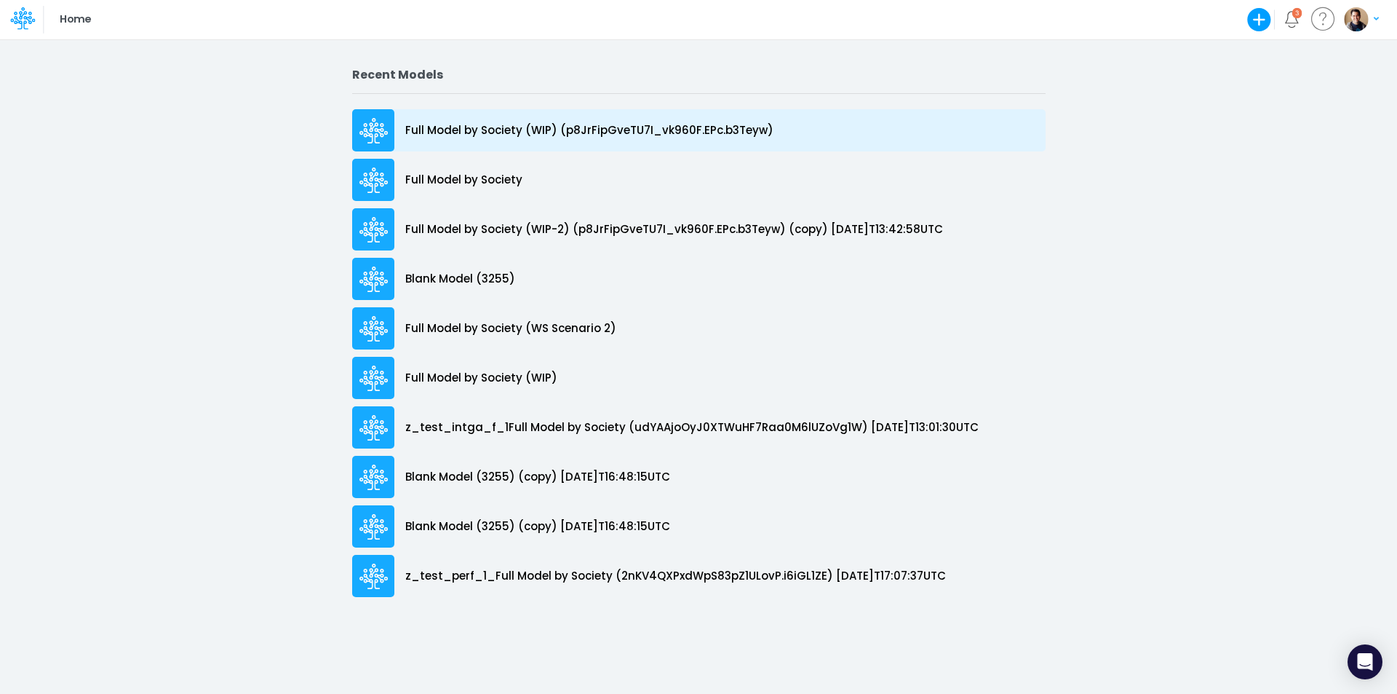
click at [632, 134] on p "Full Model by Society (WIP) (p8JrFipGveTU7I_vk960F.EPc.b3Teyw)" at bounding box center [589, 130] width 368 height 17
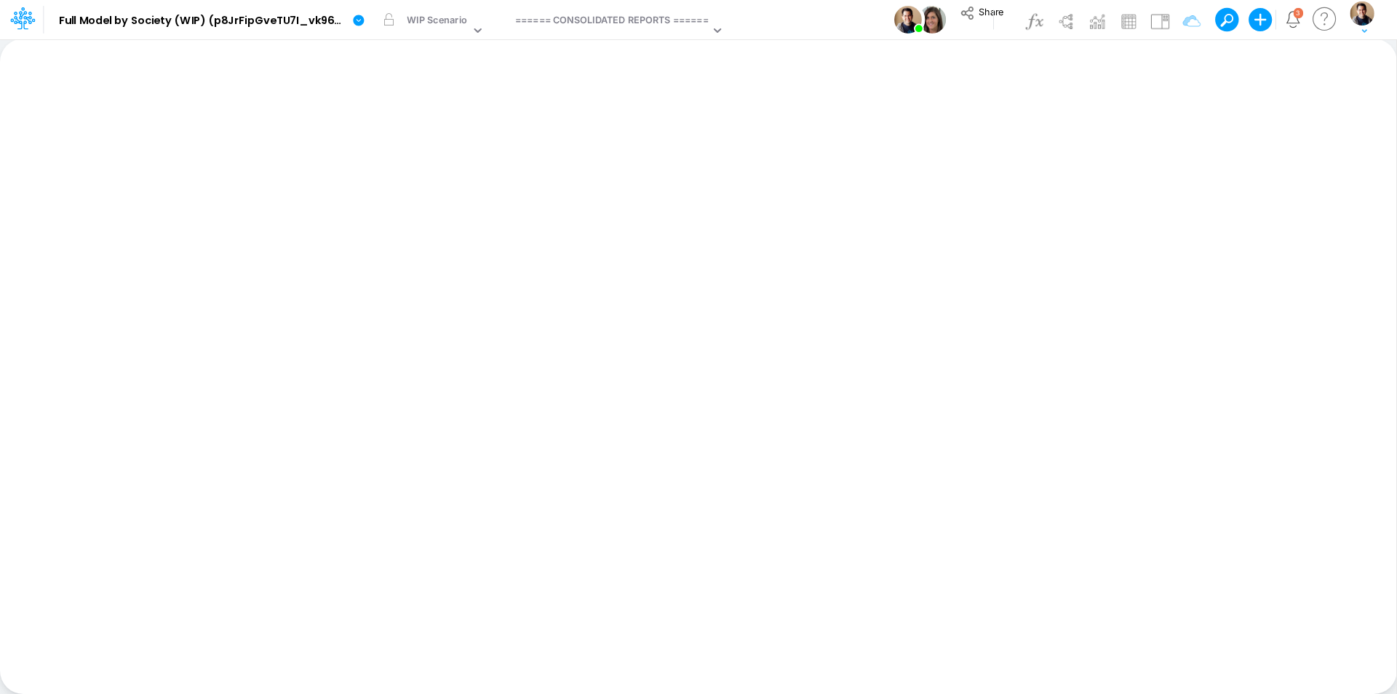
drag, startPoint x: 795, startPoint y: 2, endPoint x: 779, endPoint y: 17, distance: 21.6
click at [779, 17] on div "Model Full Model by Society (WIP) (p8JrFipGveTU7I_vk960F.EPc.b3Teyw) Edit model…" at bounding box center [699, 19] width 1258 height 39
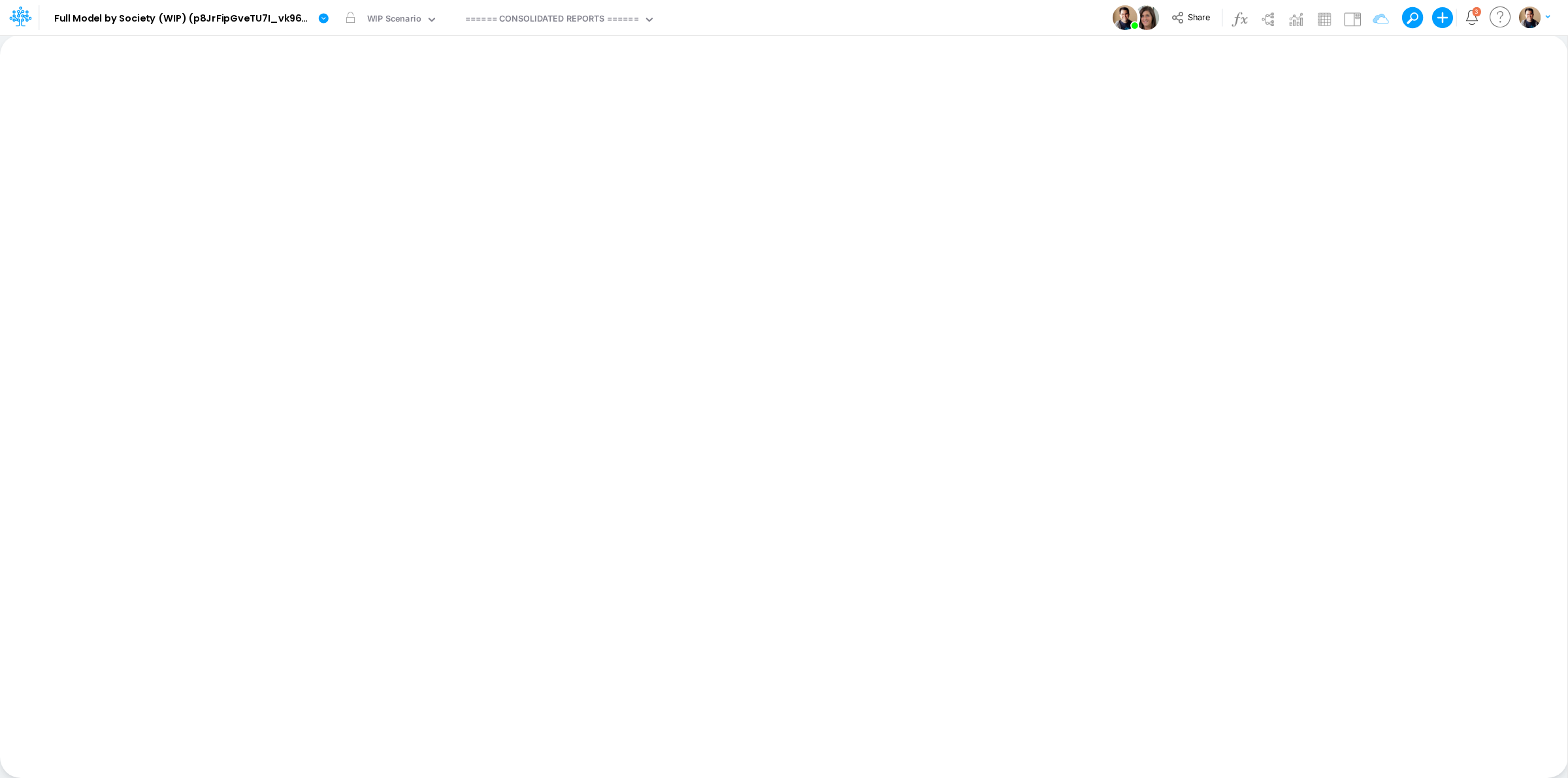
click at [968, 13] on div "Model Full Model by Society (WIP) (p8JrFipGveTU7I_vk960F.EPc.b3Teyw) Edit model…" at bounding box center [784, 17] width 1411 height 35
click at [774, 12] on div "Model Full Model by Society (WIP) (p8JrFipGveTU7I_vk960F.EPc.b3Teyw) Edit model…" at bounding box center [696, 17] width 1254 height 35
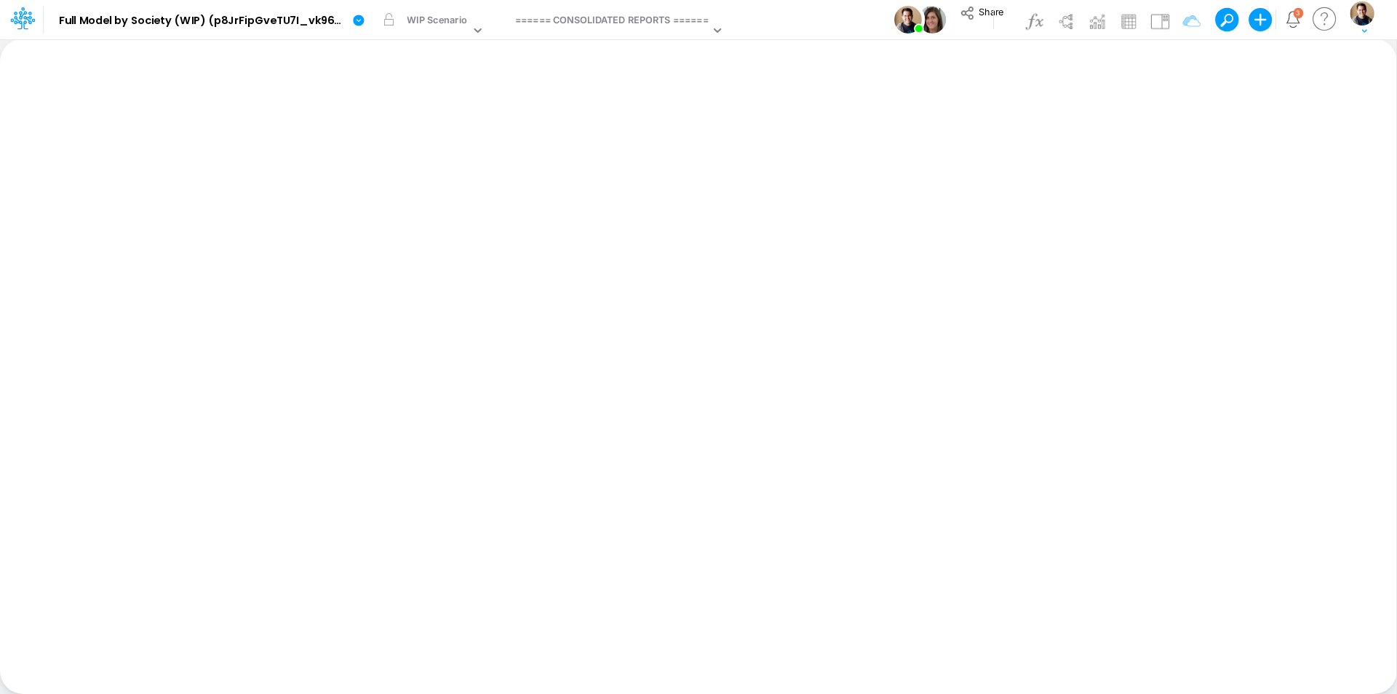
click at [823, 21] on div "Model Full Model by Society (WIP) (p8JrFipGveTU7I_vk960F.EPc.b3Teyw) Edit model…" at bounding box center [699, 19] width 1258 height 39
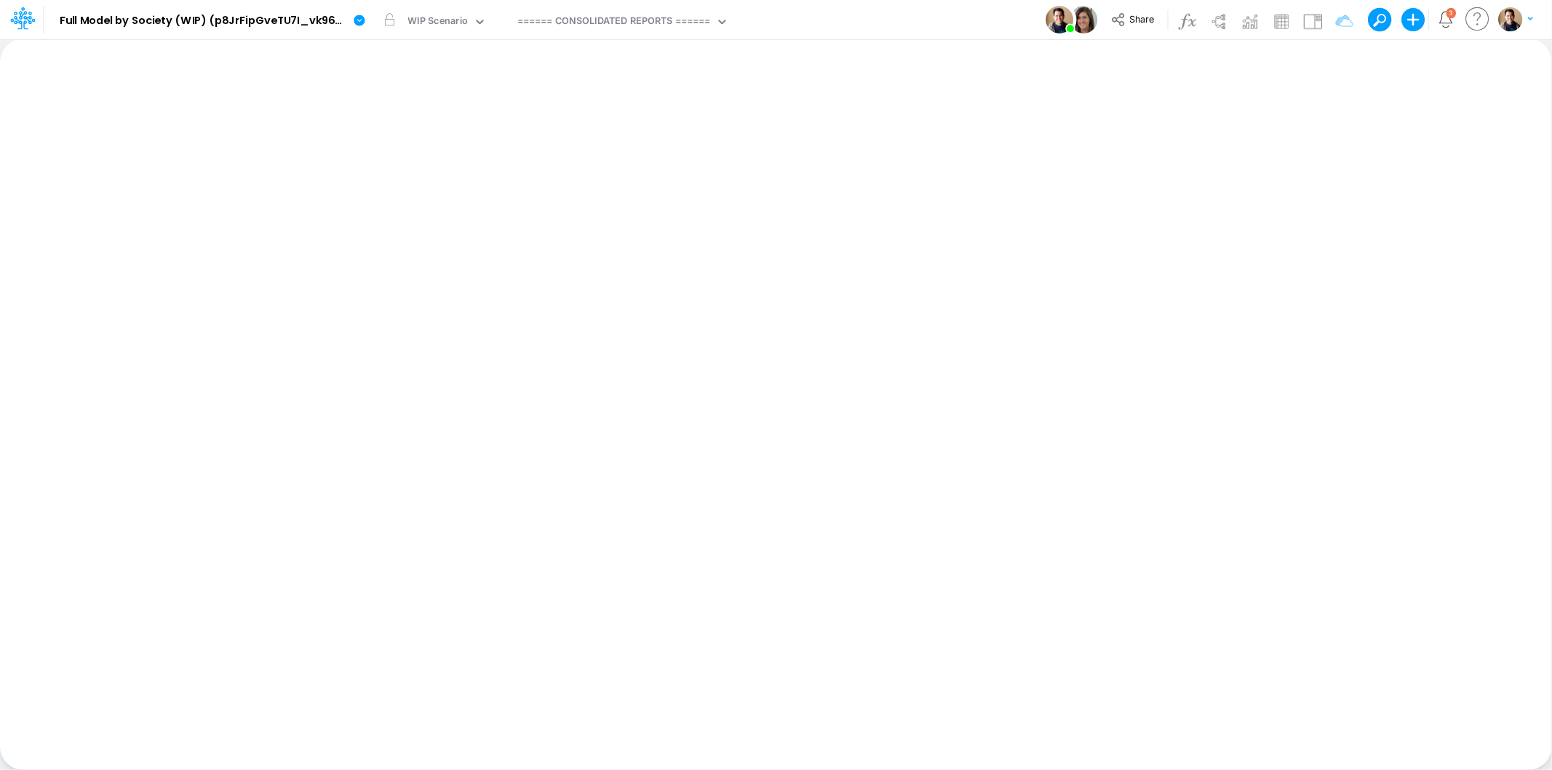
click at [854, 16] on div "Model Full Model by Society (WIP) (p8JrFipGveTU7I_vk960F.EPc.b3Teyw) Edit model…" at bounding box center [776, 19] width 1397 height 39
click at [614, 23] on div "====== CONSOLIDATED REPORTS ======" at bounding box center [614, 22] width 194 height 17
type input "work"
click at [640, 71] on div "Unit Economics (Working View 2)" at bounding box center [610, 72] width 196 height 24
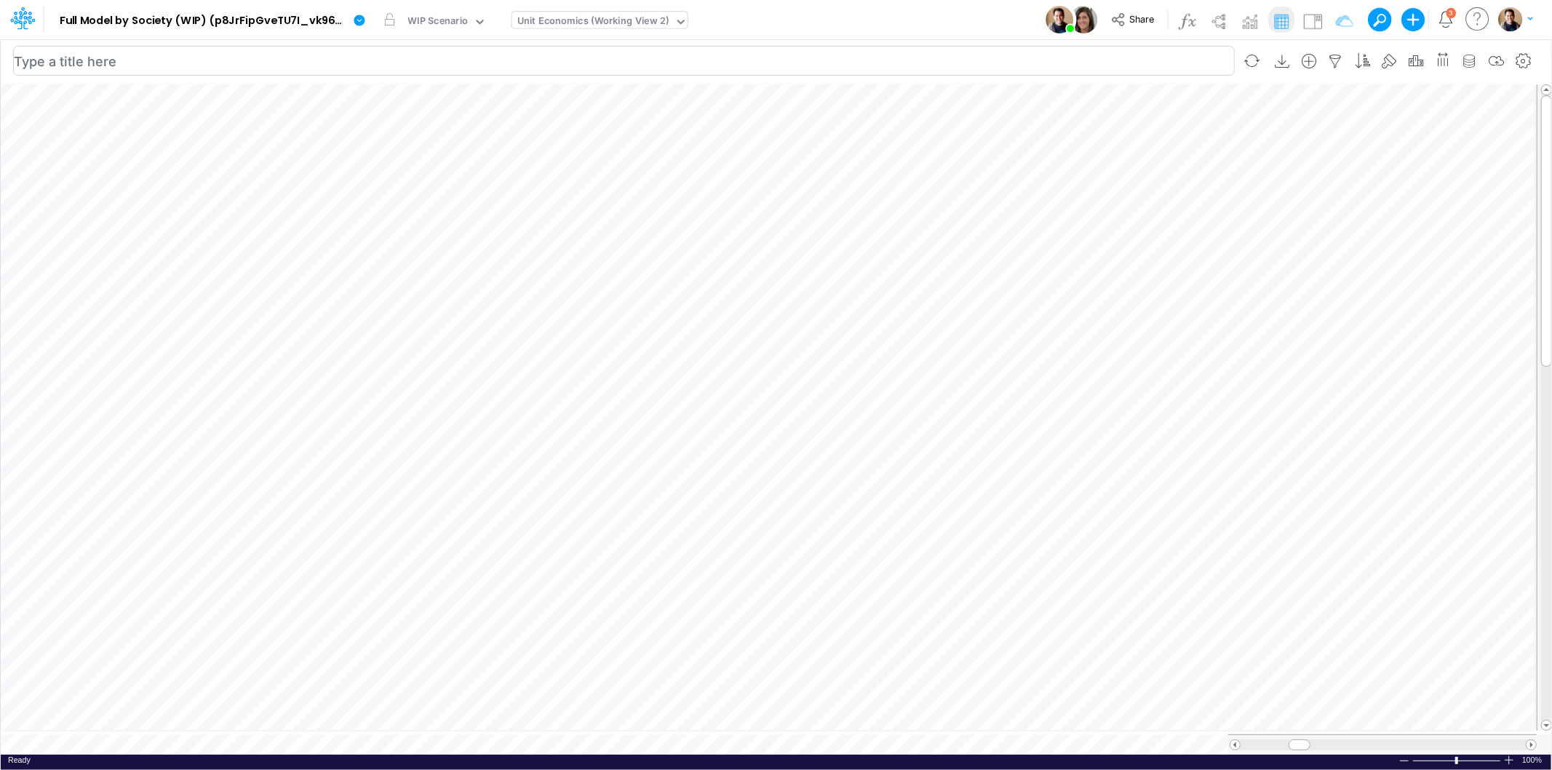
scroll to position [0, 1]
click at [1036, 180] on icon "button" at bounding box center [1035, 179] width 22 height 15
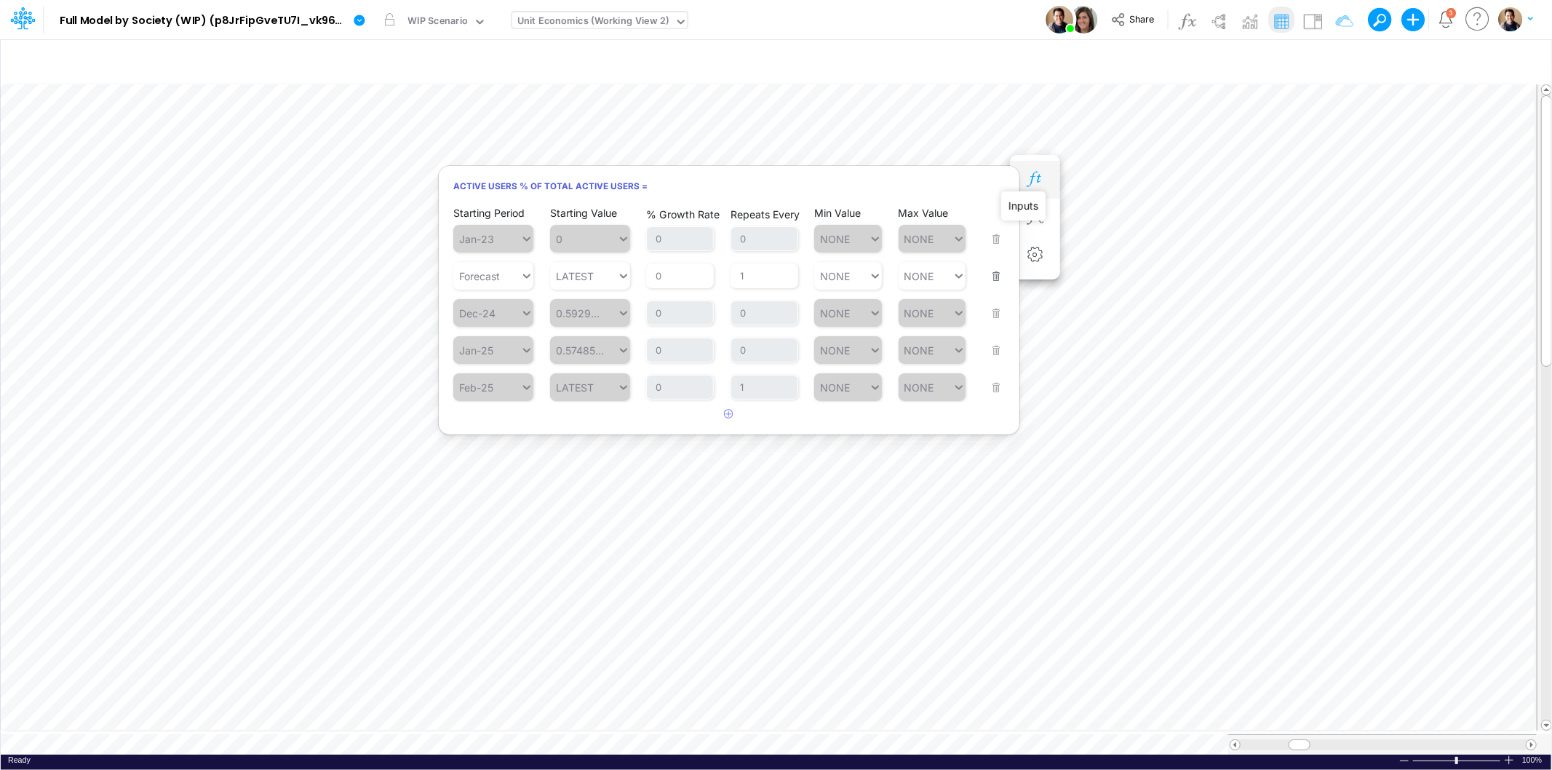
click at [1037, 178] on icon "button" at bounding box center [1035, 179] width 22 height 15
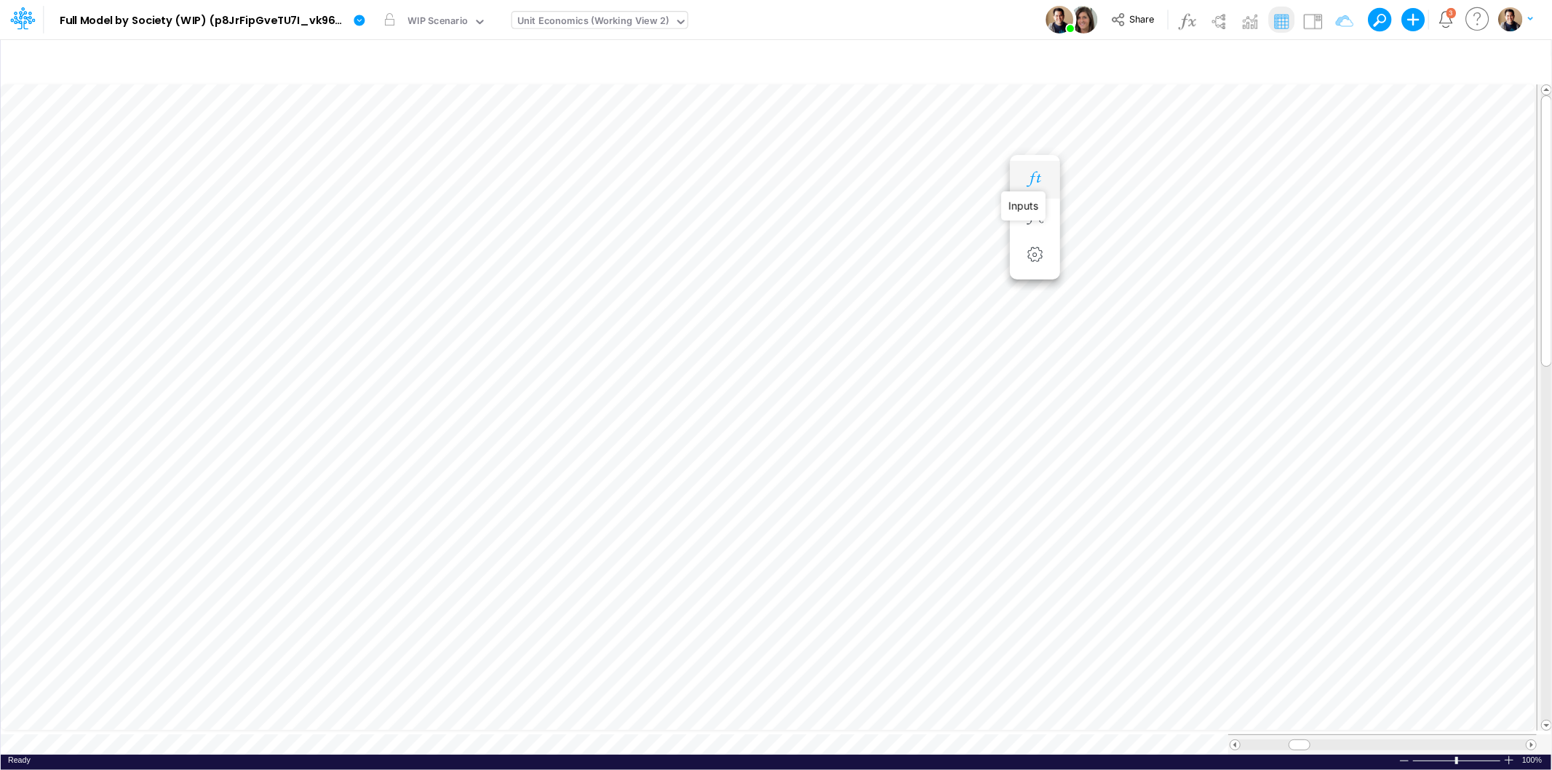
click at [1036, 178] on icon "button" at bounding box center [1035, 179] width 22 height 15
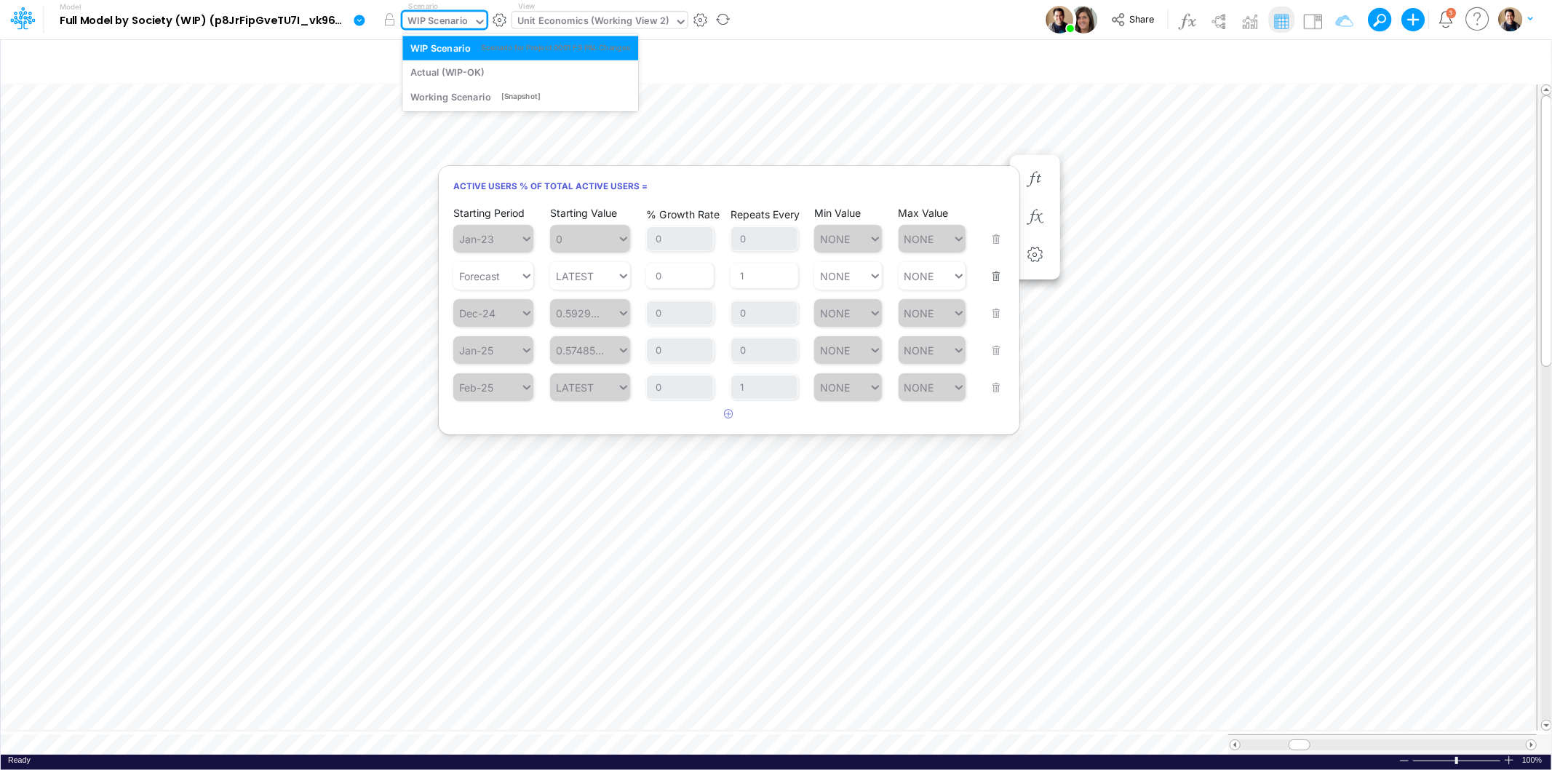
click at [462, 18] on div "WIP Scenario" at bounding box center [438, 22] width 60 height 17
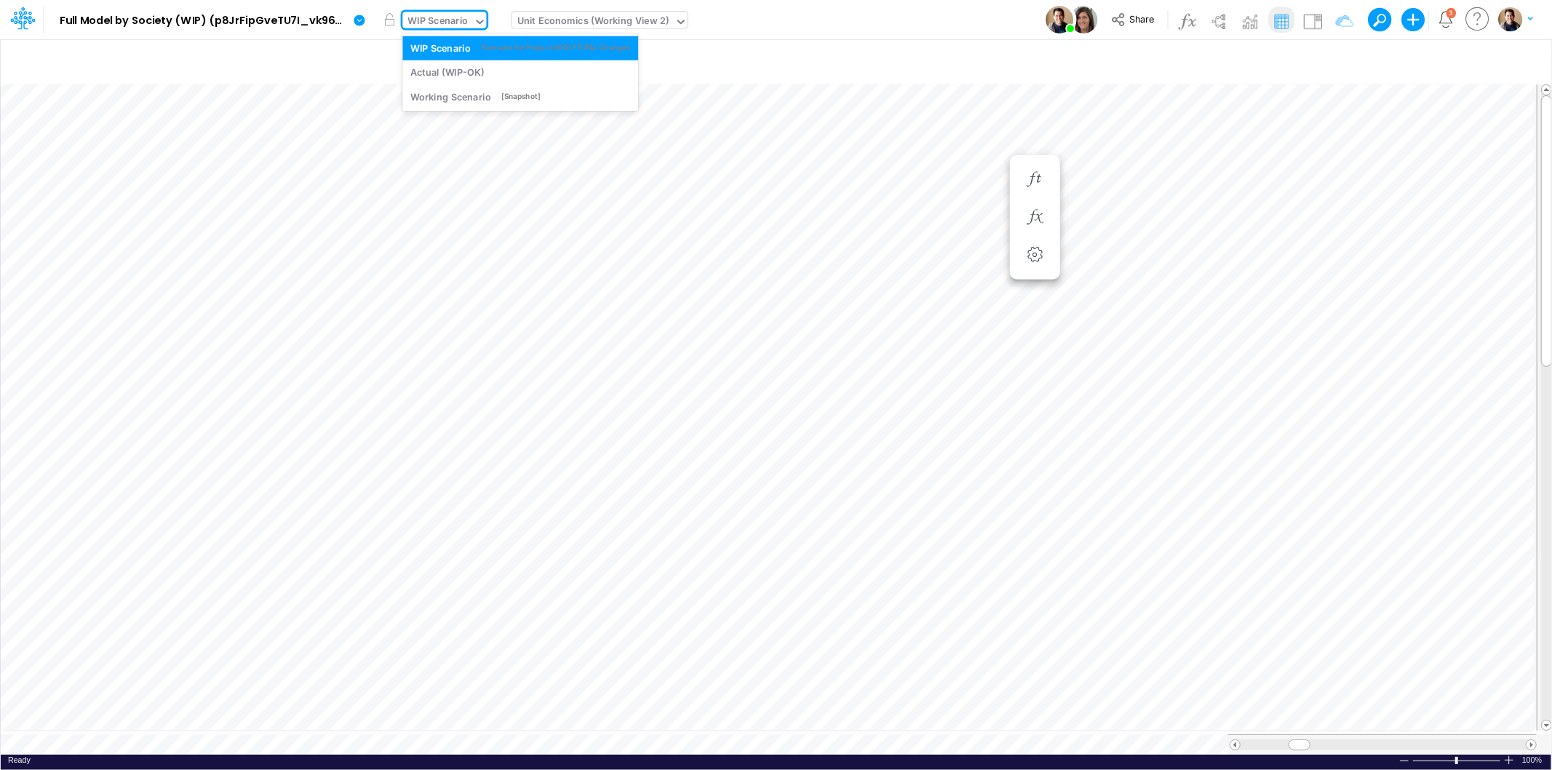
drag, startPoint x: 451, startPoint y: 82, endPoint x: 1009, endPoint y: -33, distance: 569.8
click at [1009, 0] on html "Model Full Model by Society (WIP) (p8JrFipGveTU7I_vk960F.EPc.b3Teyw) Edit model…" at bounding box center [776, 385] width 1552 height 770
click at [1041, 173] on icon "button" at bounding box center [1035, 179] width 22 height 15
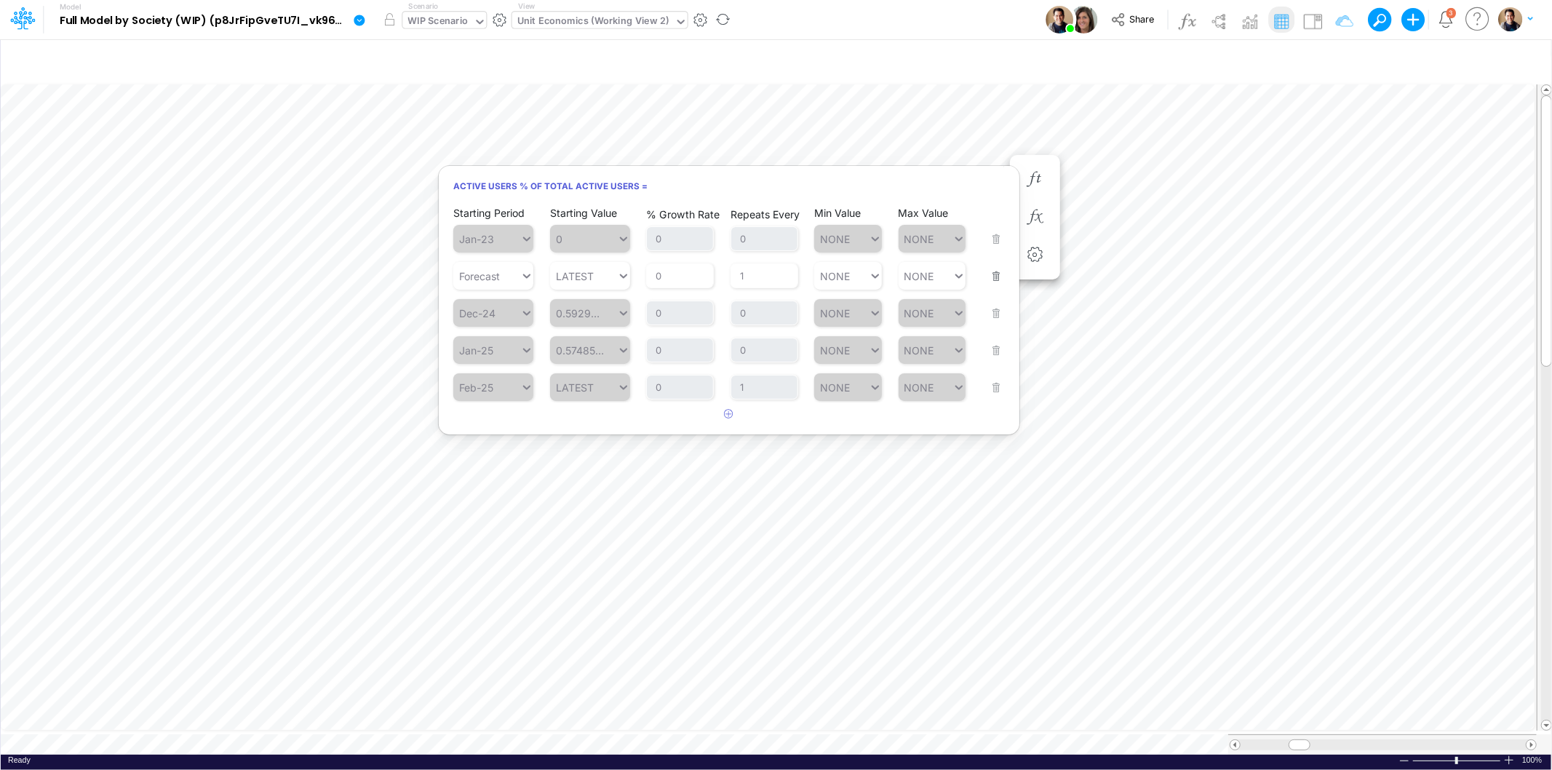
click at [438, 15] on div "WIP Scenario" at bounding box center [438, 22] width 60 height 17
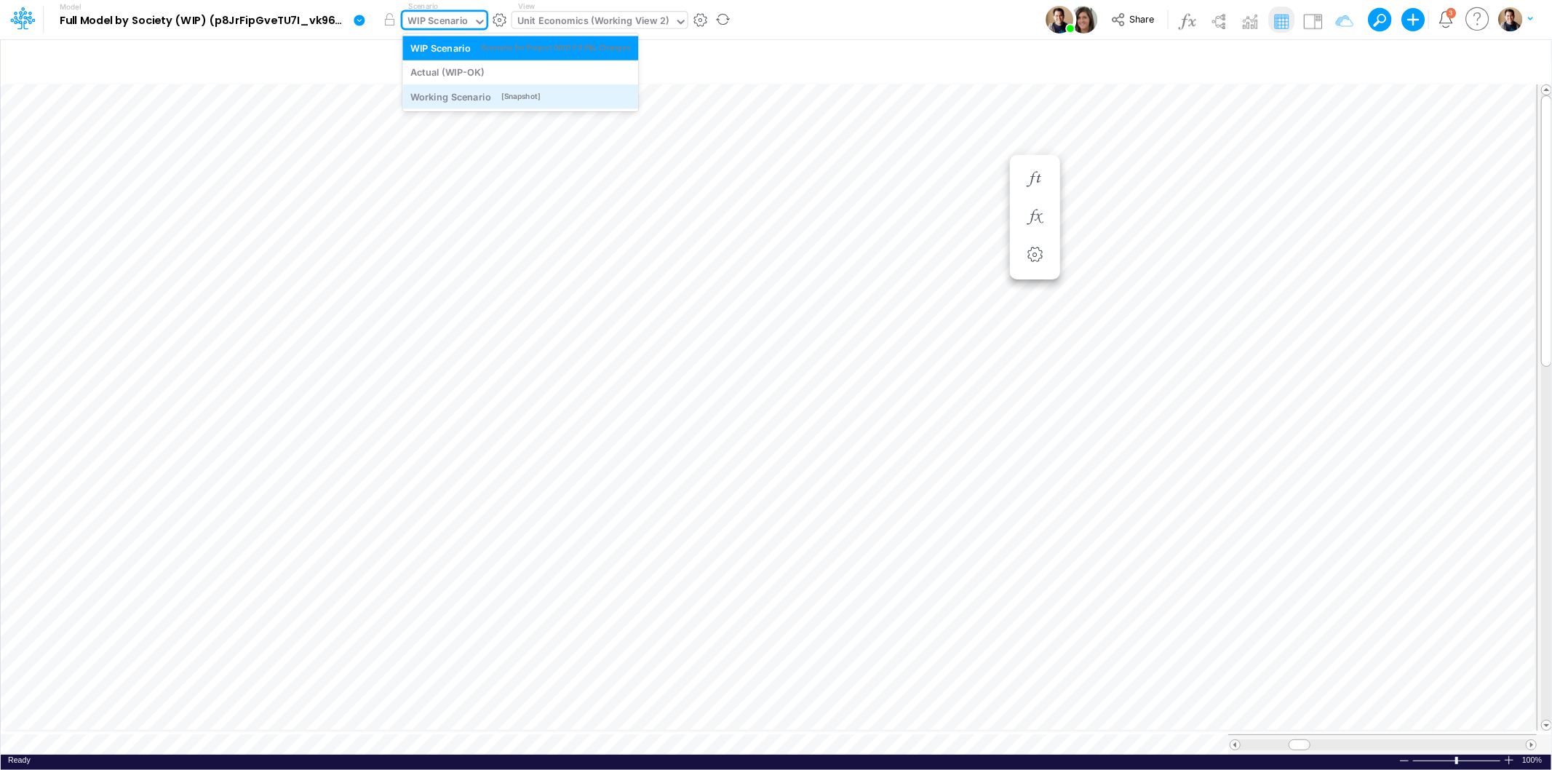
click at [445, 97] on div "Working Scenario" at bounding box center [450, 97] width 81 height 14
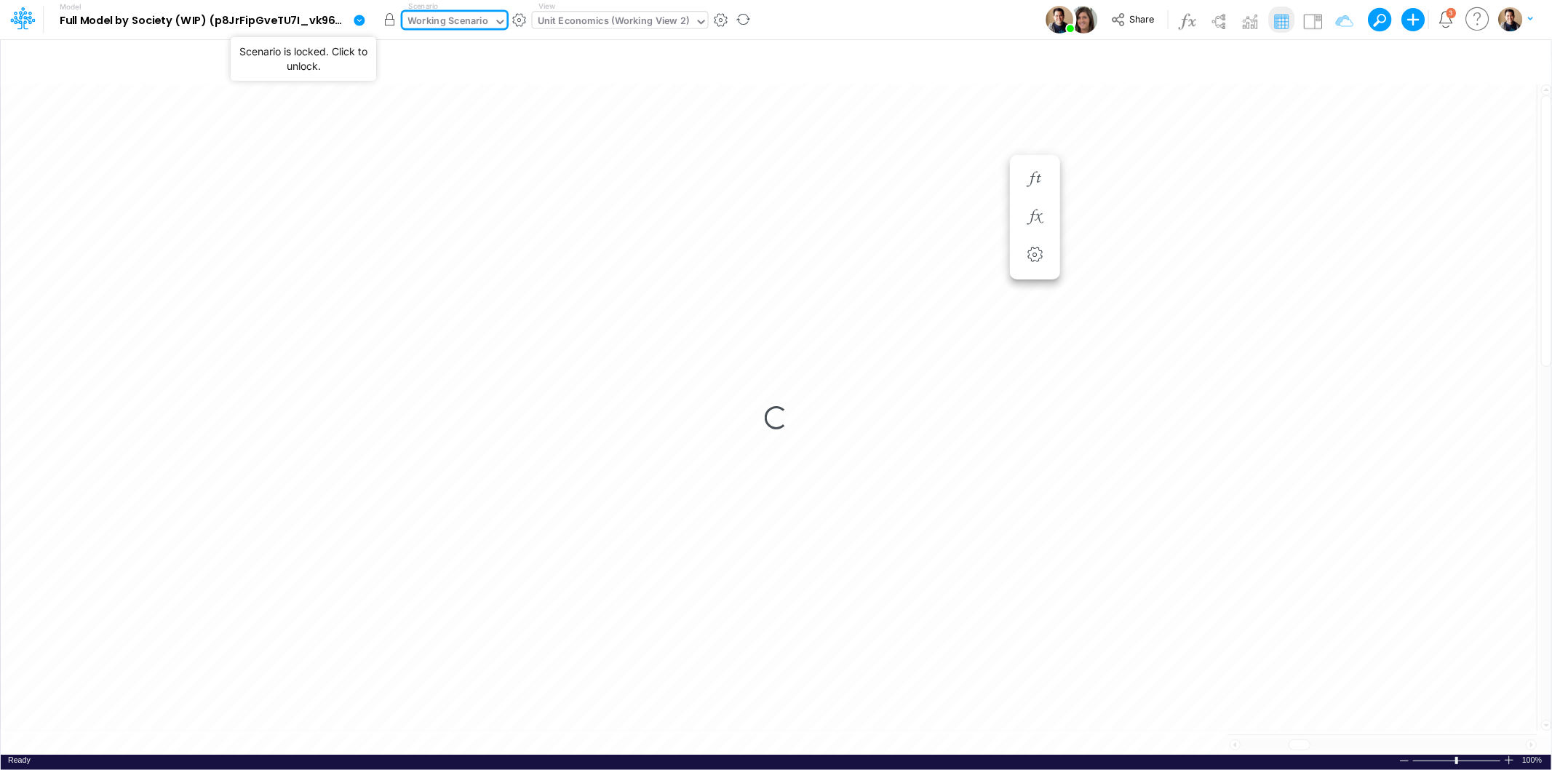
click at [392, 17] on button "button" at bounding box center [389, 20] width 26 height 26
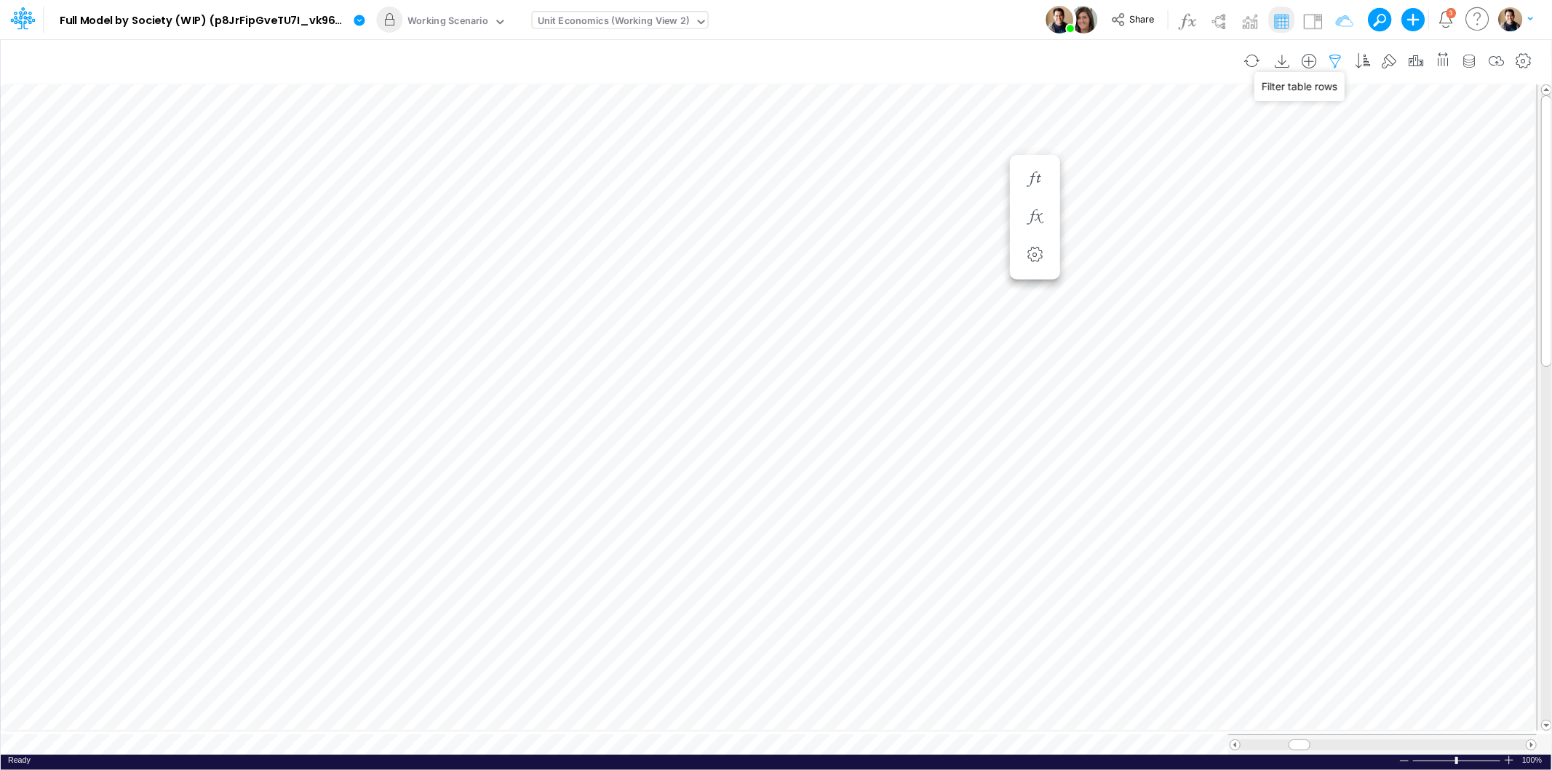
click at [1333, 58] on icon "button" at bounding box center [1336, 61] width 22 height 15
select select "contains"
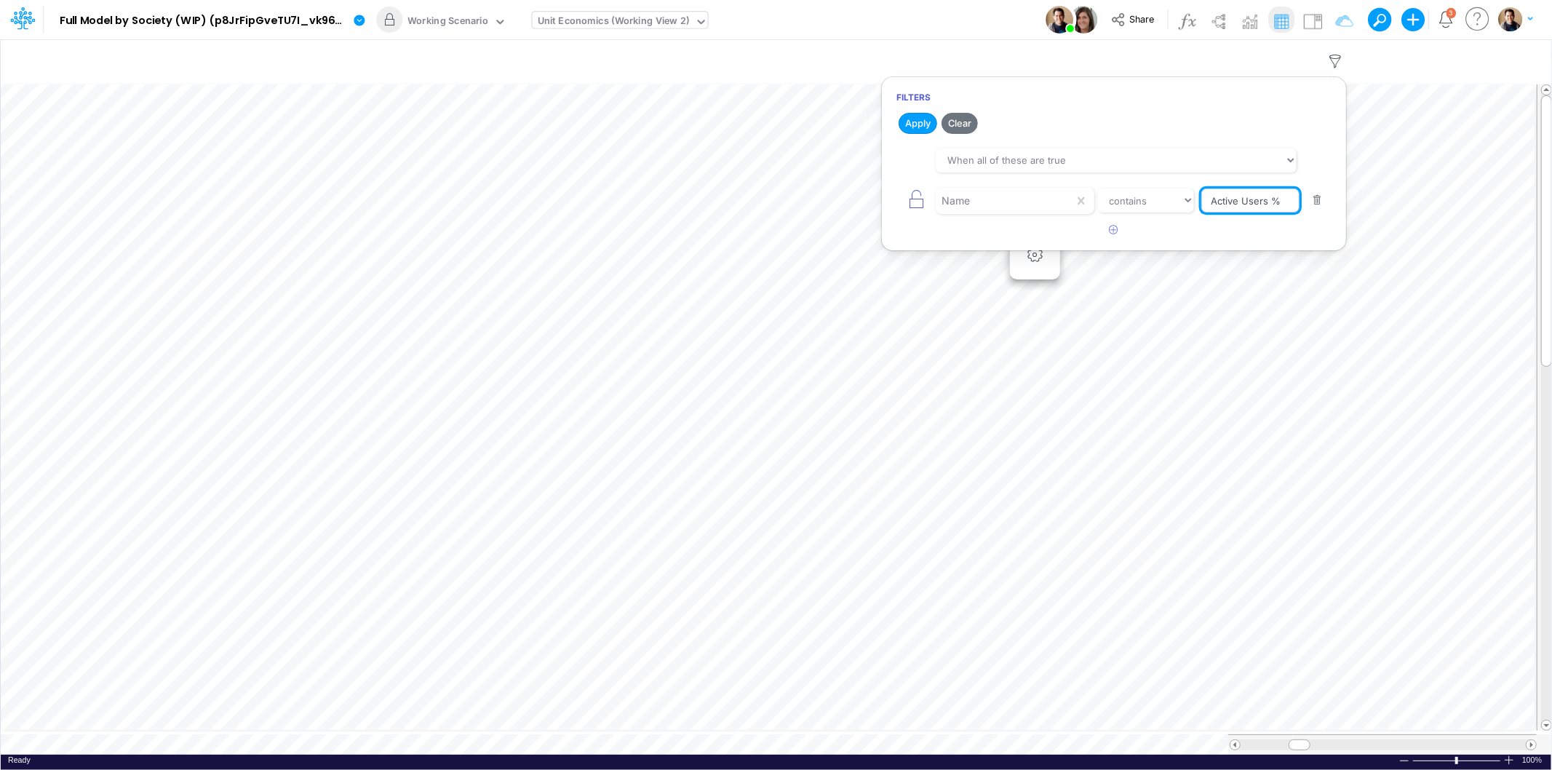
click at [1255, 202] on input "Active Users %" at bounding box center [1251, 200] width 98 height 25
click at [1329, 51] on button "button" at bounding box center [1336, 61] width 27 height 29
click at [434, 20] on div "Working Scenario" at bounding box center [448, 22] width 81 height 17
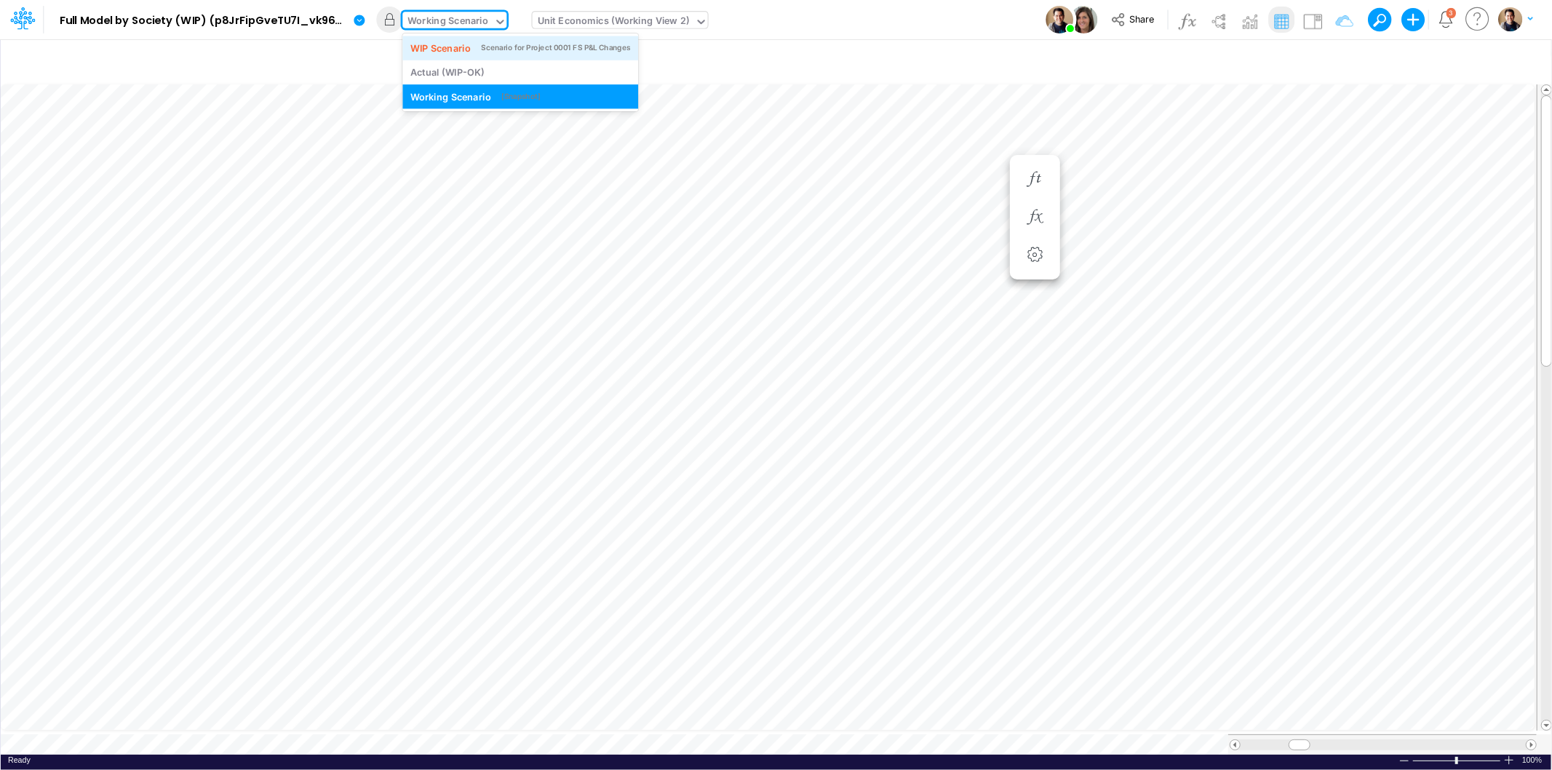
click at [442, 52] on div "WIP Scenario" at bounding box center [440, 48] width 60 height 14
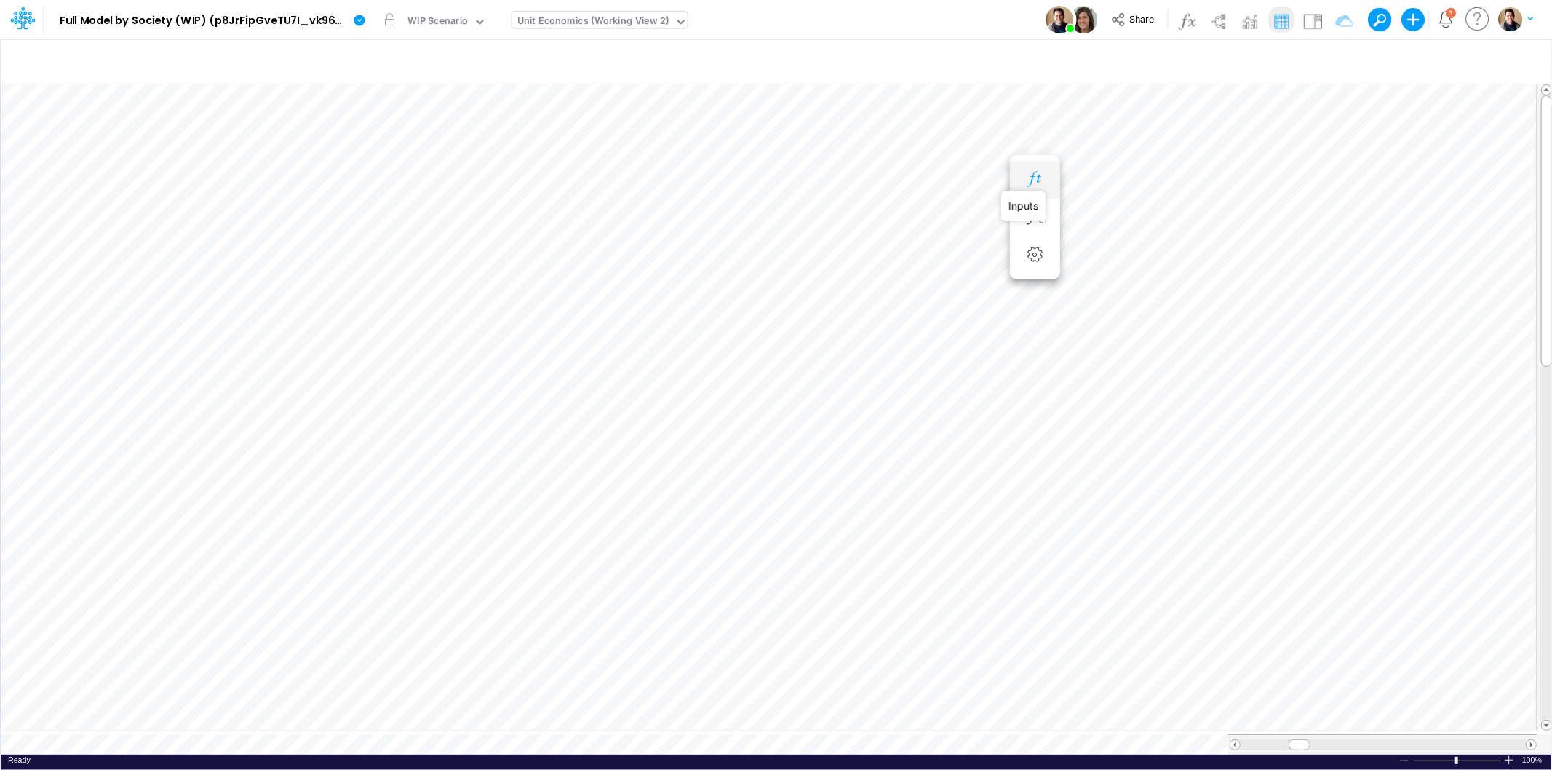
click at [1043, 178] on icon "button" at bounding box center [1035, 179] width 22 height 15
click at [362, 23] on icon at bounding box center [359, 20] width 11 height 11
click at [448, 153] on button "View model info" at bounding box center [433, 151] width 156 height 23
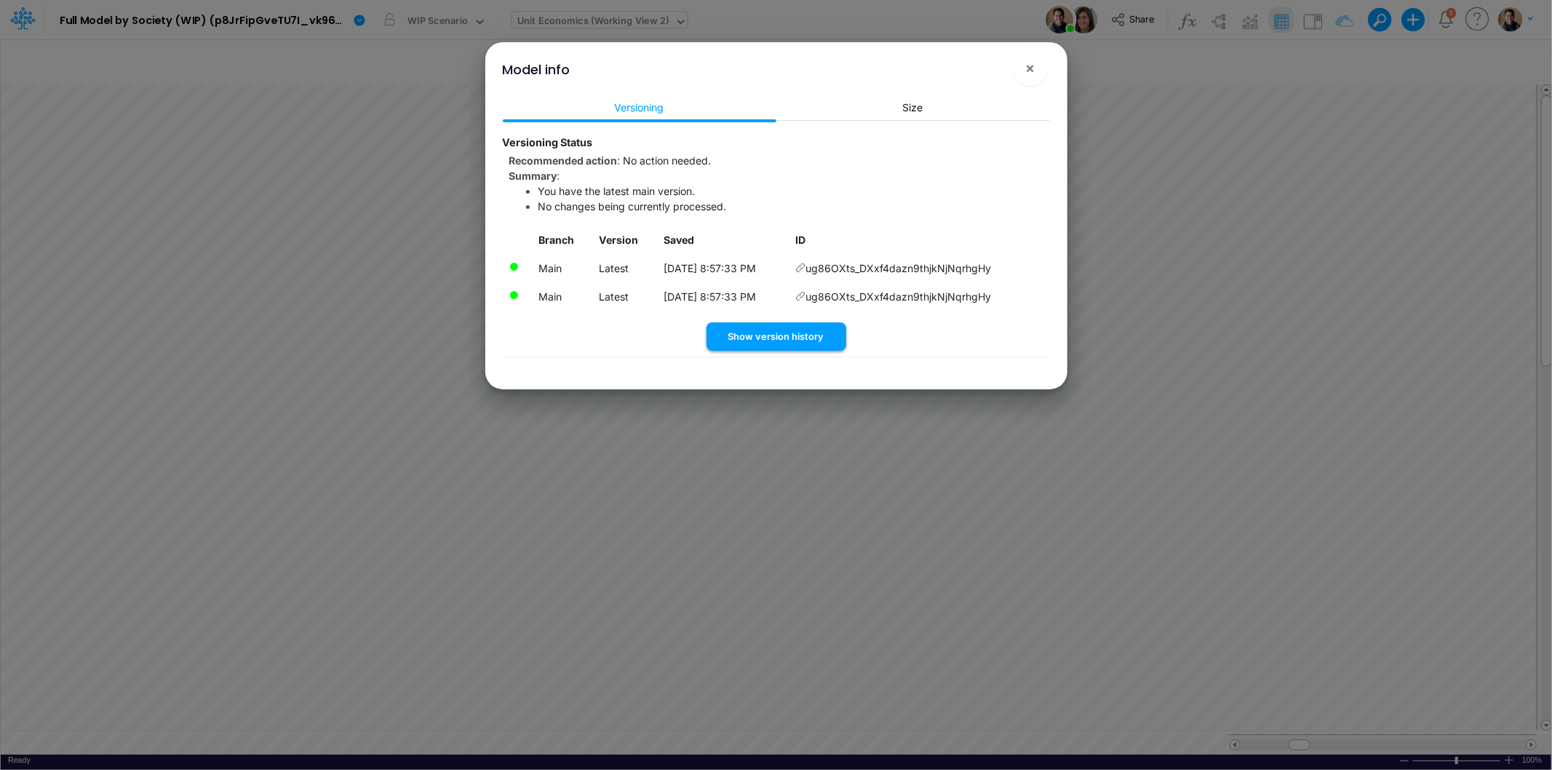
click at [815, 341] on button "Show version history" at bounding box center [777, 336] width 140 height 28
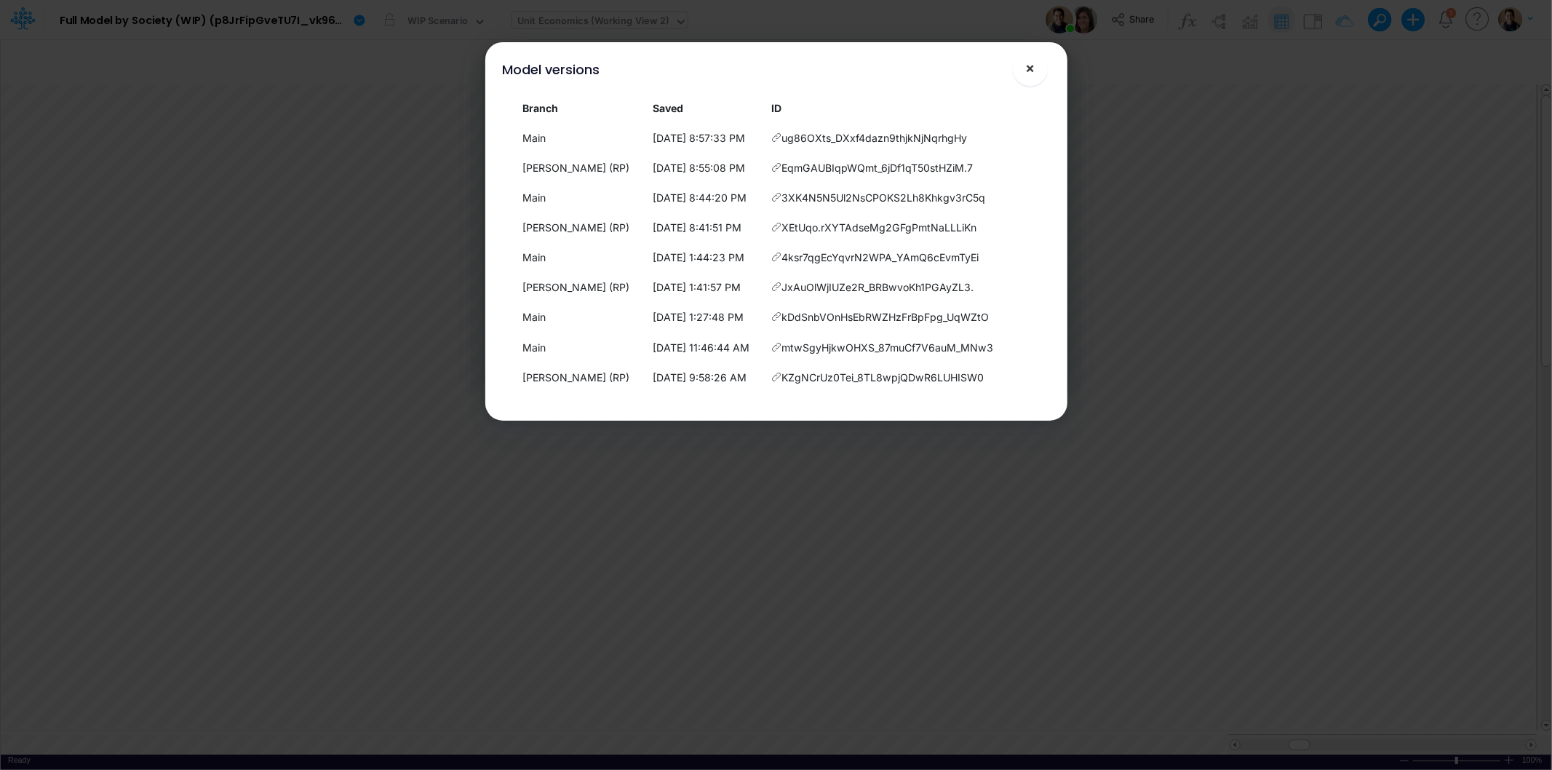
click at [1031, 65] on span "×" at bounding box center [1029, 67] width 9 height 17
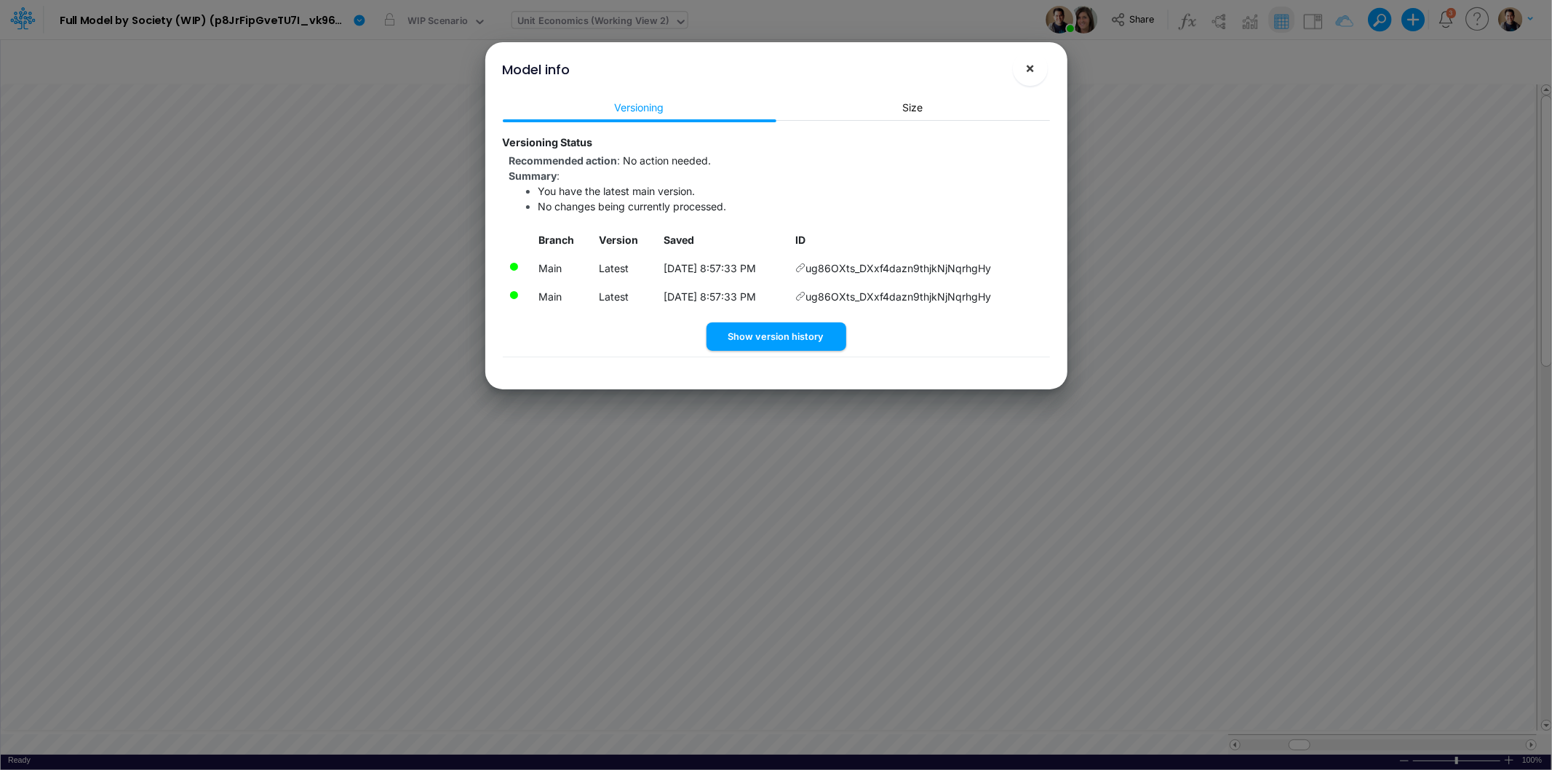
click at [1030, 67] on span "×" at bounding box center [1029, 67] width 9 height 17
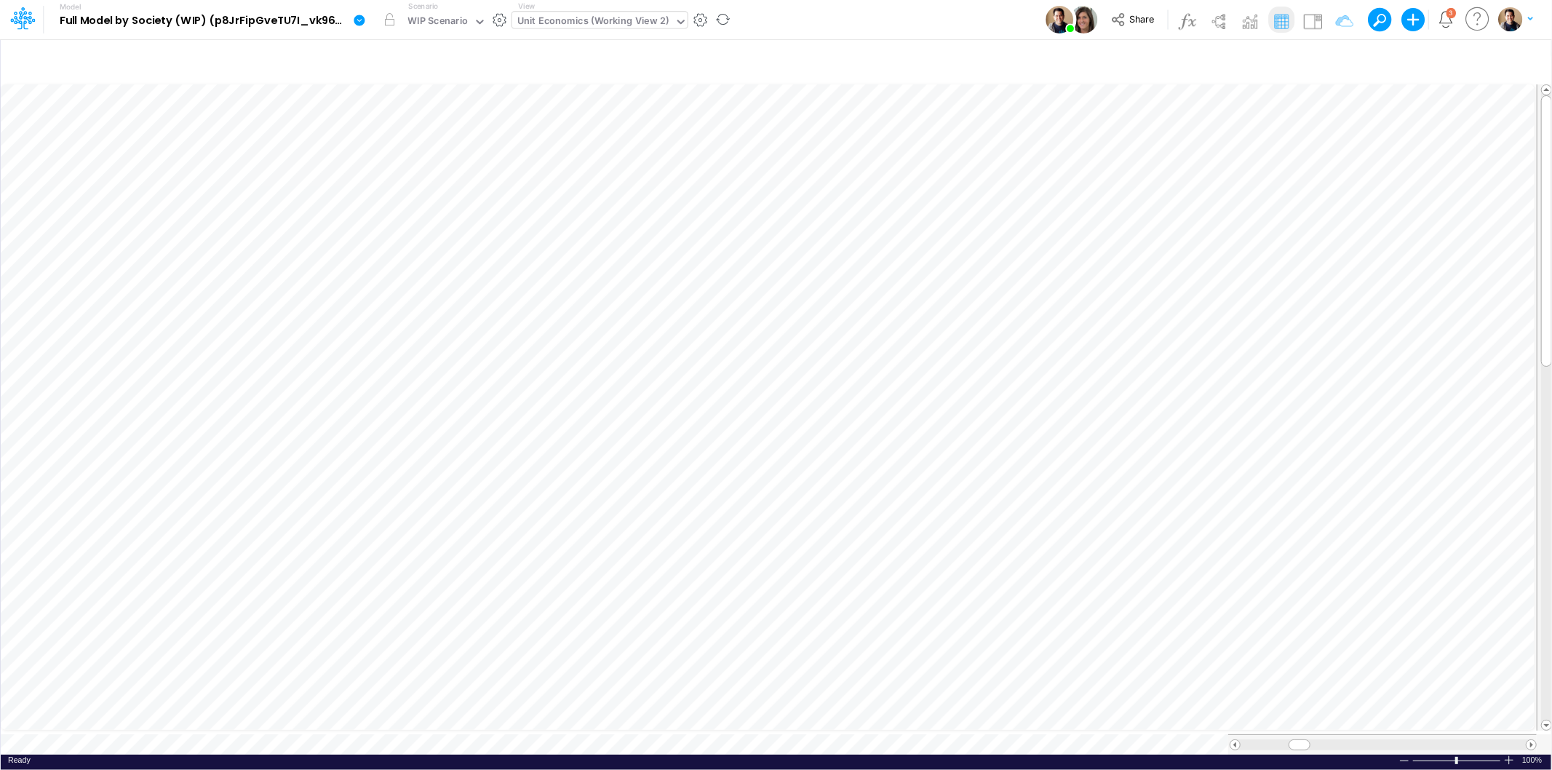
click at [362, 23] on icon at bounding box center [359, 20] width 11 height 11
click at [476, 177] on button "Sync Scenarios" at bounding box center [433, 173] width 156 height 23
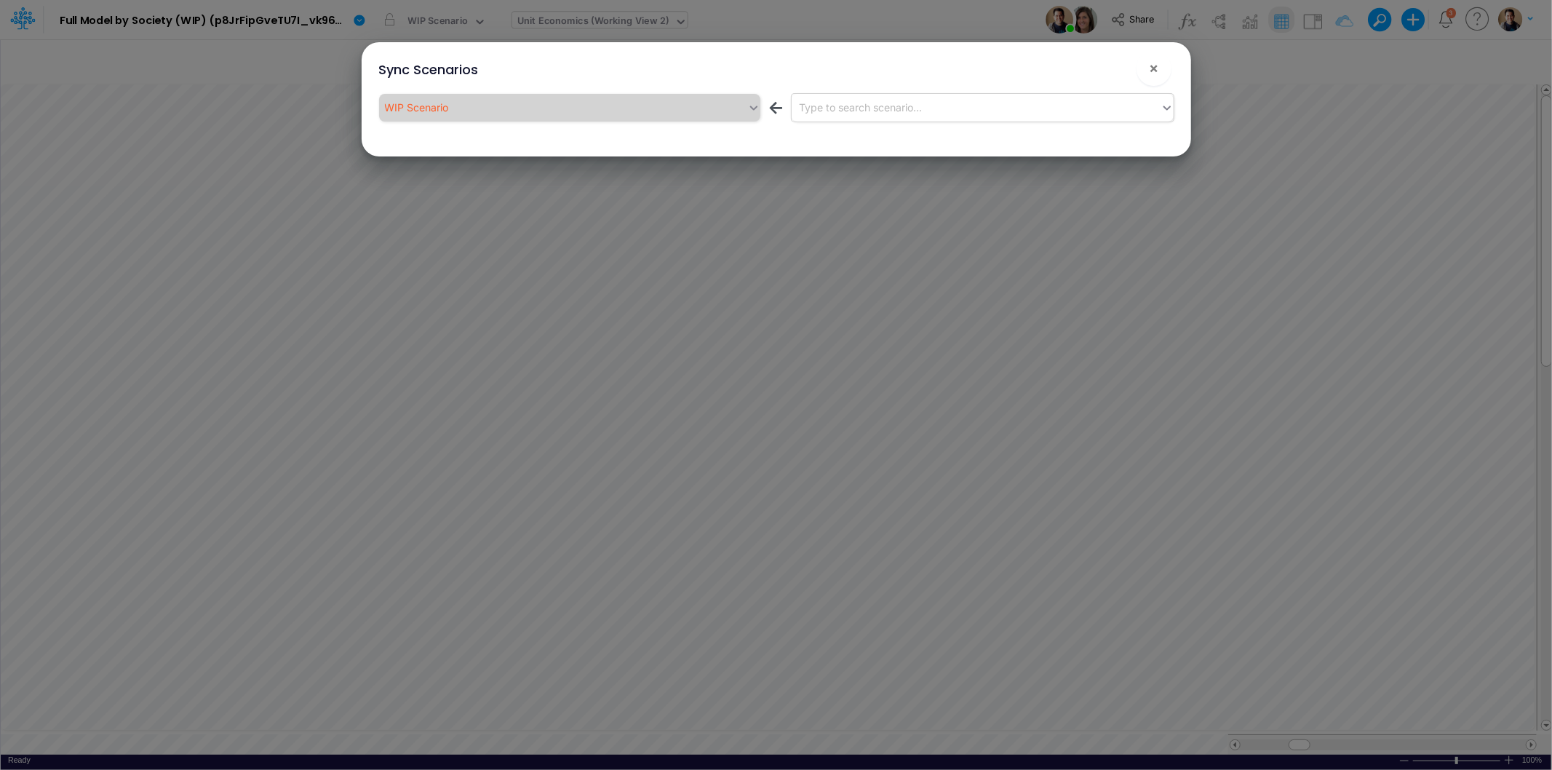
click at [908, 109] on div "Type to search scenario..." at bounding box center [860, 107] width 123 height 15
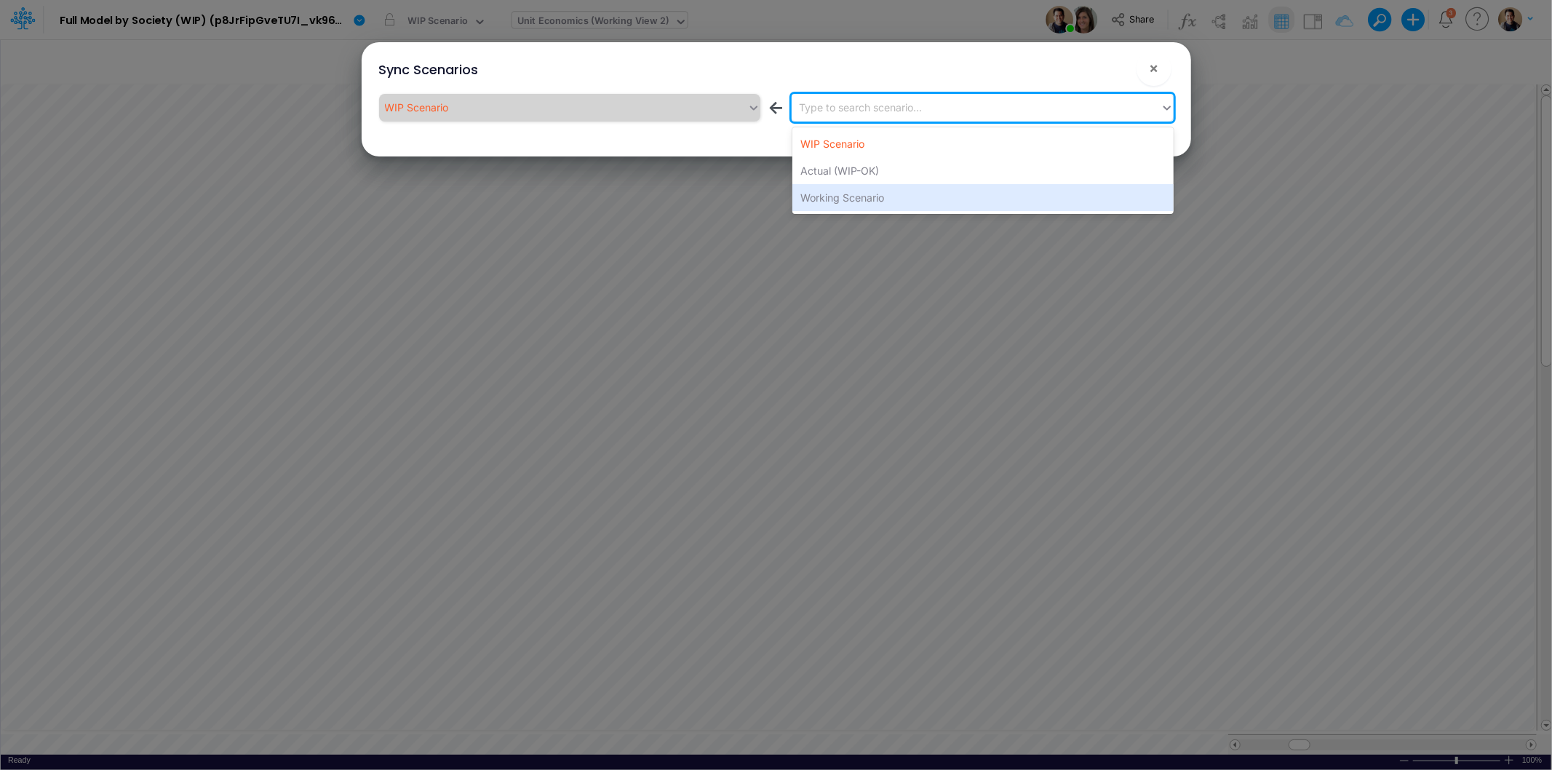
click at [888, 187] on div "Working Scenario" at bounding box center [983, 197] width 381 height 27
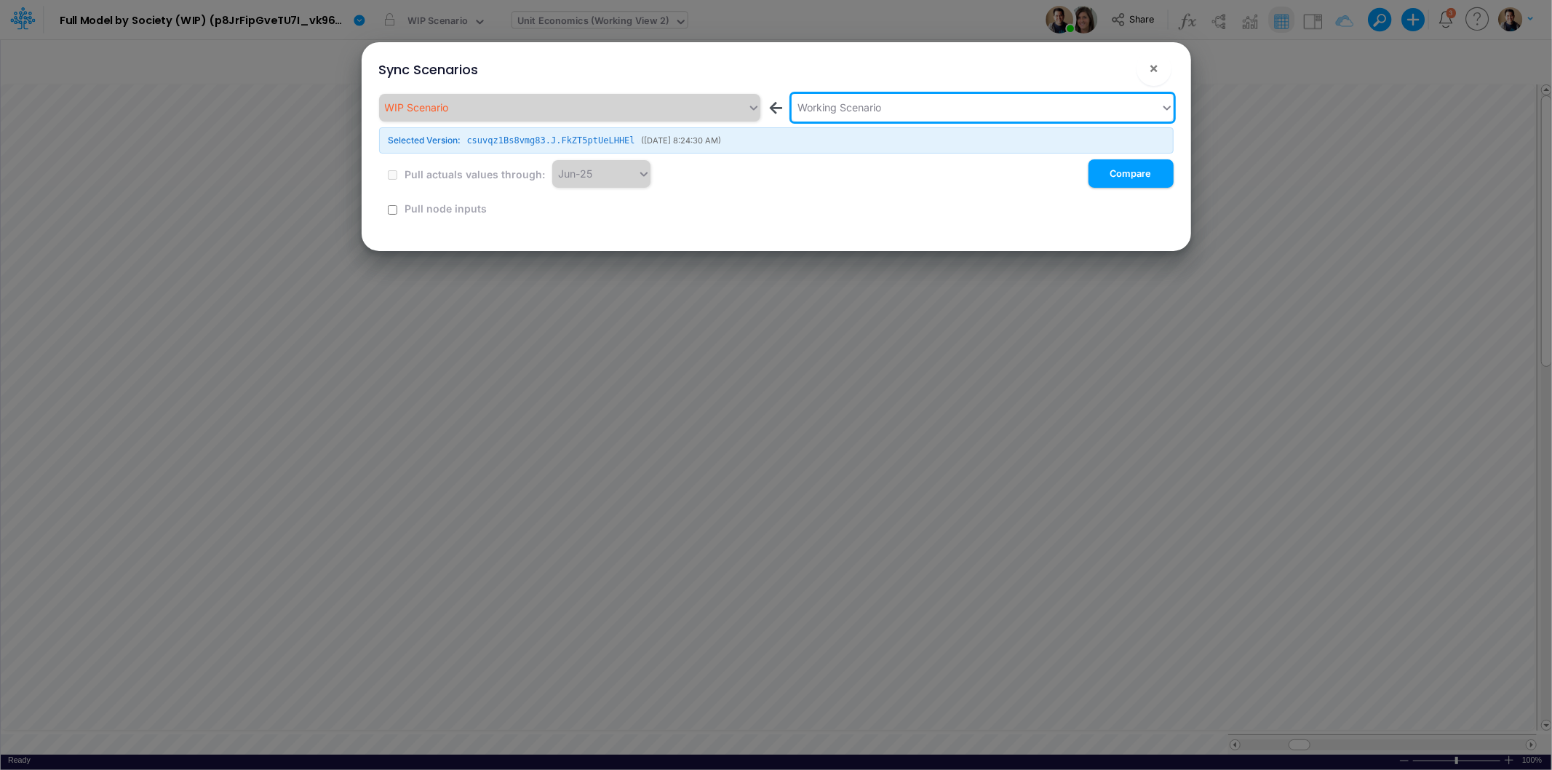
click at [1106, 73] on button "!" at bounding box center [1107, 71] width 17 height 17
click at [391, 206] on input "checkbox" at bounding box center [392, 209] width 9 height 9
checkbox input "true"
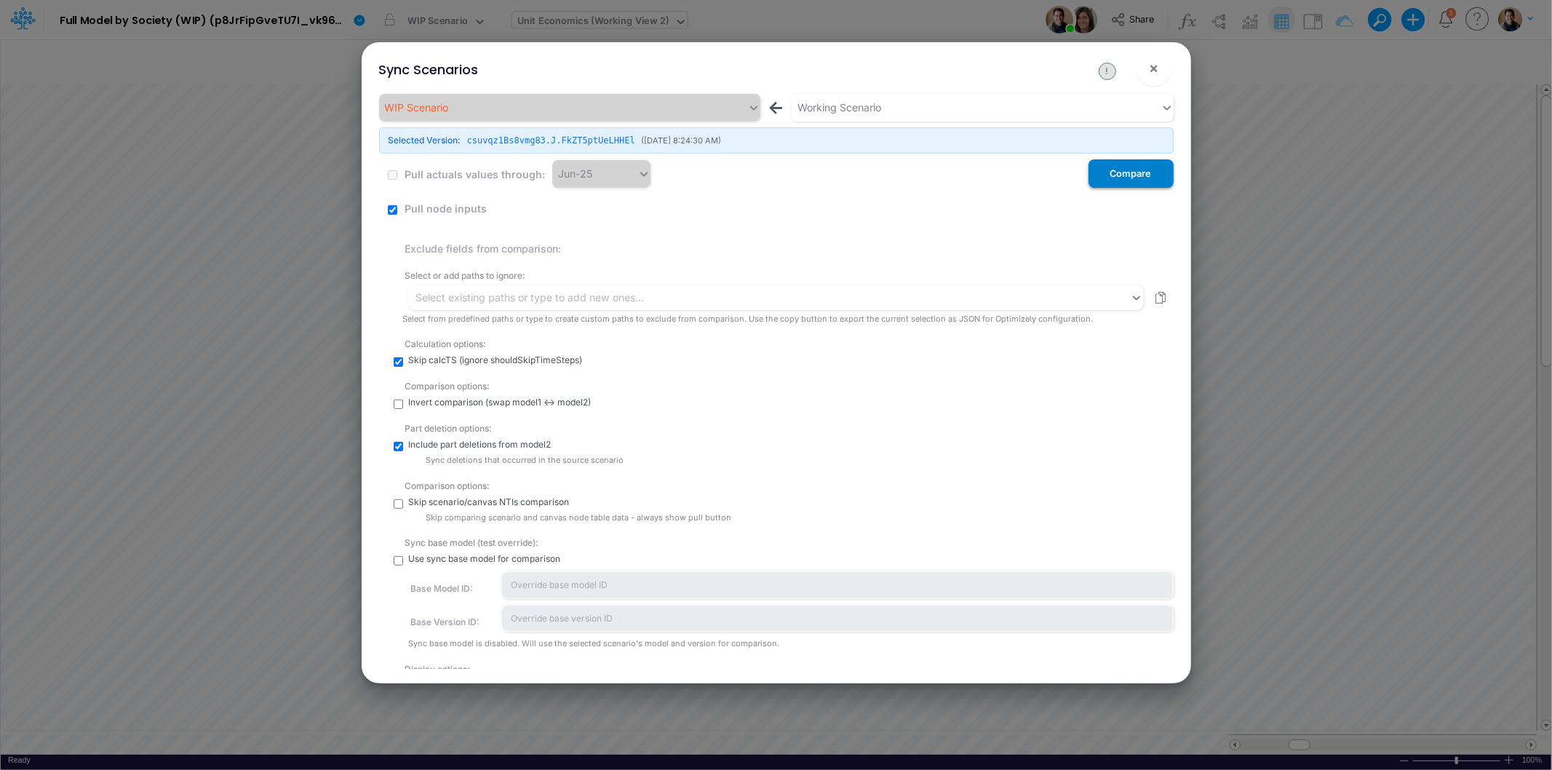
click at [1141, 175] on button "Compare" at bounding box center [1131, 173] width 85 height 28
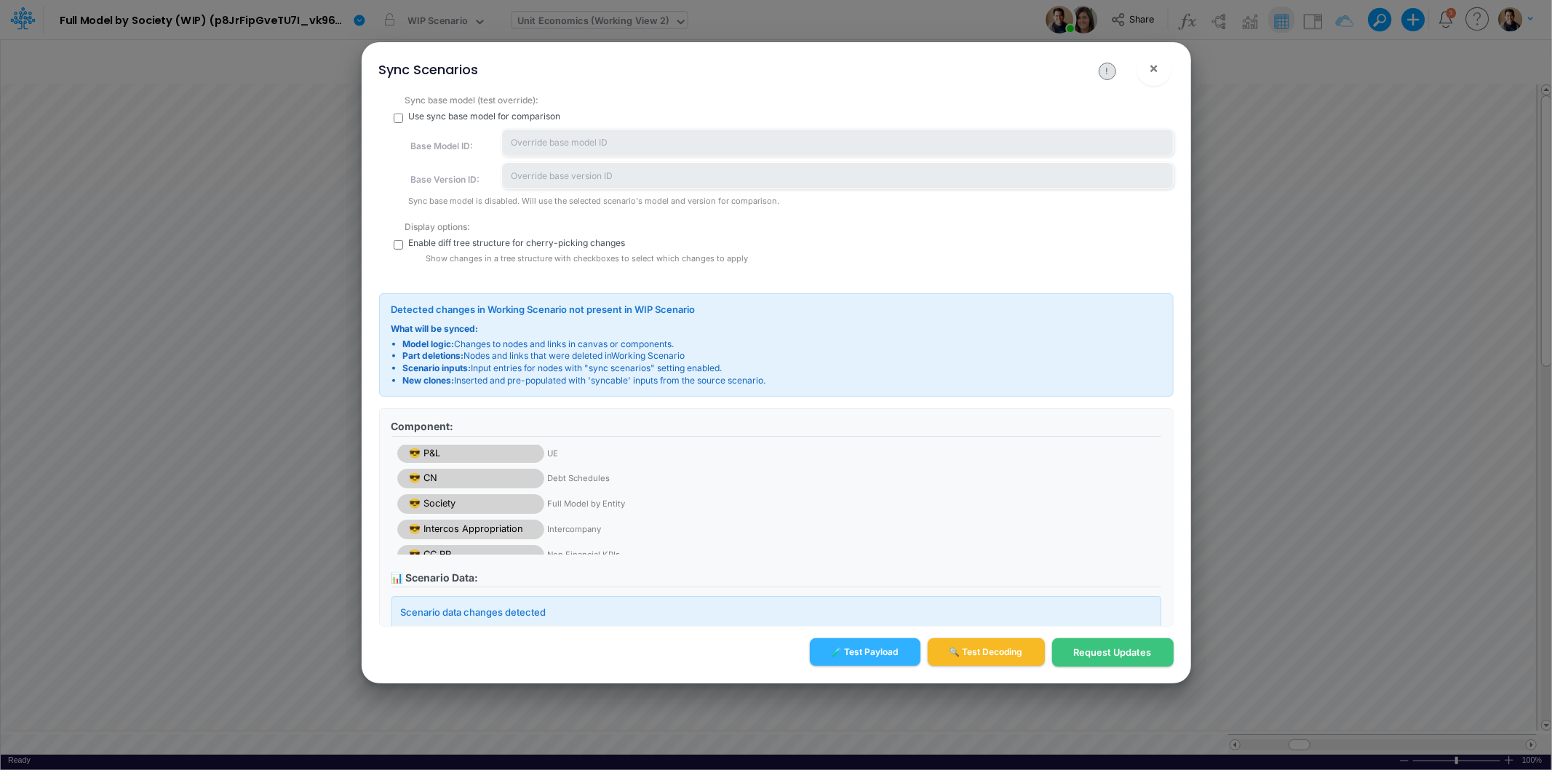
scroll to position [0, 0]
click at [400, 244] on input "checkbox" at bounding box center [398, 244] width 9 height 9
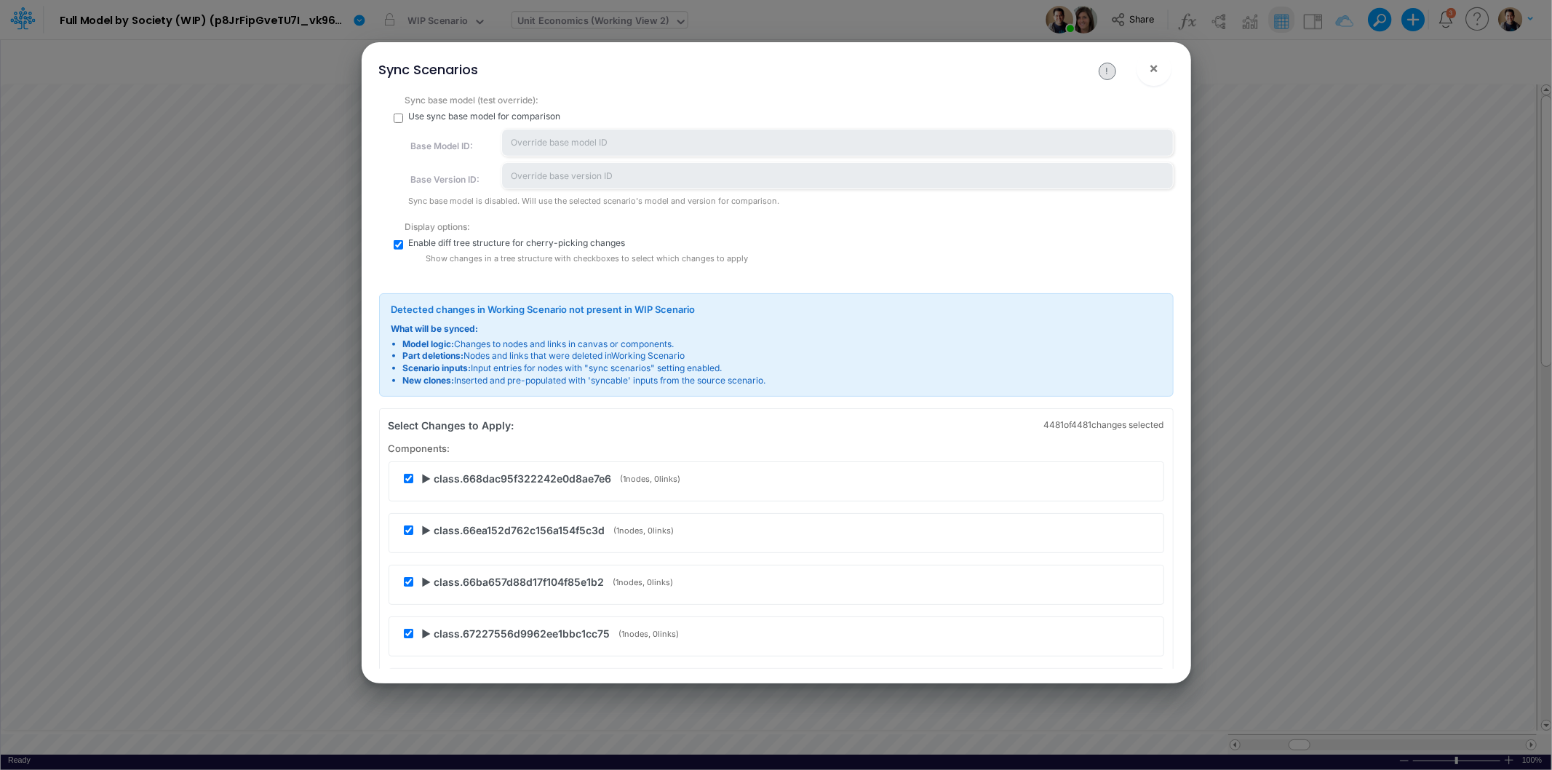
click at [398, 240] on input "checkbox" at bounding box center [398, 244] width 9 height 9
click at [399, 242] on input "checkbox" at bounding box center [398, 244] width 9 height 9
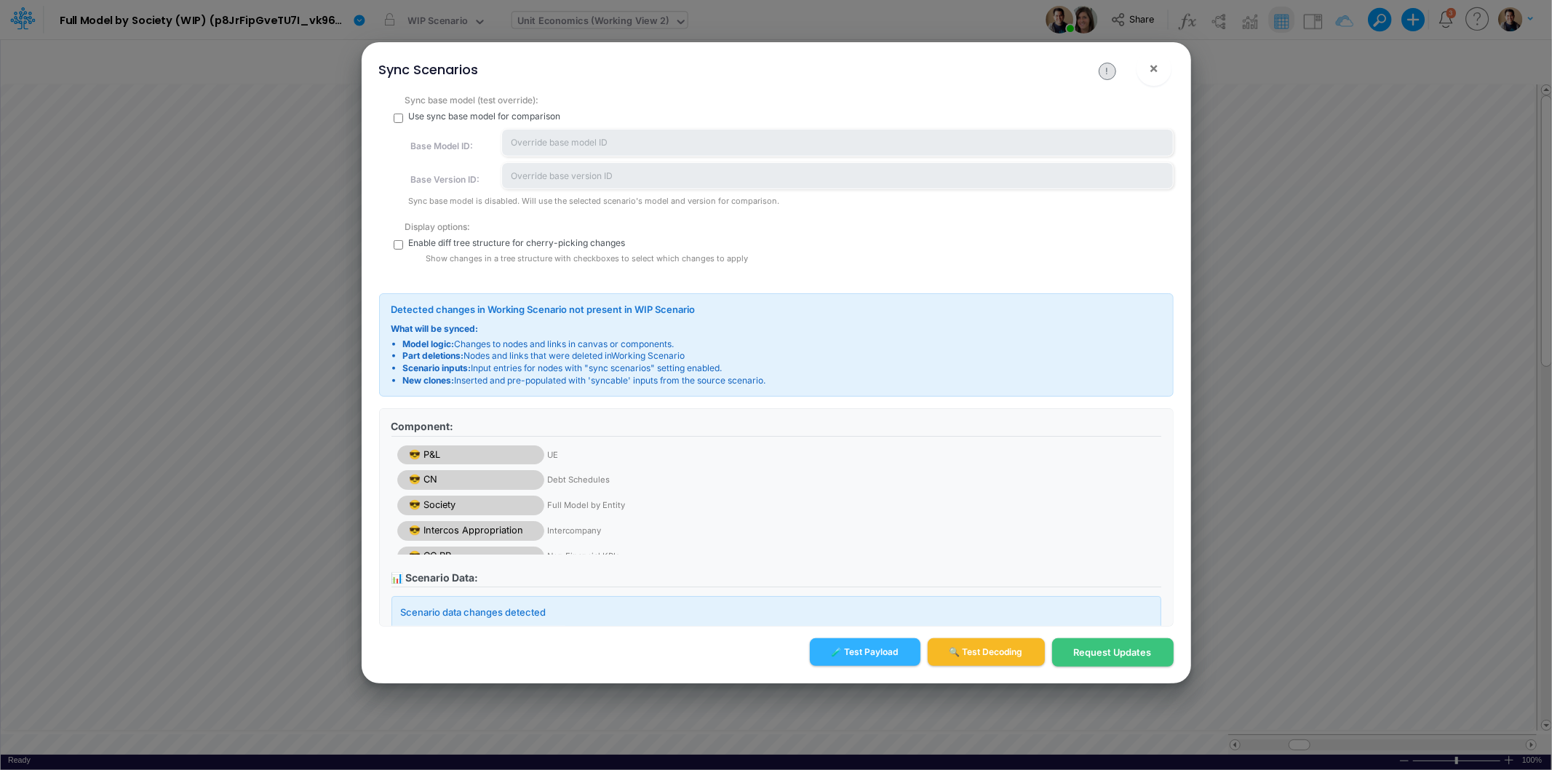
click at [399, 242] on input "checkbox" at bounding box center [398, 244] width 9 height 9
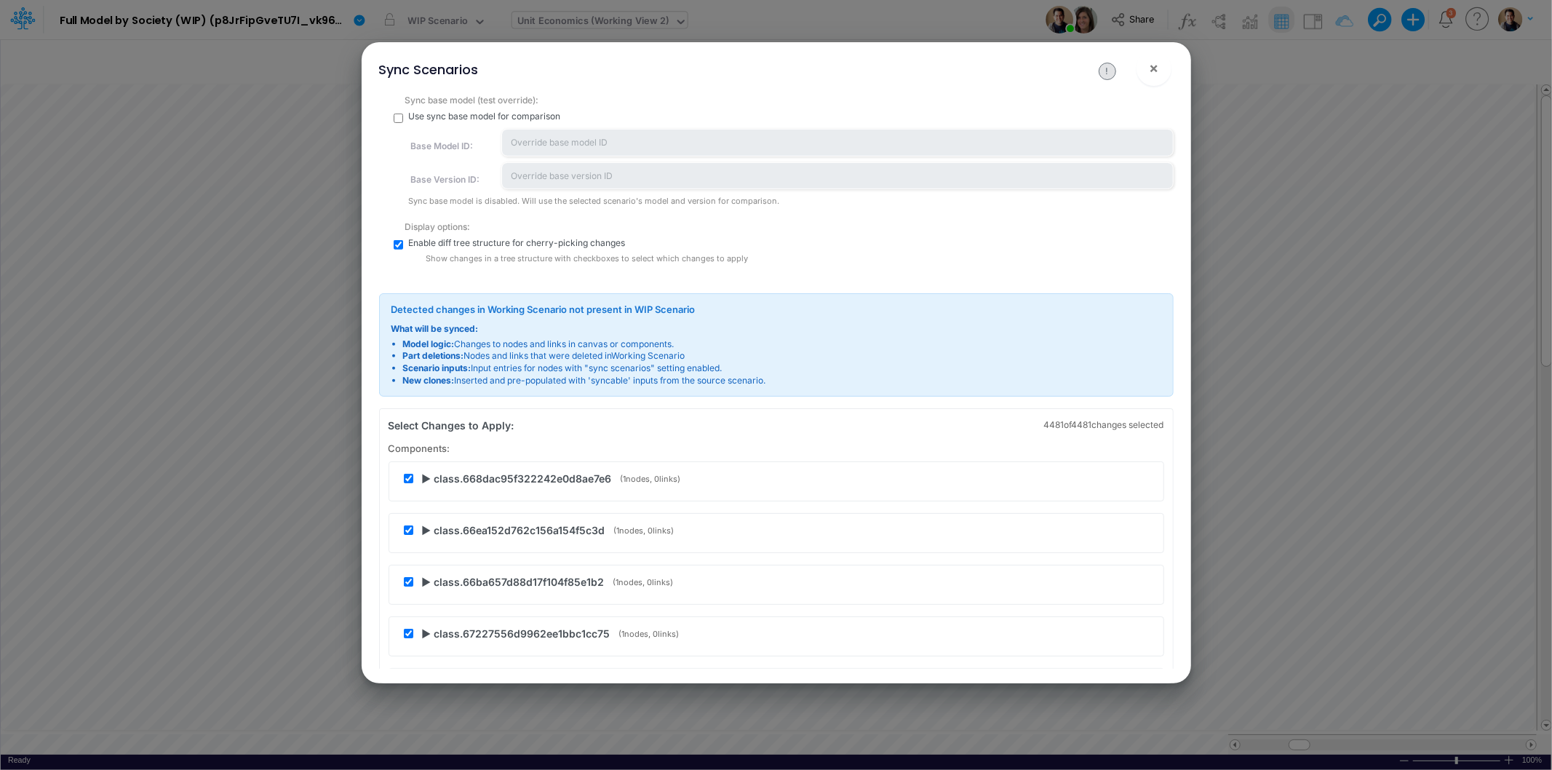
click at [399, 240] on input "checkbox" at bounding box center [398, 244] width 9 height 9
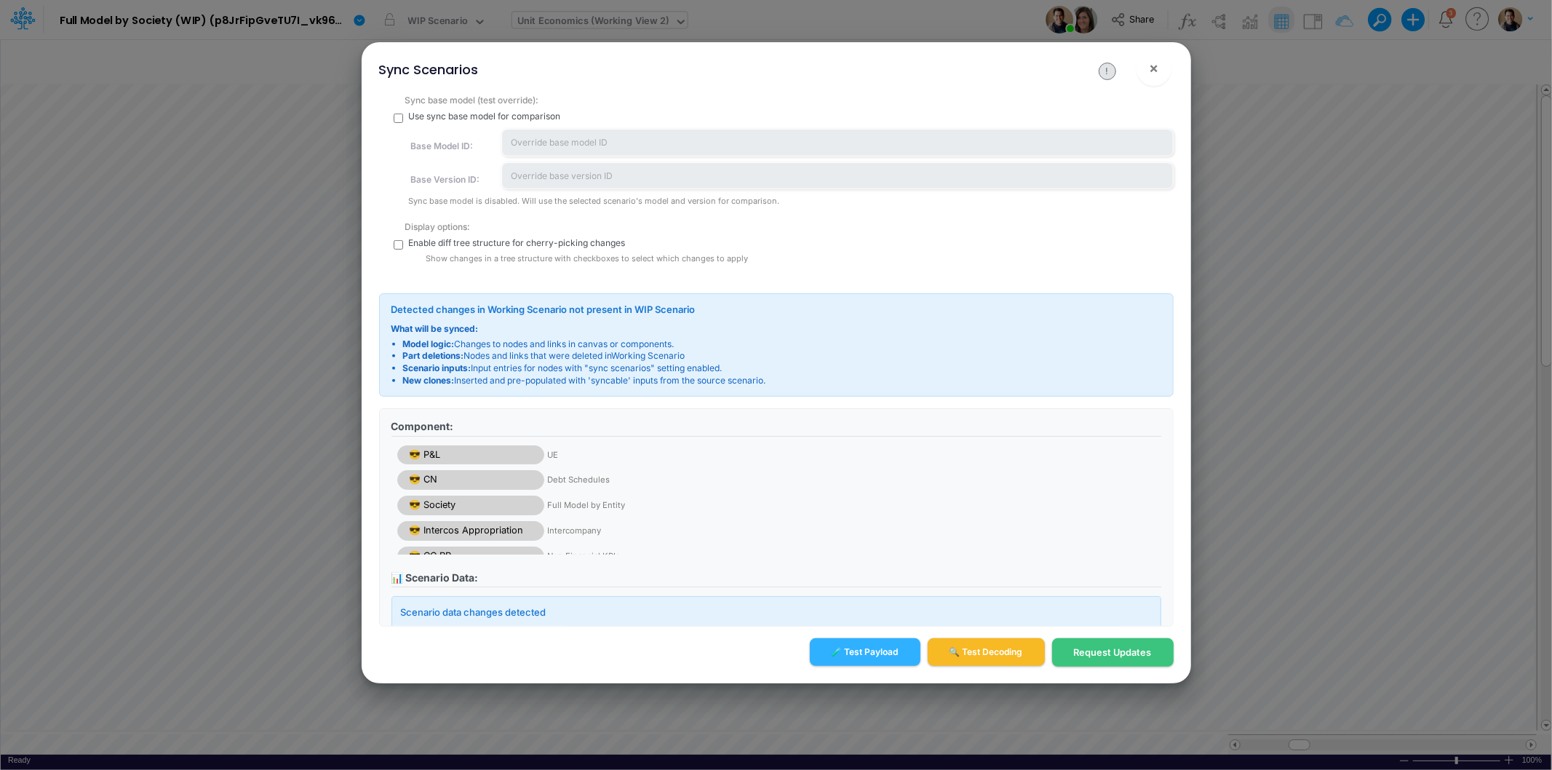
click at [399, 240] on input "checkbox" at bounding box center [398, 244] width 9 height 9
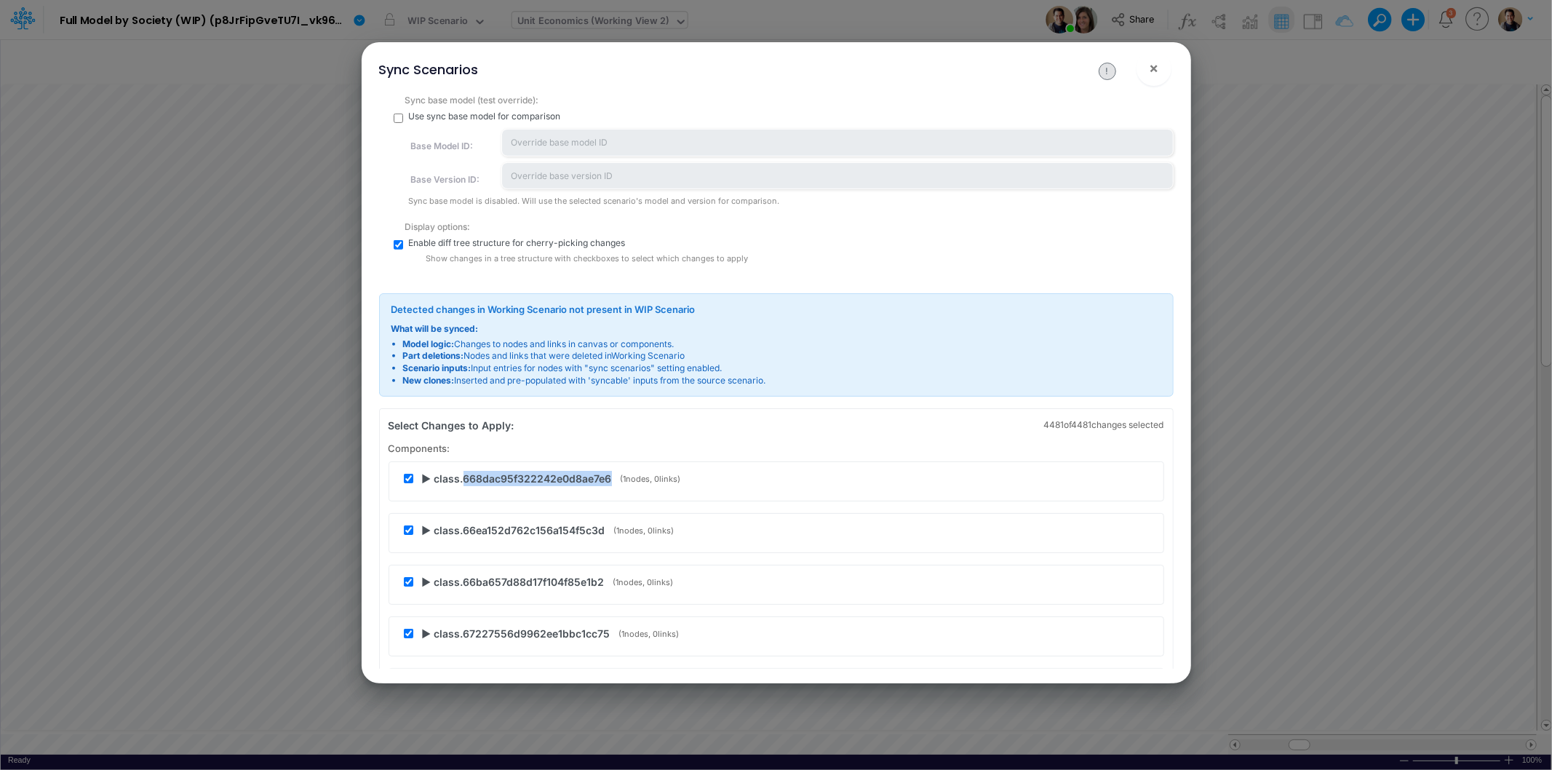
drag, startPoint x: 614, startPoint y: 479, endPoint x: 461, endPoint y: 479, distance: 152.8
click at [461, 479] on div "▶ class.668dac95f322242e0d8ae7e6 ( 1 nodes, 0 links)" at bounding box center [779, 478] width 751 height 15
copy span "668dac95f322242e0d8ae7e6"
click at [402, 243] on input "checkbox" at bounding box center [398, 244] width 9 height 9
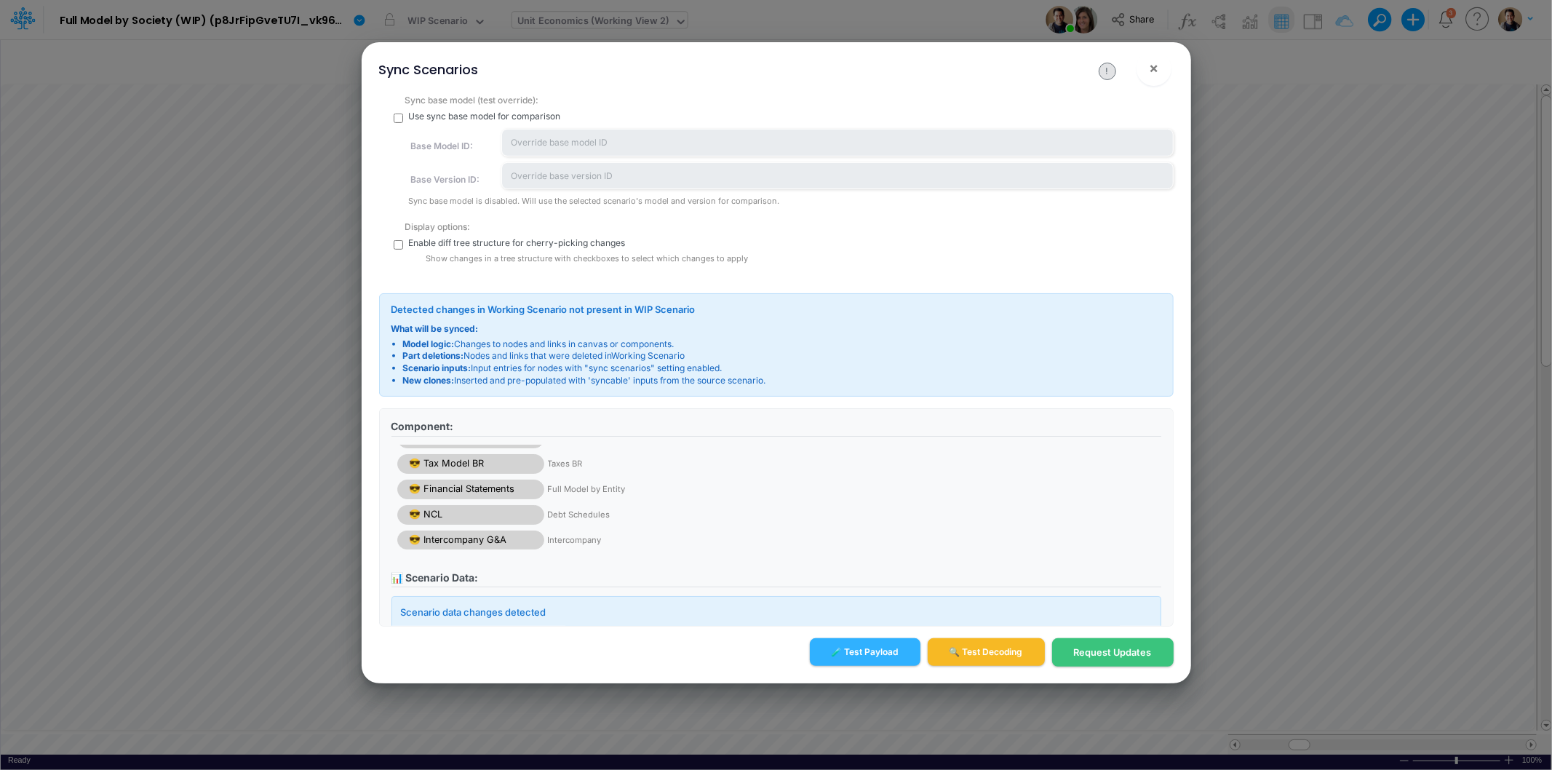
scroll to position [170, 0]
click at [396, 240] on input "checkbox" at bounding box center [398, 244] width 9 height 9
checkbox input "true"
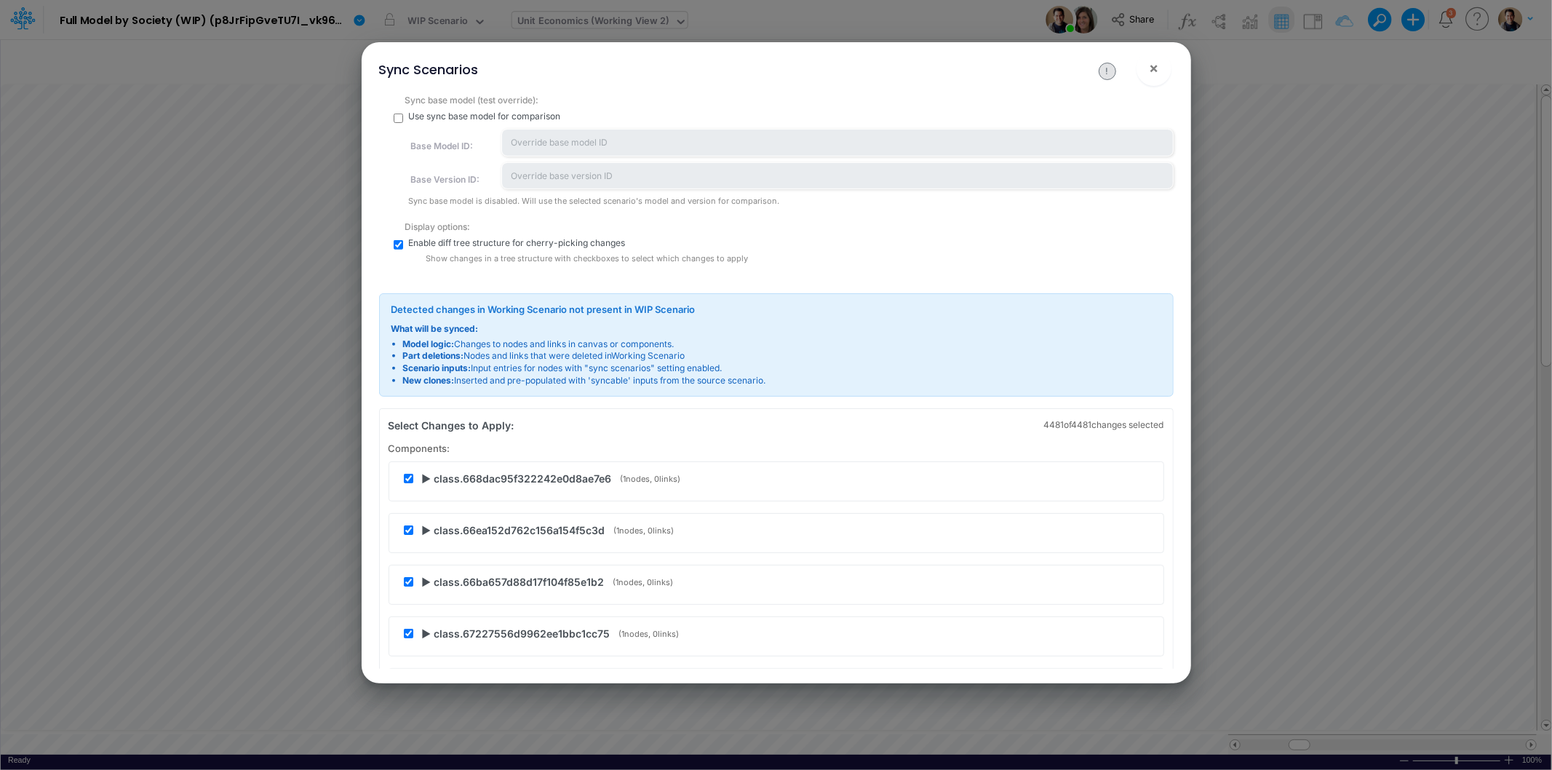
click at [426, 475] on span "▶ class.668dac95f322242e0d8ae7e6" at bounding box center [517, 478] width 190 height 15
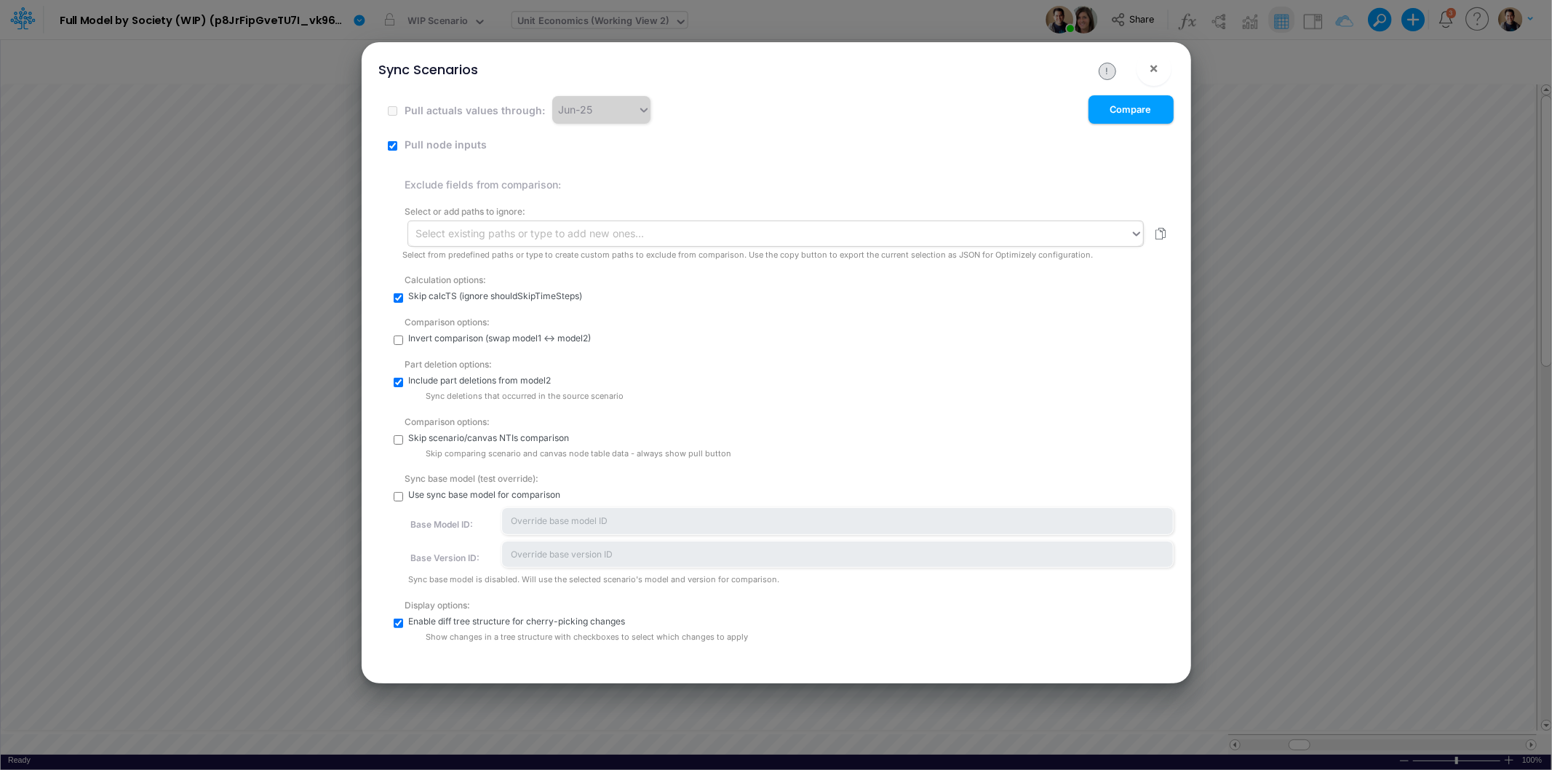
scroll to position [39, 0]
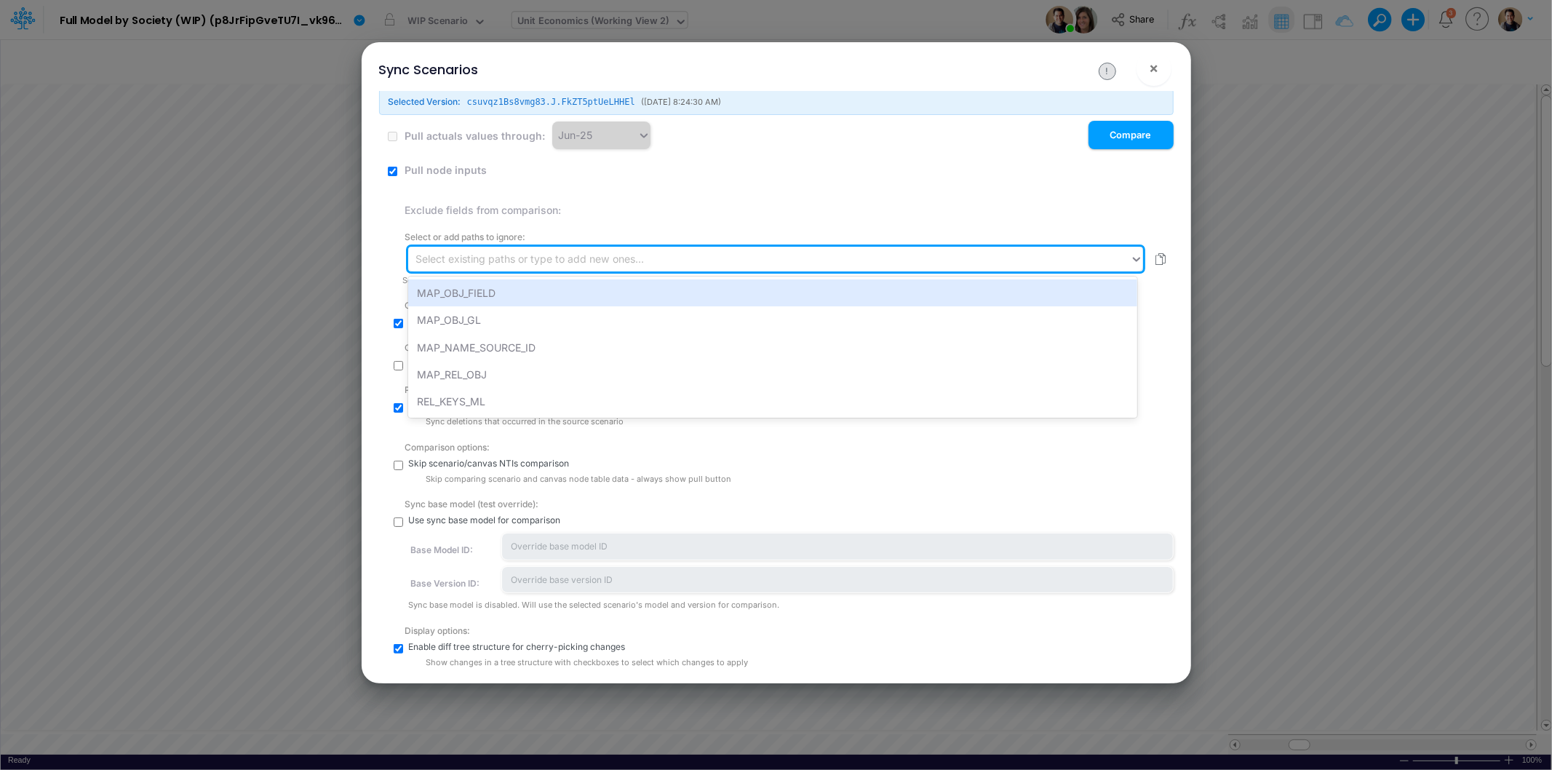
click at [622, 262] on div "Select existing paths or type to add new ones..." at bounding box center [530, 258] width 229 height 15
click at [586, 296] on div "MAP_OBJ_FIELD" at bounding box center [772, 292] width 729 height 27
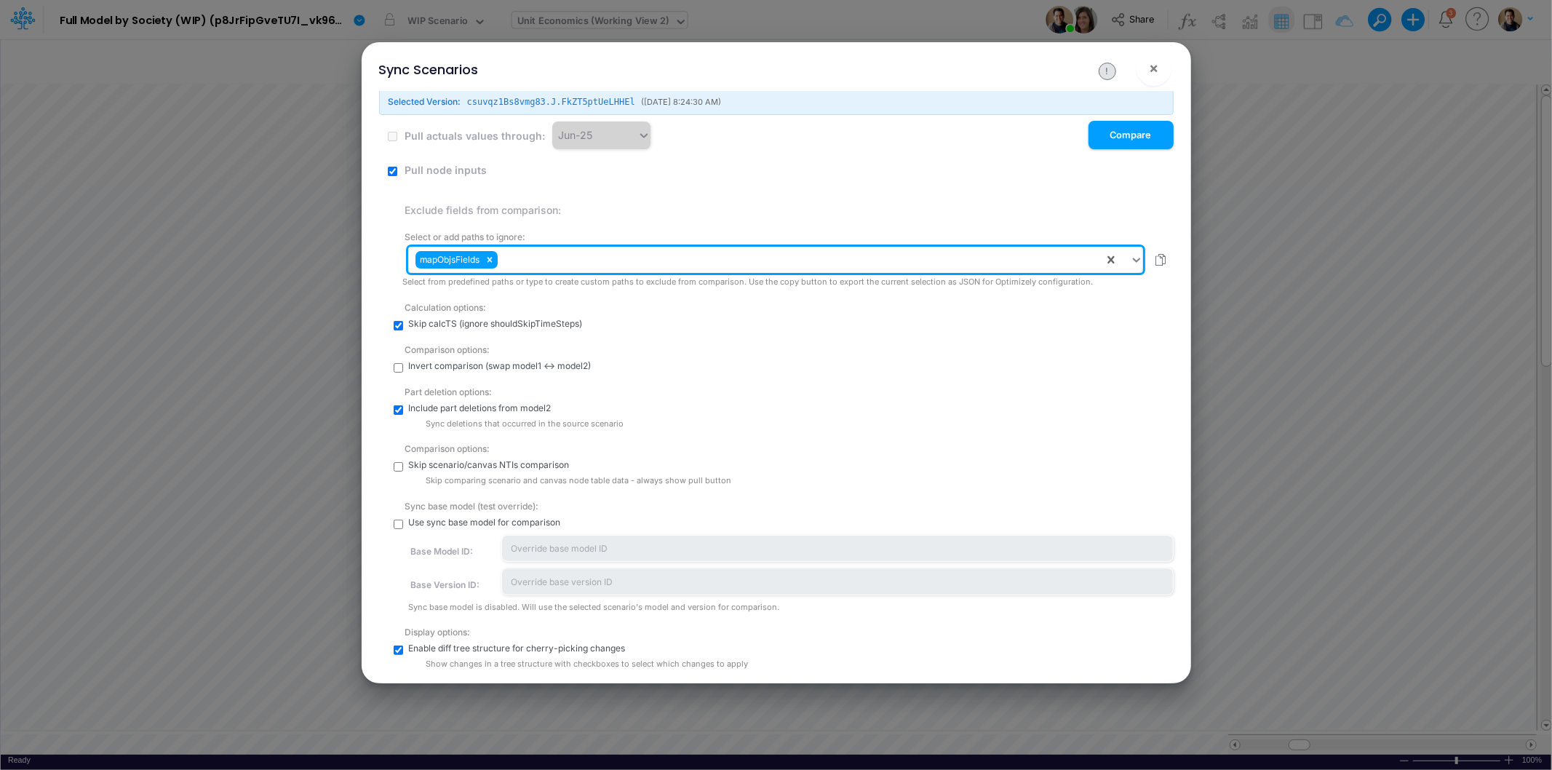
click at [584, 255] on div "mapObjsFields" at bounding box center [755, 259] width 695 height 25
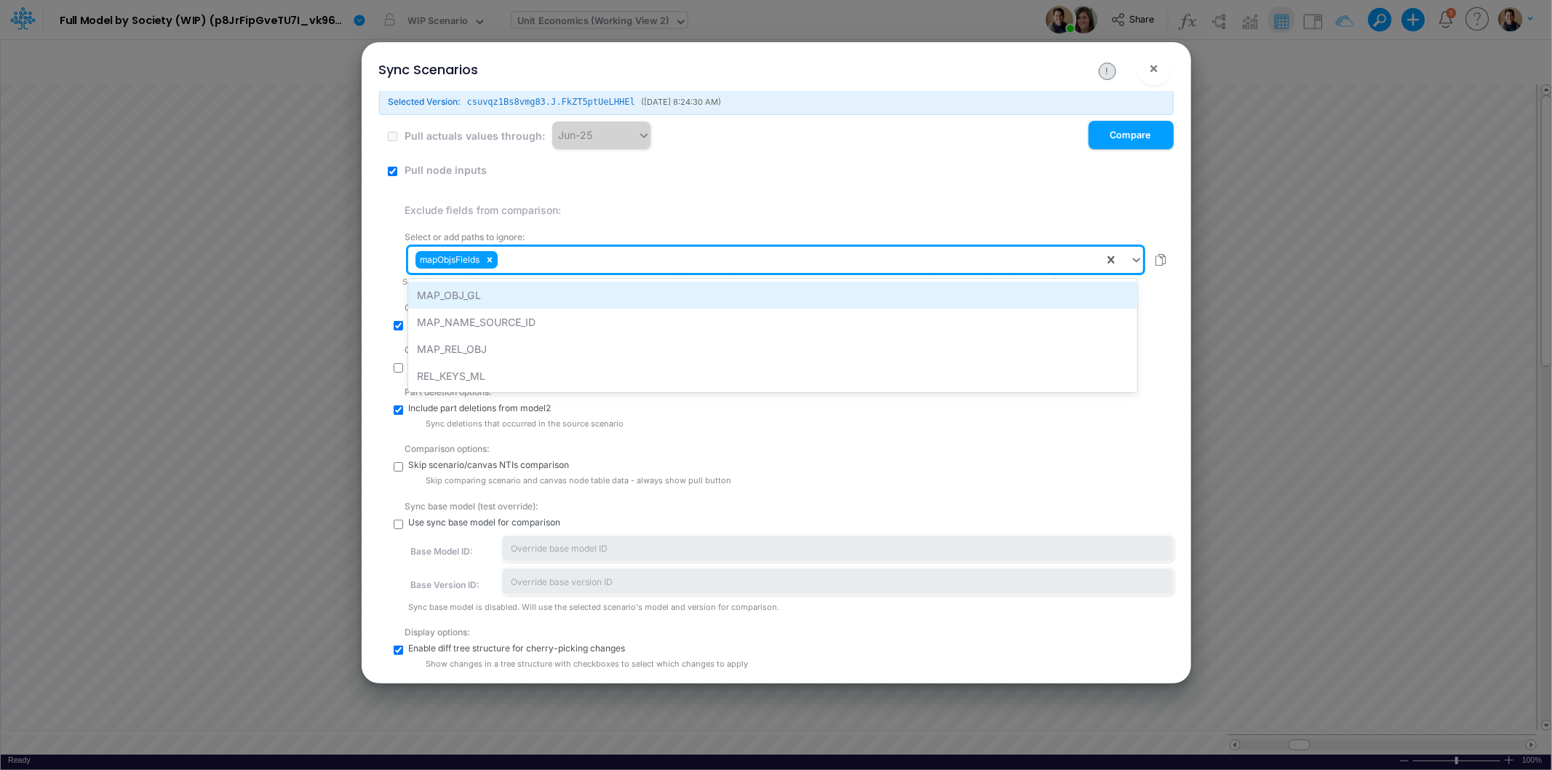
click at [577, 282] on div "MAP_OBJ_GL" at bounding box center [772, 295] width 729 height 27
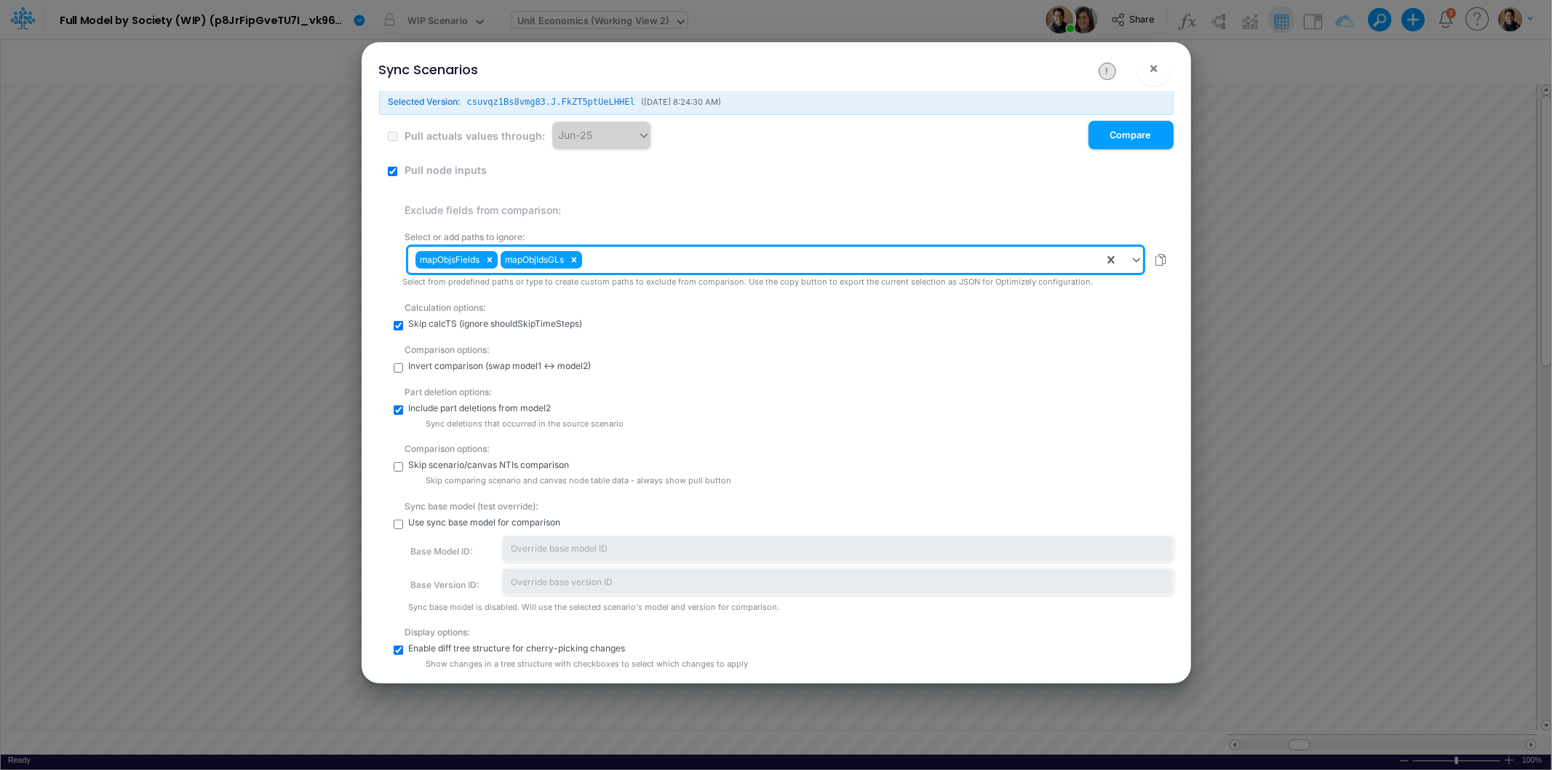
click at [599, 257] on div "mapObjsFields mapObjIdsGLs" at bounding box center [755, 259] width 695 height 25
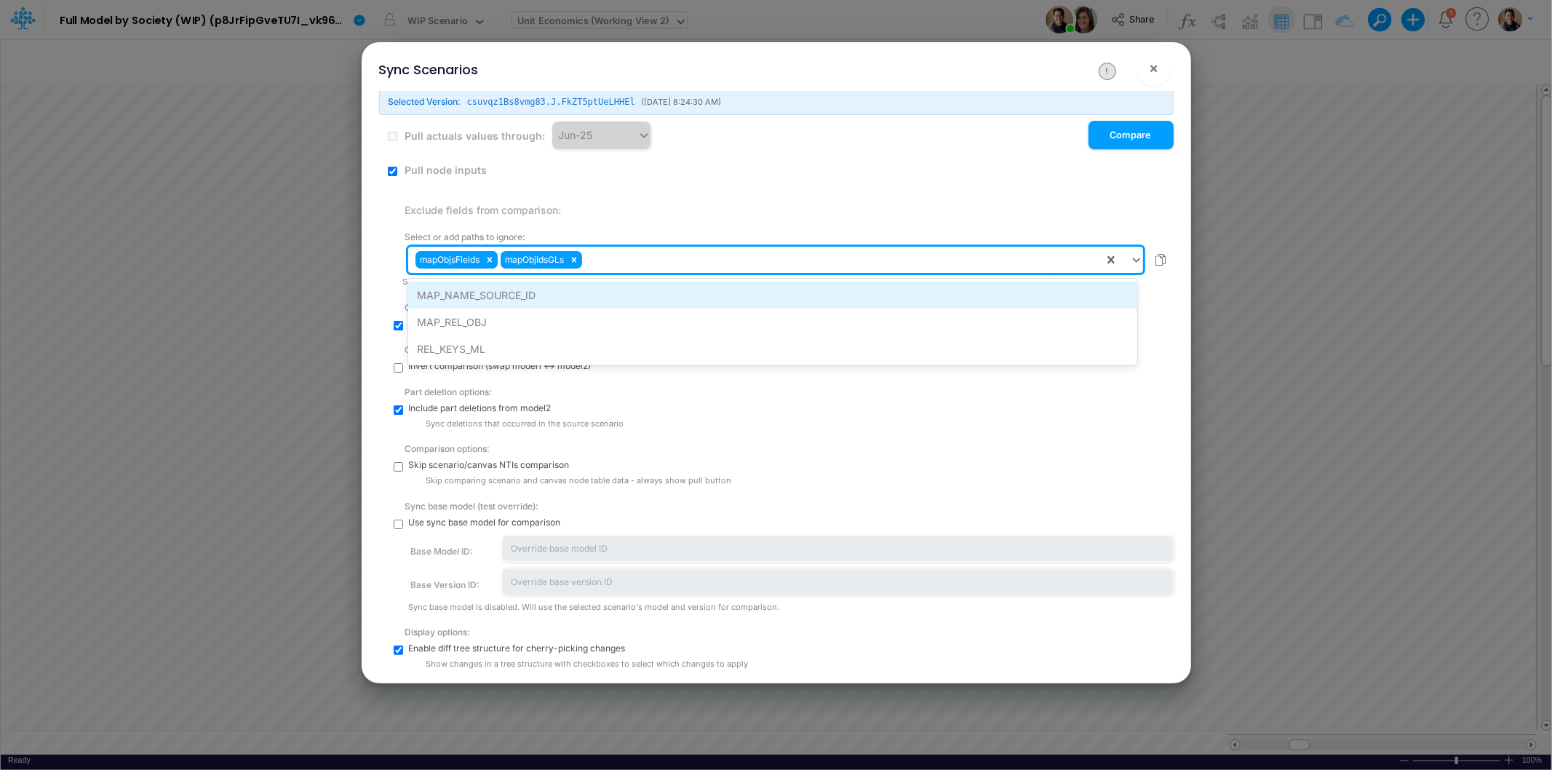
click at [601, 290] on div "MAP_NAME_SOURCE_ID" at bounding box center [772, 295] width 729 height 27
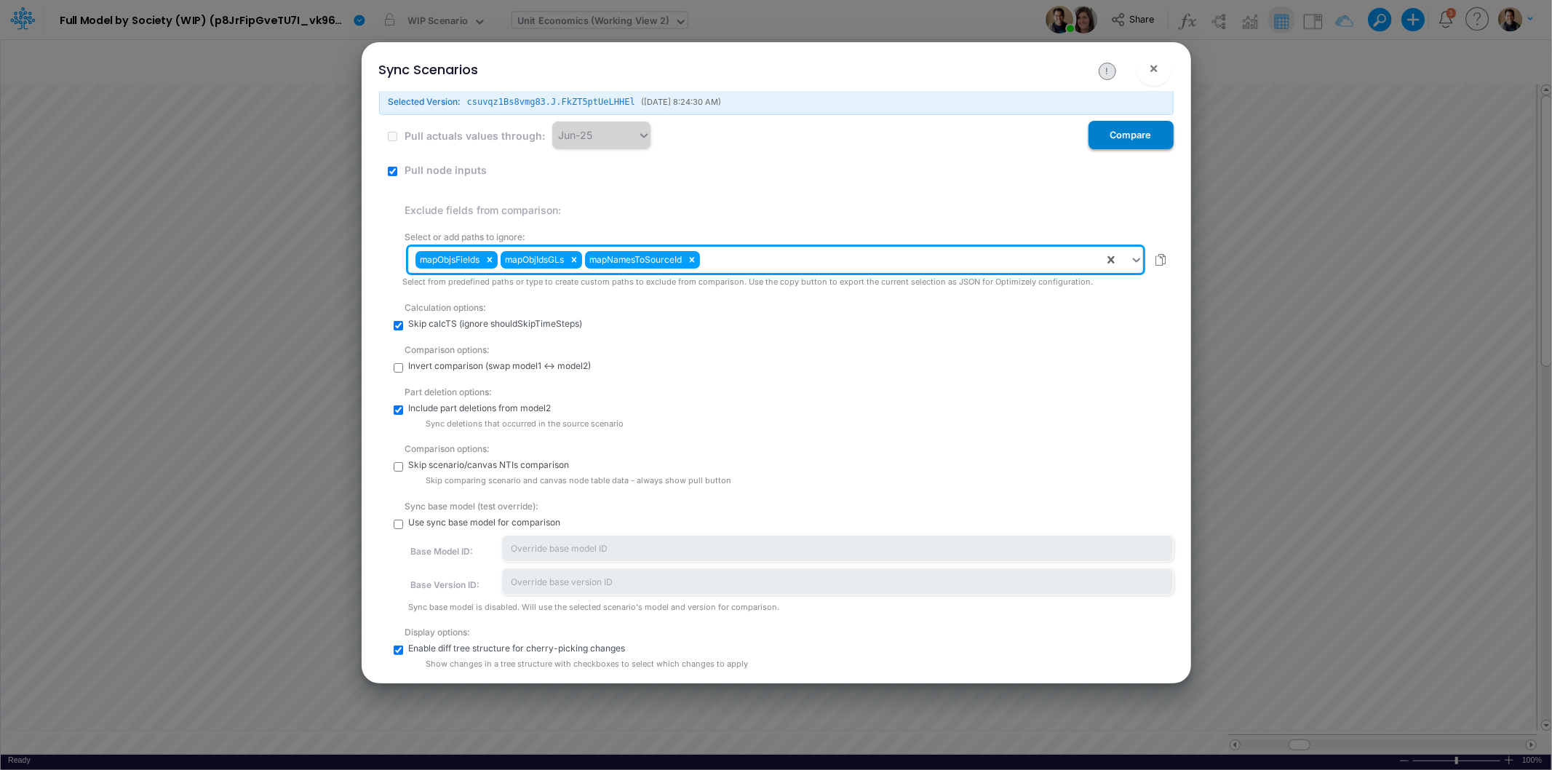
click at [1151, 138] on button "Compare" at bounding box center [1131, 135] width 85 height 28
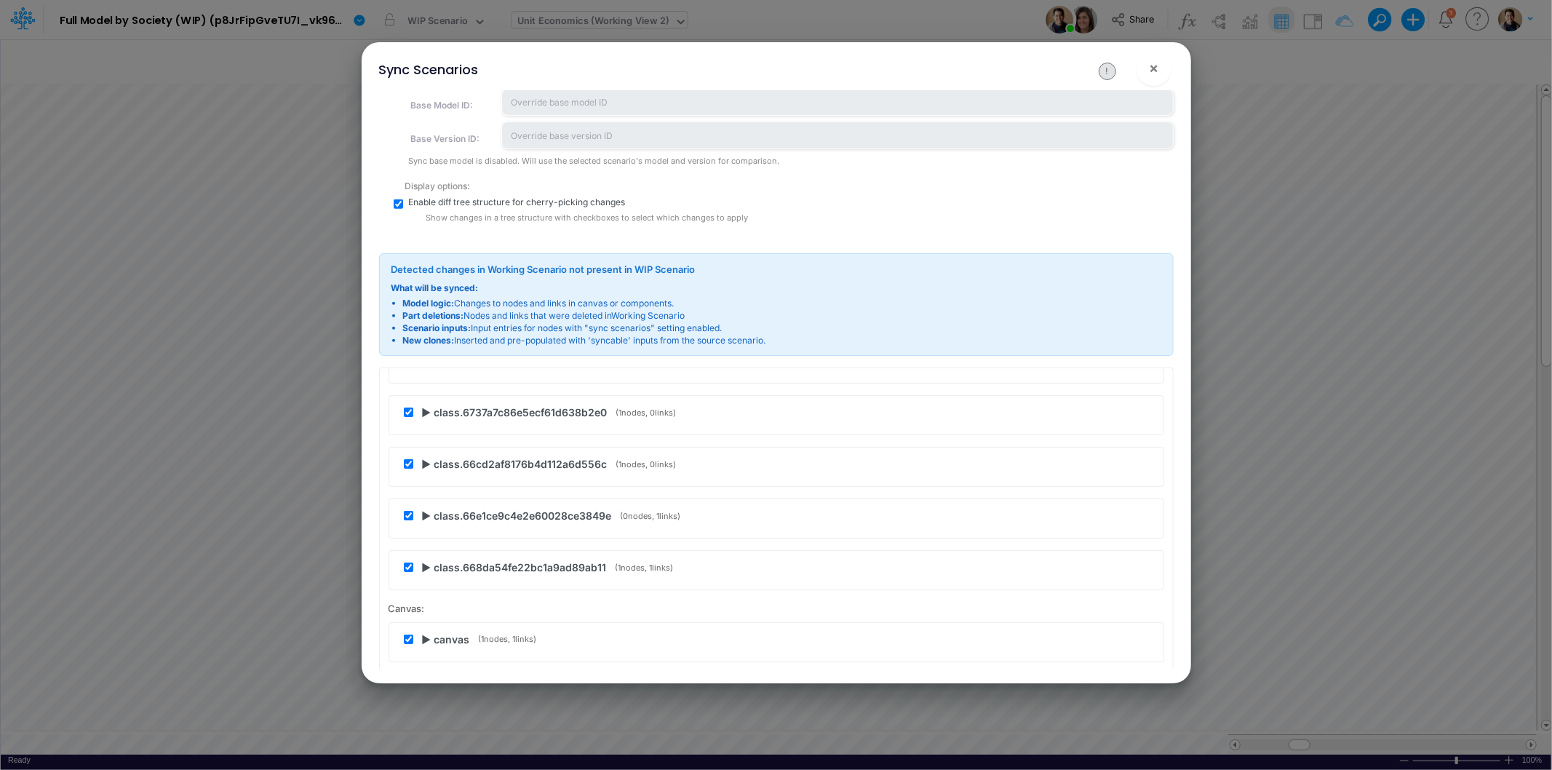
scroll to position [0, 0]
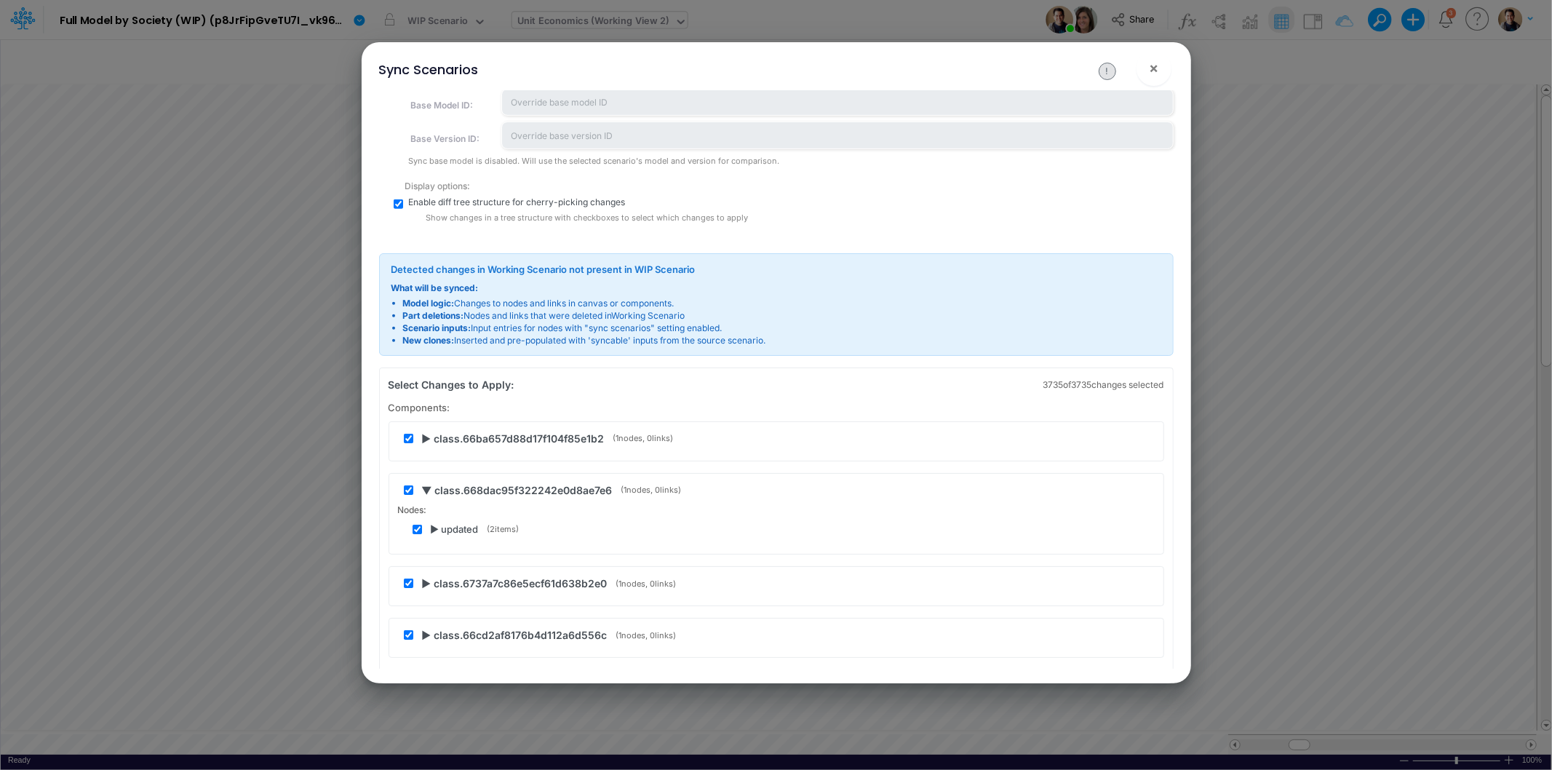
click at [432, 437] on span "▶ class.66ba657d88d17f104f85e1b2" at bounding box center [513, 438] width 183 height 15
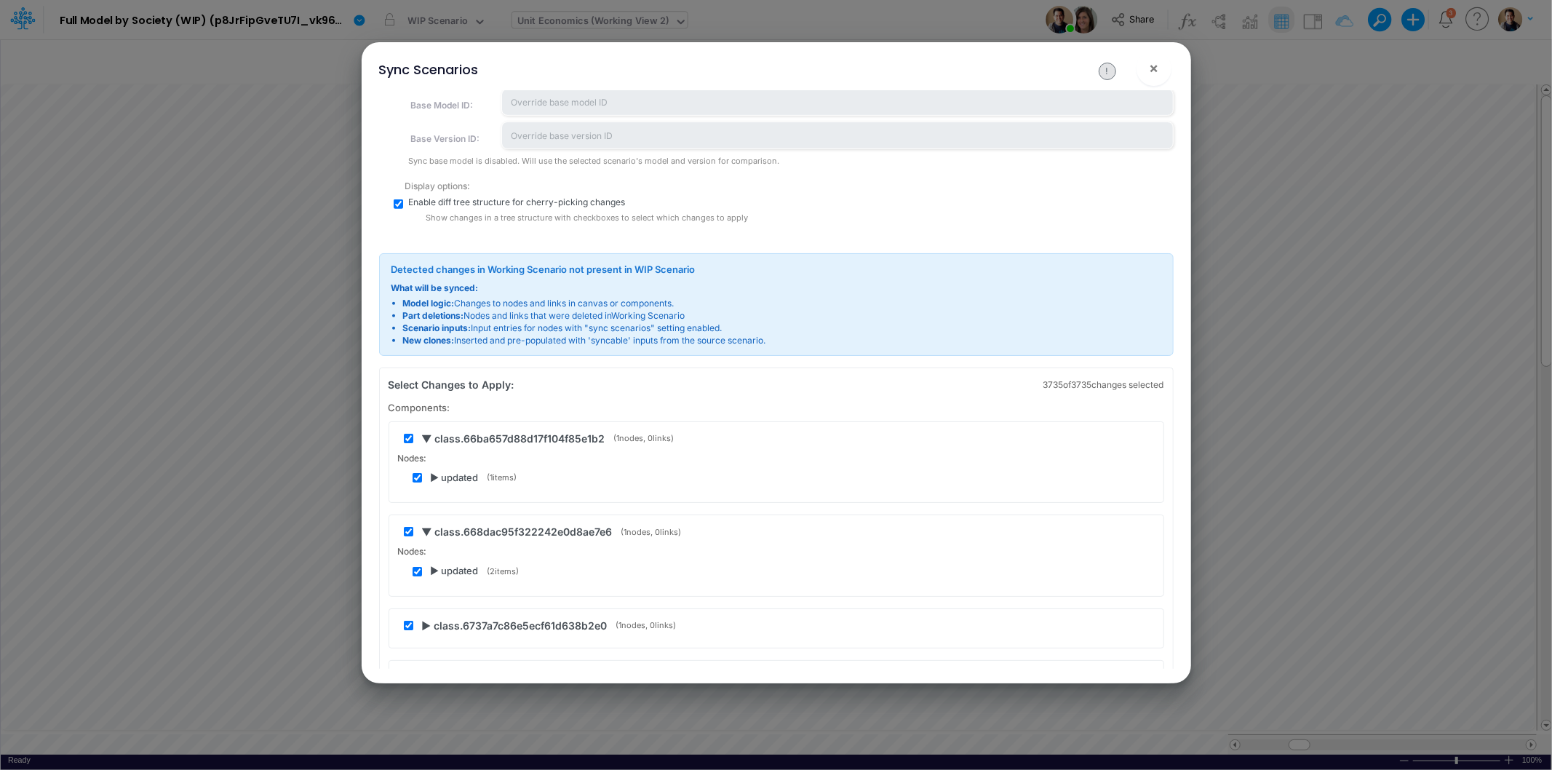
click at [432, 472] on span "▶ updated" at bounding box center [455, 478] width 48 height 15
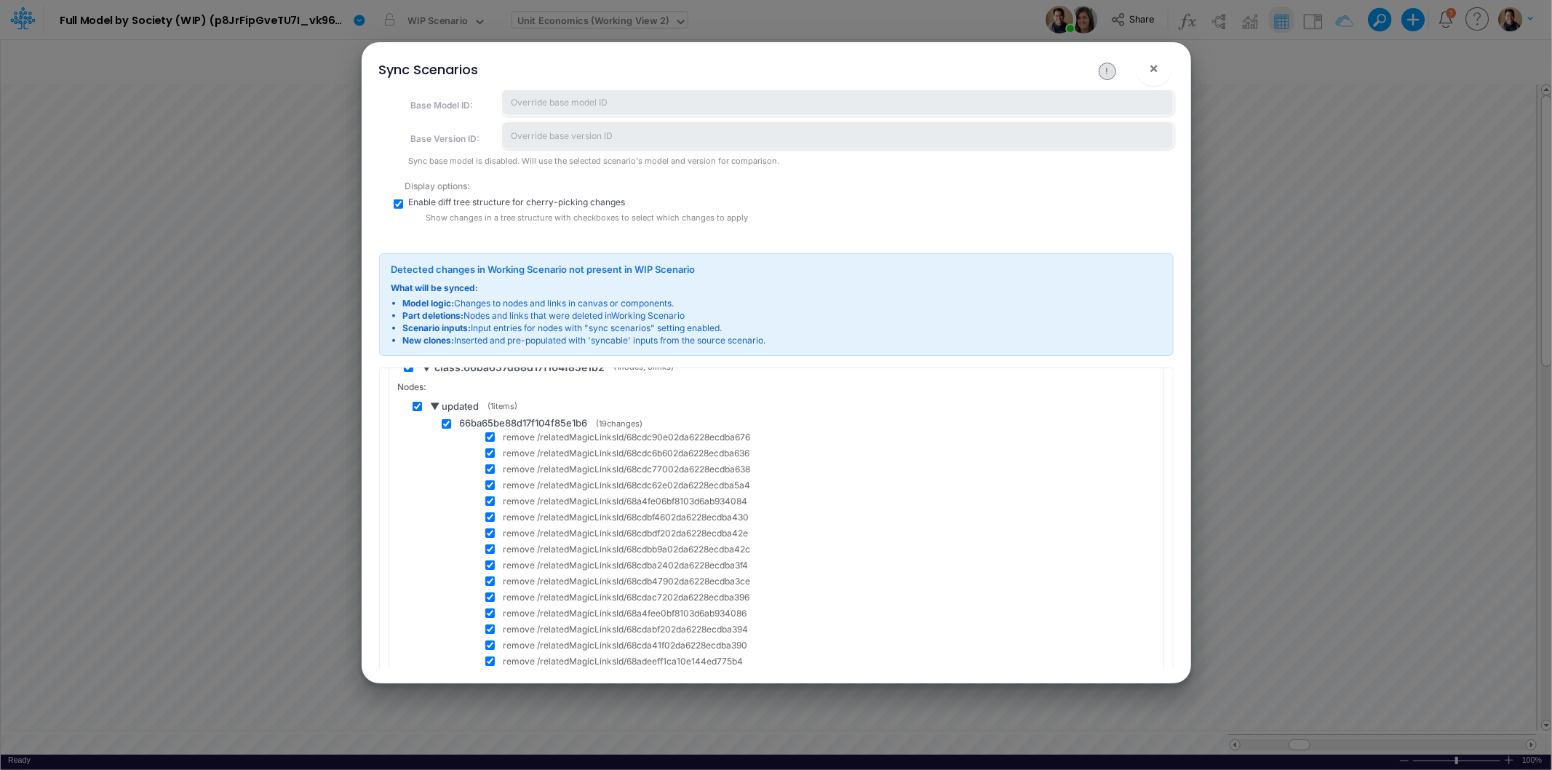
scroll to position [162, 0]
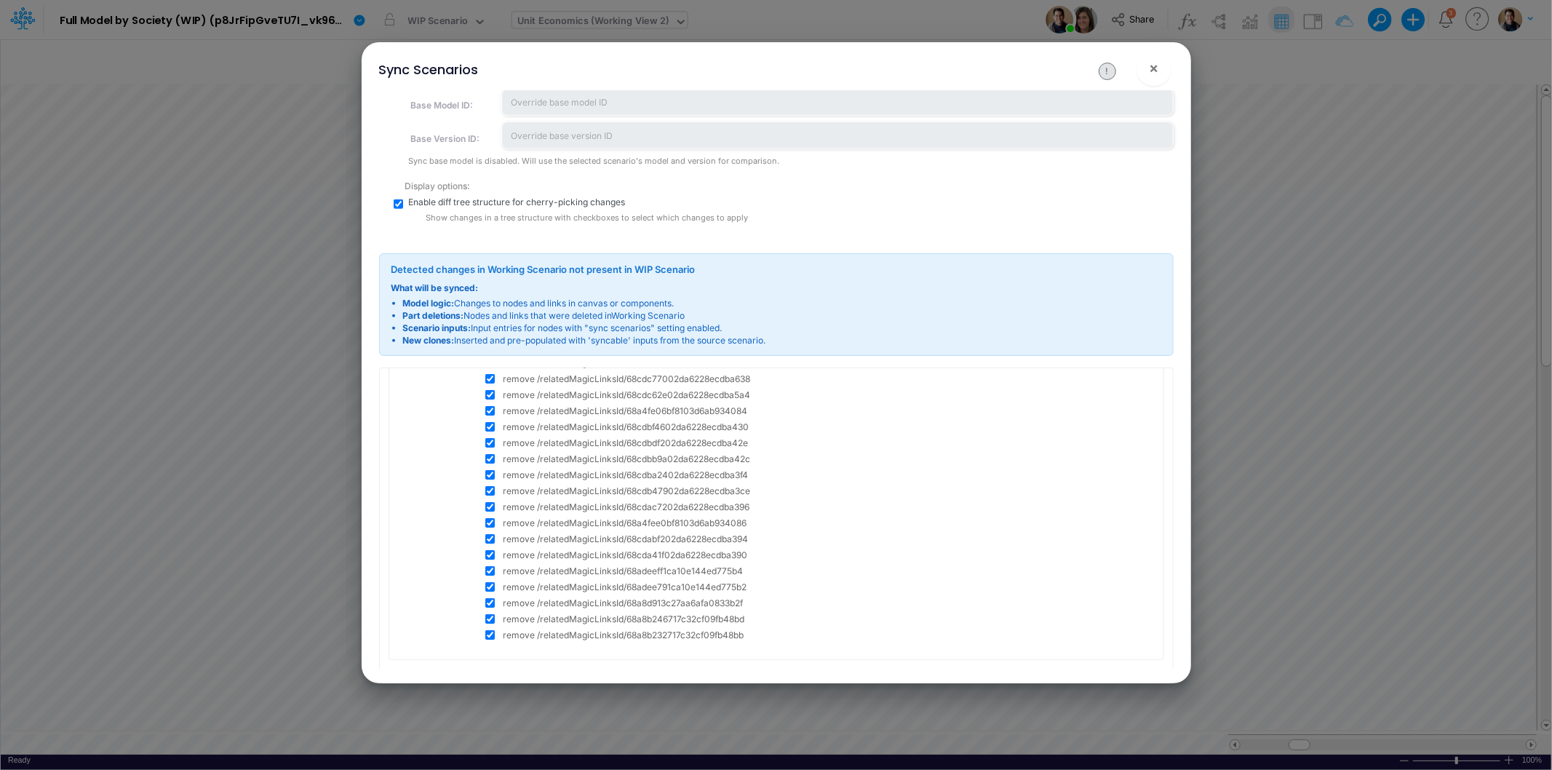
click at [565, 521] on span "remove /relatedMagicLinksId/68a4fee0bf8103d6ab934086" at bounding box center [626, 523] width 244 height 13
copy span "relatedMagicLinksId"
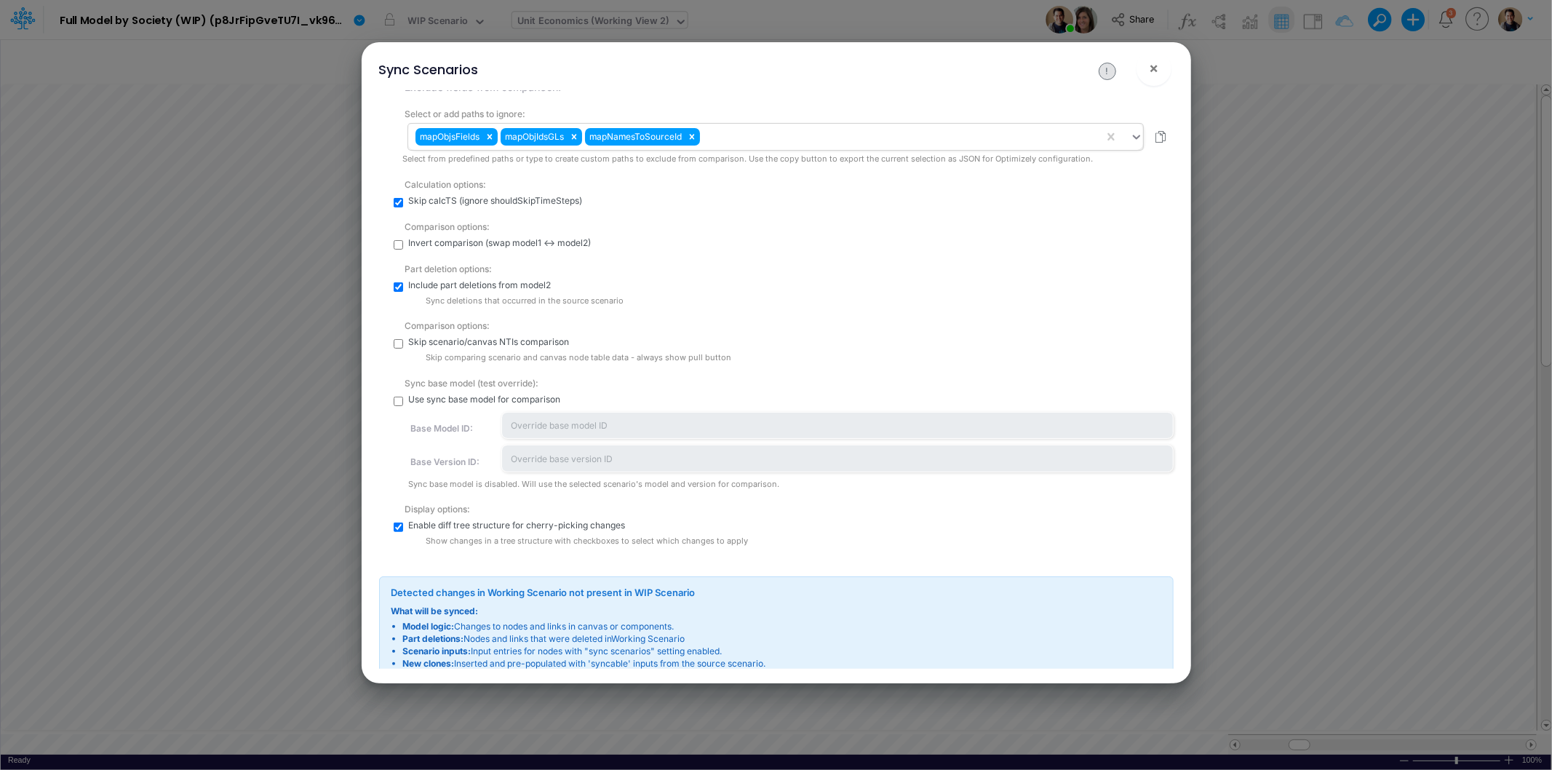
click at [799, 136] on div "mapObjsFields mapObjIdsGLs mapNamesToSourceId" at bounding box center [755, 136] width 695 height 25
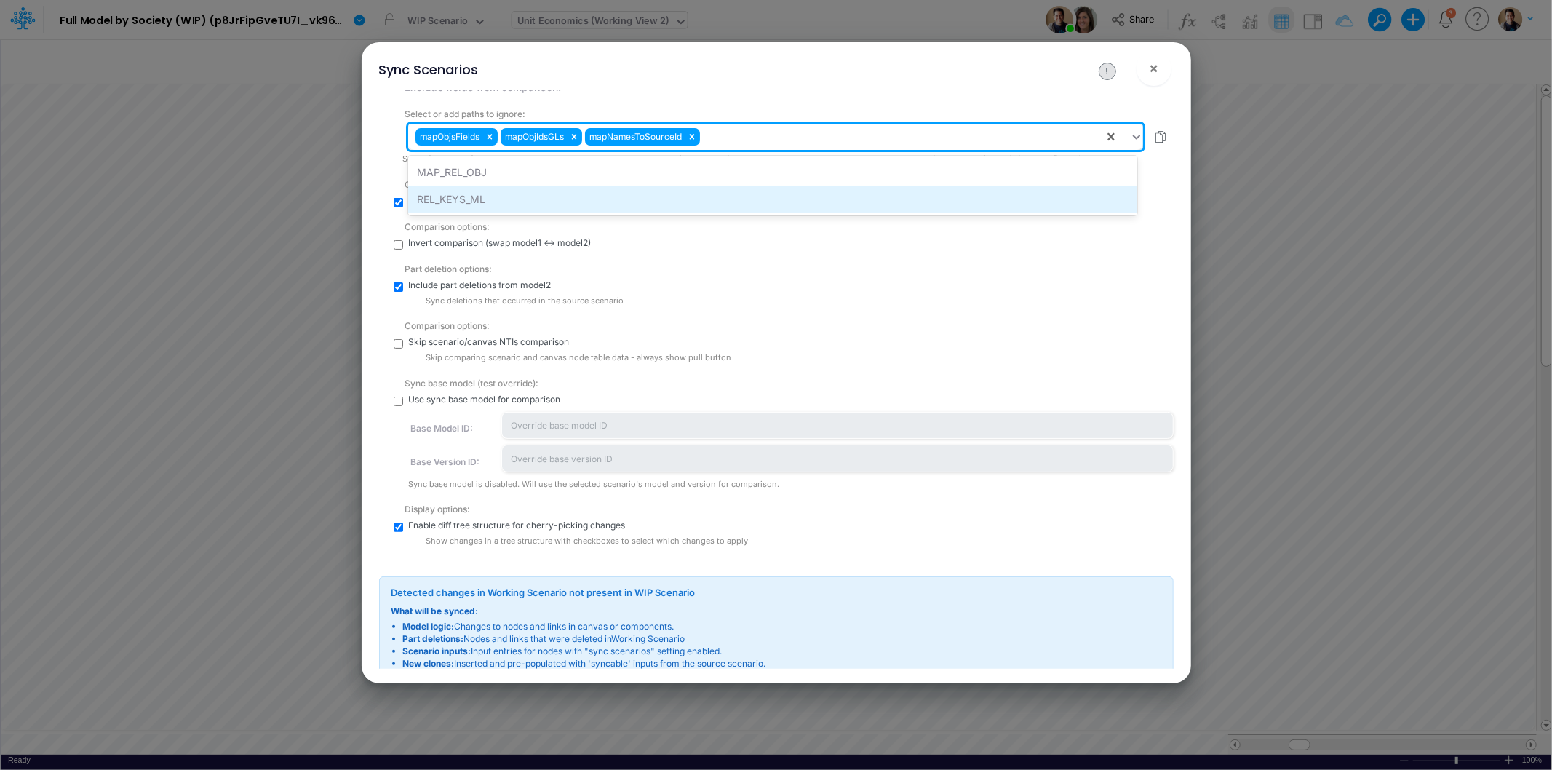
click at [771, 195] on div "REL_KEYS_ML" at bounding box center [772, 199] width 729 height 27
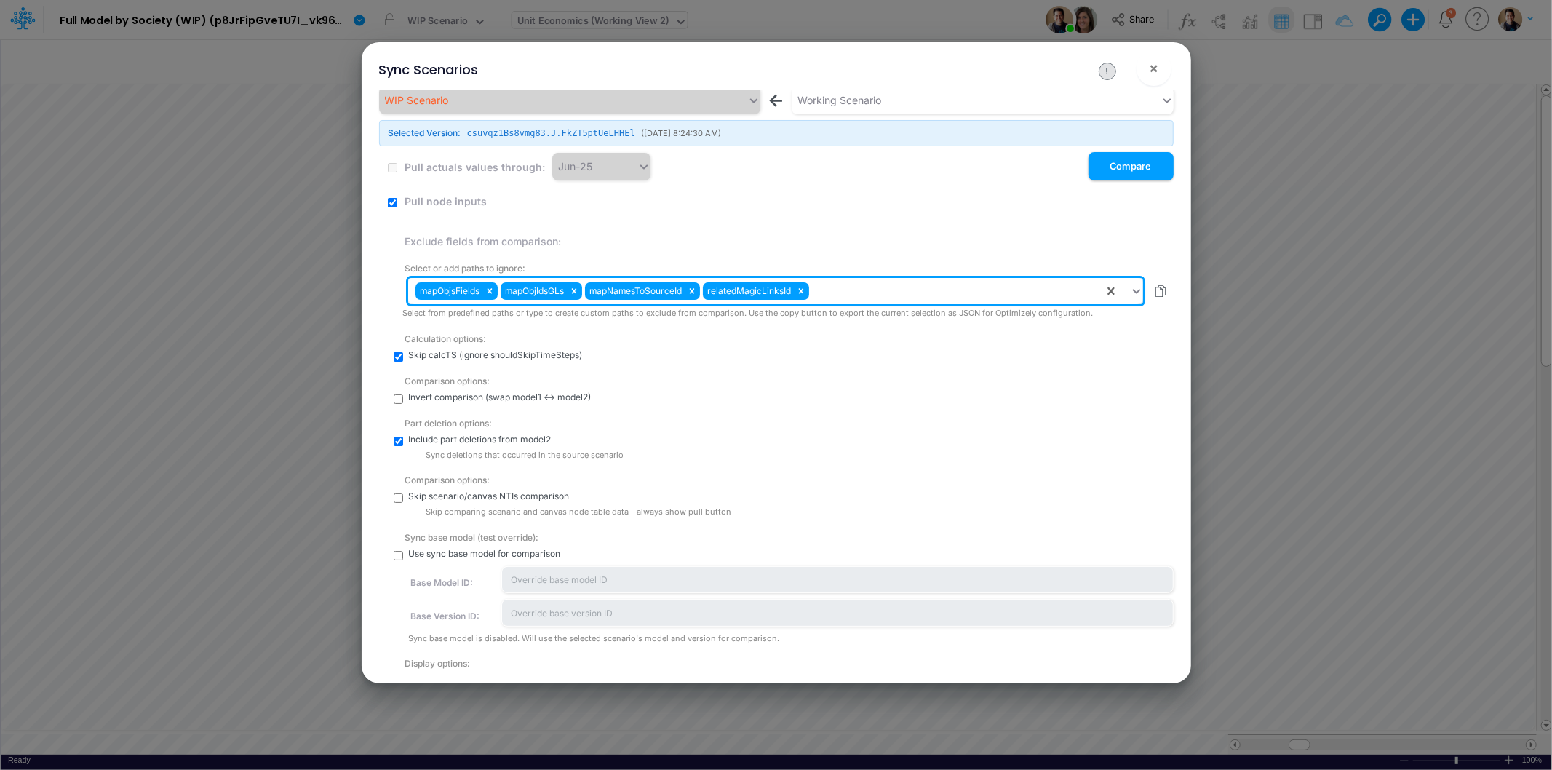
scroll to position [0, 0]
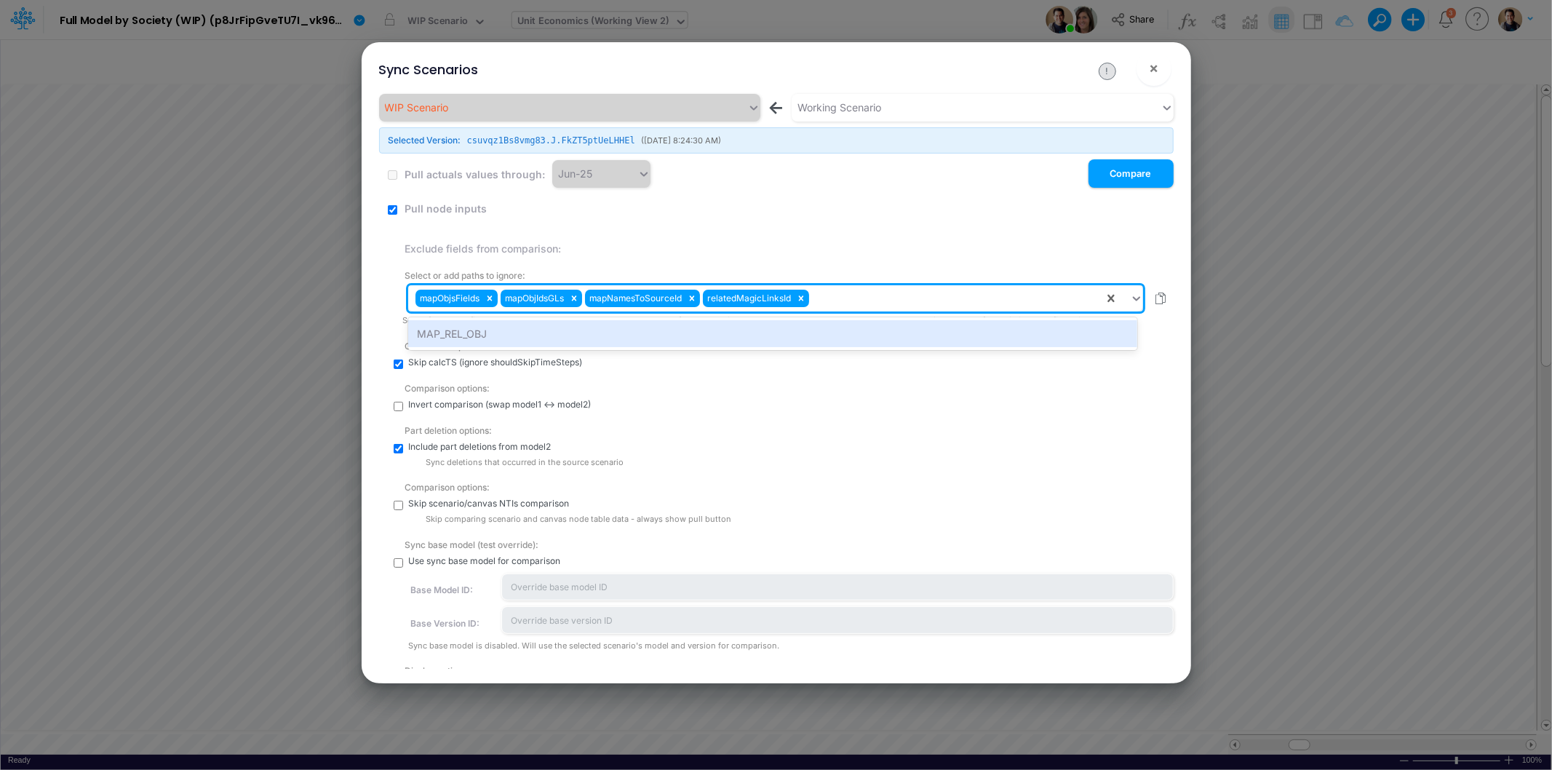
click at [852, 300] on div "mapObjsFields mapObjIdsGLs mapNamesToSourceId relatedMagicLinksId" at bounding box center [755, 298] width 695 height 25
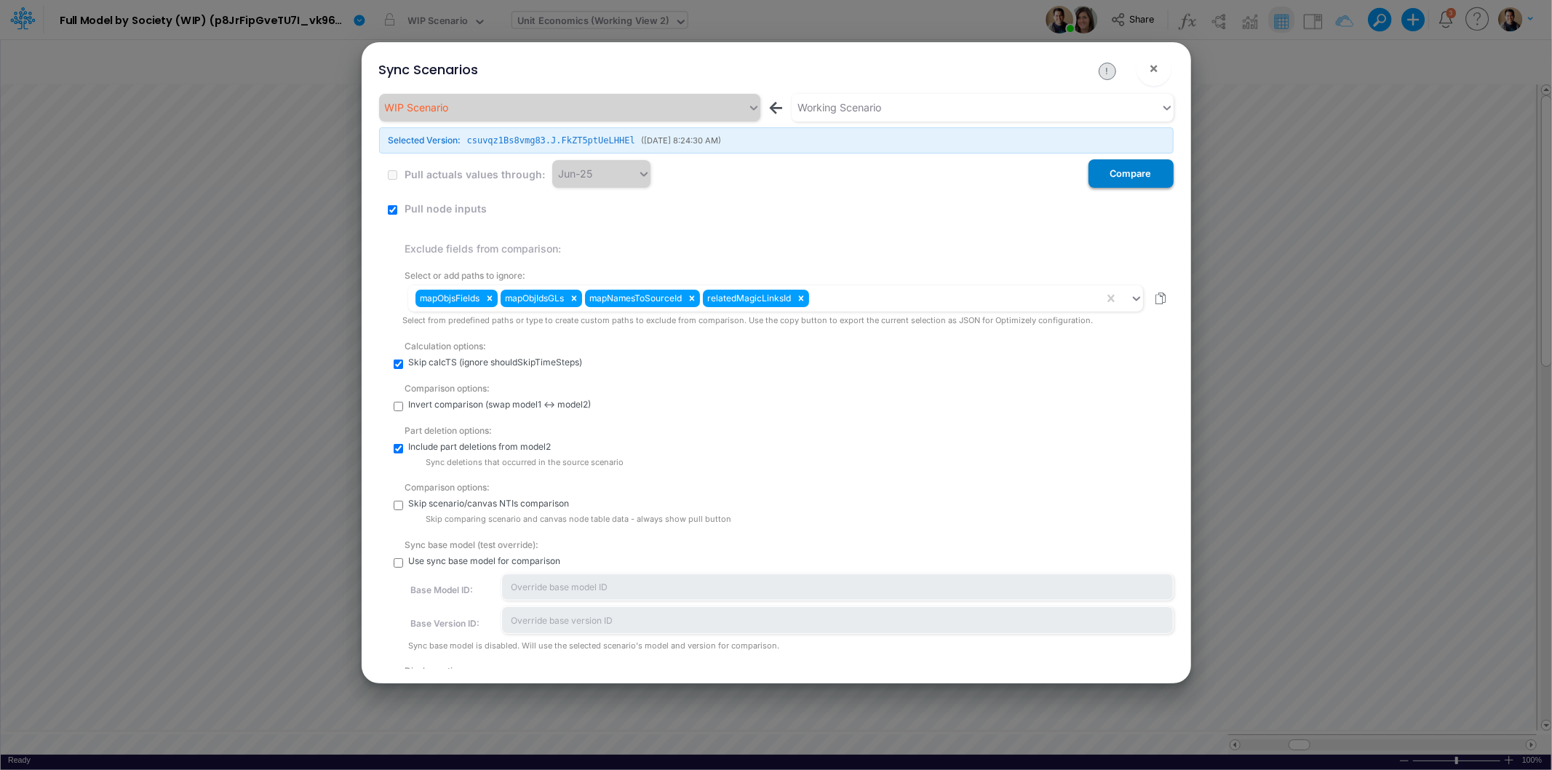
click at [1135, 177] on button "Compare" at bounding box center [1131, 173] width 85 height 28
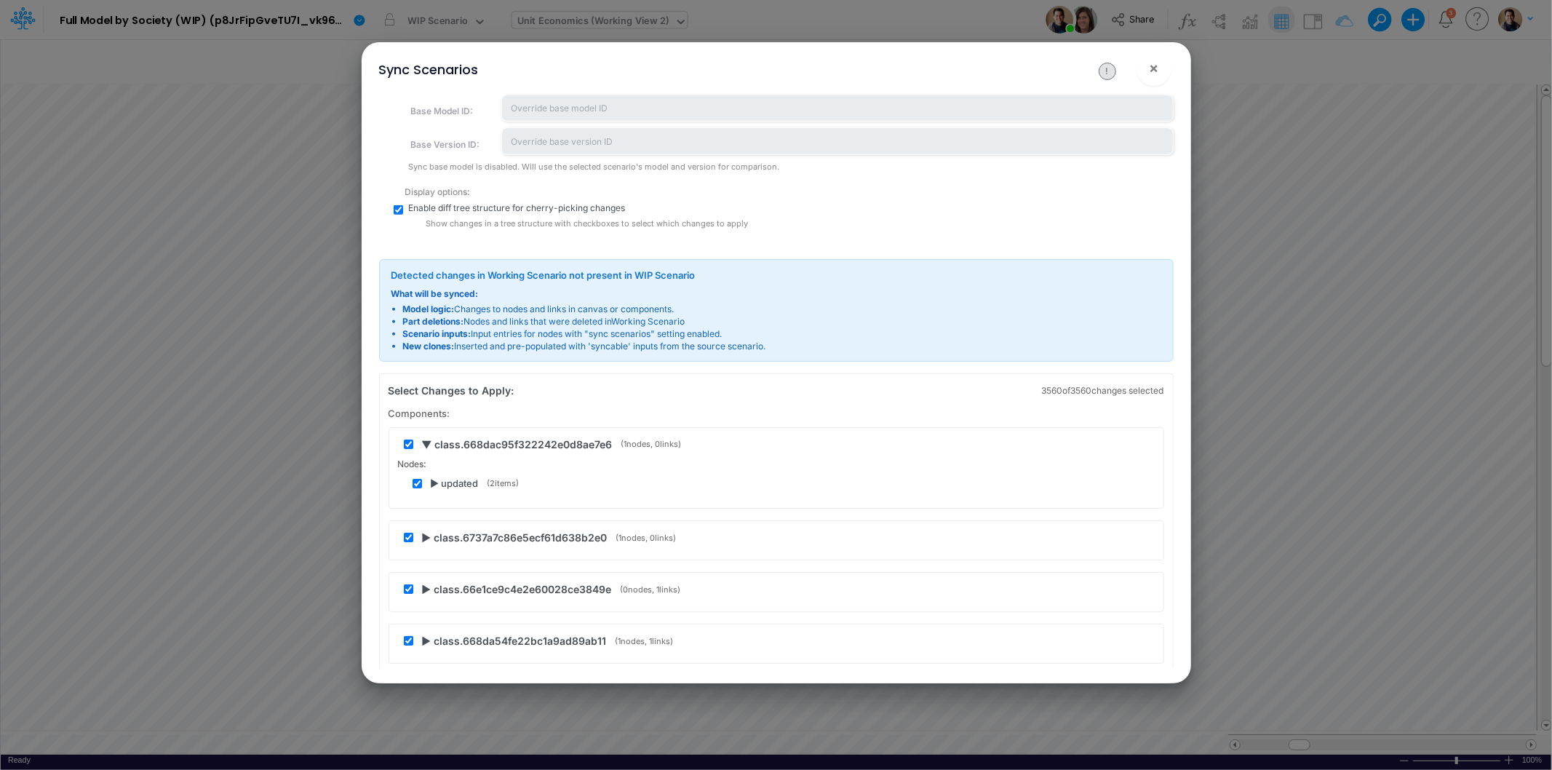
scroll to position [485, 0]
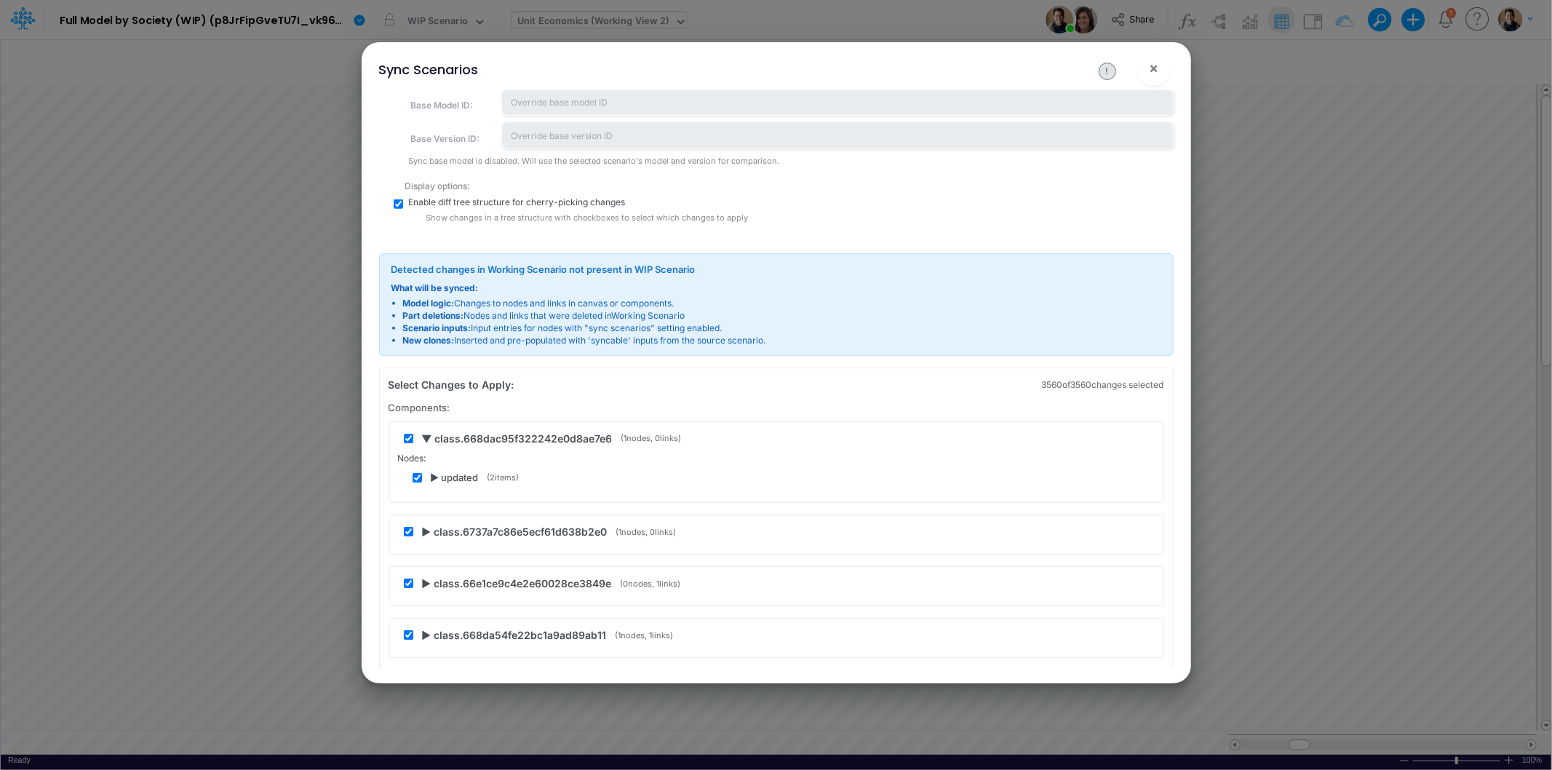
click at [432, 474] on span "▶ updated" at bounding box center [455, 478] width 48 height 15
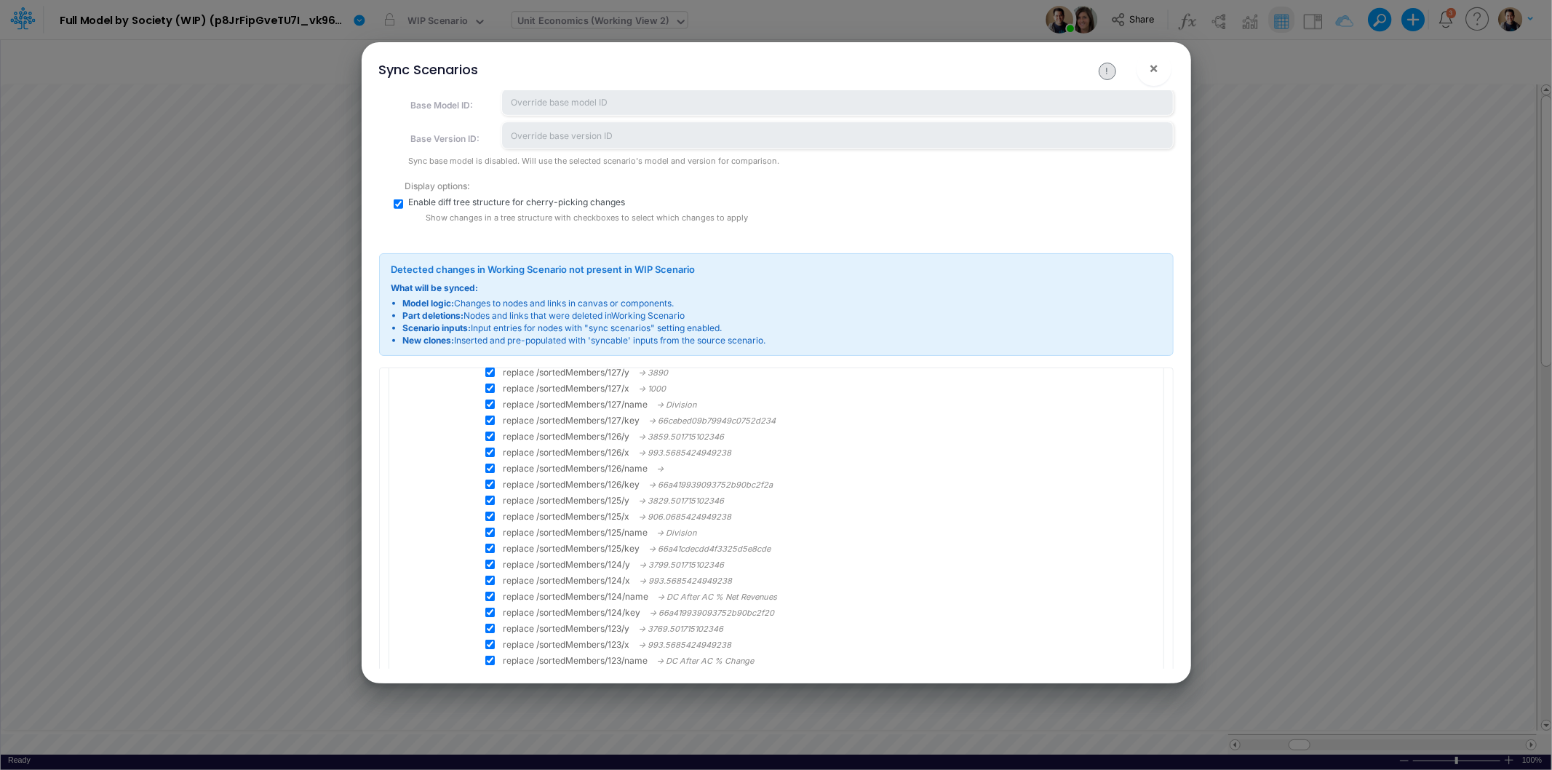
scroll to position [0, 0]
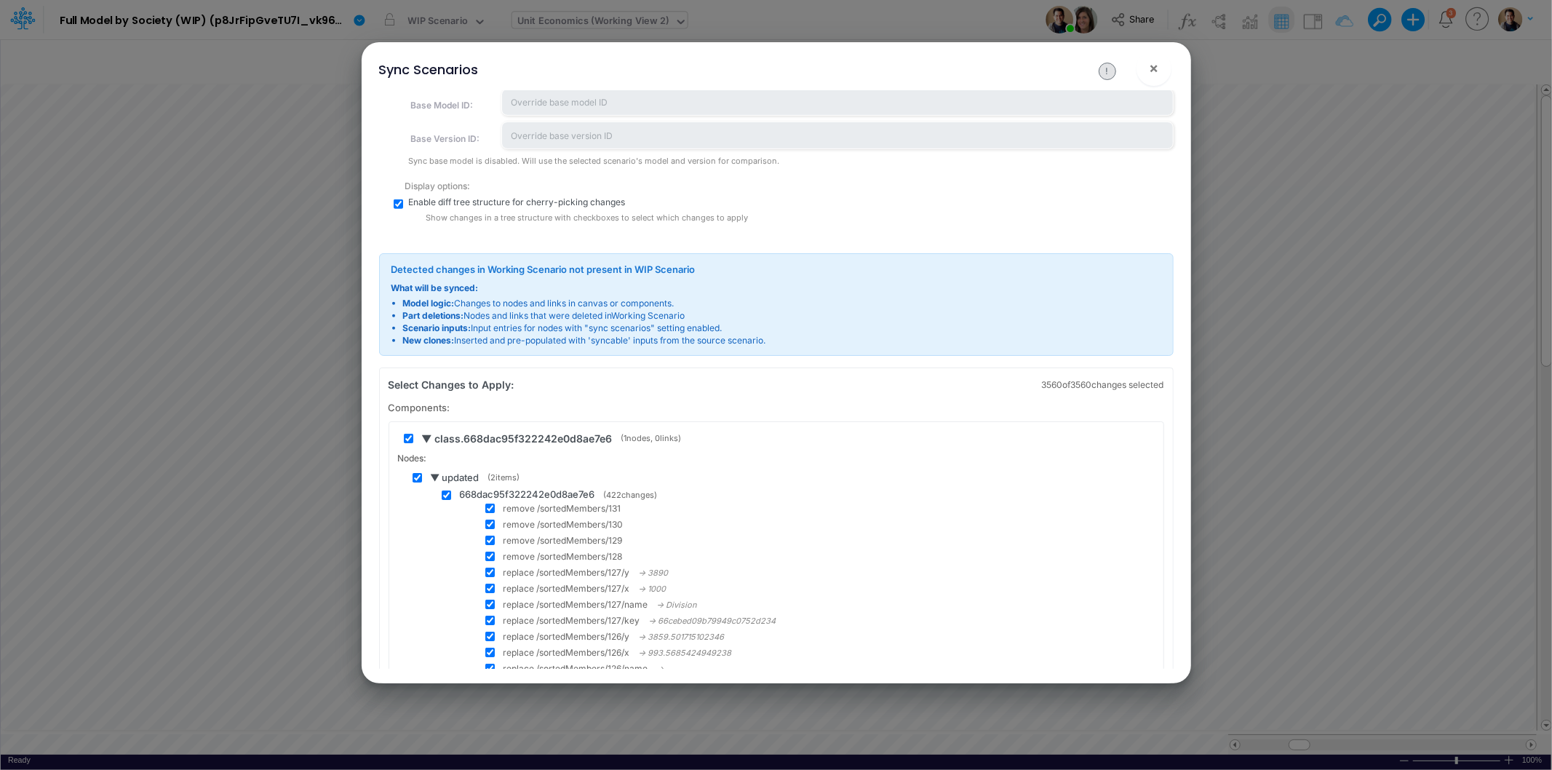
click at [448, 495] on input "checkbox" at bounding box center [446, 495] width 9 height 9
checkbox input "false"
click at [415, 473] on input "checkbox" at bounding box center [417, 477] width 9 height 9
click at [413, 478] on input "checkbox" at bounding box center [417, 477] width 9 height 9
checkbox input "true"
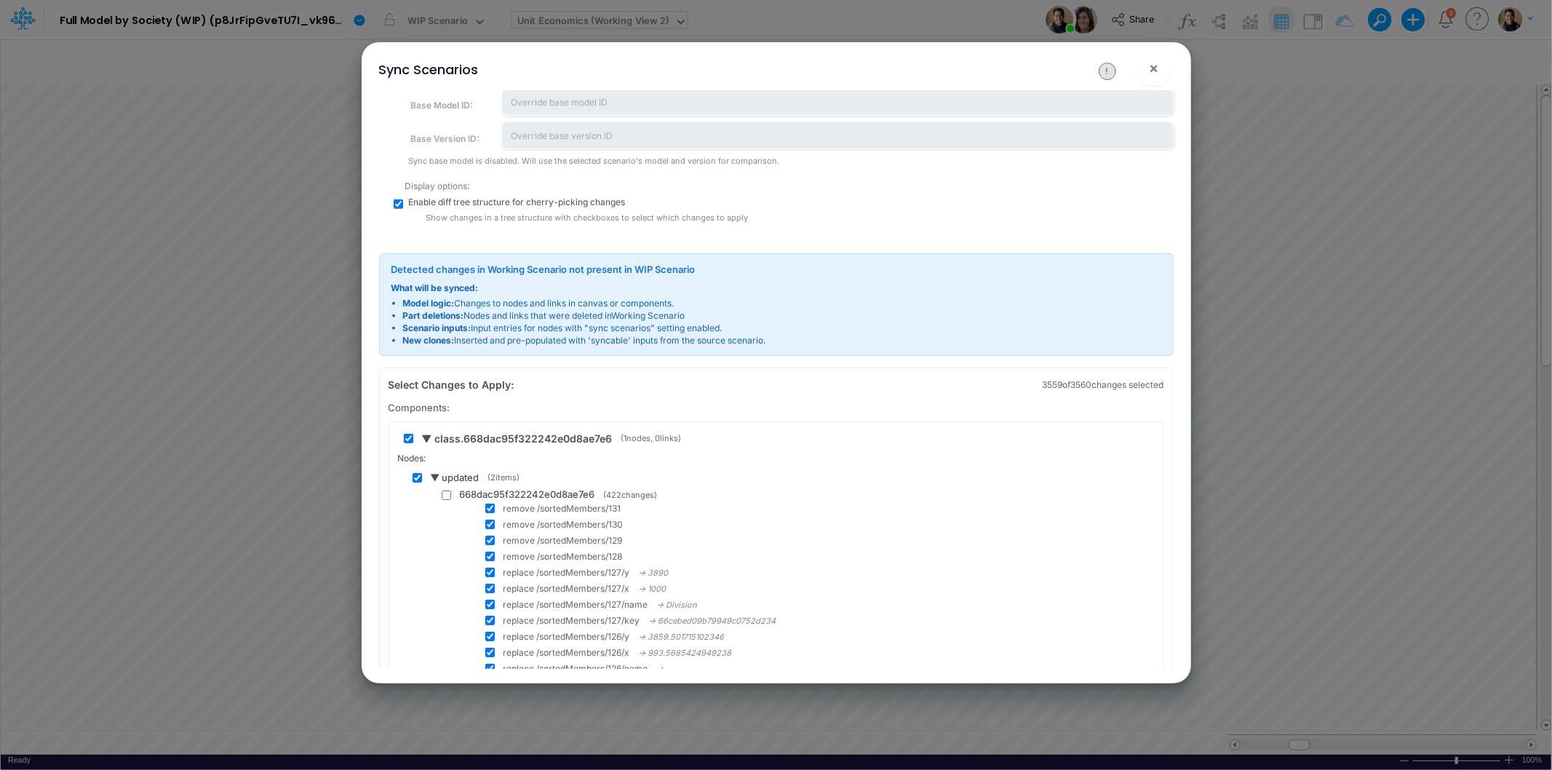
click at [411, 441] on input "checkbox" at bounding box center [408, 438] width 9 height 9
click at [410, 441] on input "checkbox" at bounding box center [408, 438] width 9 height 9
checkbox input "true"
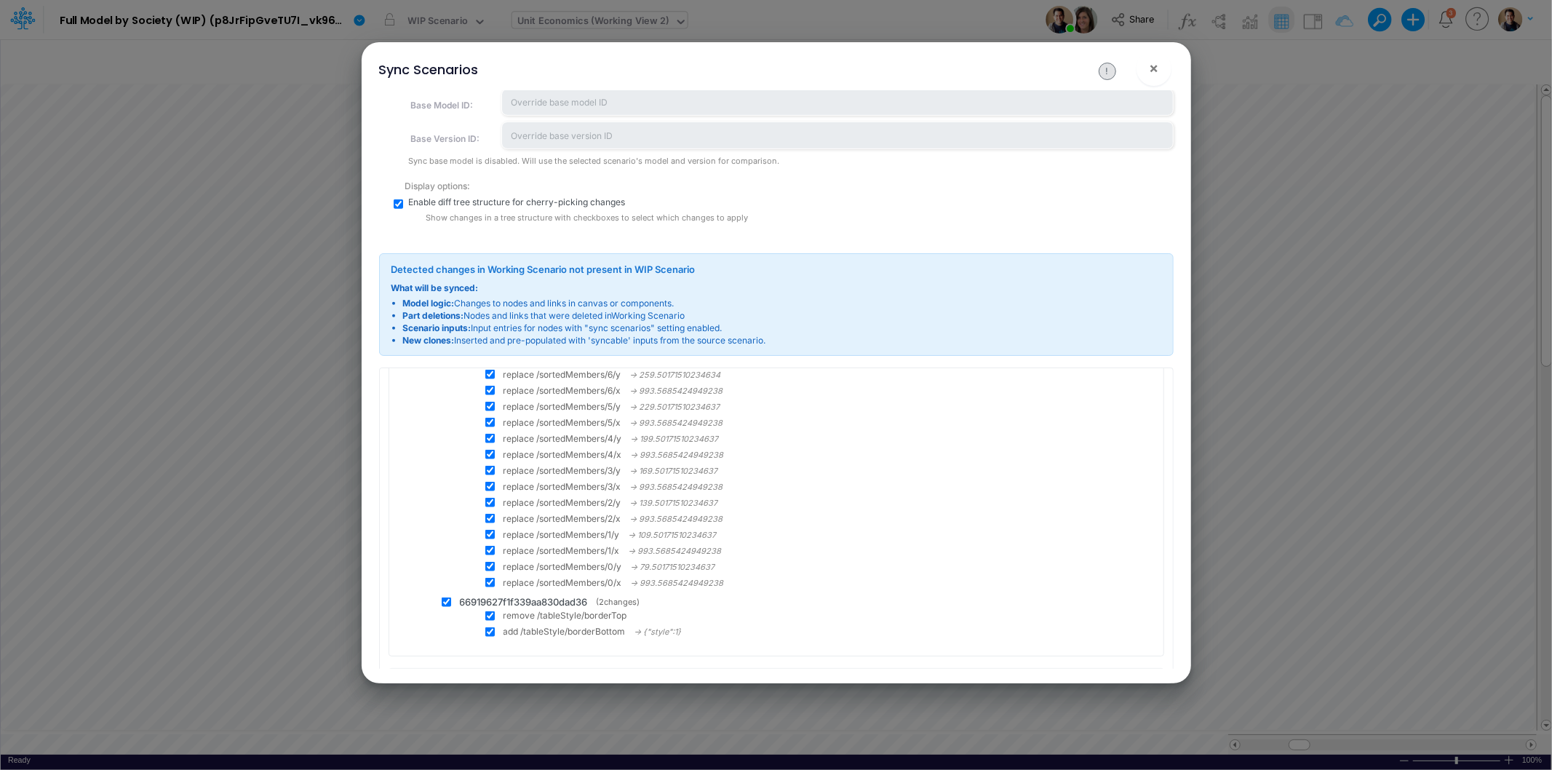
scroll to position [6792, 0]
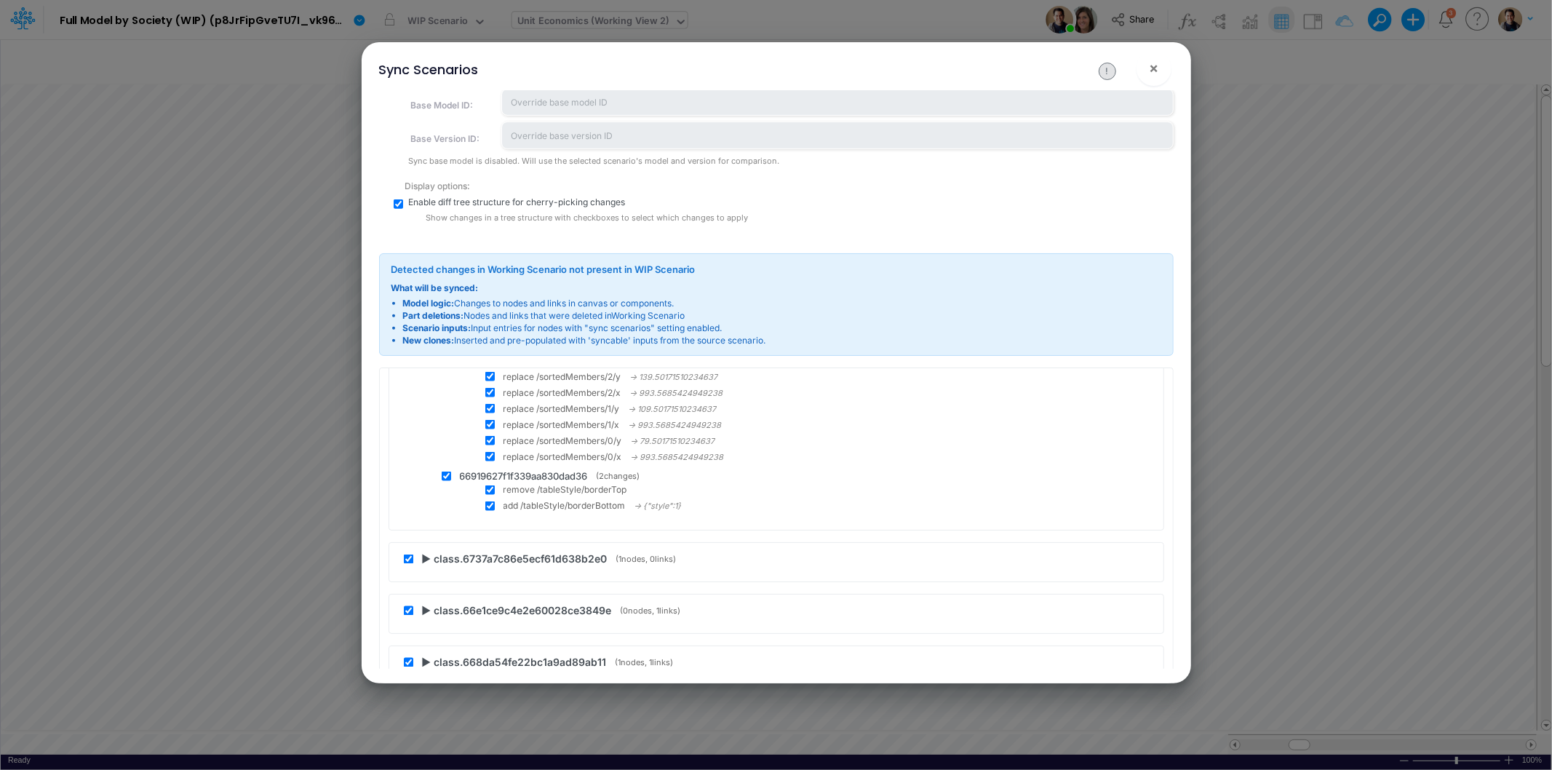
click at [432, 552] on span "▶ class.6737a7c86e5ecf61d638b2e0" at bounding box center [515, 559] width 186 height 15
click at [434, 592] on span "▶ updated" at bounding box center [455, 599] width 48 height 15
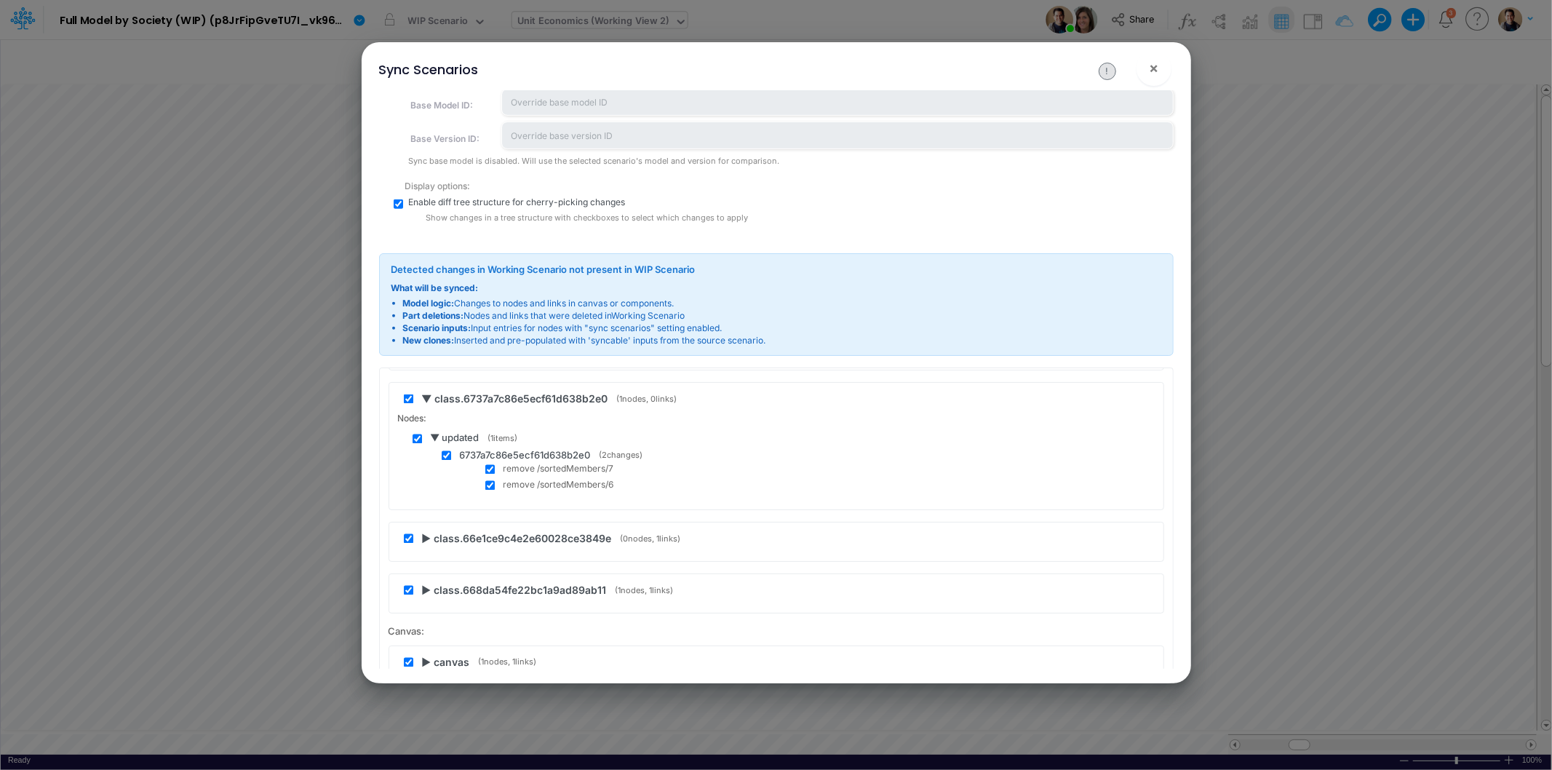
scroll to position [6954, 0]
click at [426, 530] on span "▶ class.66e1ce9c4e2e60028ce3849e" at bounding box center [517, 537] width 190 height 15
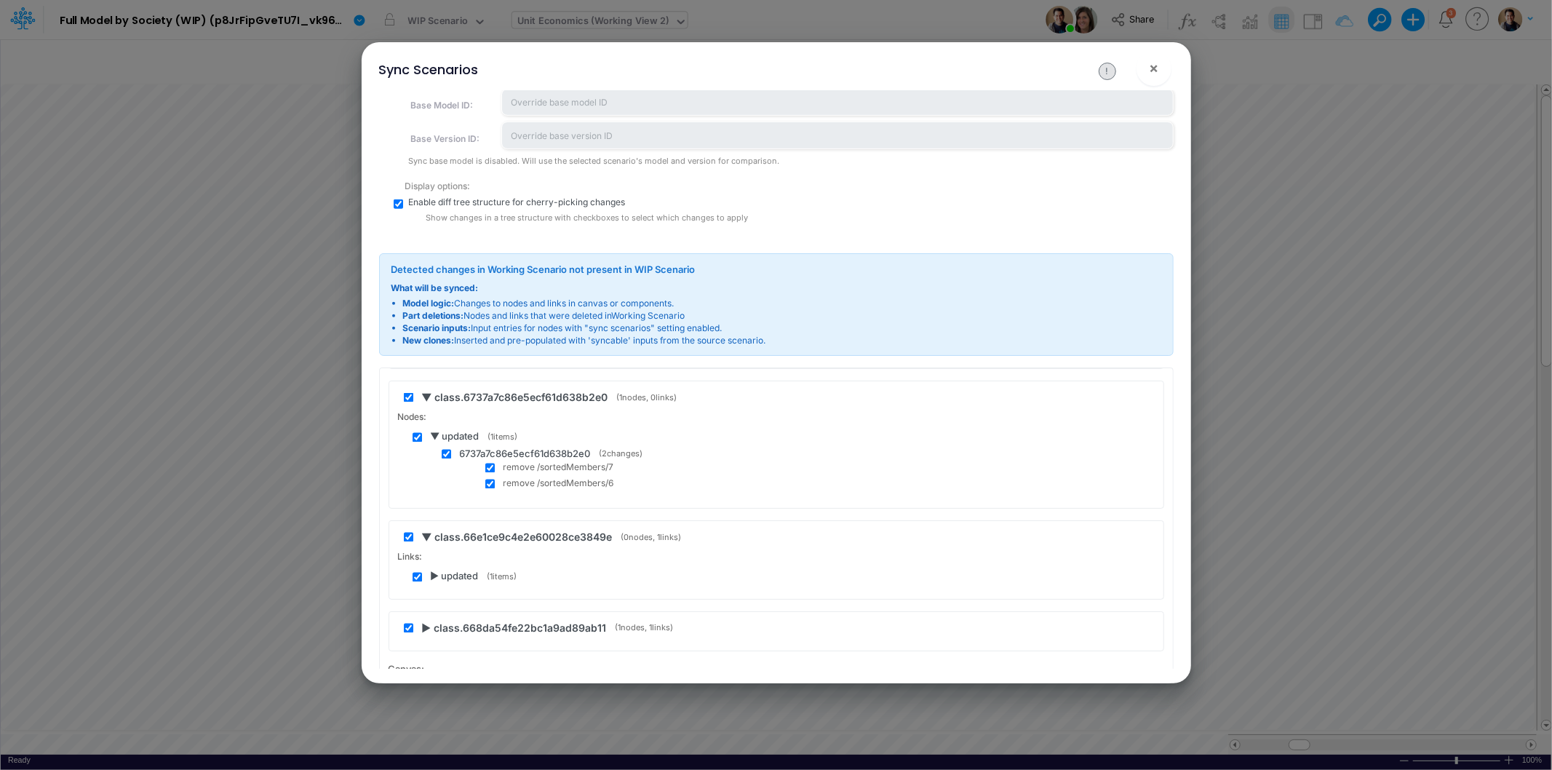
click at [437, 570] on span "▶ updated" at bounding box center [455, 577] width 48 height 15
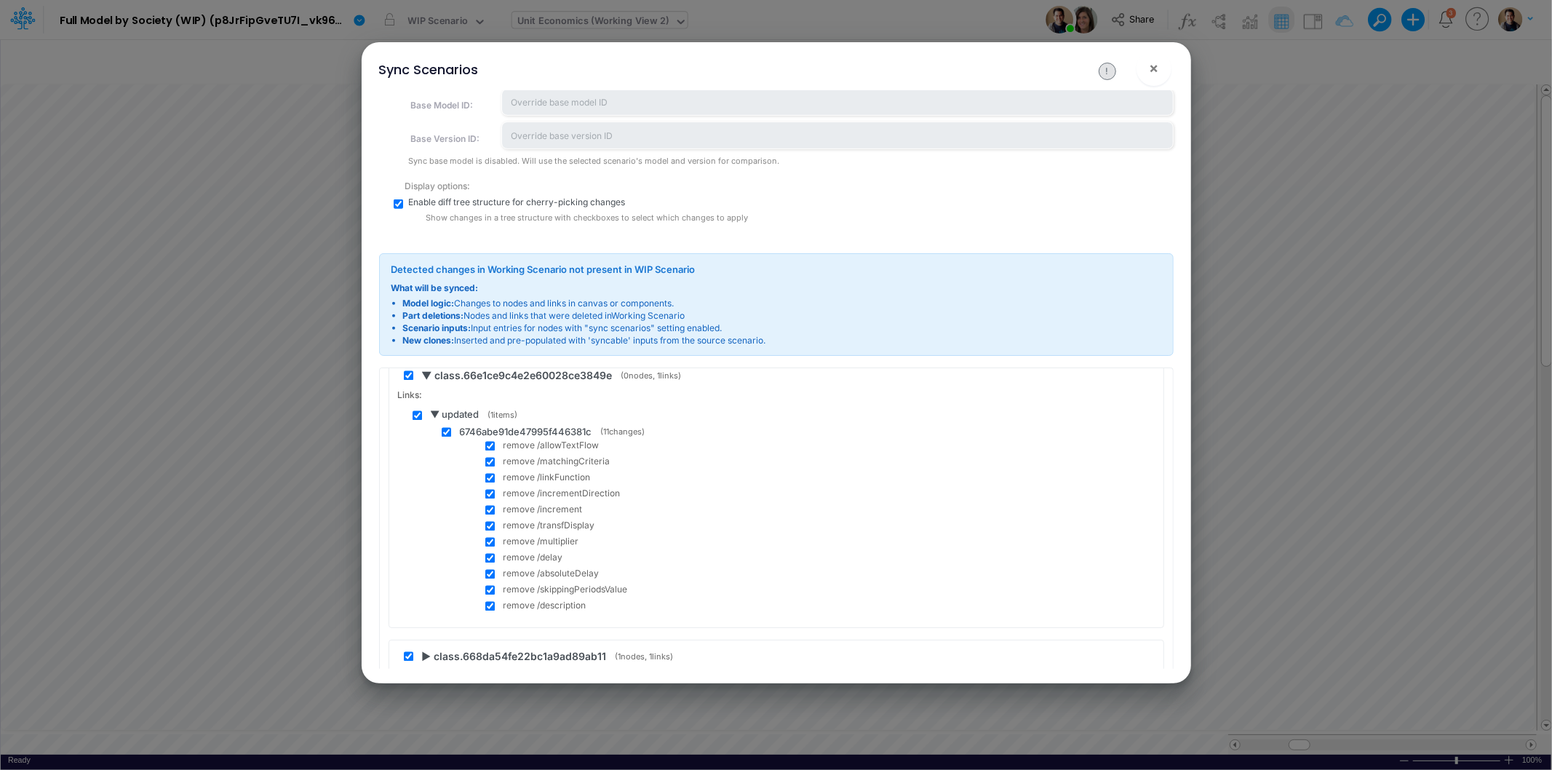
scroll to position [7196, 0]
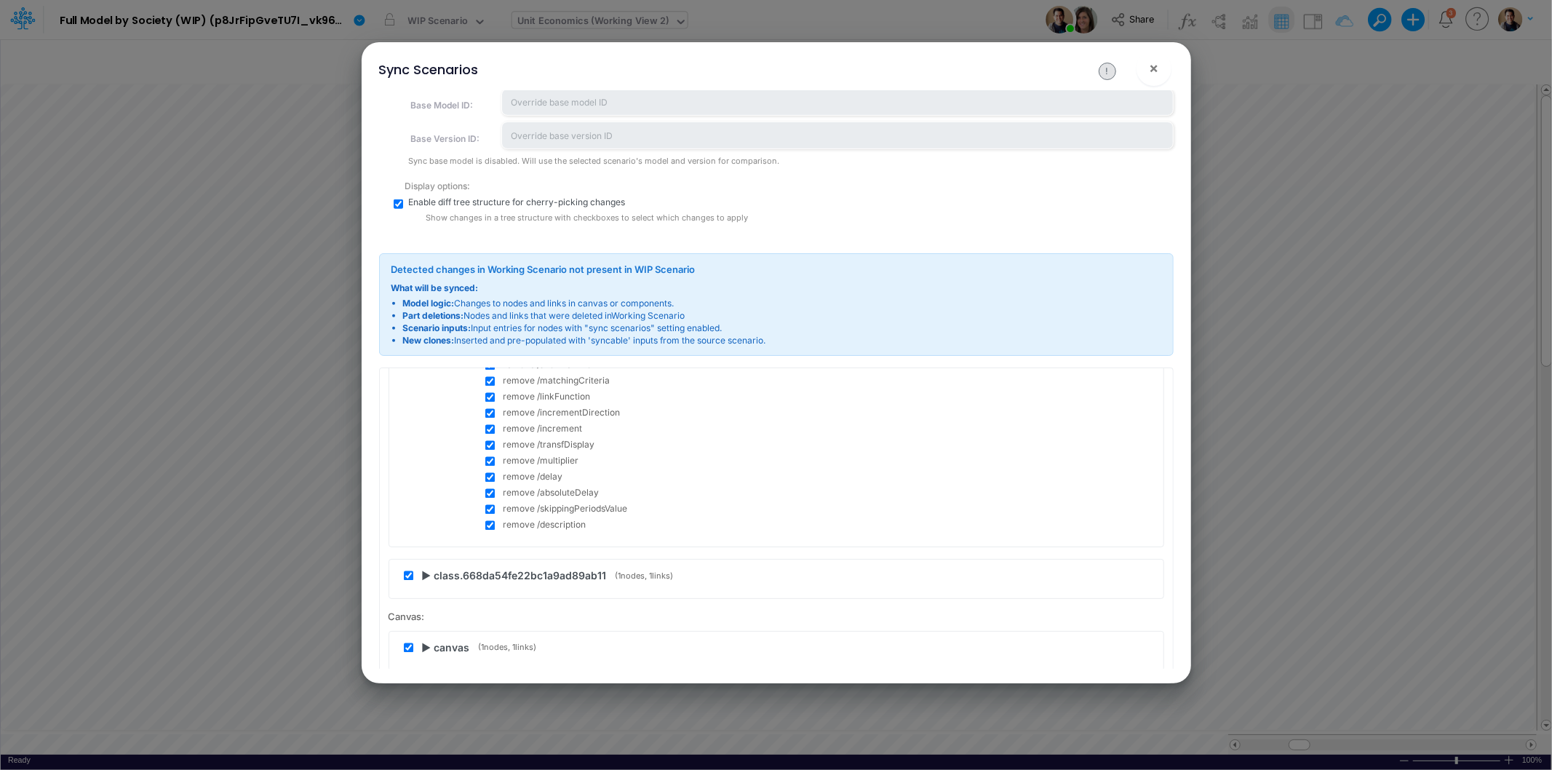
click at [431, 570] on span "▶ class.668da54fe22bc1a9ad89ab11" at bounding box center [514, 575] width 185 height 15
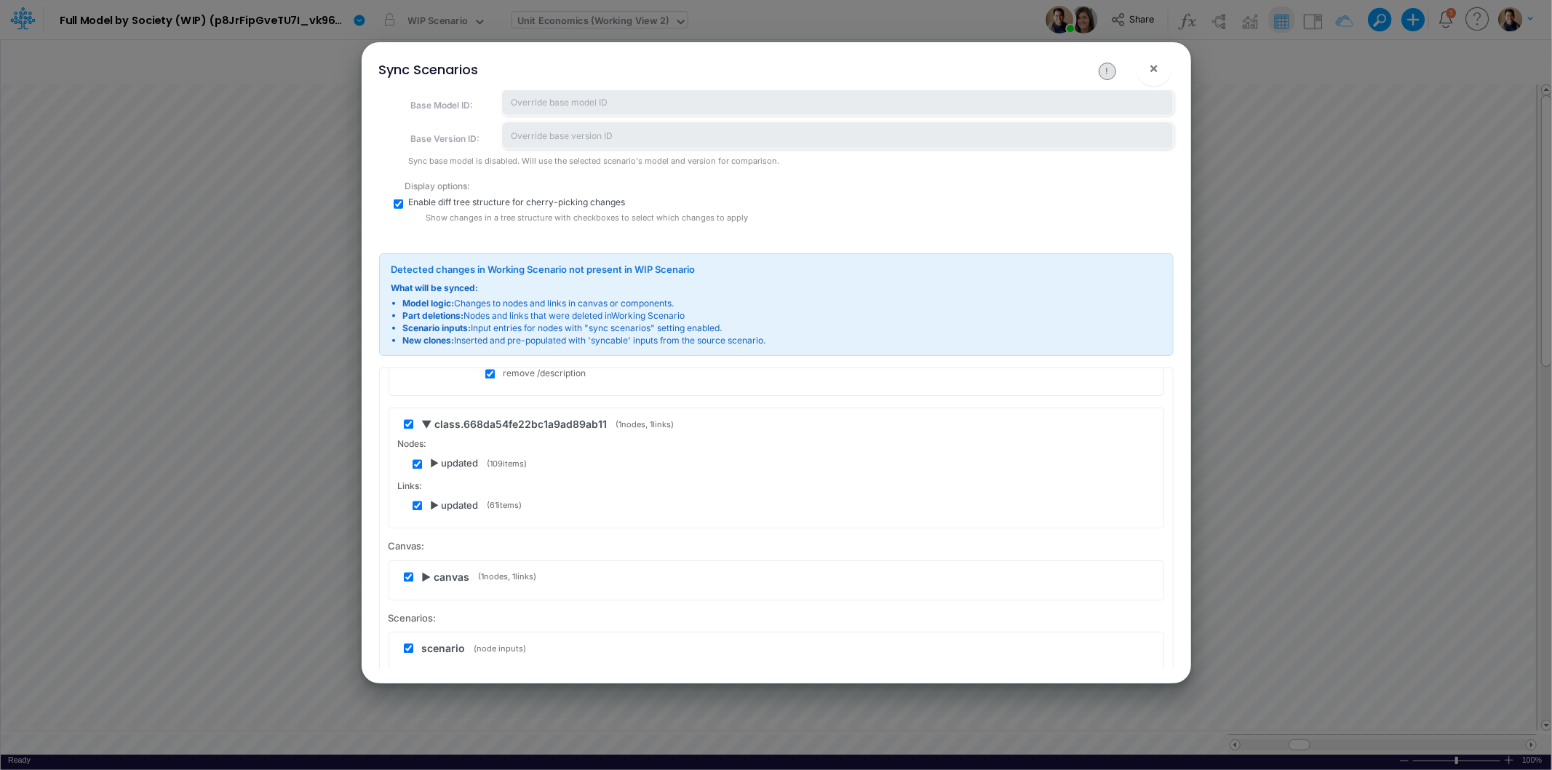
scroll to position [7358, 0]
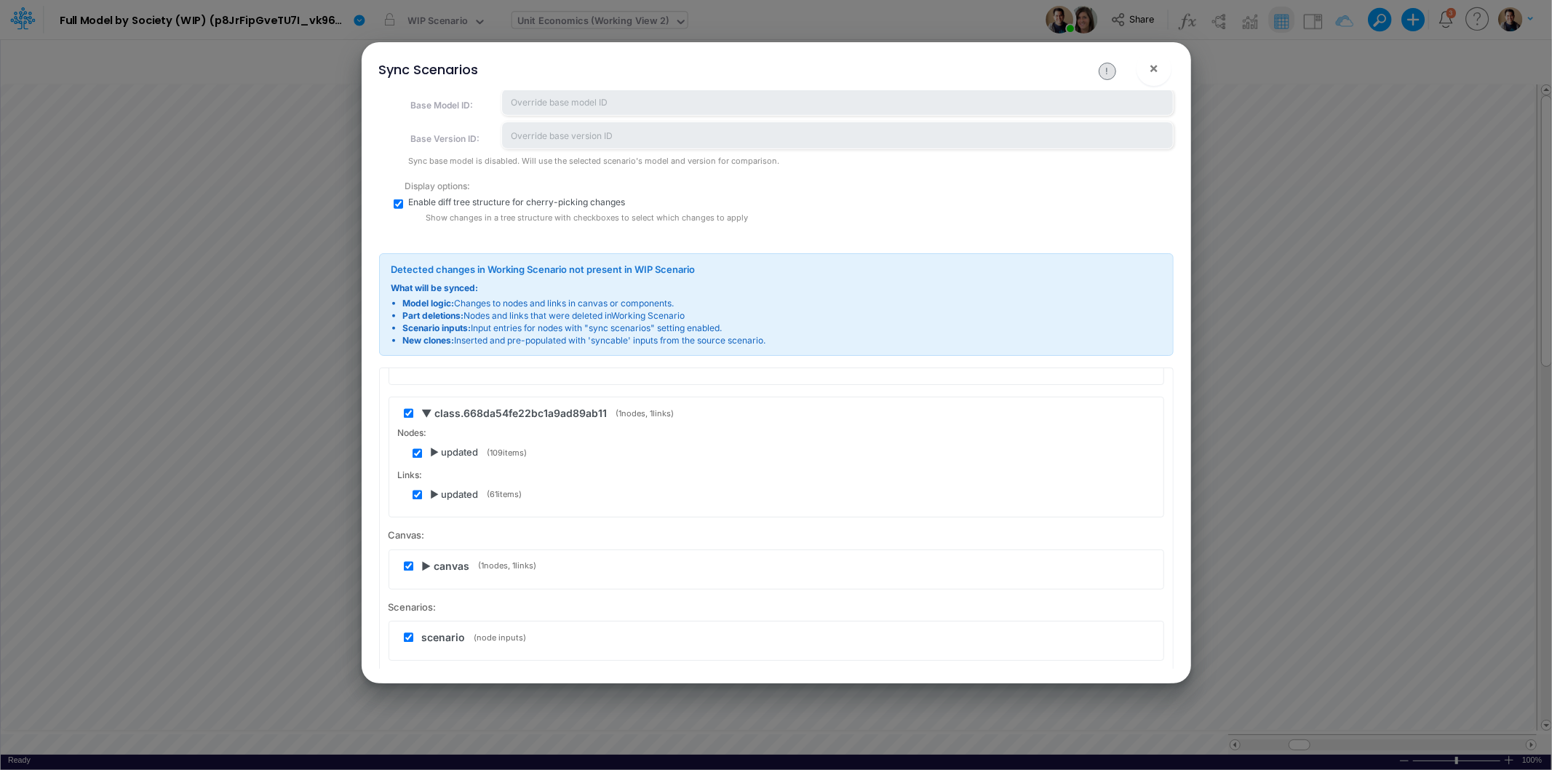
click at [439, 446] on span "▶ updated" at bounding box center [455, 453] width 48 height 15
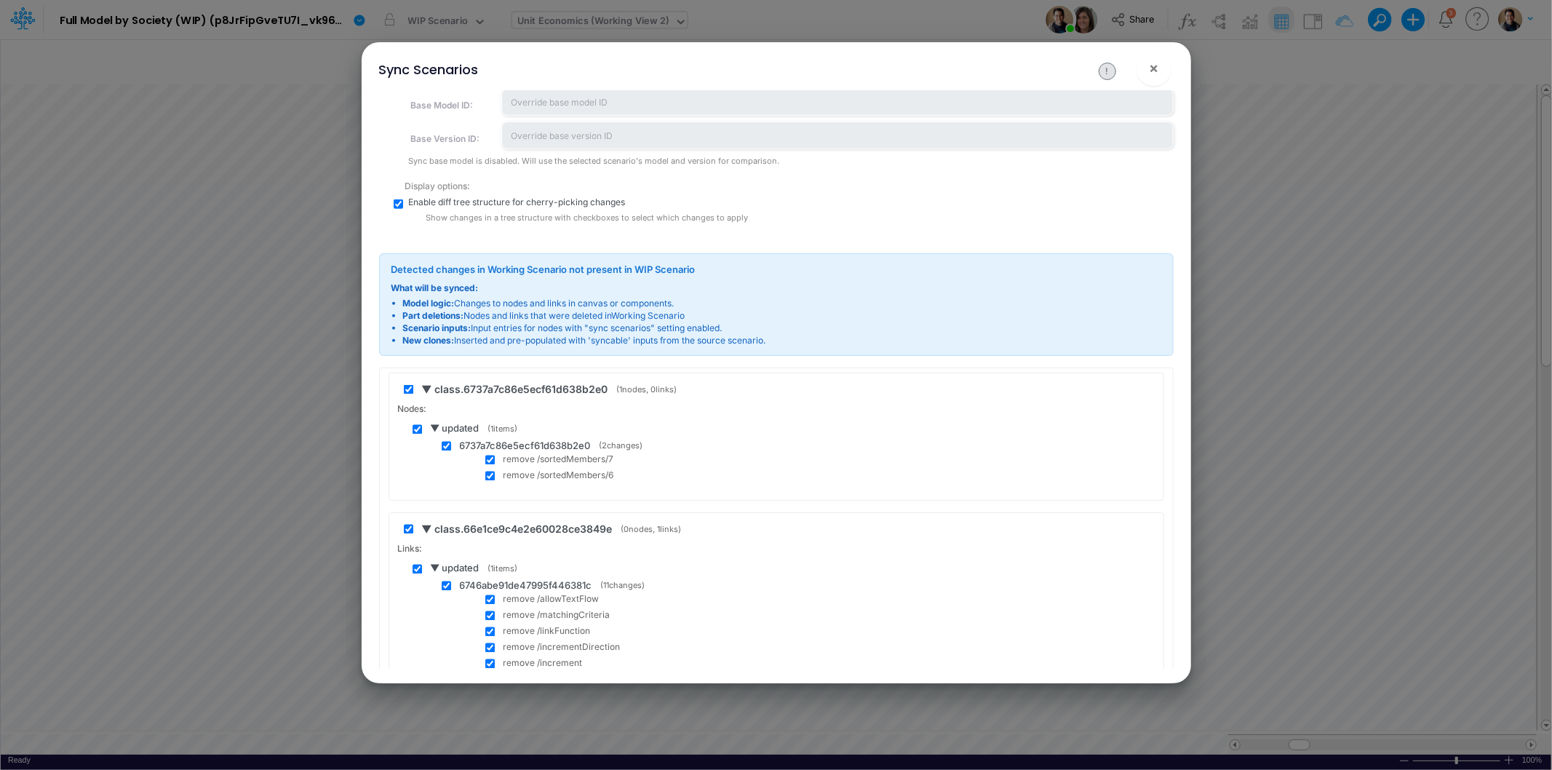
scroll to position [6954, 0]
click at [439, 570] on span "▼ updated" at bounding box center [455, 577] width 49 height 15
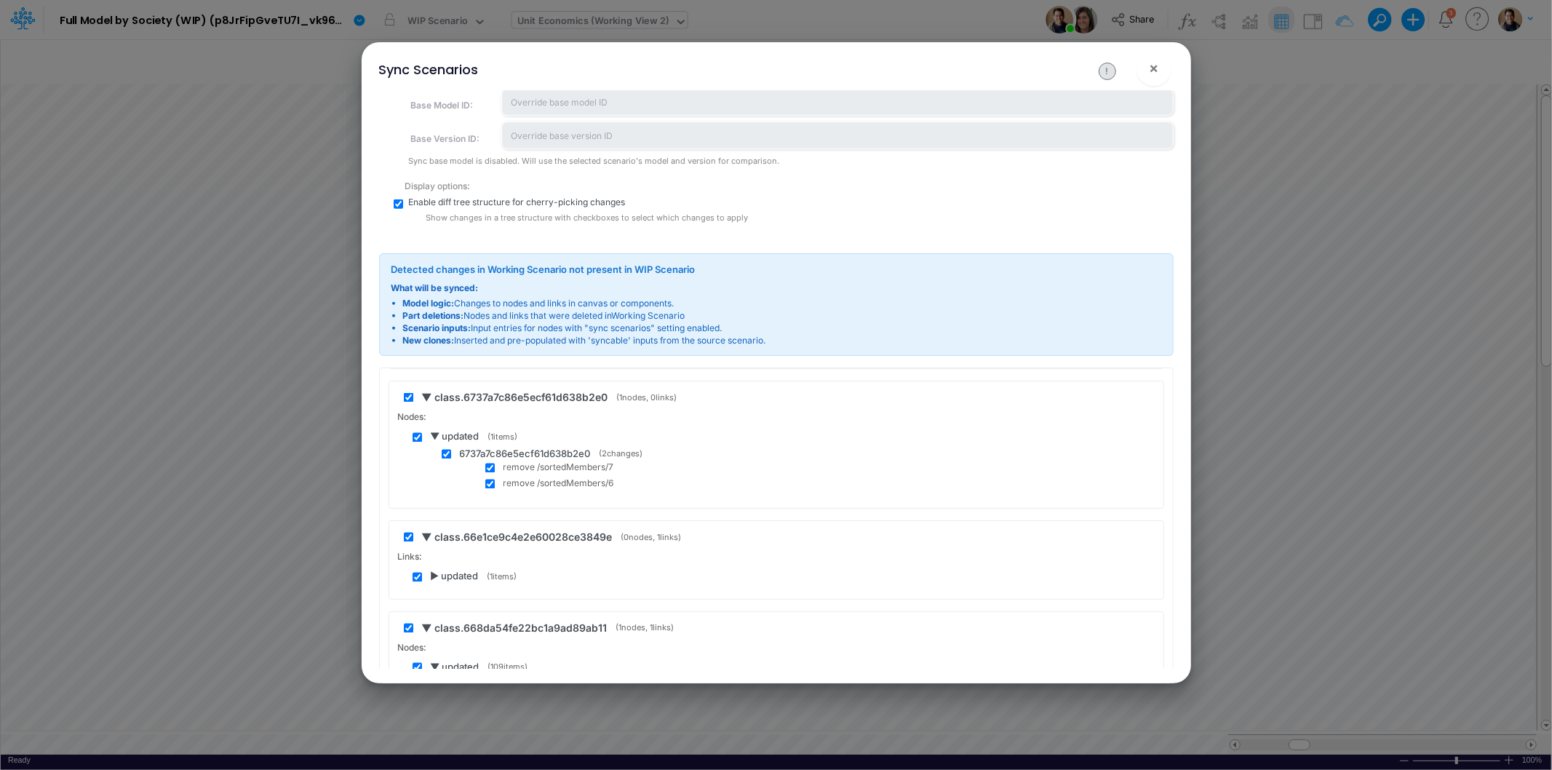
click at [408, 533] on input "checkbox" at bounding box center [408, 537] width 9 height 9
checkbox input "false"
click at [418, 573] on input "checkbox" at bounding box center [417, 577] width 9 height 9
checkbox input "false"
click at [419, 433] on input "checkbox" at bounding box center [417, 437] width 9 height 9
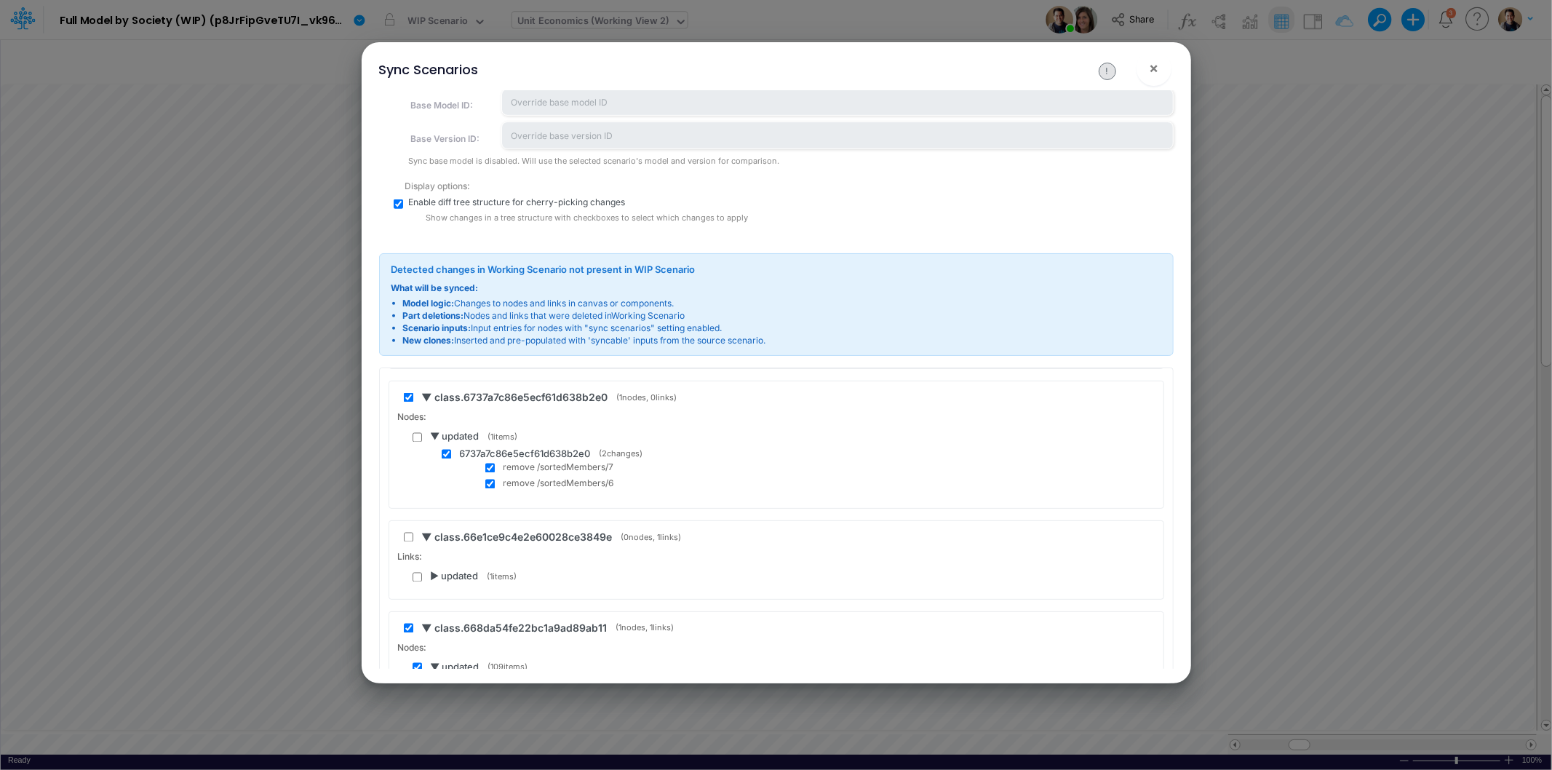
checkbox input "false"
click at [440, 448] on div "6737a7c86e5ecf61d638b2e0 ( 2 changes) remove /sortedMembers/7 remove /sortedMem…" at bounding box center [784, 470] width 742 height 44
click at [448, 453] on div "6737a7c86e5ecf61d638b2e0 ( 2 changes)" at bounding box center [798, 455] width 713 height 15
click at [448, 450] on input "checkbox" at bounding box center [446, 454] width 9 height 9
checkbox input "false"
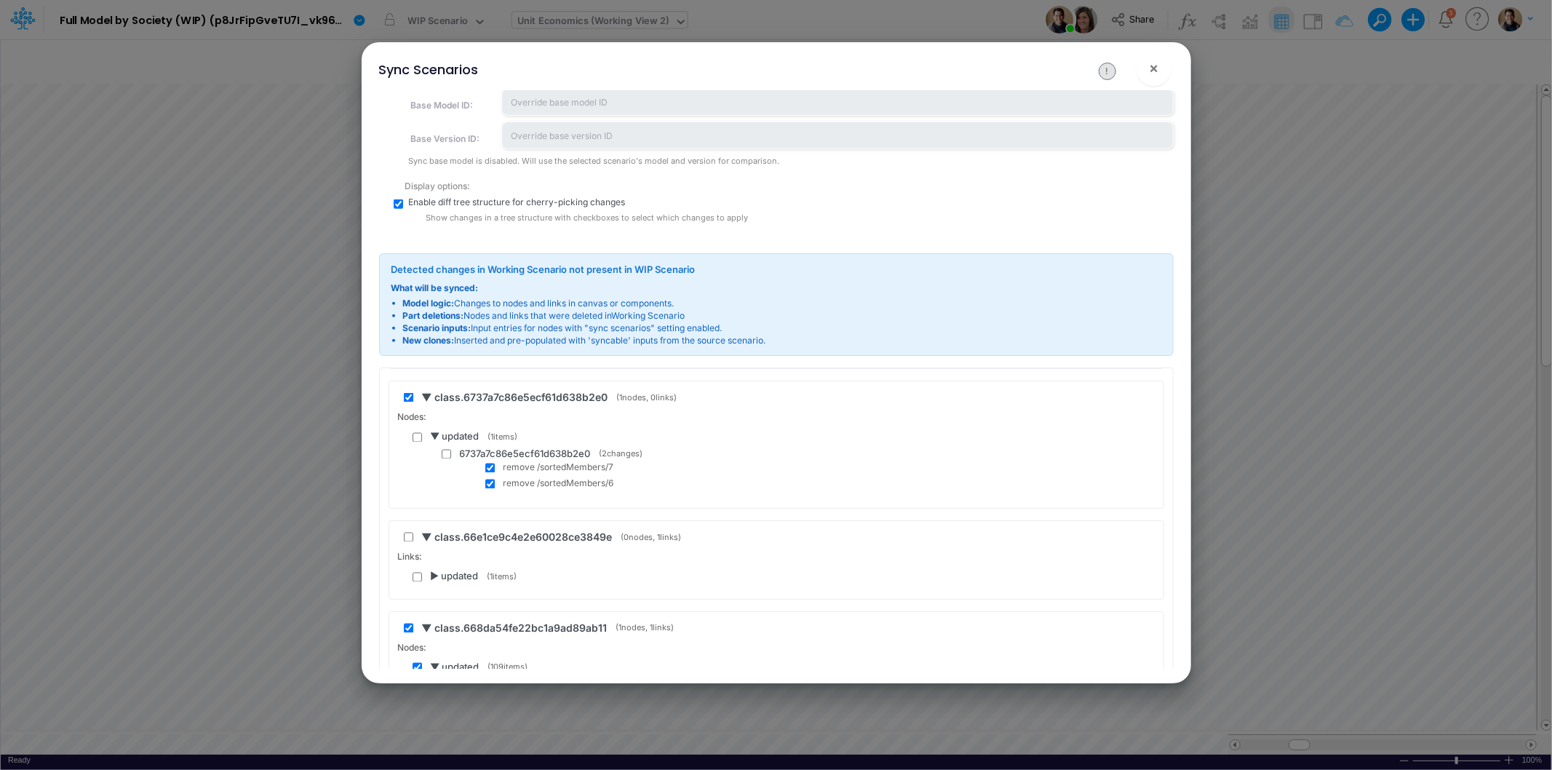
click at [488, 464] on input "checkbox" at bounding box center [489, 468] width 9 height 9
checkbox input "false"
click at [492, 480] on input "checkbox" at bounding box center [489, 484] width 9 height 9
checkbox input "false"
click at [410, 393] on input "checkbox" at bounding box center [408, 397] width 9 height 9
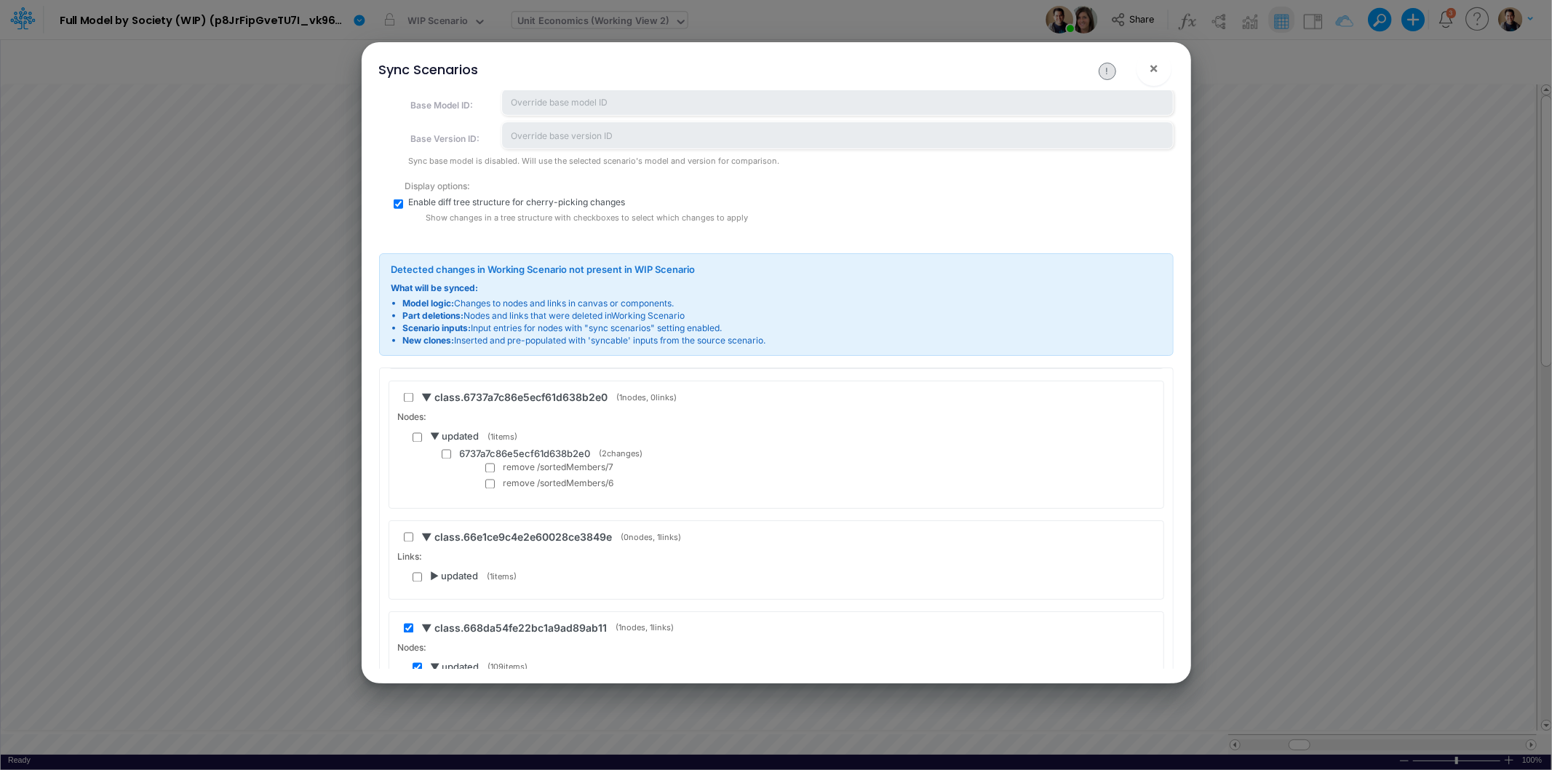
checkbox input "false"
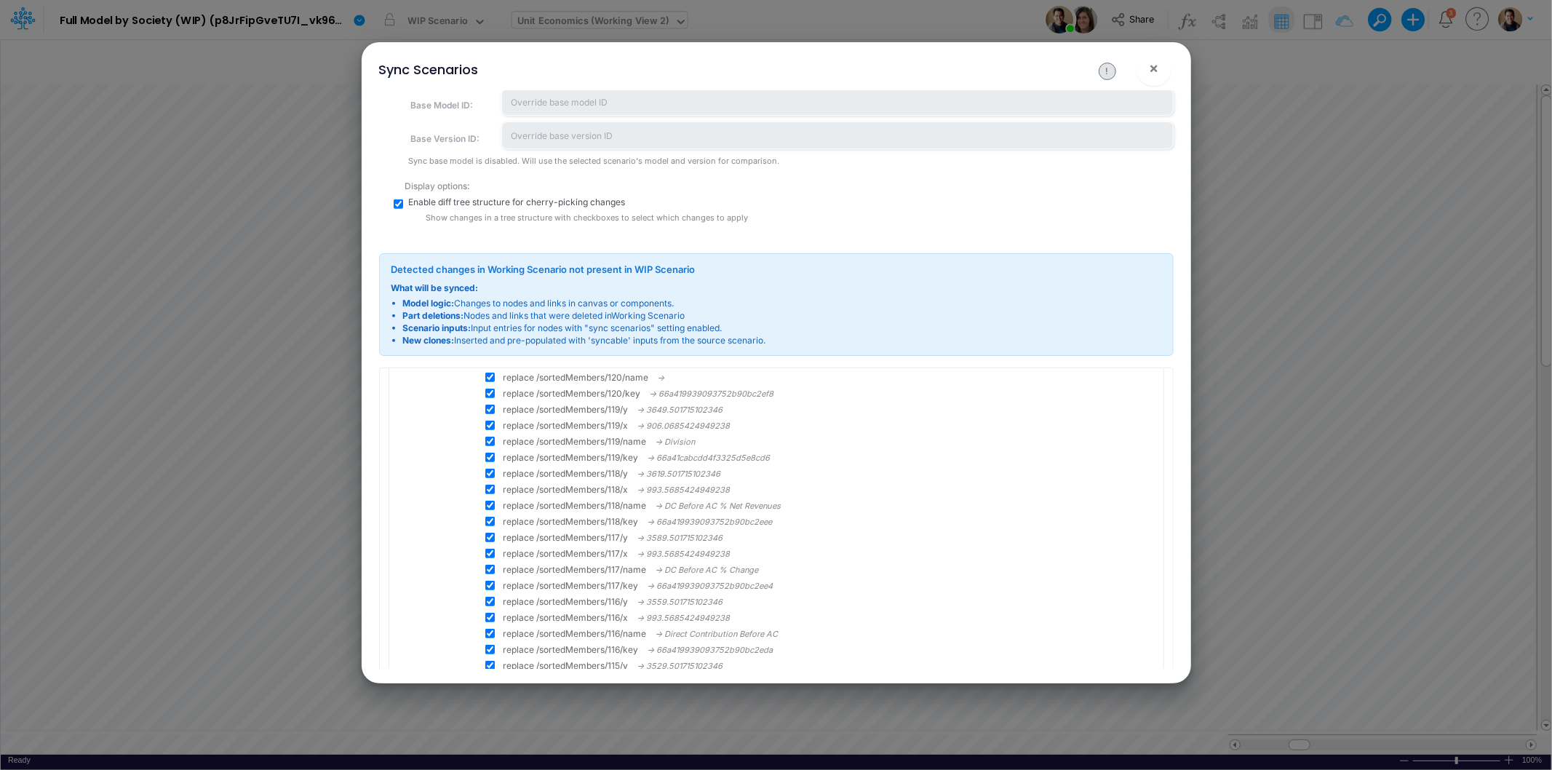
scroll to position [0, 0]
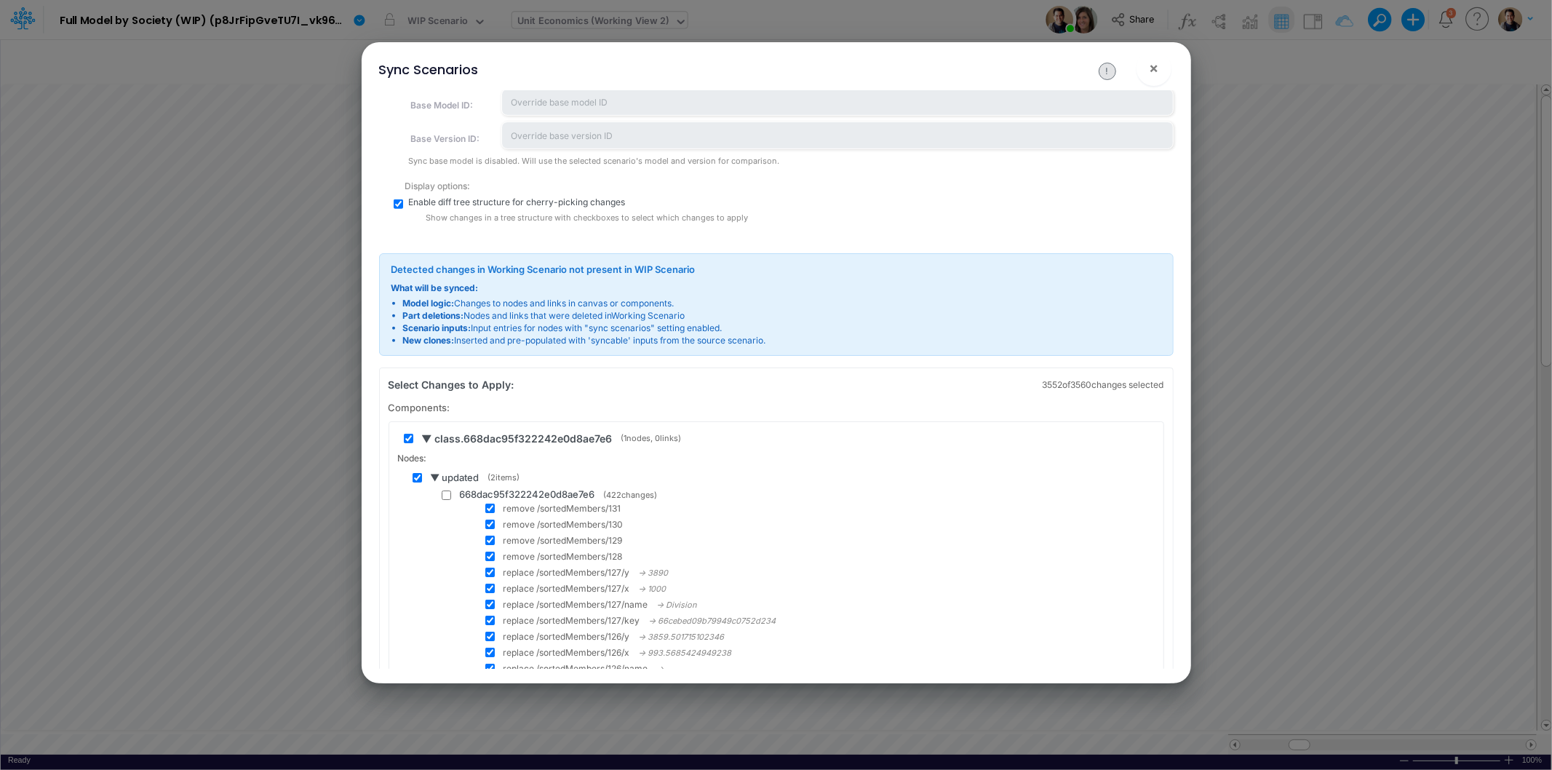
click at [417, 474] on input "checkbox" at bounding box center [417, 477] width 9 height 9
checkbox input "false"
click at [437, 477] on span "▼ updated" at bounding box center [455, 478] width 49 height 15
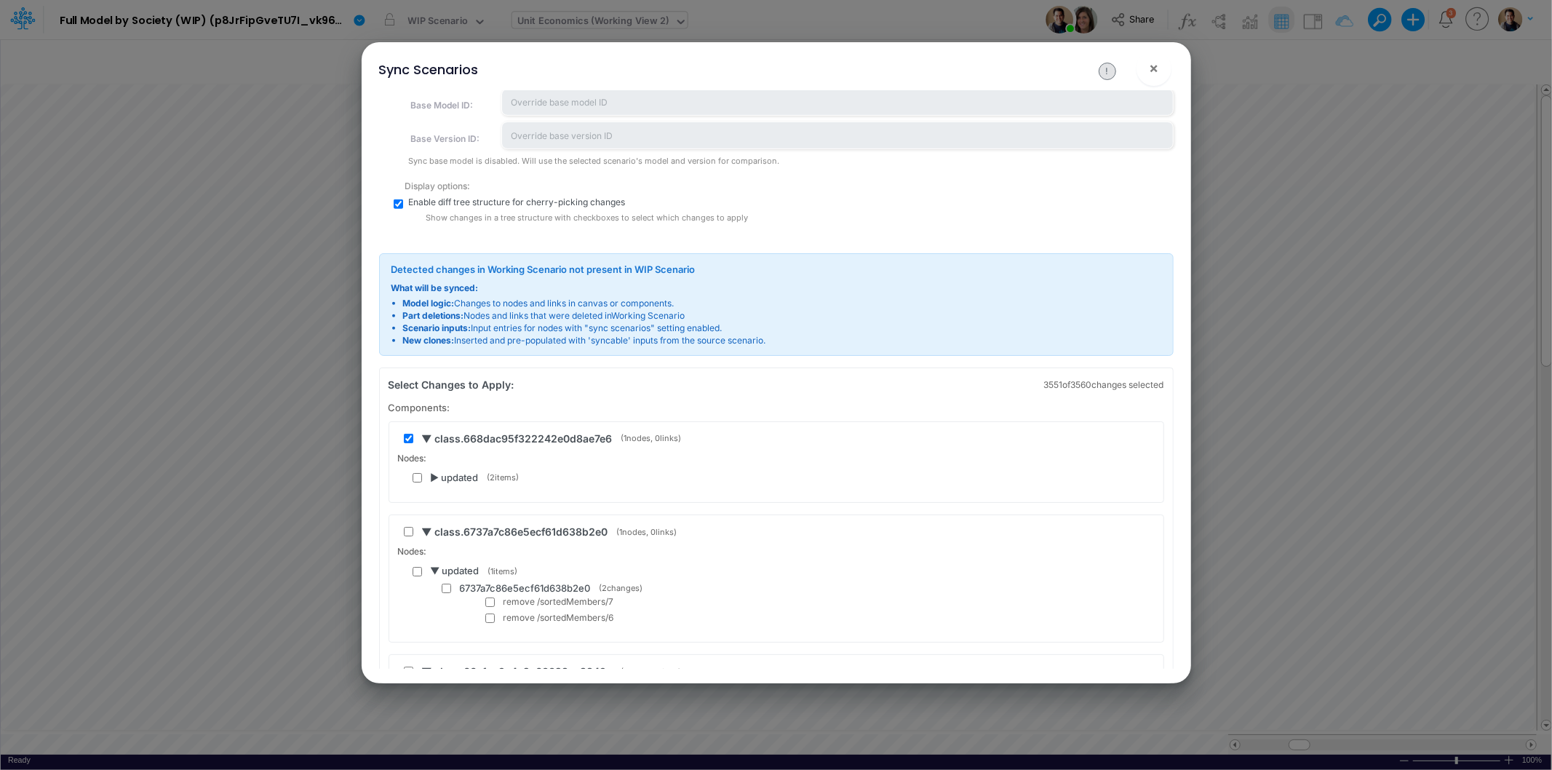
click at [408, 438] on input "checkbox" at bounding box center [408, 438] width 9 height 9
checkbox input "false"
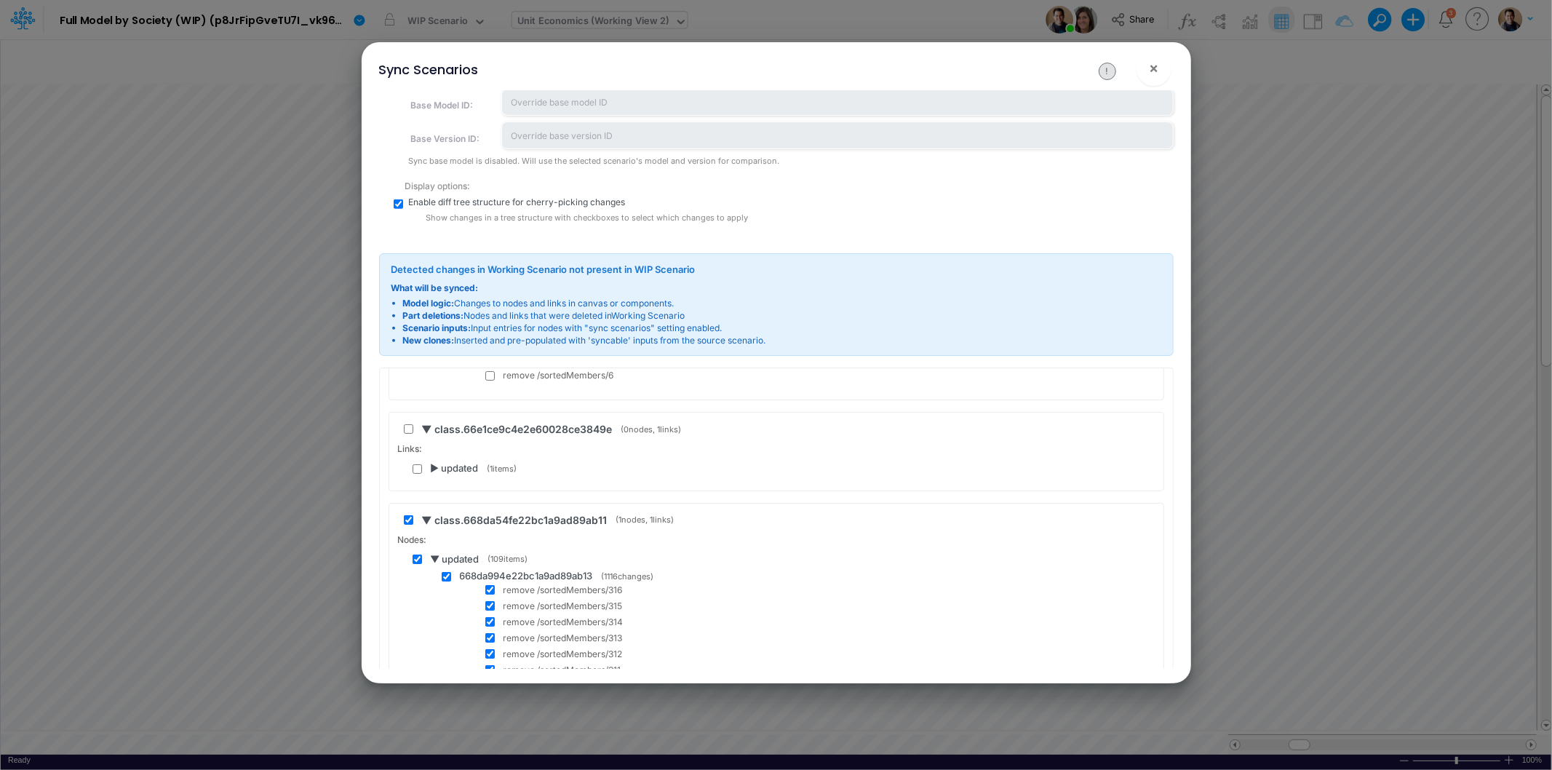
scroll to position [323, 0]
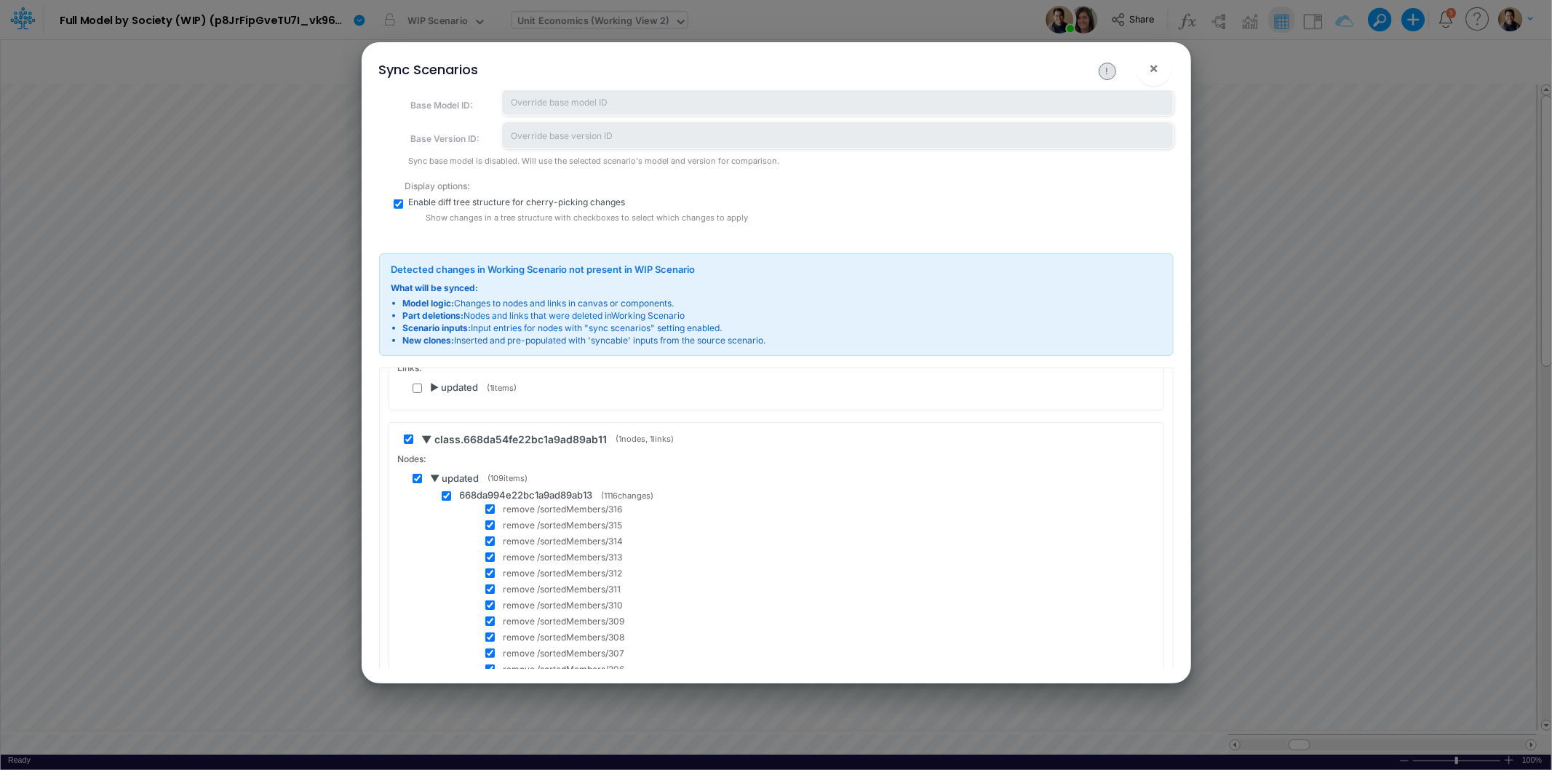
click at [435, 474] on span "▼ updated" at bounding box center [455, 479] width 49 height 15
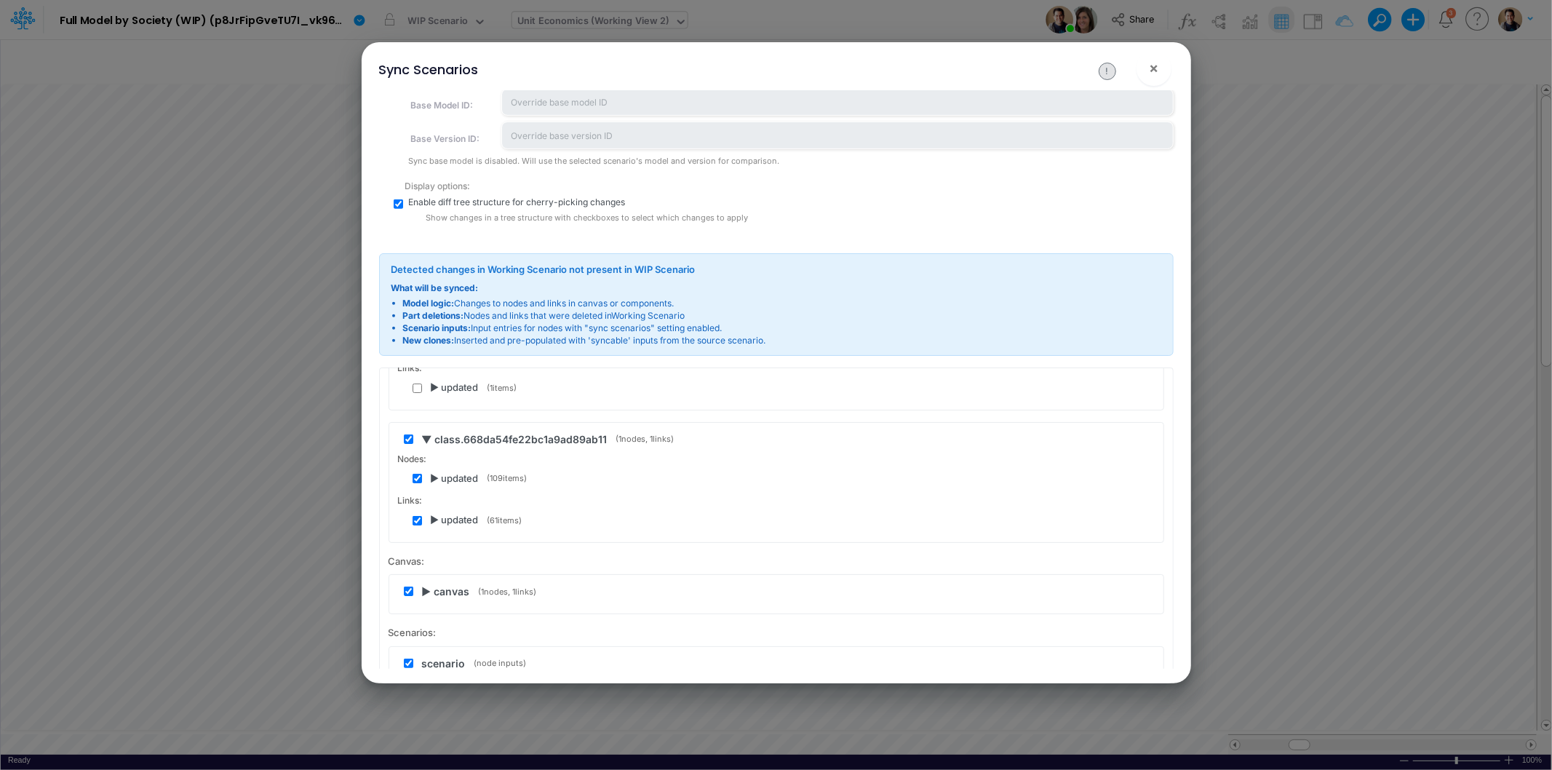
click at [432, 473] on span "▶ updated" at bounding box center [455, 479] width 48 height 15
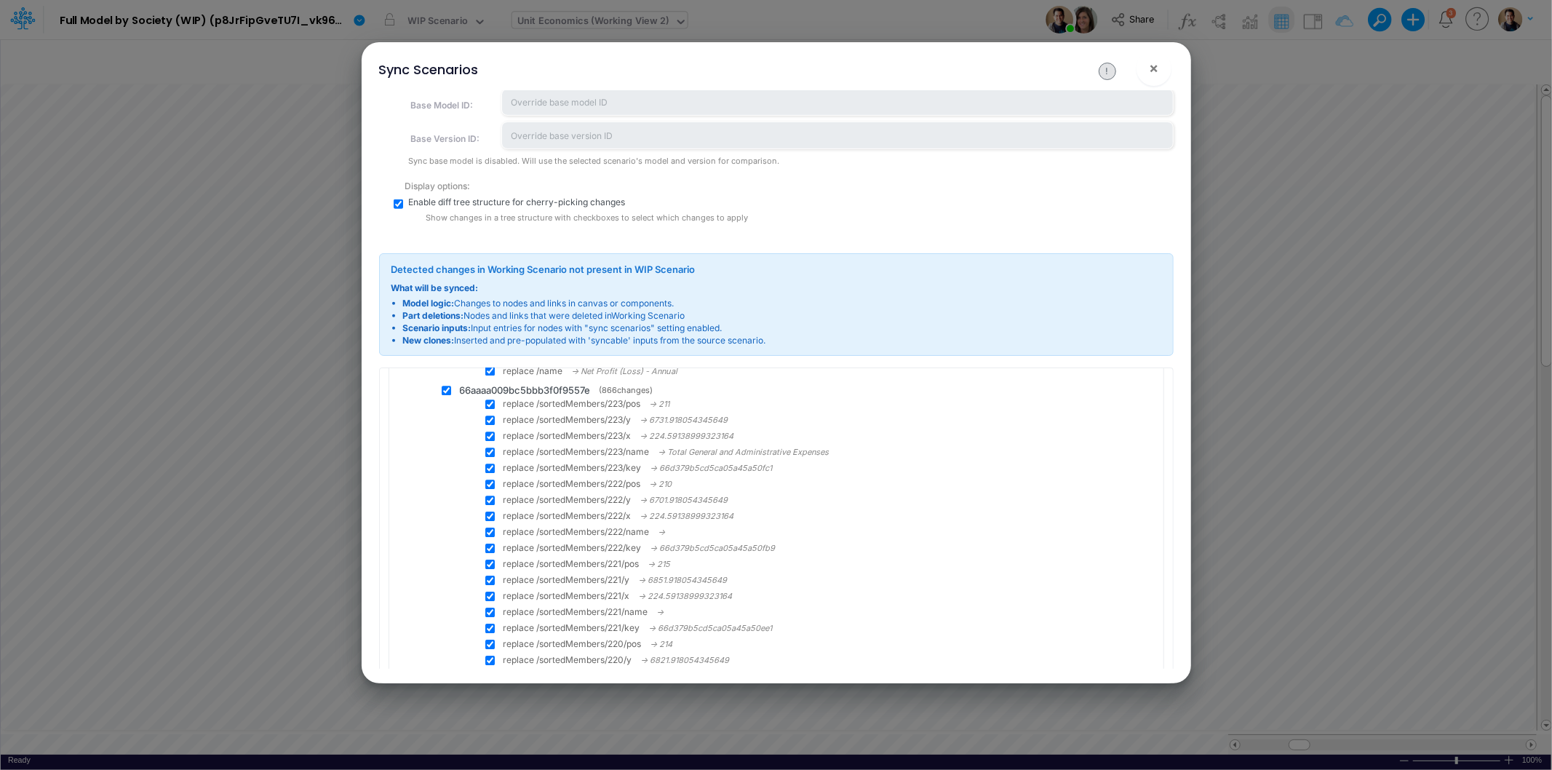
scroll to position [22398, 0]
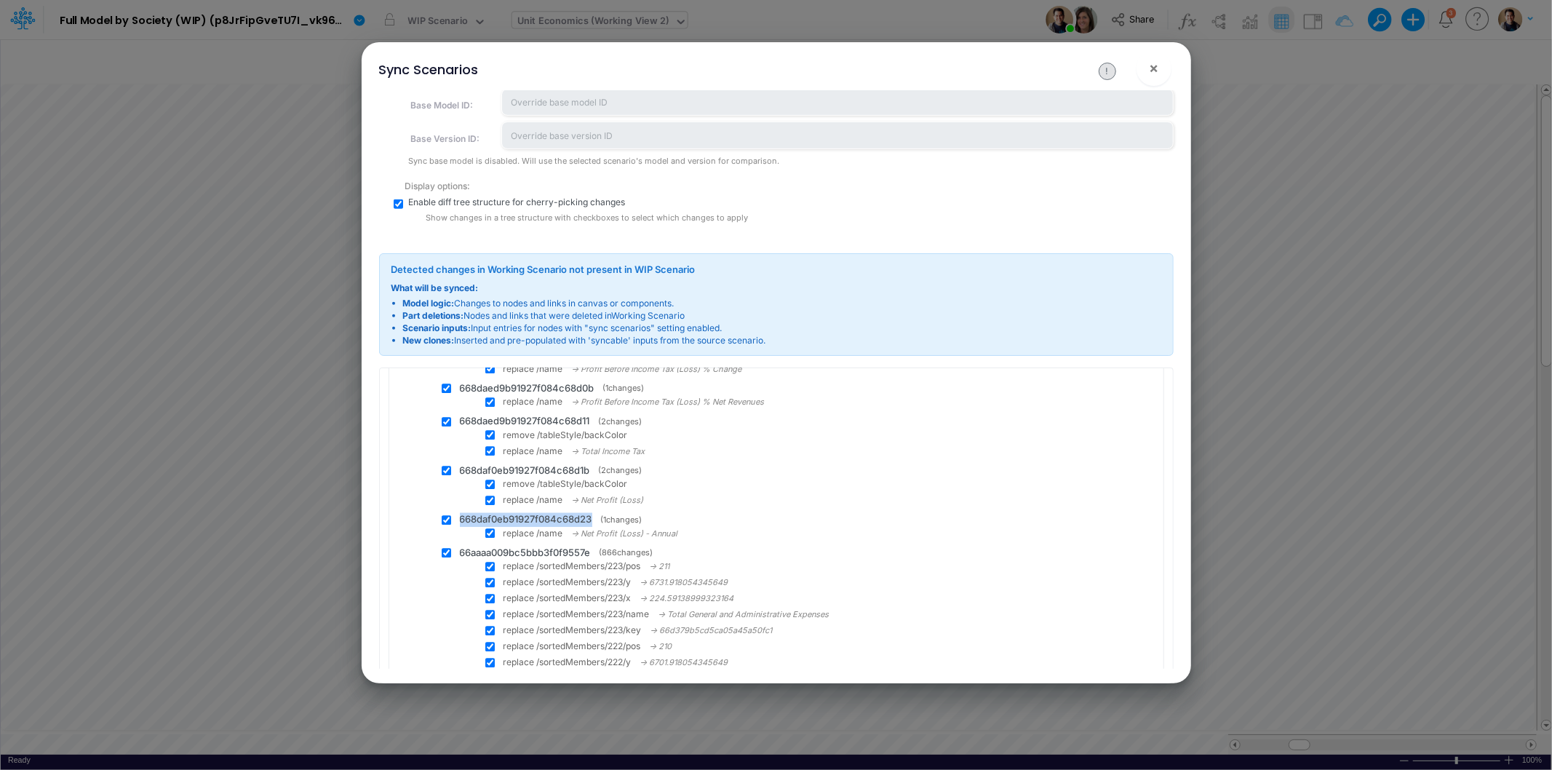
drag, startPoint x: 597, startPoint y: 495, endPoint x: 456, endPoint y: 490, distance: 140.5
click at [456, 490] on div "668da994e22bc1a9ad89ab13 ( 1116 changes) remove /sortedMembers/316 remove /sort…" at bounding box center [784, 340] width 742 height 43855
copy span "668daf0eb91927f084c68d23"
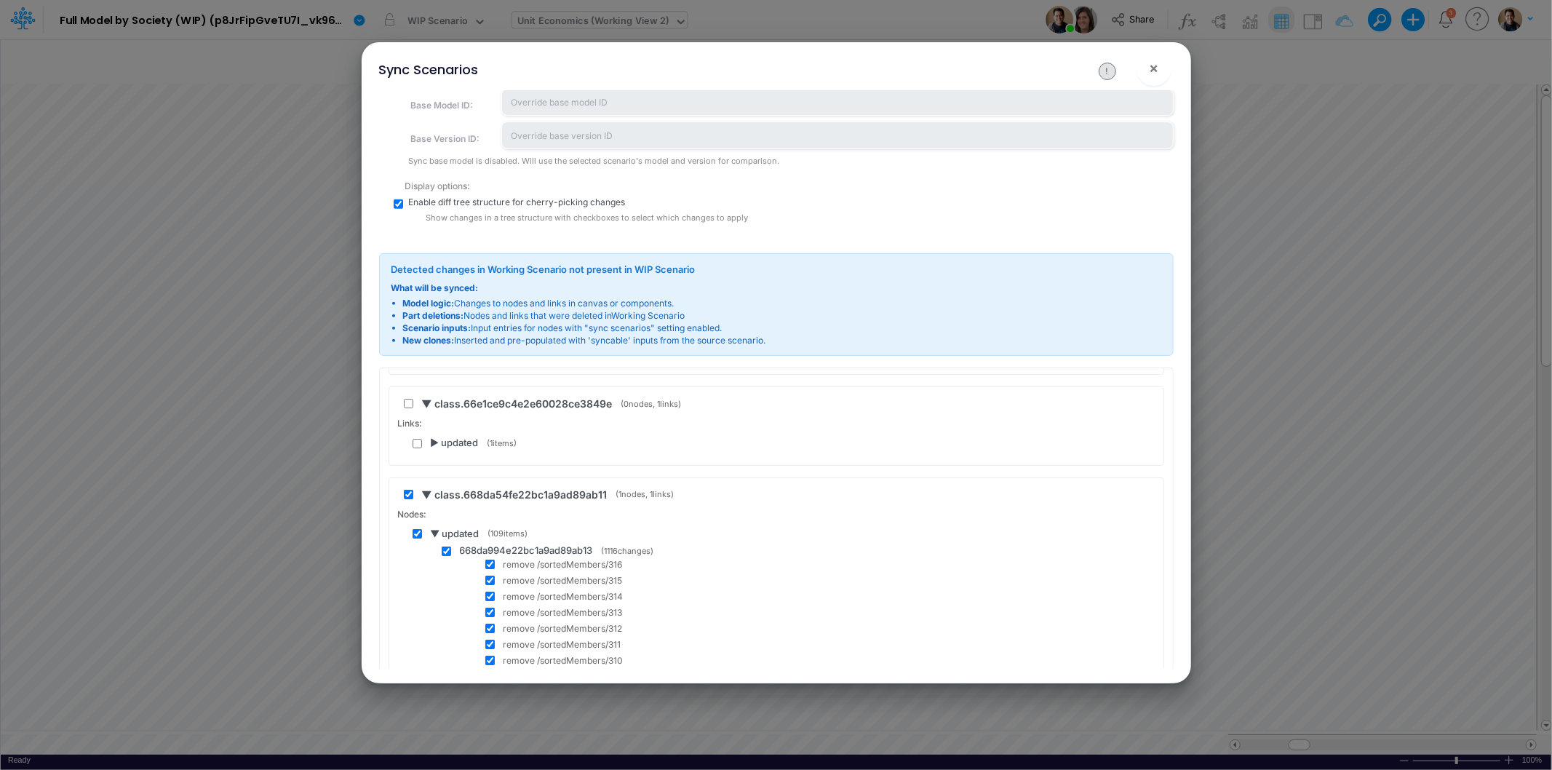
scroll to position [404, 0]
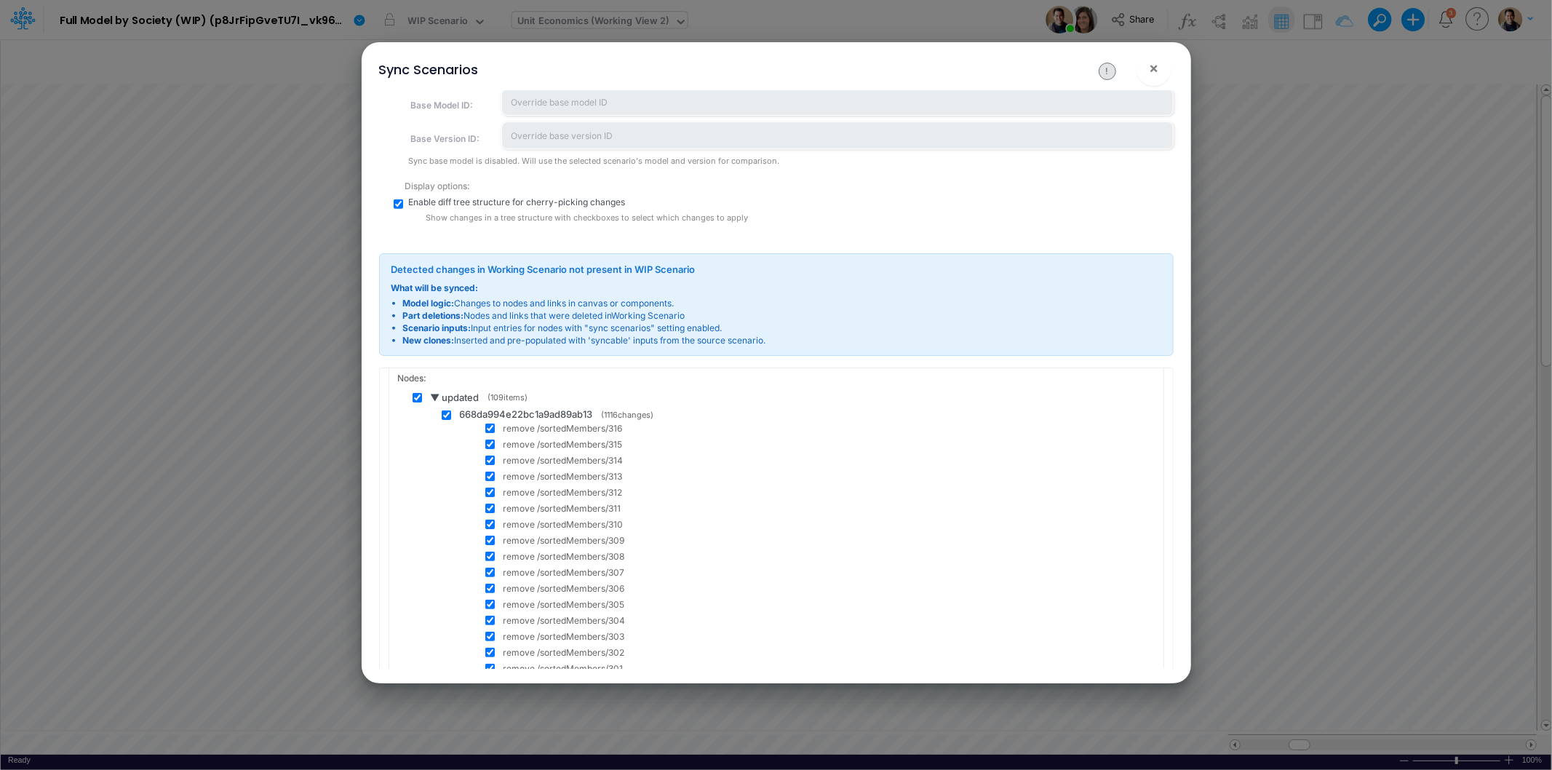
click at [416, 397] on input "checkbox" at bounding box center [417, 397] width 9 height 9
checkbox input "false"
click at [442, 413] on input "checkbox" at bounding box center [446, 414] width 9 height 9
checkbox input "false"
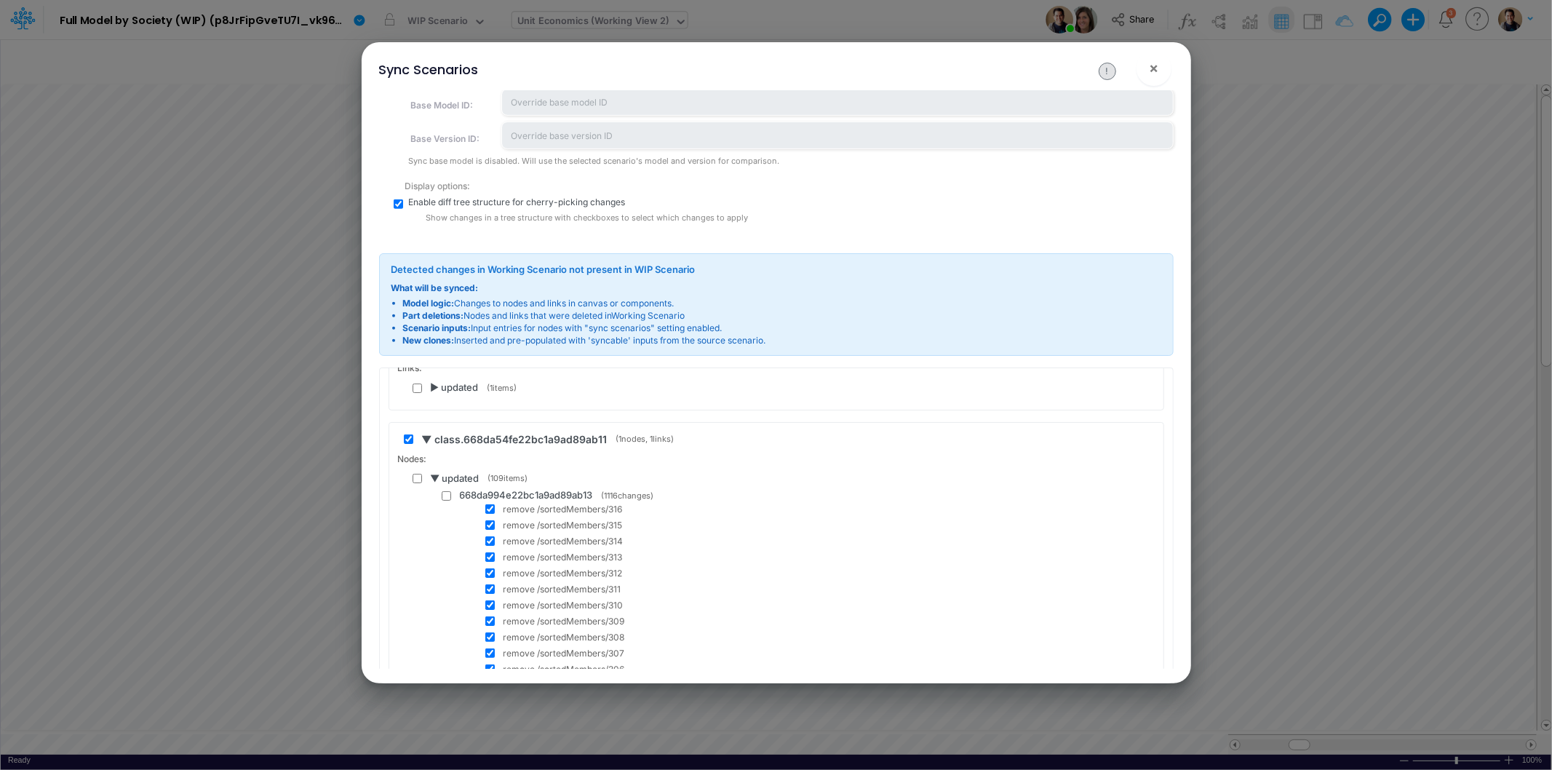
click at [404, 437] on input "checkbox" at bounding box center [408, 438] width 9 height 9
checkbox input "false"
click at [424, 437] on span "▼ class.668da54fe22bc1a9ad89ab11" at bounding box center [515, 439] width 186 height 15
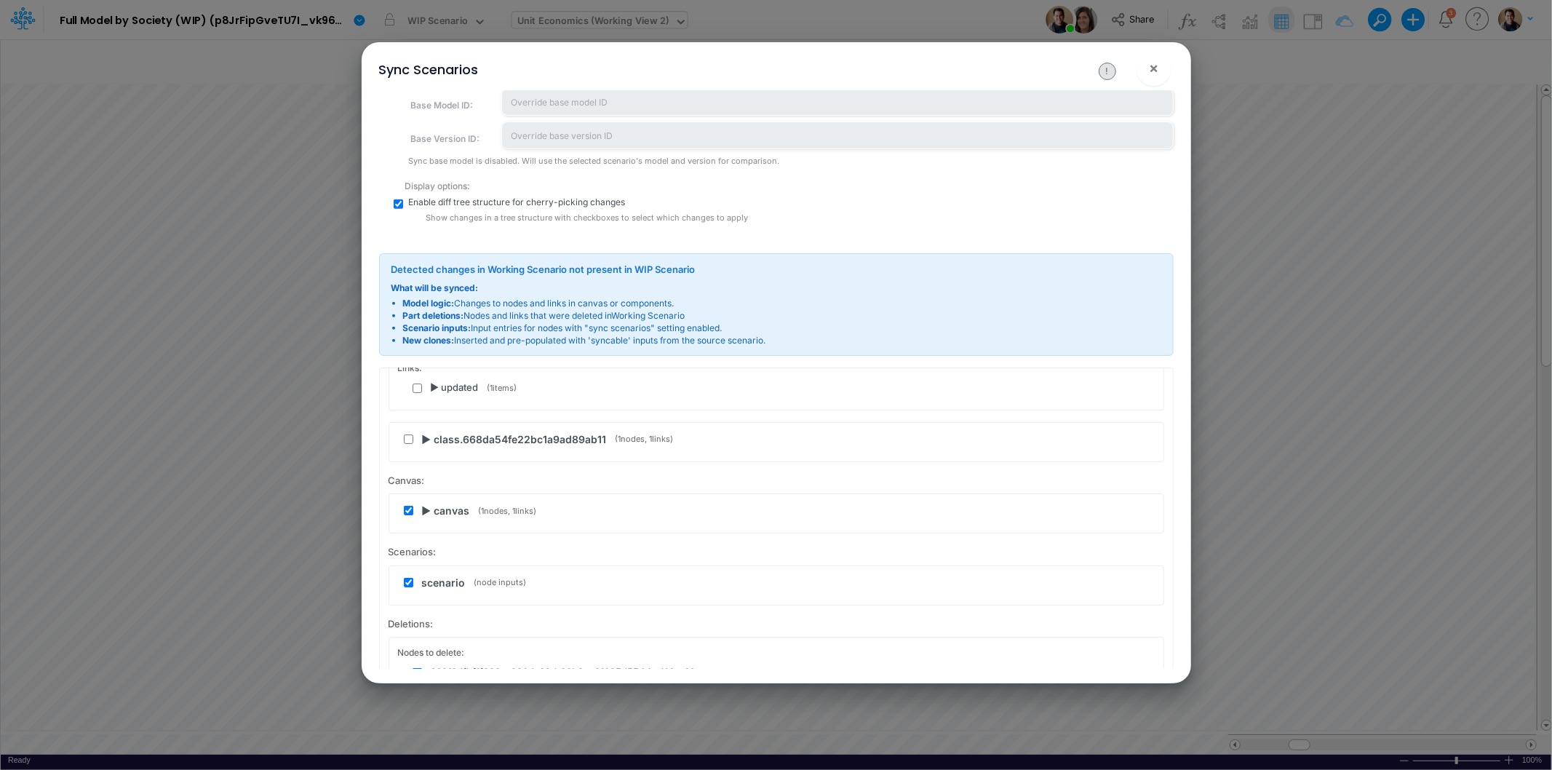
click at [424, 507] on span "▶ canvas" at bounding box center [446, 510] width 48 height 15
click at [432, 549] on span "▶ updated" at bounding box center [455, 550] width 48 height 15
click at [433, 622] on span "▶ updated" at bounding box center [455, 622] width 48 height 15
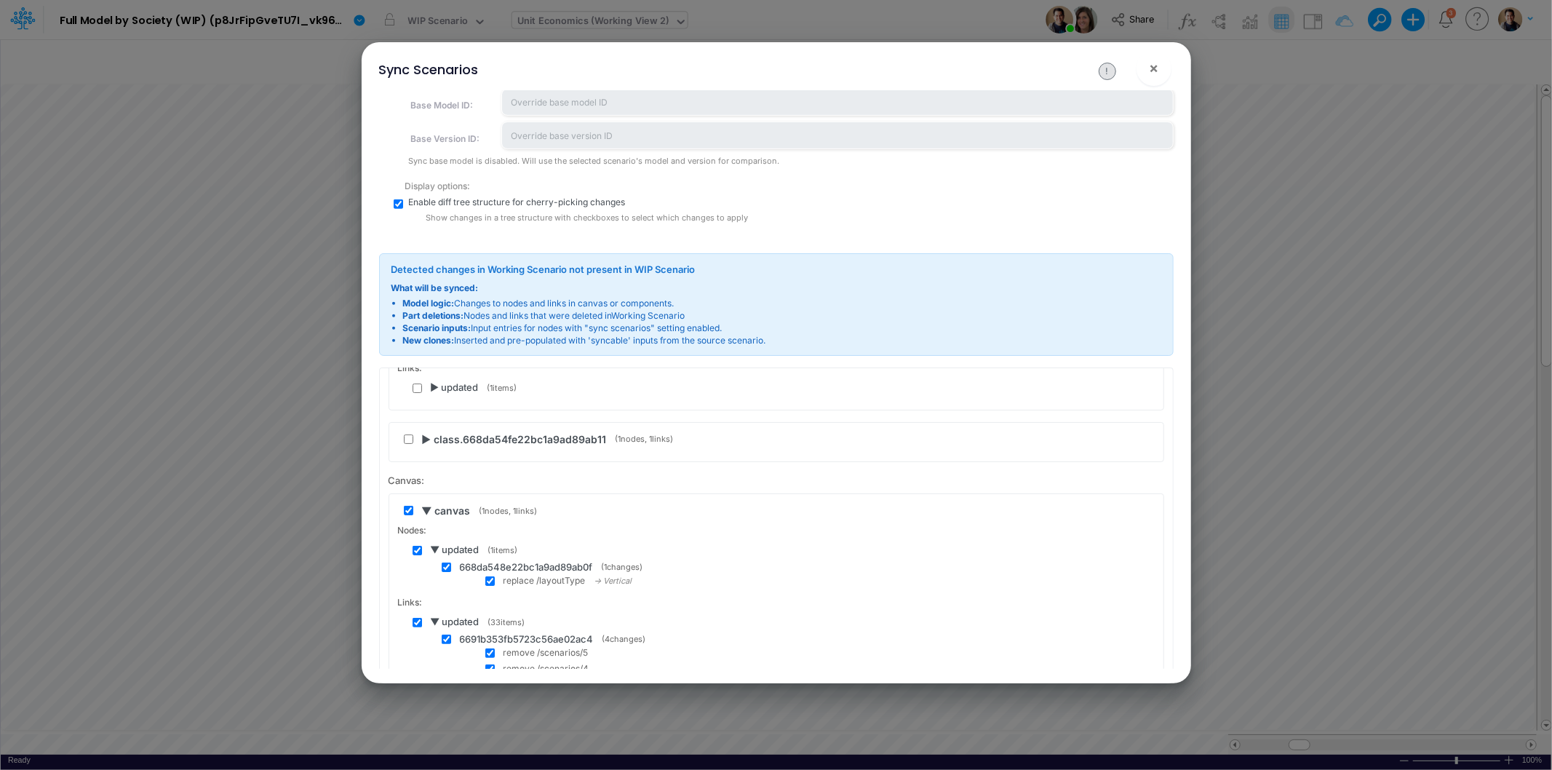
click at [405, 507] on input "checkbox" at bounding box center [408, 510] width 9 height 9
checkbox input "false"
click at [418, 557] on div "▼ updated ( 1 items) 668da548e22bc1a9ad89ab0f ( 1 changes) replace /layoutType …" at bounding box center [784, 565] width 742 height 44
click at [416, 549] on input "checkbox" at bounding box center [417, 550] width 9 height 9
checkbox input "false"
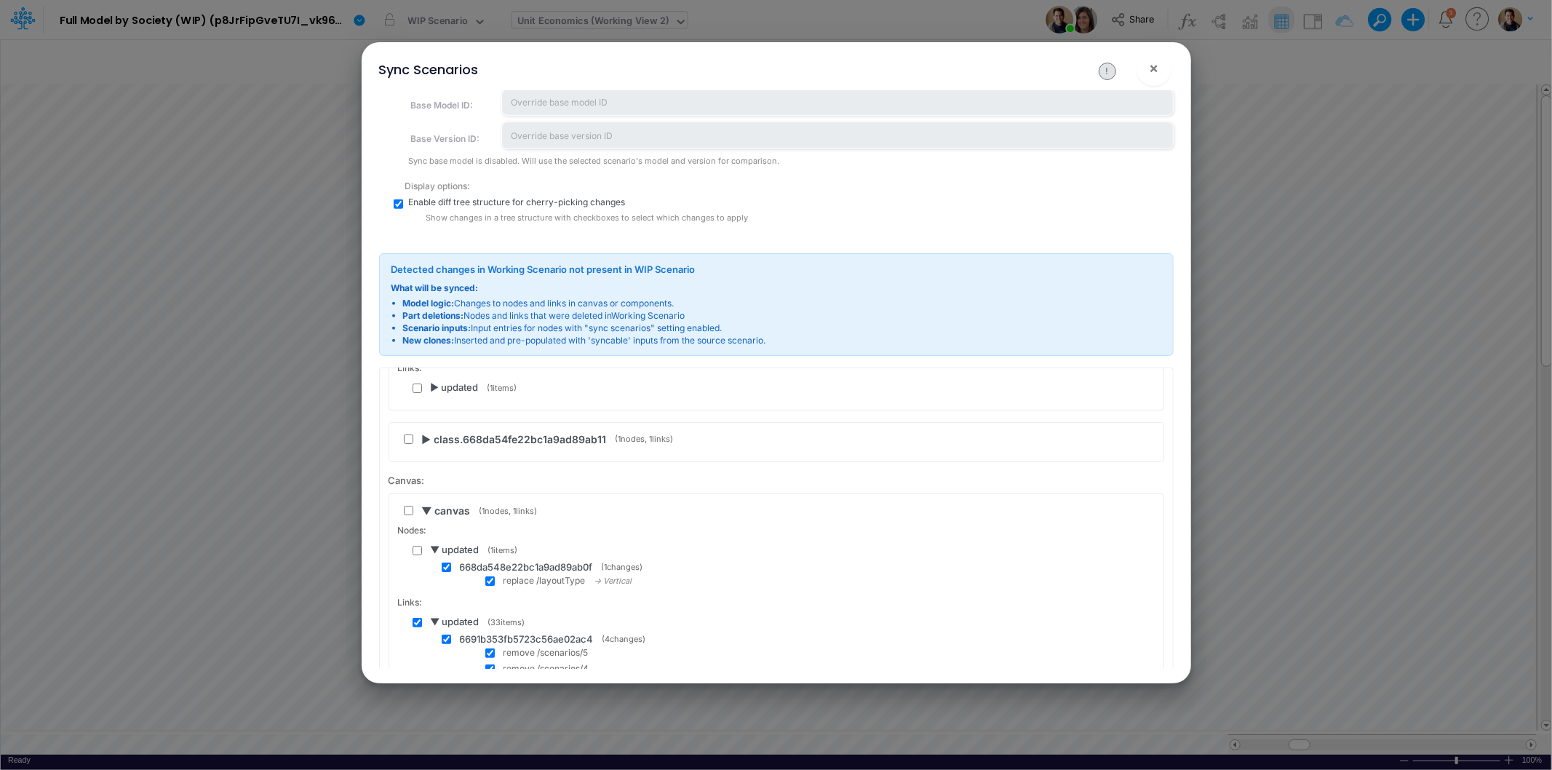
click at [419, 622] on input "checkbox" at bounding box center [417, 622] width 9 height 9
checkbox input "false"
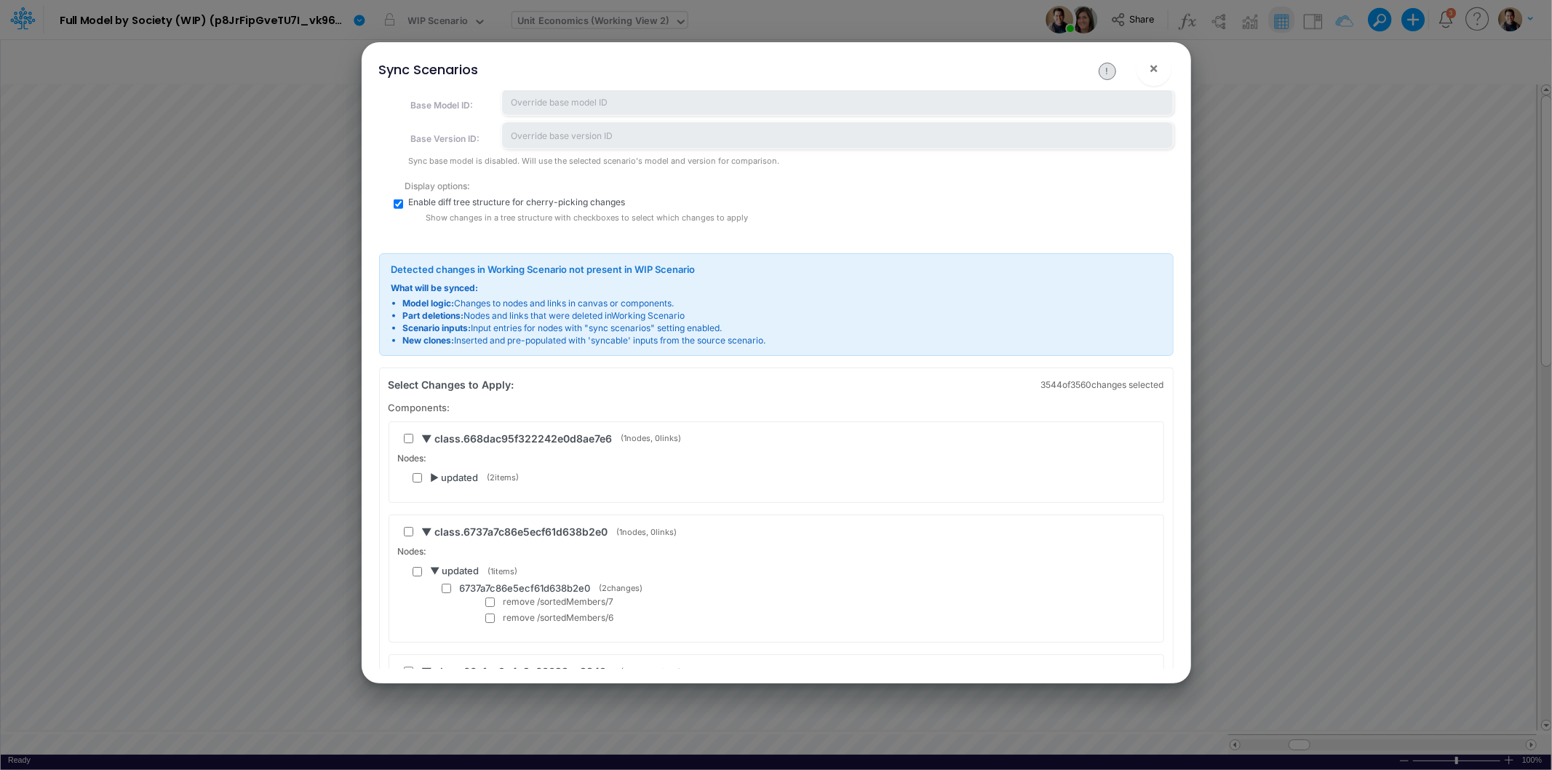
scroll to position [404, 0]
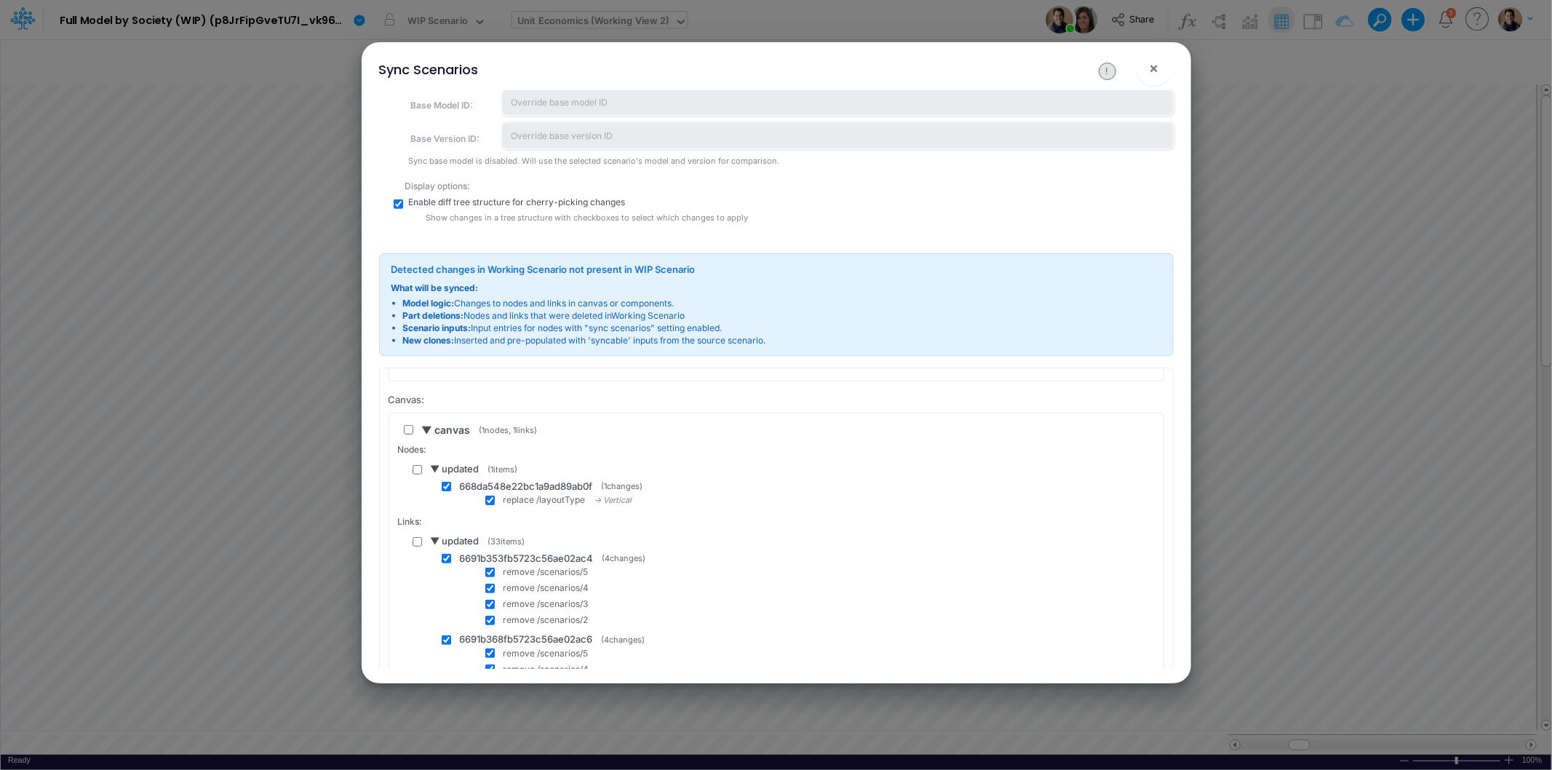
click at [424, 426] on span "▼ canvas" at bounding box center [446, 429] width 49 height 15
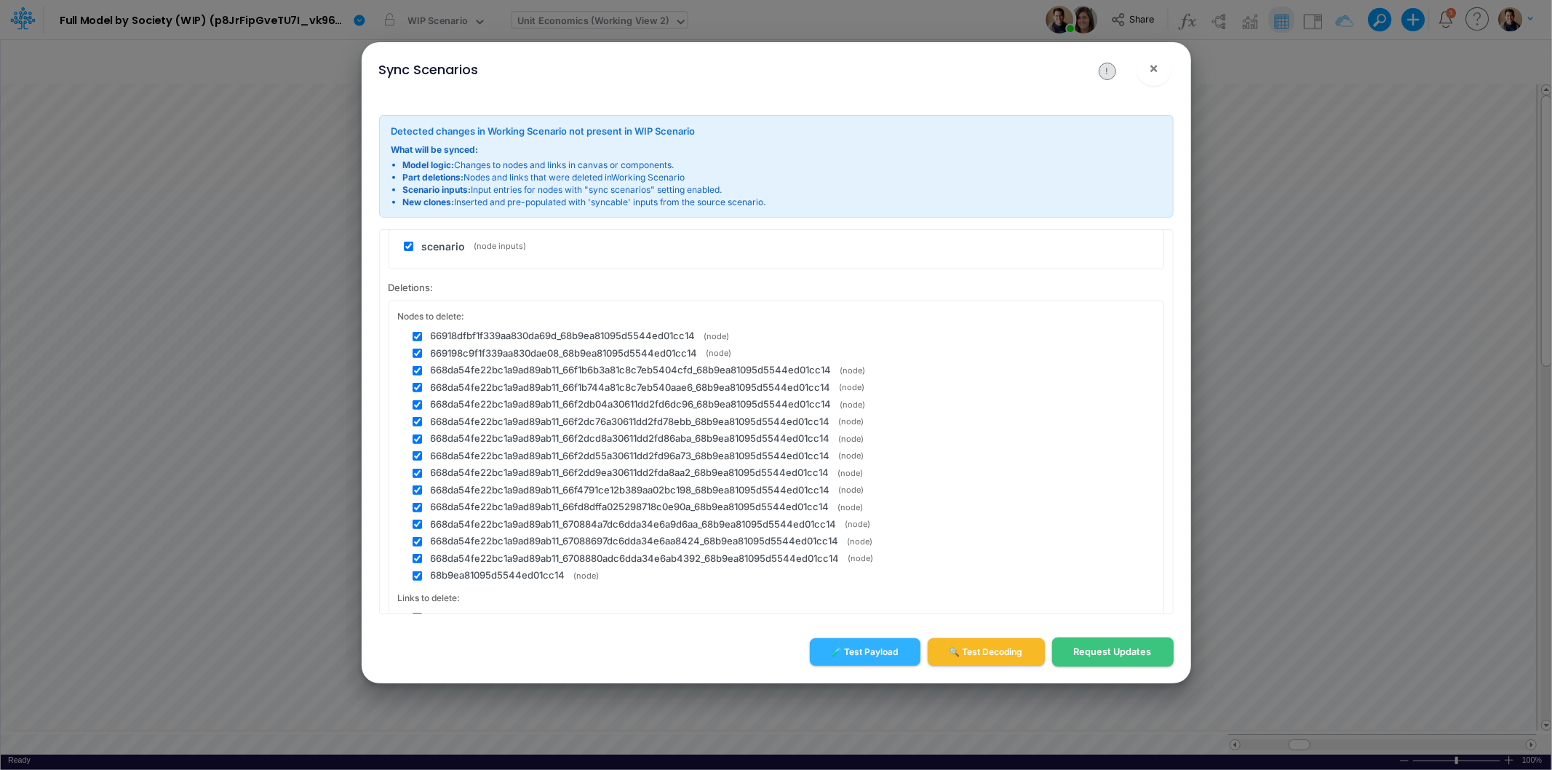
scroll to position [485, 0]
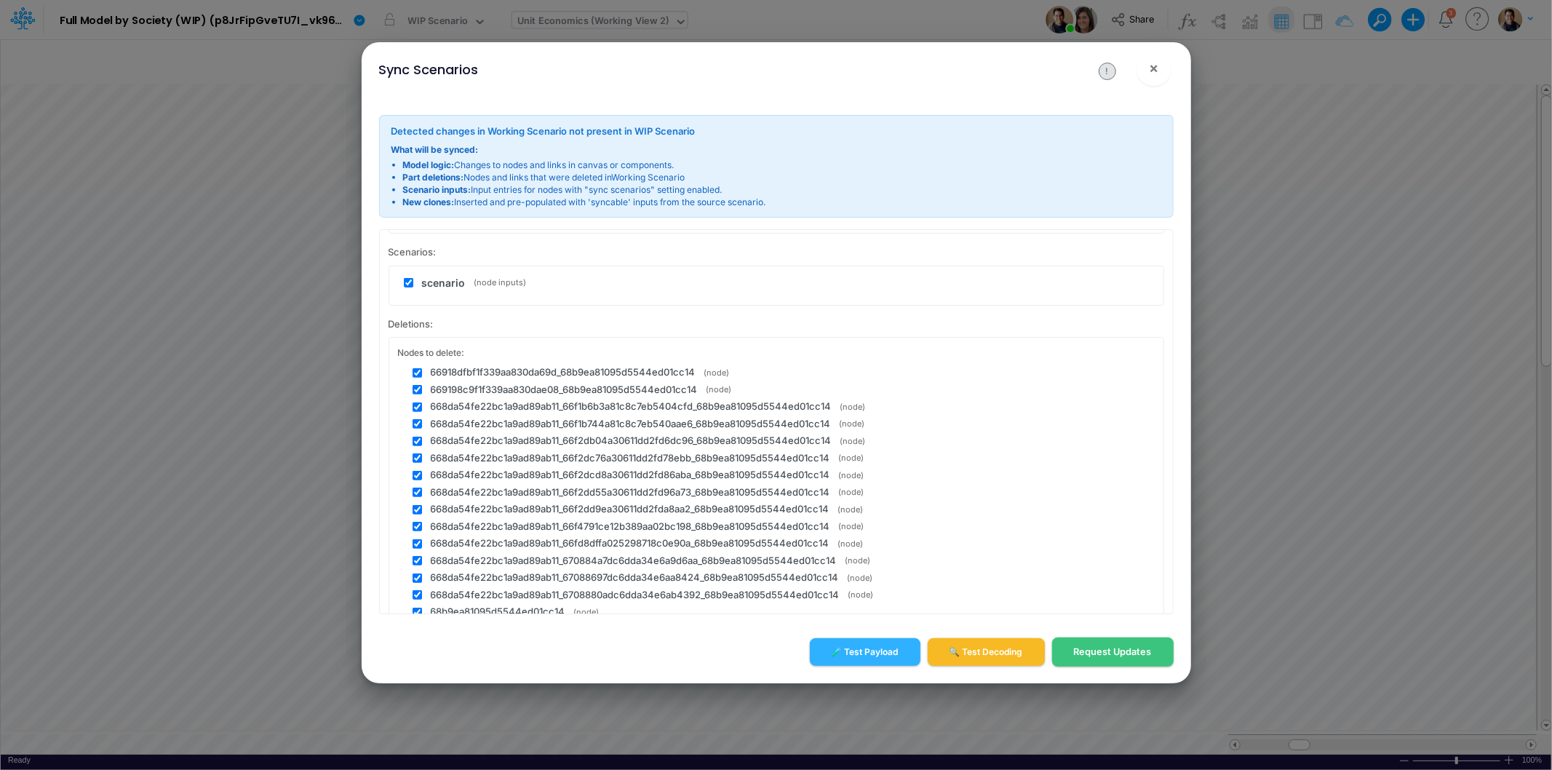
click at [499, 371] on span "66918dfbf1f339aa830da69d_68b9ea81095d5544ed01cc14" at bounding box center [563, 372] width 265 height 15
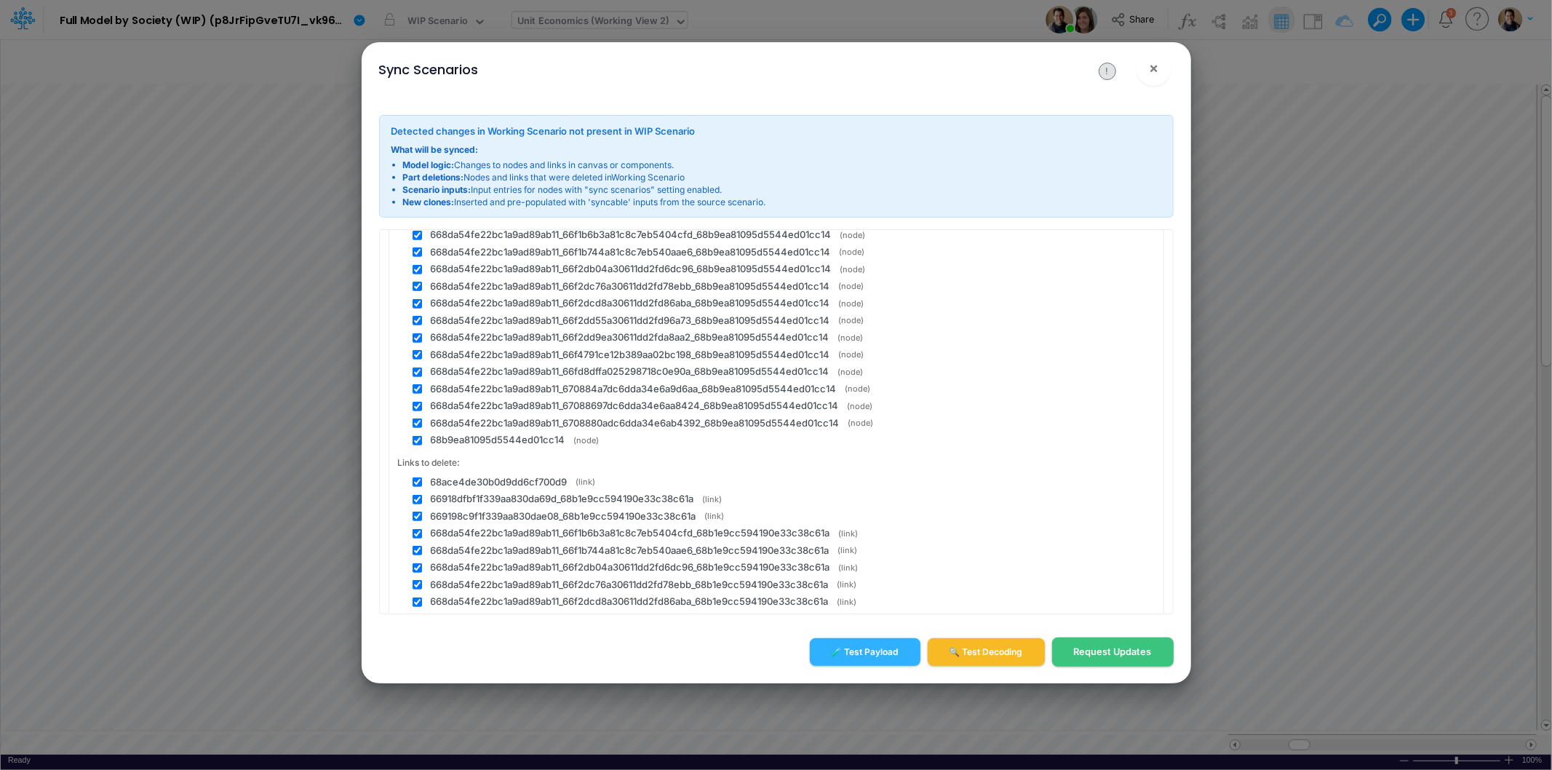
scroll to position [646, 0]
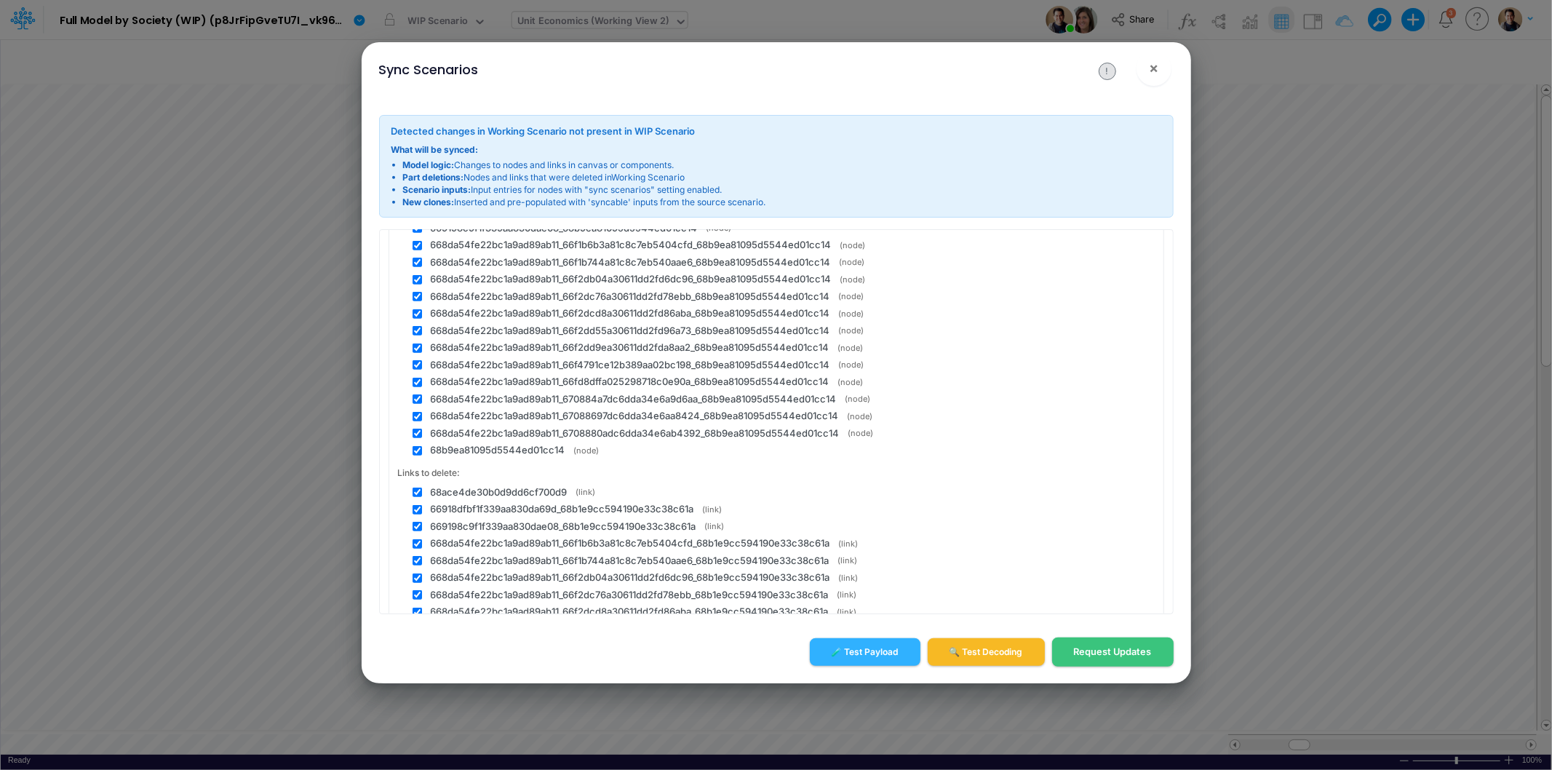
click at [525, 439] on span "668da54fe22bc1a9ad89ab11_6708880adc6dda34e6ab4392_68b9ea81095d5544ed01cc14" at bounding box center [635, 433] width 409 height 15
click at [525, 443] on span "68b9ea81095d5544ed01cc14" at bounding box center [498, 450] width 135 height 15
click at [526, 445] on span "68b9ea81095d5544ed01cc14" at bounding box center [498, 450] width 135 height 15
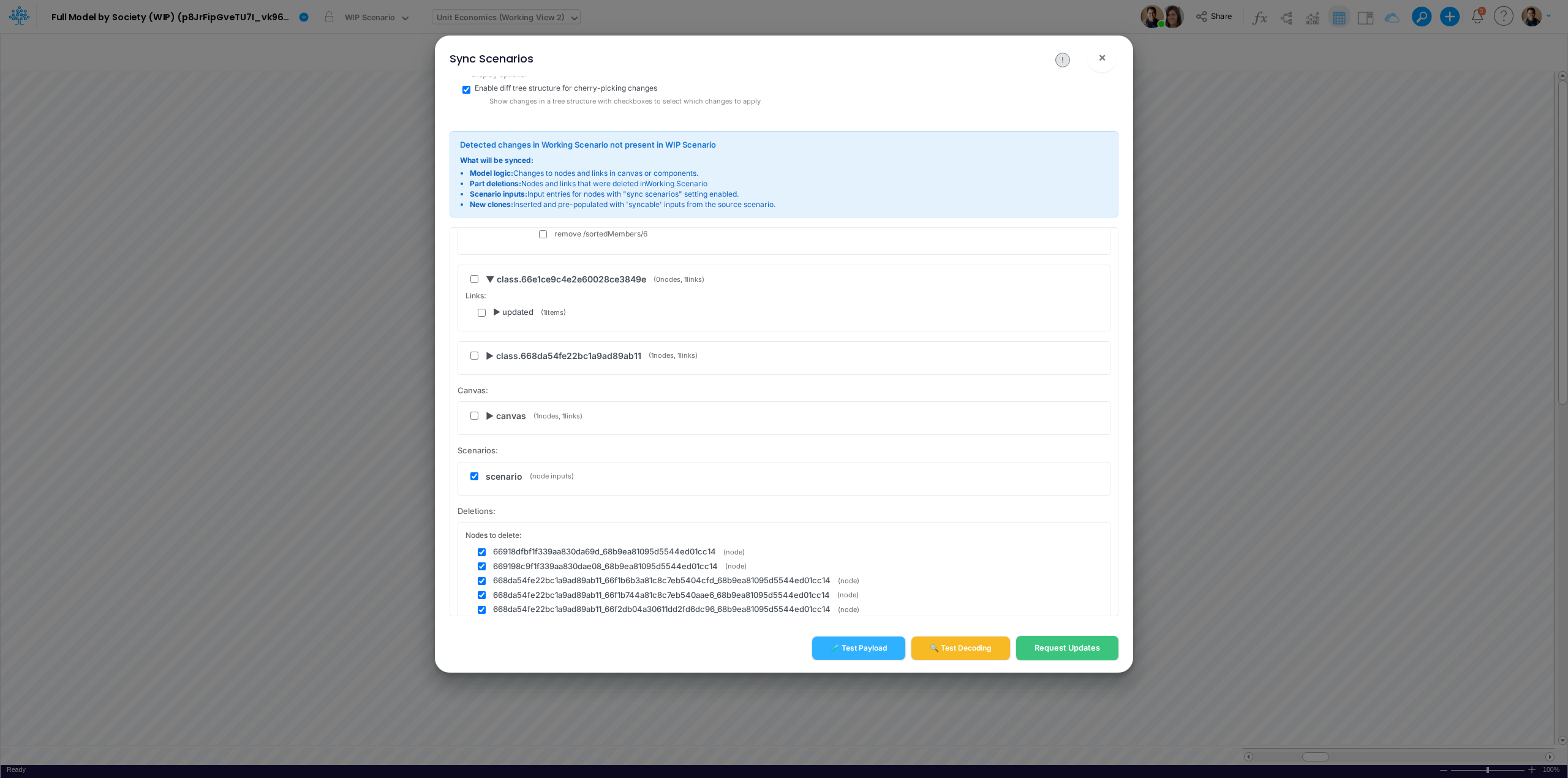
scroll to position [530, 0]
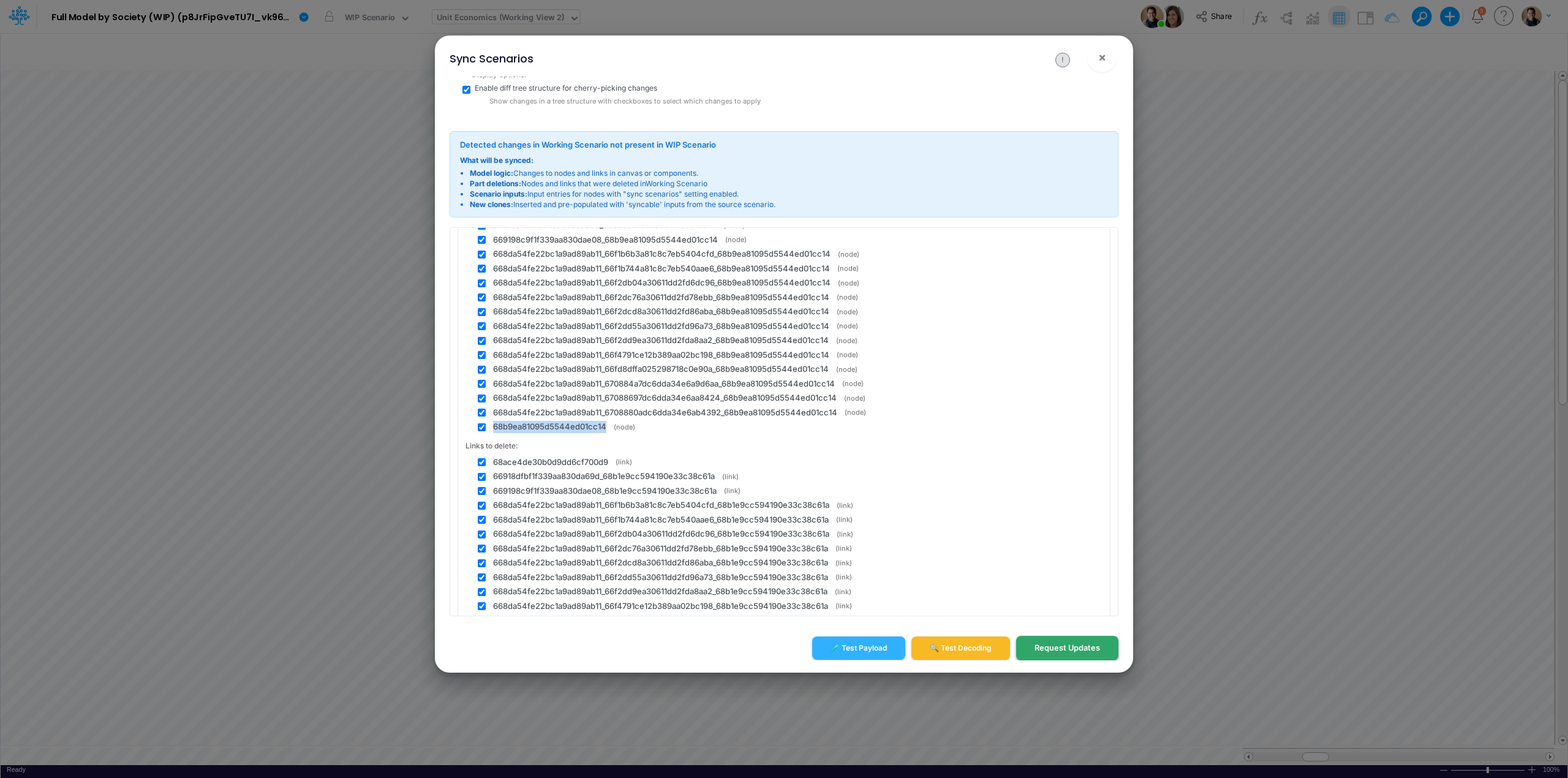
click at [1066, 584] on button "Request Updates" at bounding box center [1067, 647] width 103 height 24
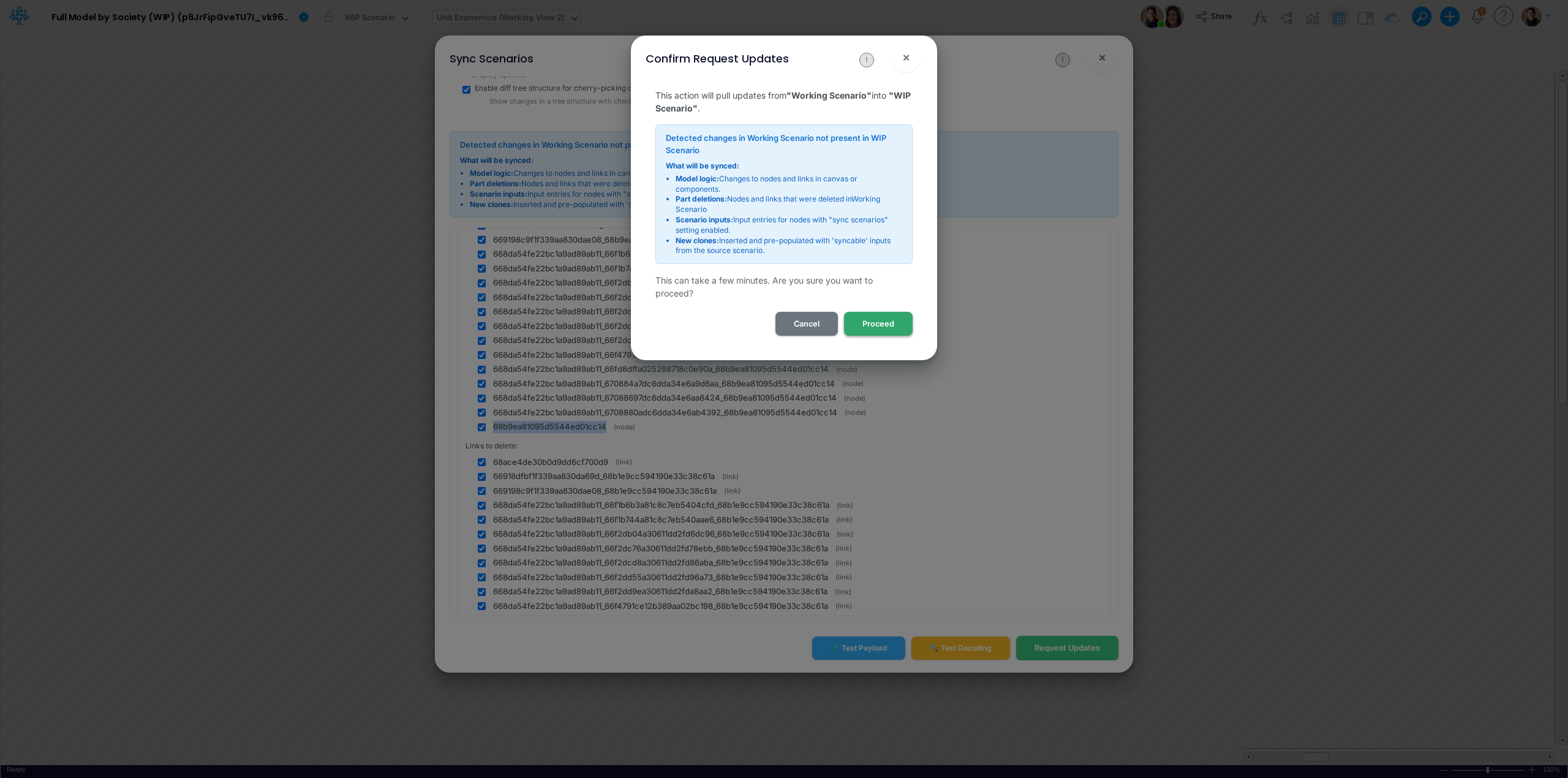
click at [883, 328] on button "Proceed" at bounding box center [879, 323] width 69 height 24
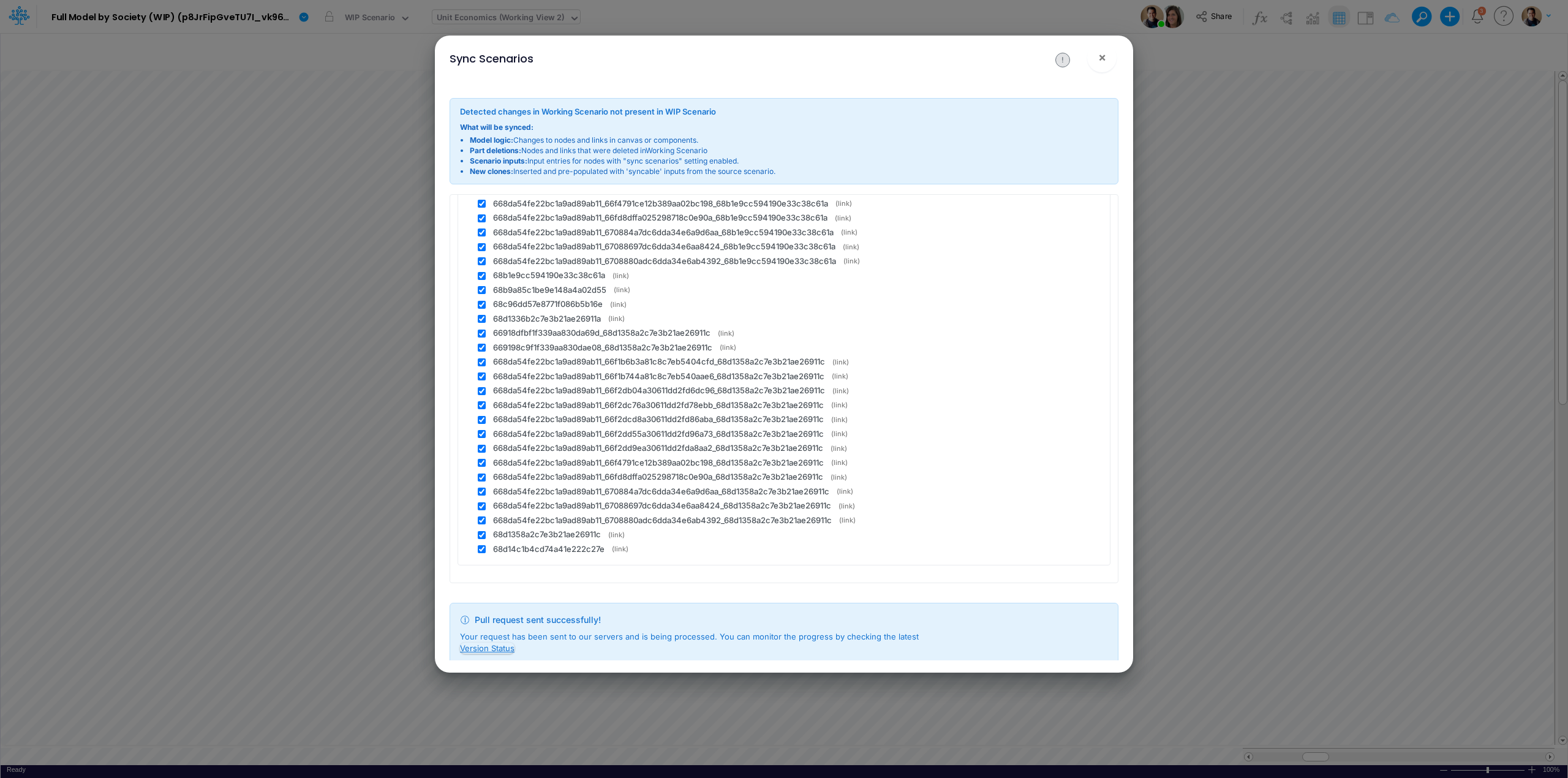
scroll to position [541, 0]
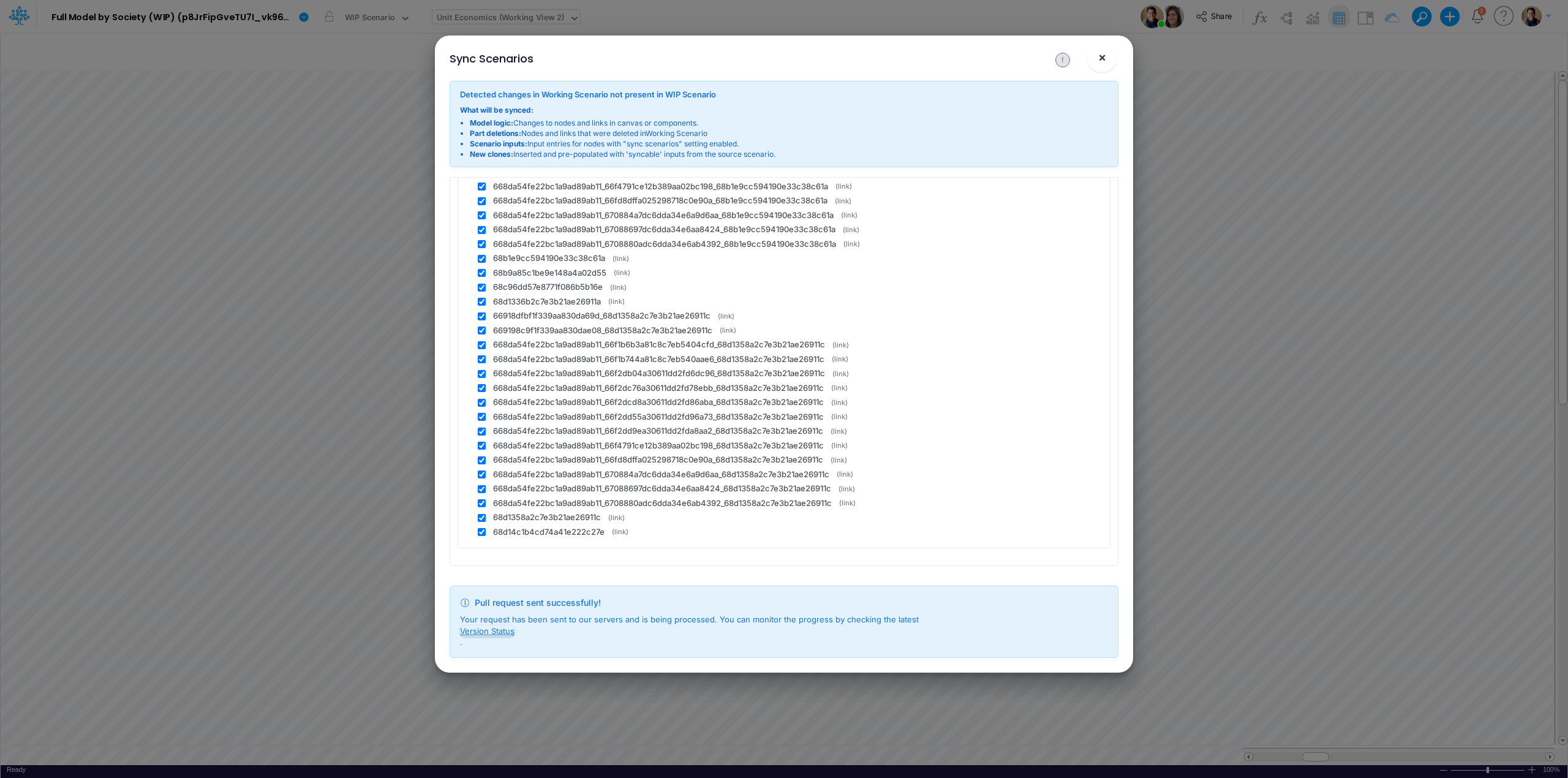
click at [1099, 60] on span "×" at bounding box center [1102, 56] width 8 height 14
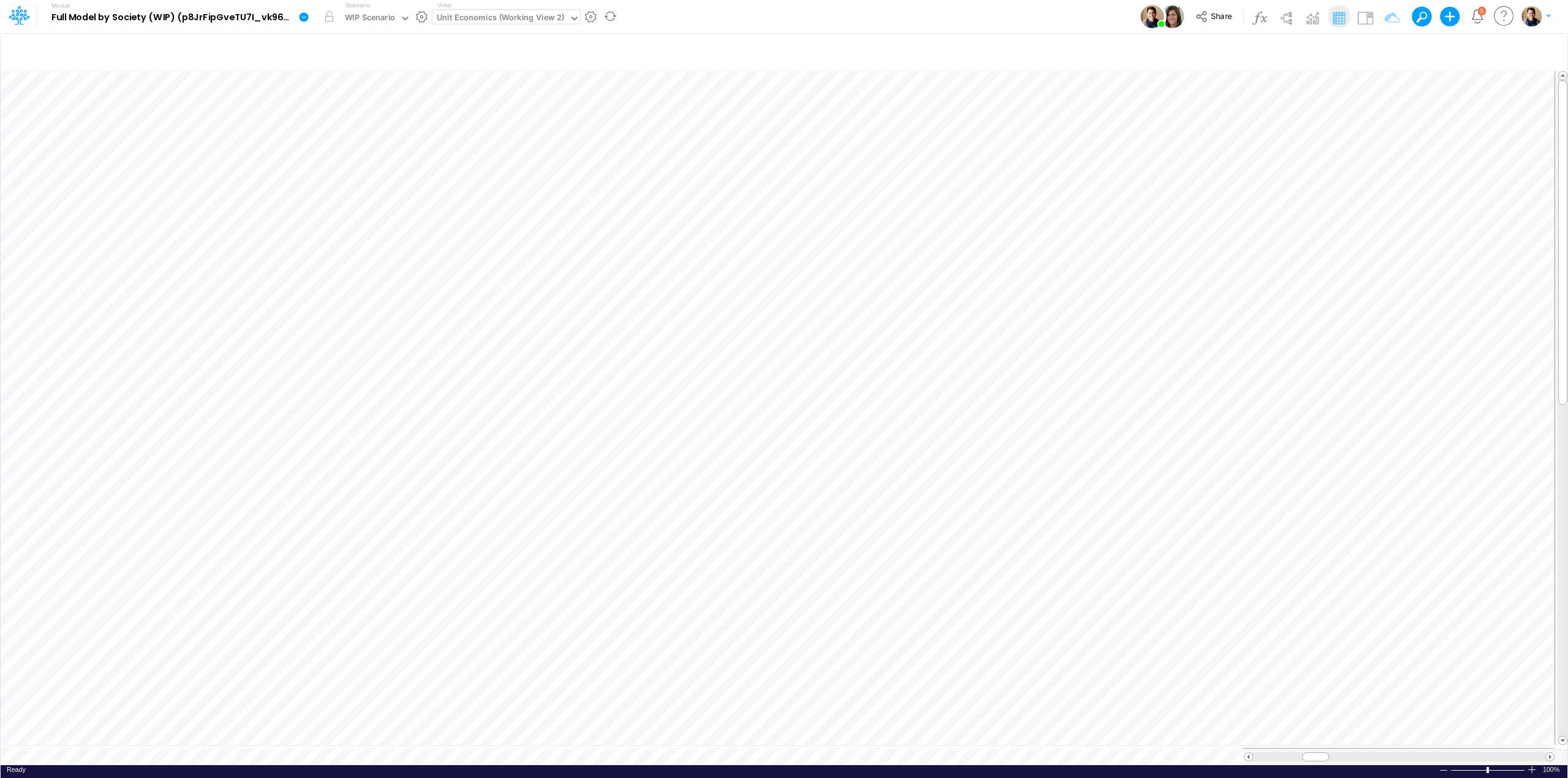
click at [304, 19] on icon at bounding box center [304, 17] width 9 height 9
click at [370, 126] on button "View model info" at bounding box center [366, 127] width 131 height 19
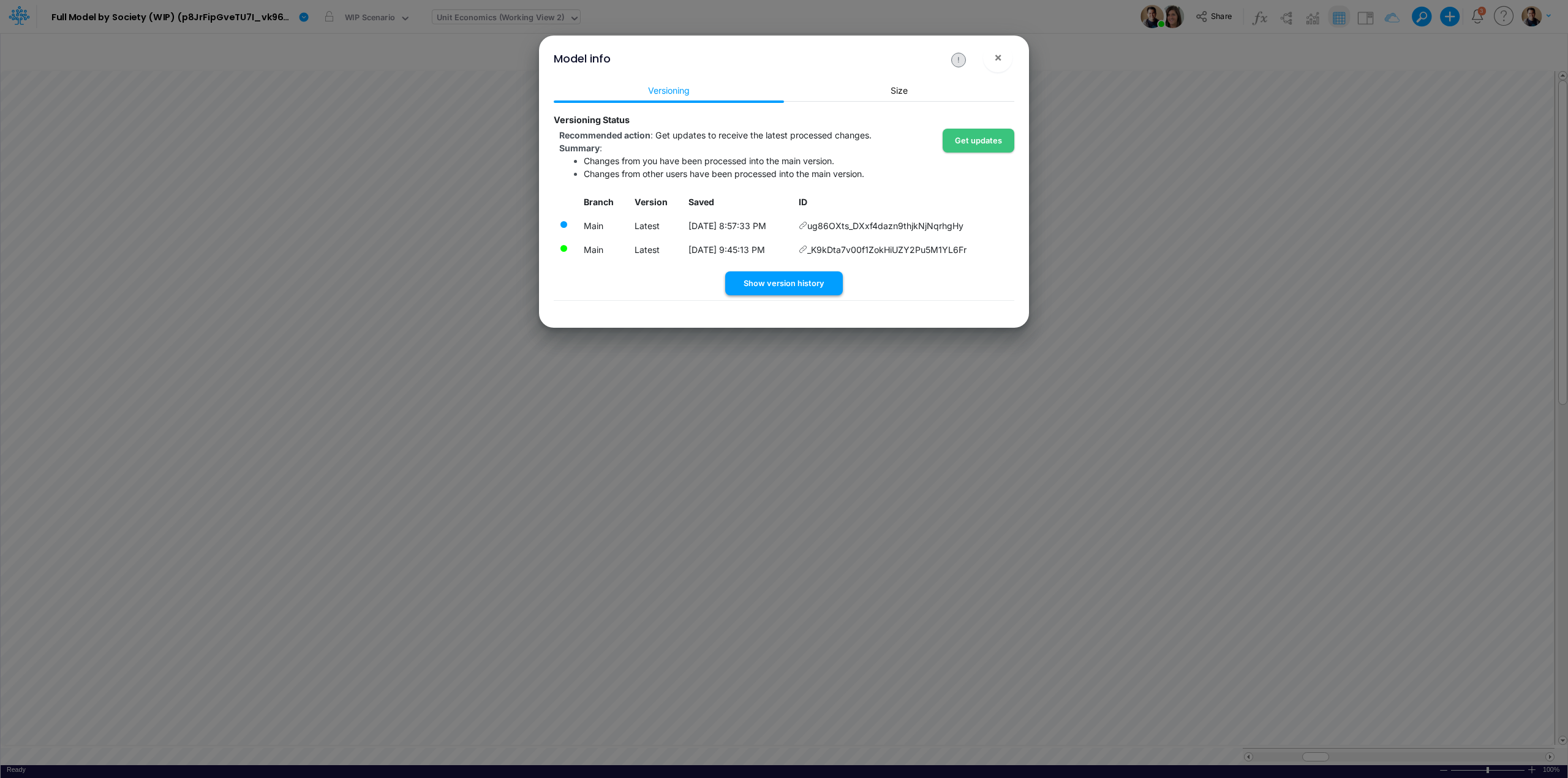
click at [799, 290] on button "Show version history" at bounding box center [784, 283] width 118 height 24
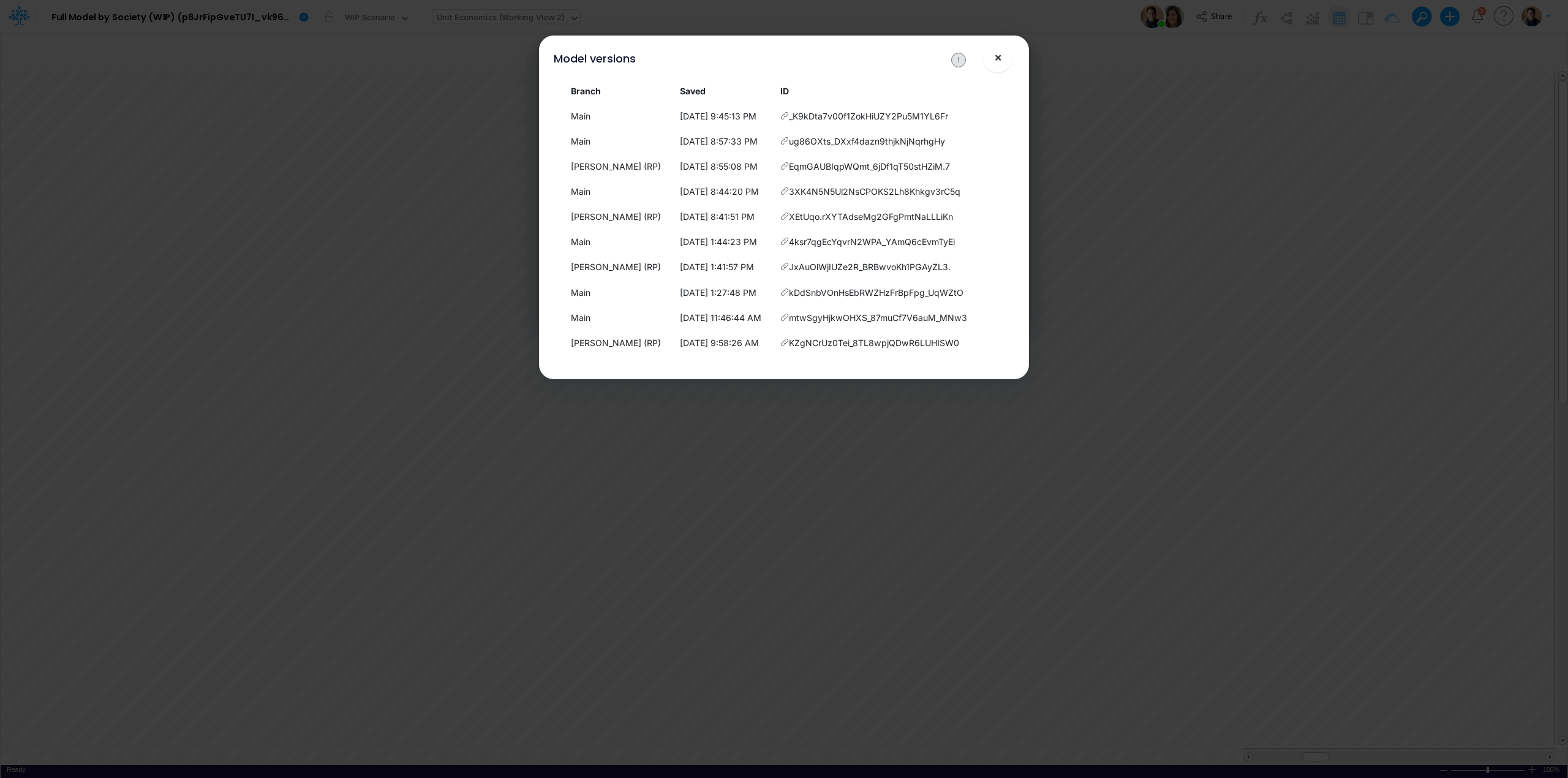
click at [1006, 60] on button "×" at bounding box center [997, 57] width 29 height 29
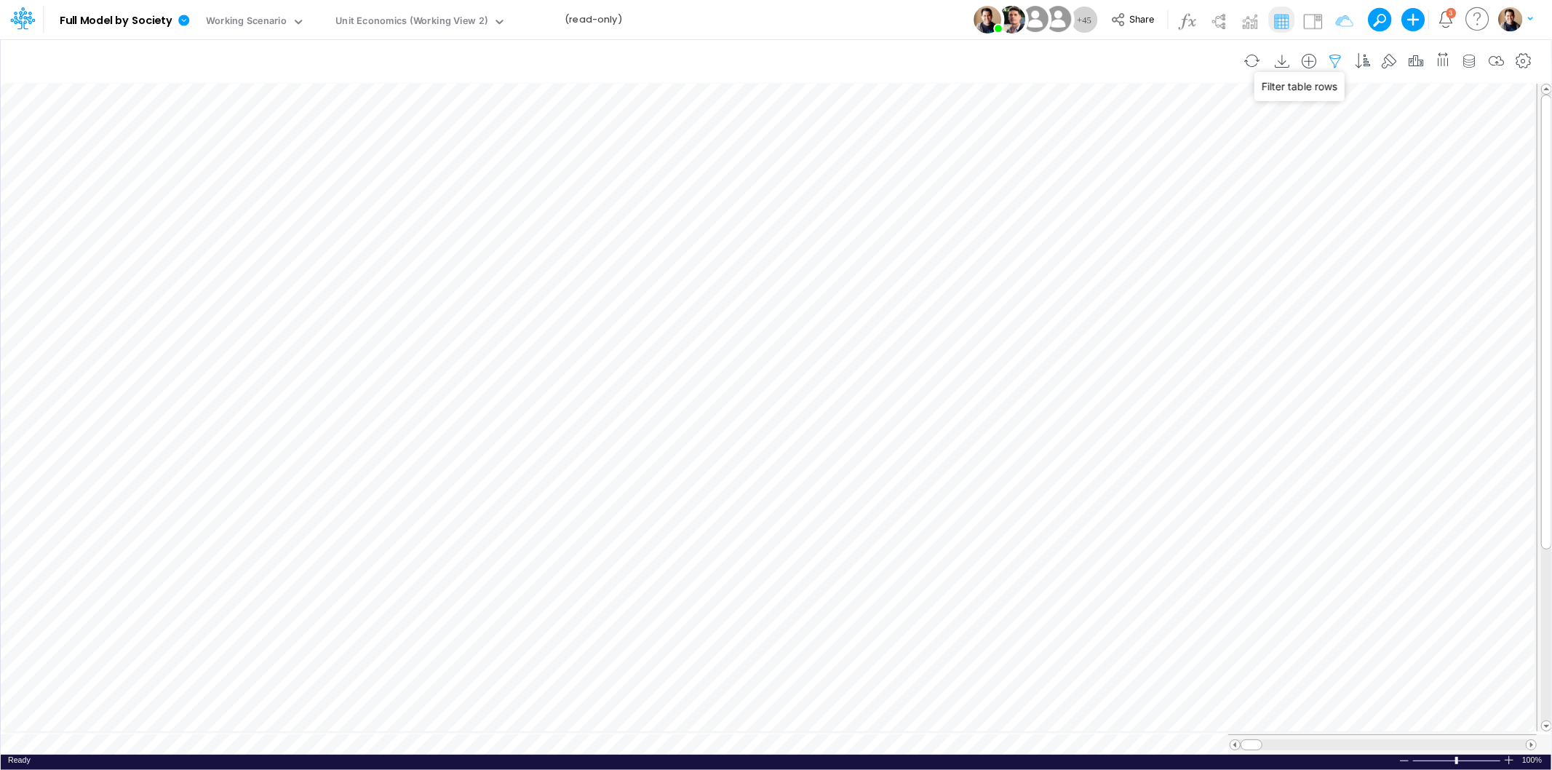
click at [1328, 57] on icon "button" at bounding box center [1336, 61] width 22 height 15
select select "contains"
click at [1319, 278] on button "button" at bounding box center [1317, 281] width 28 height 20
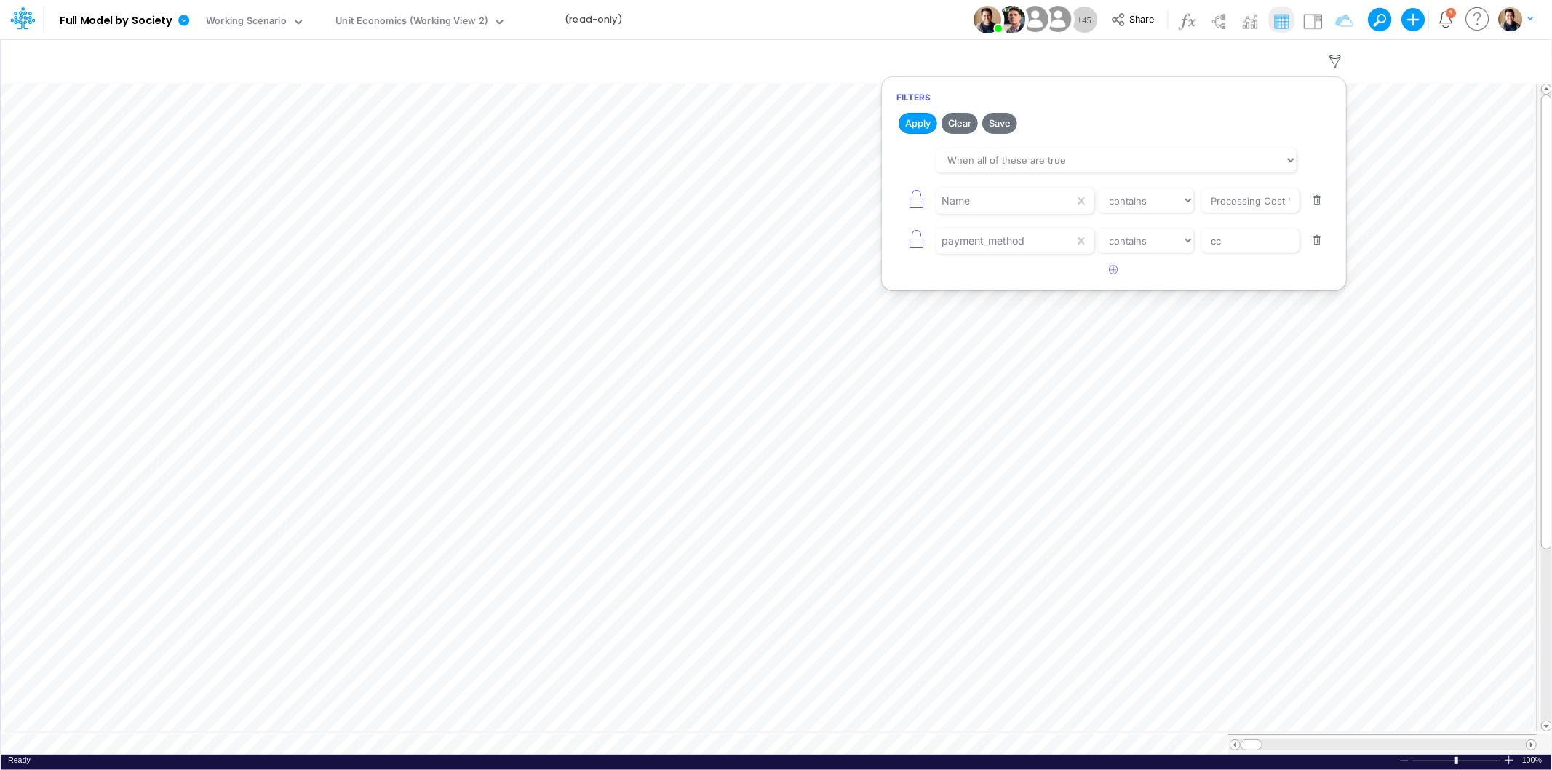
click at [1319, 278] on article at bounding box center [1114, 270] width 464 height 24
click at [1310, 235] on button "button" at bounding box center [1317, 241] width 28 height 20
click at [1225, 198] on input "Processing Cost %" at bounding box center [1251, 200] width 98 height 25
paste input "Active Users"
type input "Active Users %"
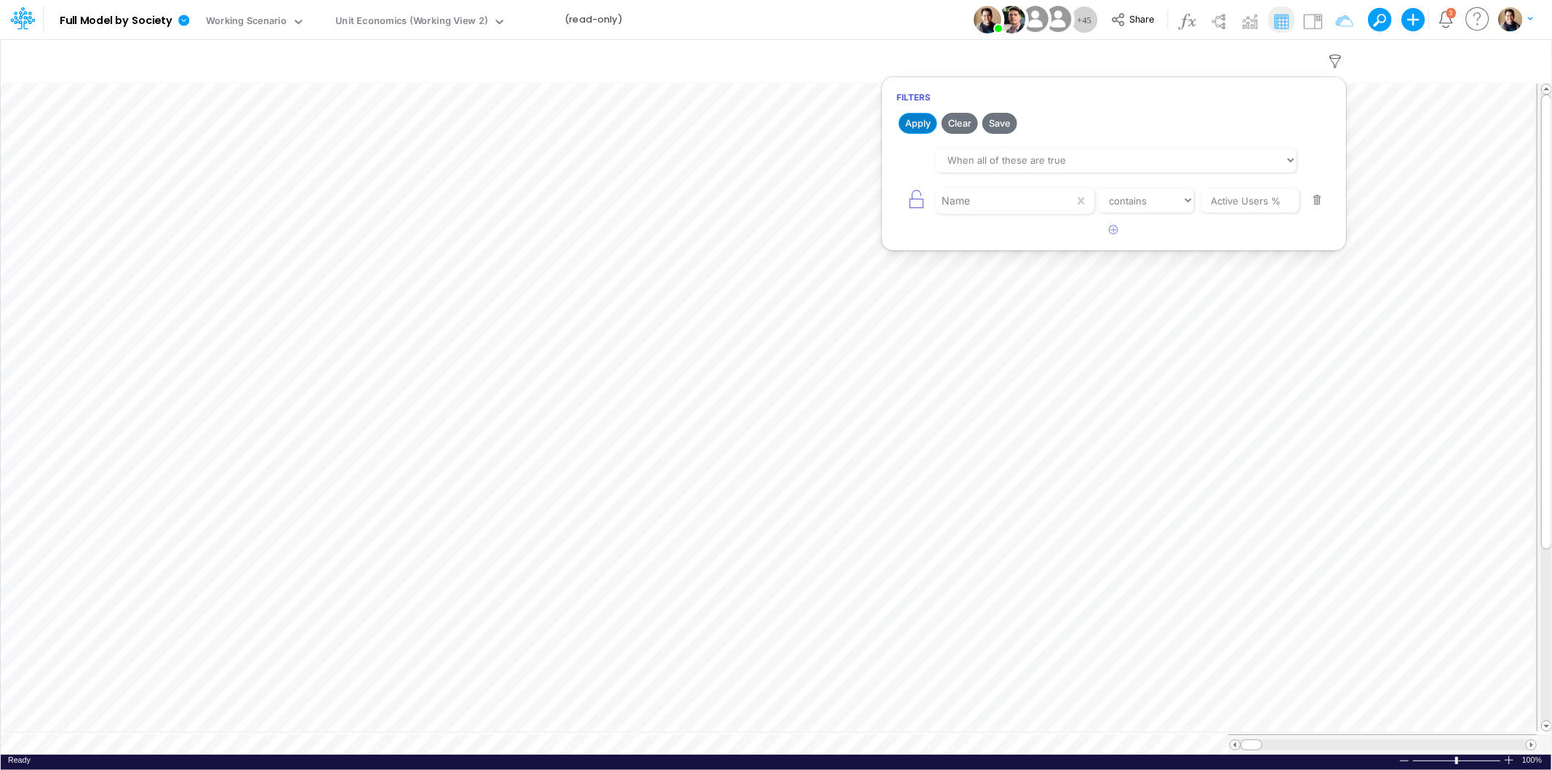
click at [910, 124] on button "Apply" at bounding box center [918, 123] width 39 height 21
click at [814, 24] on div "Model Full Model by Society Edit model settings Duplicate Import QuickBooks Qui…" at bounding box center [776, 19] width 1397 height 39
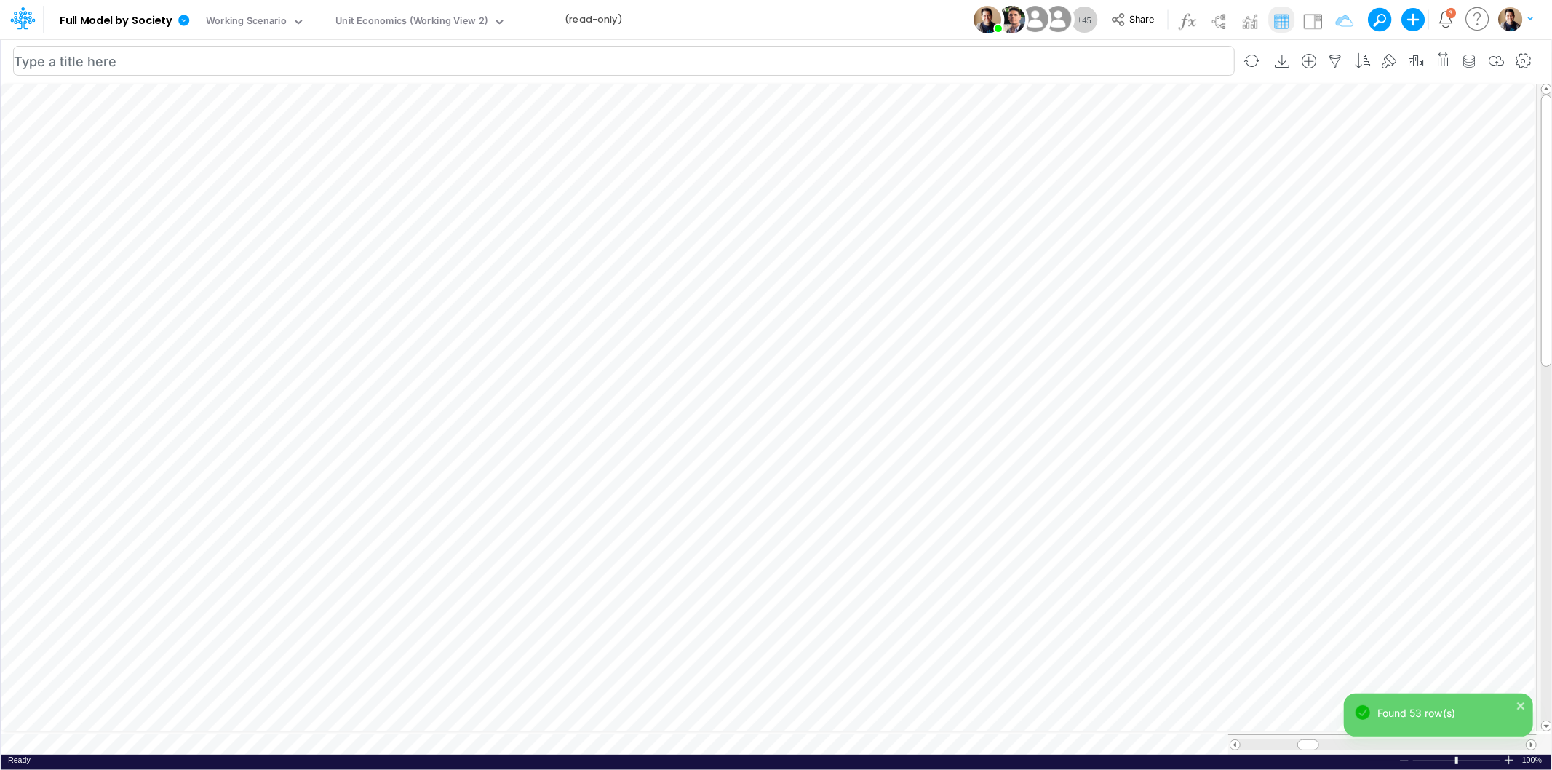
scroll to position [0, 1]
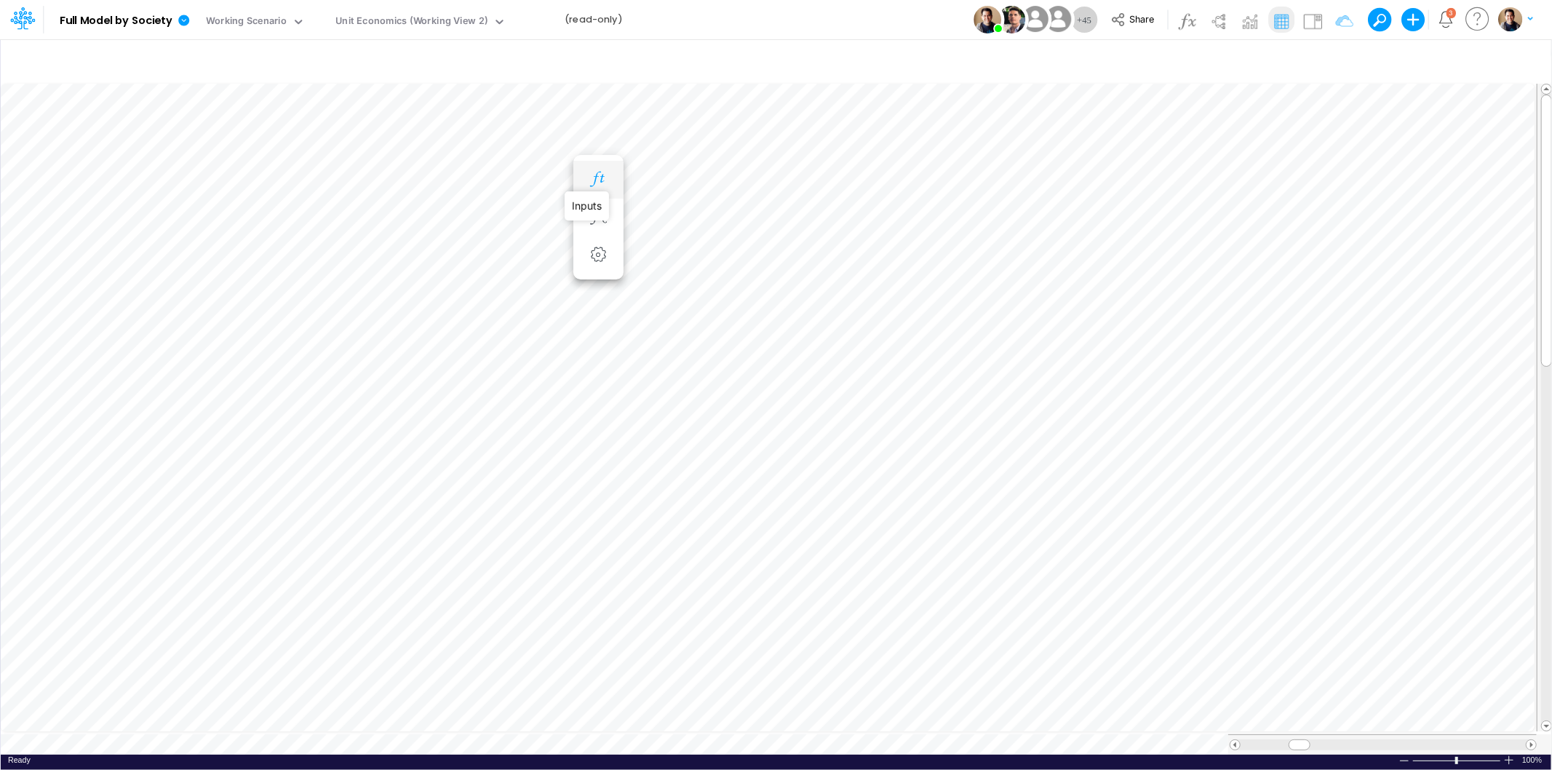
click at [597, 175] on icon "button" at bounding box center [598, 179] width 22 height 15
click at [1033, 183] on icon "button" at bounding box center [1035, 179] width 22 height 15
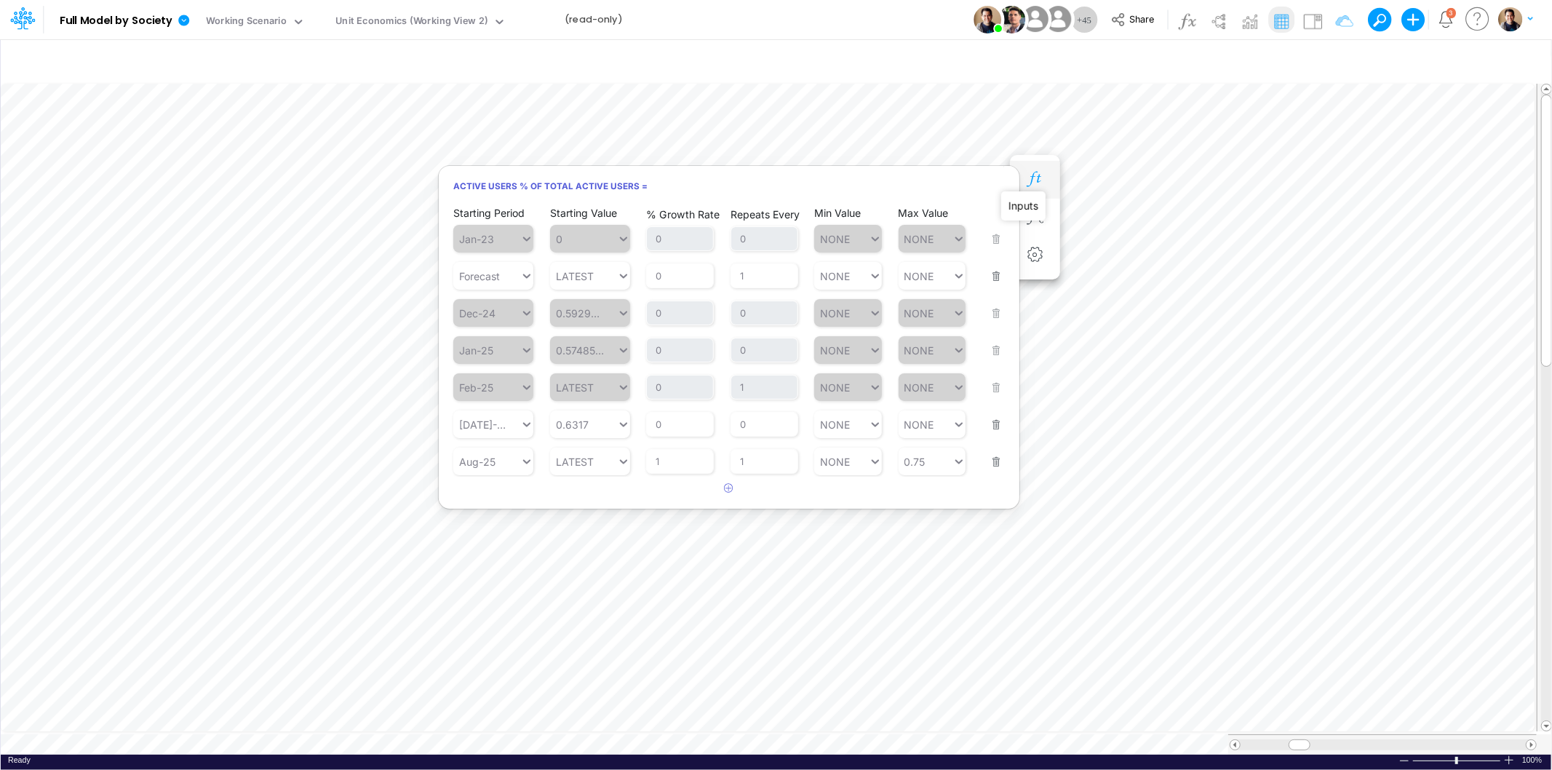
click at [1043, 184] on icon "button" at bounding box center [1035, 179] width 22 height 15
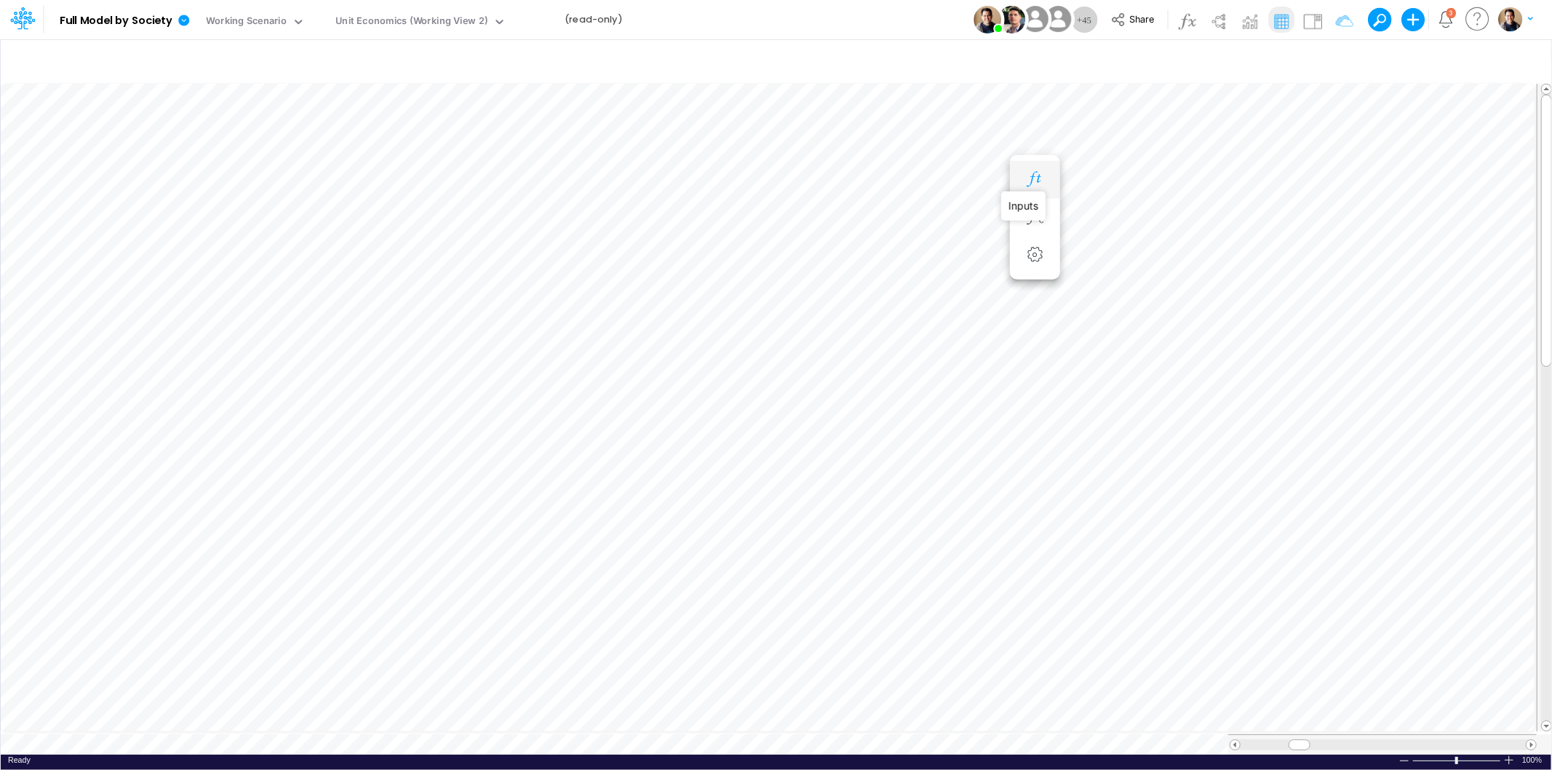
click at [1033, 178] on icon "button" at bounding box center [1035, 179] width 22 height 15
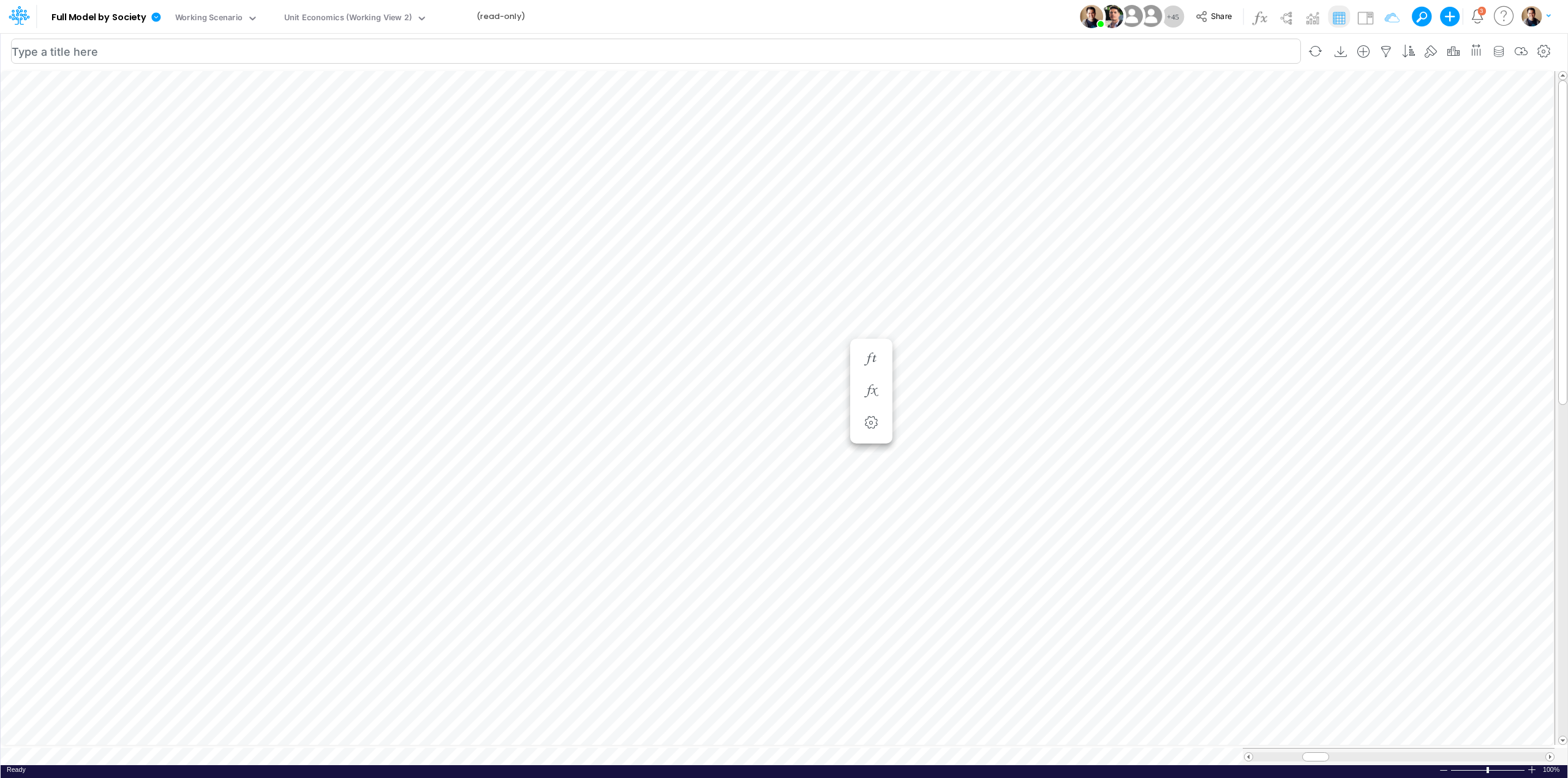
scroll to position [0, 1]
click at [1023, 378] on icon "button" at bounding box center [1018, 383] width 19 height 13
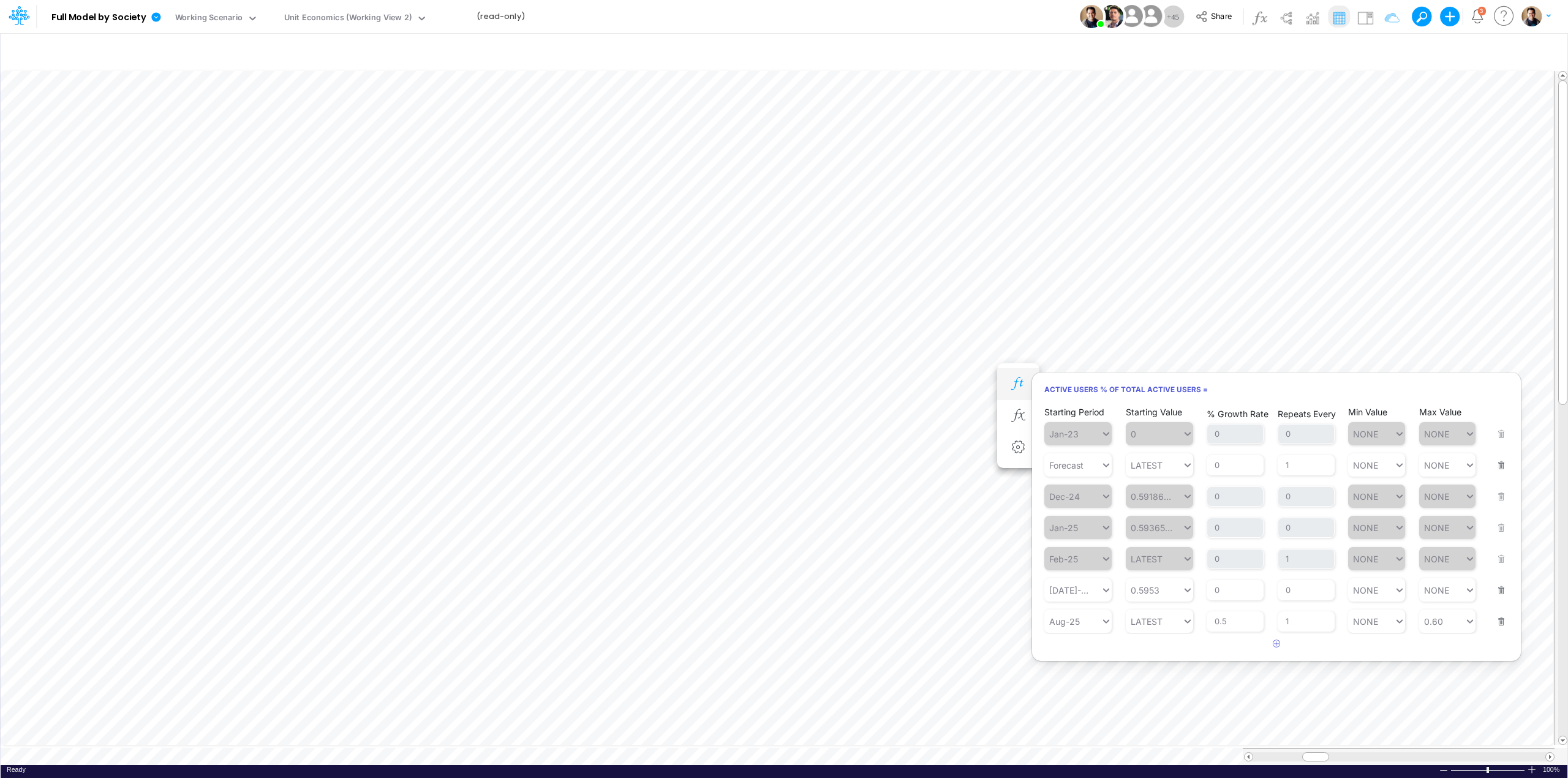
click at [1017, 376] on button "button" at bounding box center [1018, 384] width 23 height 24
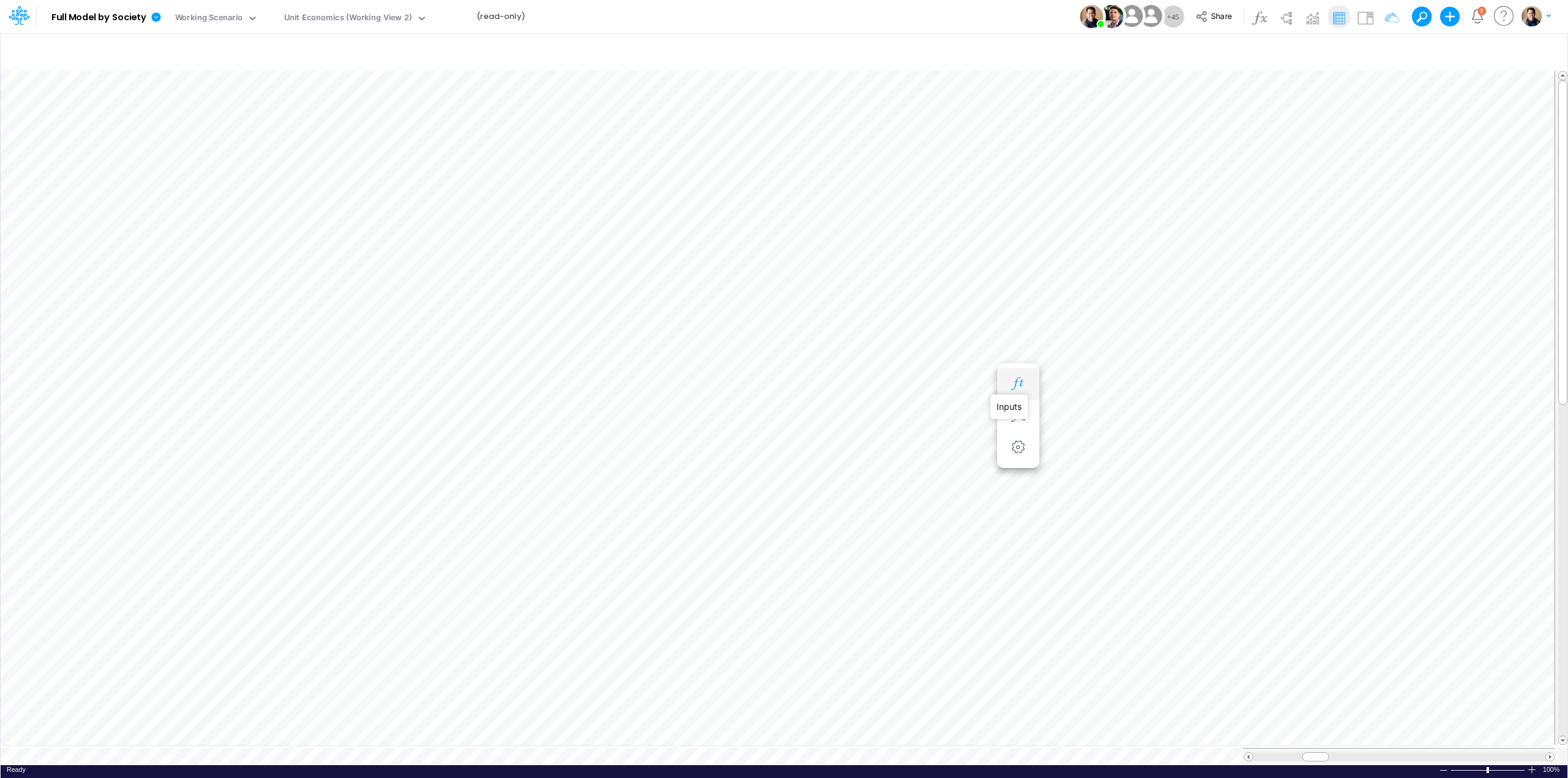
click at [1018, 381] on icon "button" at bounding box center [1018, 383] width 19 height 13
click at [1235, 147] on icon "button" at bounding box center [1239, 151] width 19 height 13
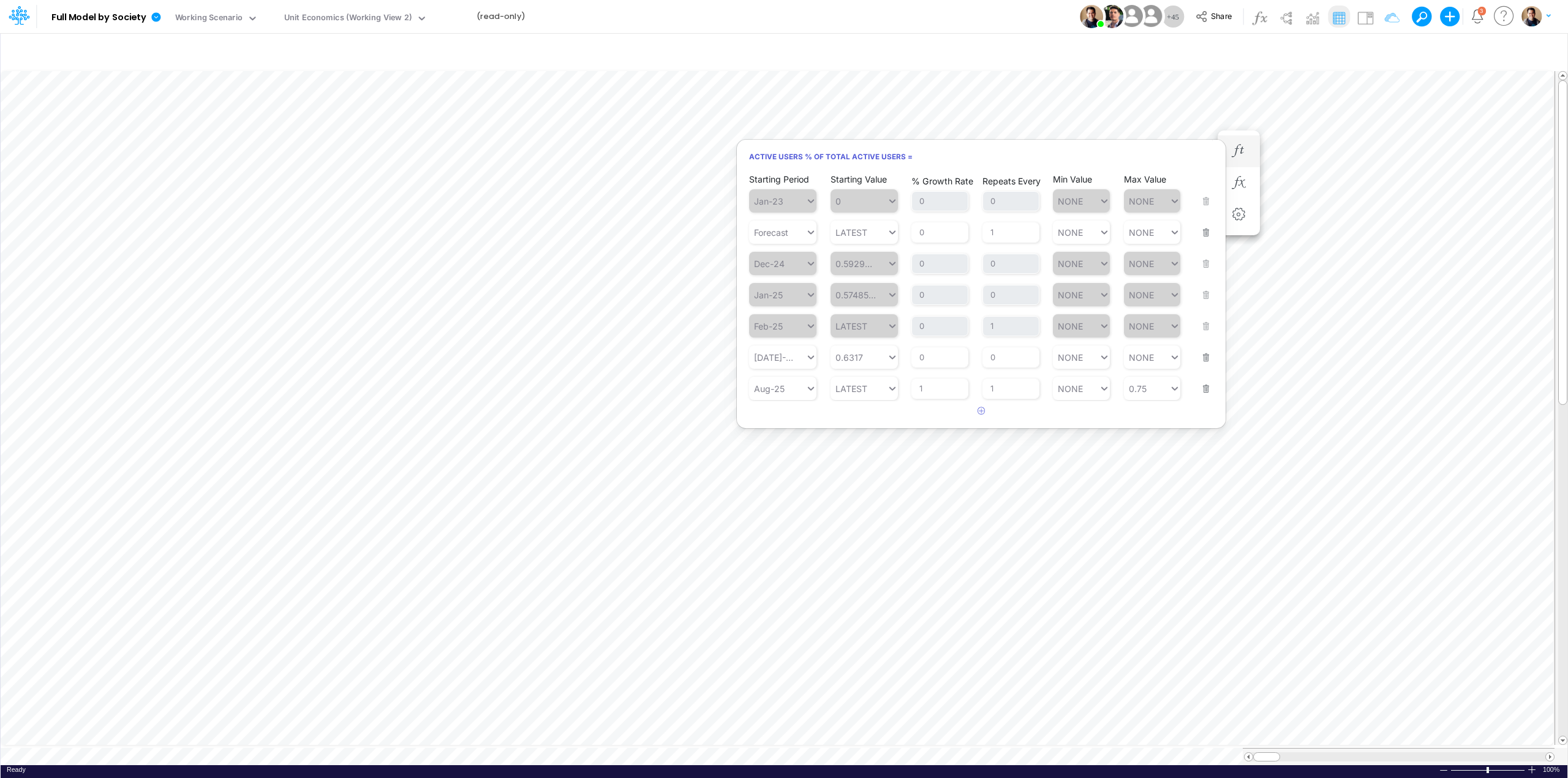
scroll to position [0, 1]
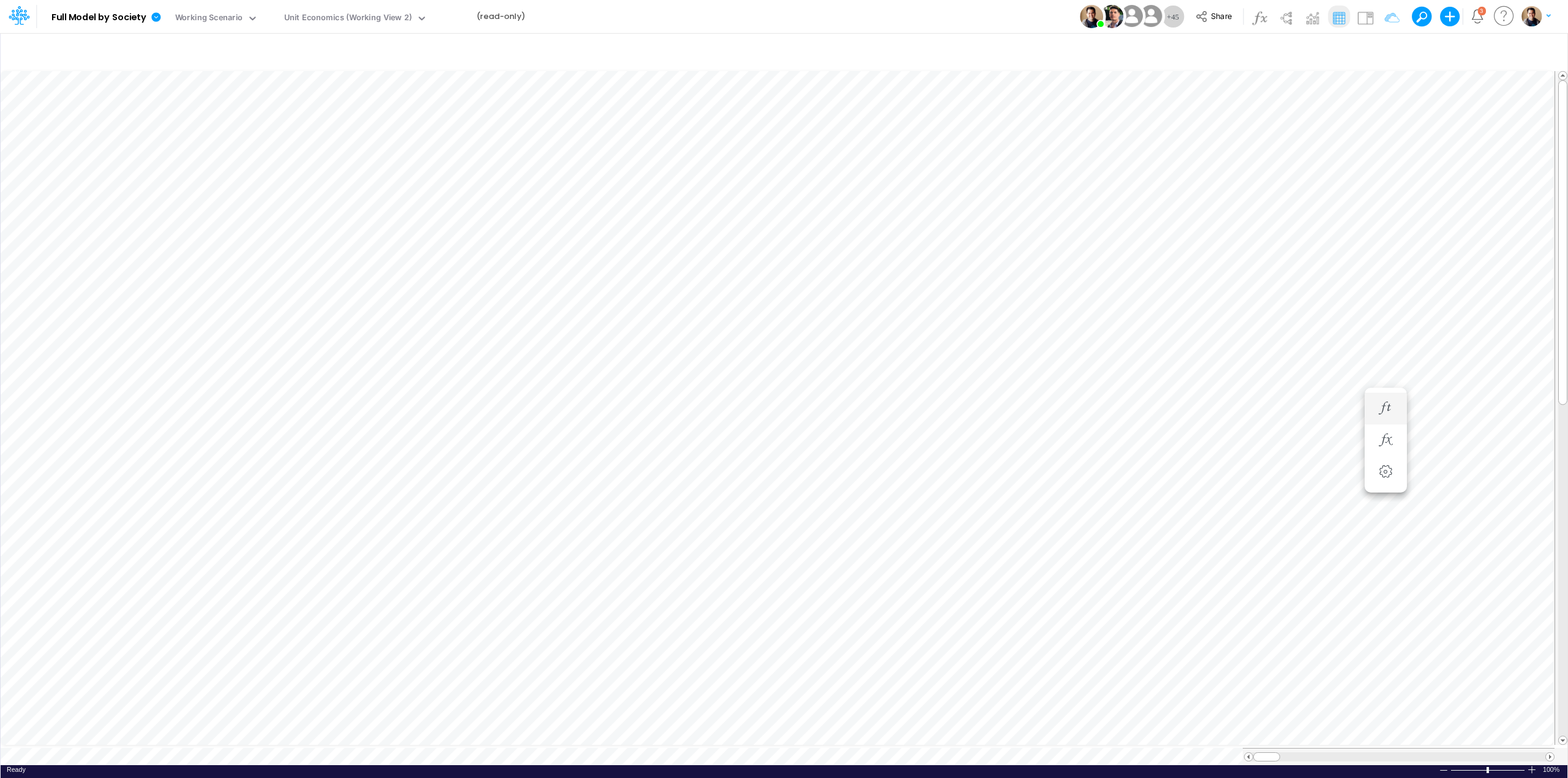
scroll to position [0, 1]
click at [1236, 380] on icon "button" at bounding box center [1239, 383] width 19 height 13
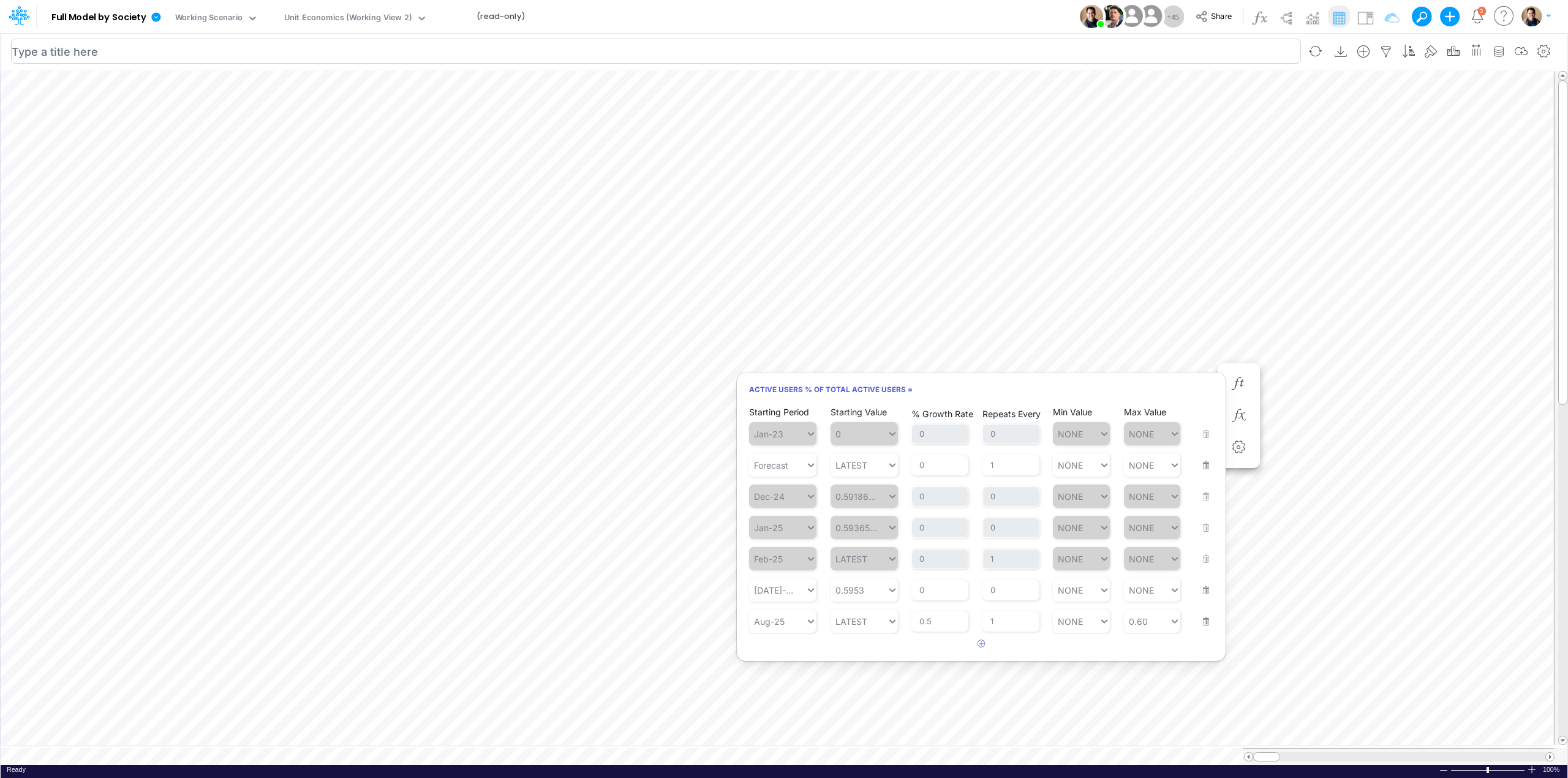
scroll to position [0, 1]
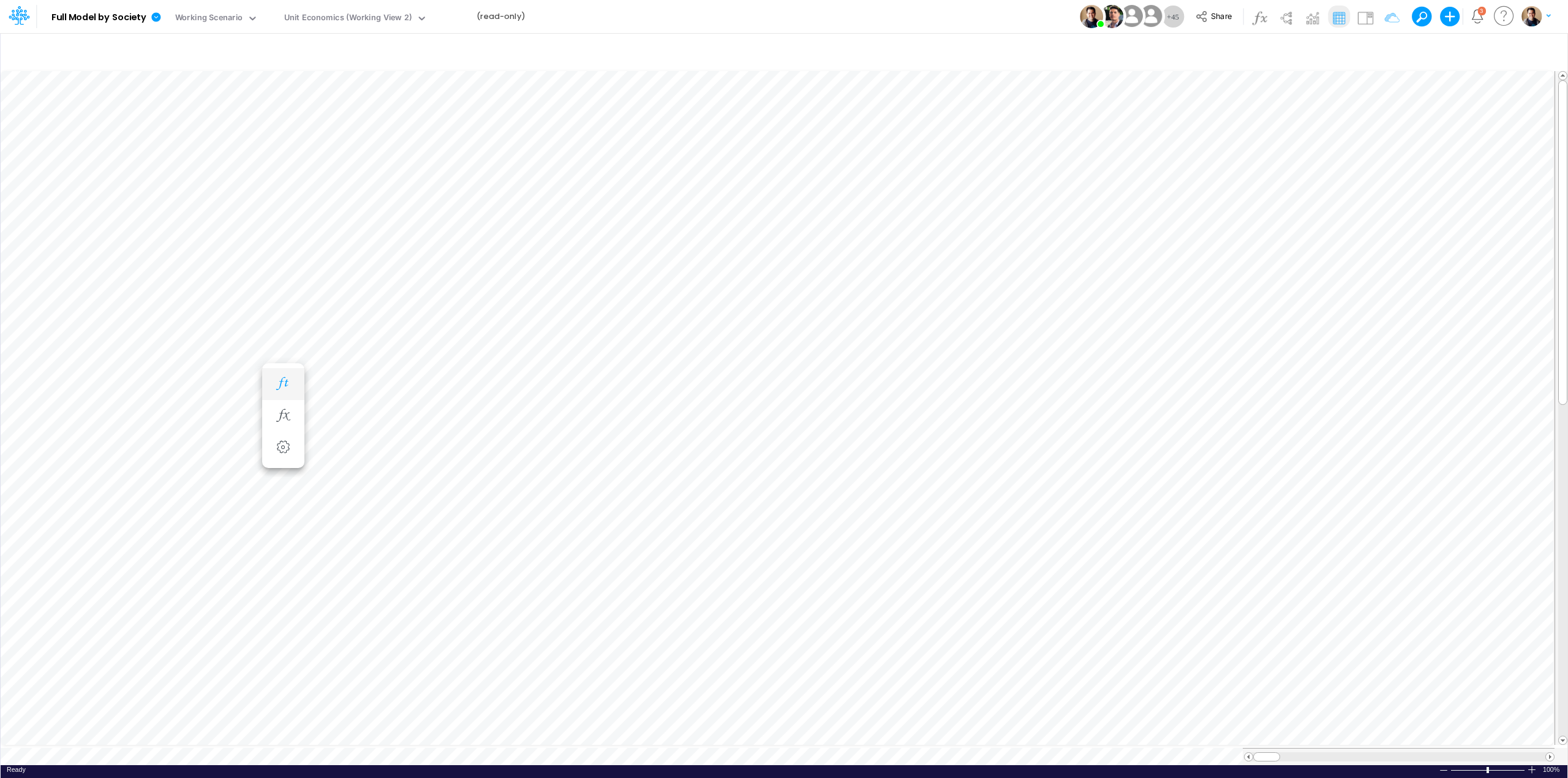
click at [287, 386] on icon "button" at bounding box center [283, 383] width 19 height 13
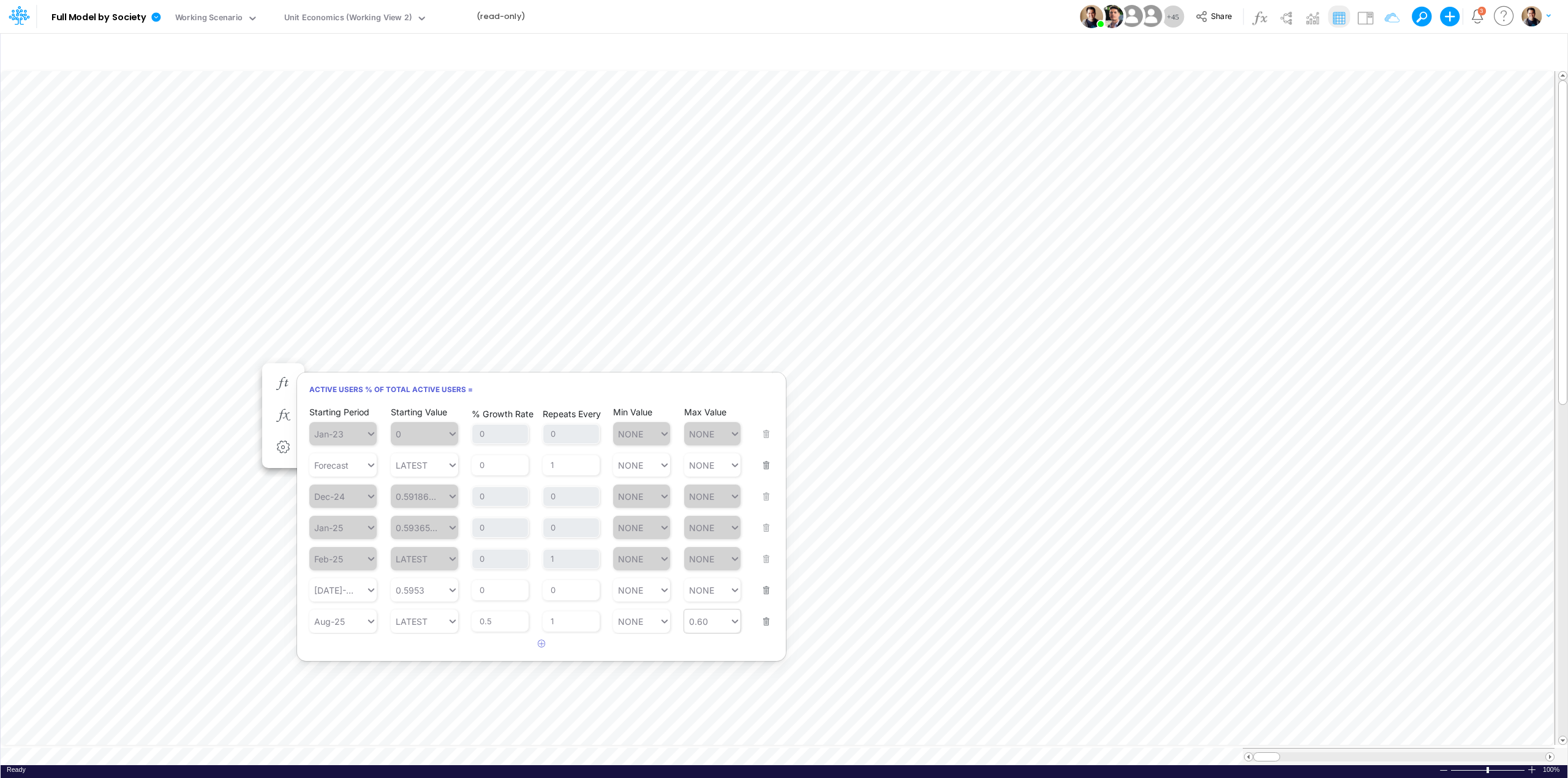
type input "0.60"
click at [714, 626] on div "0.60 0.60" at bounding box center [707, 621] width 46 height 18
type input "0.60"
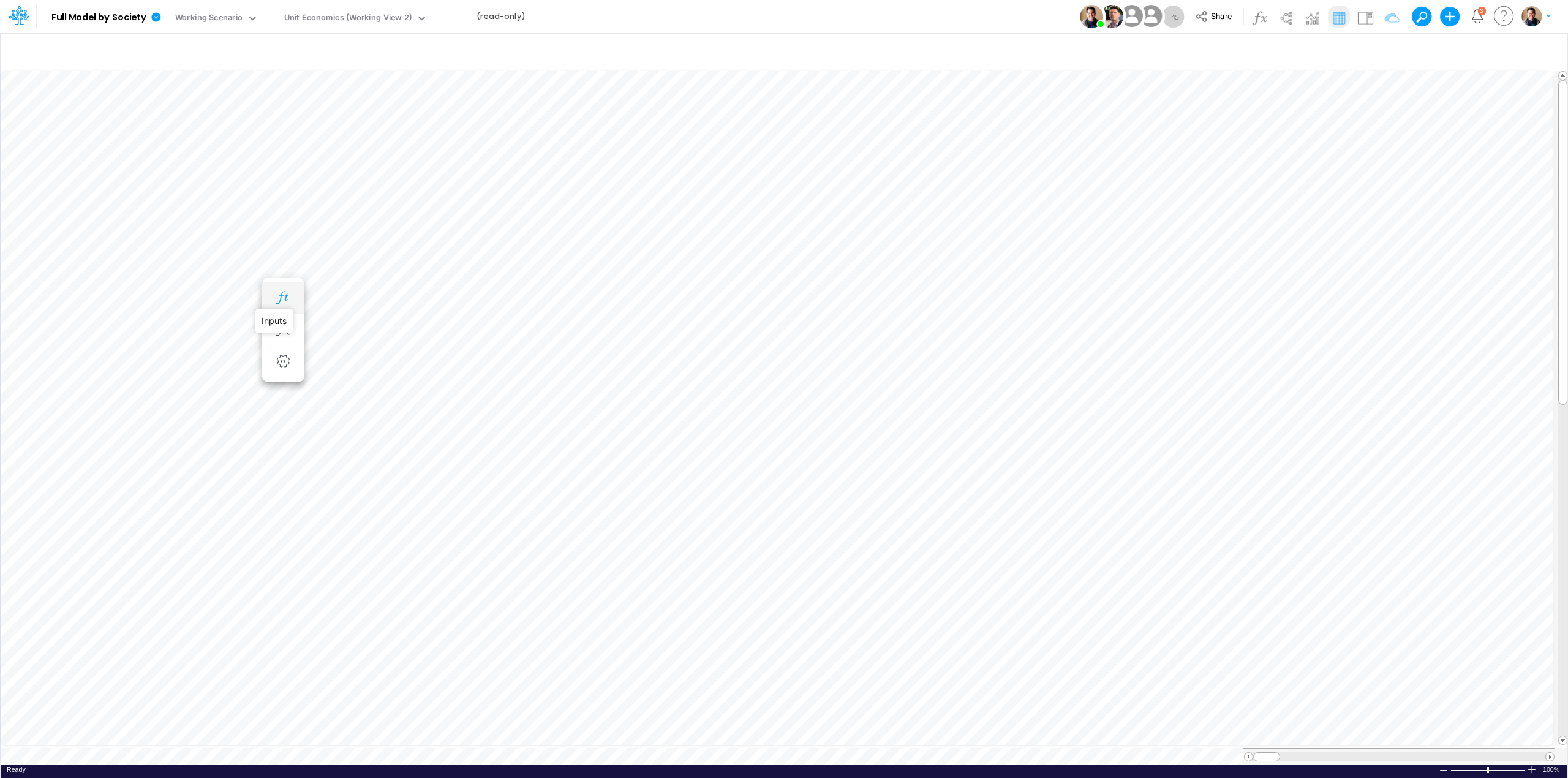
click at [284, 296] on icon "button" at bounding box center [283, 297] width 19 height 13
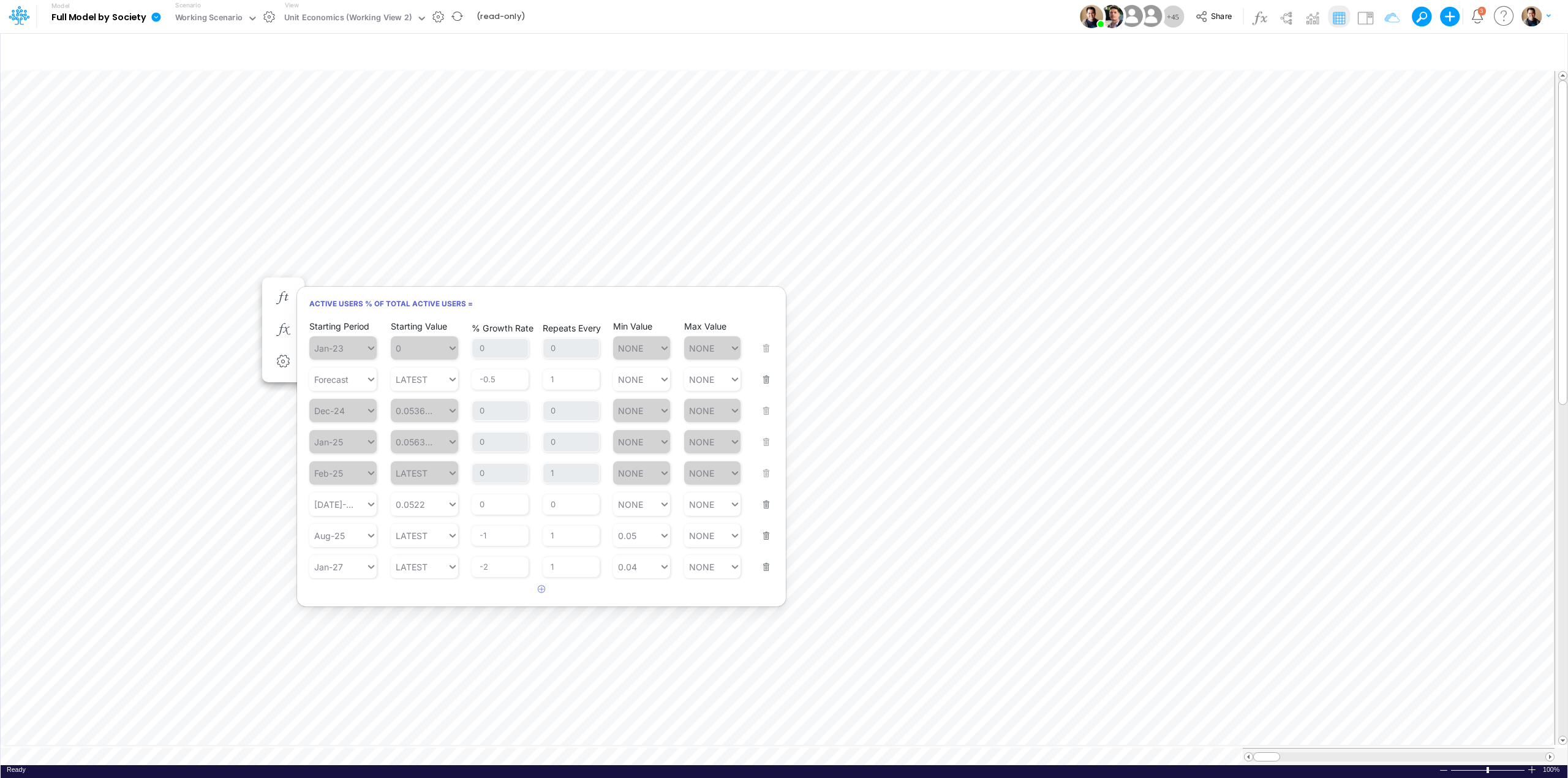
scroll to position [0, 1]
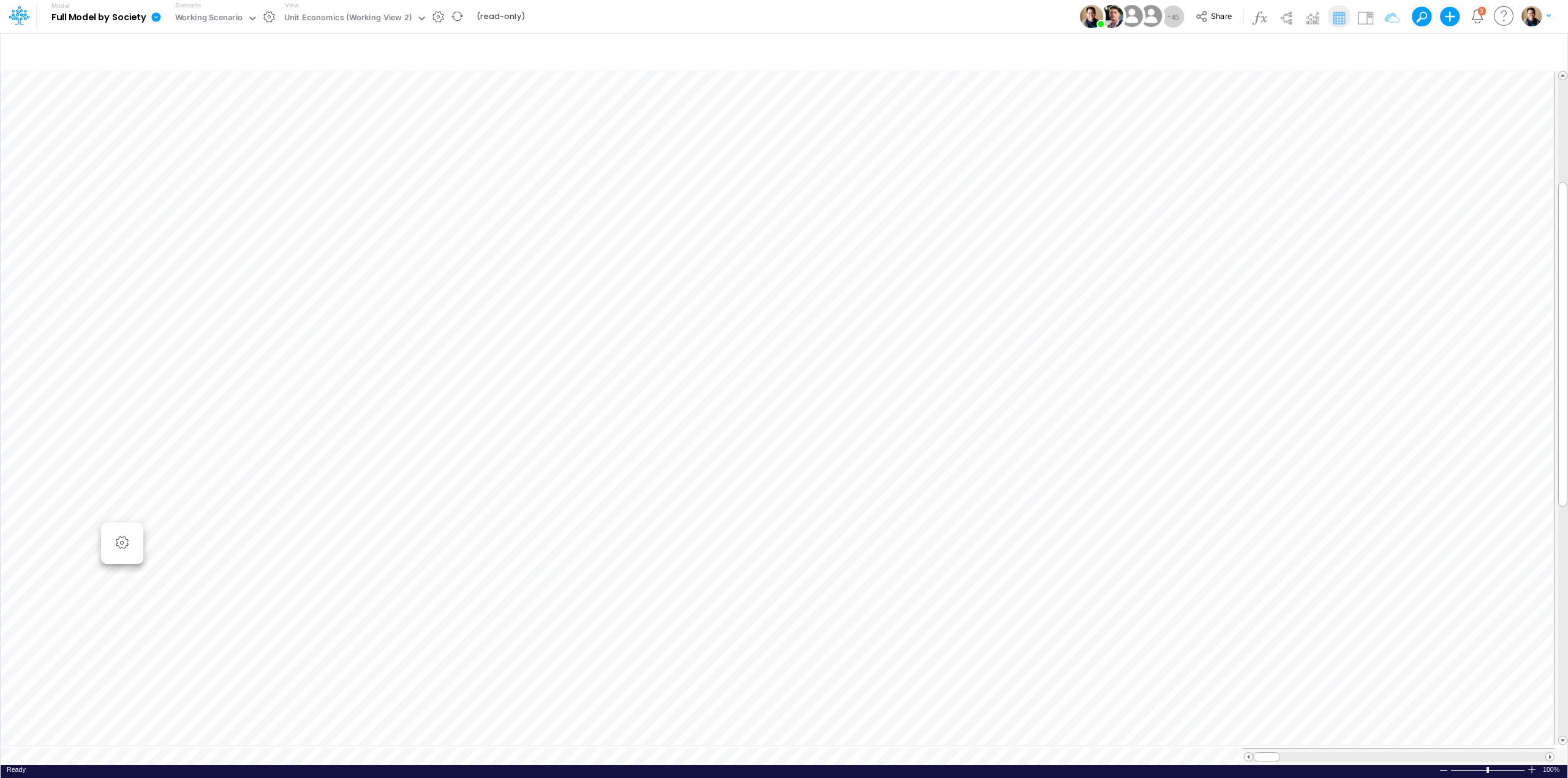
scroll to position [0, 1]
click at [290, 349] on icon "button" at bounding box center [283, 347] width 19 height 13
click at [283, 145] on icon "button" at bounding box center [283, 138] width 19 height 13
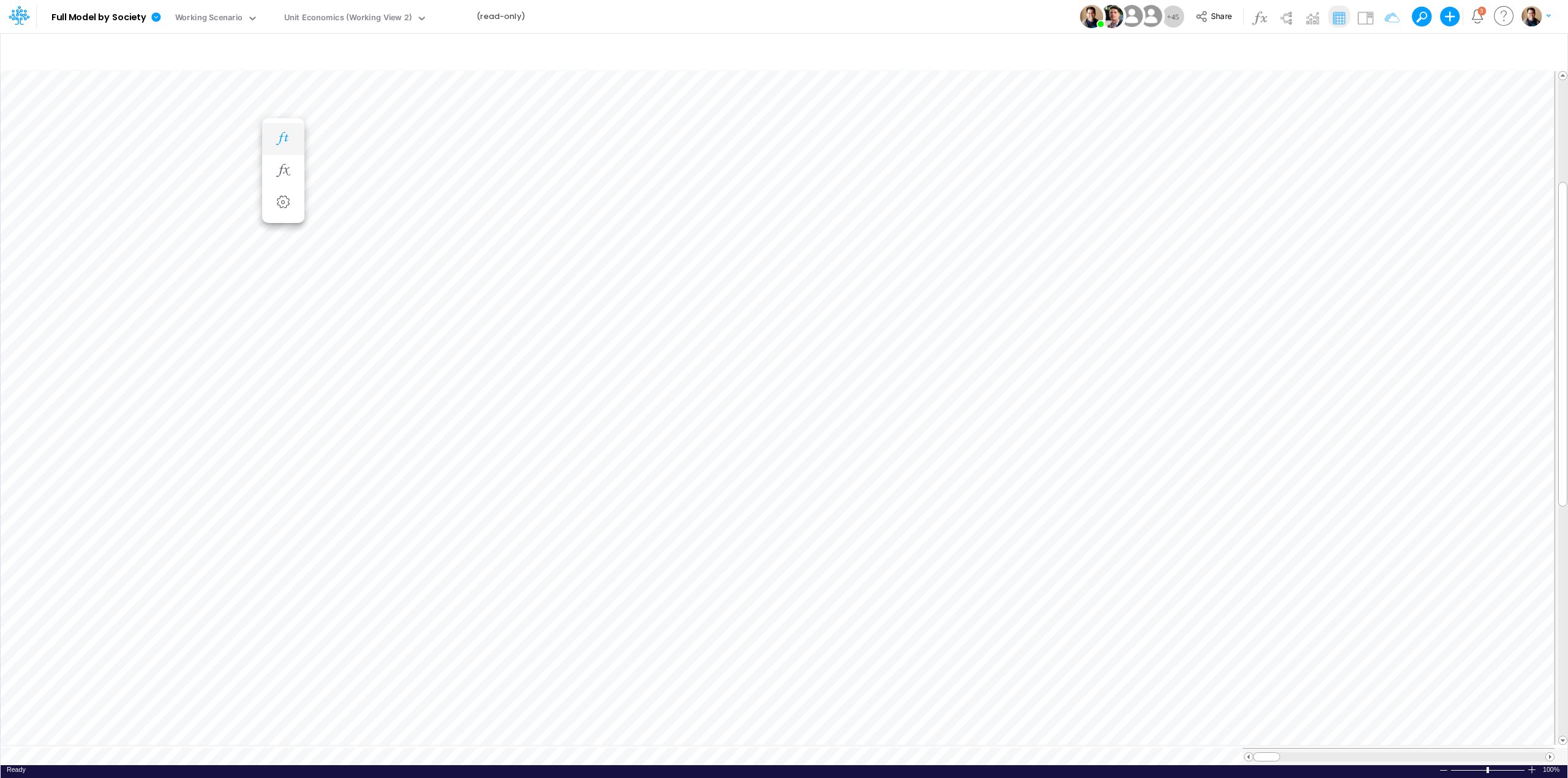
click at [280, 145] on icon "button" at bounding box center [283, 138] width 19 height 13
click at [284, 160] on icon "button" at bounding box center [283, 163] width 19 height 13
drag, startPoint x: 279, startPoint y: 349, endPoint x: 266, endPoint y: 345, distance: 13.6
click at [279, 349] on icon "button" at bounding box center [283, 347] width 19 height 13
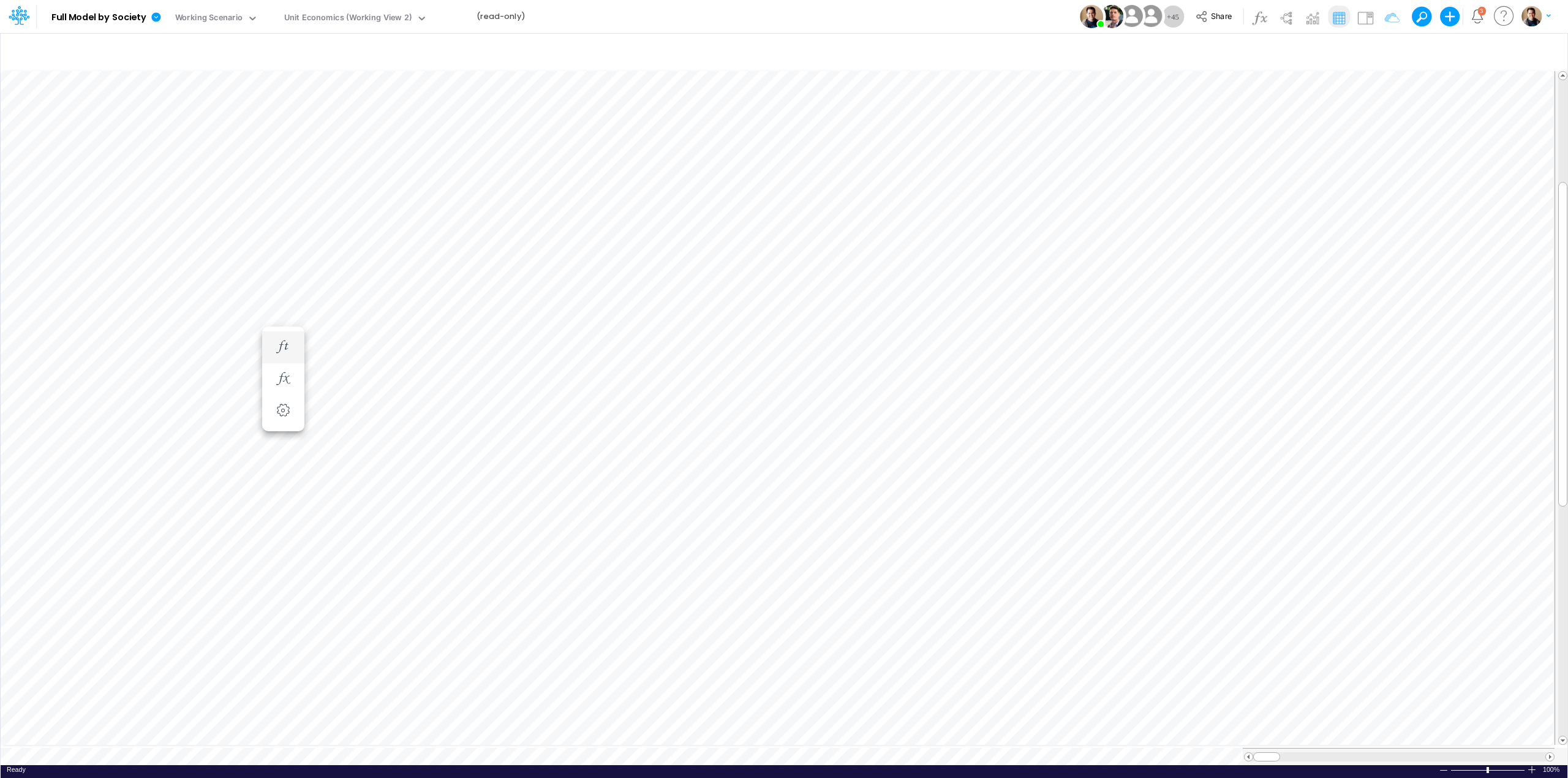
scroll to position [0, 1]
click at [283, 381] on icon "button" at bounding box center [283, 383] width 19 height 13
click at [279, 350] on icon "button" at bounding box center [283, 347] width 19 height 13
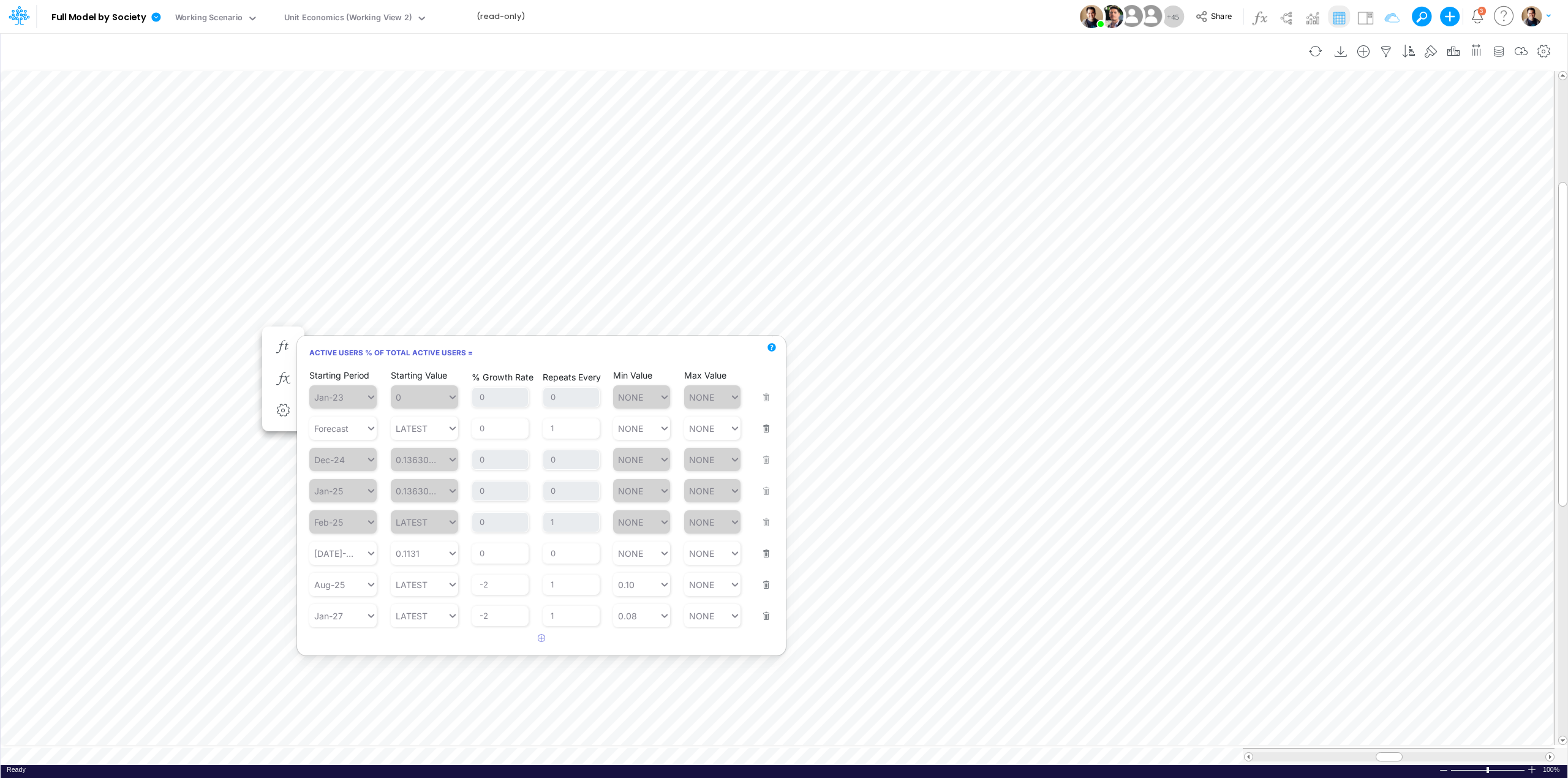
scroll to position [0, 1]
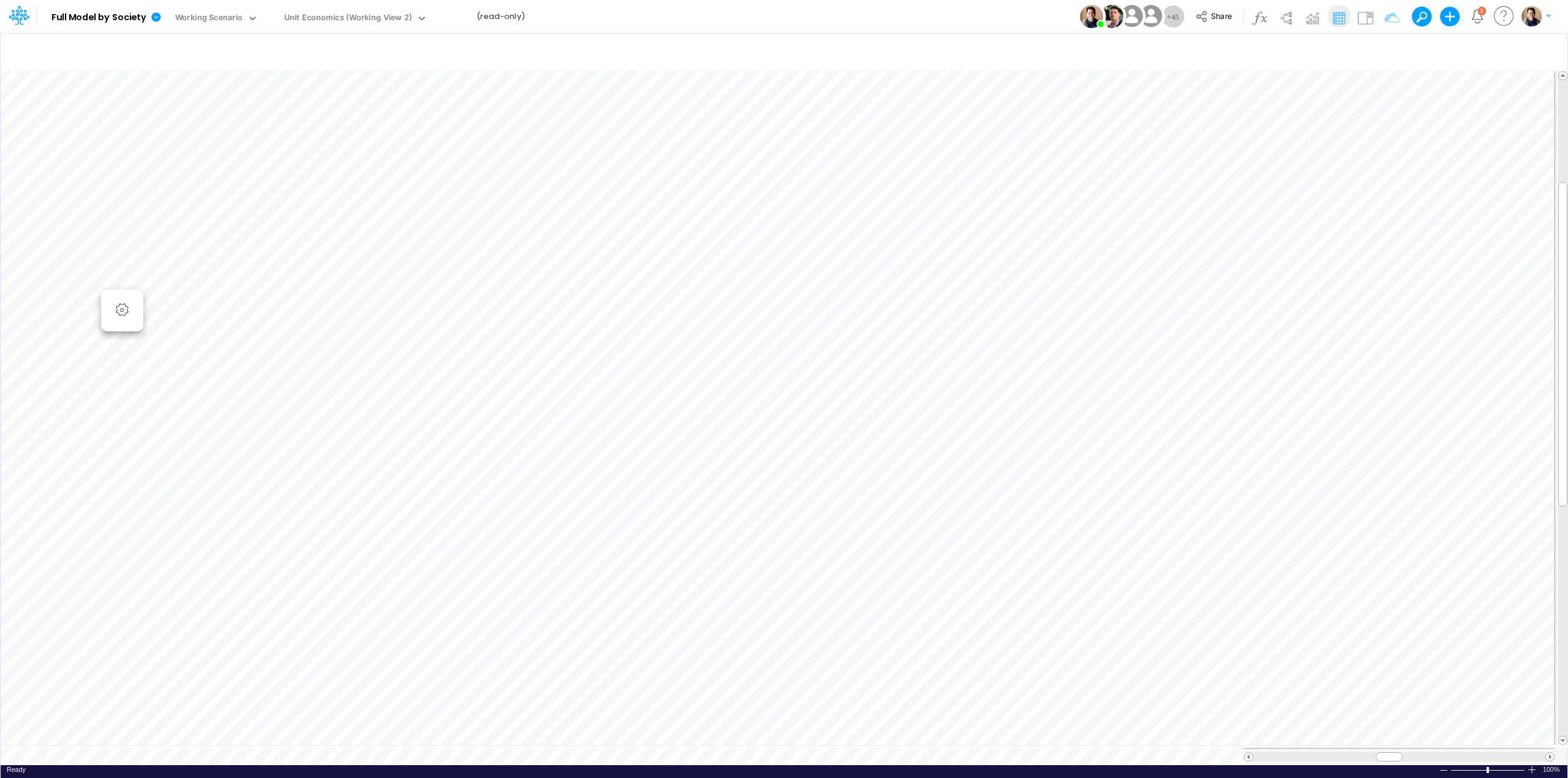
scroll to position [0, 1]
click at [284, 306] on icon "button" at bounding box center [283, 310] width 19 height 13
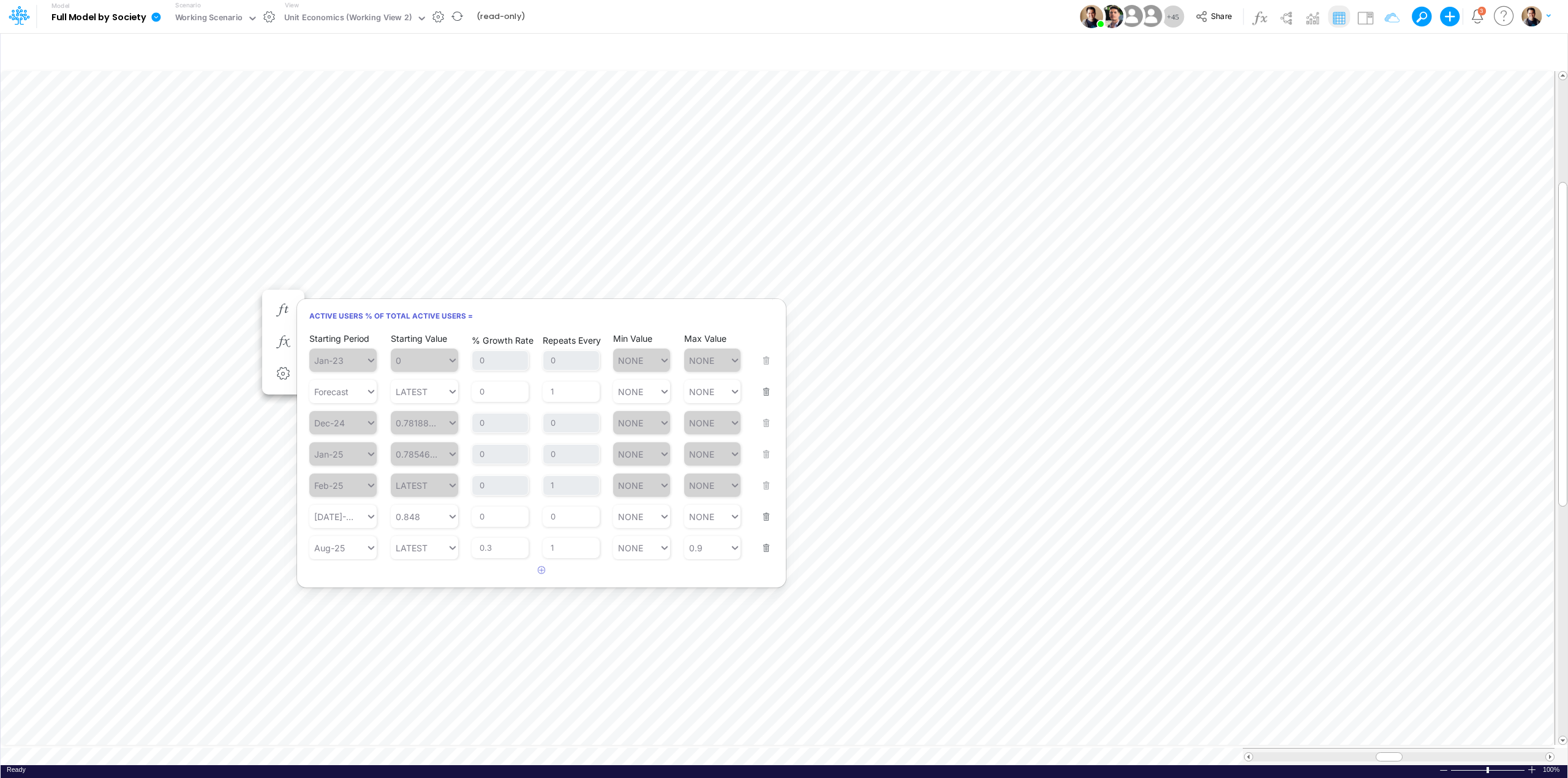
scroll to position [0, 1]
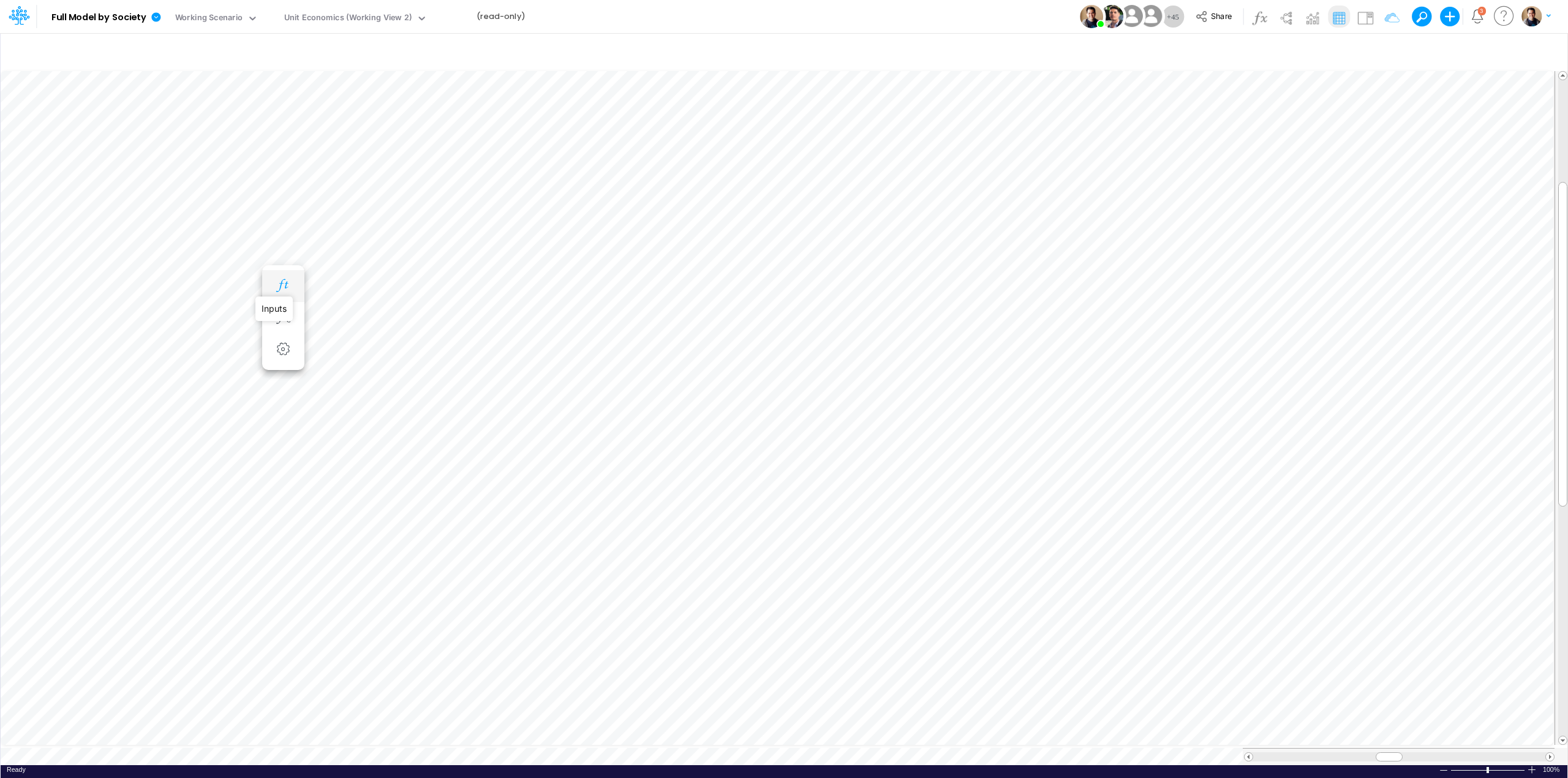
click at [284, 285] on icon "button" at bounding box center [283, 285] width 19 height 13
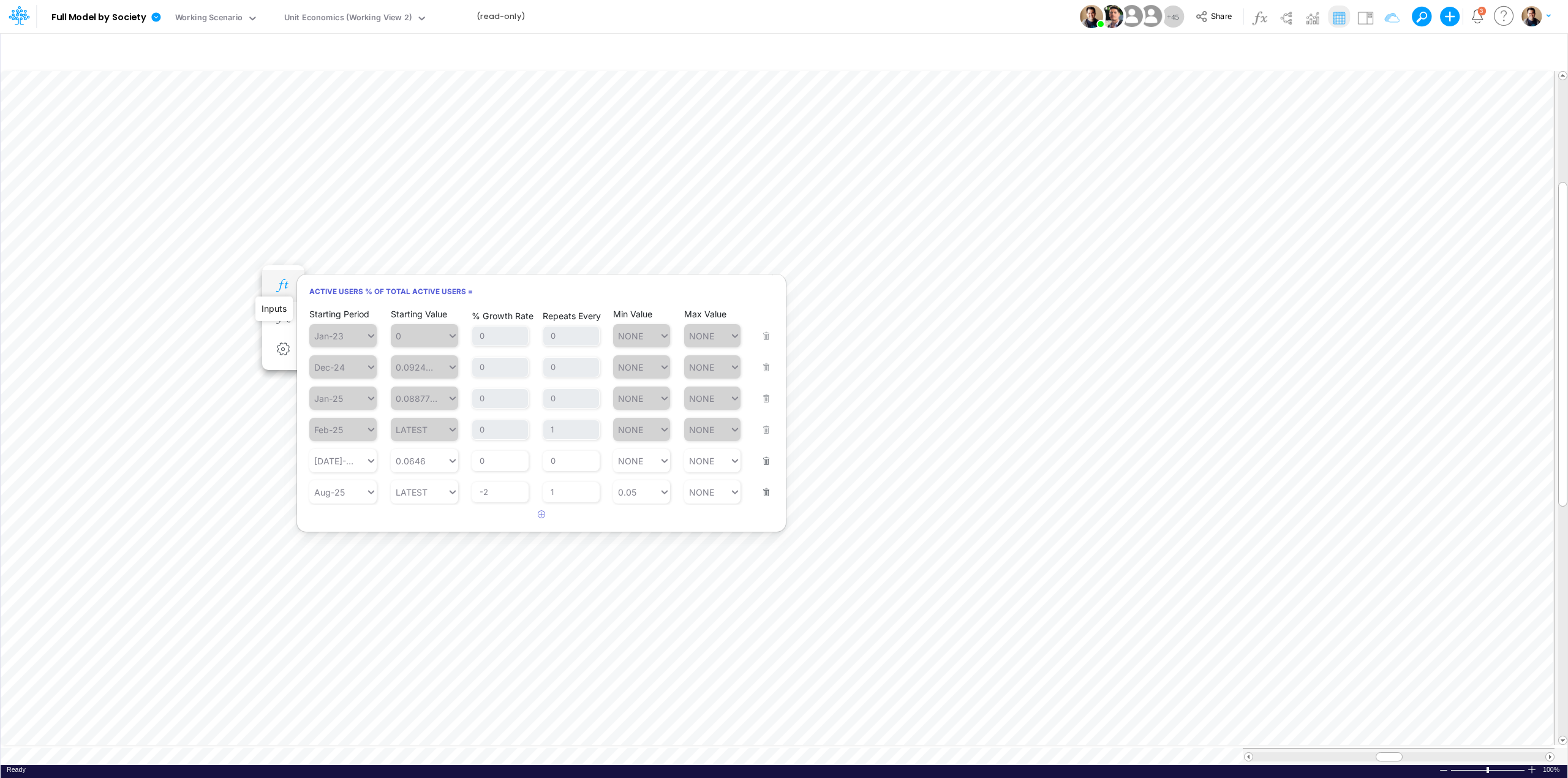
click at [282, 280] on icon "button" at bounding box center [283, 285] width 19 height 13
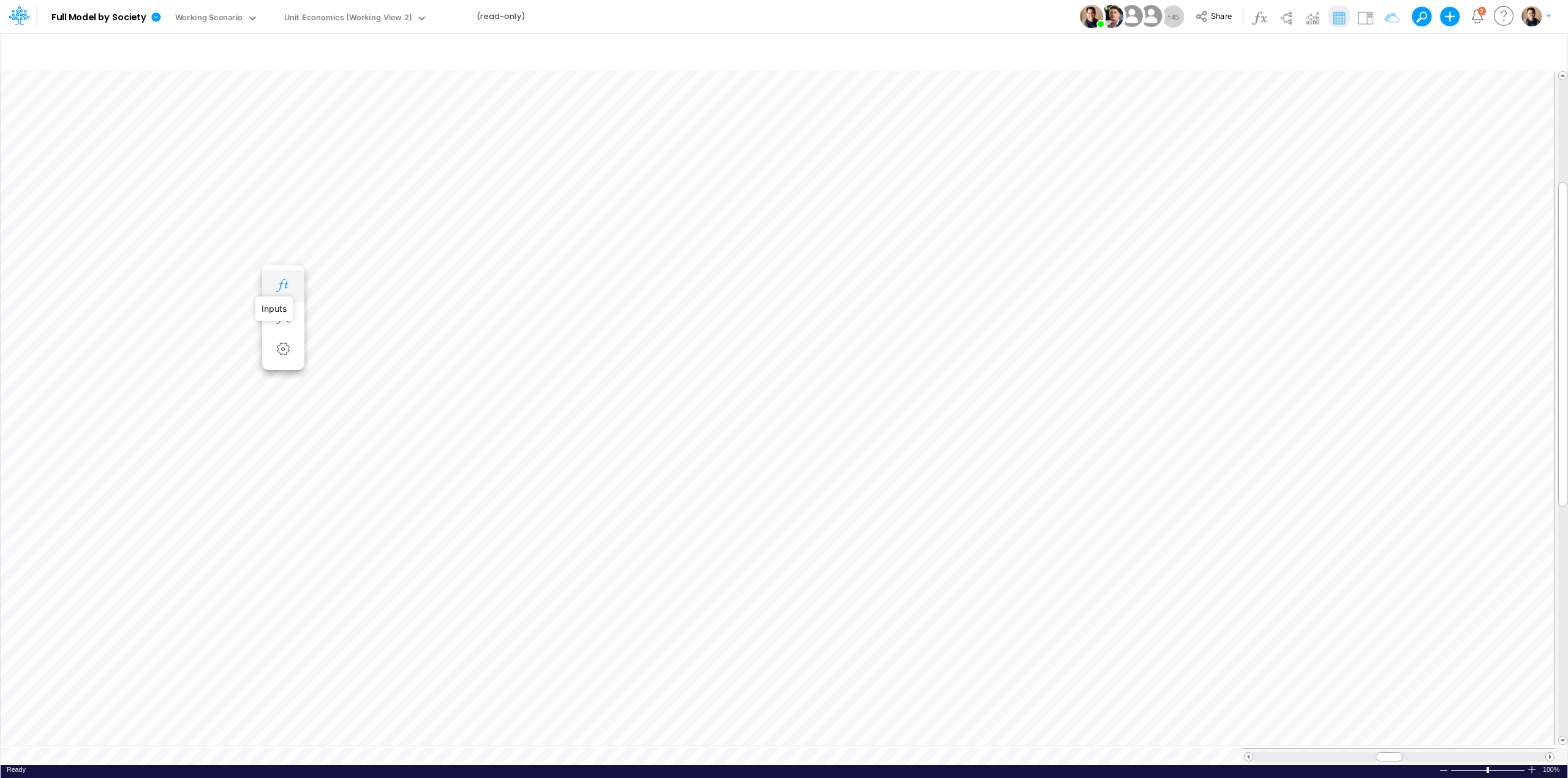
click at [282, 280] on icon "button" at bounding box center [283, 285] width 19 height 13
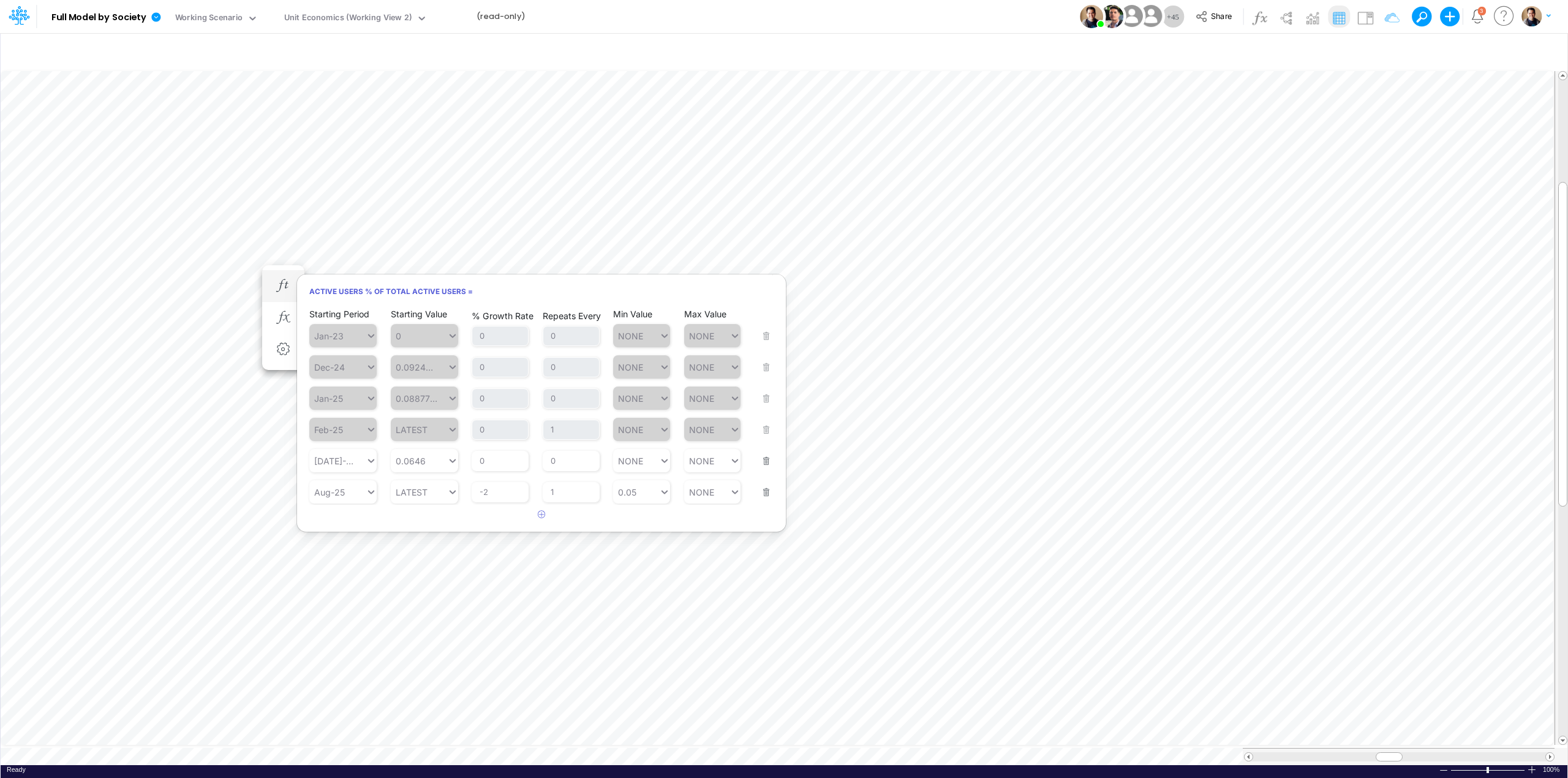
scroll to position [0, 1]
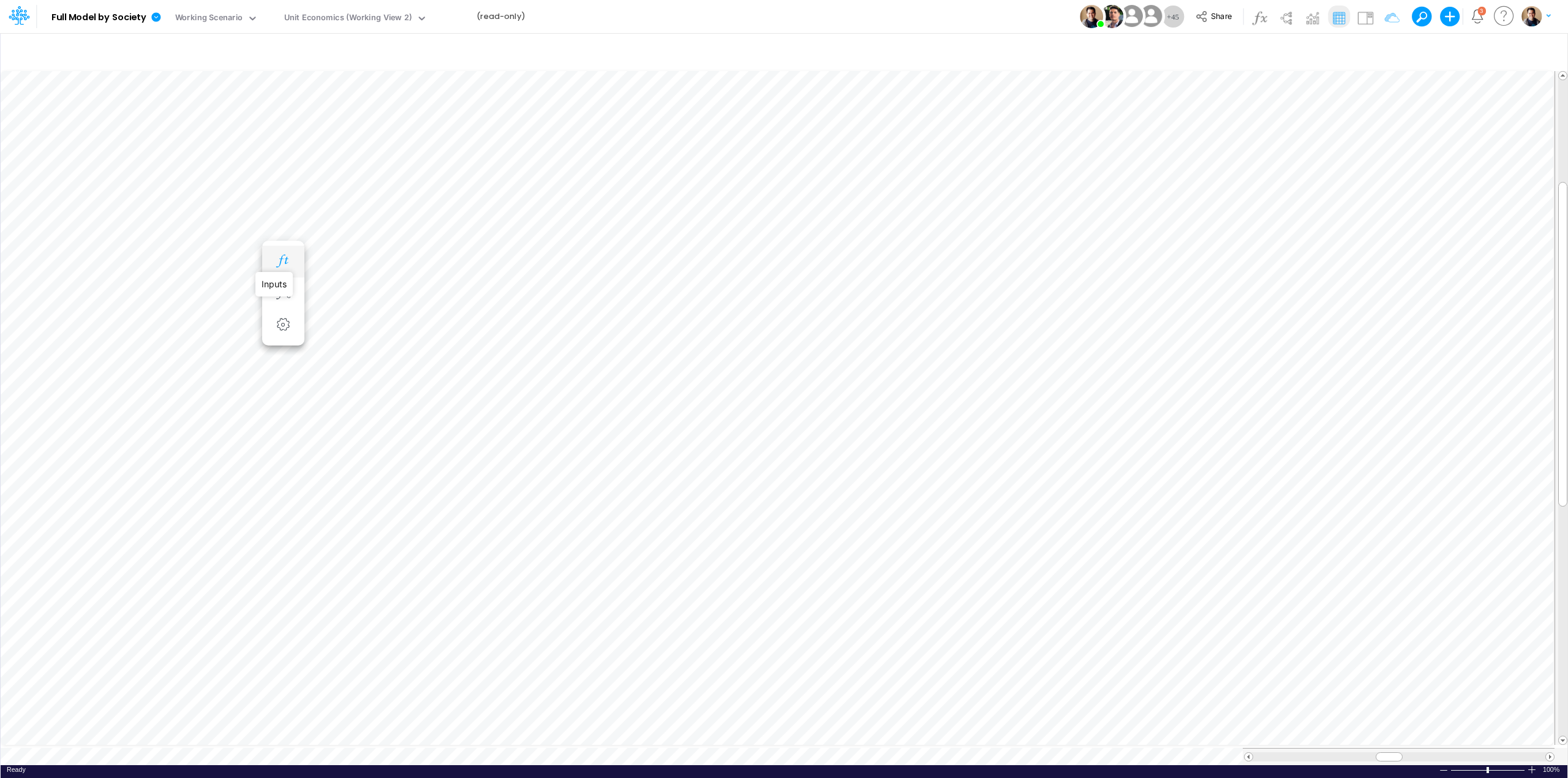
click at [283, 260] on icon "button" at bounding box center [283, 261] width 19 height 13
click at [290, 196] on icon "button" at bounding box center [283, 200] width 19 height 13
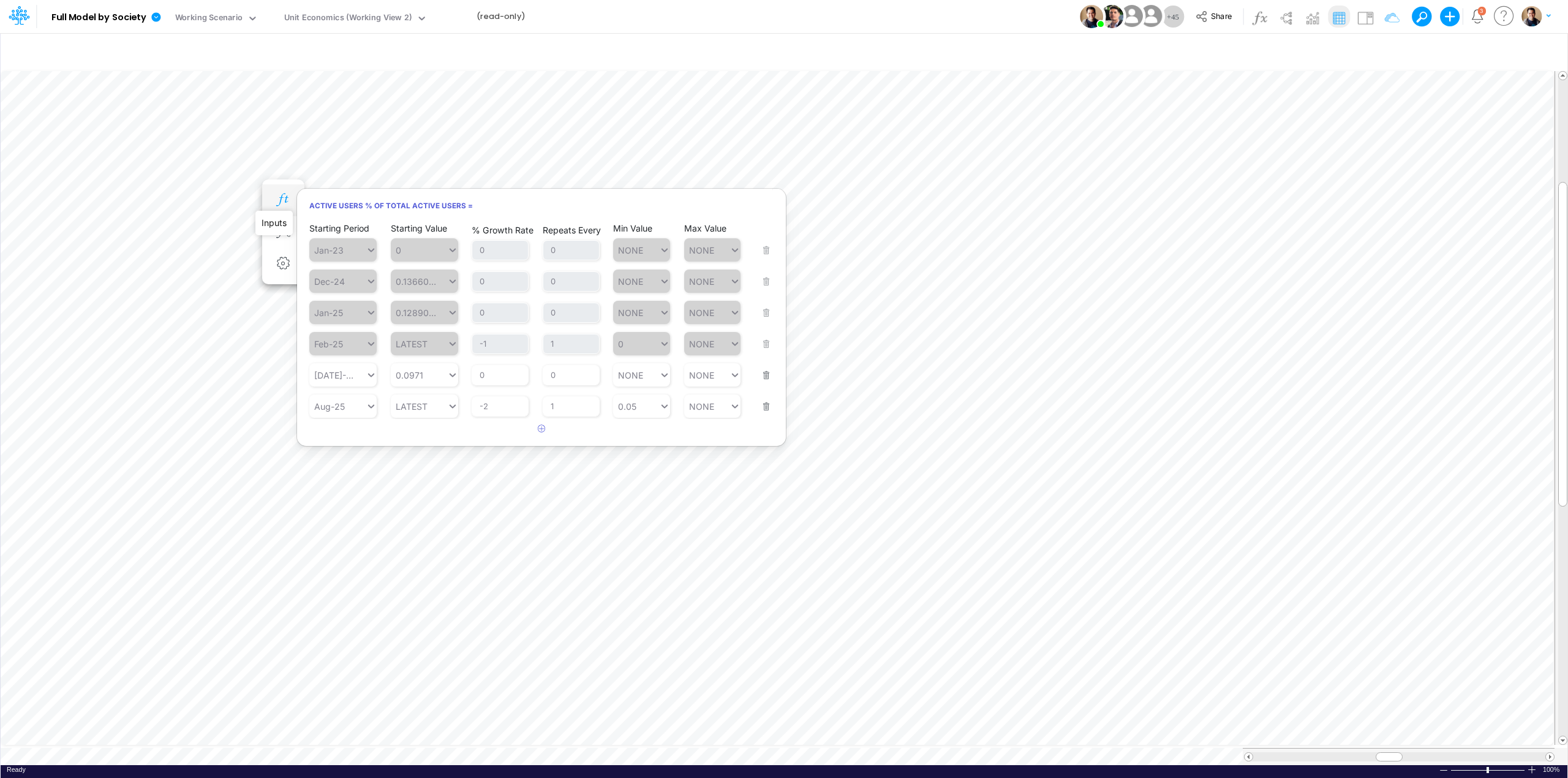
click at [284, 201] on icon "button" at bounding box center [283, 200] width 19 height 13
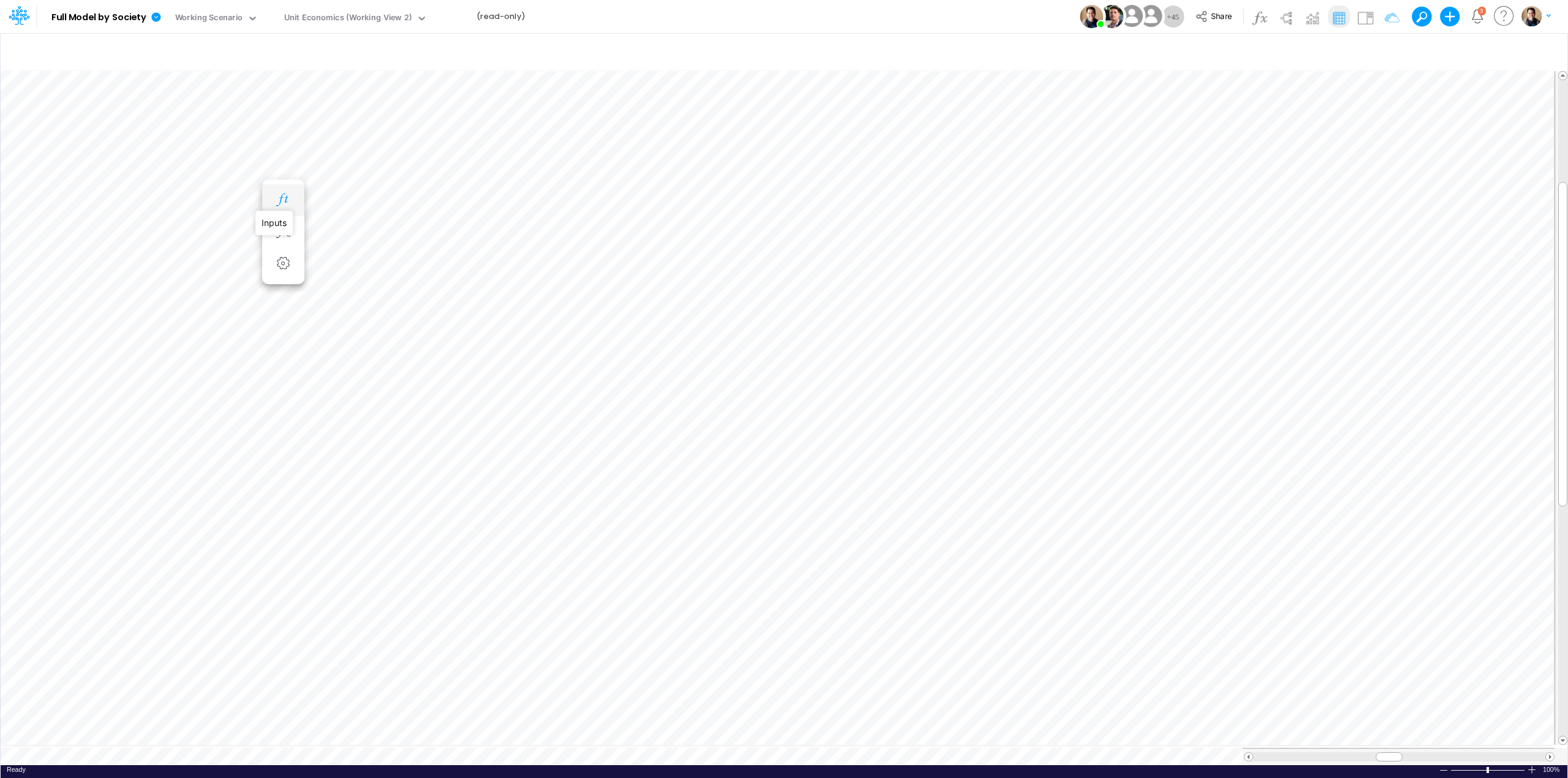
click at [284, 201] on icon "button" at bounding box center [283, 200] width 19 height 13
click at [279, 201] on icon "button" at bounding box center [283, 200] width 19 height 13
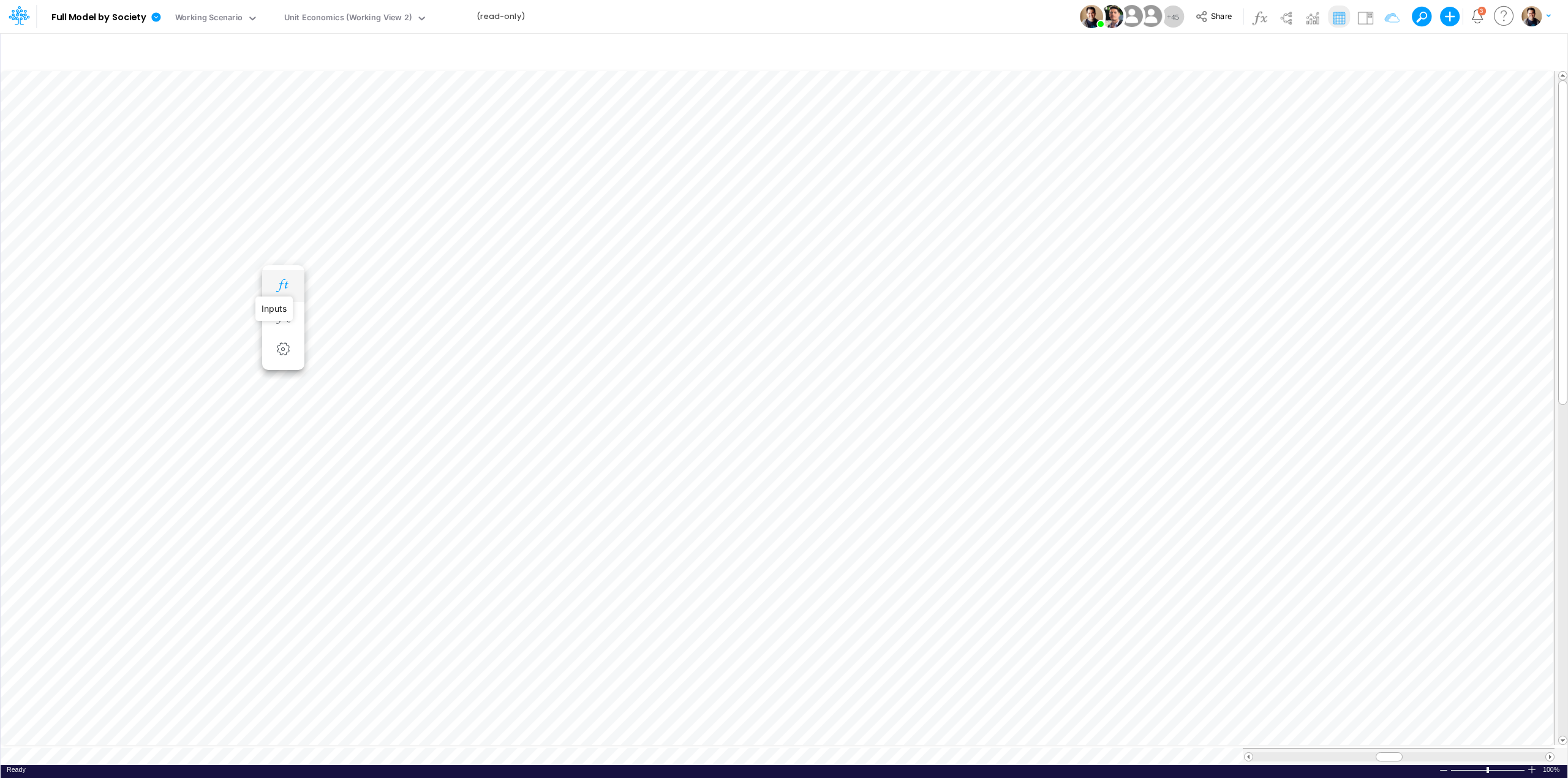
click at [284, 283] on icon "button" at bounding box center [283, 285] width 19 height 13
click at [284, 278] on icon "button" at bounding box center [283, 273] width 19 height 13
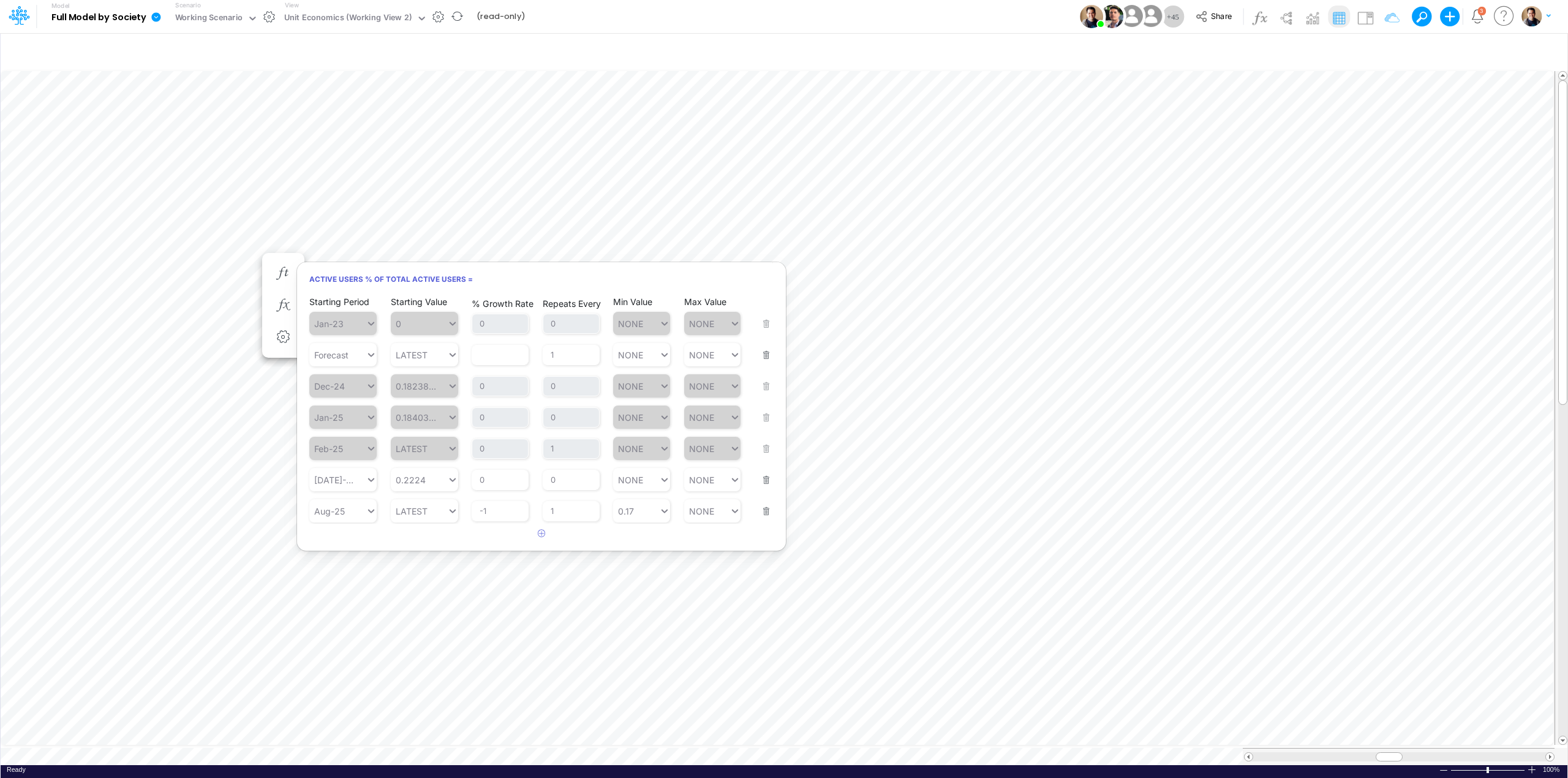
scroll to position [0, 1]
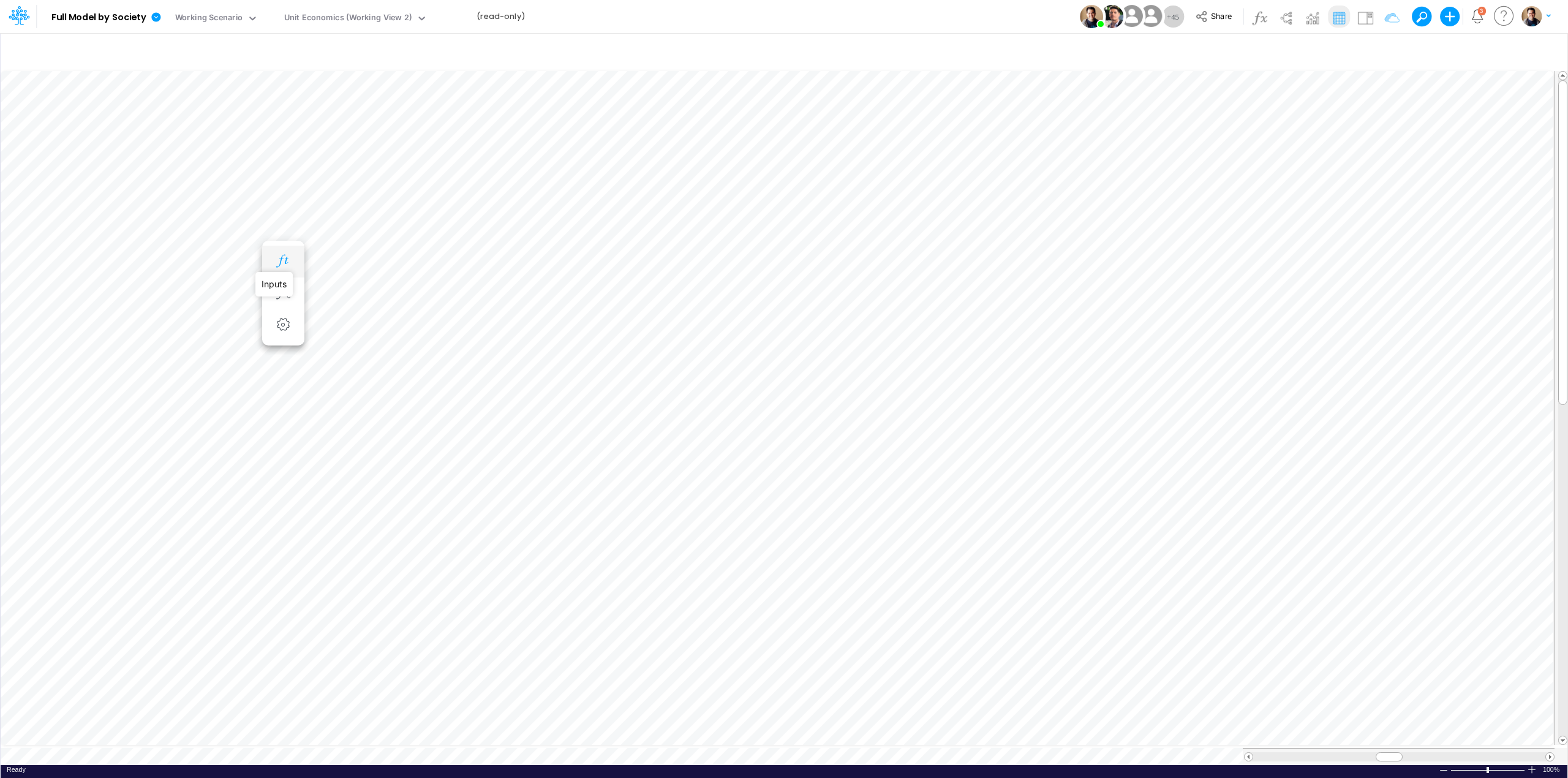
click at [282, 261] on icon "button" at bounding box center [283, 261] width 19 height 13
click at [284, 159] on button "button" at bounding box center [283, 151] width 23 height 24
click at [287, 164] on icon "button" at bounding box center [283, 163] width 19 height 13
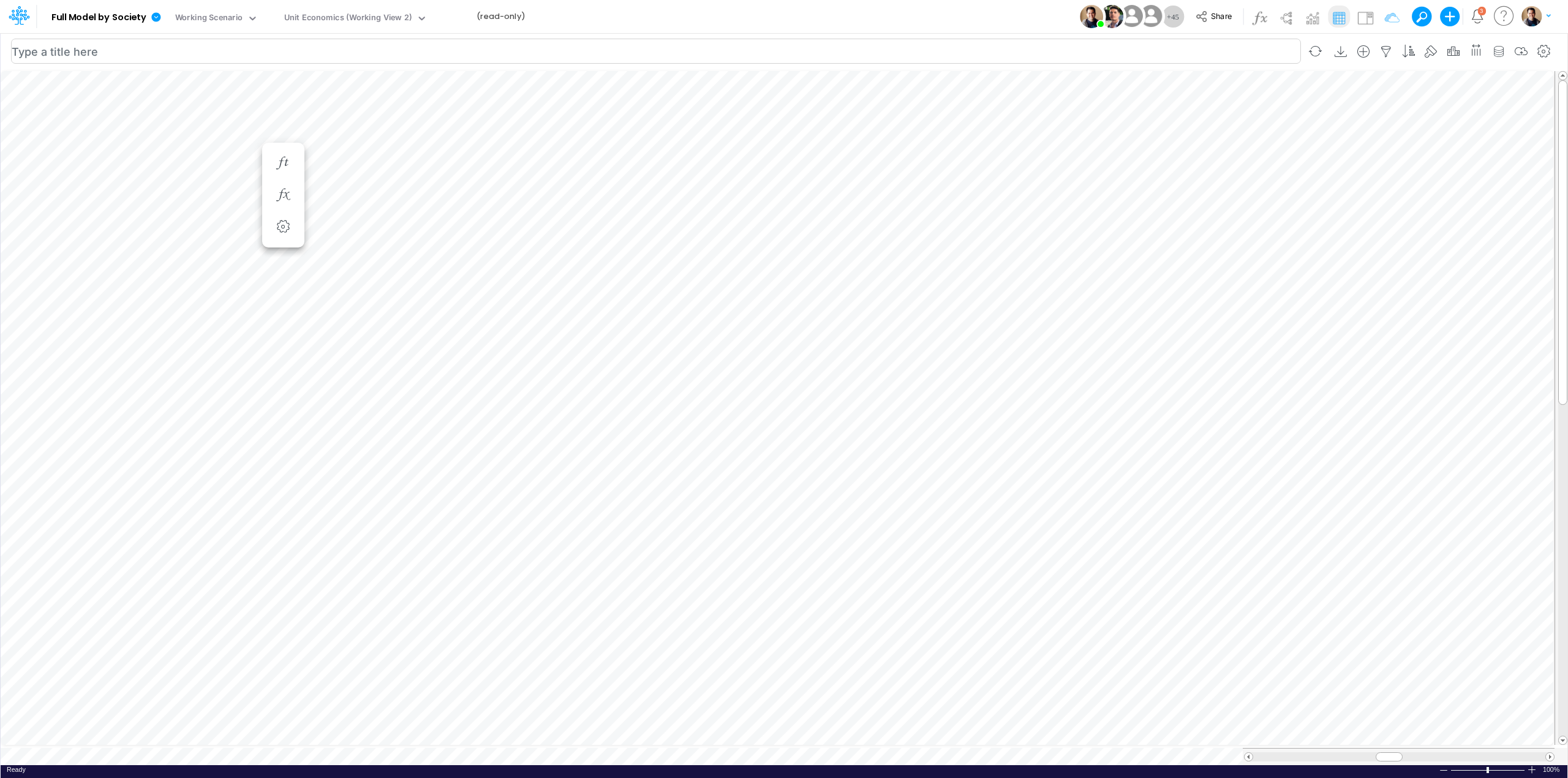
scroll to position [0, 1]
click at [287, 175] on icon "button" at bounding box center [283, 175] width 19 height 13
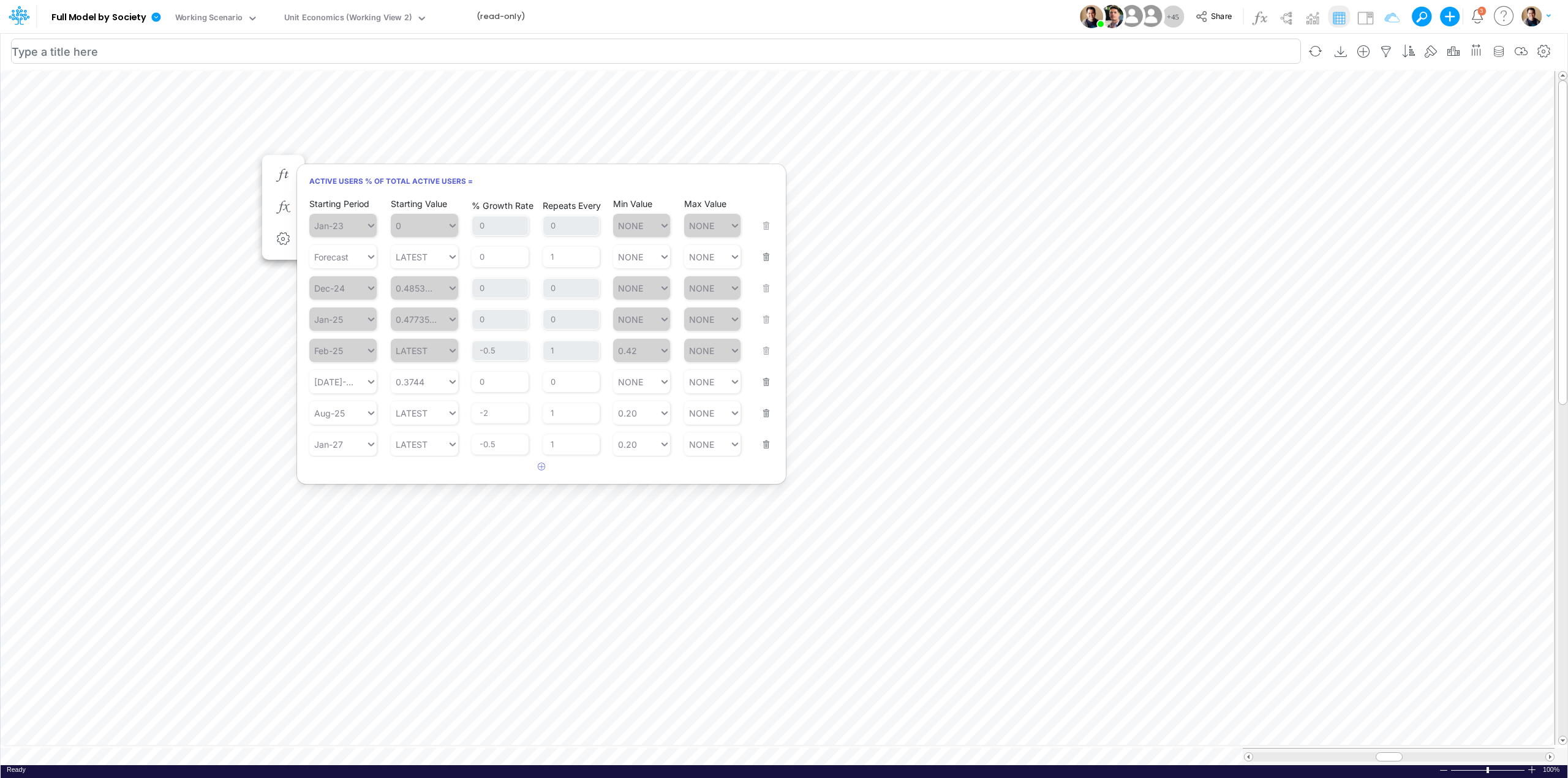
scroll to position [0, 1]
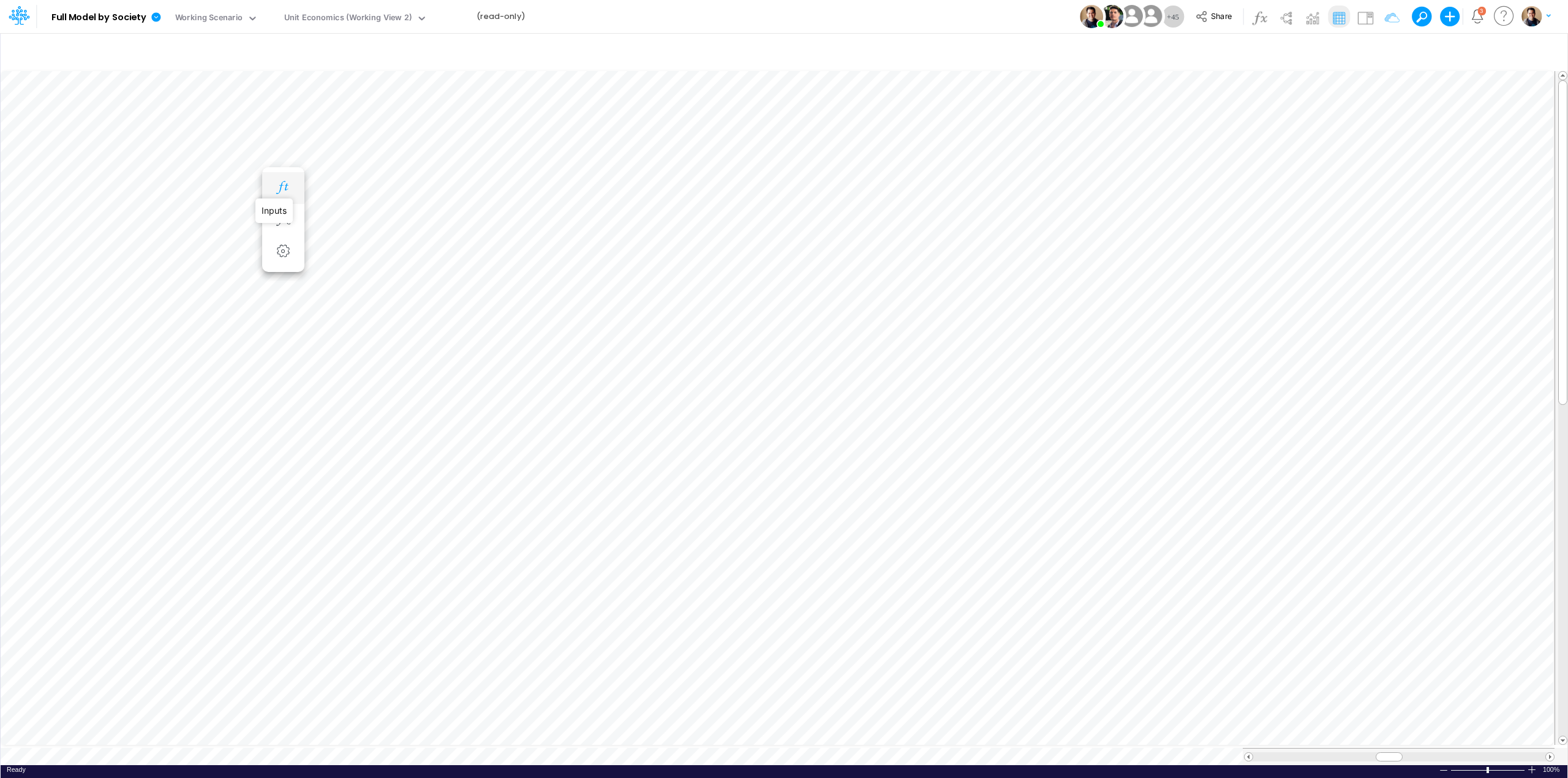
click at [282, 188] on icon "button" at bounding box center [283, 187] width 19 height 13
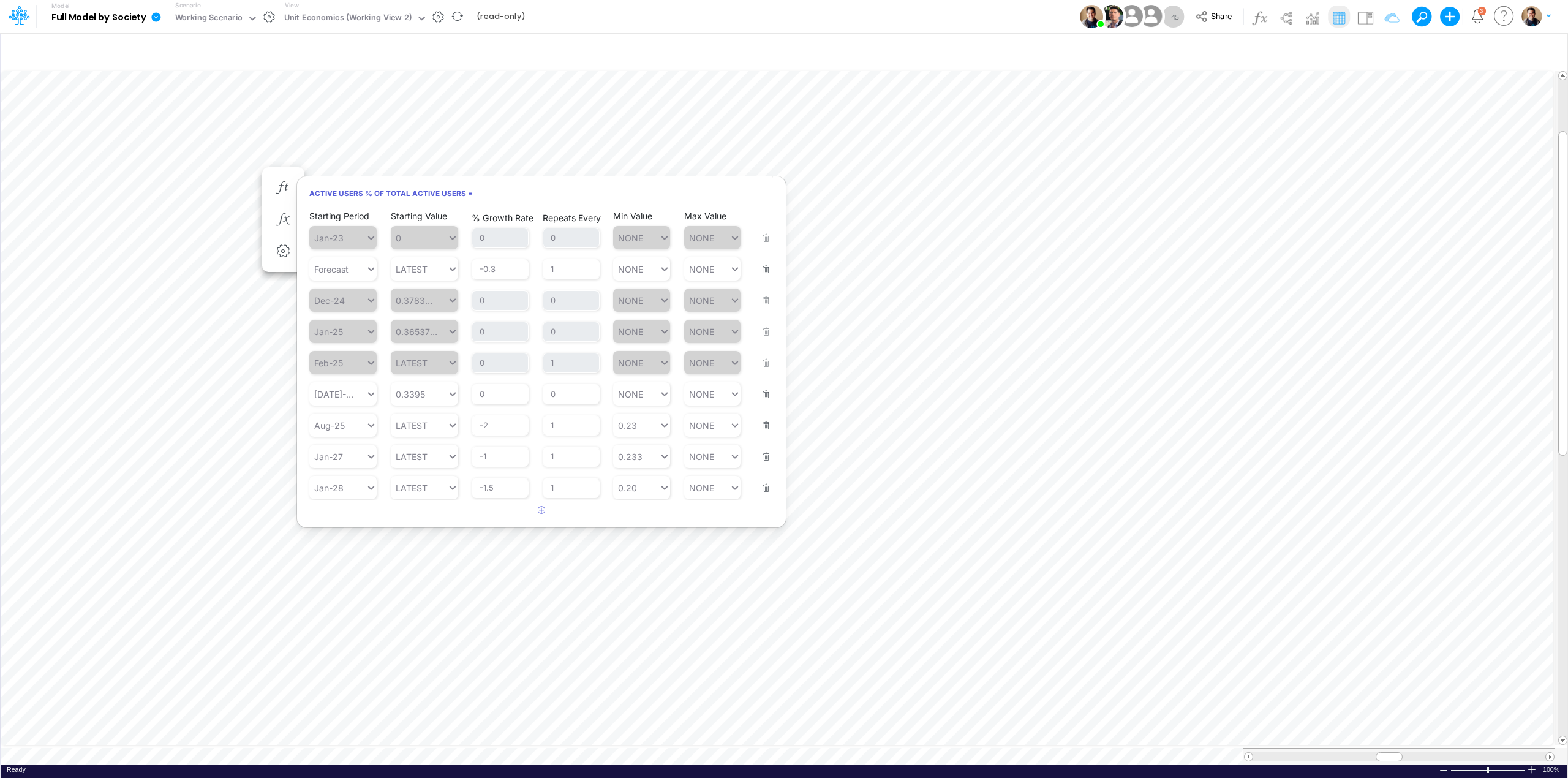
scroll to position [0, 1]
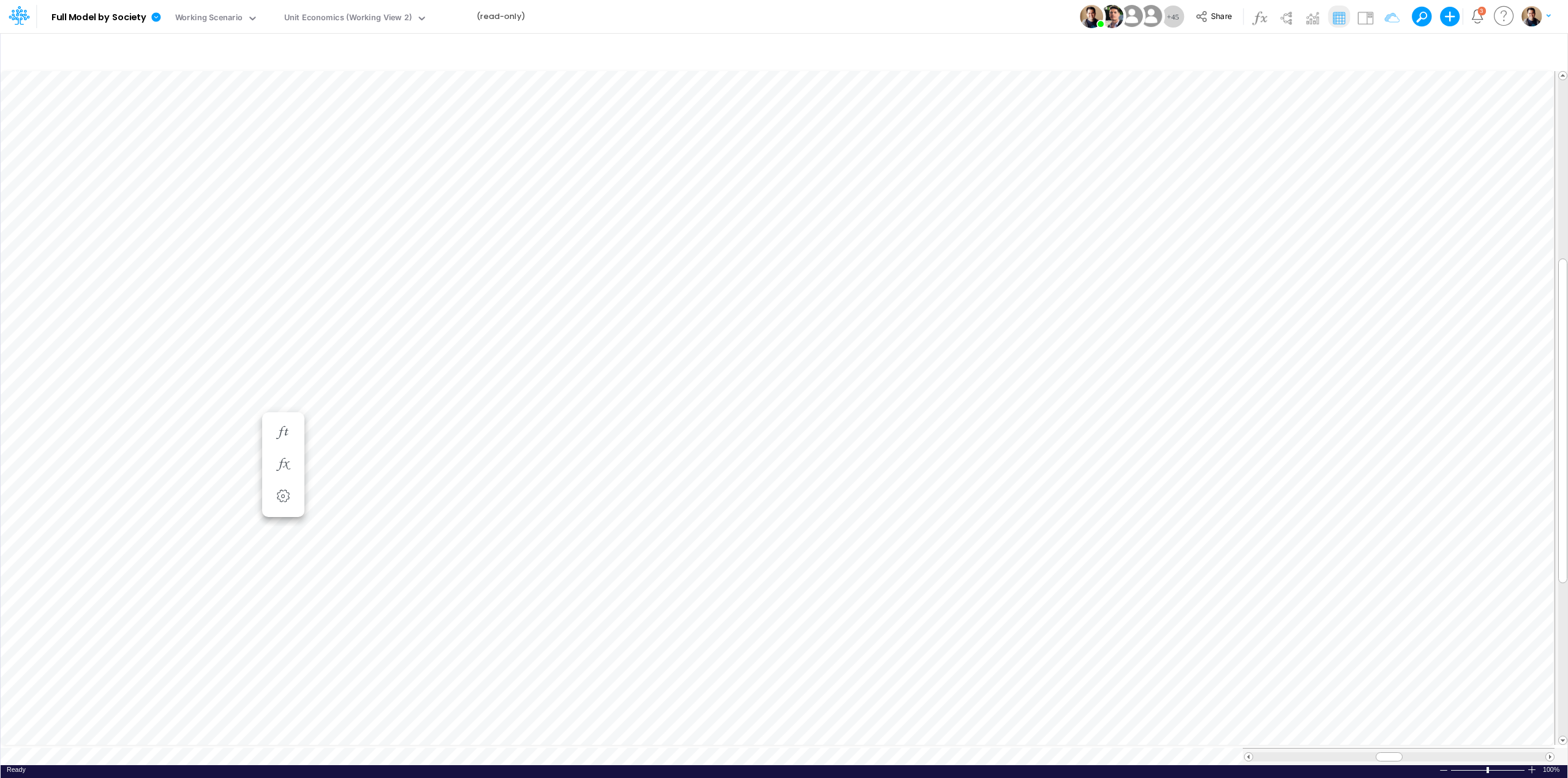
scroll to position [0, 1]
click at [290, 185] on icon "button" at bounding box center [283, 187] width 19 height 13
click at [282, 157] on icon "button" at bounding box center [283, 163] width 19 height 13
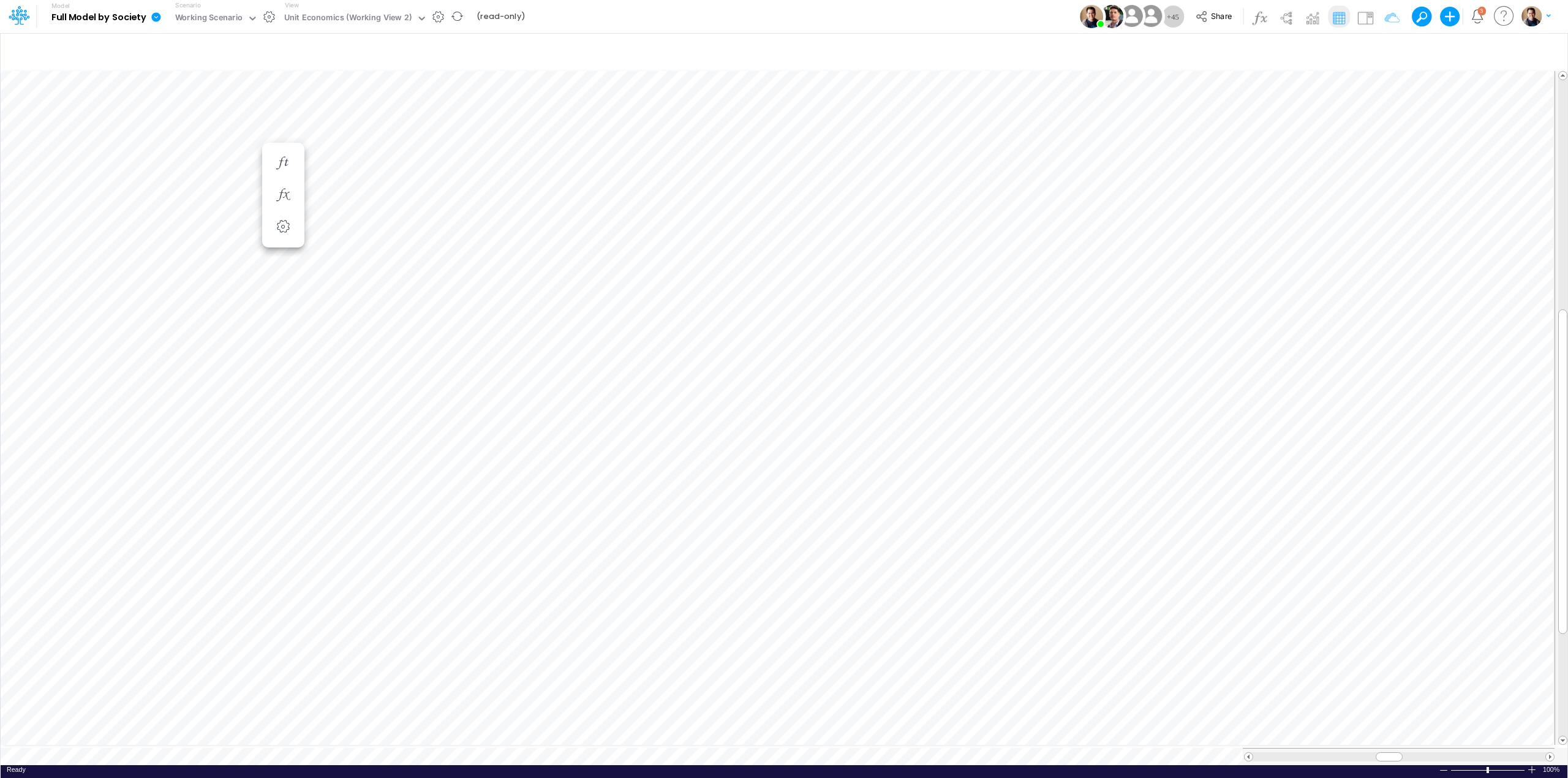
scroll to position [0, 1]
click at [282, 197] on icon "button" at bounding box center [283, 200] width 19 height 13
click at [1306, 72] on span at bounding box center [1562, 75] width 8 height 8
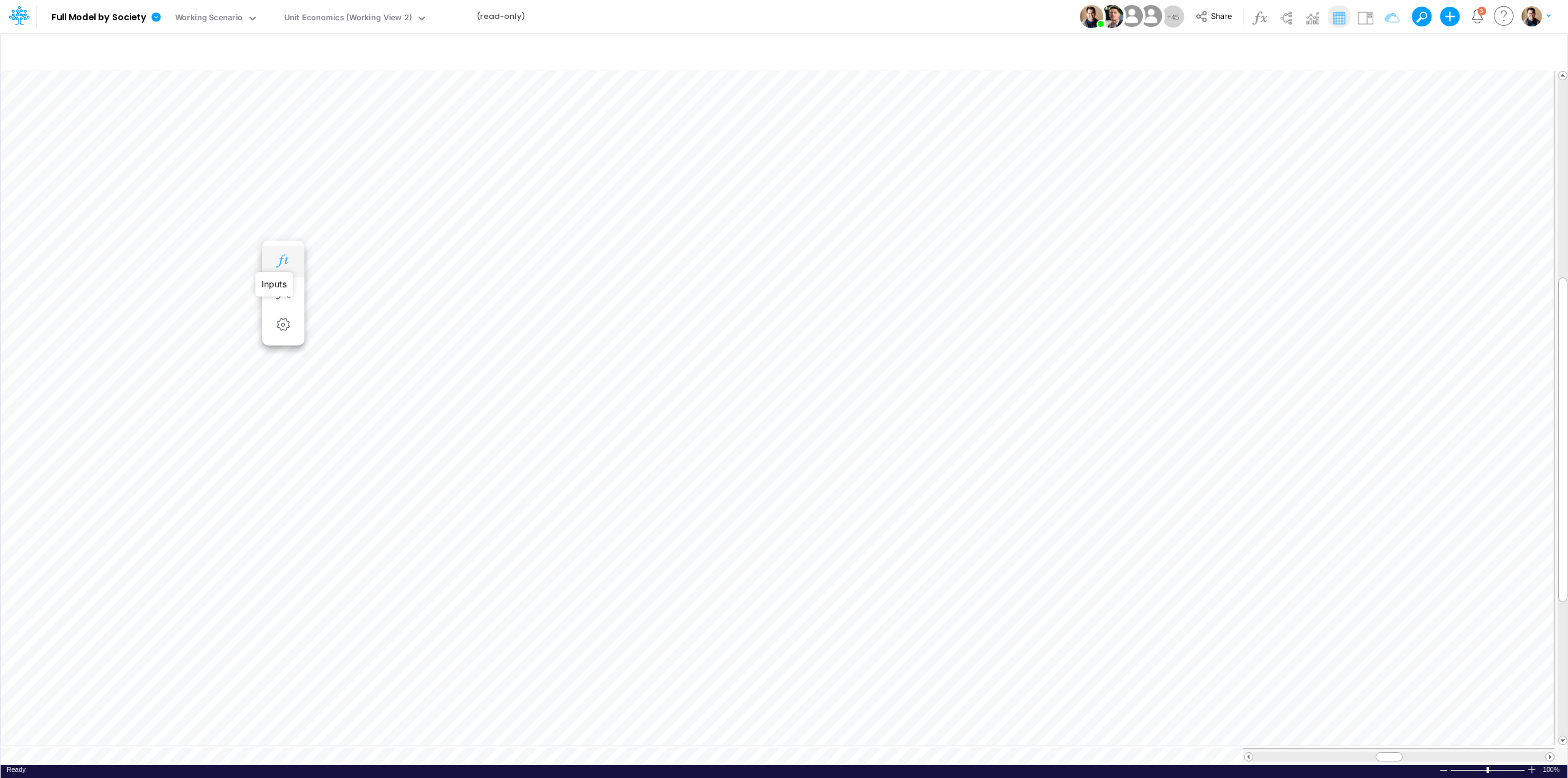
click at [284, 261] on icon "button" at bounding box center [283, 261] width 19 height 13
click at [283, 261] on icon "button" at bounding box center [283, 261] width 19 height 13
click at [283, 178] on icon "button" at bounding box center [283, 175] width 19 height 13
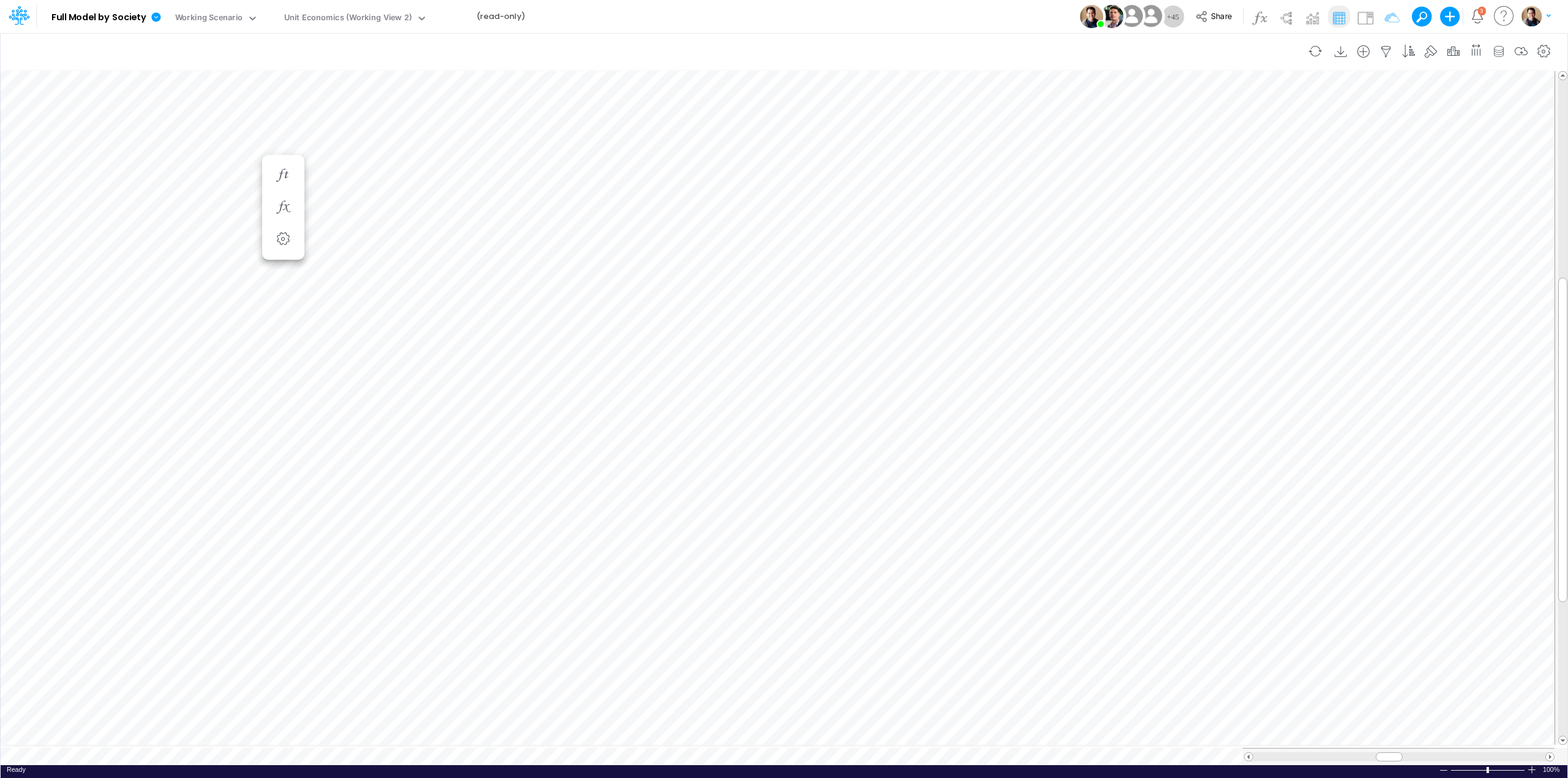
scroll to position [0, 1]
click at [284, 177] on icon "button" at bounding box center [283, 175] width 19 height 13
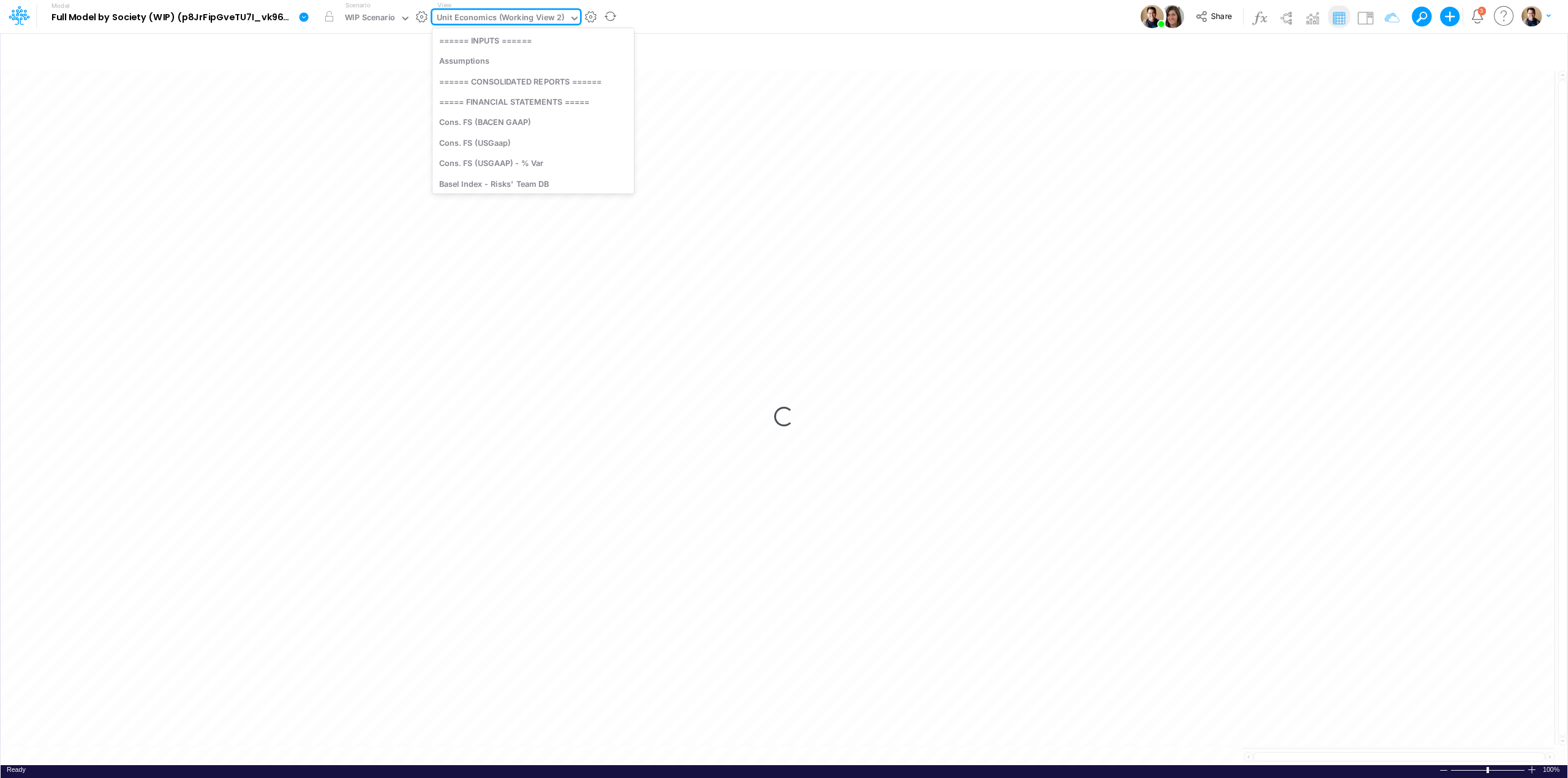
click at [555, 23] on div "Unit Economics (Working View 2)" at bounding box center [501, 19] width 128 height 14
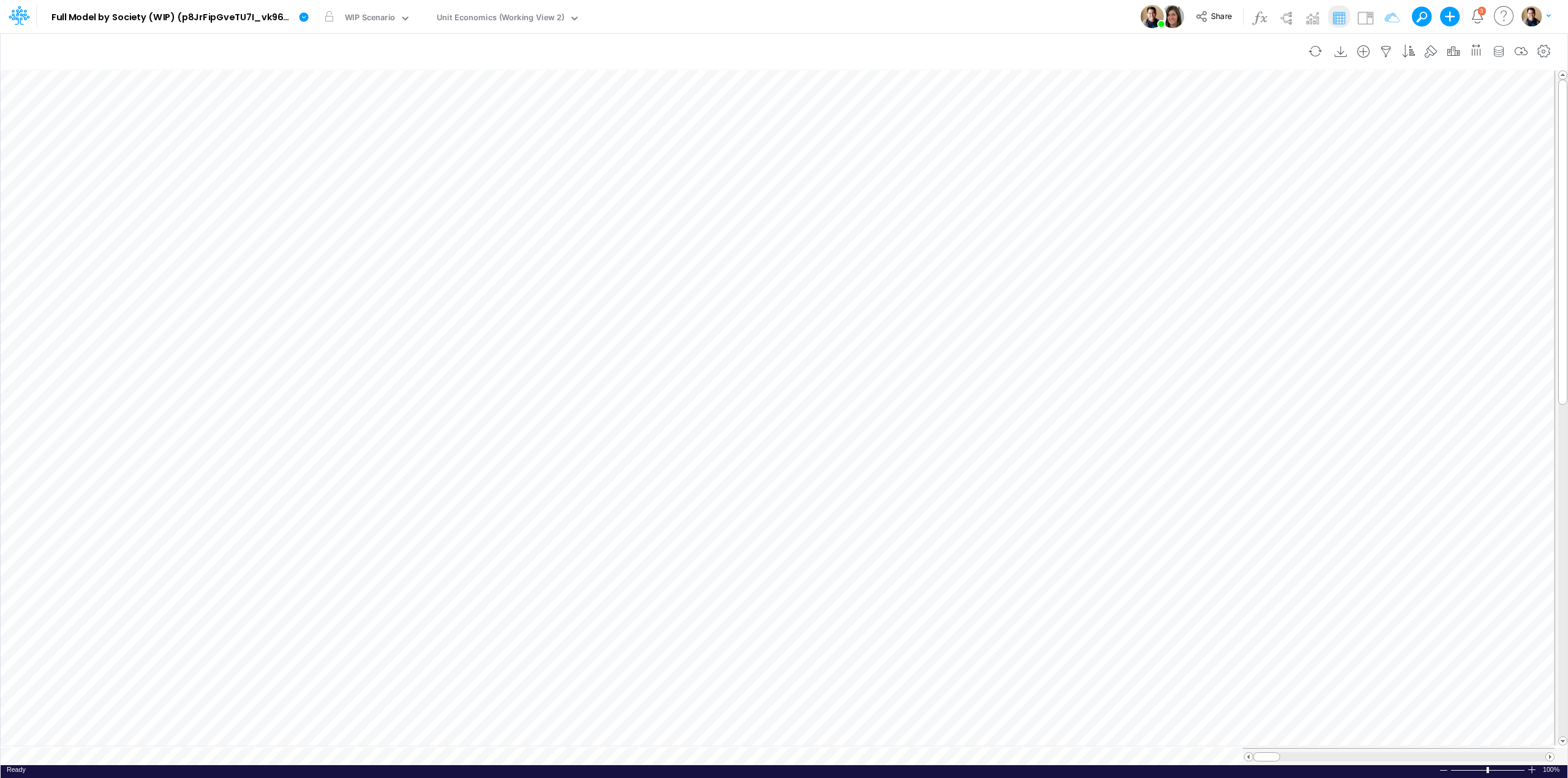
scroll to position [0, 1]
click at [1241, 148] on icon "button" at bounding box center [1239, 151] width 19 height 13
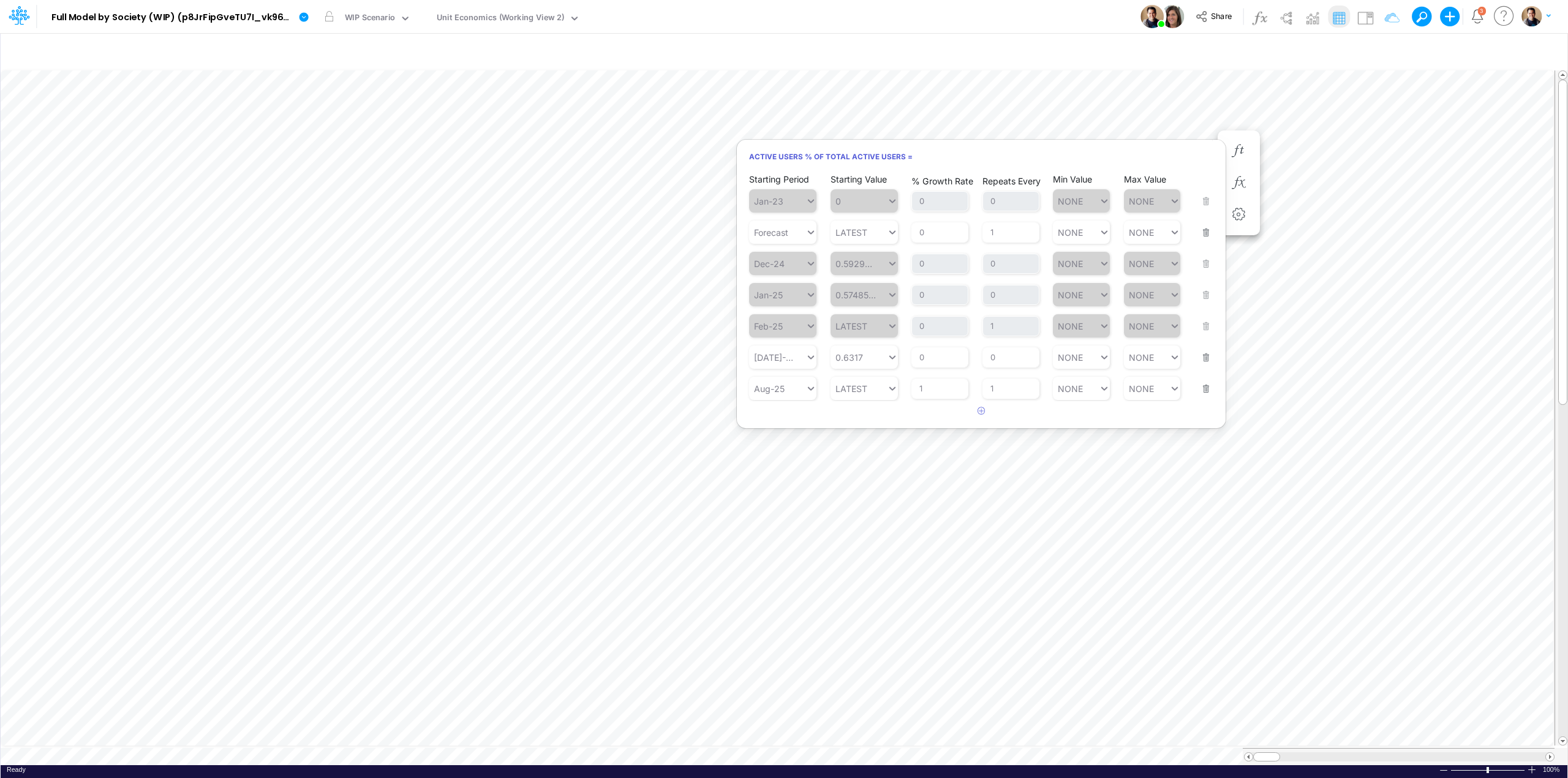
click at [1076, 17] on div "Model Full Model by Society (WIP) (p8JrFipGveTU7I_vk960F.EPc.b3Teyw) Edit model…" at bounding box center [784, 16] width 1411 height 33
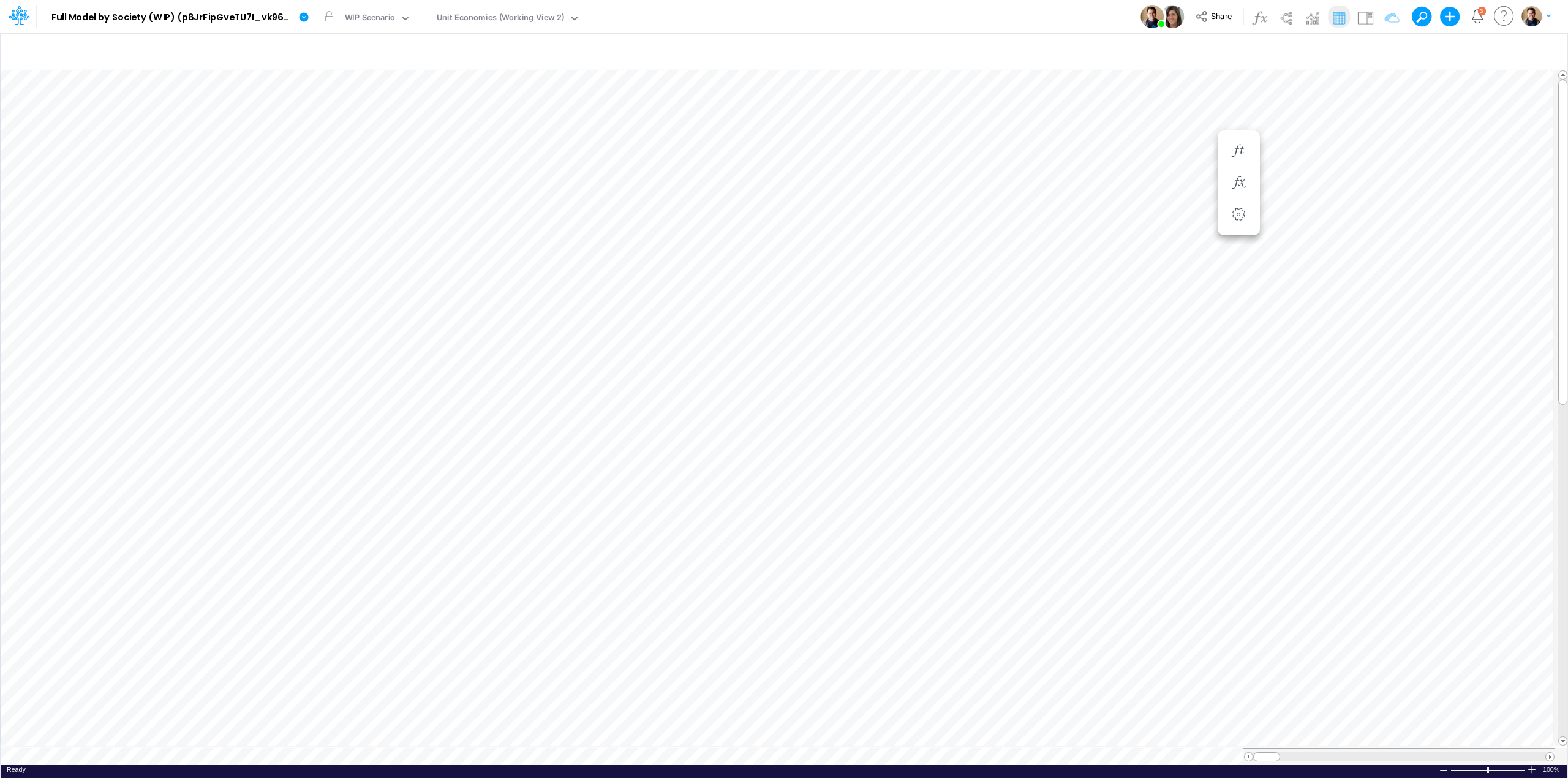
click at [909, 8] on div "Model Full Model by Society (WIP) (p8JrFipGveTU7I_vk960F.EPc.b3Teyw) Edit model…" at bounding box center [784, 16] width 1411 height 33
click at [1446, 51] on icon "button" at bounding box center [1454, 51] width 19 height 13
click at [1259, 272] on button "button" at bounding box center [1266, 276] width 24 height 20
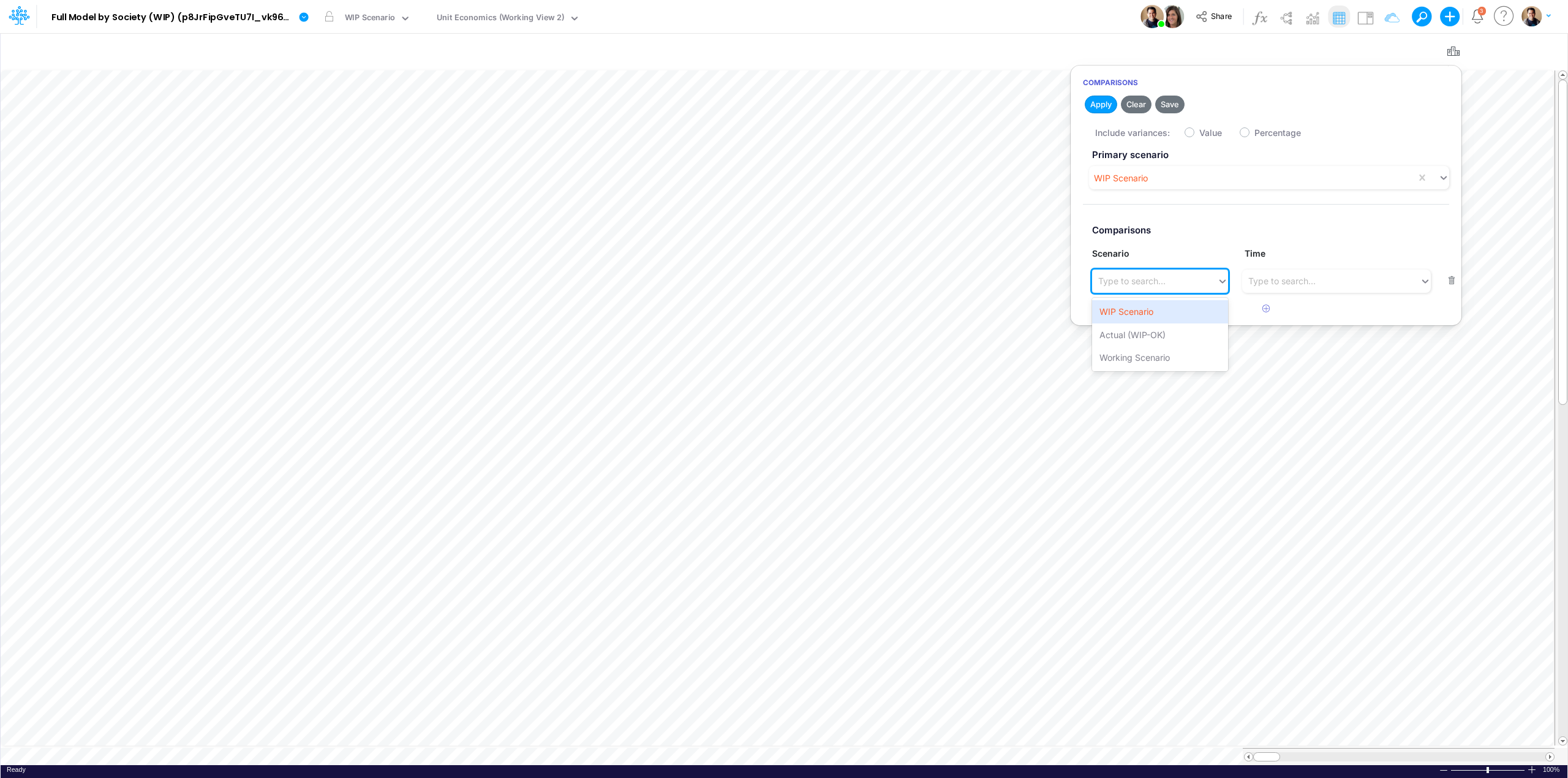
click at [1189, 290] on div "Type to search..." at bounding box center [1155, 281] width 125 height 20
click at [1167, 348] on div "Working Scenario" at bounding box center [1160, 357] width 136 height 23
click at [1199, 131] on label "Value" at bounding box center [1210, 132] width 23 height 13
click at [1199, 131] on input "Value" at bounding box center [1203, 129] width 8 height 8
checkbox input "true"
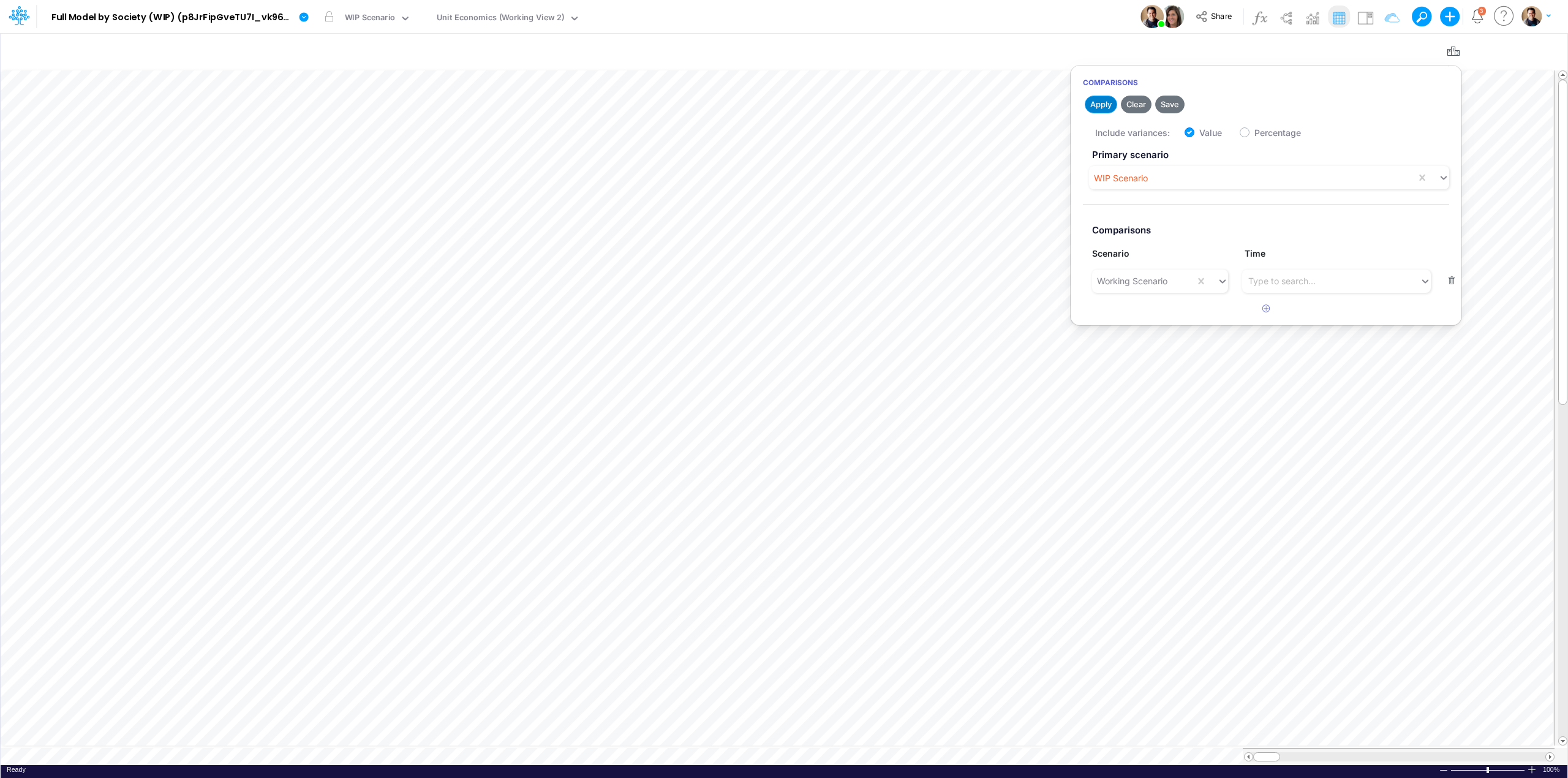
click at [1108, 102] on button "Apply" at bounding box center [1101, 104] width 33 height 18
click at [1447, 49] on icon "button" at bounding box center [1454, 51] width 19 height 13
click at [1095, 398] on icon "button" at bounding box center [1092, 402] width 19 height 13
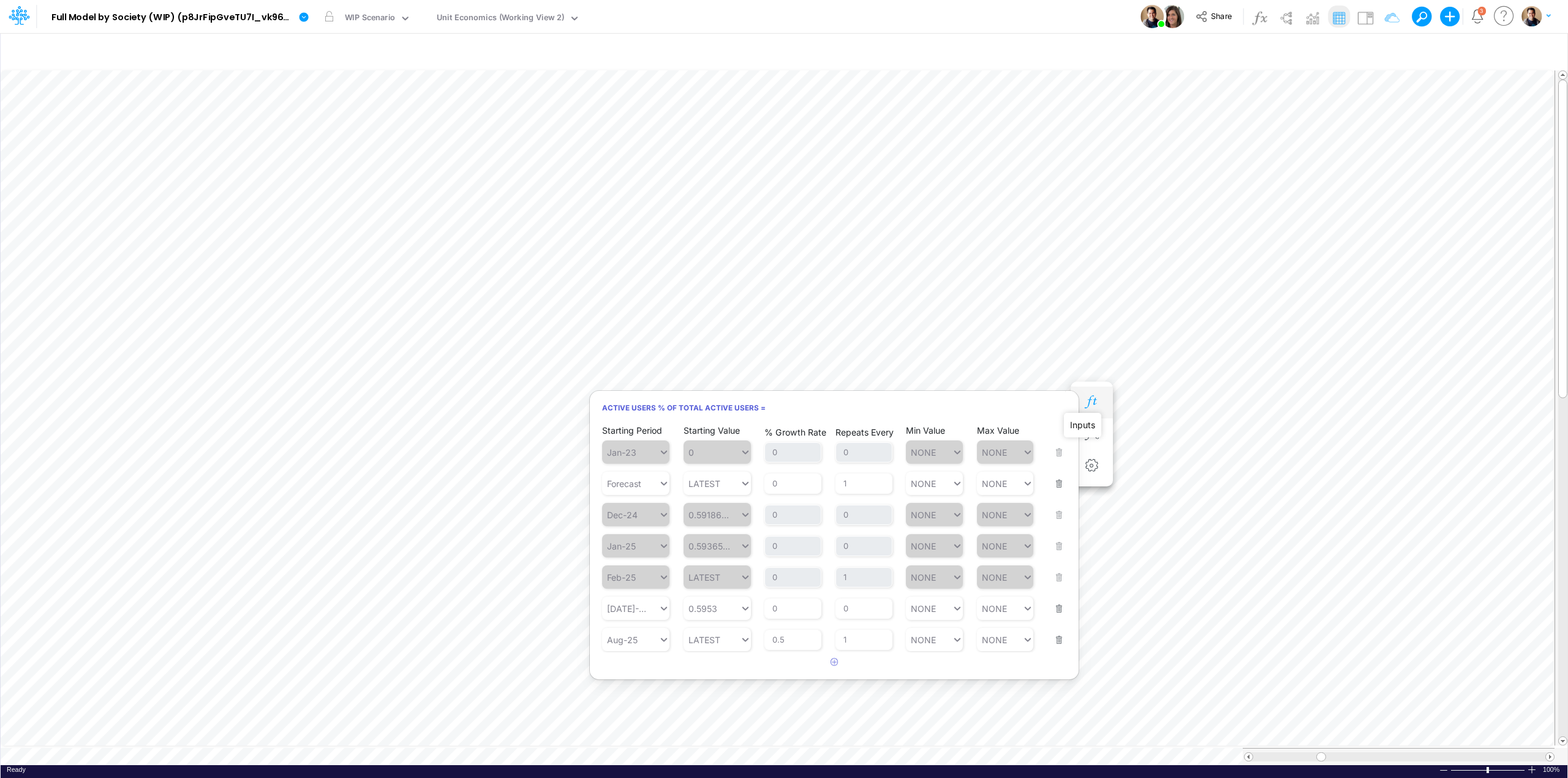
click at [1093, 401] on icon "button" at bounding box center [1092, 402] width 19 height 13
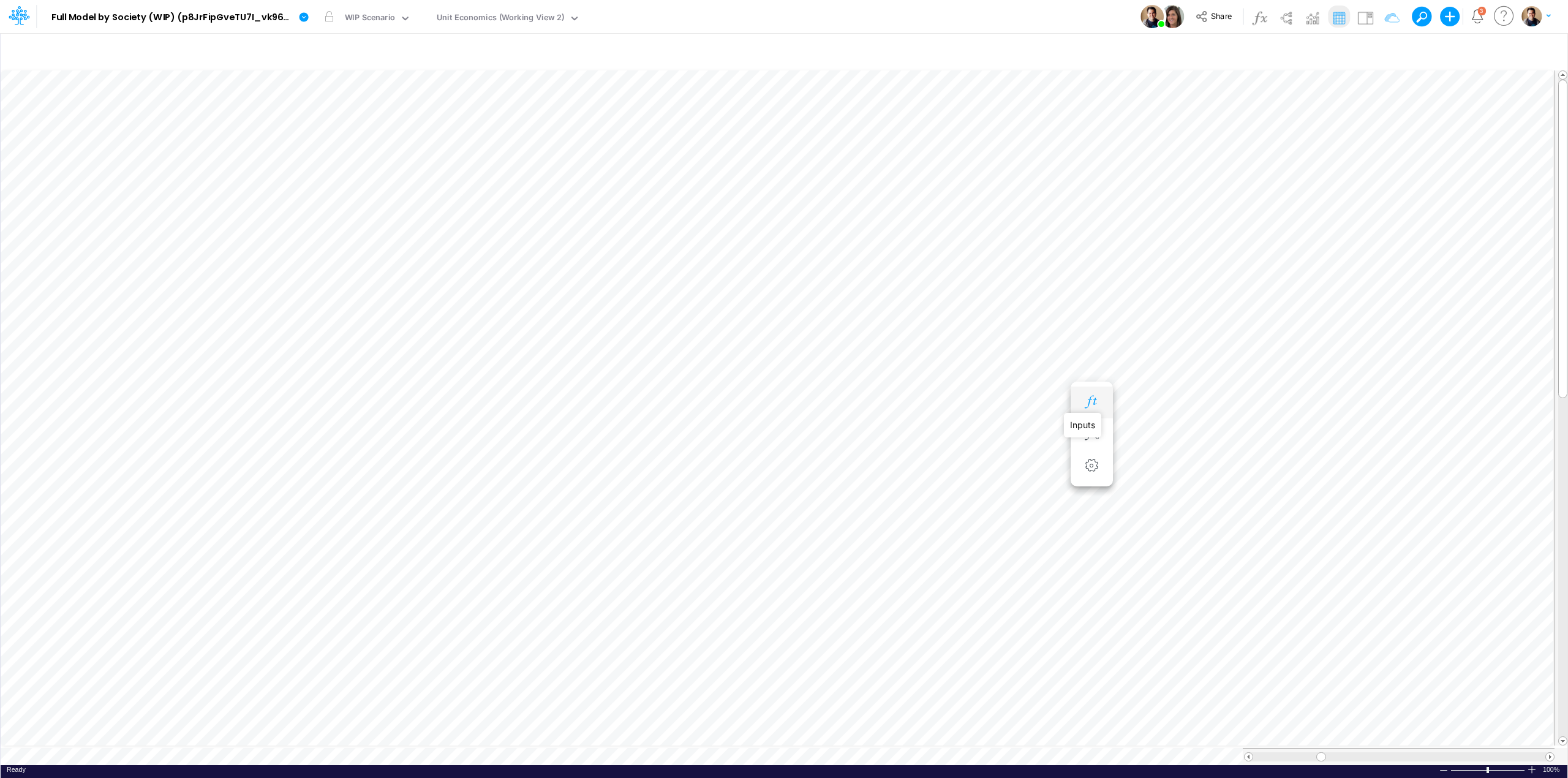
click at [1093, 401] on icon "button" at bounding box center [1092, 402] width 19 height 13
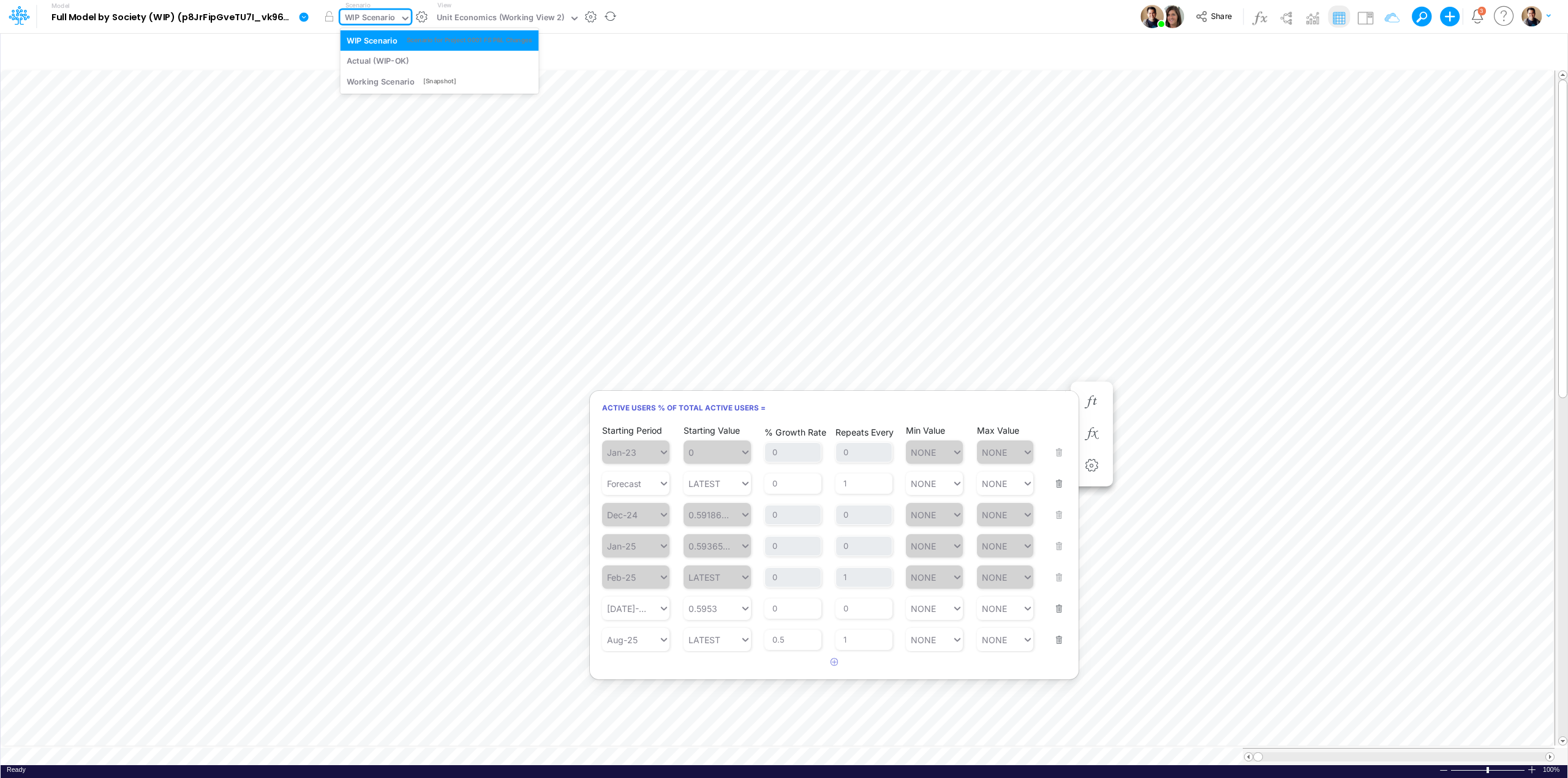
click at [385, 17] on div "WIP Scenario" at bounding box center [370, 19] width 50 height 14
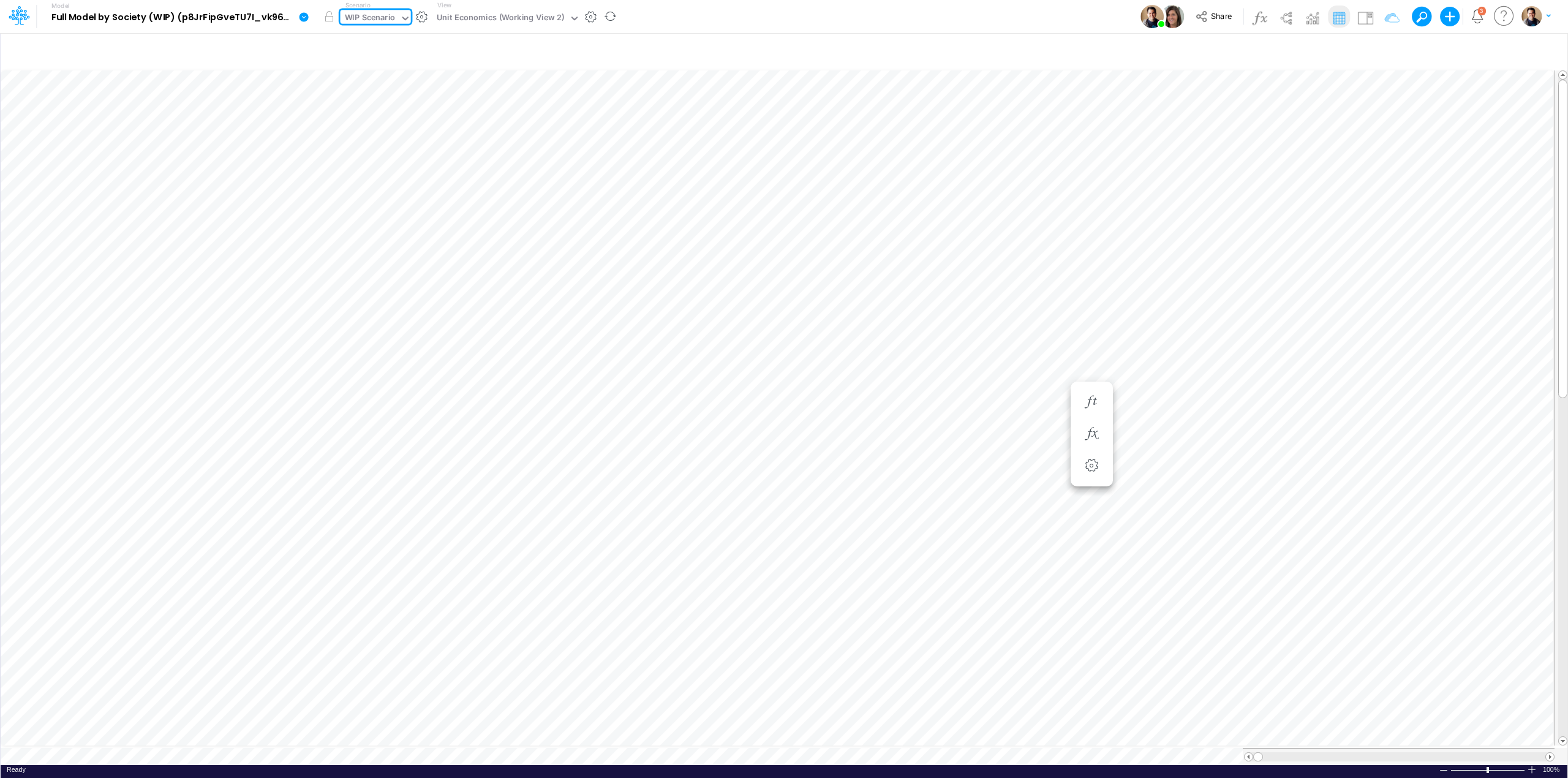
click at [385, 17] on div "WIP Scenario" at bounding box center [370, 19] width 50 height 14
click at [300, 19] on icon at bounding box center [304, 17] width 9 height 9
click at [364, 130] on button "View model info" at bounding box center [366, 127] width 131 height 19
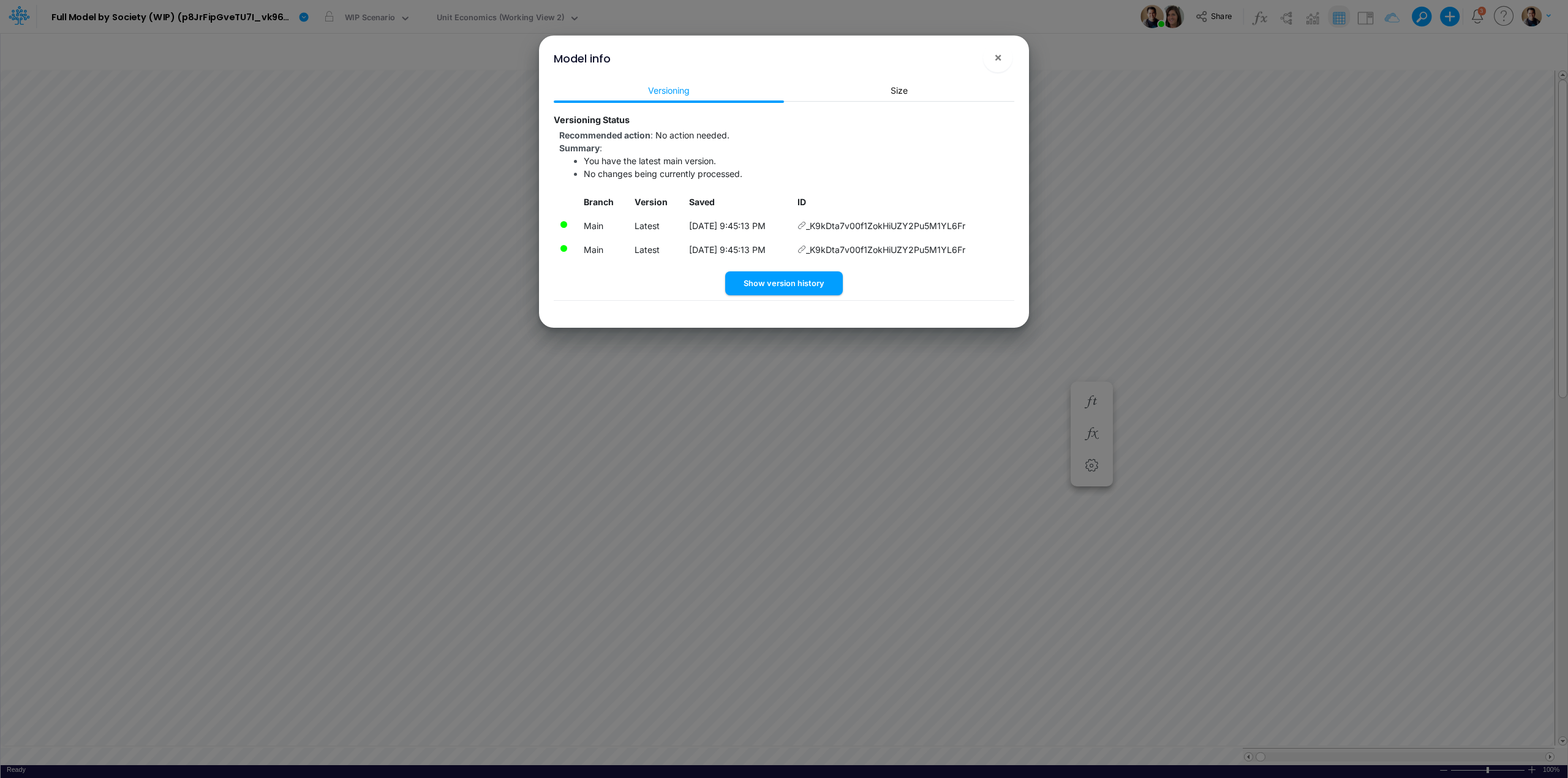
click at [806, 248] on icon at bounding box center [802, 249] width 8 height 8
click at [806, 223] on icon at bounding box center [802, 226] width 8 height 8
click at [998, 49] on button "×" at bounding box center [997, 57] width 29 height 29
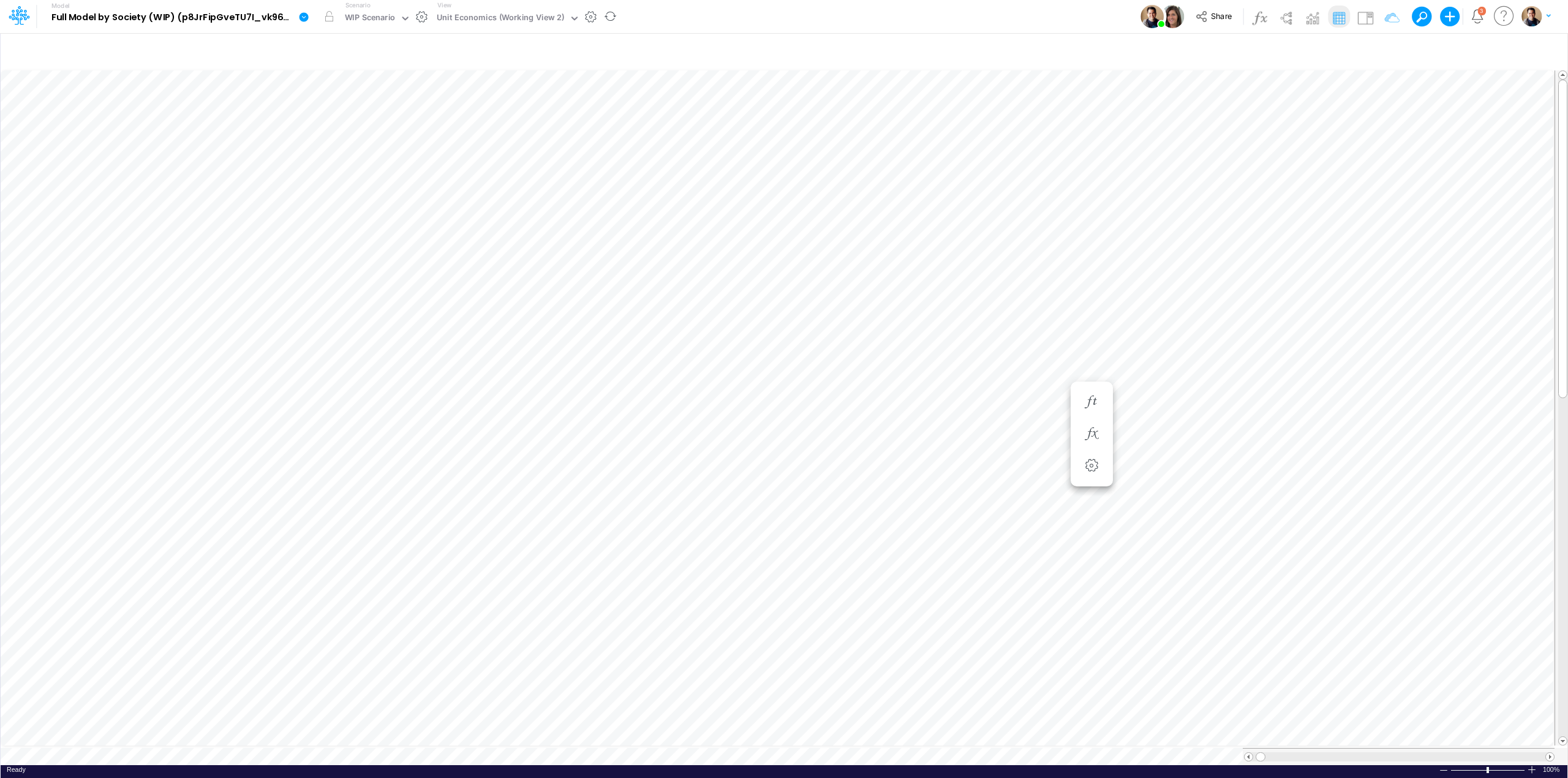
click at [300, 14] on icon at bounding box center [303, 17] width 11 height 11
click at [361, 141] on button "Sync Scenarios" at bounding box center [366, 146] width 131 height 19
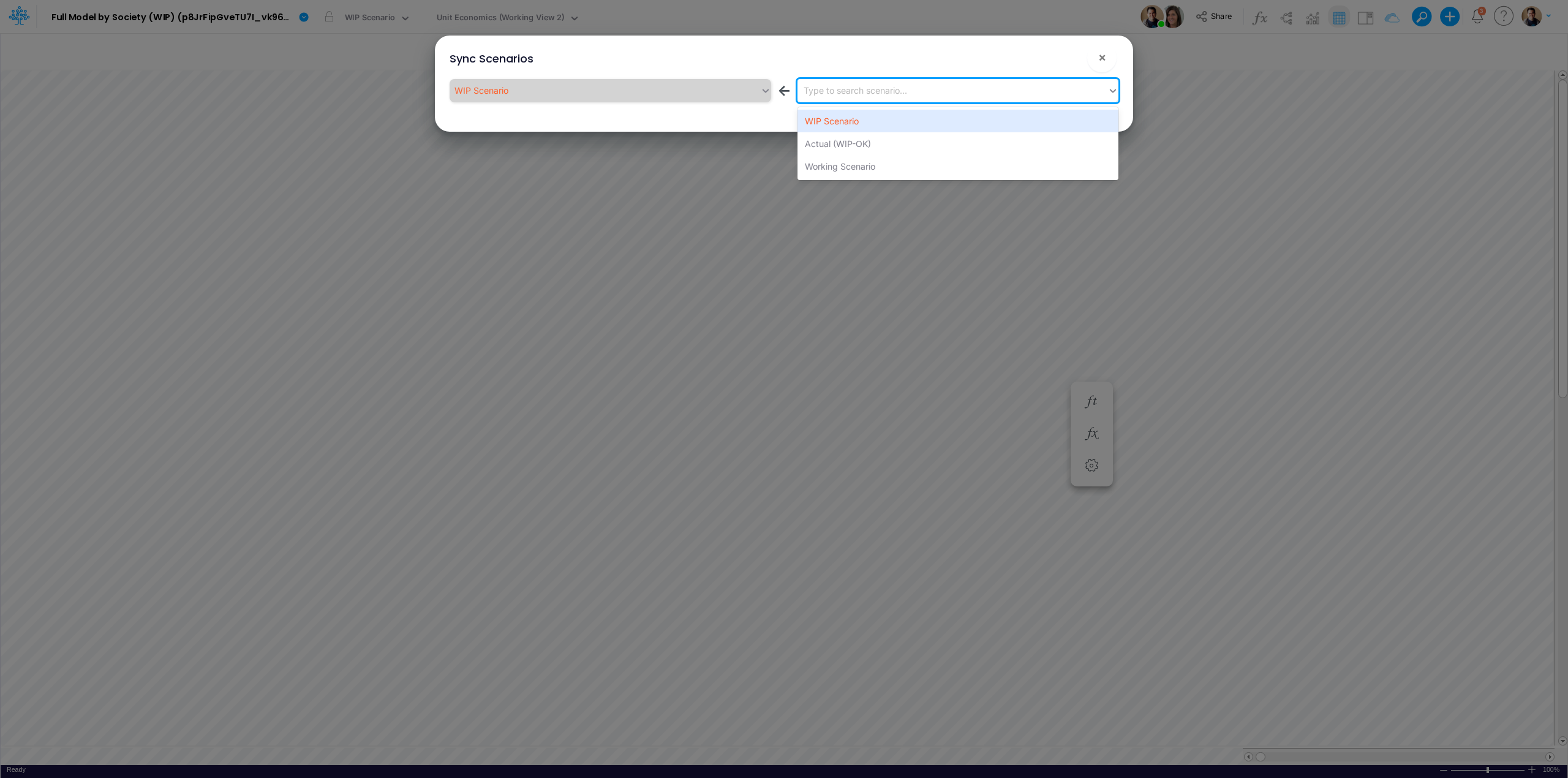
click at [861, 89] on div "Type to search scenario..." at bounding box center [855, 90] width 104 height 13
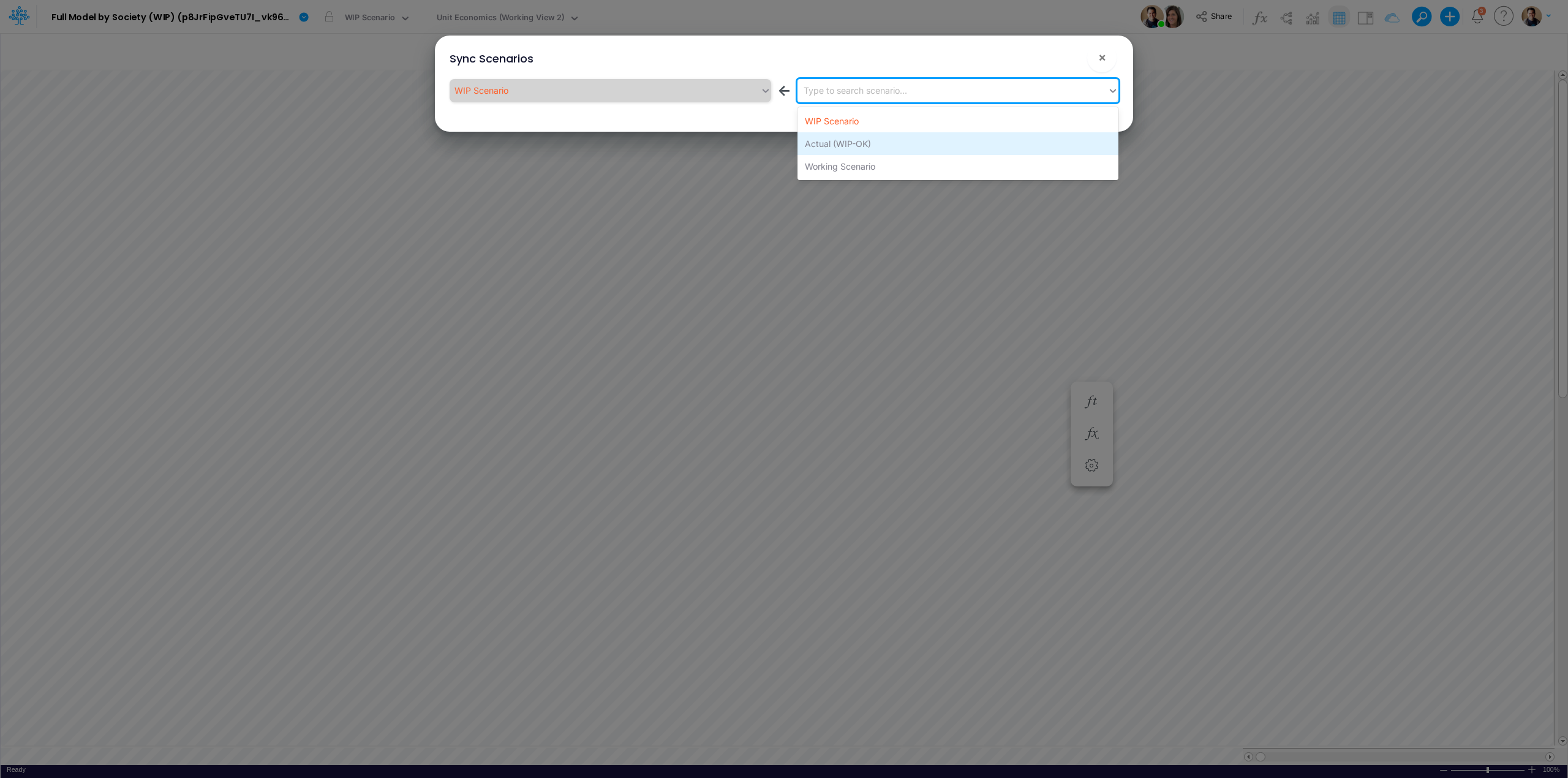
click at [856, 147] on div "Actual (WIP-OK)" at bounding box center [958, 143] width 321 height 23
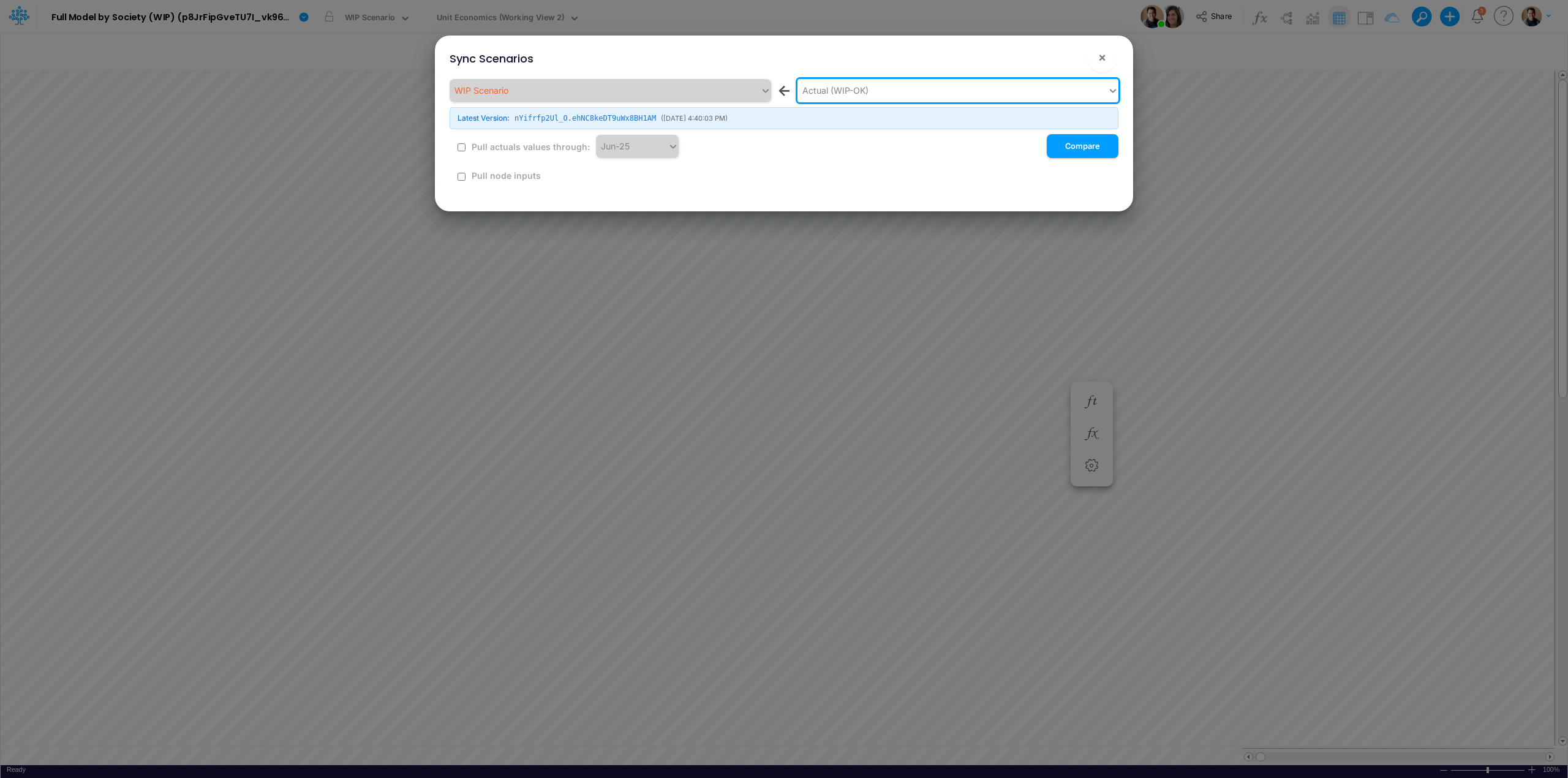
click at [1067, 61] on button "!" at bounding box center [1062, 60] width 14 height 14
click at [460, 145] on input "checkbox" at bounding box center [461, 147] width 8 height 8
checkbox input "true"
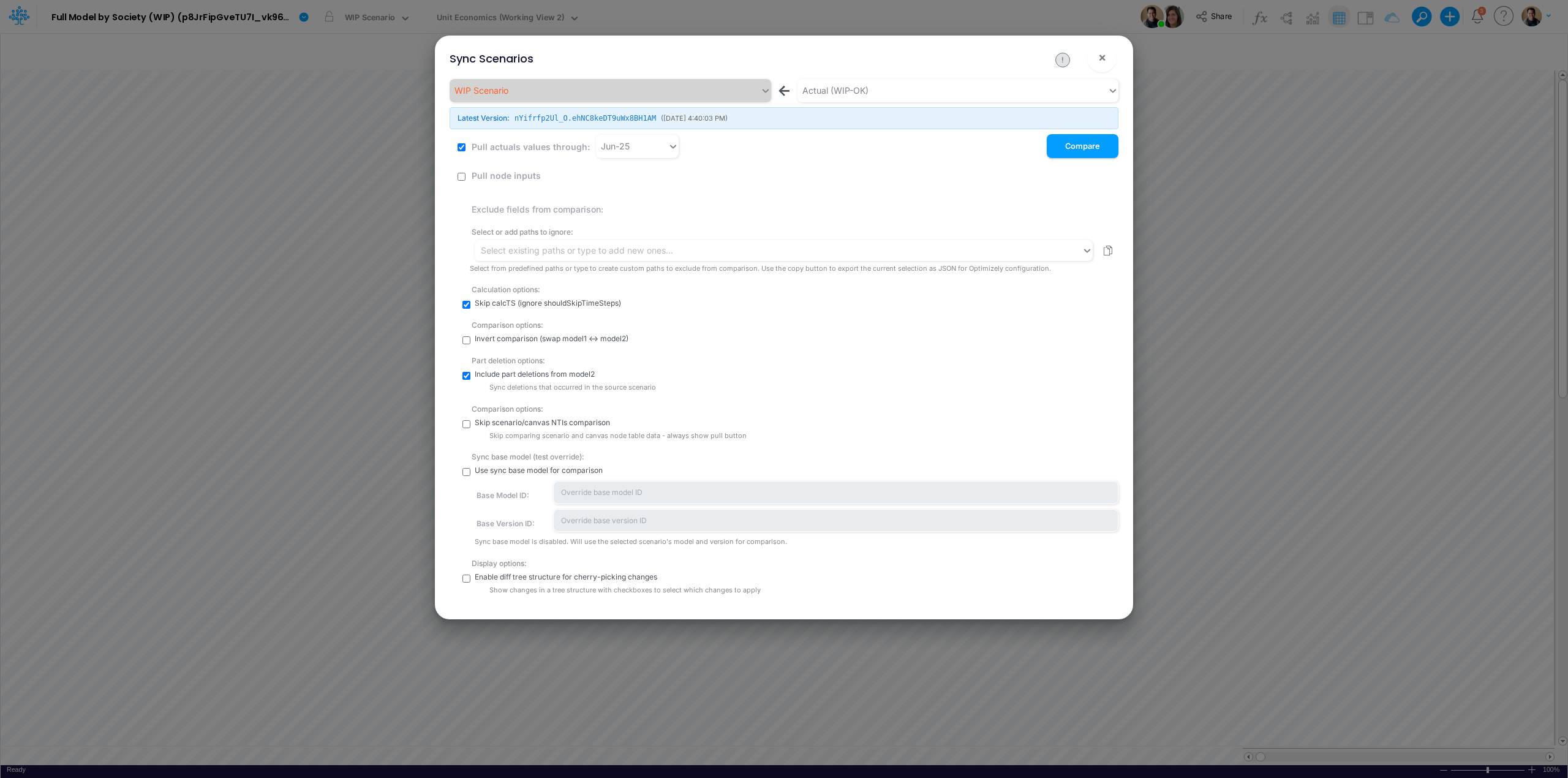
click at [462, 579] on input "checkbox" at bounding box center [465, 578] width 8 height 8
checkbox input "true"
click at [1071, 147] on button "Compare" at bounding box center [1082, 146] width 72 height 24
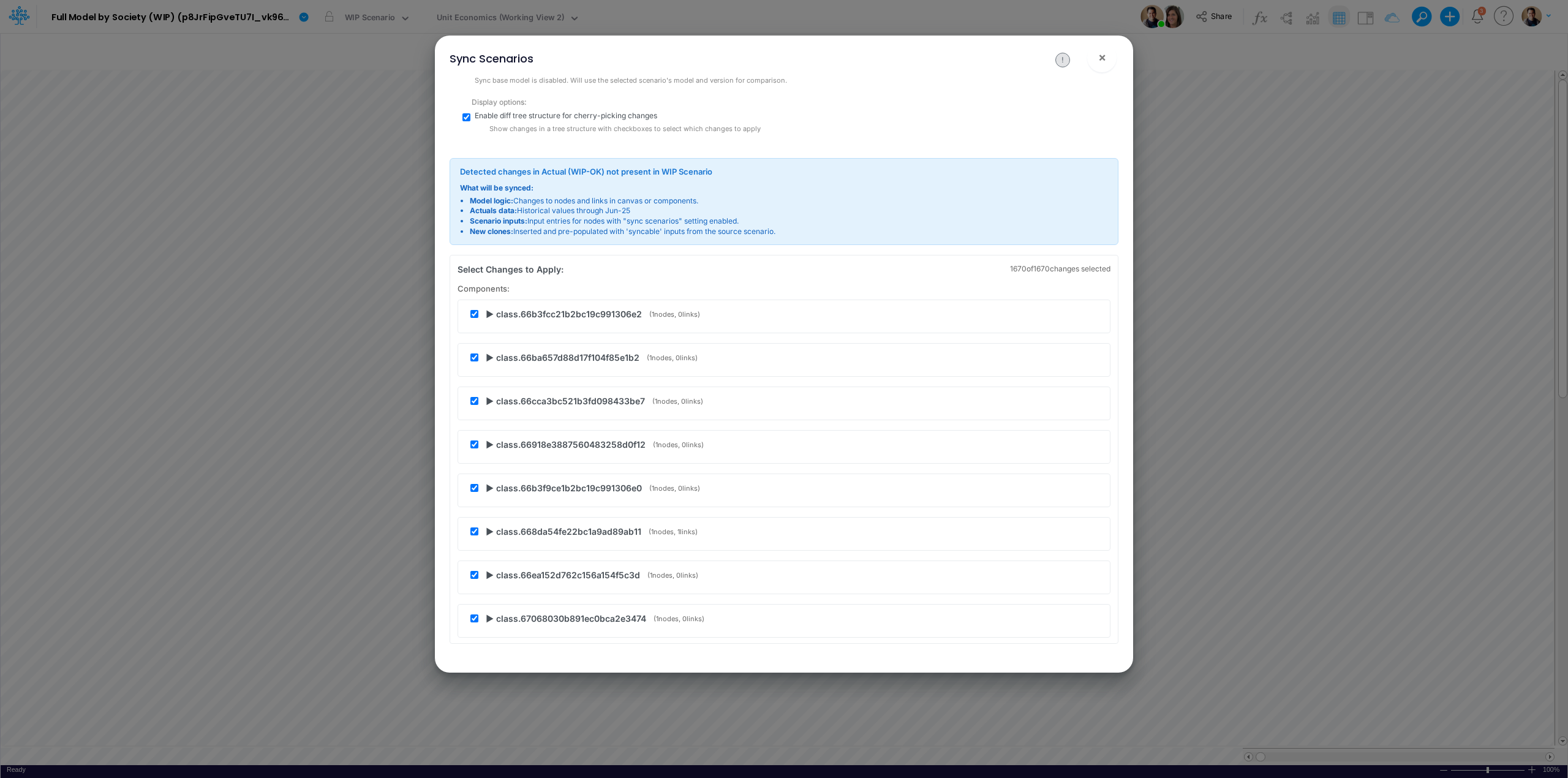
scroll to position [490, 0]
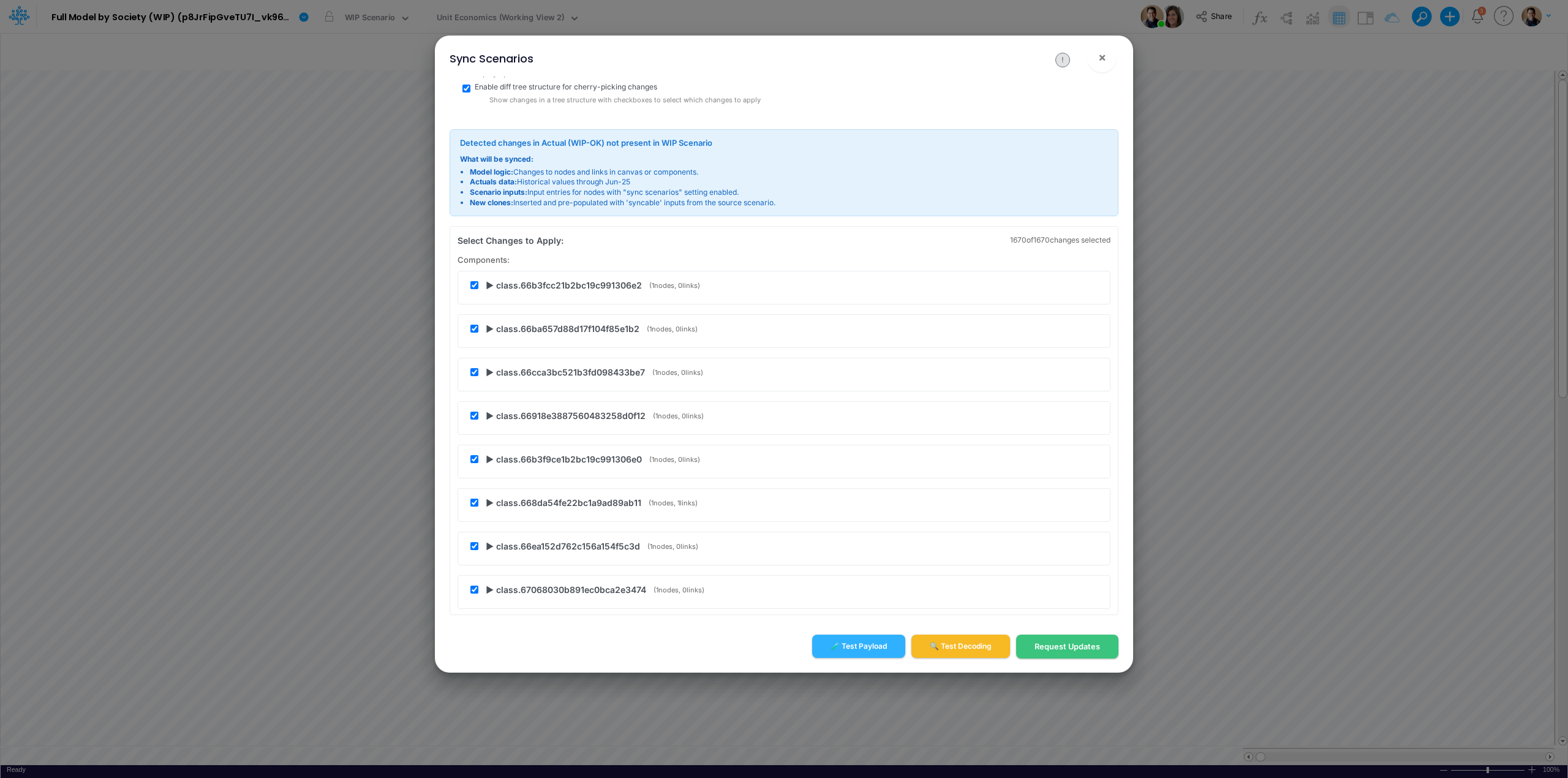
click at [486, 287] on span "▶ class.66b3fcc21b2bc19c991306e2" at bounding box center [564, 285] width 157 height 13
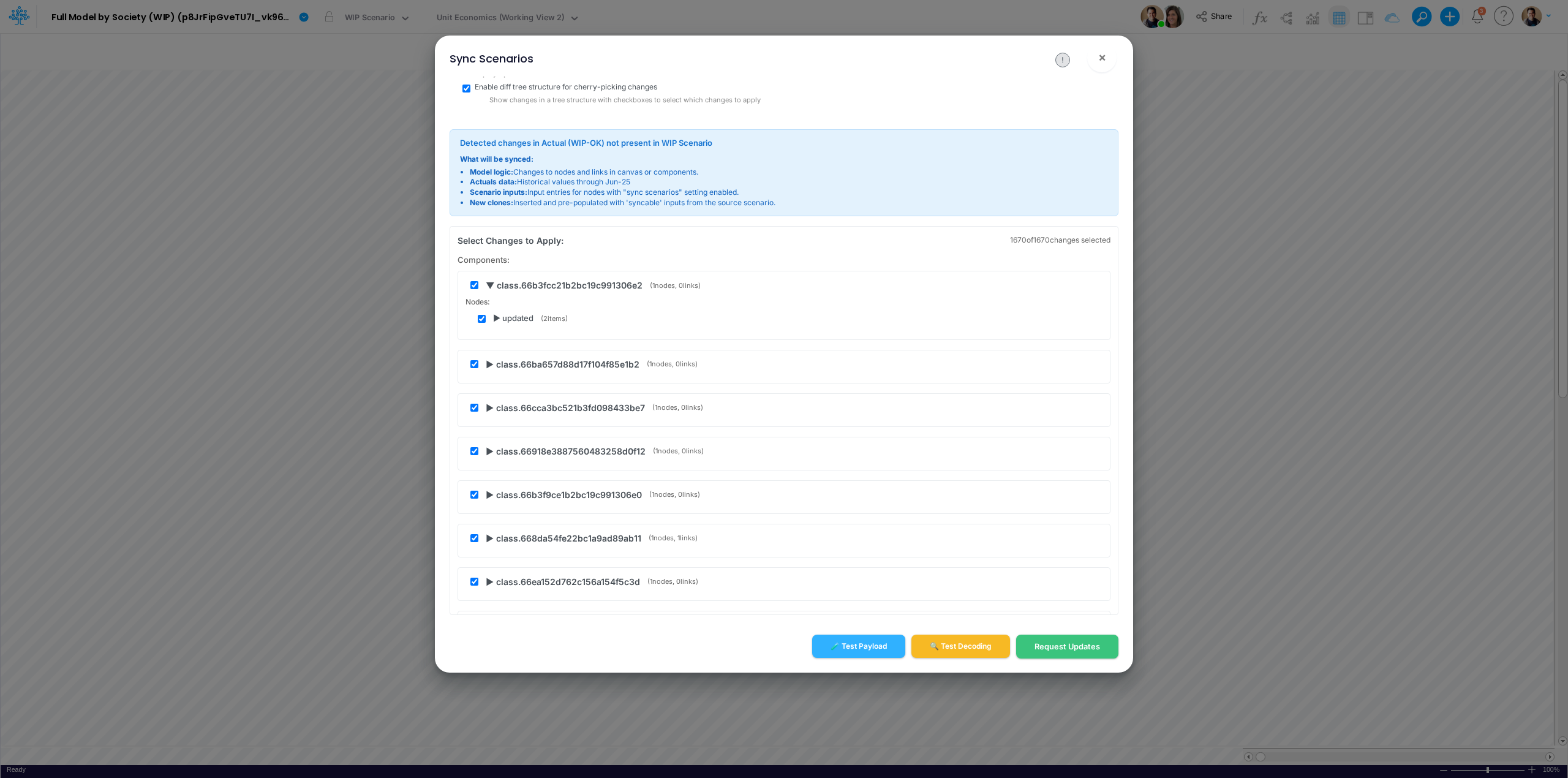
click at [493, 317] on span "▶ updated" at bounding box center [513, 318] width 40 height 13
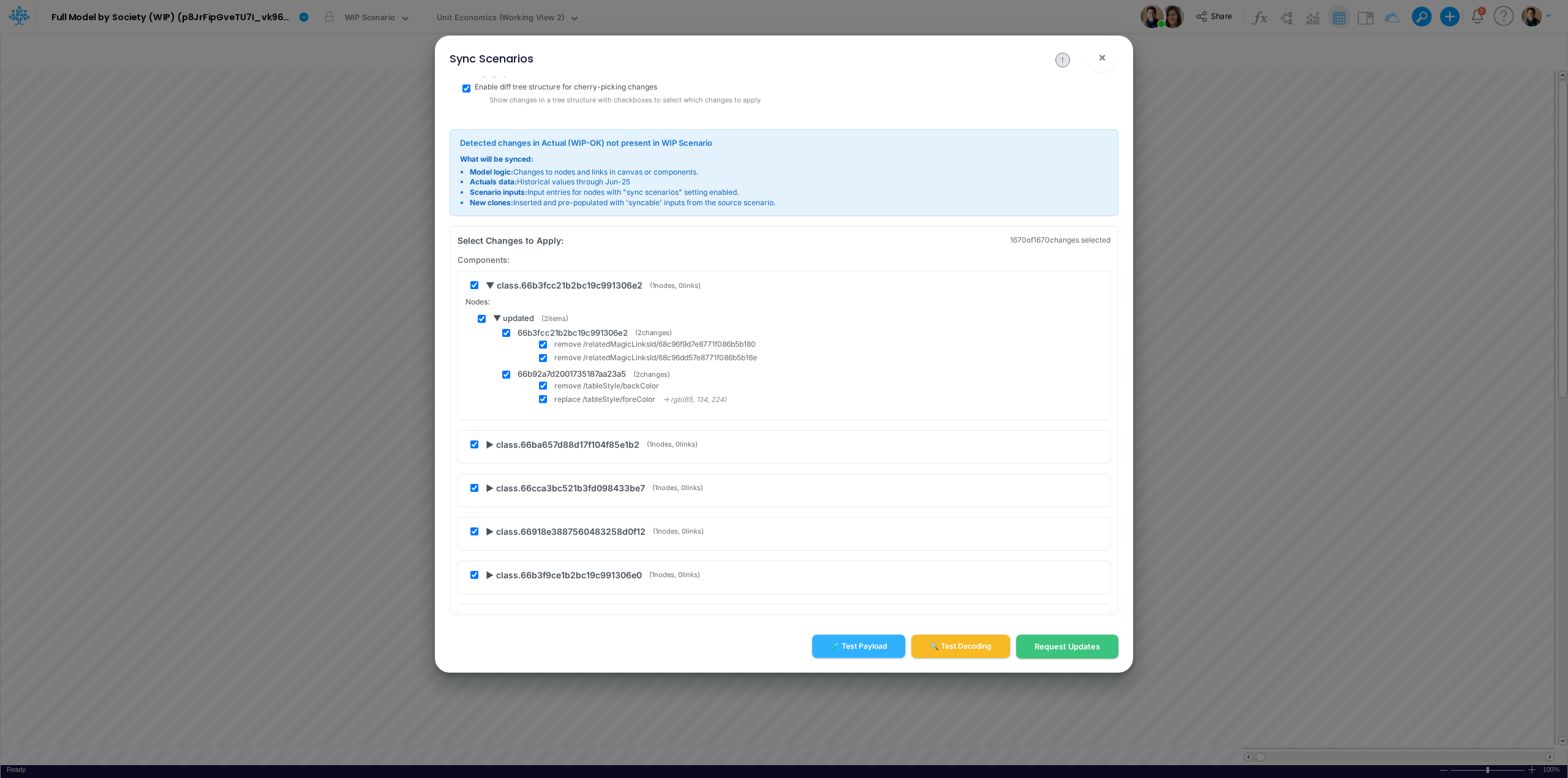
click at [471, 287] on input "checkbox" at bounding box center [474, 285] width 8 height 8
checkbox input "false"
click at [486, 285] on span "▼ class.66b3fcc21b2bc19c991306e2" at bounding box center [564, 285] width 157 height 13
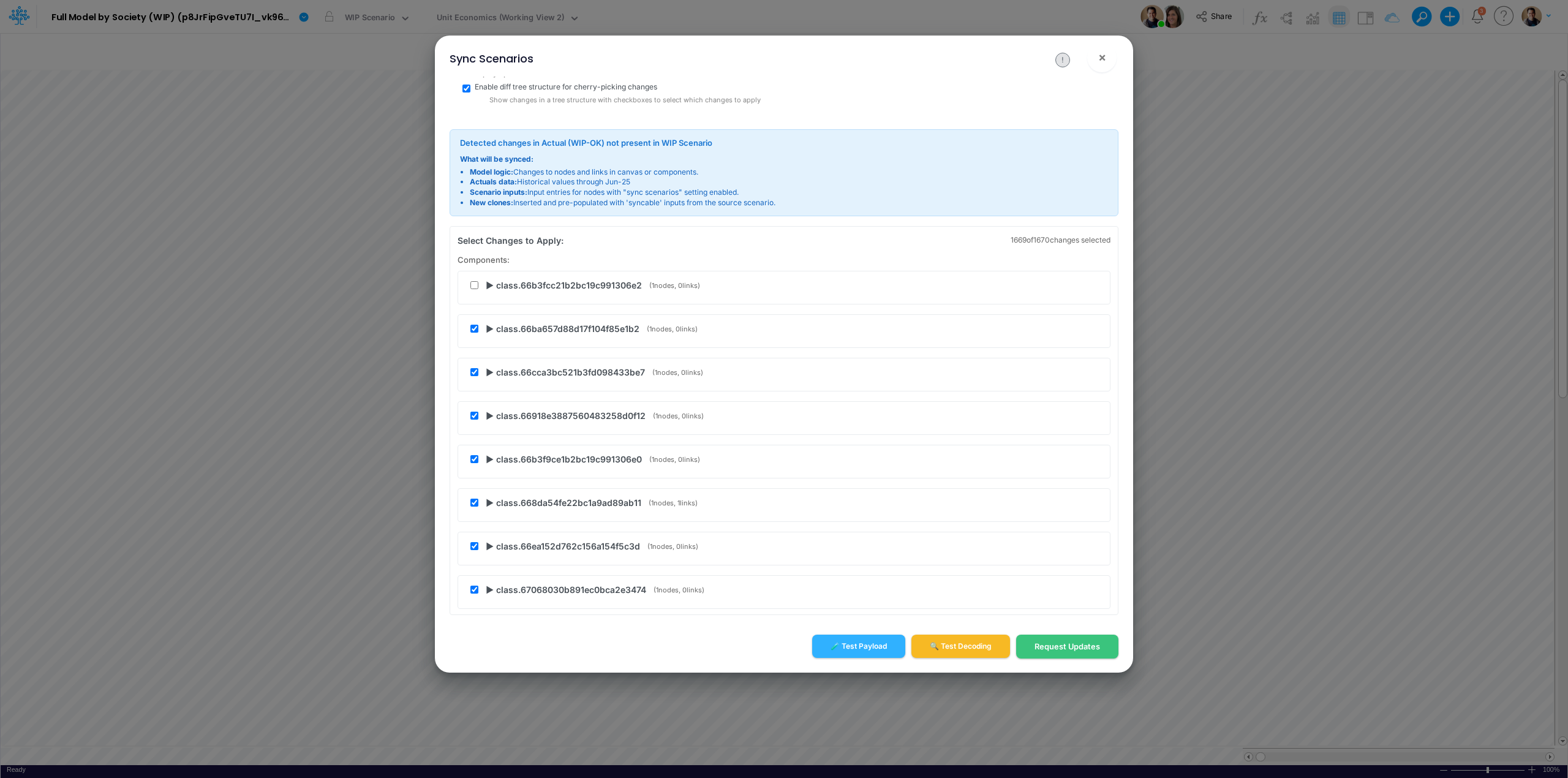
click at [489, 330] on span "▶ class.66ba657d88d17f104f85e1b2" at bounding box center [562, 328] width 154 height 13
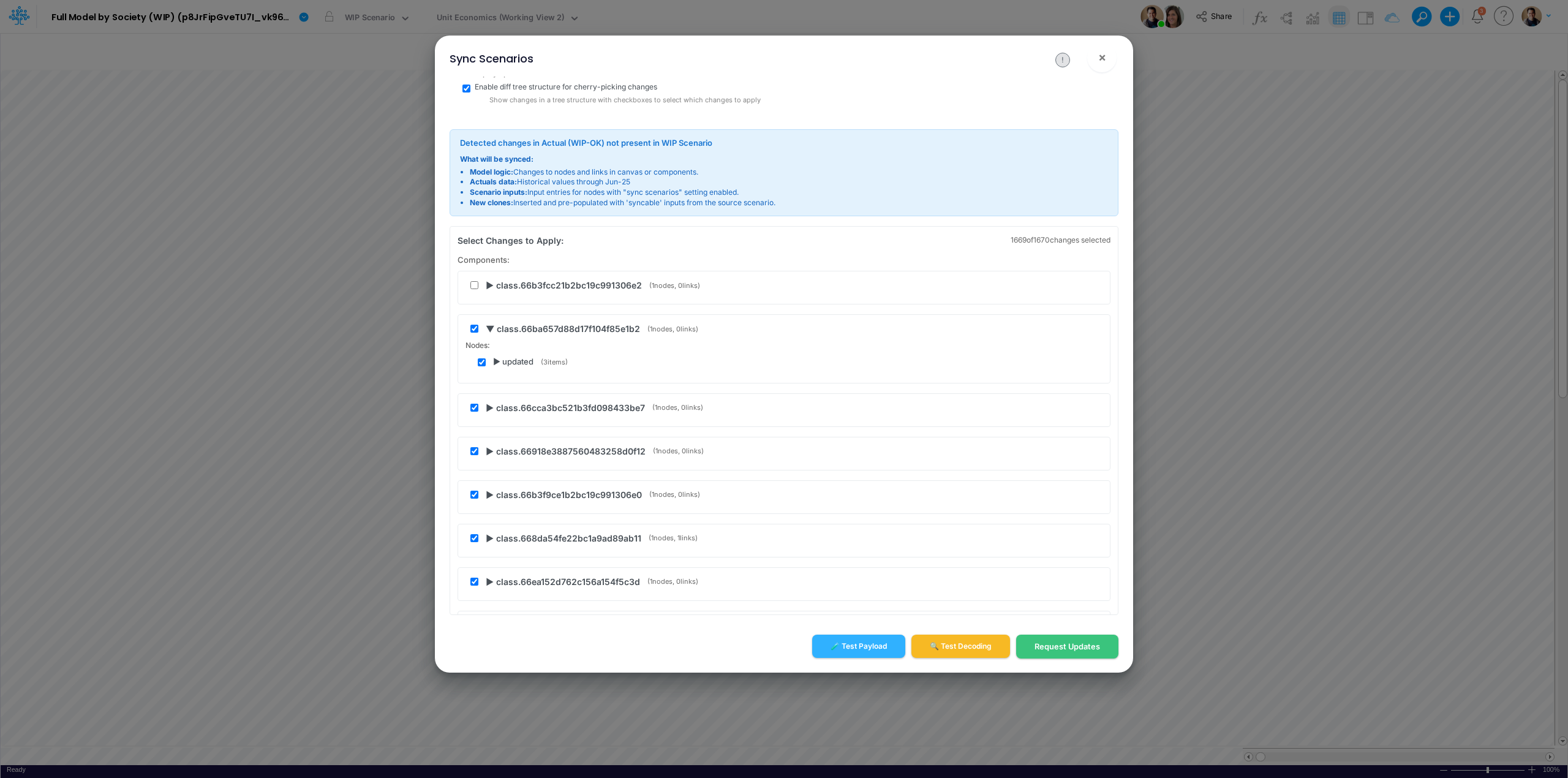
click at [469, 330] on div "▼ class.66ba657d88d17f104f85e1b2 ( 1 nodes, 0 links) Nodes: ▶ updated ( 3 items)" at bounding box center [784, 349] width 653 height 69
click at [476, 330] on input "checkbox" at bounding box center [474, 328] width 8 height 8
checkbox input "false"
click at [487, 331] on span "▼ class.66ba657d88d17f104f85e1b2" at bounding box center [562, 328] width 154 height 13
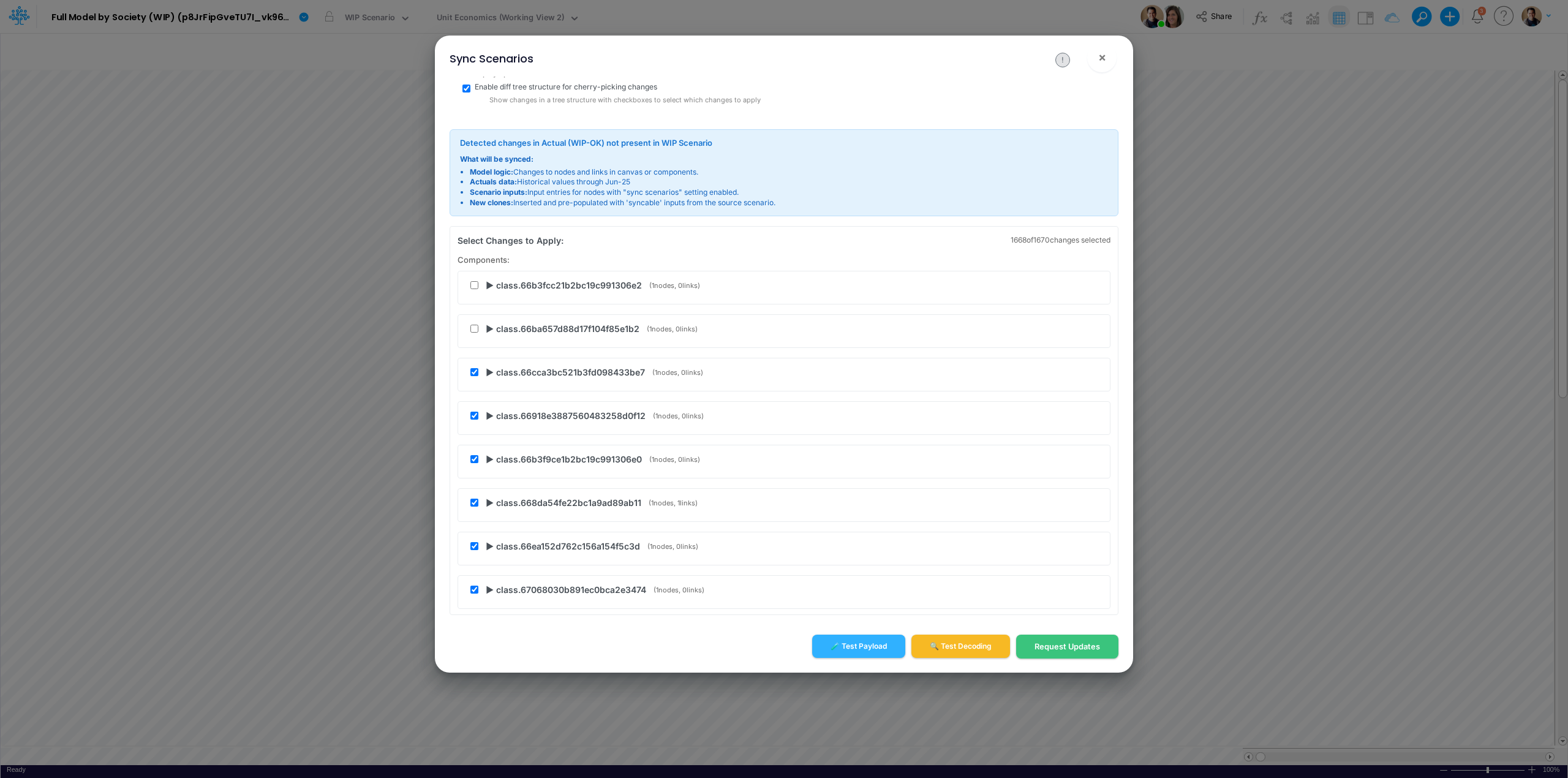
click at [491, 368] on span "▶ class.66cca3bc521b3fd098433be7" at bounding box center [565, 371] width 159 height 13
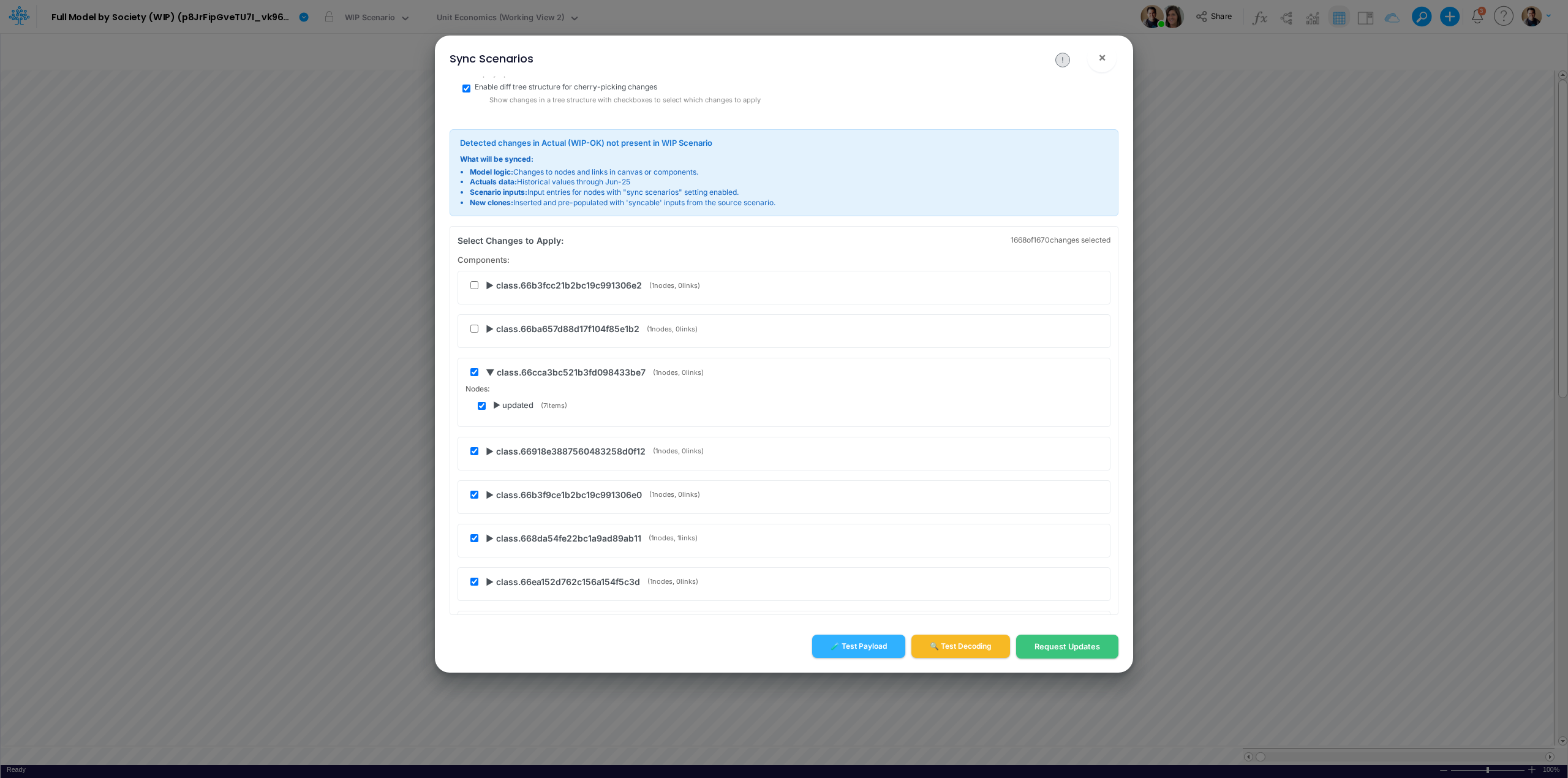
click at [497, 408] on span "▶ updated" at bounding box center [513, 405] width 40 height 13
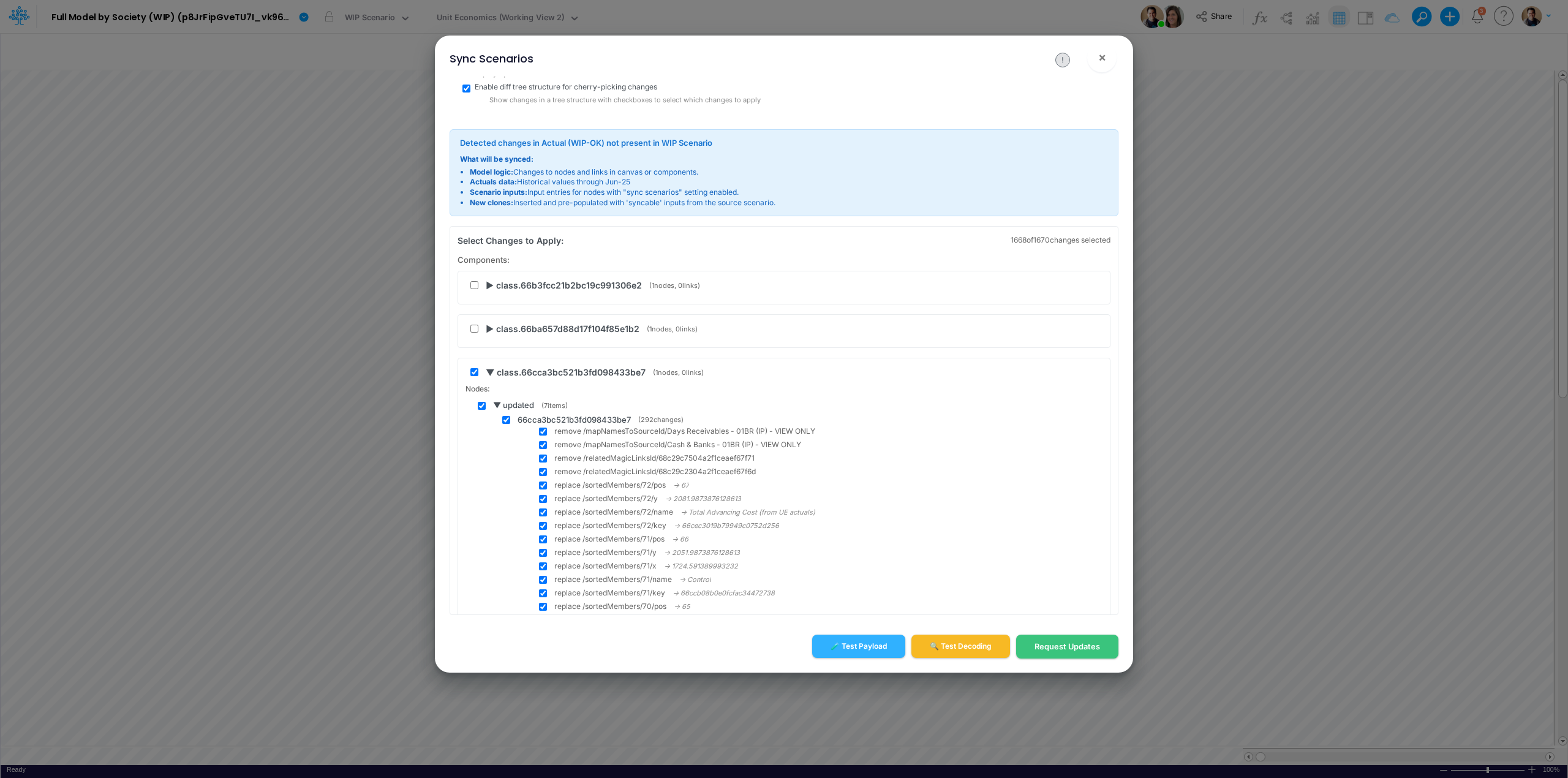
click at [497, 407] on span "▼ updated" at bounding box center [513, 405] width 41 height 13
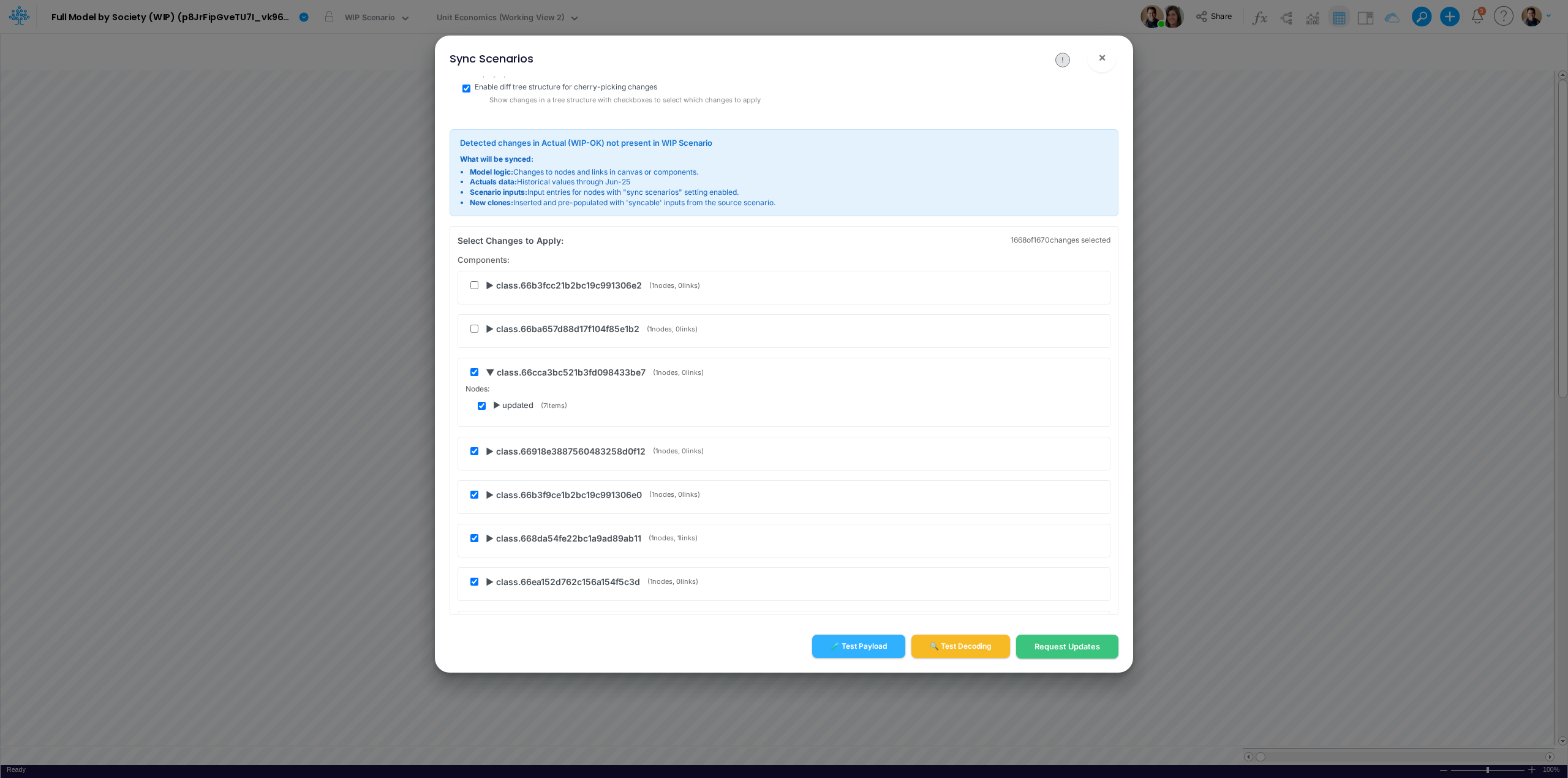
click at [471, 374] on input "checkbox" at bounding box center [474, 371] width 8 height 8
checkbox input "false"
click at [487, 370] on span "▼ class.66cca3bc521b3fd098433be7" at bounding box center [566, 371] width 160 height 13
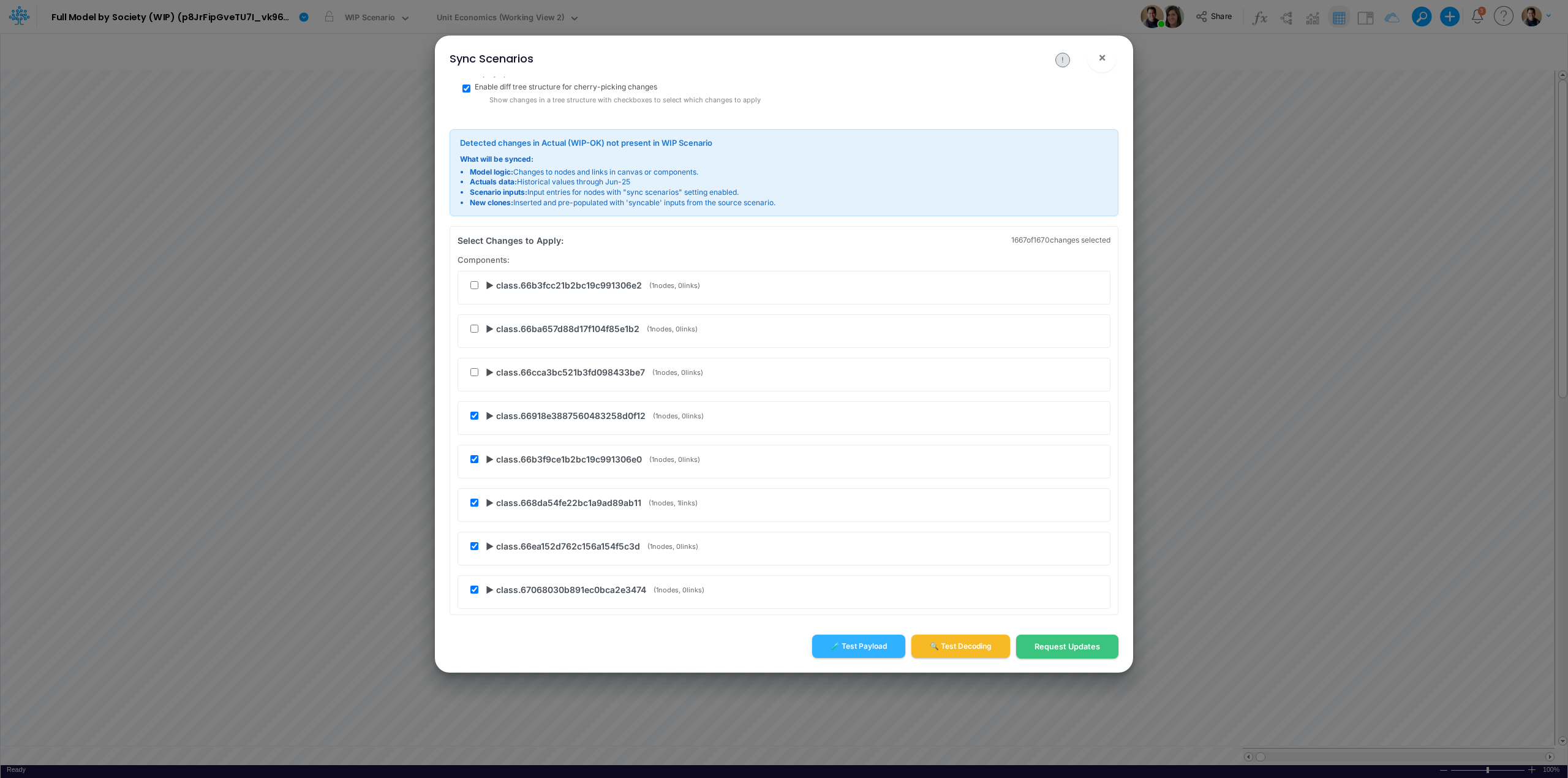
click at [491, 420] on span "▶ class.66918e3887560483258d0f12" at bounding box center [566, 415] width 160 height 13
click at [493, 449] on span "▶ updated" at bounding box center [513, 449] width 40 height 13
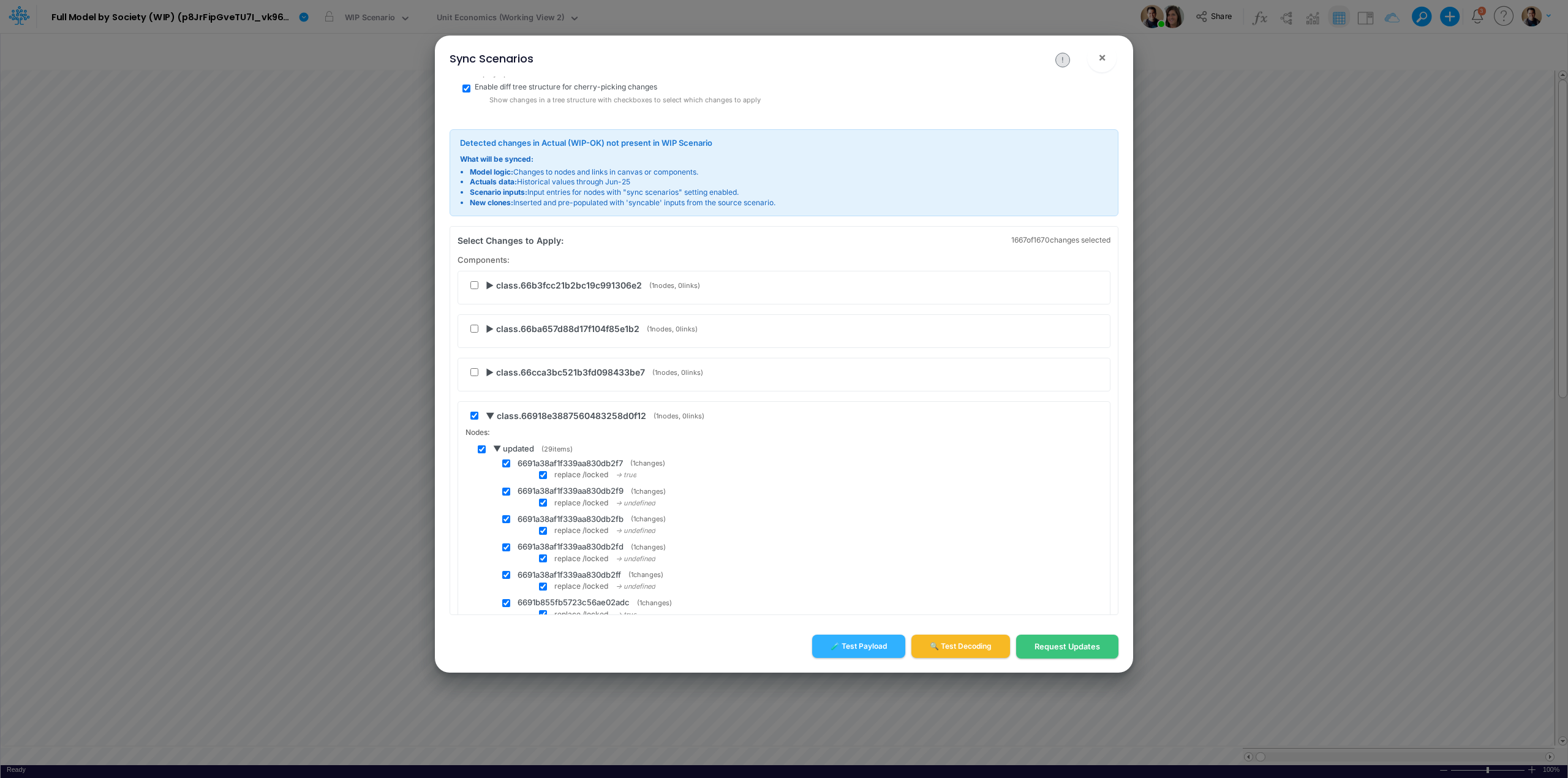
click at [493, 449] on span "▼ updated" at bounding box center [513, 449] width 41 height 13
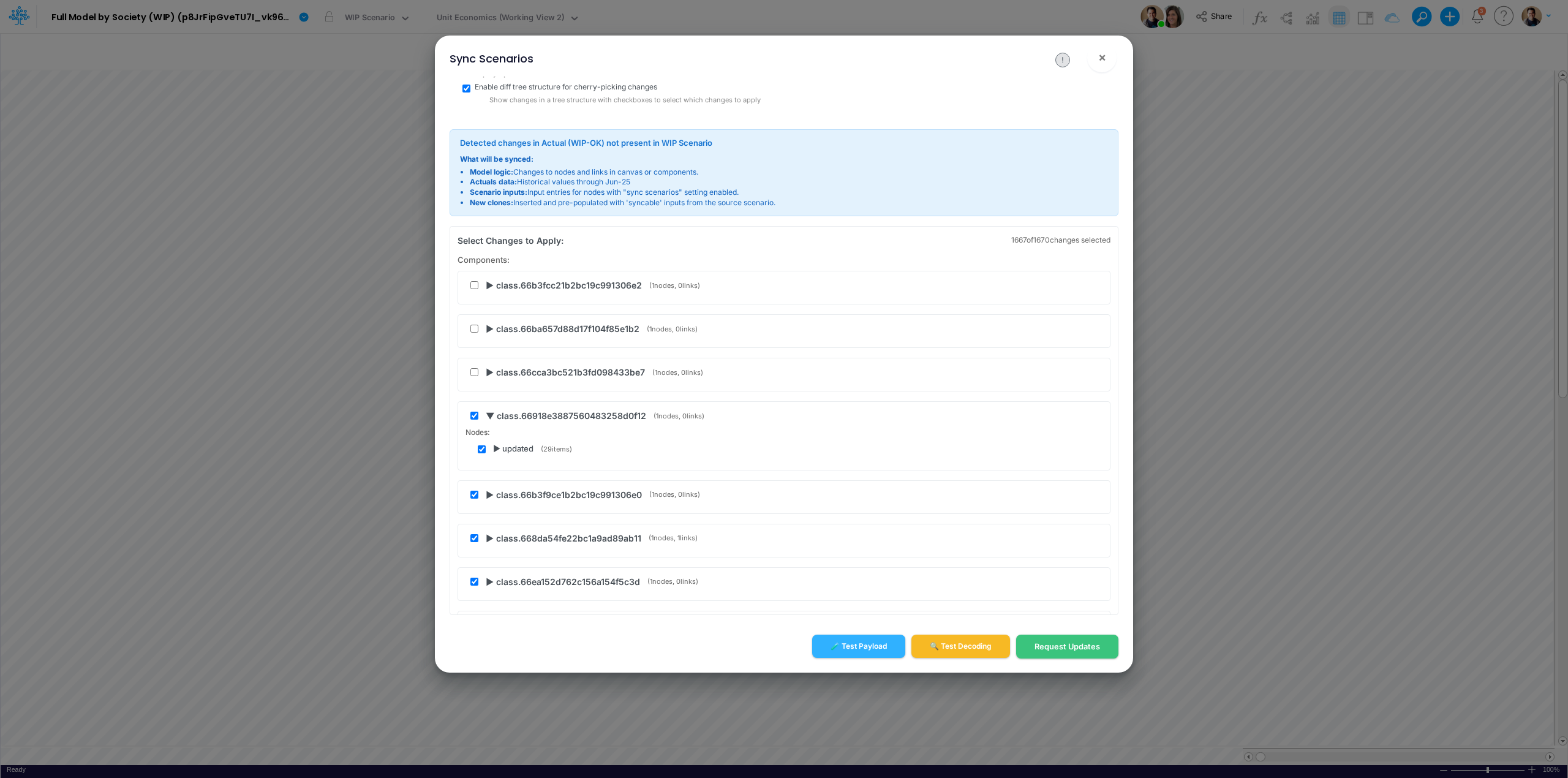
click at [494, 449] on span "▶ updated" at bounding box center [513, 449] width 40 height 13
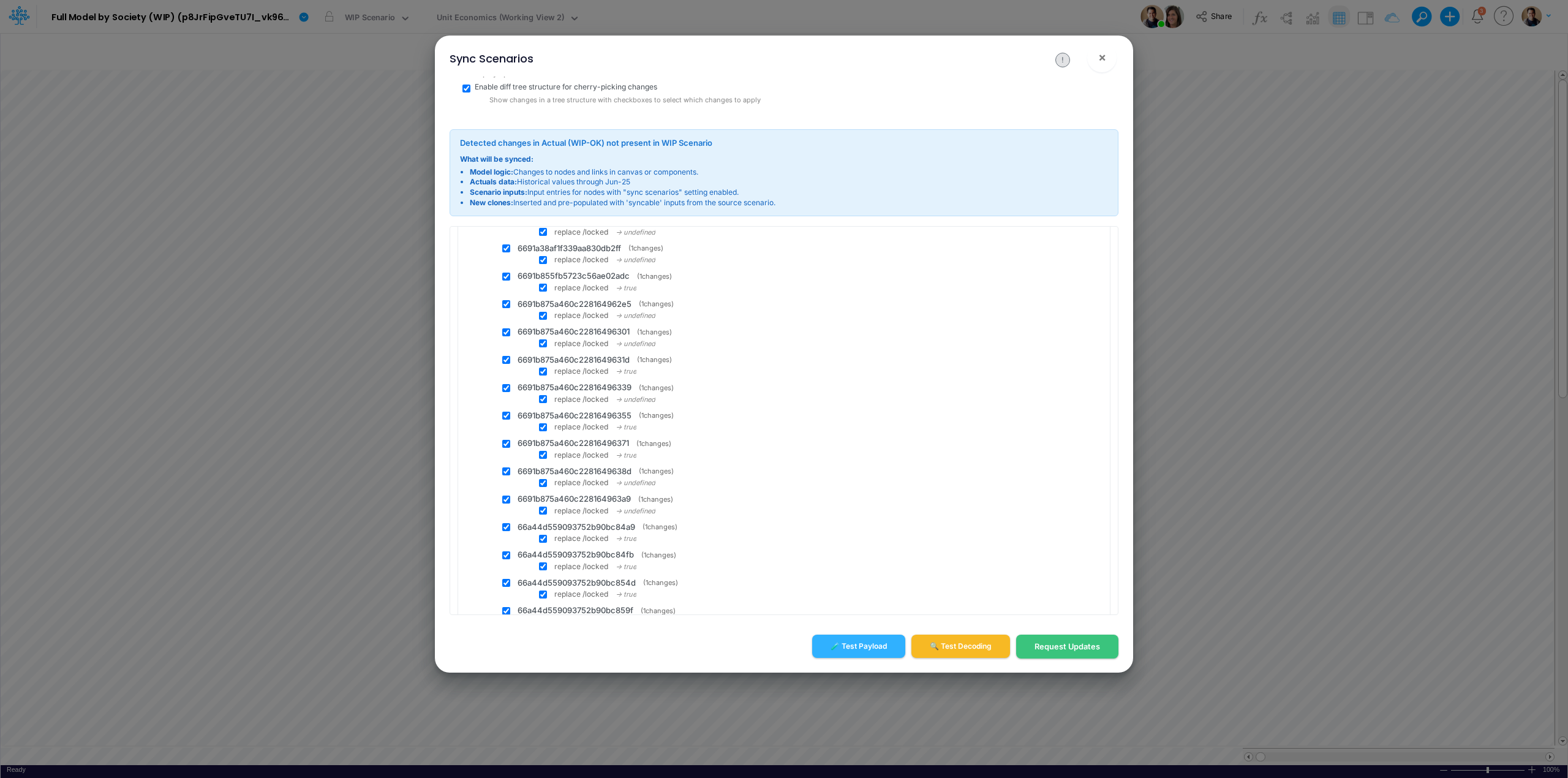
scroll to position [0, 0]
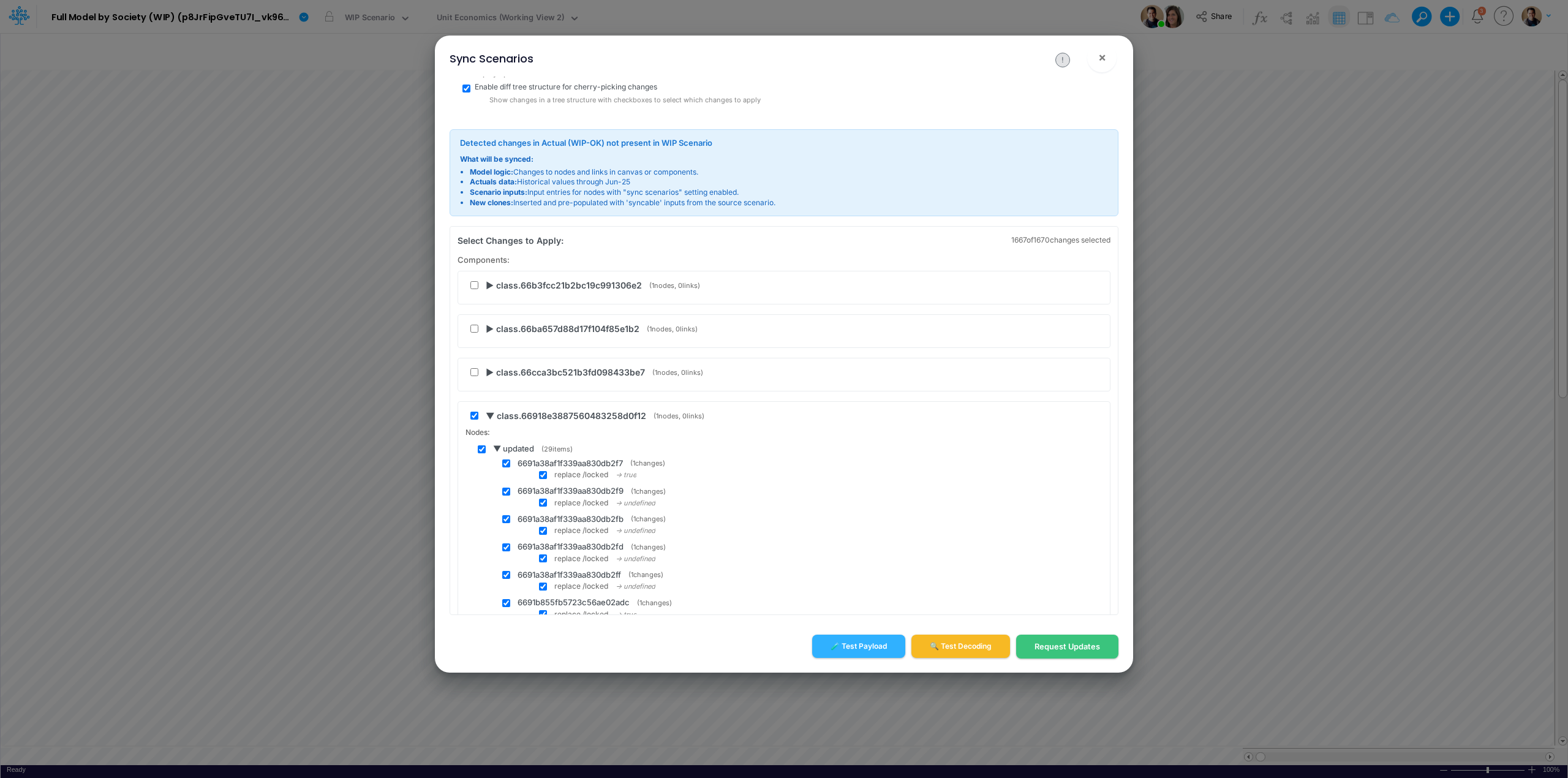
click at [474, 420] on input "checkbox" at bounding box center [474, 415] width 8 height 8
checkbox input "false"
click at [489, 418] on span "▼ class.66918e3887560483258d0f12" at bounding box center [566, 415] width 161 height 13
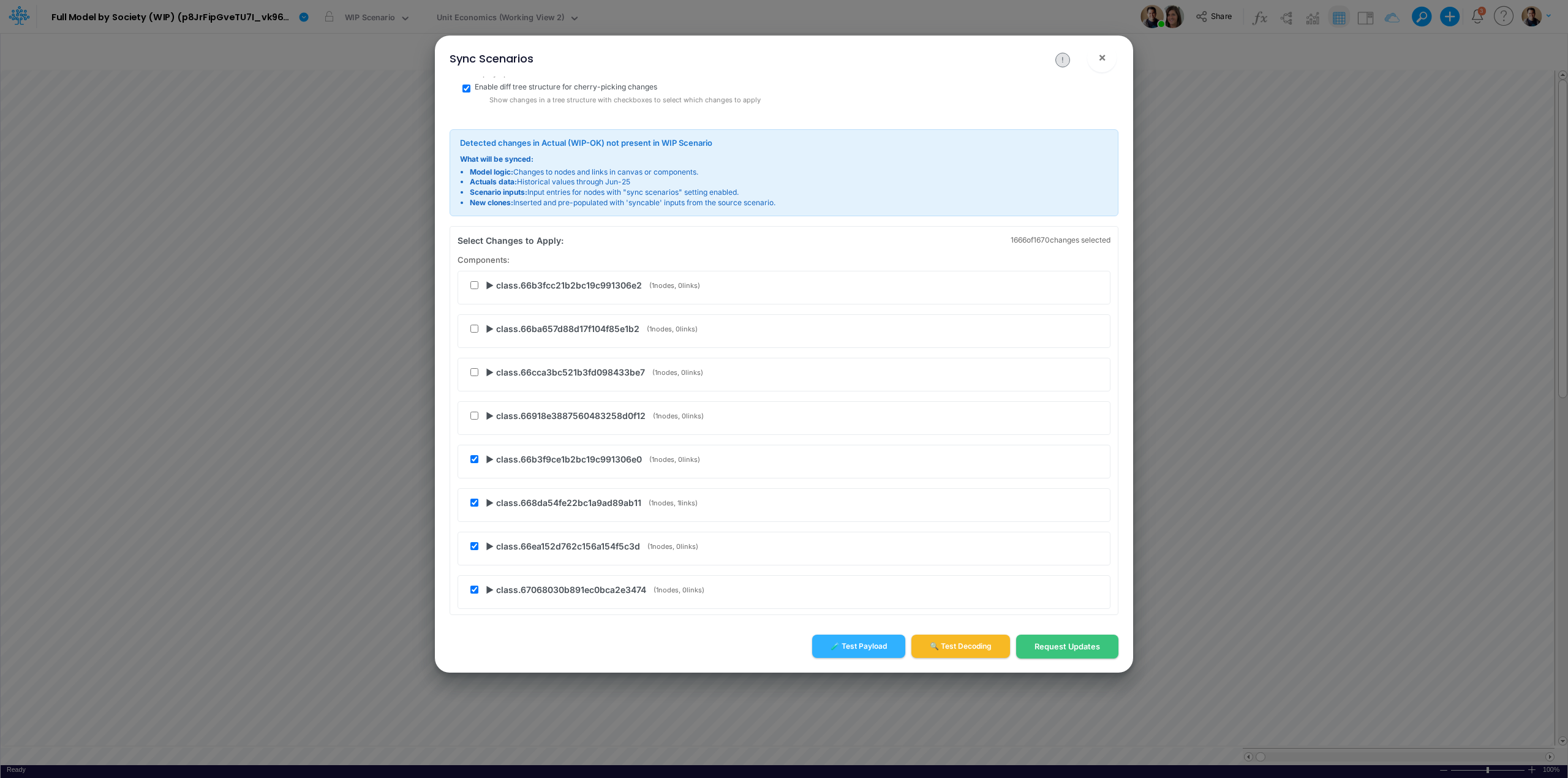
click at [491, 460] on span "▶ class.66b3f9ce1b2bc19c991306e0" at bounding box center [564, 459] width 157 height 13
click at [496, 492] on span "▶ updated" at bounding box center [513, 493] width 40 height 13
click at [496, 492] on span "▼ updated" at bounding box center [513, 493] width 41 height 13
click at [471, 461] on input "checkbox" at bounding box center [474, 459] width 8 height 8
checkbox input "false"
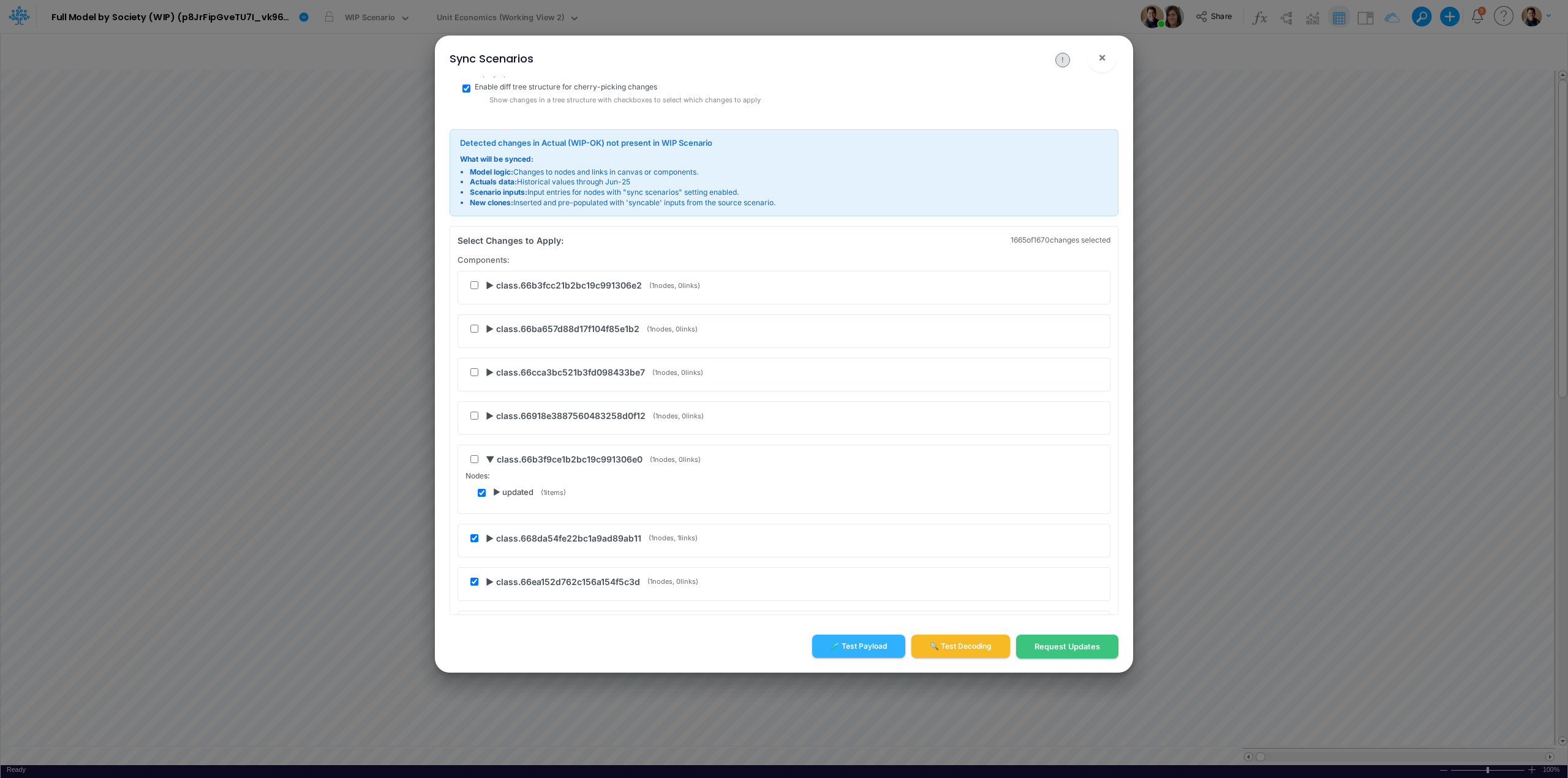
click at [492, 541] on span "▶ class.668da54fe22bc1a9ad89ab11" at bounding box center [563, 538] width 156 height 13
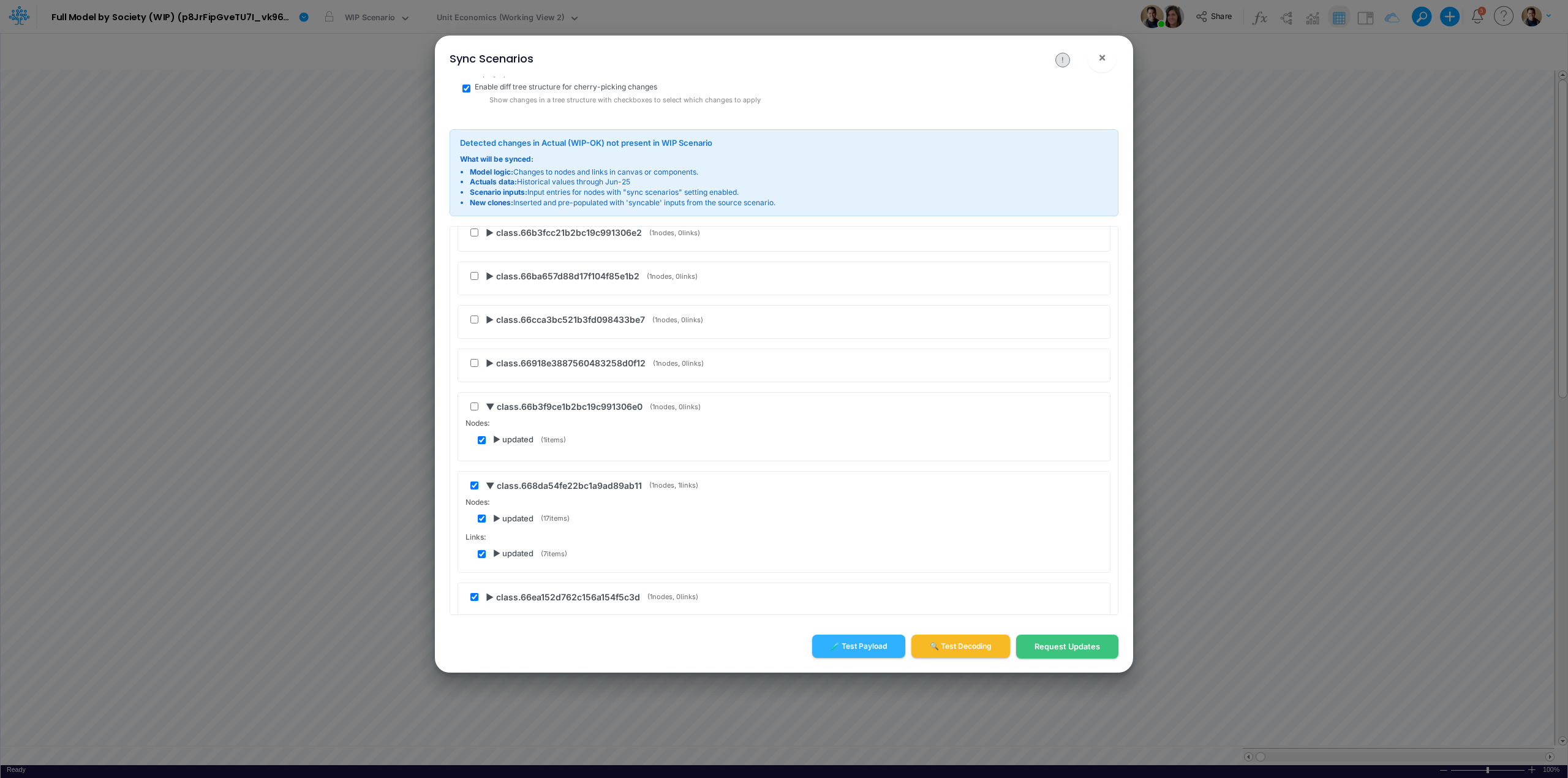
scroll to position [82, 0]
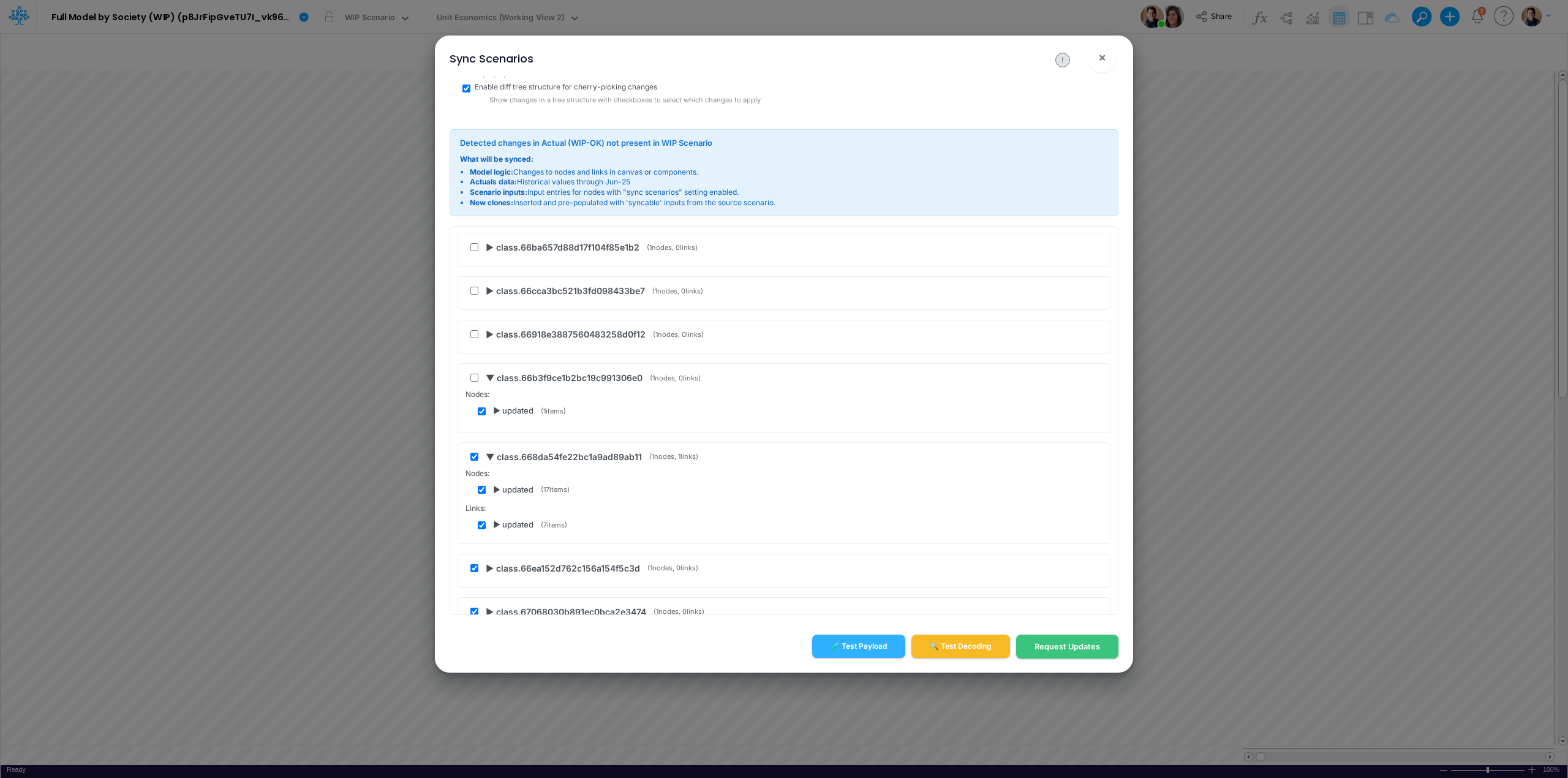
click at [494, 493] on span "▶ updated" at bounding box center [513, 490] width 40 height 13
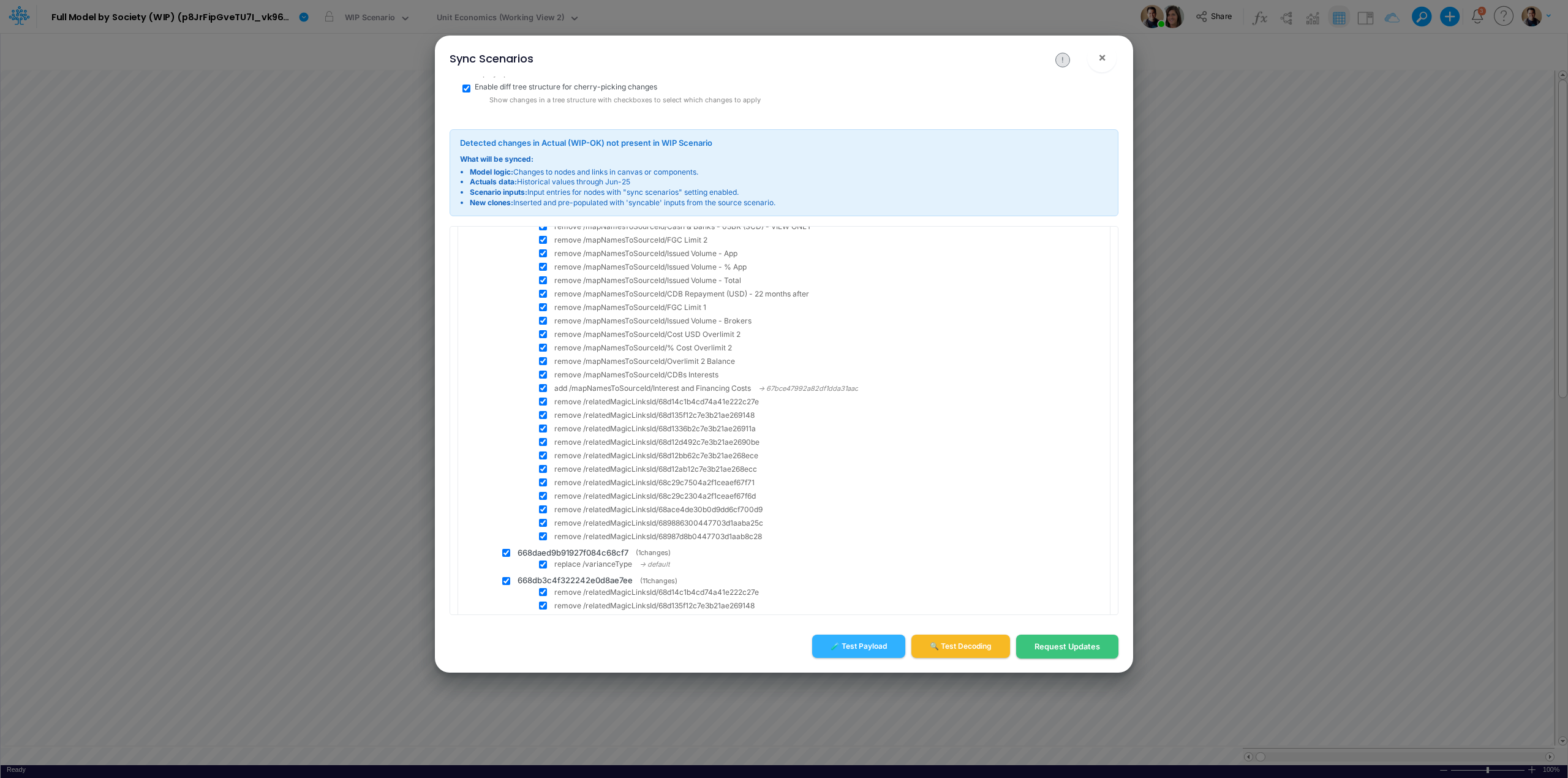
scroll to position [245, 0]
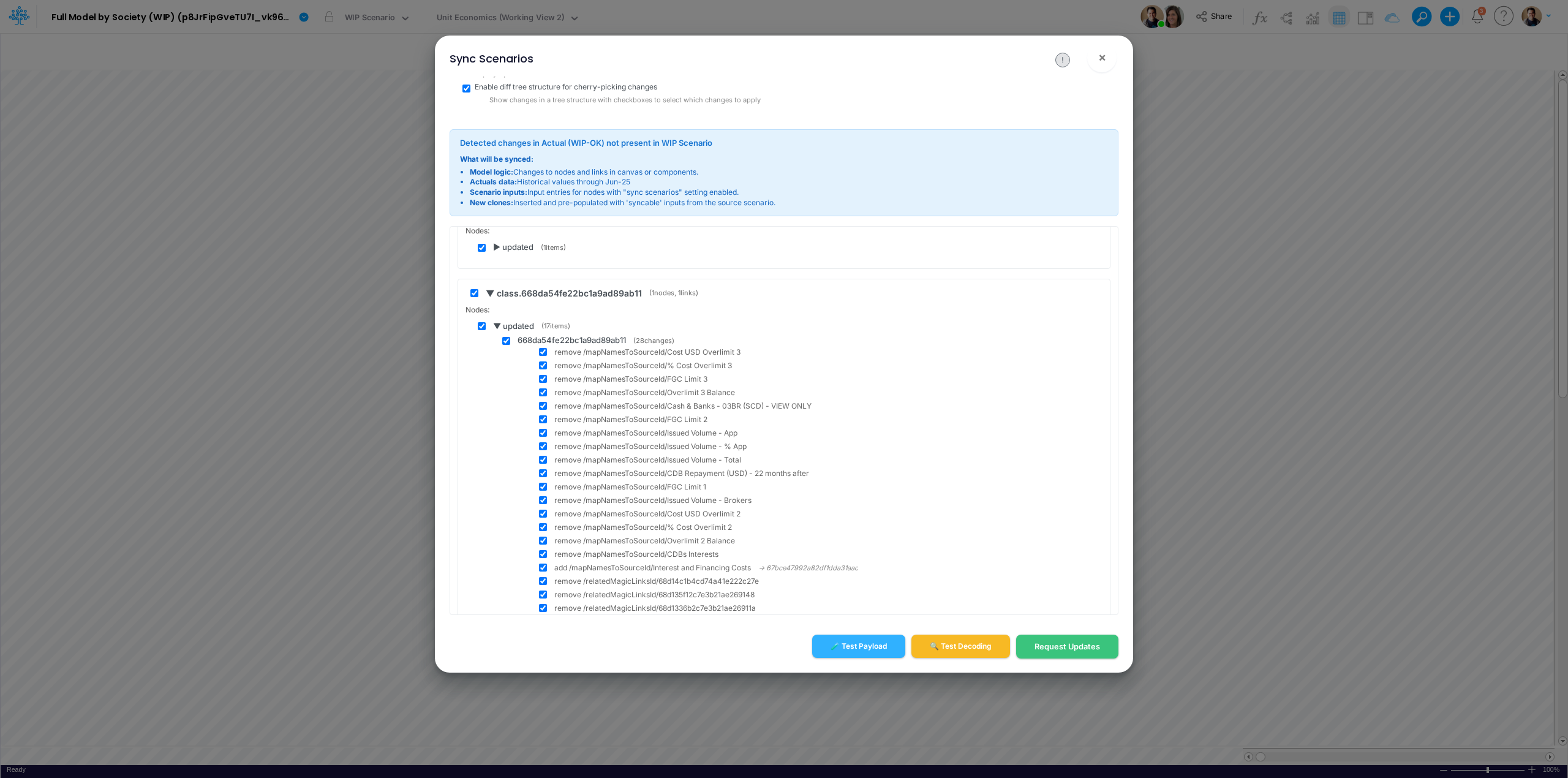
click at [485, 328] on input "checkbox" at bounding box center [481, 326] width 8 height 8
checkbox input "false"
click at [498, 329] on span "▼ updated" at bounding box center [513, 327] width 41 height 13
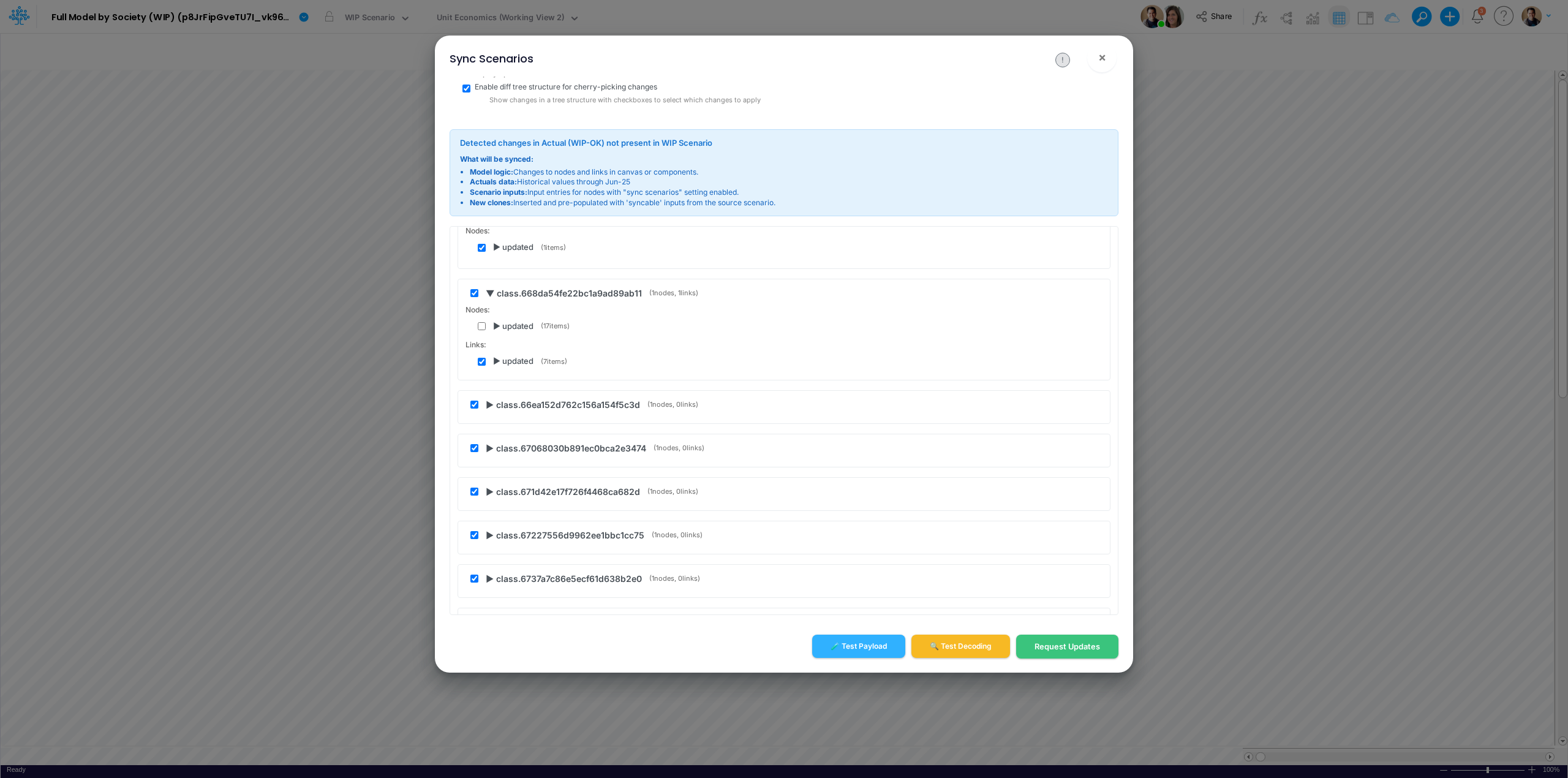
click at [496, 365] on span "▶ updated" at bounding box center [513, 361] width 40 height 13
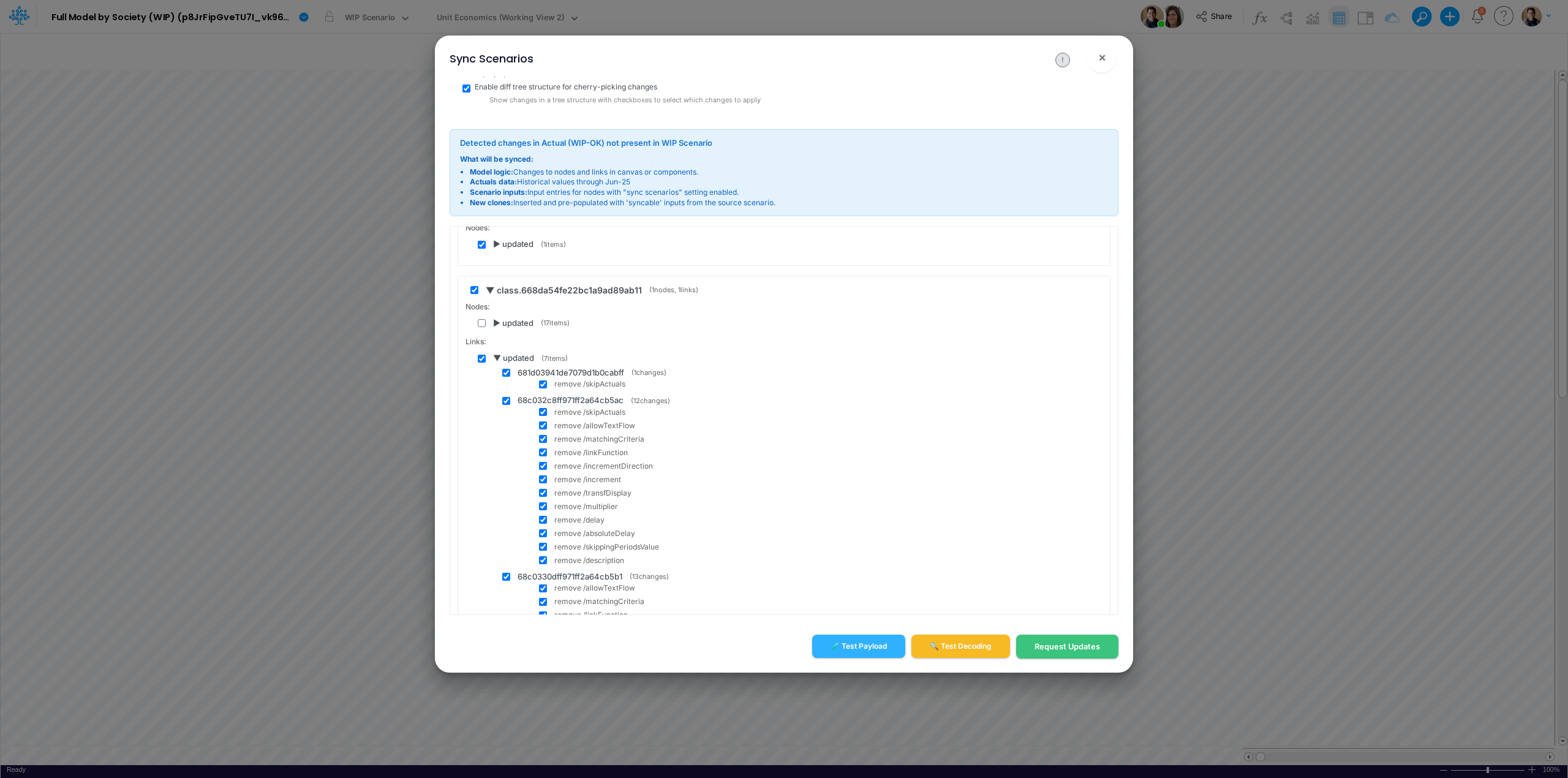
scroll to position [163, 0]
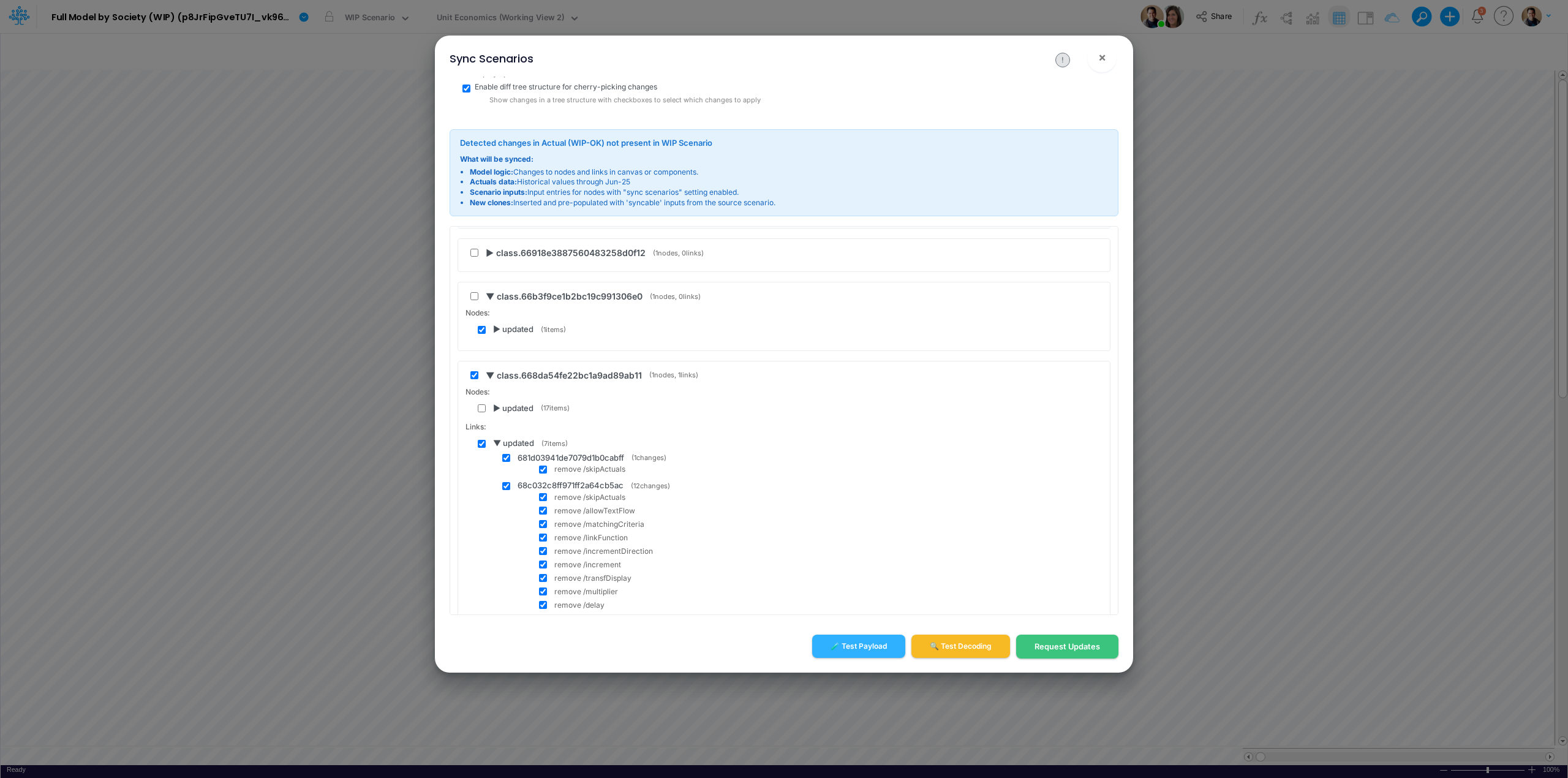
click at [482, 447] on input "checkbox" at bounding box center [481, 444] width 8 height 8
checkbox input "false"
click at [496, 445] on span "▼ updated" at bounding box center [513, 444] width 41 height 13
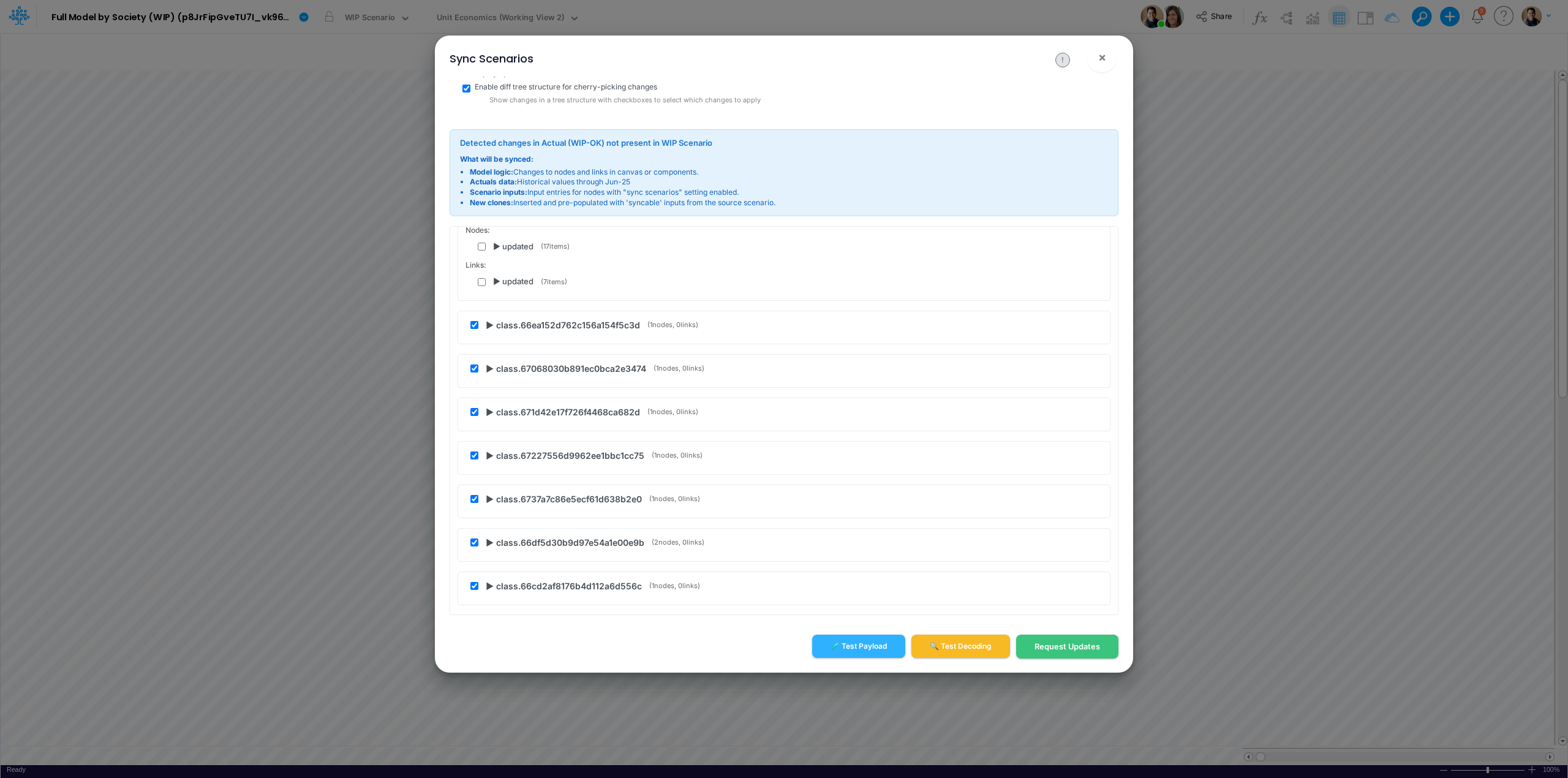
scroll to position [327, 0]
click at [491, 324] on span "▶ class.66ea152d762c156a154f5c3d" at bounding box center [562, 322] width 154 height 13
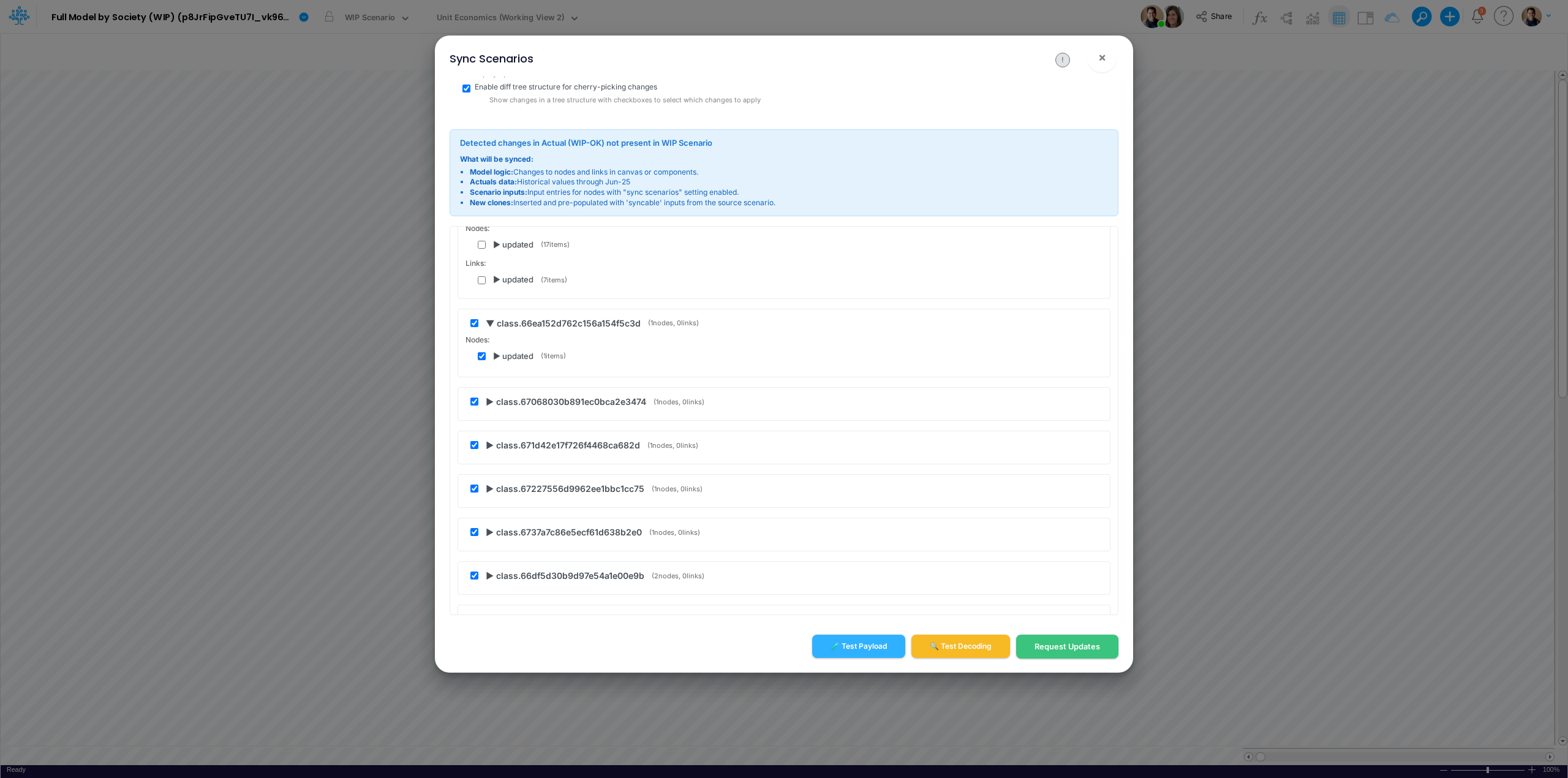
click at [496, 354] on span "▶ updated" at bounding box center [513, 356] width 40 height 13
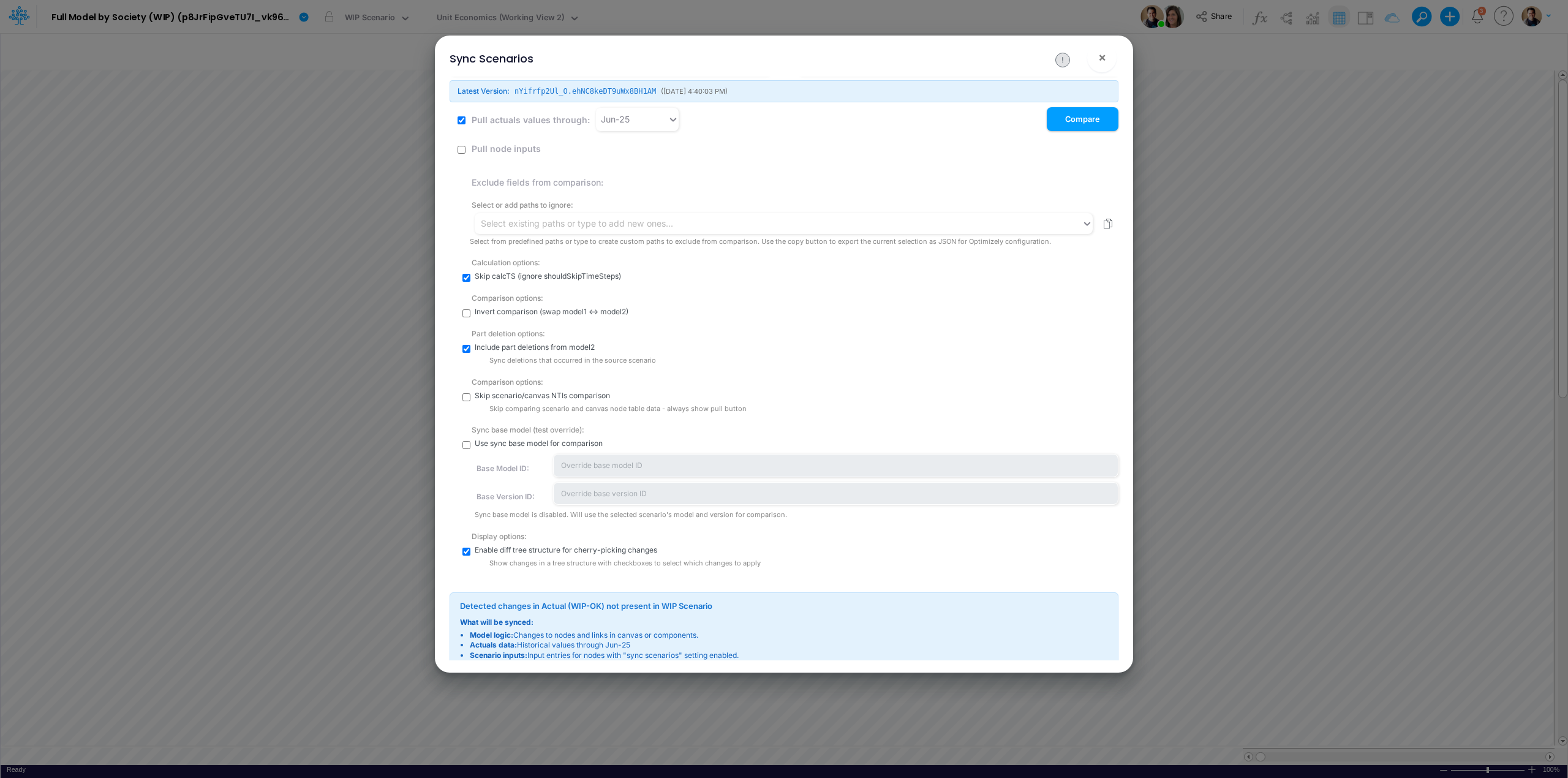
scroll to position [0, 0]
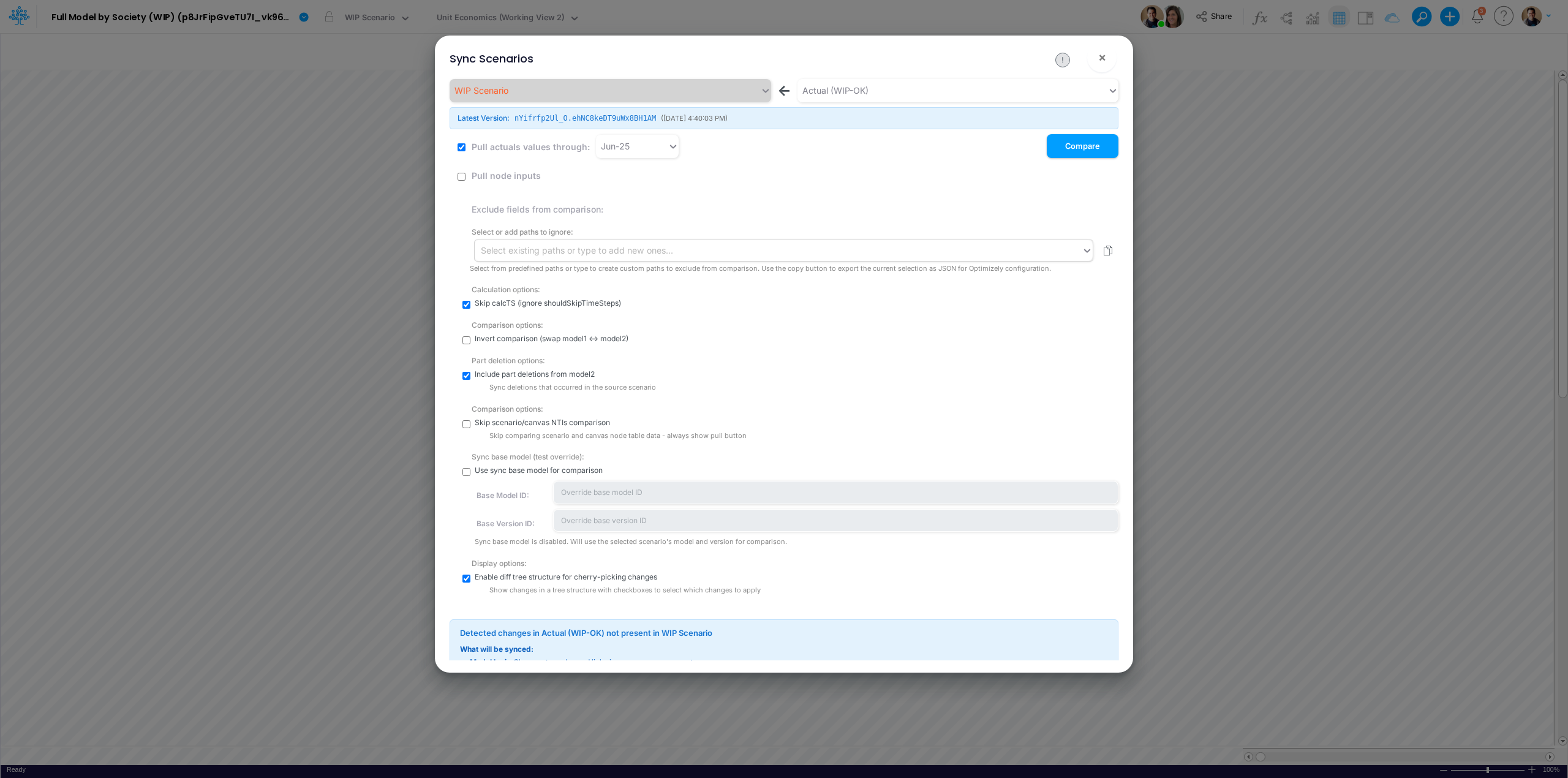
click at [742, 260] on div "Select existing paths or type to add new ones..." at bounding box center [778, 250] width 607 height 21
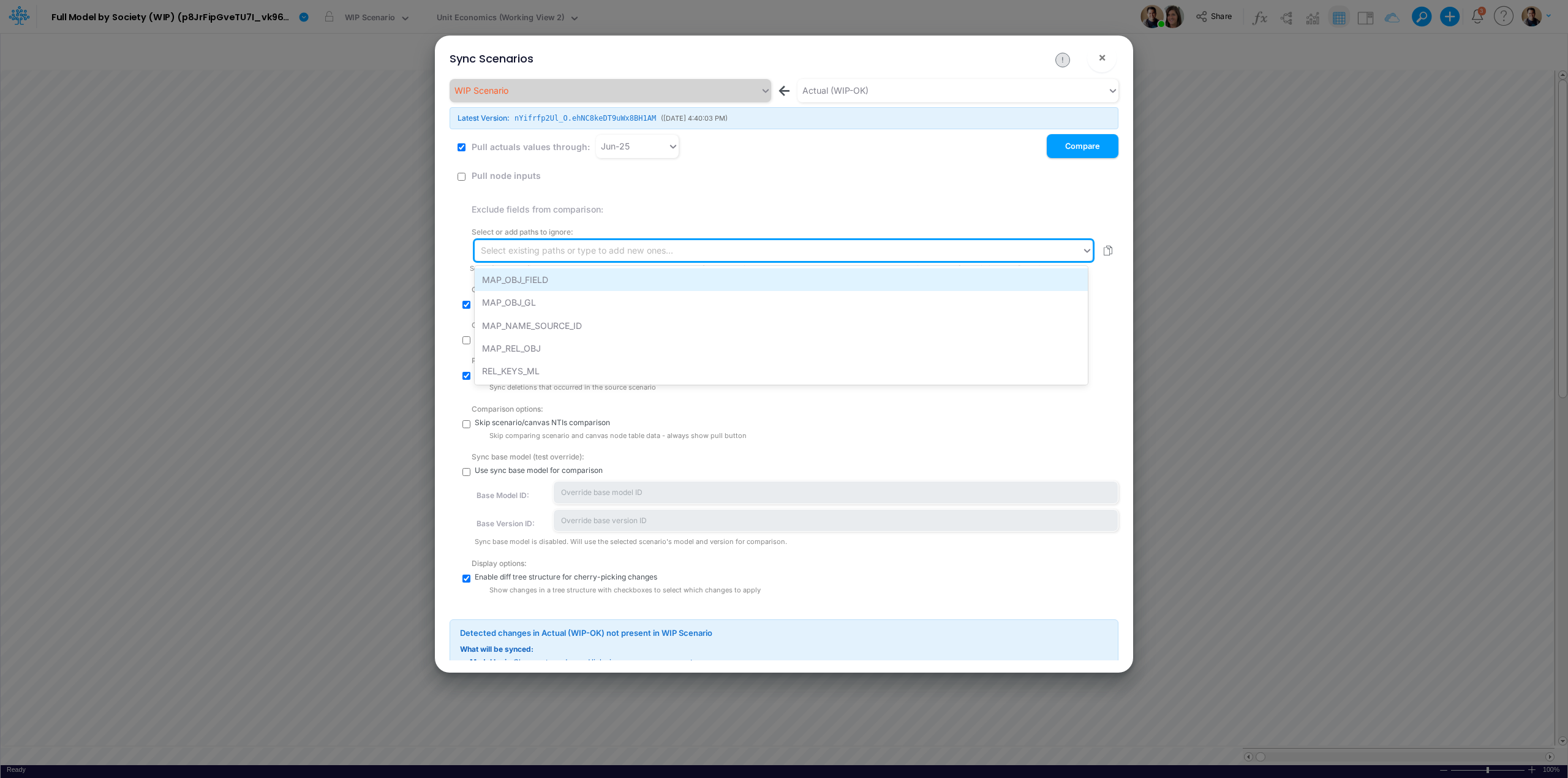
click at [662, 277] on div "MAP_OBJ_FIELD" at bounding box center [781, 280] width 614 height 23
click at [672, 248] on div "mapObjsFields" at bounding box center [767, 251] width 585 height 21
click at [665, 272] on div "MAP_OBJ_GL" at bounding box center [781, 281] width 614 height 23
click at [672, 244] on div "mapObjsFields mapObjIdsGLs" at bounding box center [767, 251] width 585 height 21
click at [672, 273] on div "MAP_NAME_SOURCE_ID" at bounding box center [781, 281] width 614 height 23
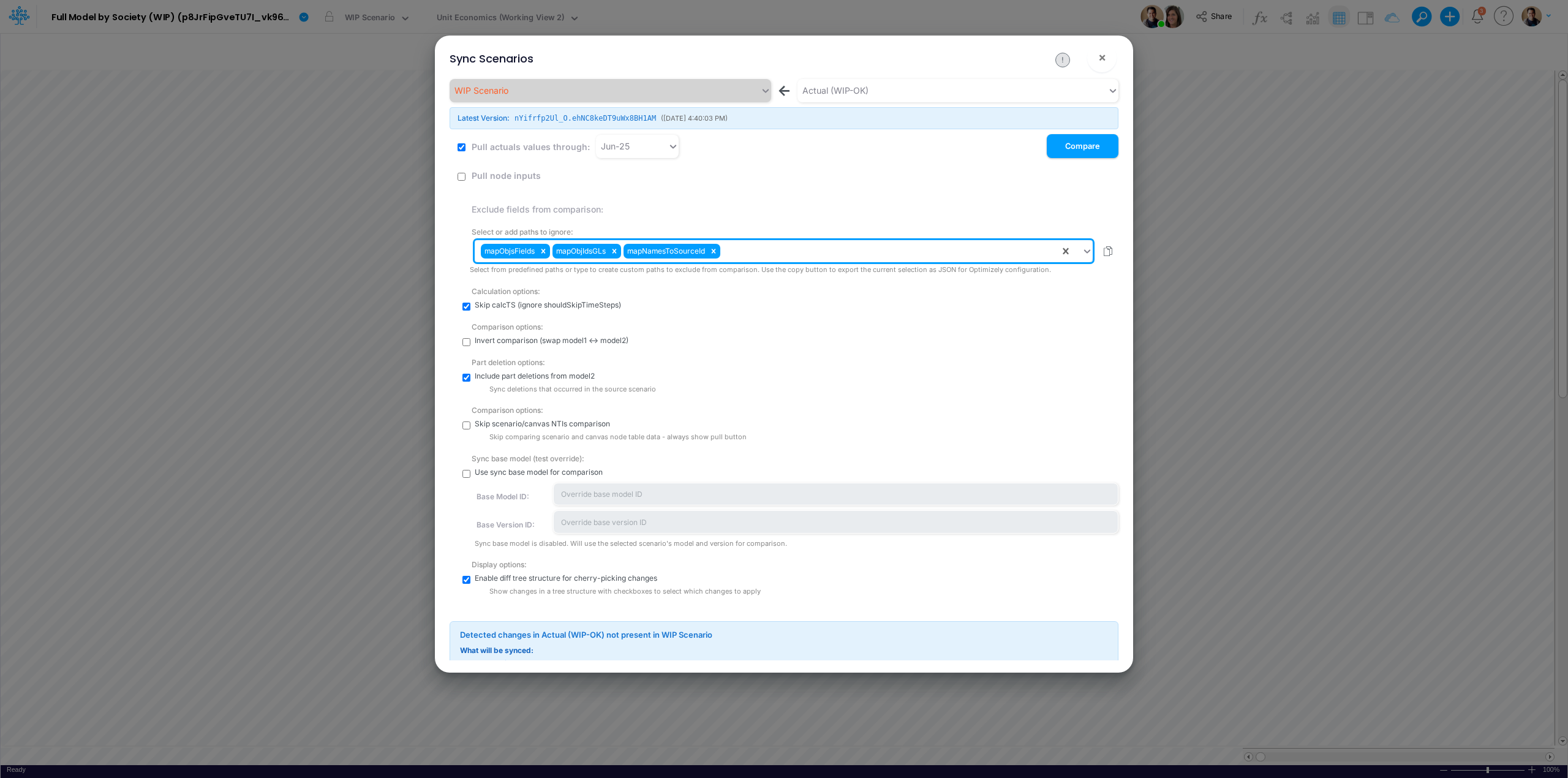
click at [746, 246] on div "mapObjsFields mapObjIdsGLs mapNamesToSourceId" at bounding box center [767, 251] width 585 height 21
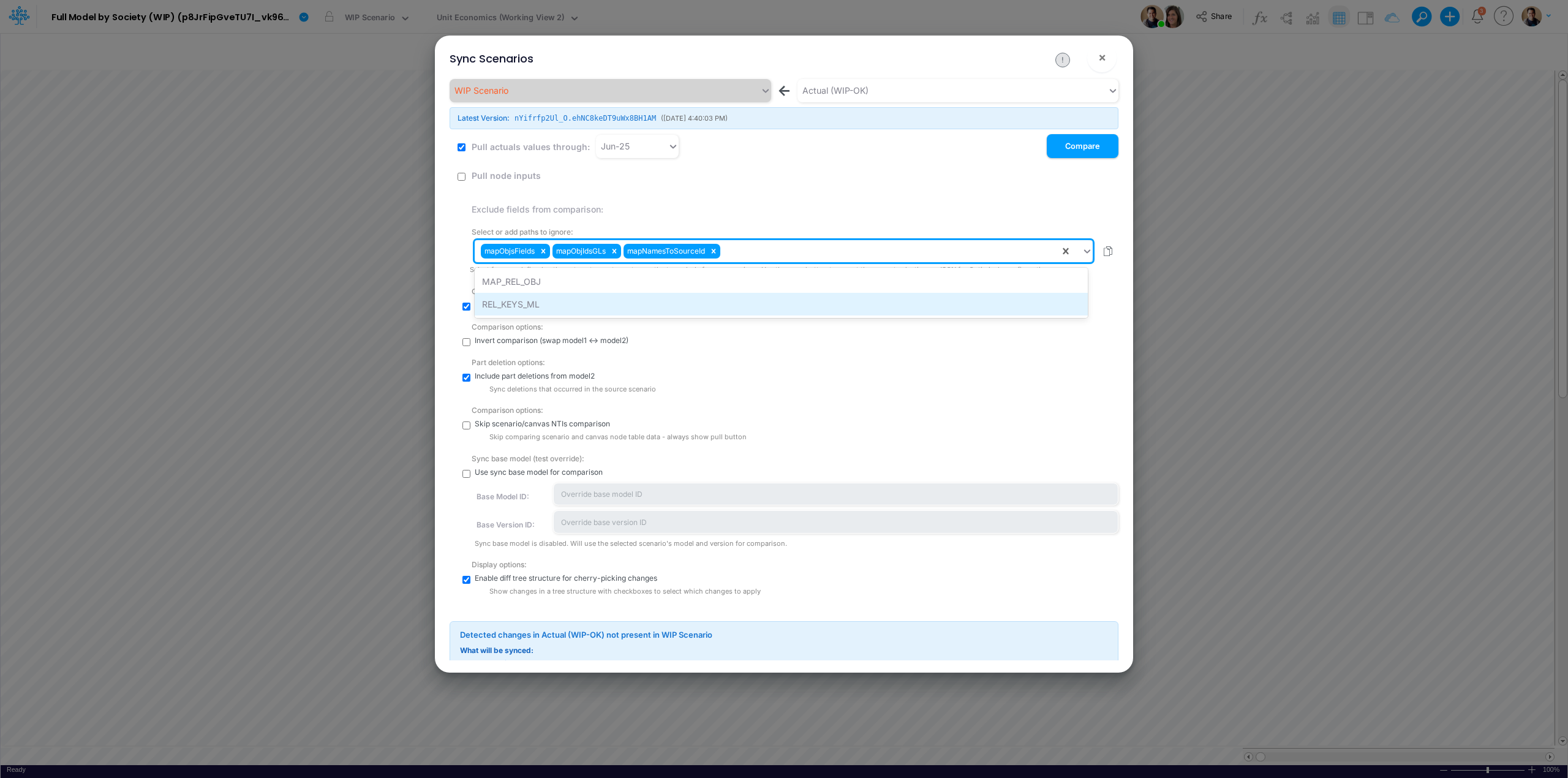
click at [737, 305] on div "REL_KEYS_ML" at bounding box center [781, 304] width 614 height 23
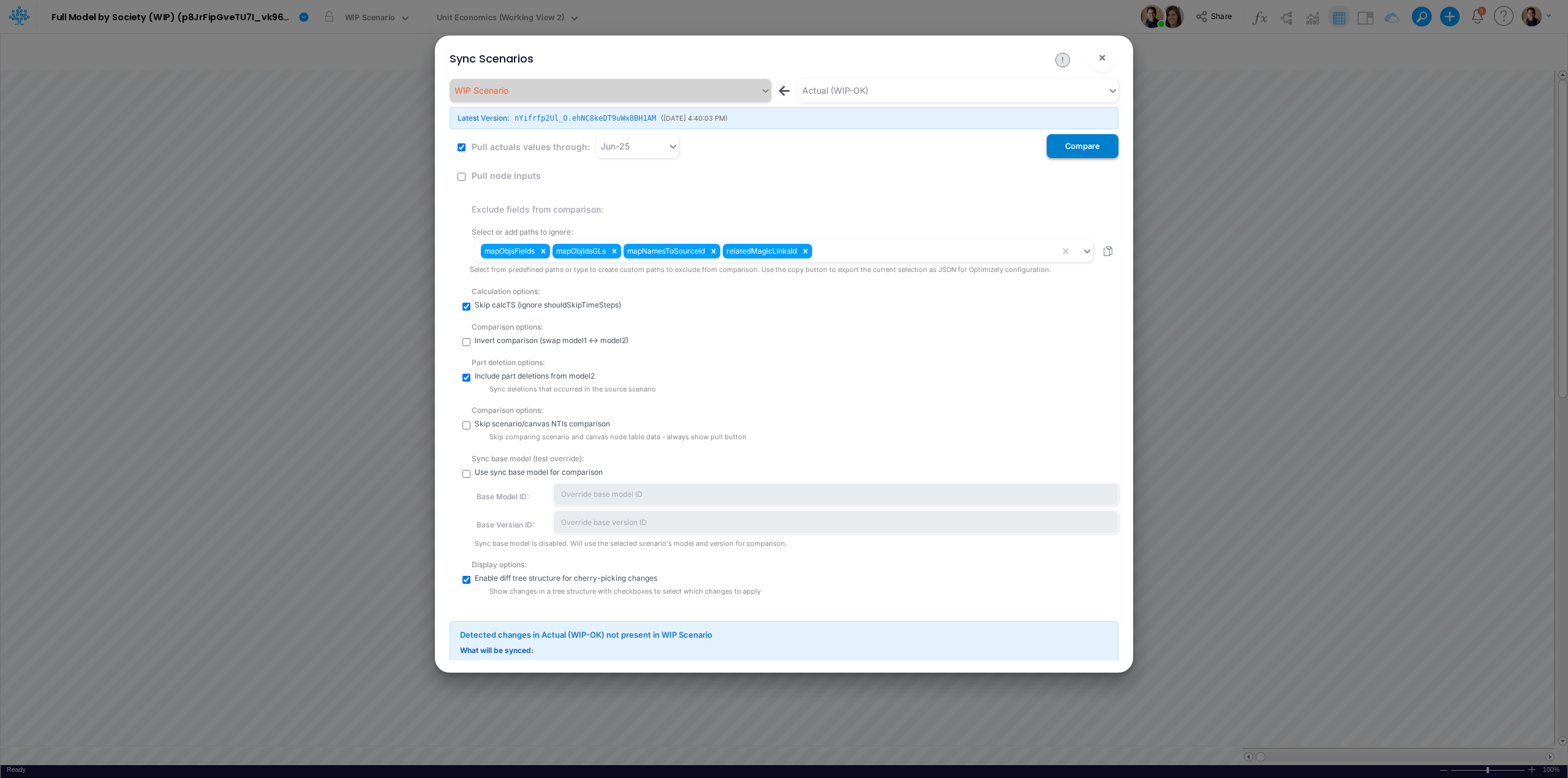
click at [1074, 143] on button "Compare" at bounding box center [1082, 146] width 72 height 24
checkbox input "true"
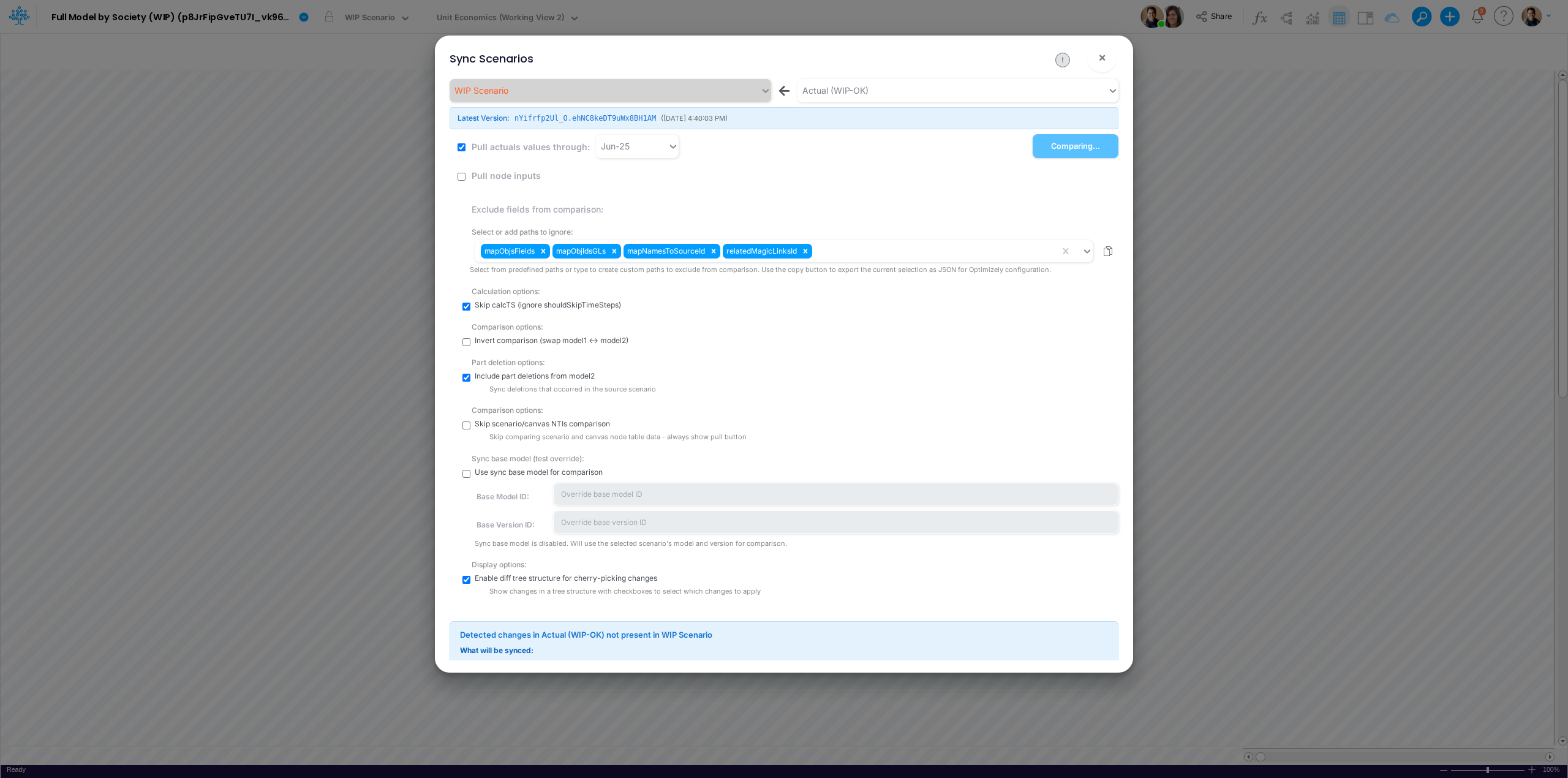
checkbox input "true"
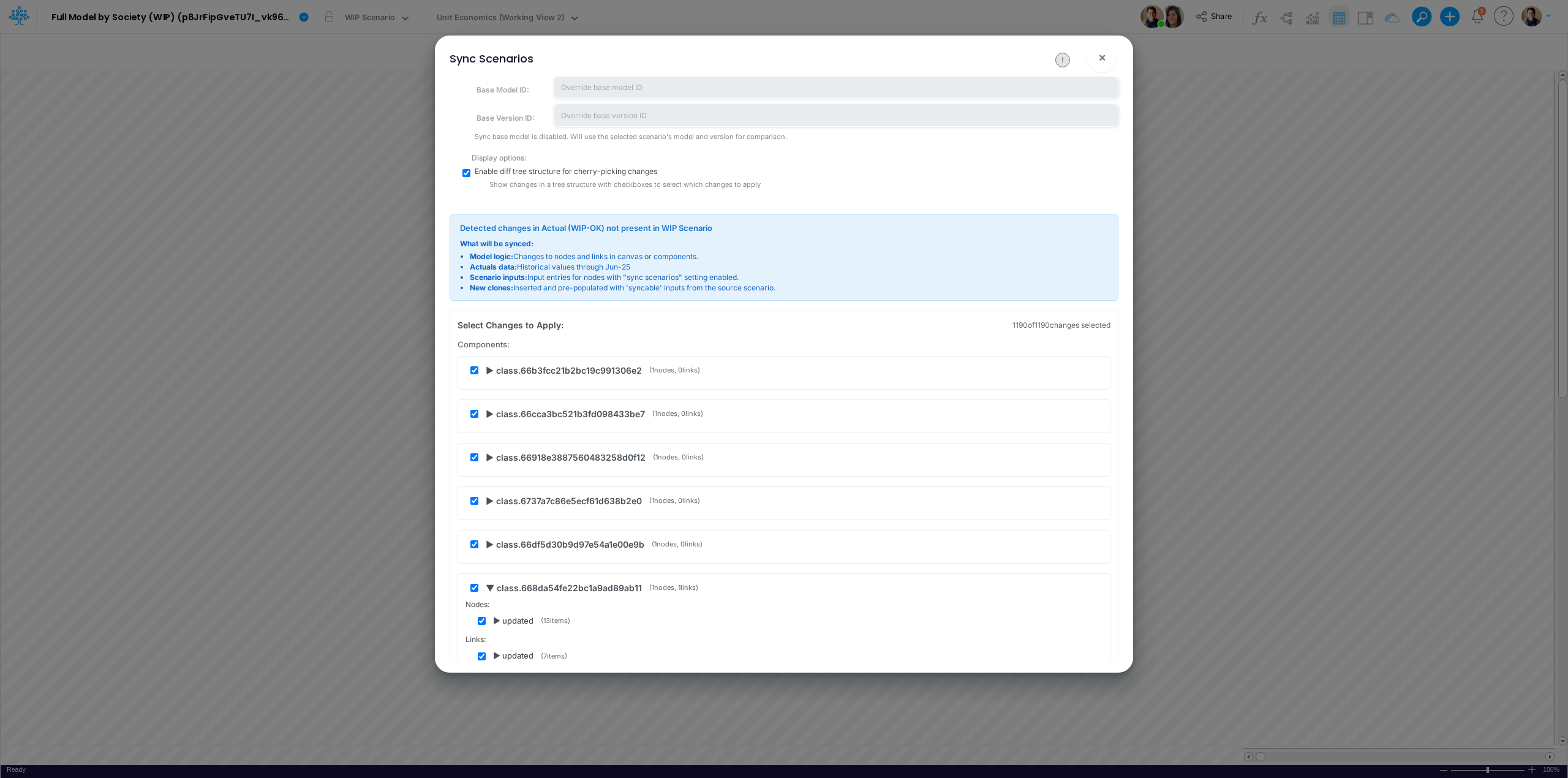
scroll to position [408, 0]
click at [487, 370] on span "▶ class.66b3fcc21b2bc19c991306e2" at bounding box center [564, 369] width 157 height 13
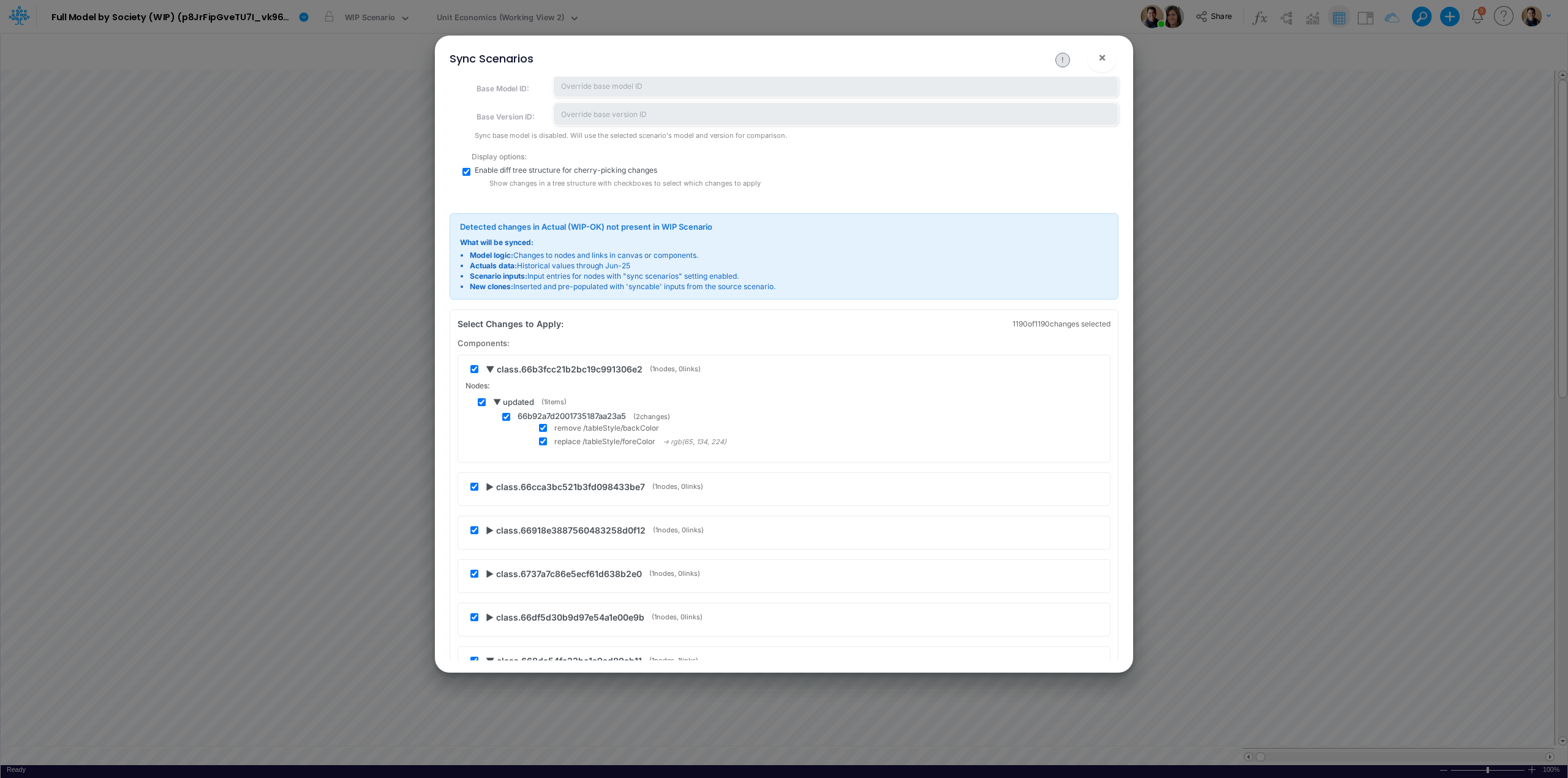
click at [487, 370] on span "▼ class.66b3fcc21b2bc19c991306e2" at bounding box center [564, 369] width 157 height 13
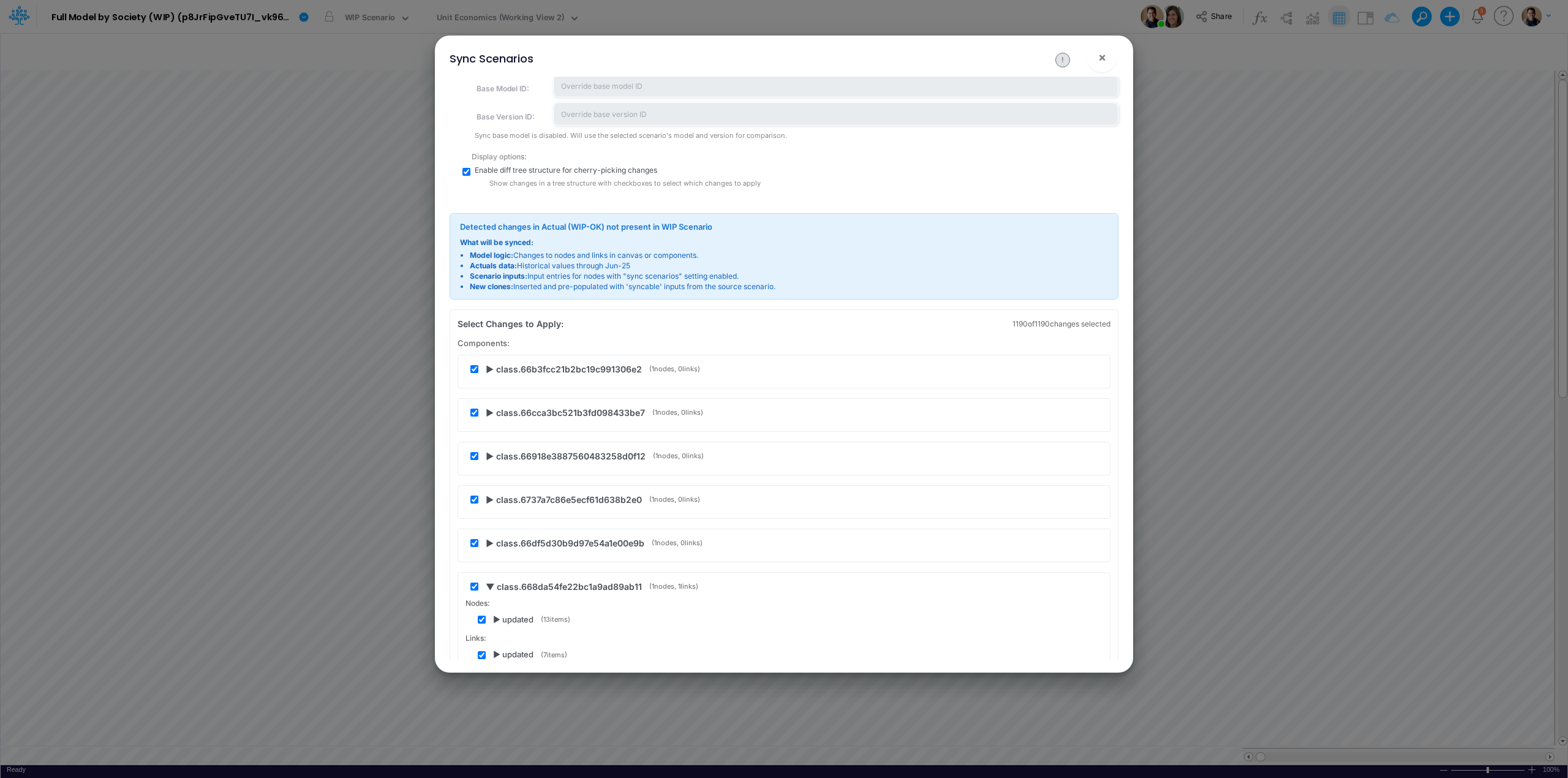
click at [474, 366] on input "checkbox" at bounding box center [474, 369] width 8 height 8
checkbox input "false"
click at [487, 414] on span "▶ class.66cca3bc521b3fd098433be7" at bounding box center [565, 413] width 159 height 13
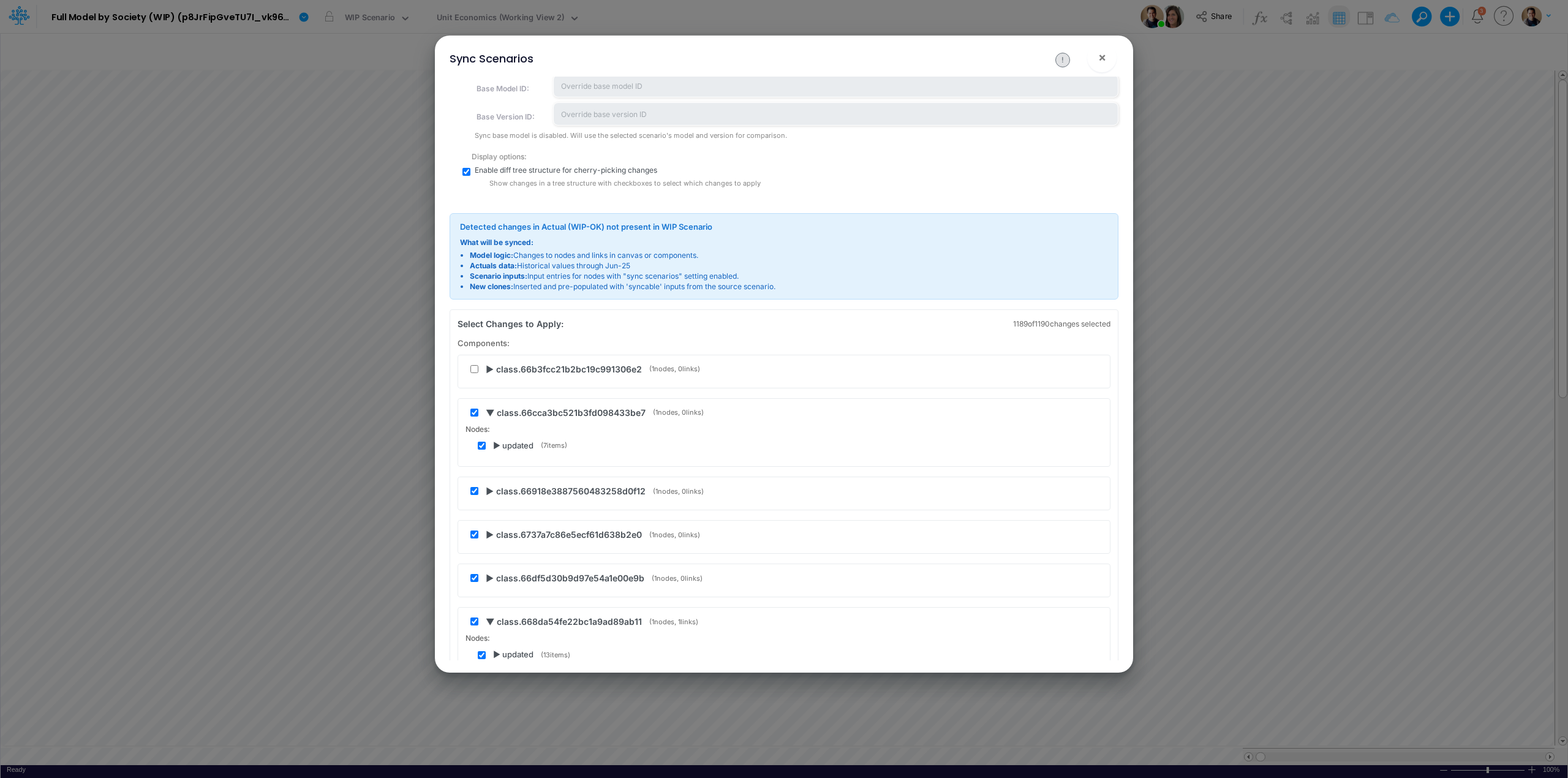
click at [498, 447] on span "▶ updated" at bounding box center [513, 446] width 40 height 13
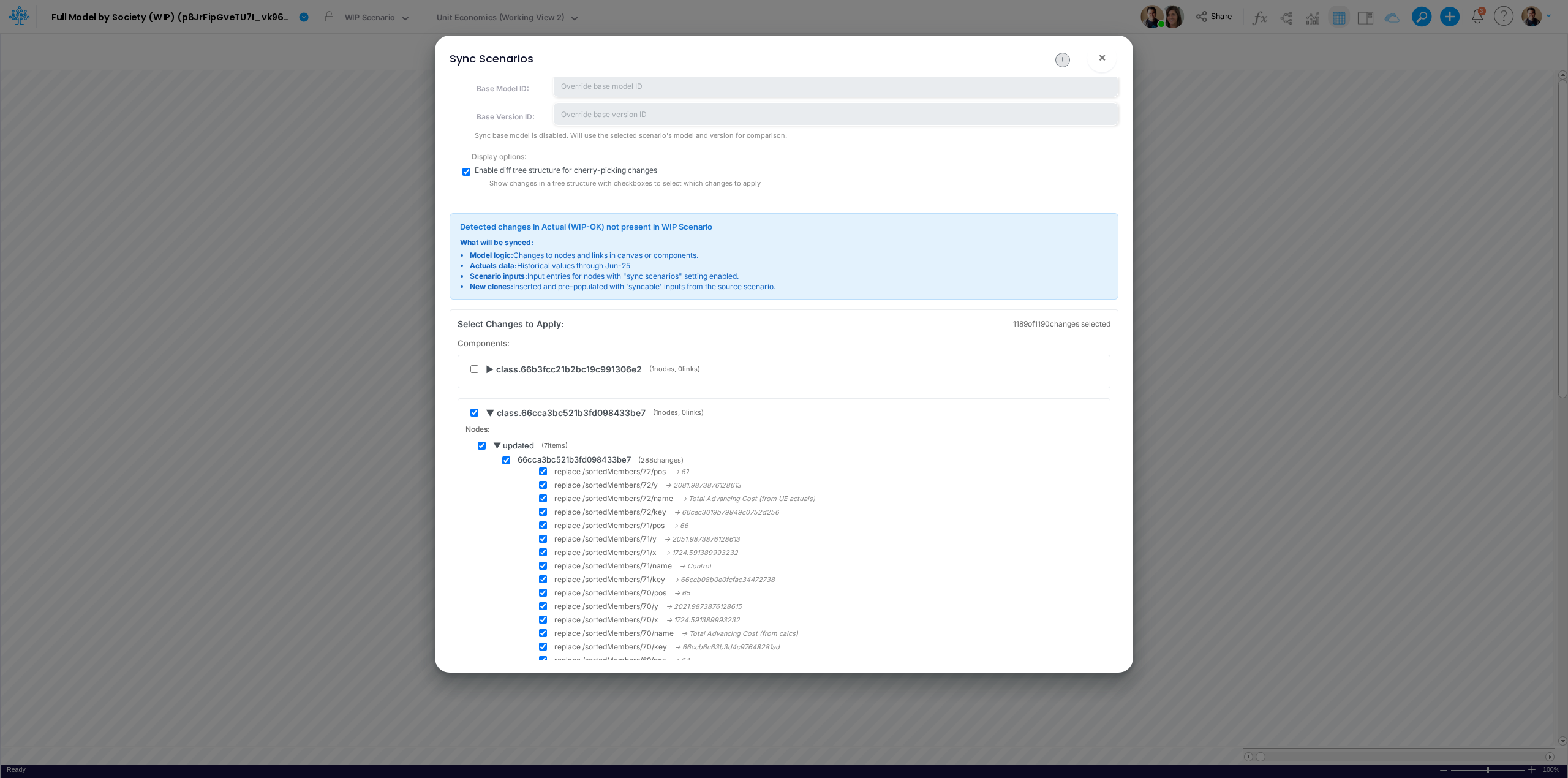
click at [497, 447] on span "▼ updated" at bounding box center [513, 446] width 41 height 13
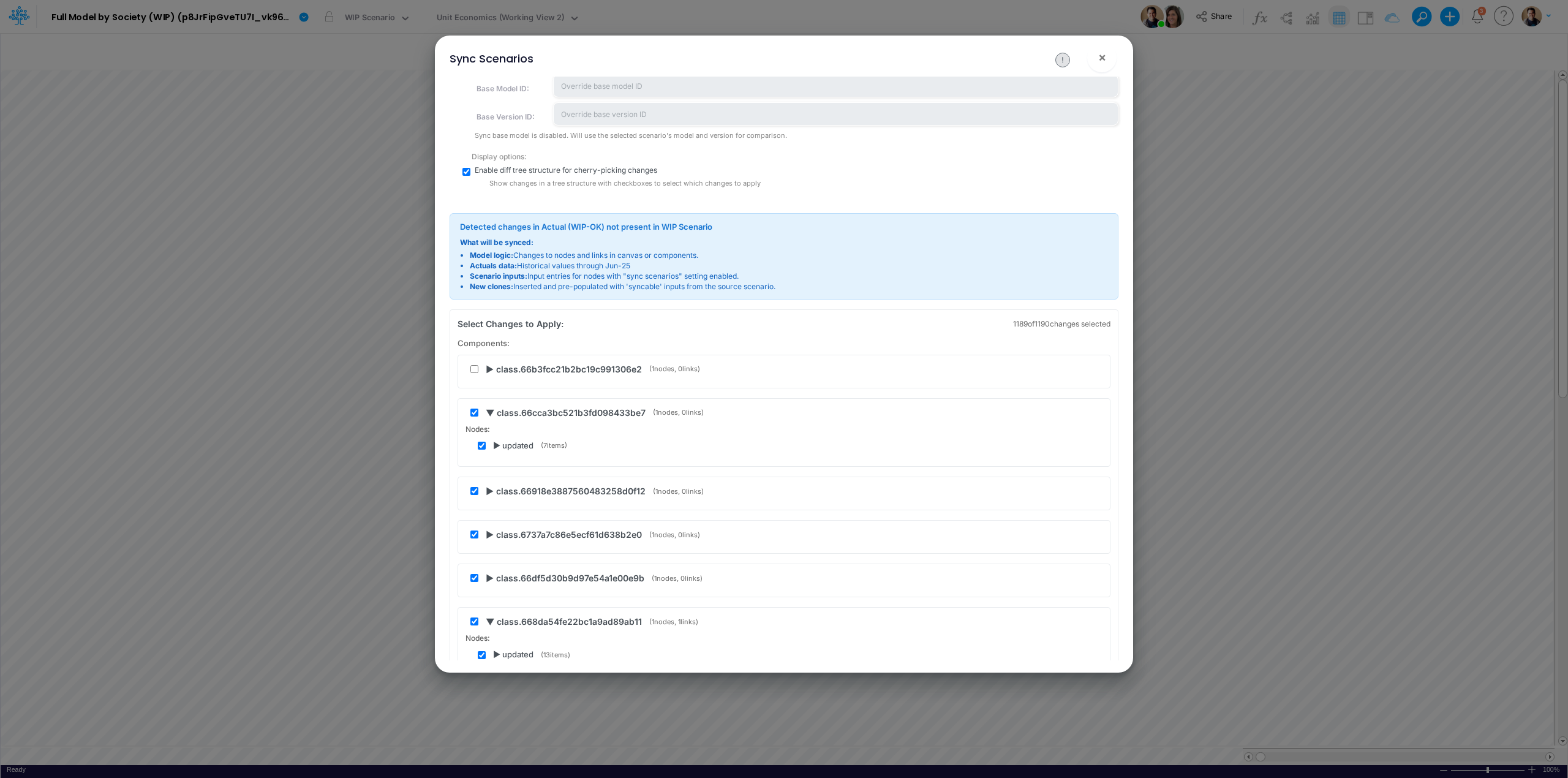
click at [471, 415] on input "checkbox" at bounding box center [474, 412] width 8 height 8
checkbox input "false"
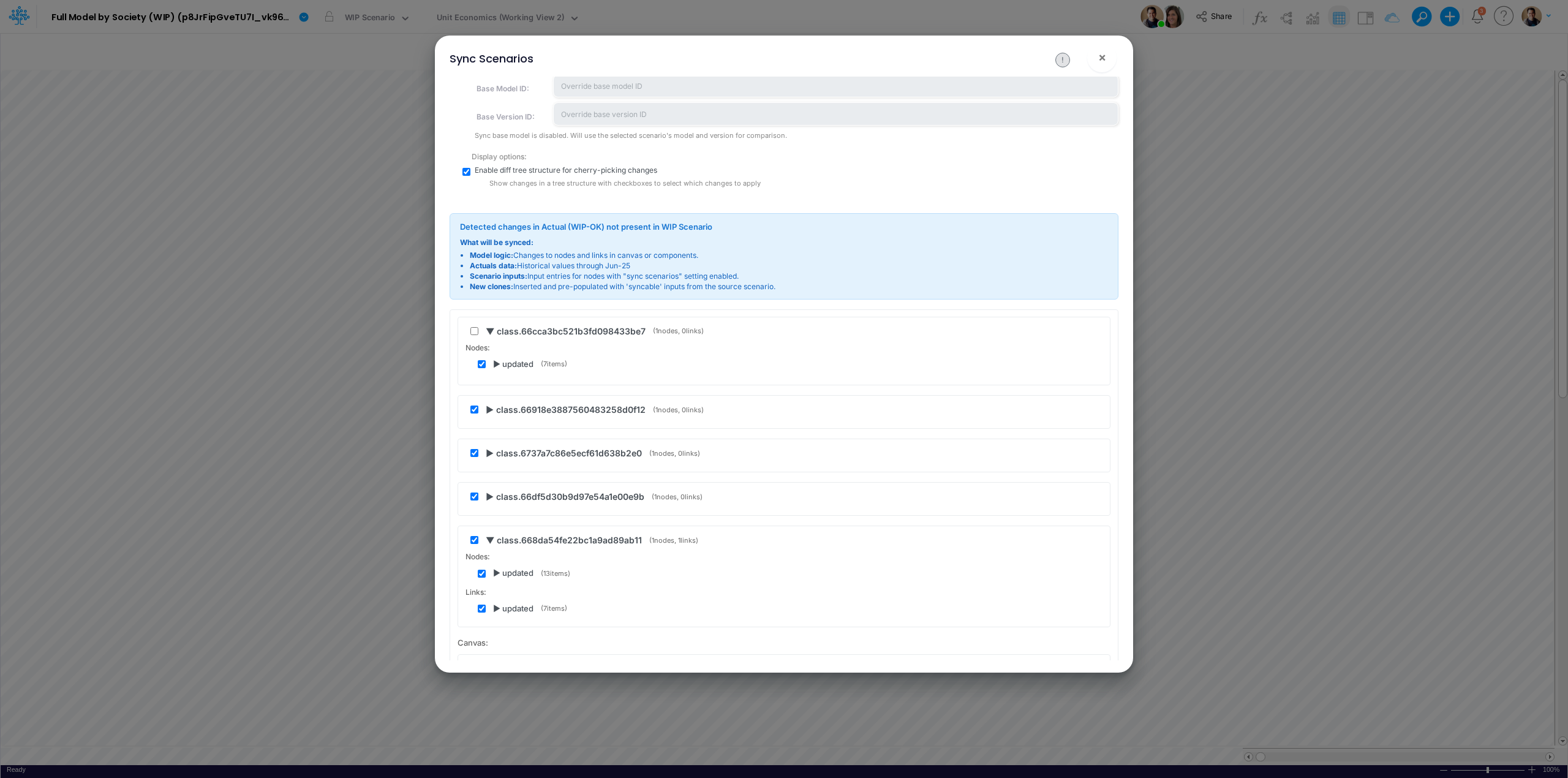
click at [492, 414] on span "▶ class.66918e3887560483258d0f12" at bounding box center [566, 409] width 160 height 13
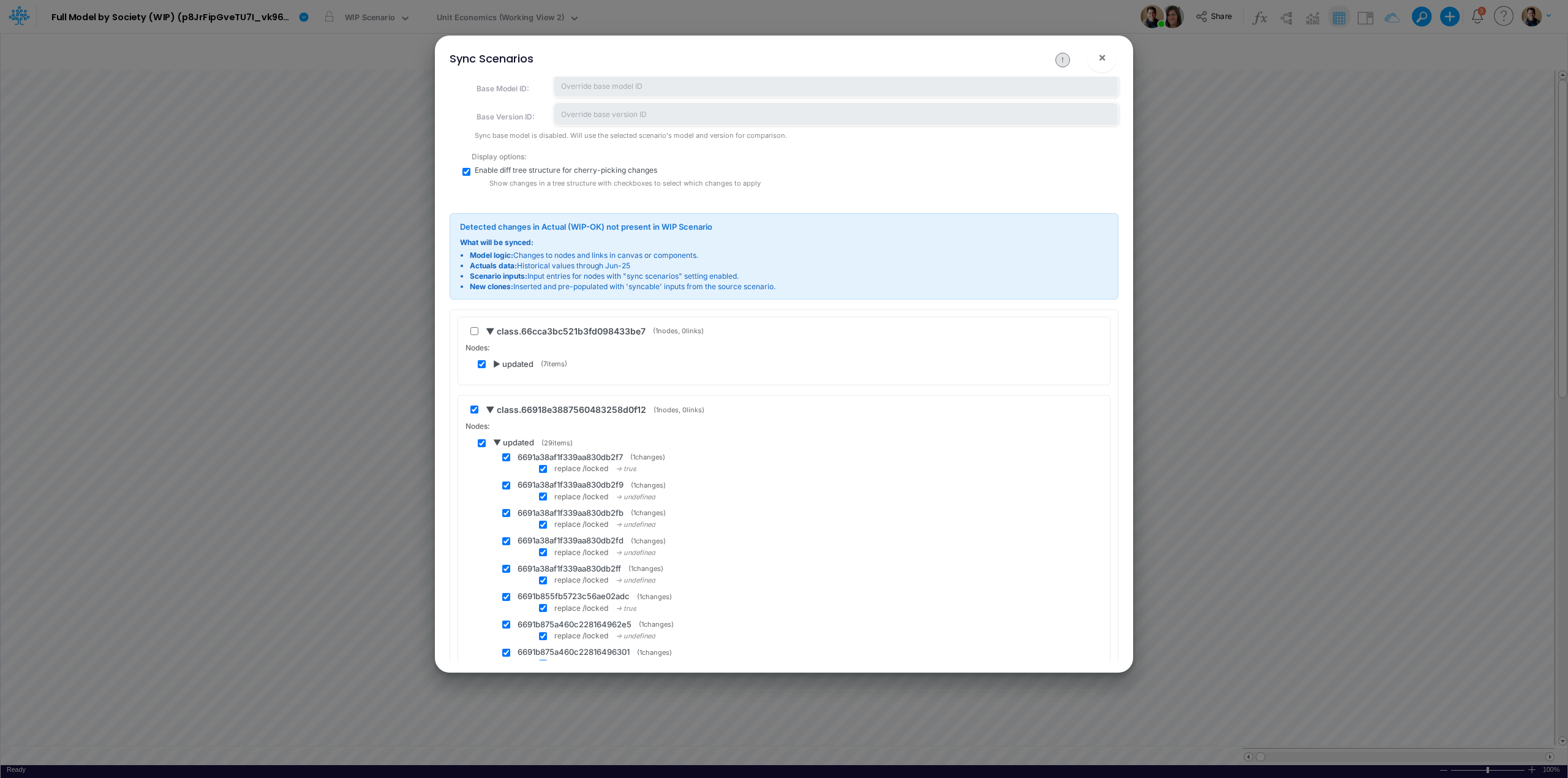
click at [492, 414] on span "▼ class.66918e3887560483258d0f12" at bounding box center [566, 409] width 161 height 13
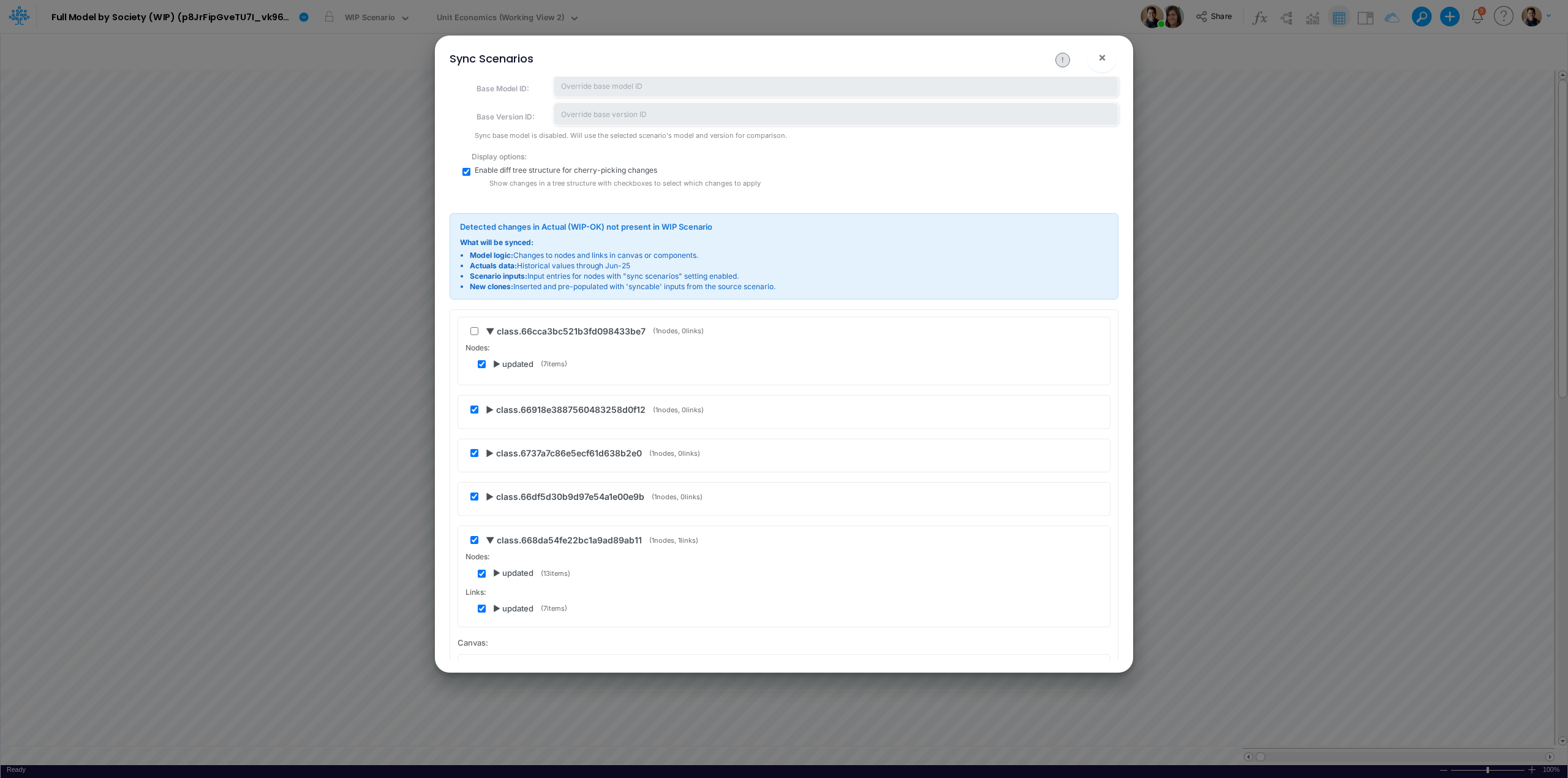
click at [476, 410] on input "checkbox" at bounding box center [474, 409] width 8 height 8
checkbox input "false"
click at [489, 452] on span "▶ class.6737a7c86e5ecf61d638b2e0" at bounding box center [564, 453] width 157 height 13
click at [498, 481] on div "Nodes: ▶ updated ( 2 items)" at bounding box center [784, 478] width 637 height 28
click at [498, 487] on span "▶ updated" at bounding box center [513, 487] width 40 height 13
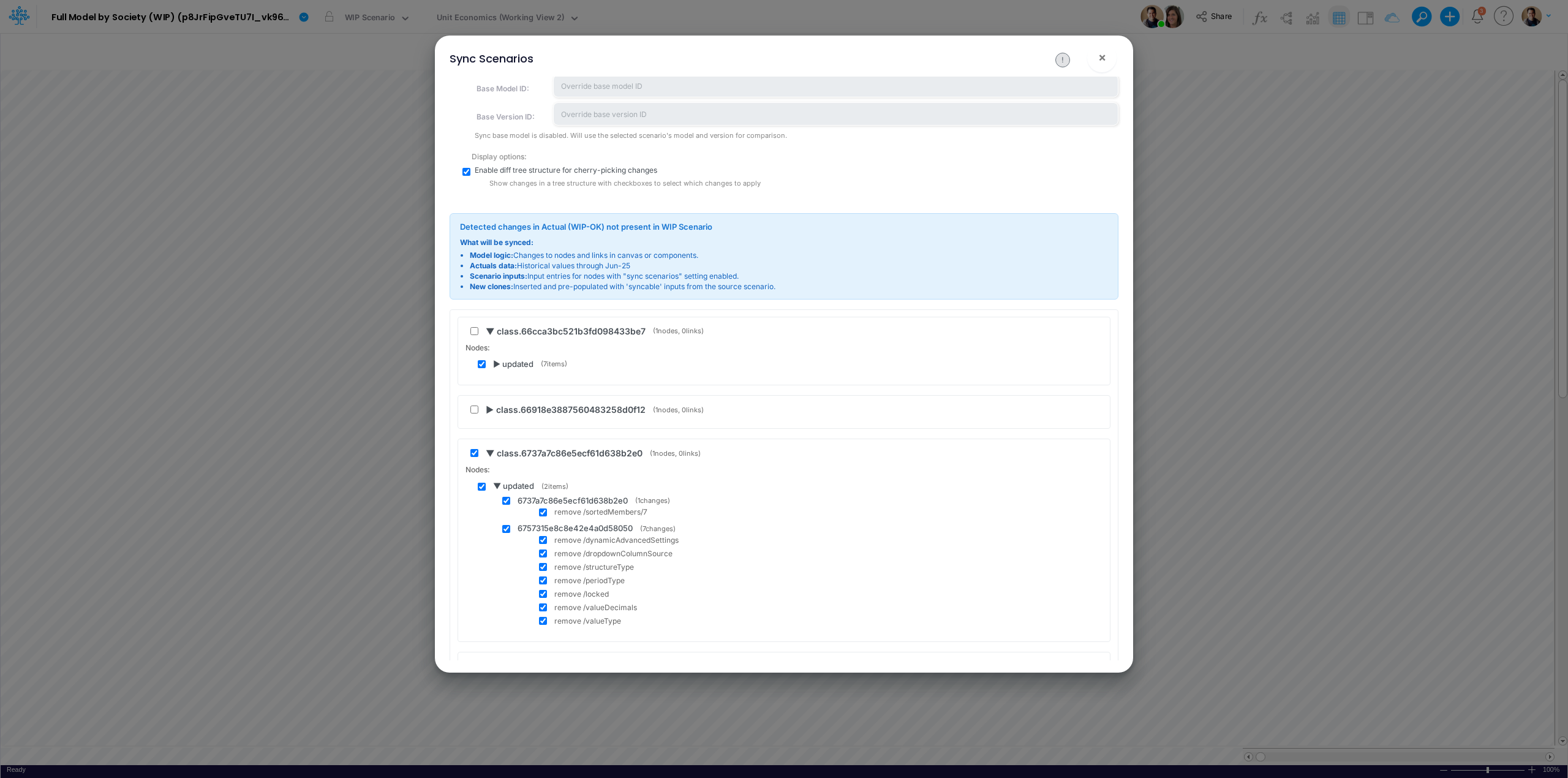
click at [498, 487] on span "▼ updated" at bounding box center [513, 487] width 41 height 13
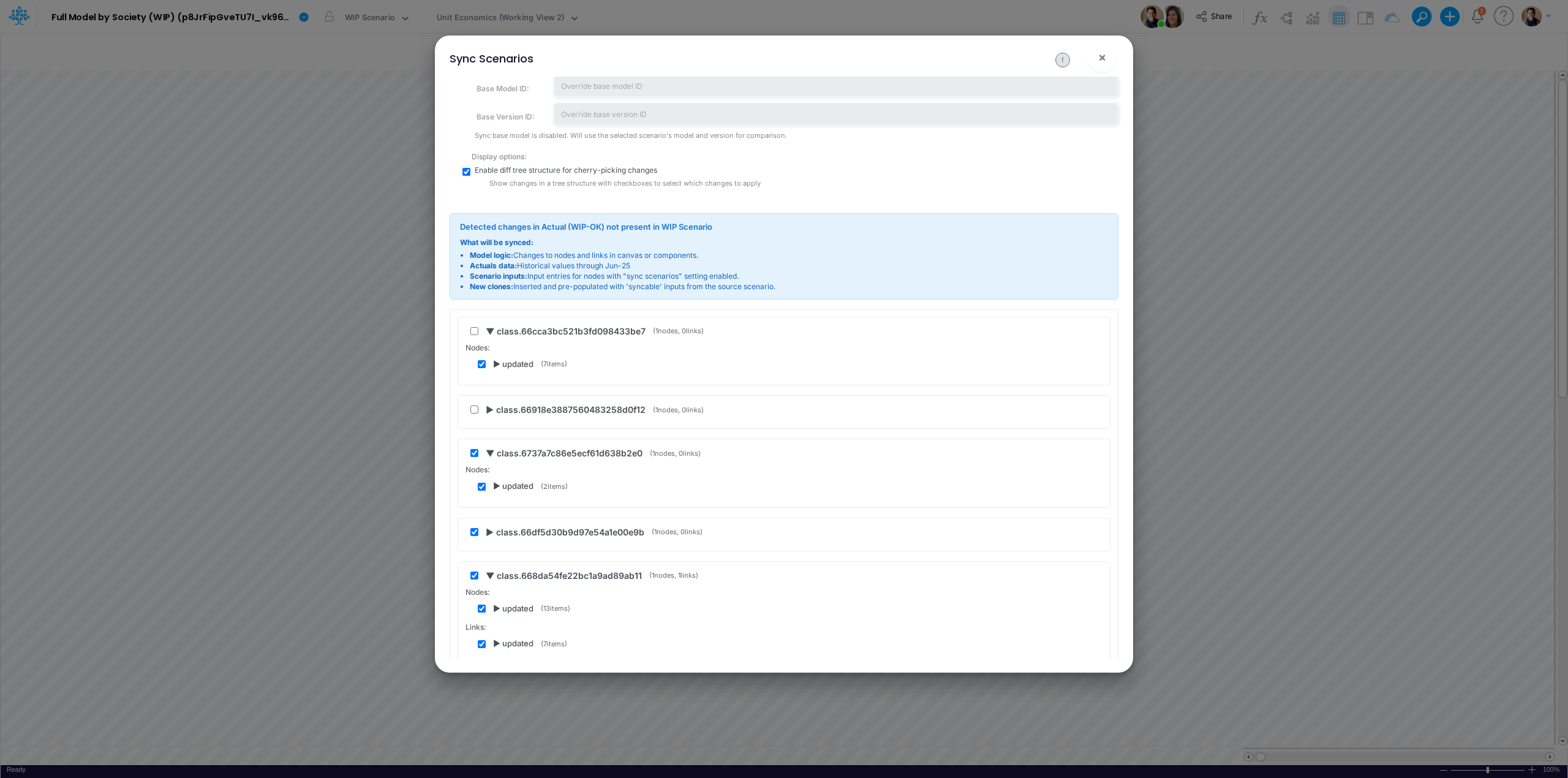
click at [471, 455] on input "checkbox" at bounding box center [474, 452] width 8 height 8
checkbox input "false"
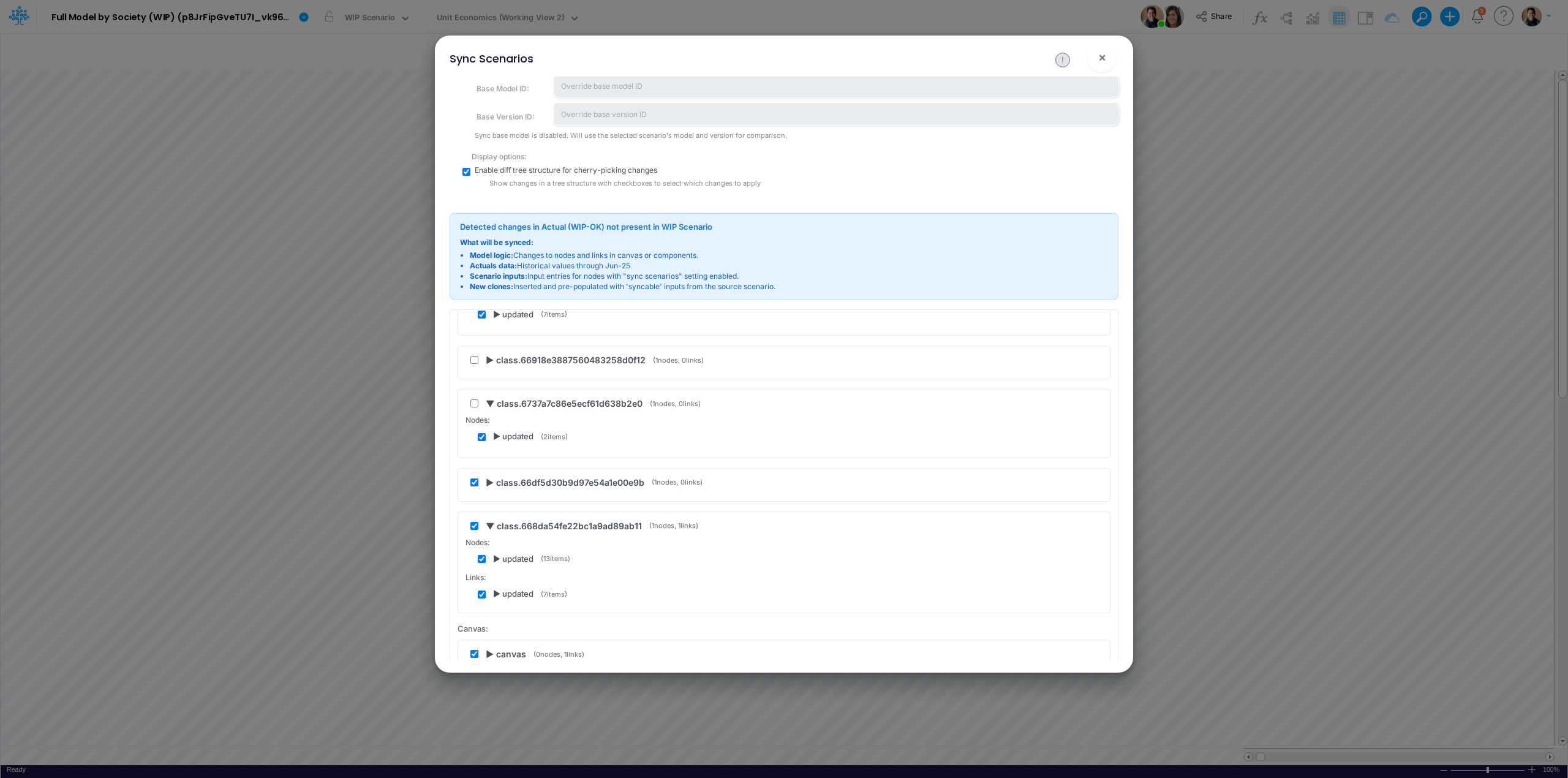
scroll to position [187, 0]
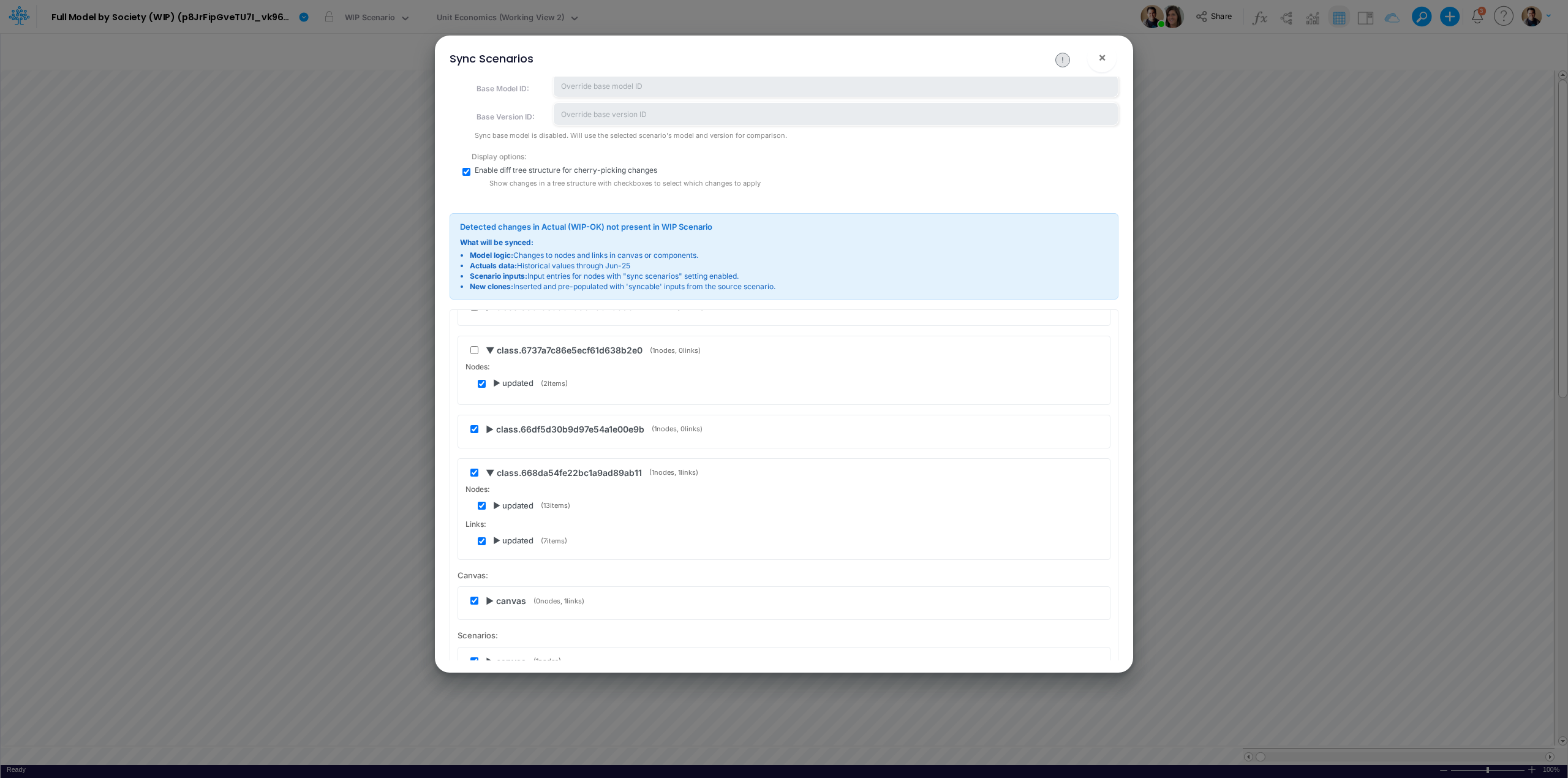
click at [488, 428] on span "▶ class.66df5d30b9d97e54a1e00e9b" at bounding box center [565, 429] width 158 height 13
click at [493, 460] on span "▶ clones" at bounding box center [510, 460] width 35 height 13
click at [496, 505] on span "▶ updated" at bounding box center [513, 506] width 40 height 13
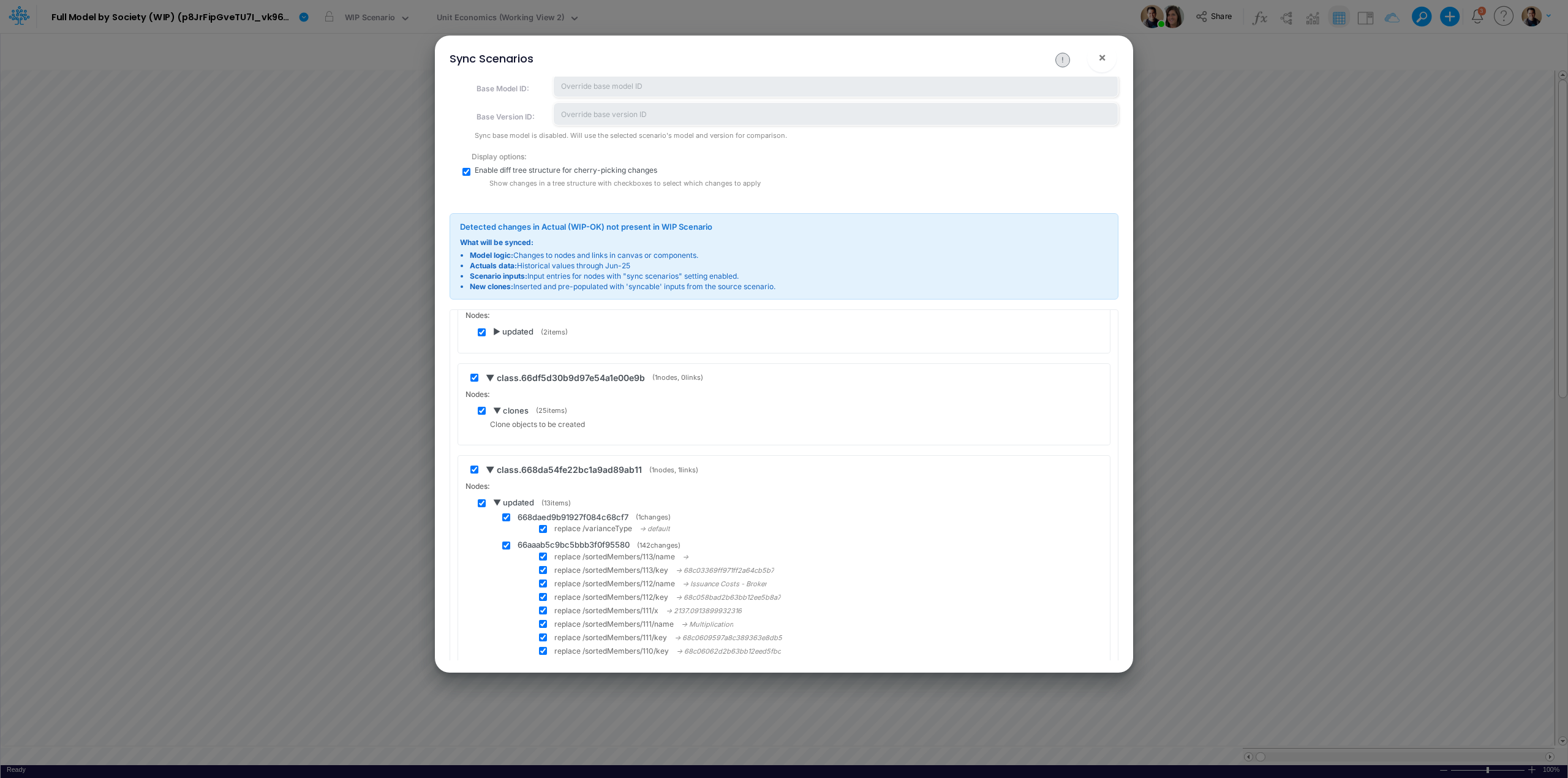
click at [496, 505] on span "▼ updated" at bounding box center [513, 503] width 41 height 13
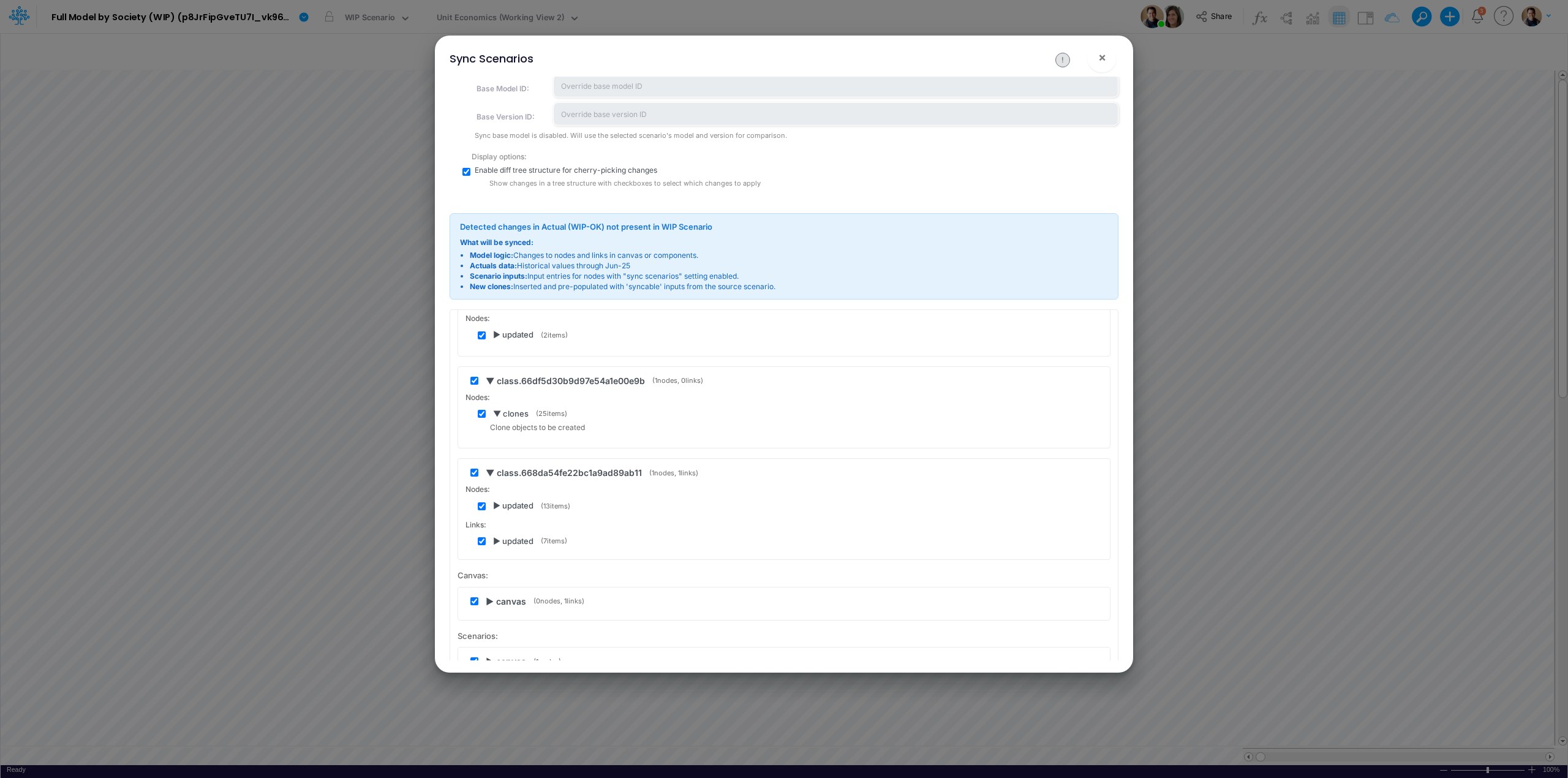
click at [498, 505] on span "▶ updated" at bounding box center [513, 506] width 40 height 13
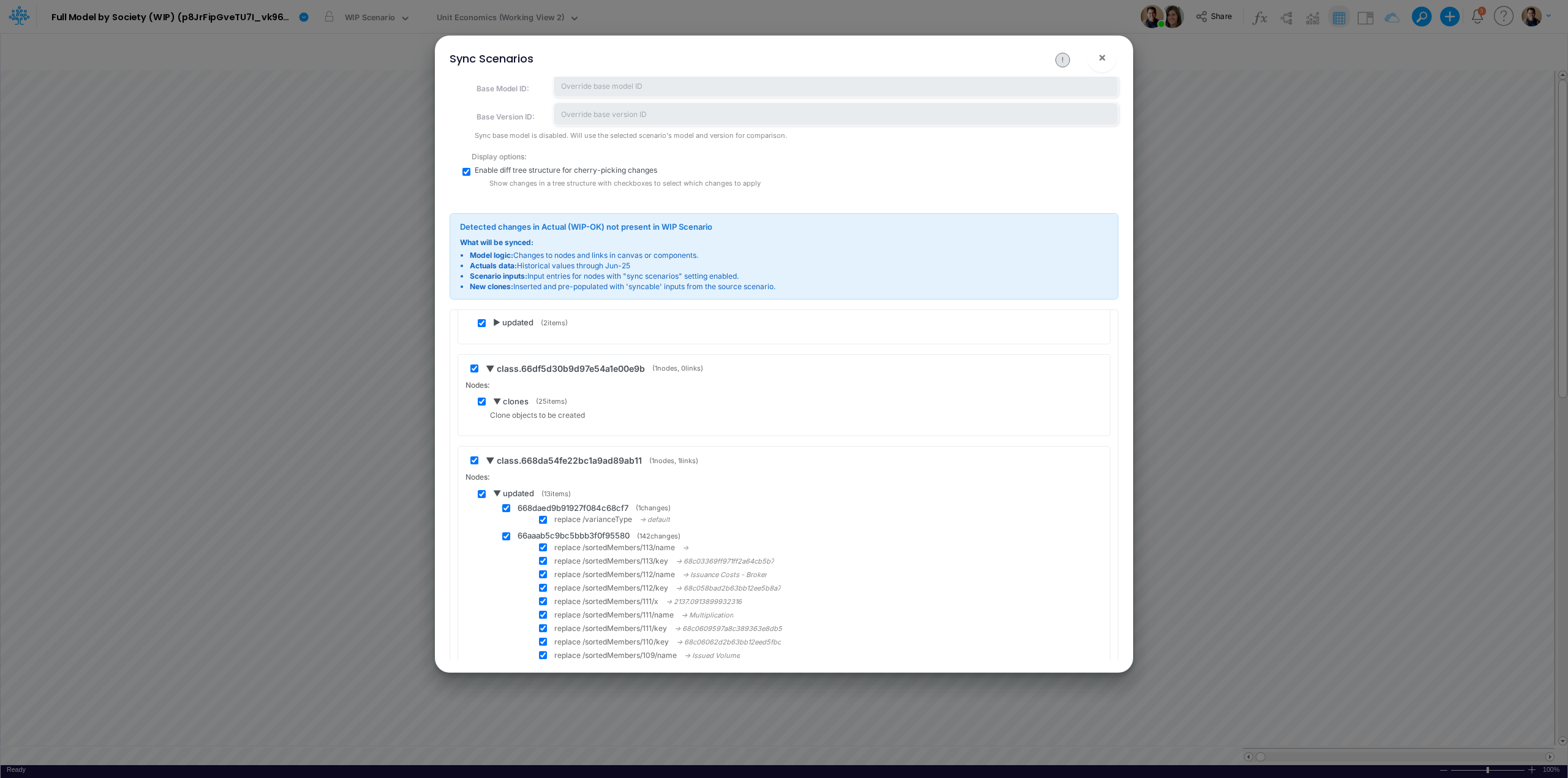
scroll to position [327, 0]
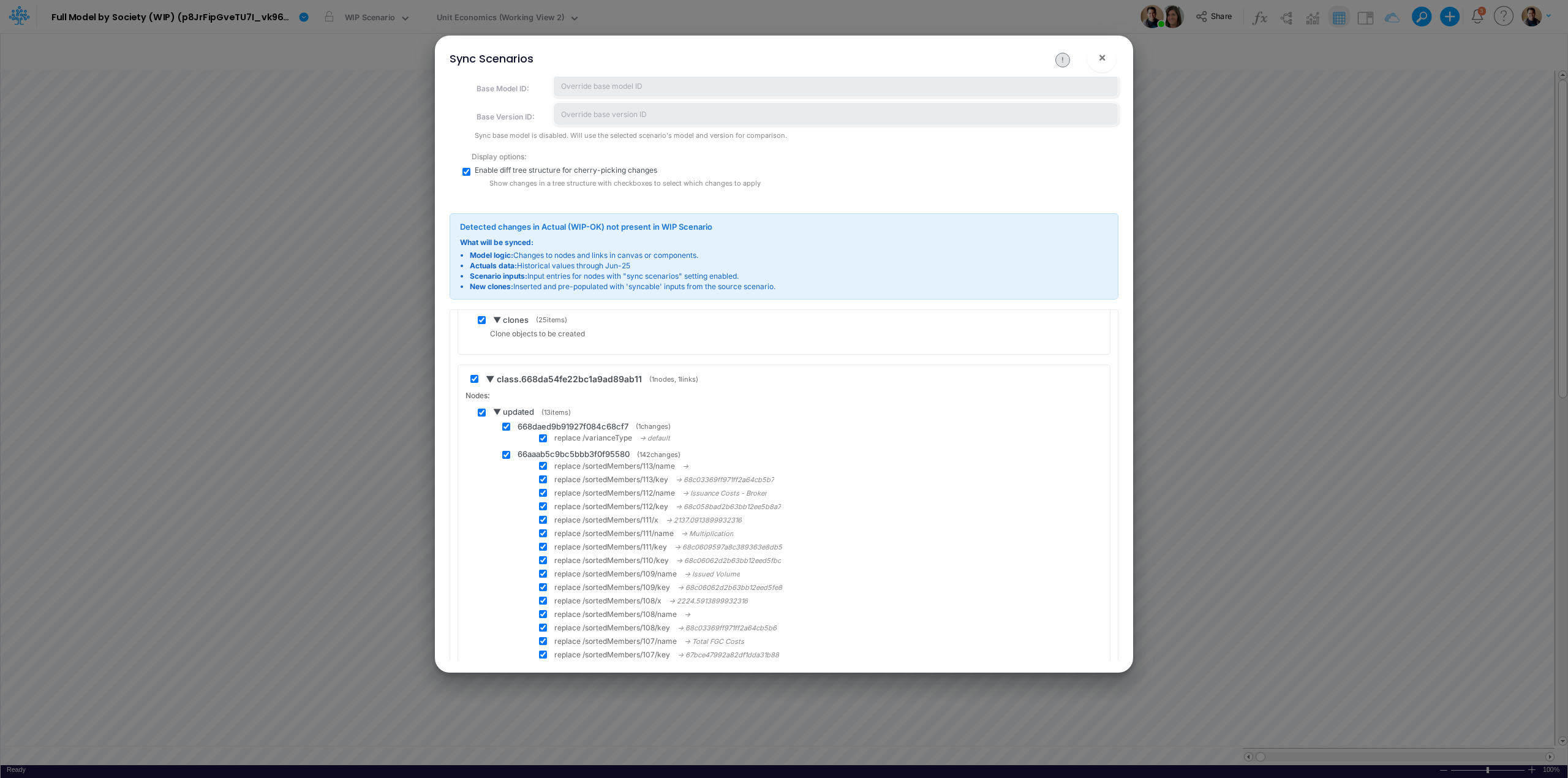
click at [484, 417] on input "checkbox" at bounding box center [481, 412] width 8 height 8
checkbox input "false"
click at [497, 415] on span "▼ updated" at bounding box center [513, 413] width 41 height 13
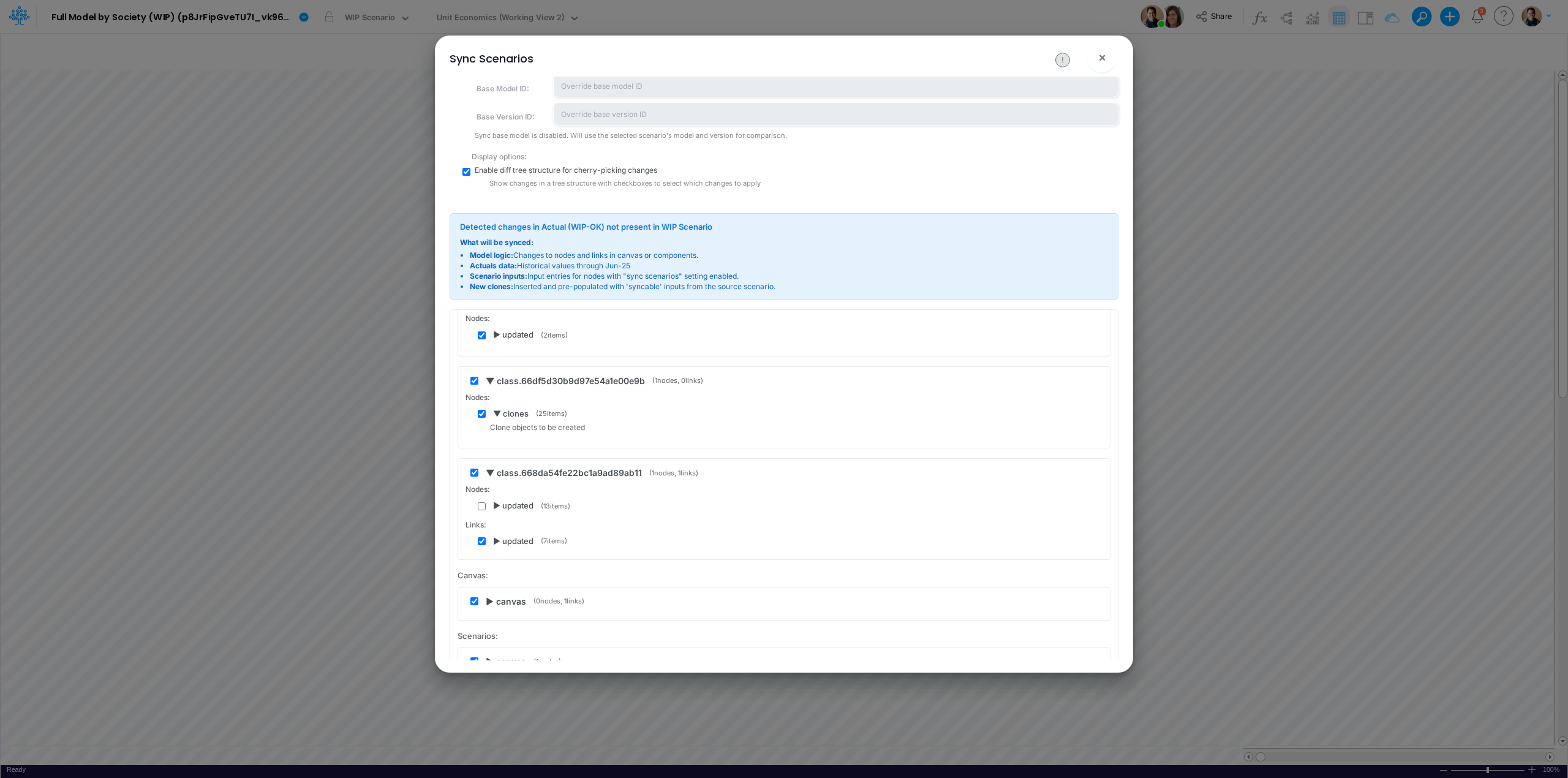
scroll to position [236, 0]
click at [497, 539] on span "▶ updated" at bounding box center [513, 541] width 40 height 13
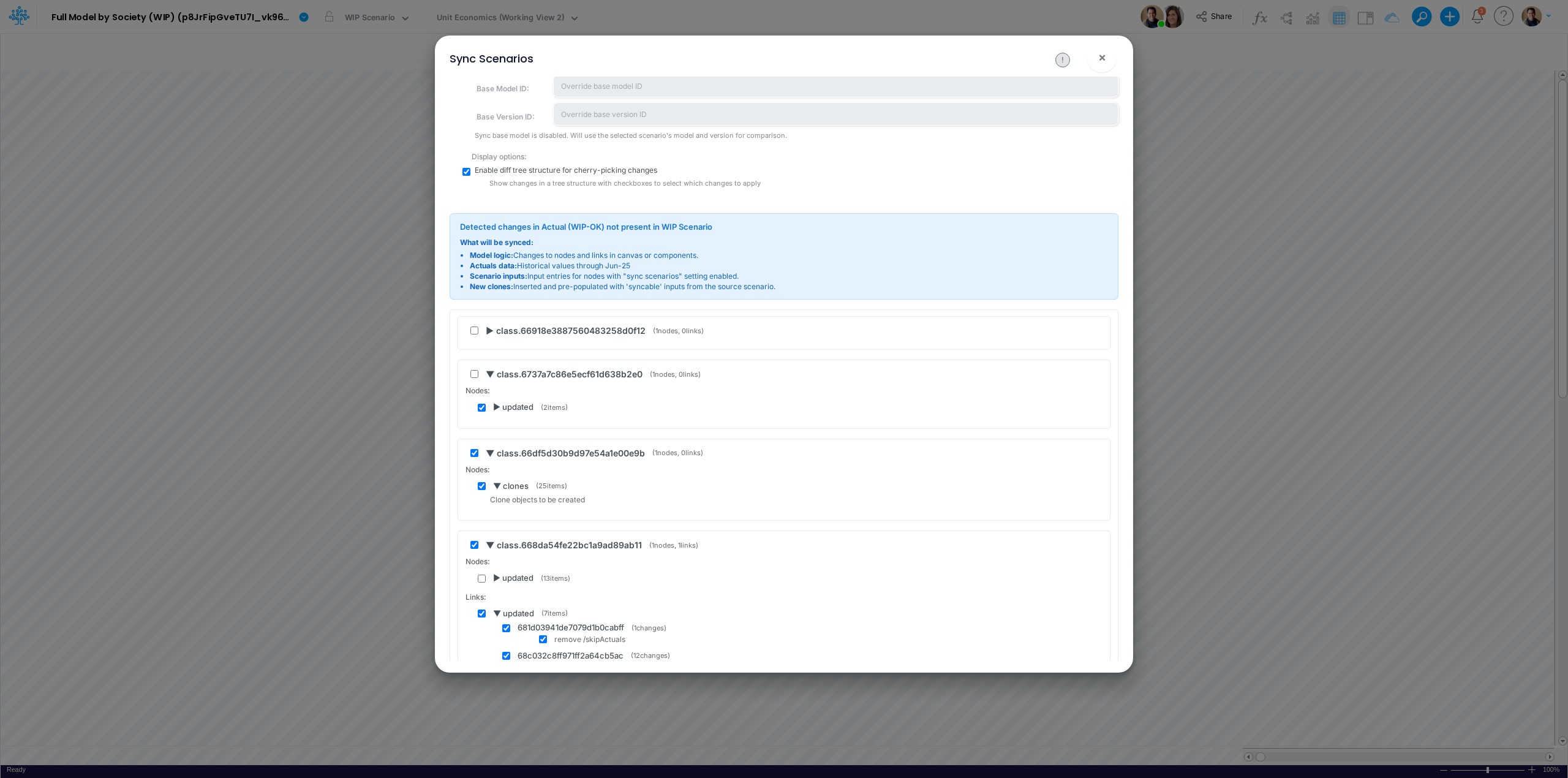
scroll to position [242, 0]
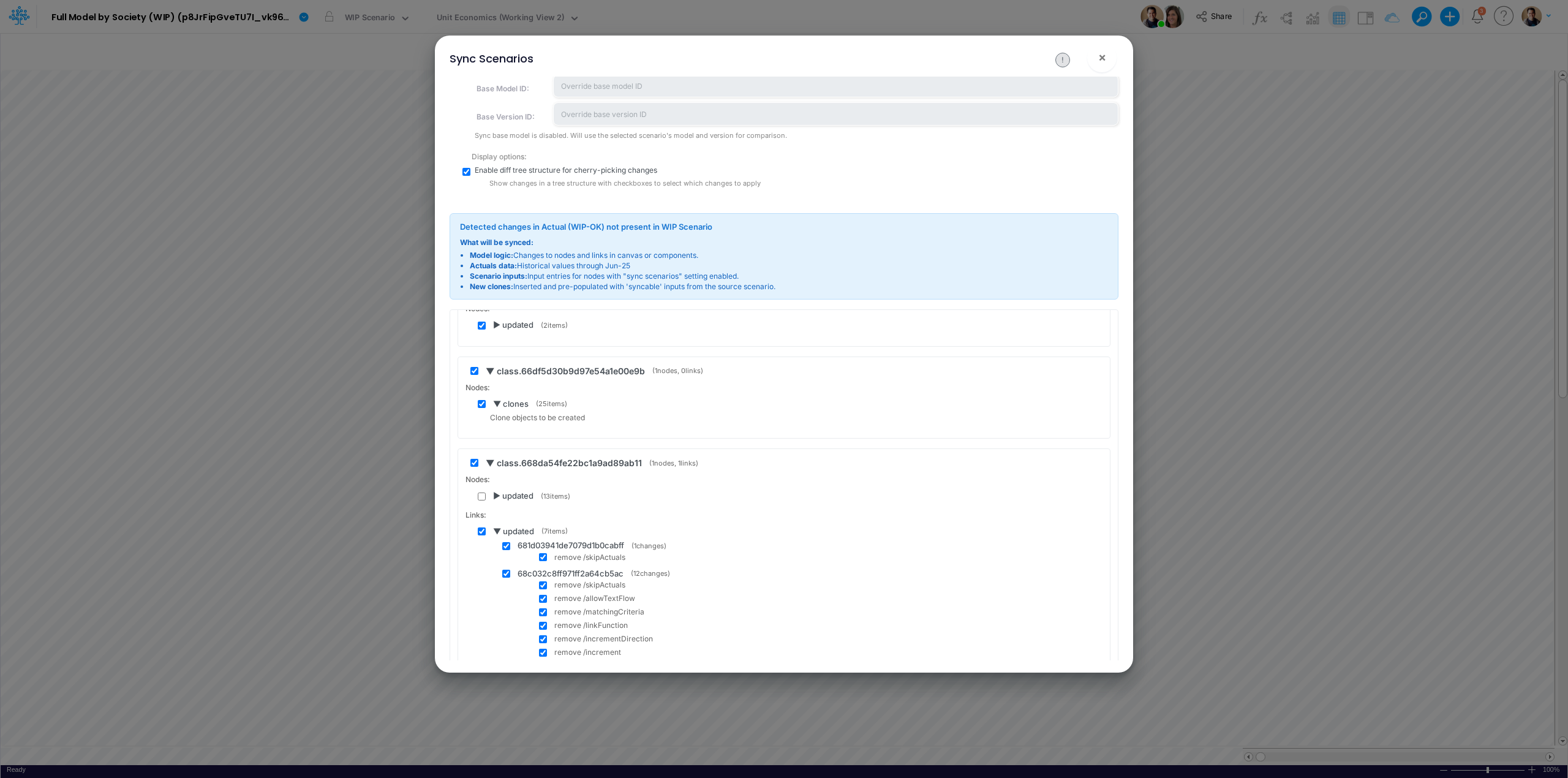
click at [481, 535] on input "checkbox" at bounding box center [481, 531] width 8 height 8
checkbox input "false"
click at [500, 532] on span "▼ updated" at bounding box center [513, 531] width 41 height 13
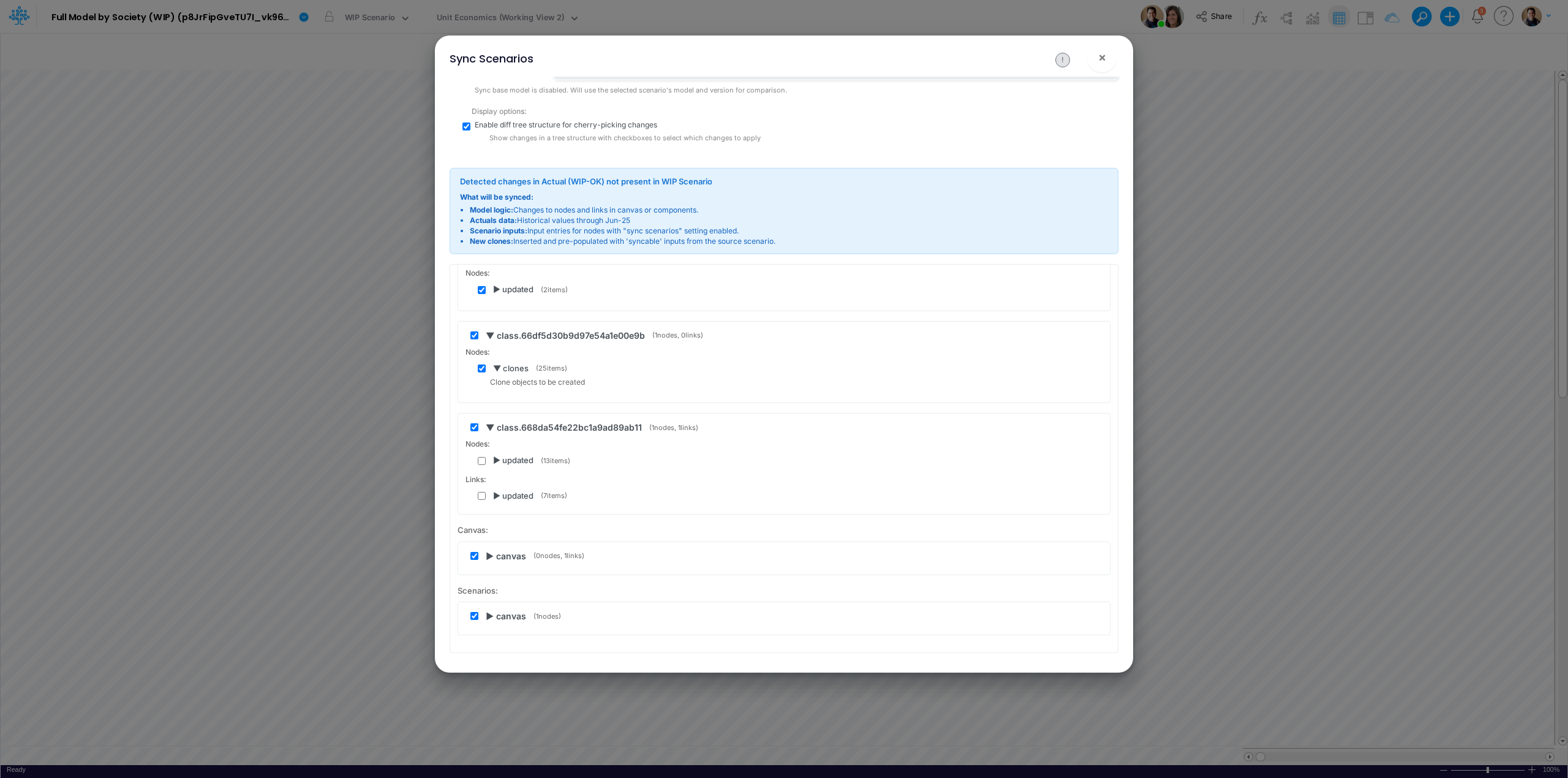
scroll to position [493, 0]
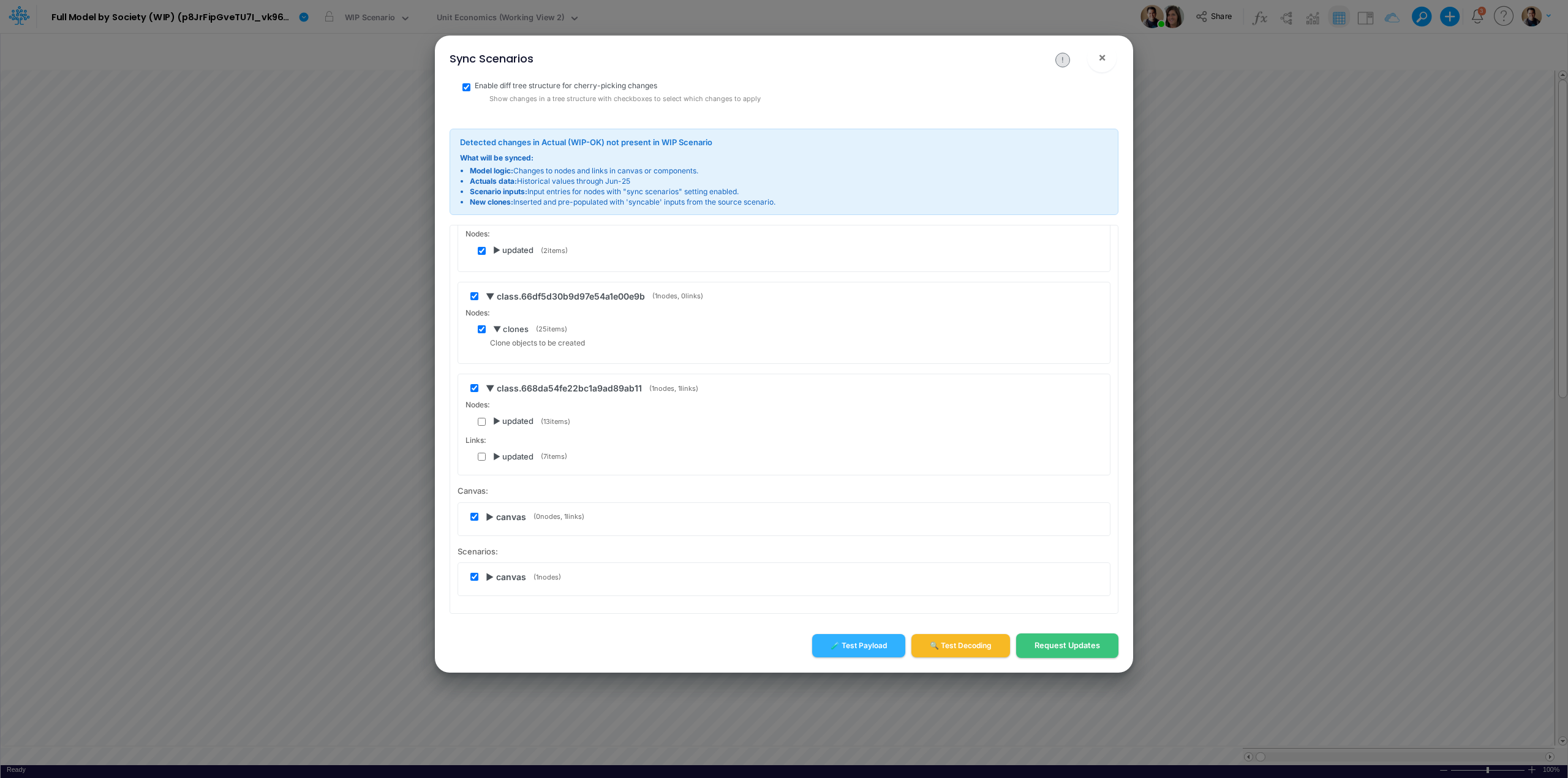
click at [491, 518] on span "▶ canvas" at bounding box center [506, 516] width 40 height 13
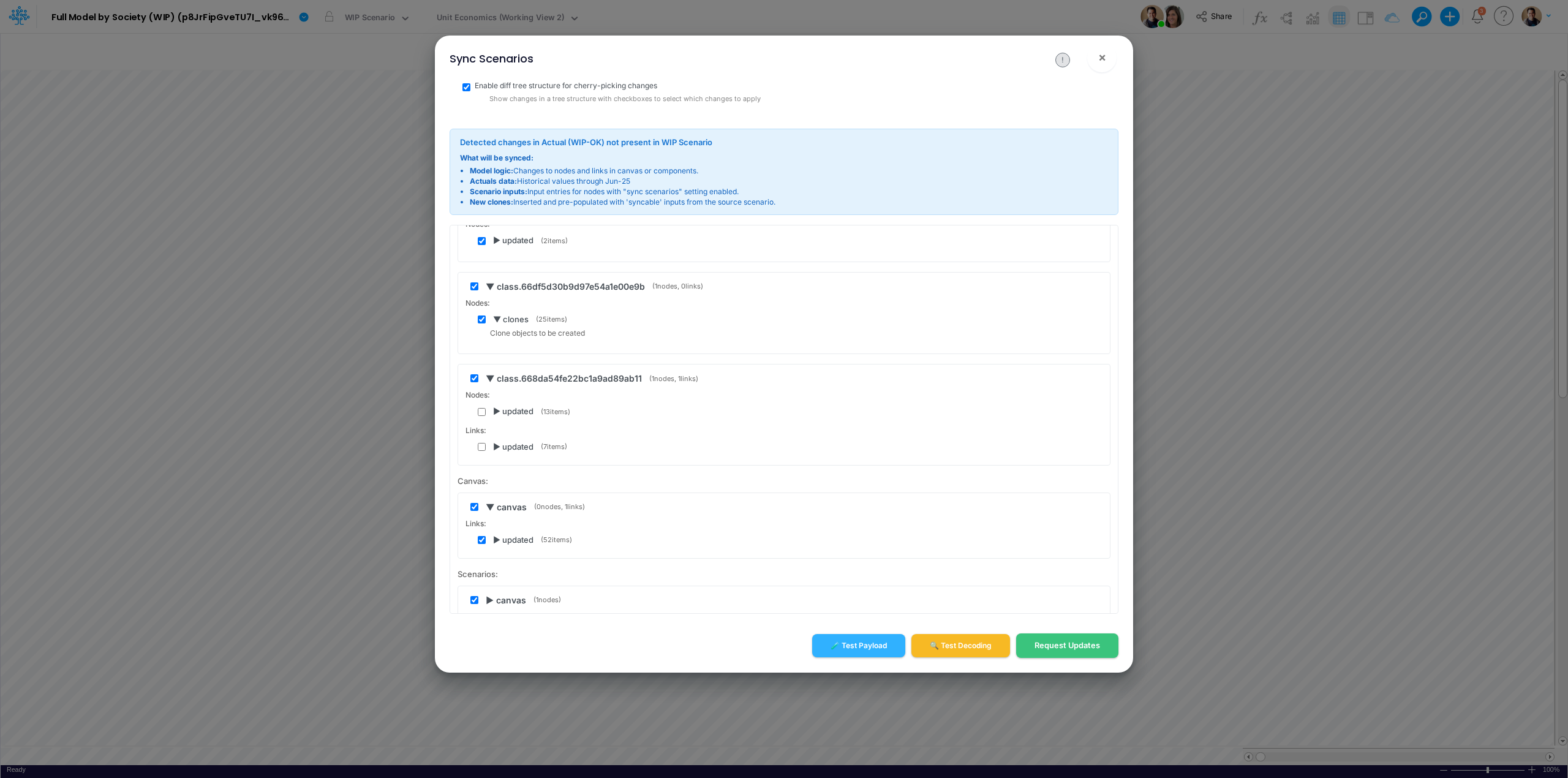
click at [496, 541] on span "▶ updated" at bounding box center [513, 541] width 40 height 13
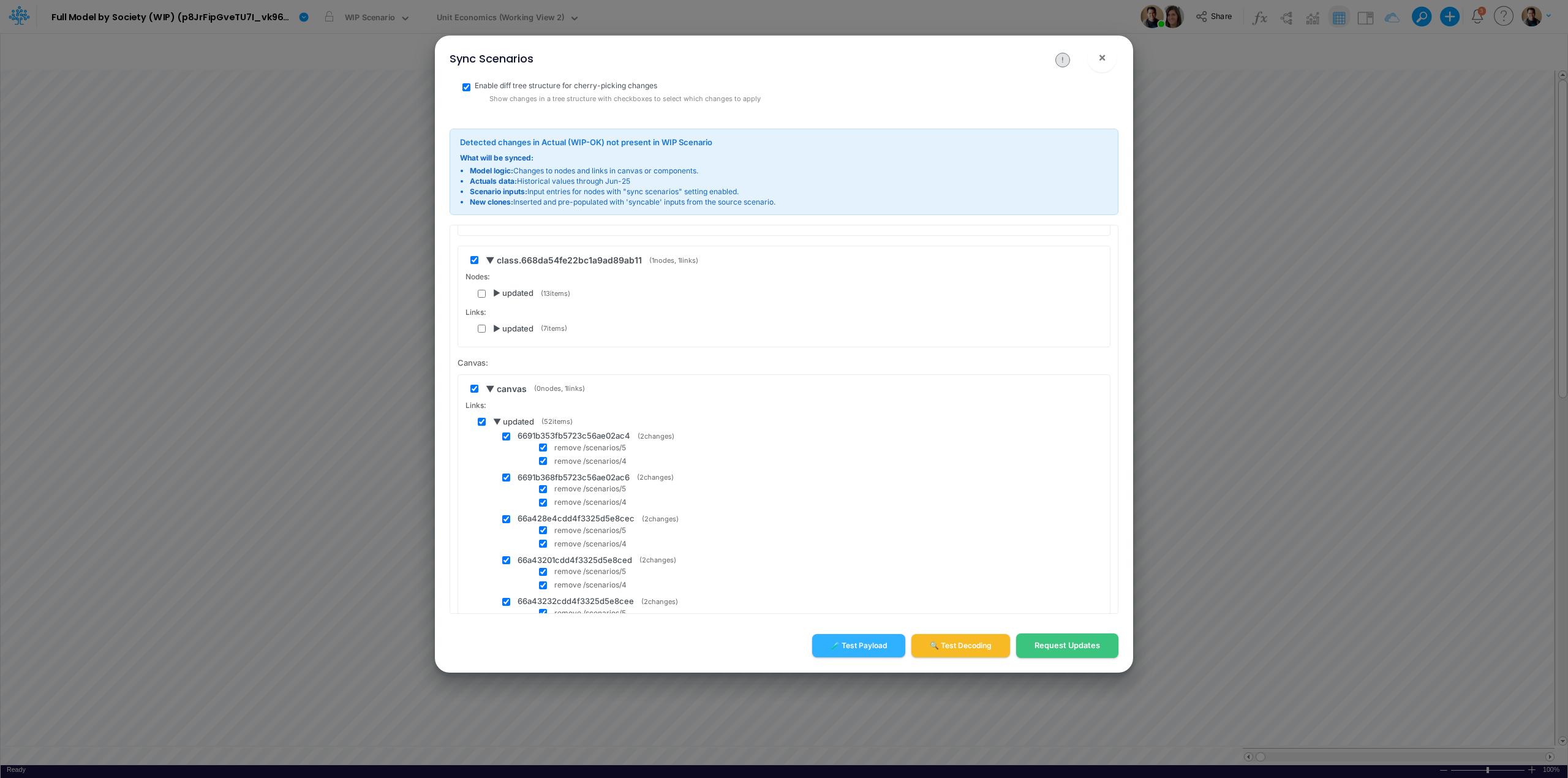
scroll to position [324, 0]
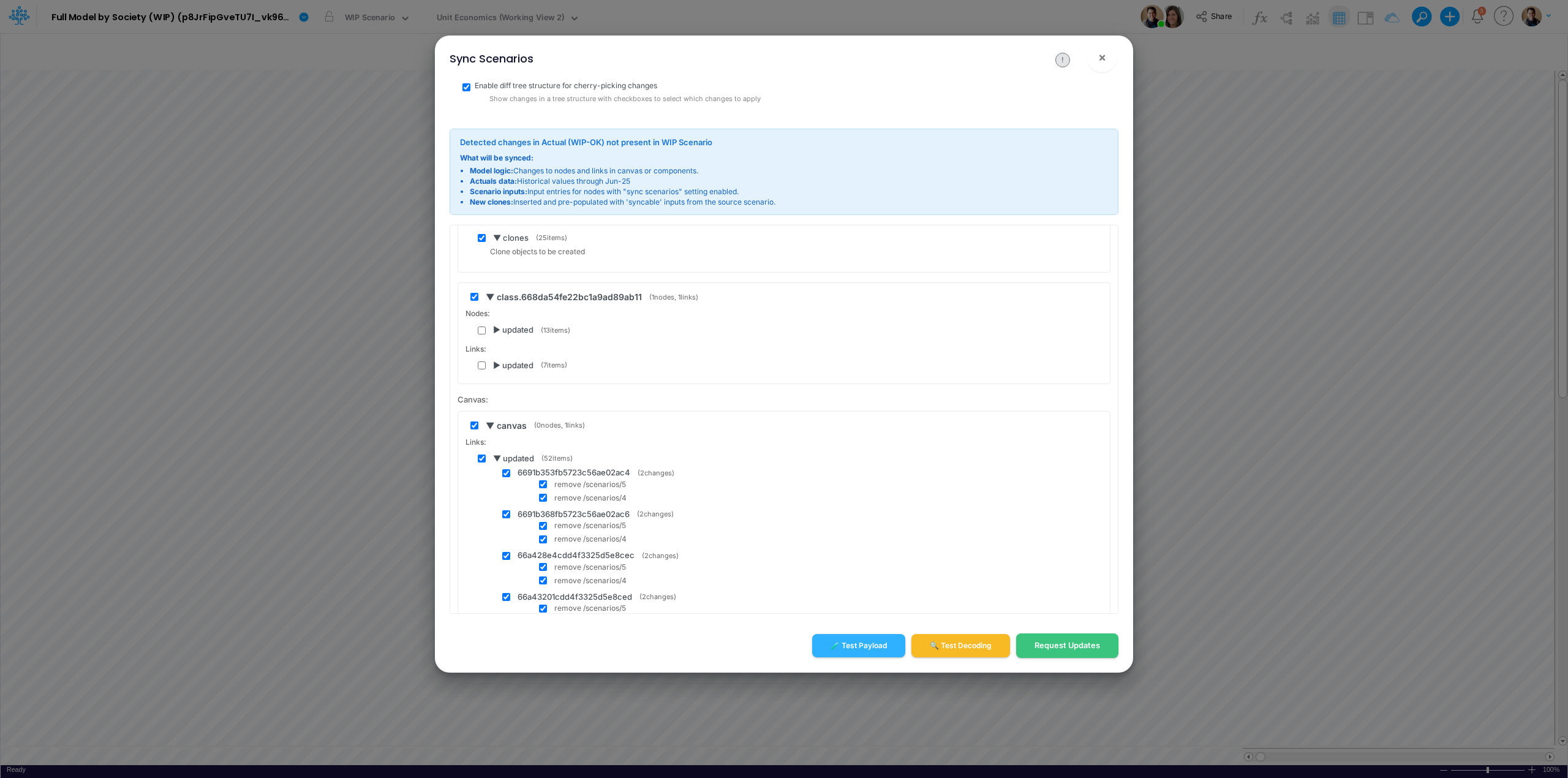
click at [496, 459] on span "▼ updated" at bounding box center [513, 459] width 41 height 13
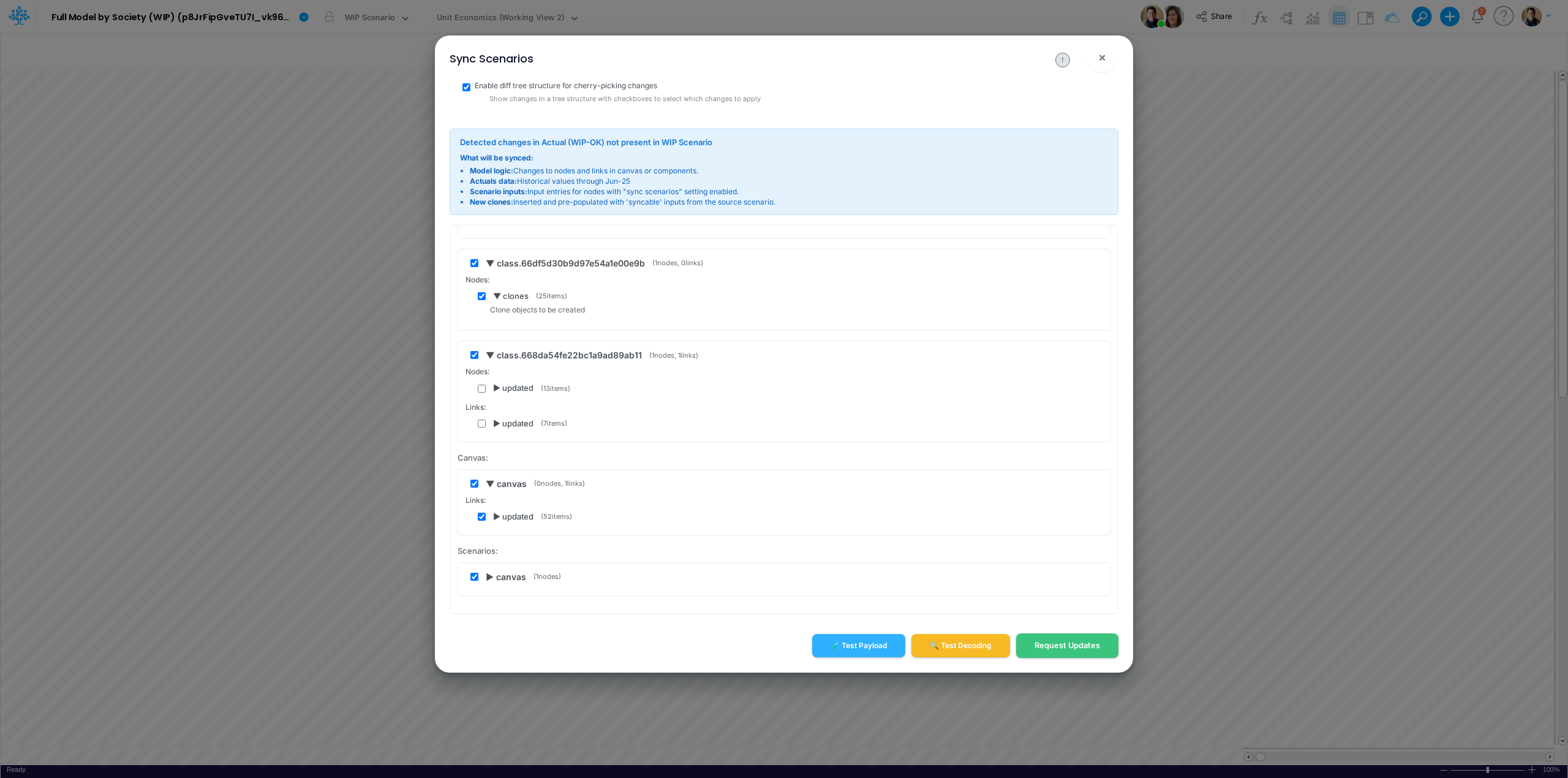
scroll to position [269, 0]
click at [484, 518] on input "checkbox" at bounding box center [481, 516] width 8 height 8
checkbox input "false"
click at [489, 578] on span "▶ canvas" at bounding box center [506, 577] width 40 height 13
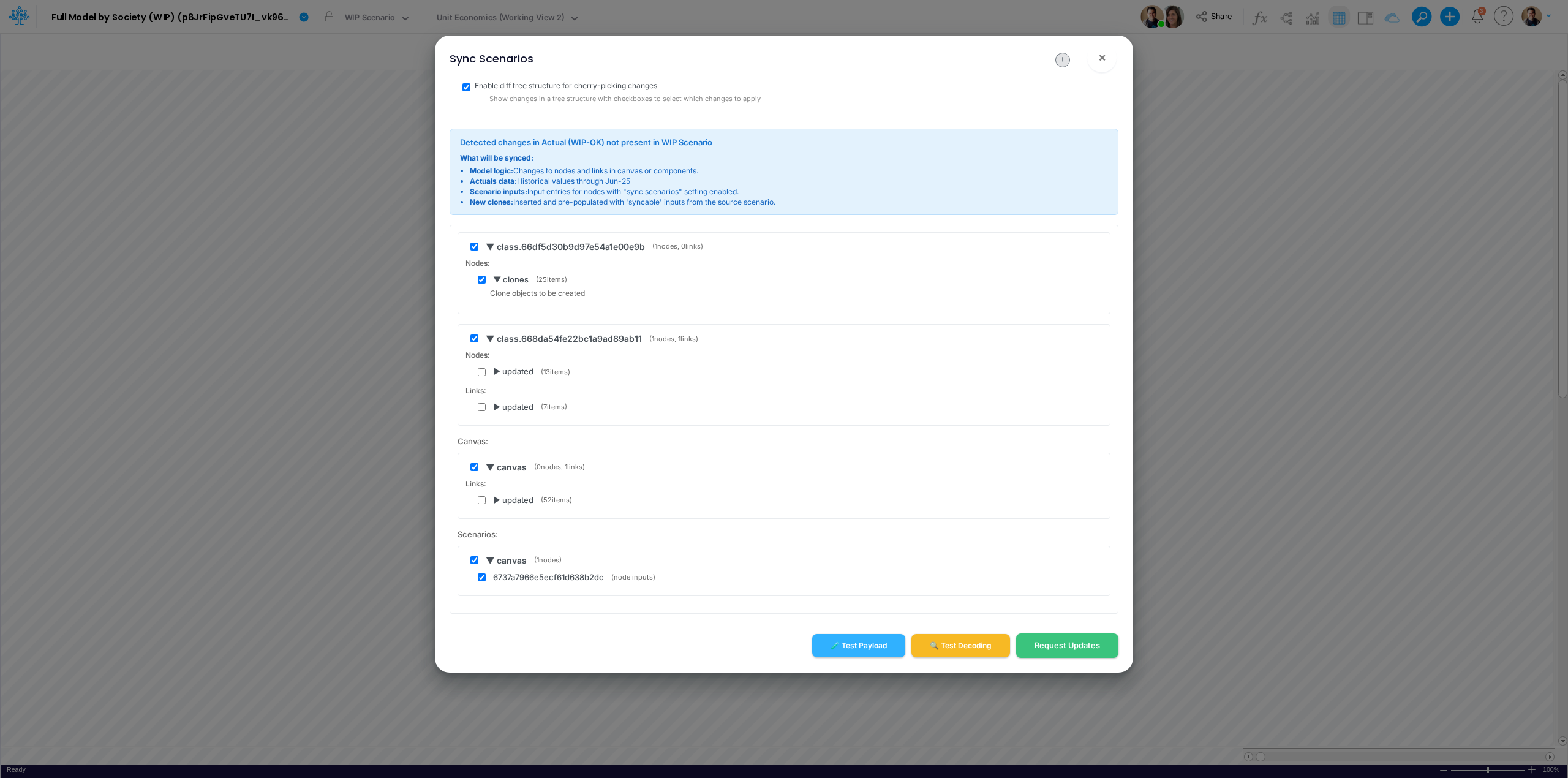
scroll to position [285, 0]
drag, startPoint x: 608, startPoint y: 579, endPoint x: 494, endPoint y: 576, distance: 114.0
click at [494, 576] on div "6737a7966e5ecf61d638b2dc (node inputs)" at bounding box center [790, 578] width 625 height 13
copy span "6737a7966e5ecf61d638b2dc"
click at [474, 562] on input "checkbox" at bounding box center [474, 560] width 8 height 8
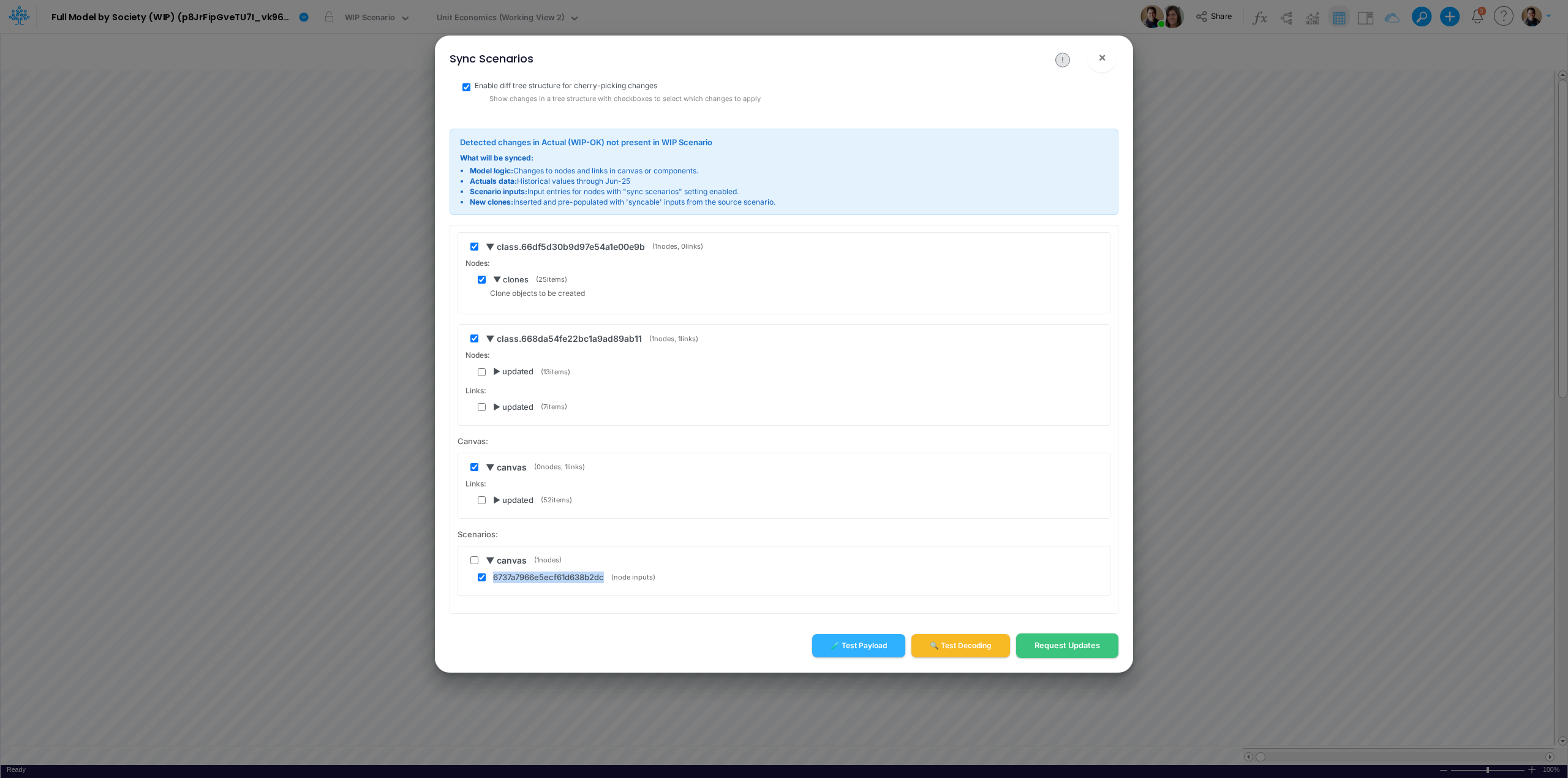
checkbox input "false"
click at [481, 578] on input "checkbox" at bounding box center [481, 577] width 8 height 8
checkbox input "false"
click at [473, 471] on input "checkbox" at bounding box center [474, 466] width 8 height 8
checkbox input "false"
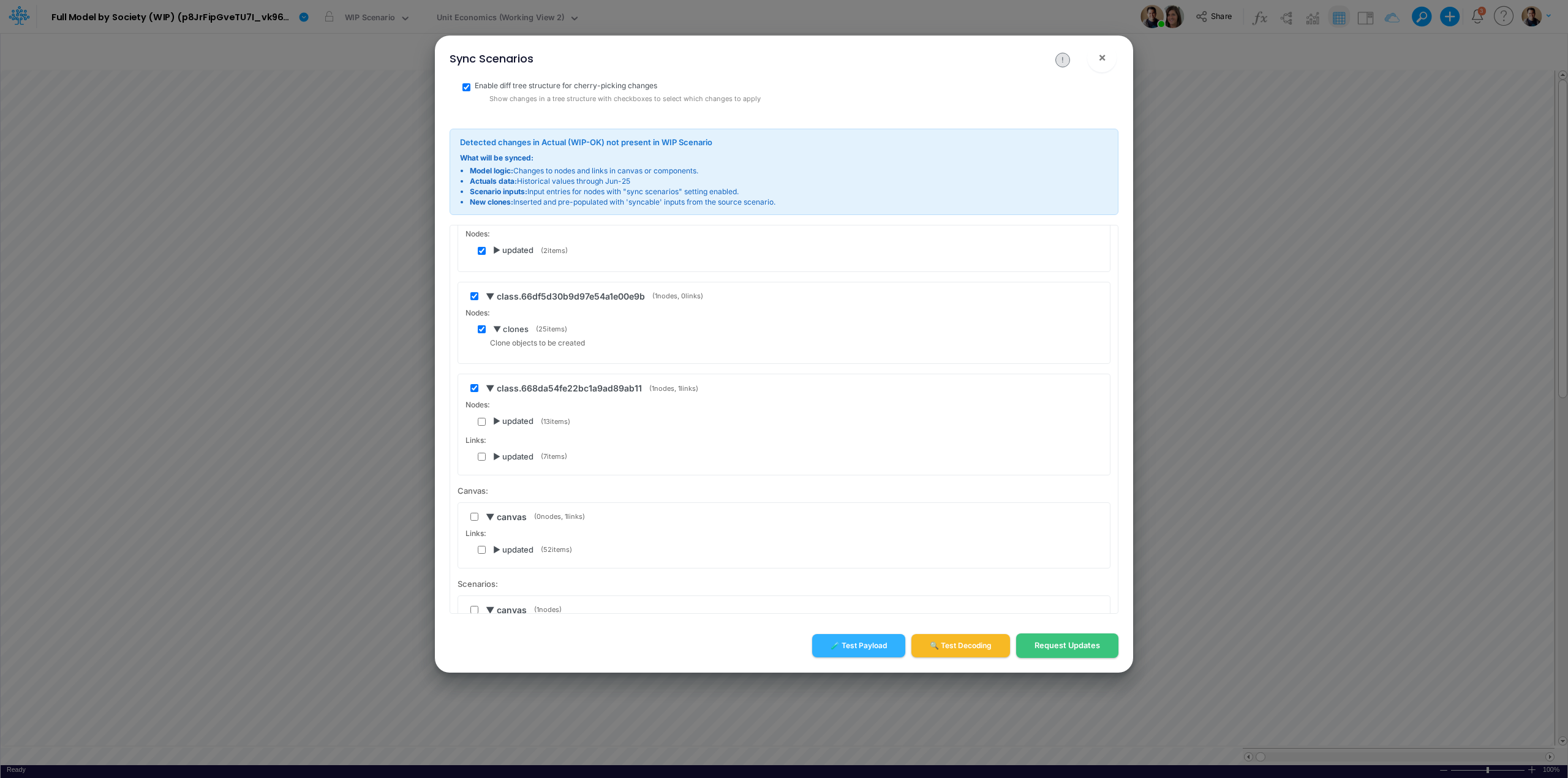
scroll to position [204, 0]
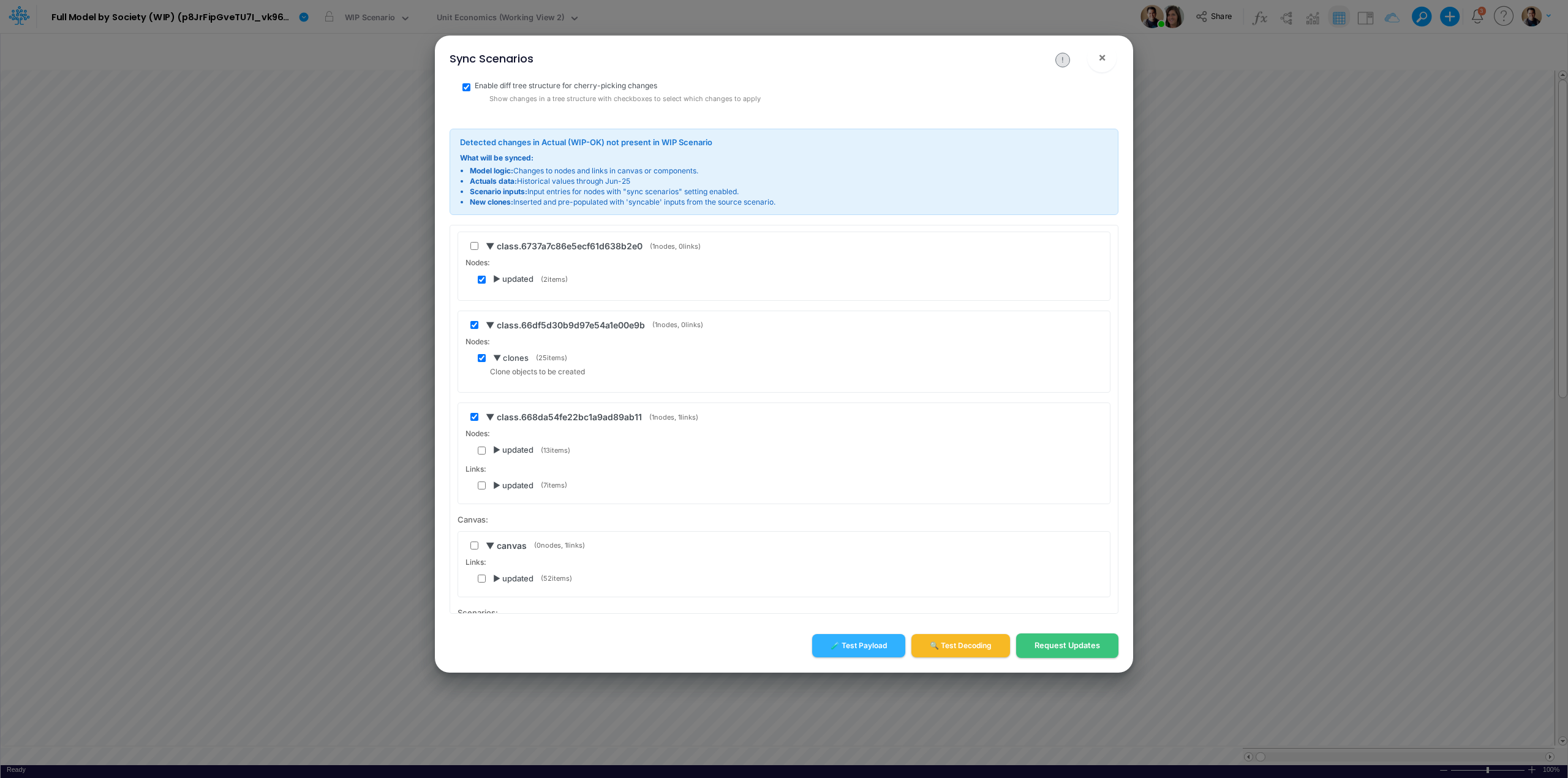
click at [470, 415] on div "▼ class.668da54fe22bc1a9ad89ab11 ( 1 nodes, 1 links)" at bounding box center [786, 417] width 632 height 13
click at [476, 420] on input "checkbox" at bounding box center [474, 417] width 8 height 8
checkbox input "false"
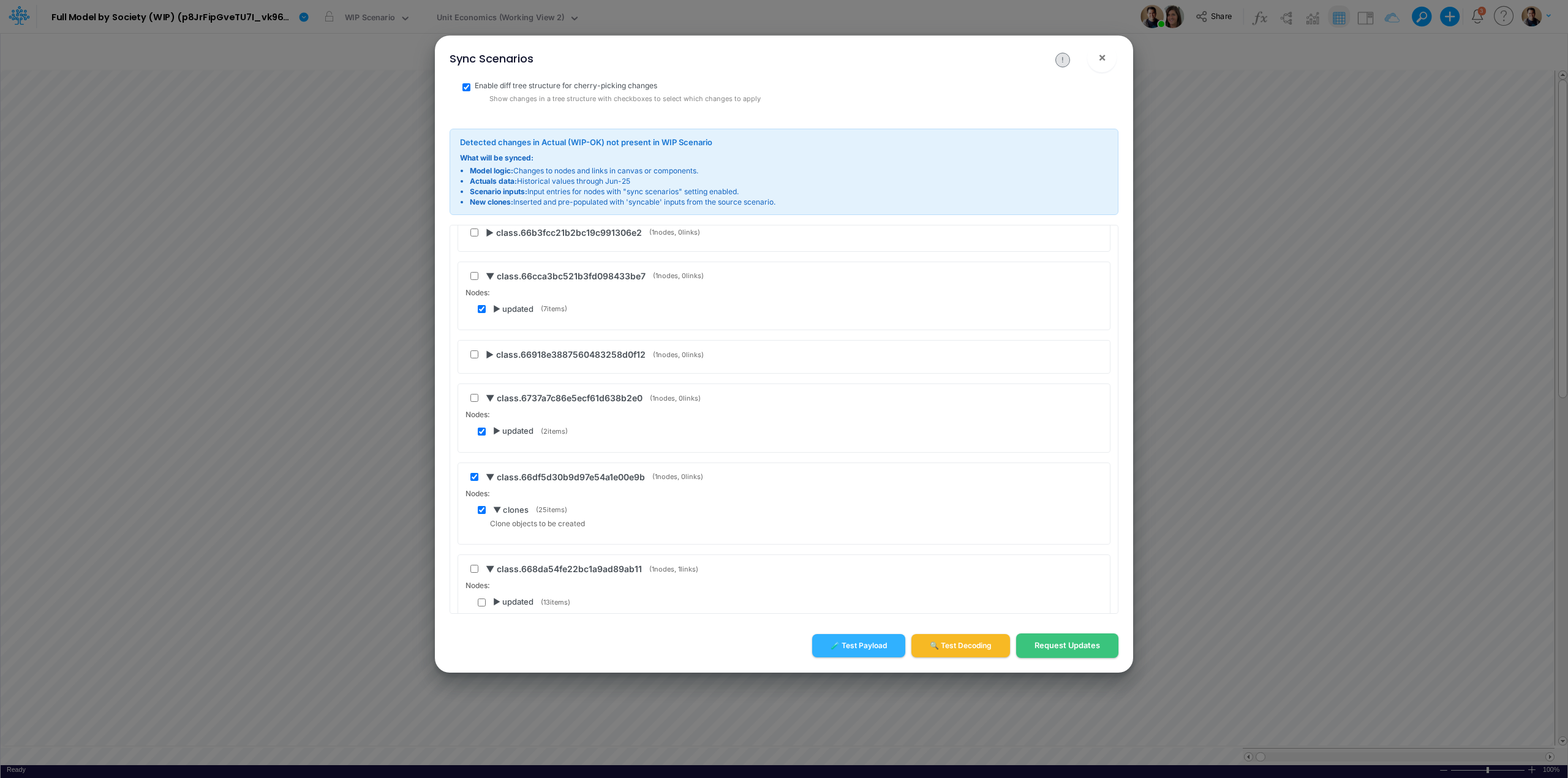
scroll to position [40, 0]
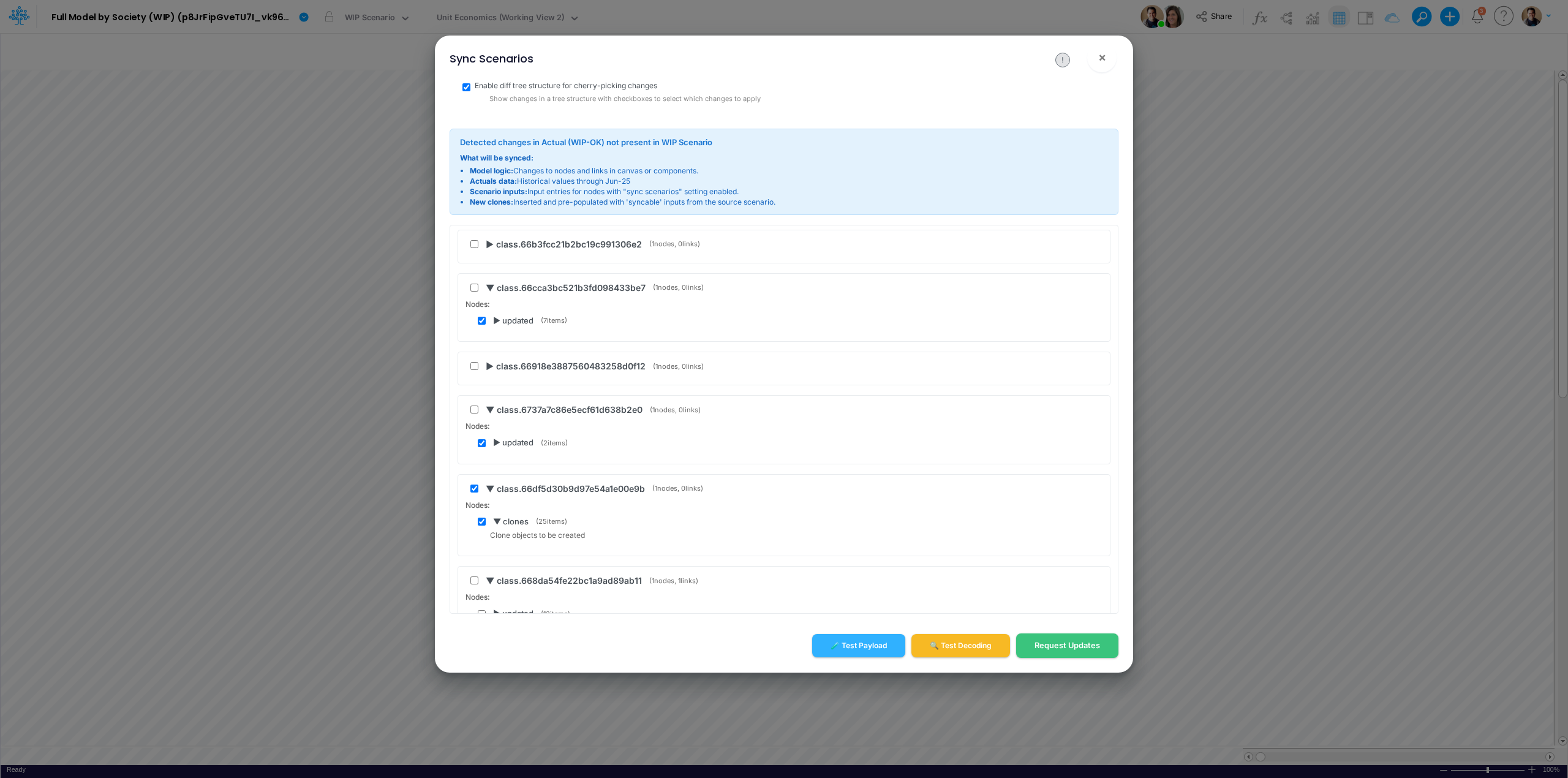
click at [479, 447] on input "checkbox" at bounding box center [481, 443] width 8 height 8
checkbox input "false"
click at [481, 322] on input "checkbox" at bounding box center [481, 320] width 8 height 8
checkbox input "false"
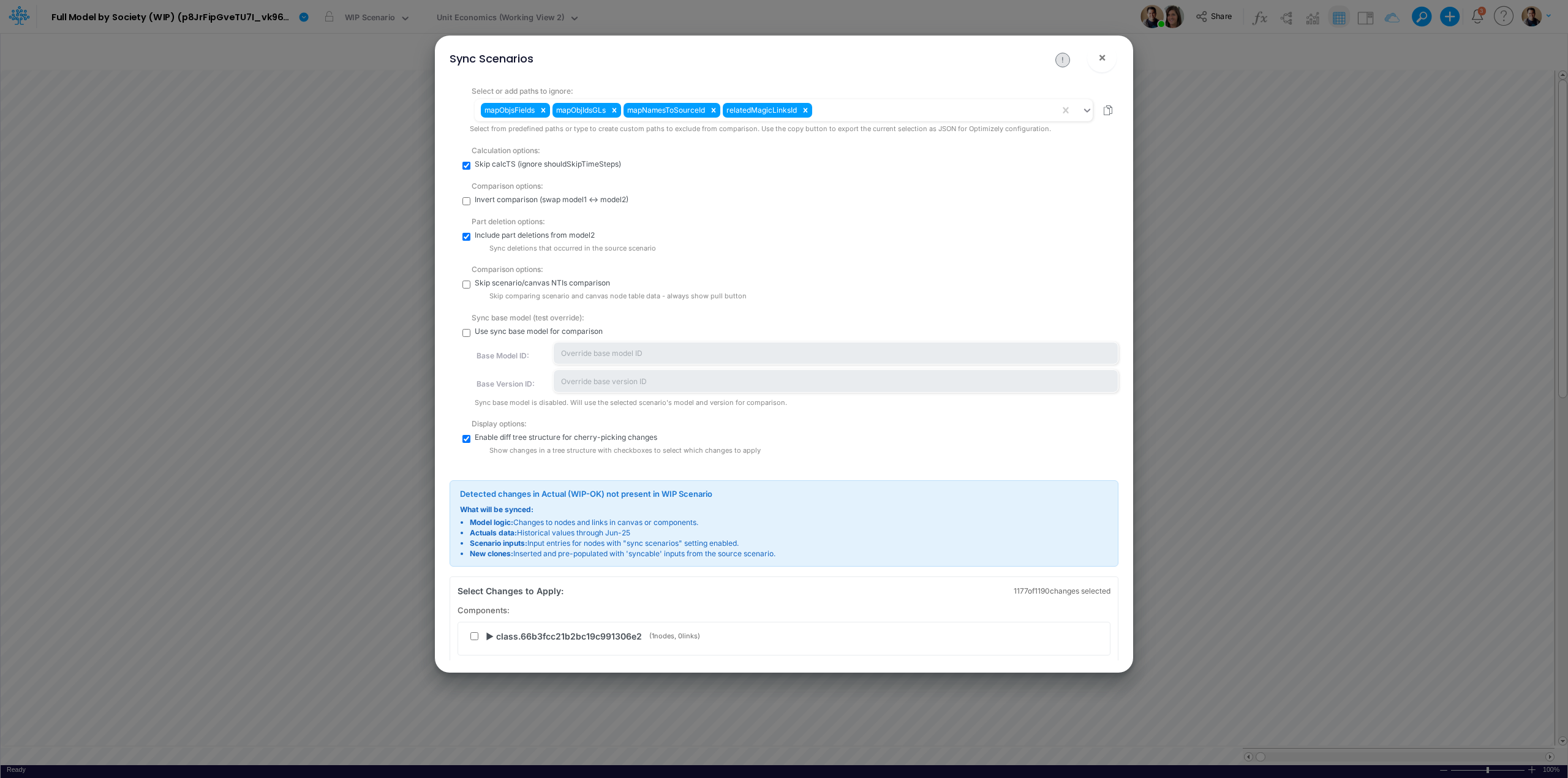
scroll to position [493, 0]
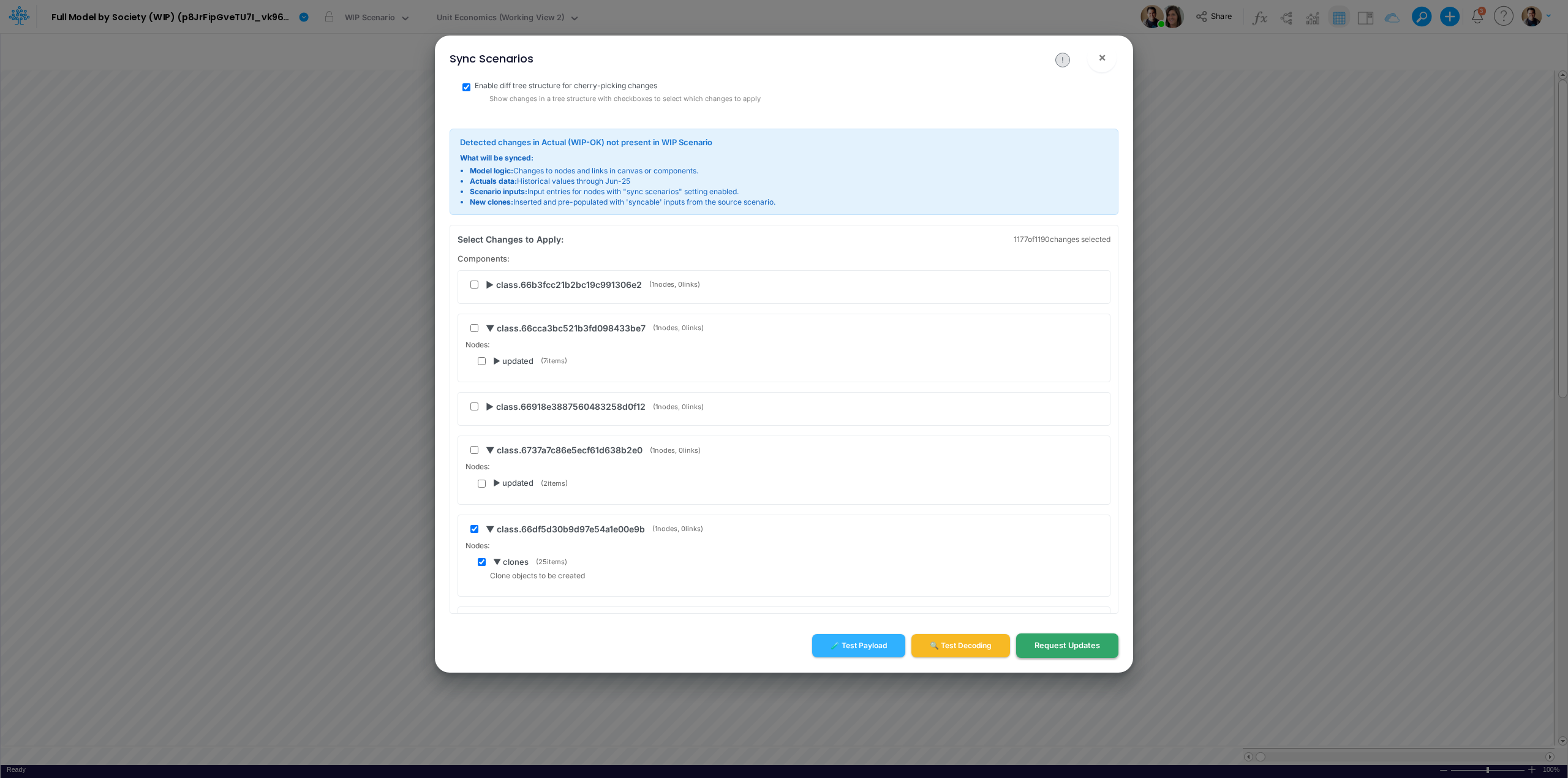
click at [1059, 650] on button "Request Updates" at bounding box center [1067, 646] width 103 height 24
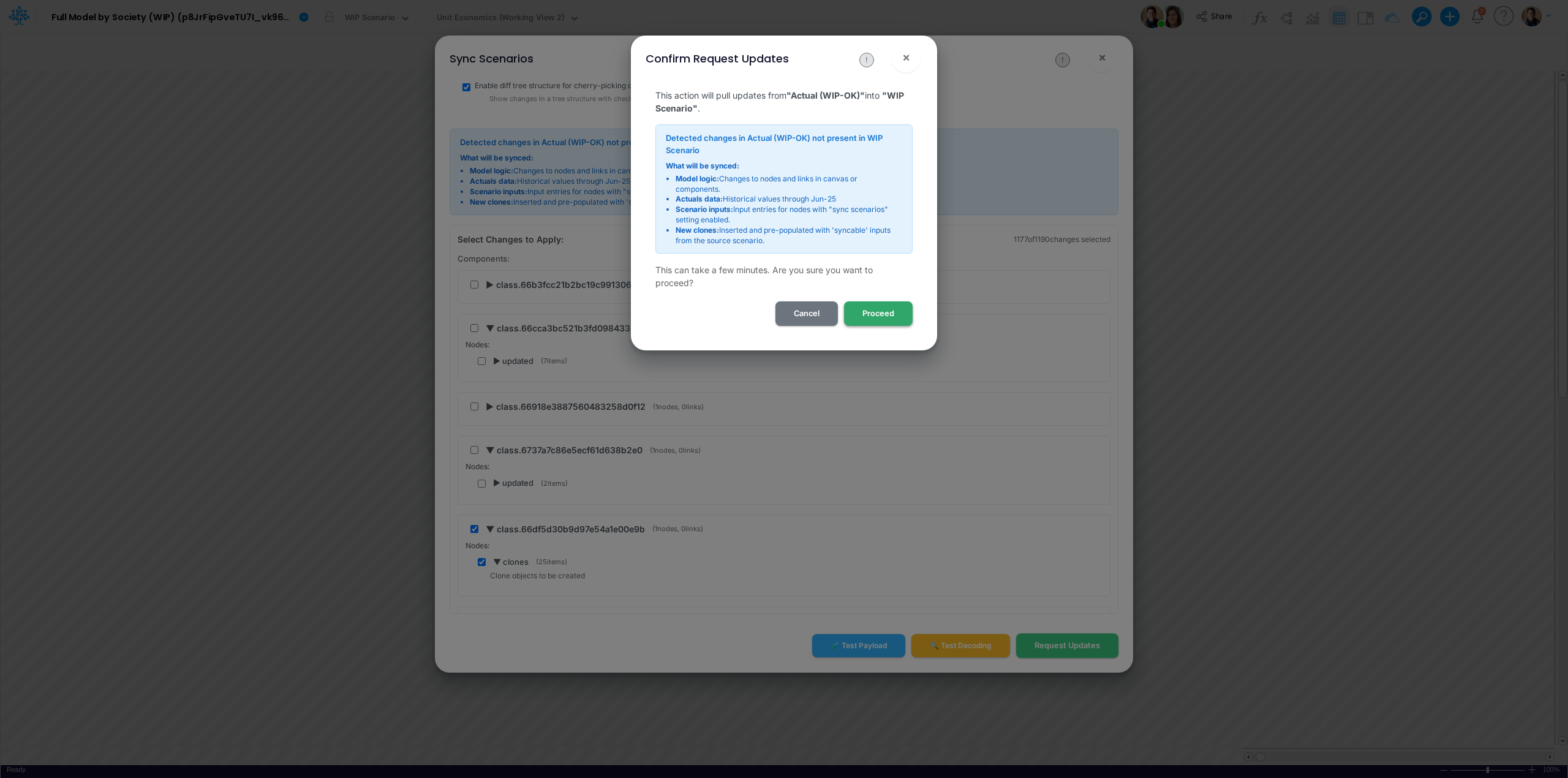
click at [868, 319] on button "Proceed" at bounding box center [879, 313] width 69 height 24
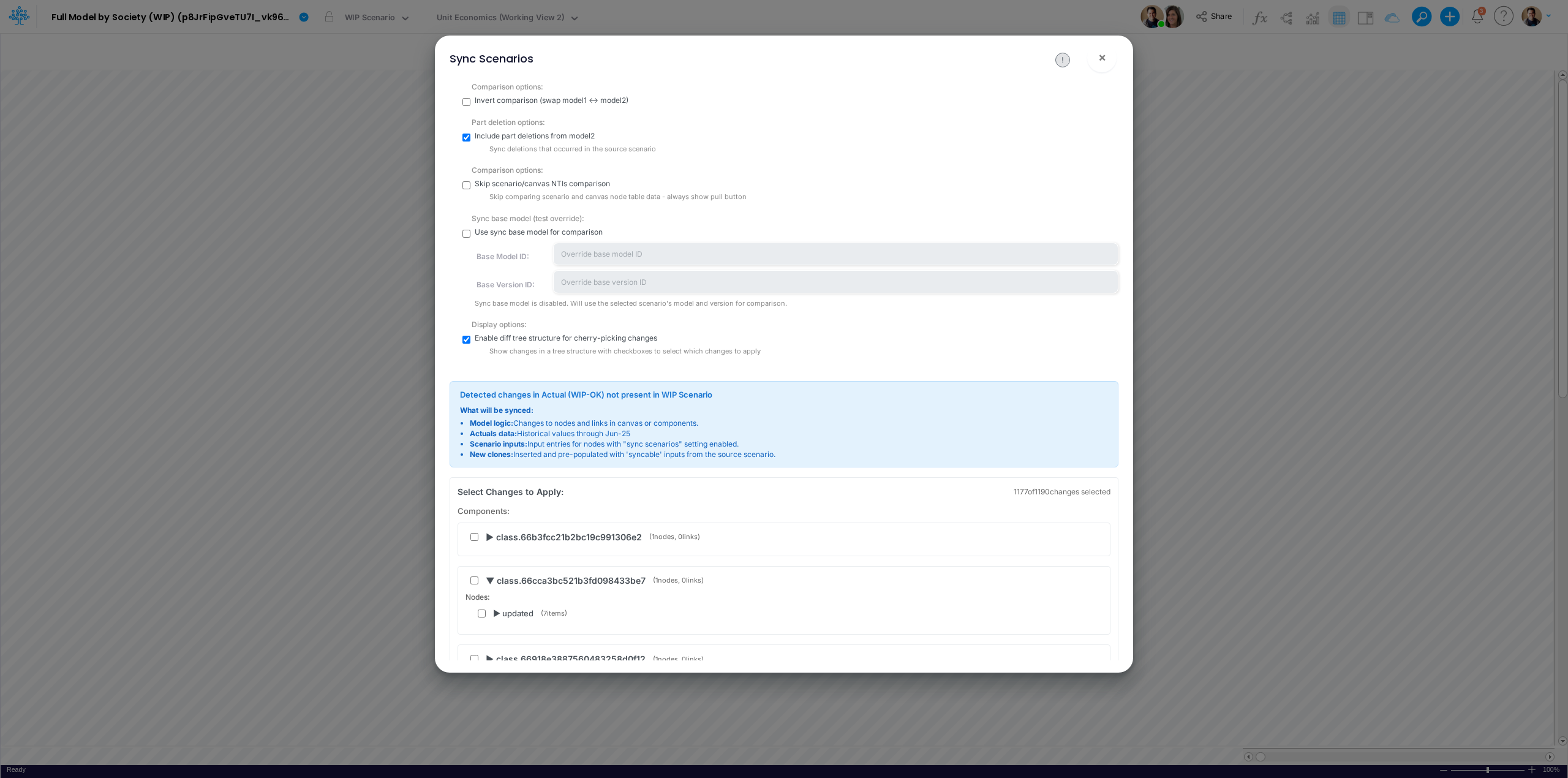
scroll to position [0, 0]
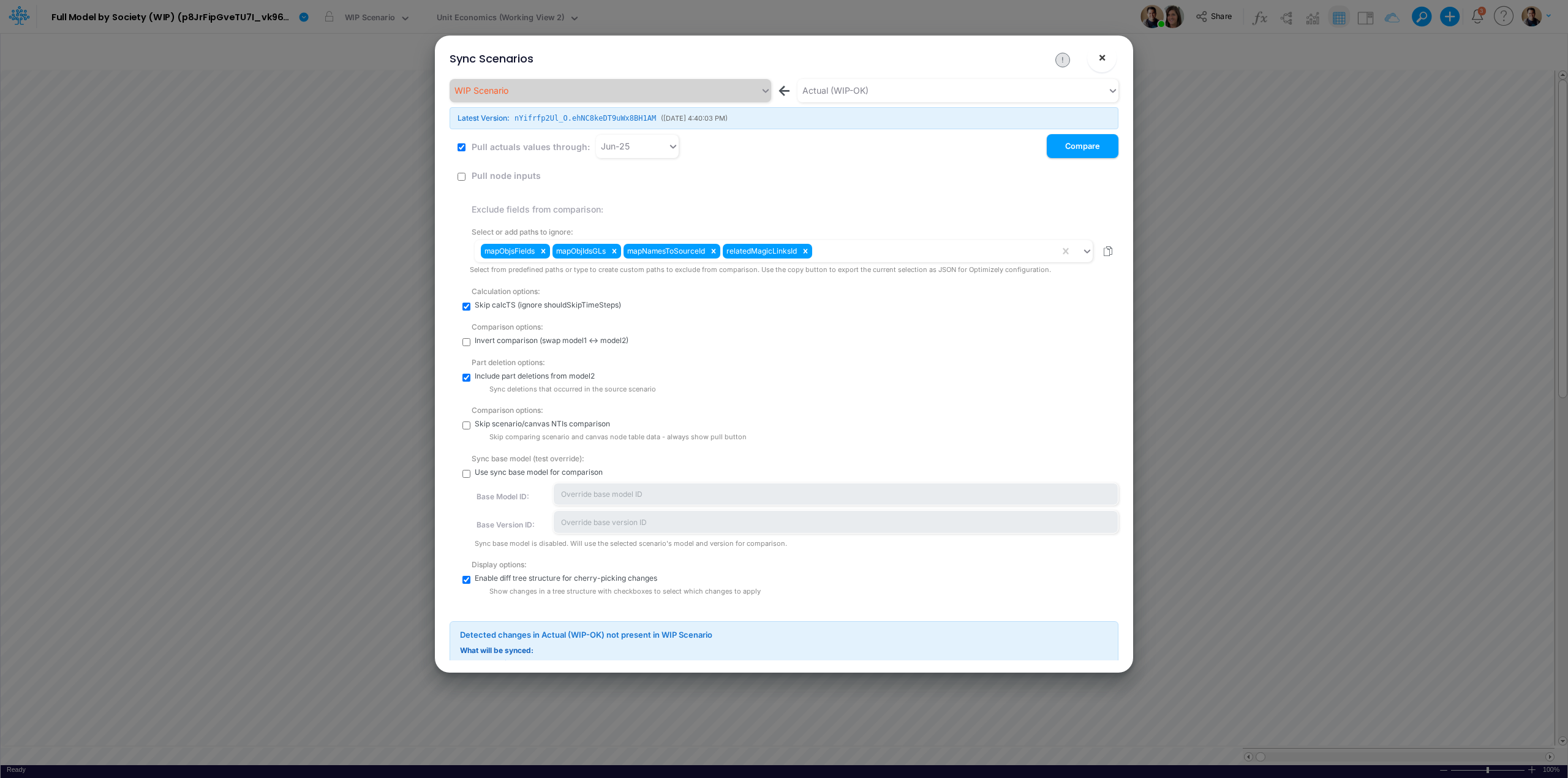
click at [1099, 60] on span "×" at bounding box center [1102, 56] width 8 height 14
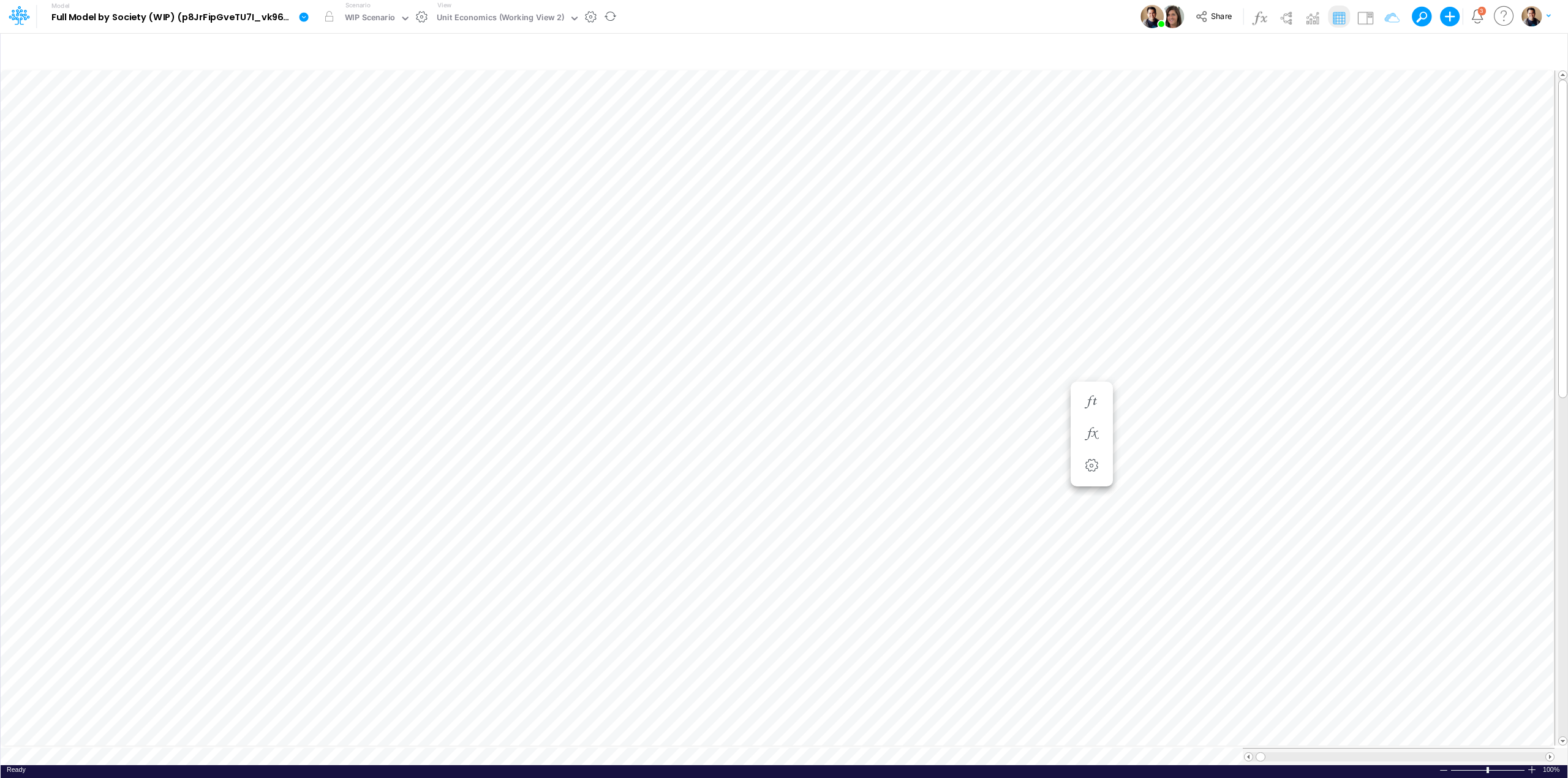
click at [304, 19] on icon at bounding box center [304, 17] width 9 height 9
click at [375, 125] on button "View model info" at bounding box center [366, 127] width 131 height 19
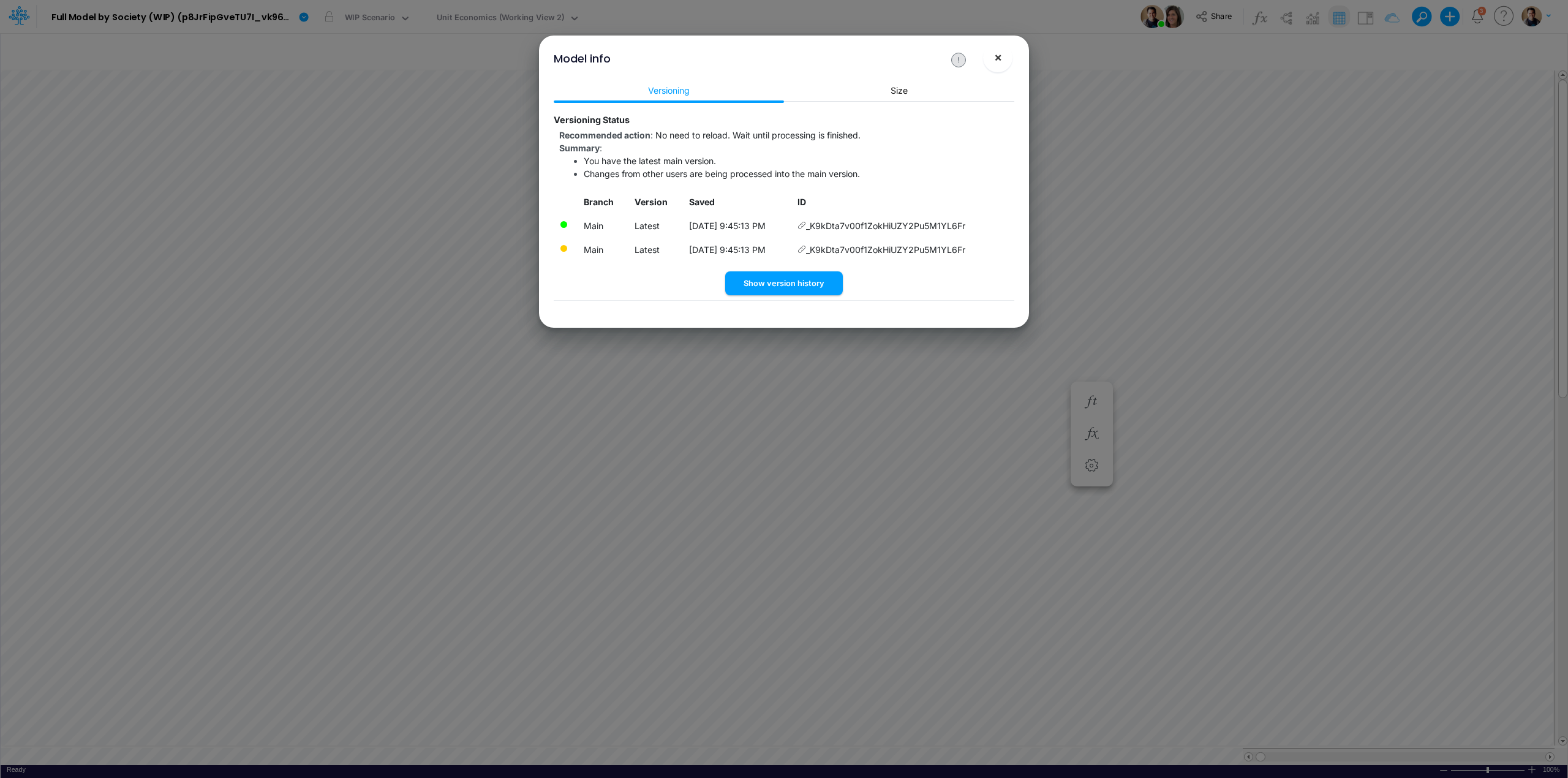
click at [990, 57] on button "×" at bounding box center [997, 57] width 29 height 29
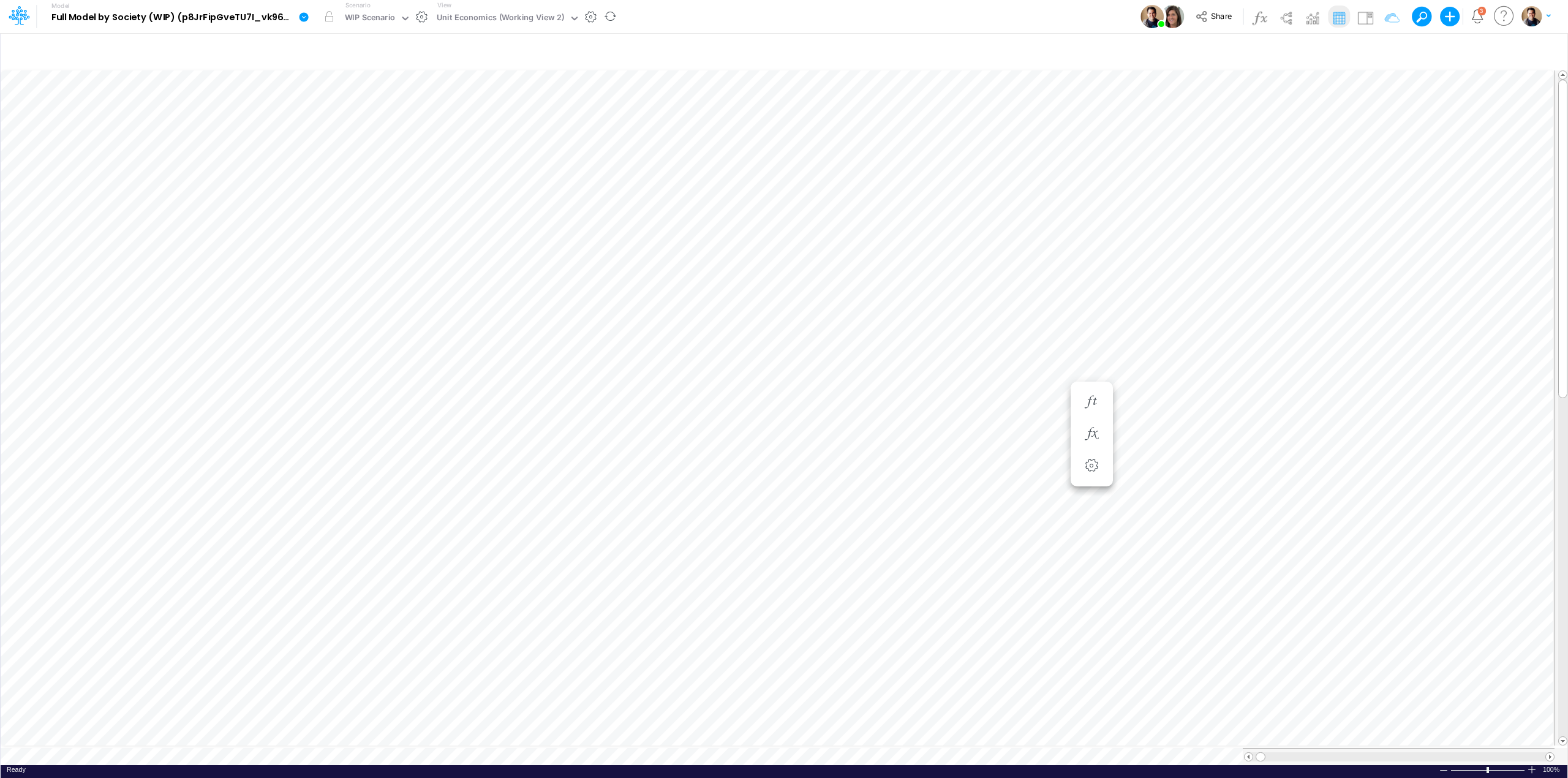
click at [303, 15] on icon at bounding box center [304, 17] width 9 height 9
click at [368, 131] on button "View model info" at bounding box center [366, 127] width 131 height 19
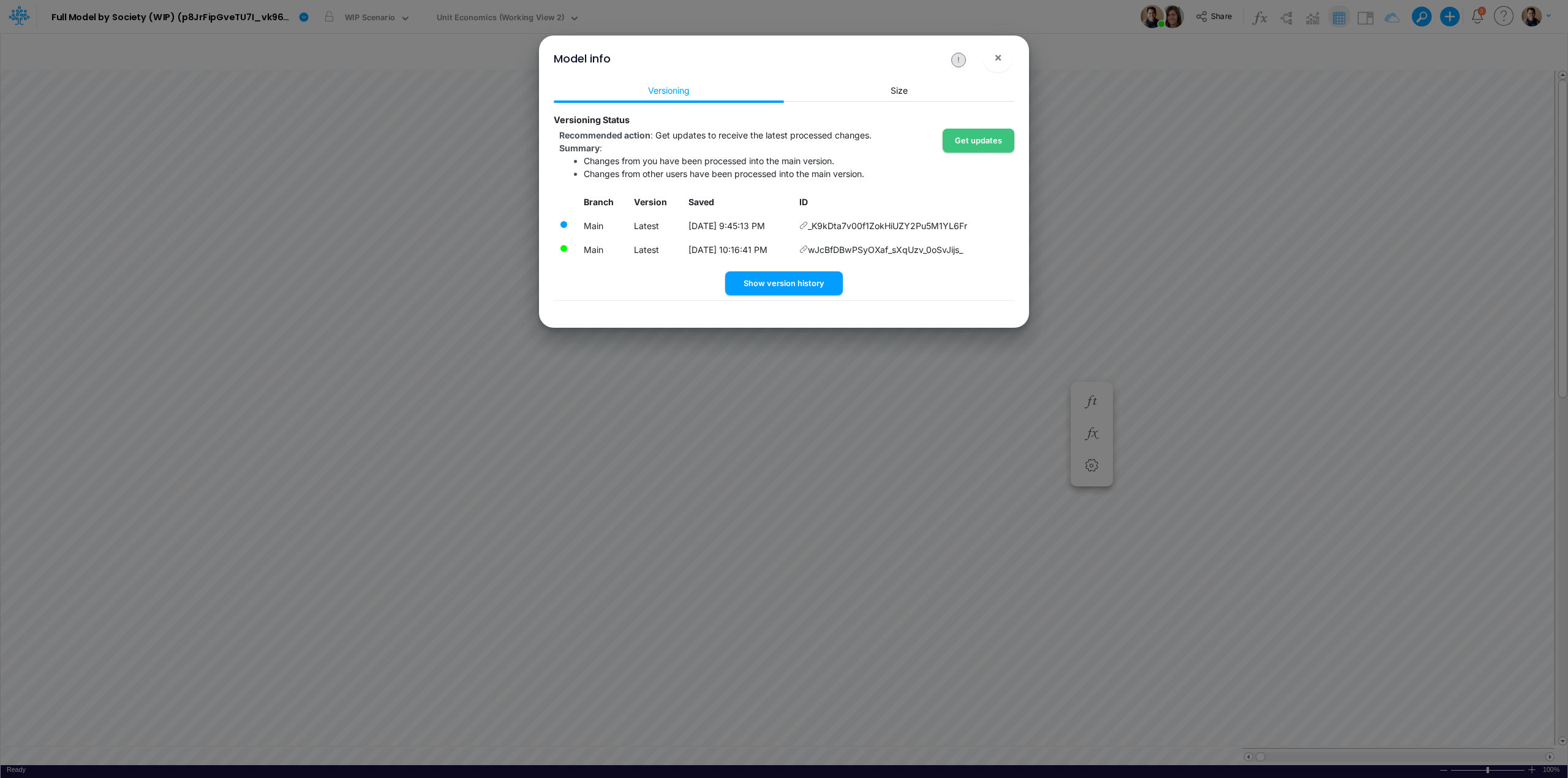
click at [808, 245] on icon at bounding box center [804, 249] width 8 height 8
click at [791, 280] on button "Show version history" at bounding box center [784, 283] width 118 height 24
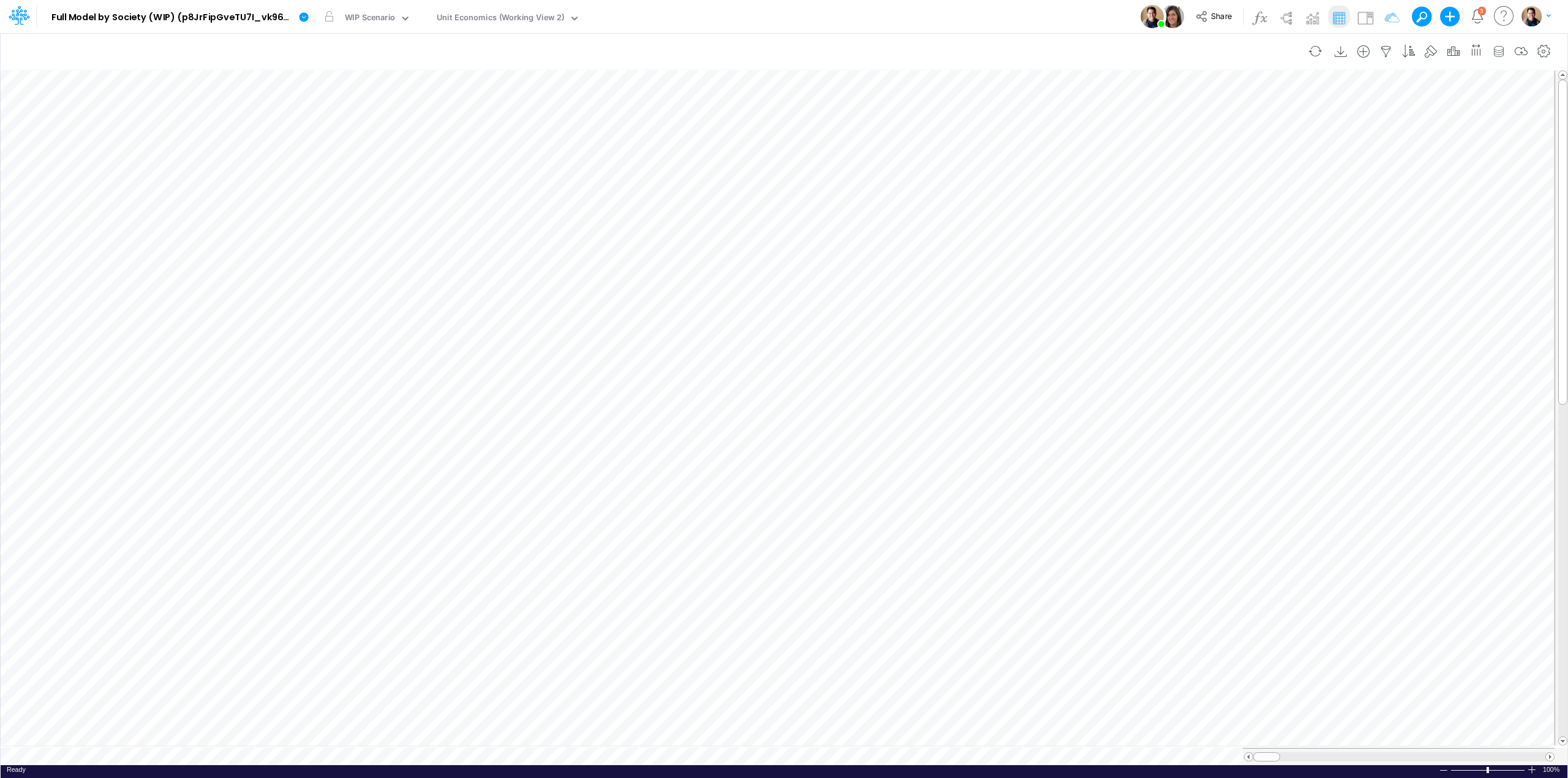
scroll to position [0, 1]
click at [1230, 146] on icon "button" at bounding box center [1239, 151] width 19 height 13
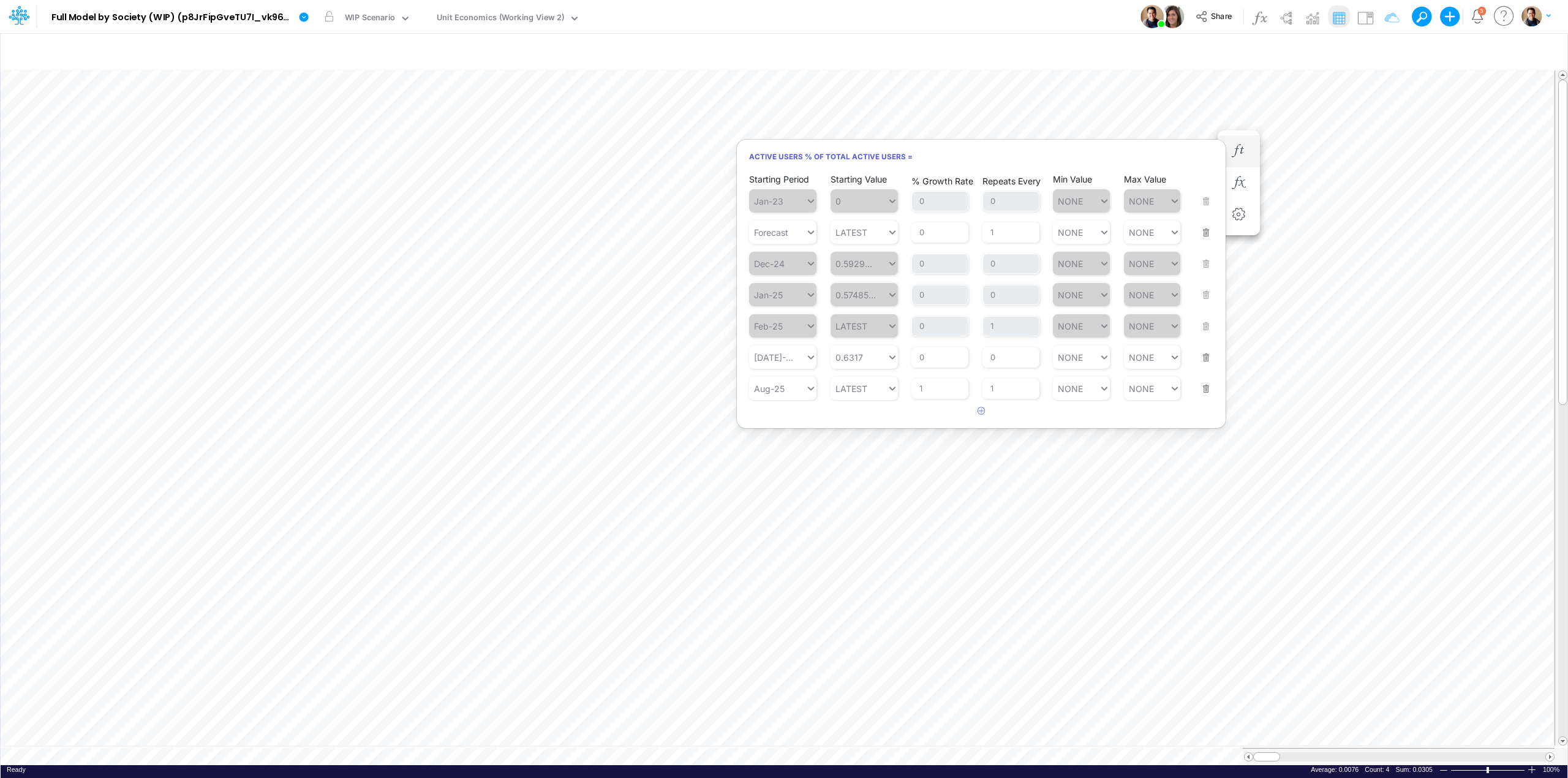
scroll to position [0, 1]
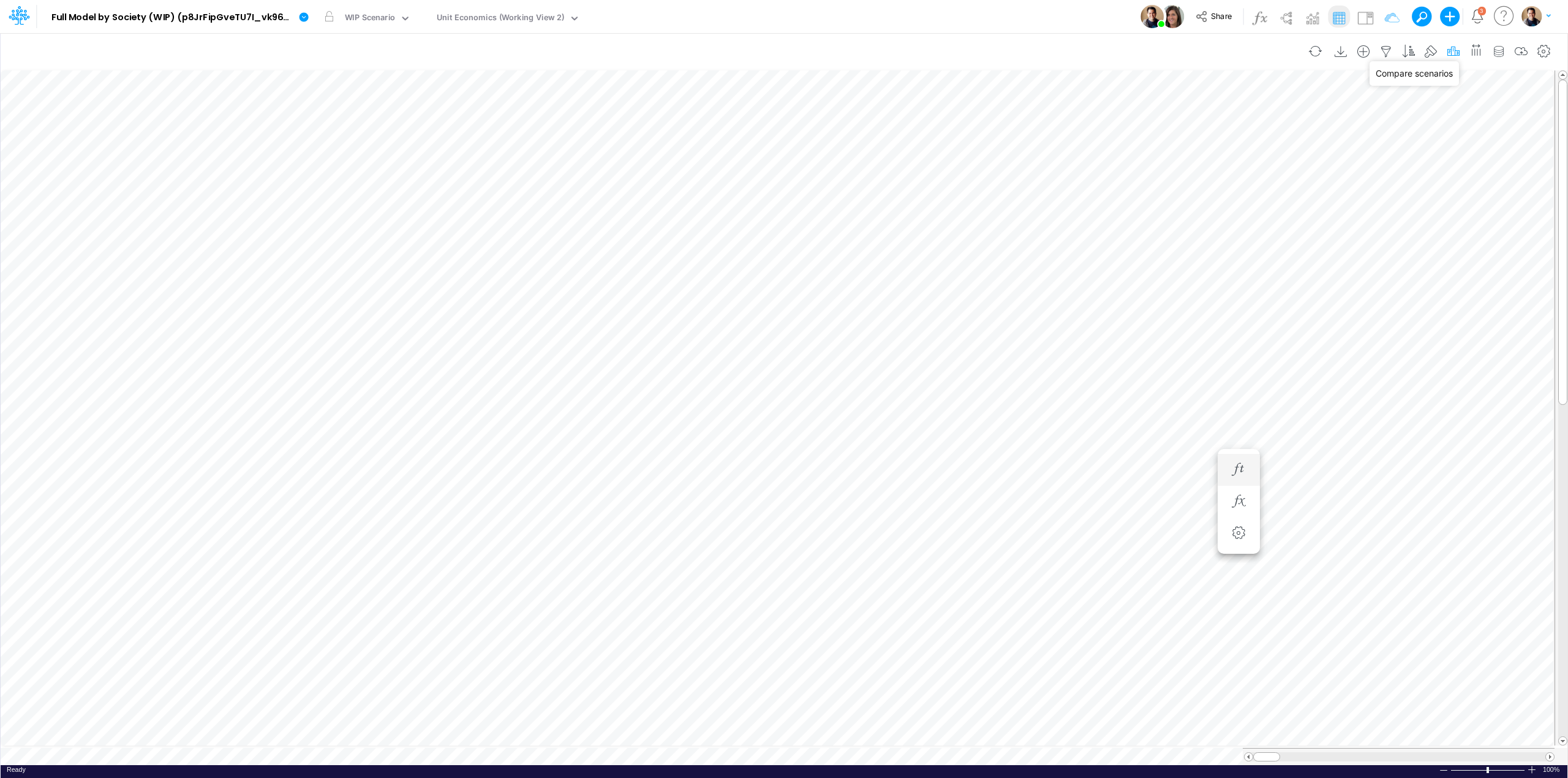
click at [1448, 47] on icon "button" at bounding box center [1454, 51] width 19 height 13
click at [1274, 275] on button "button" at bounding box center [1266, 276] width 24 height 20
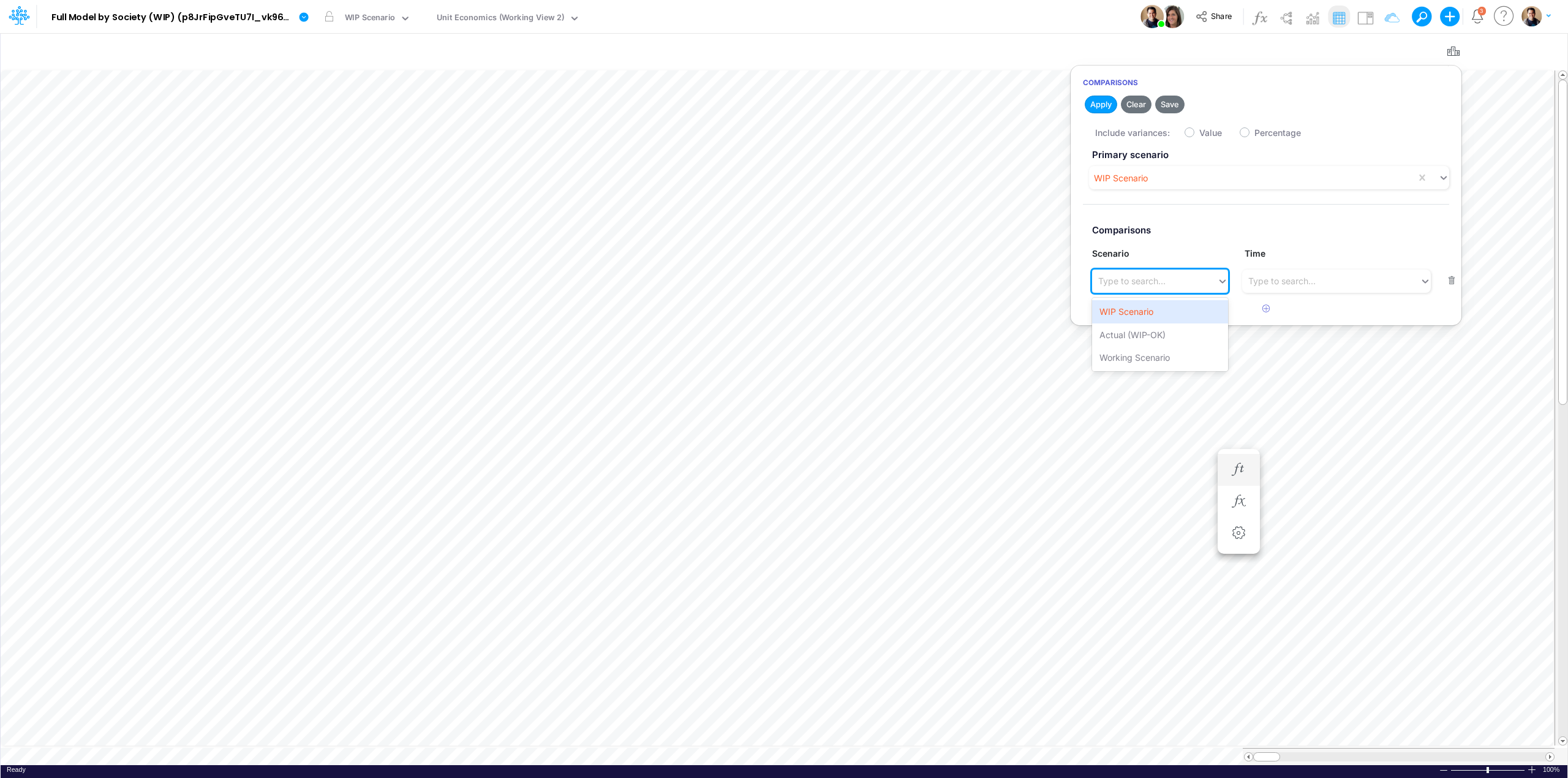
click at [1140, 287] on div "Type to search..." at bounding box center [1132, 280] width 67 height 13
click at [1137, 355] on div "Working Scenario" at bounding box center [1160, 357] width 136 height 23
click at [1199, 131] on label "Value" at bounding box center [1210, 132] width 23 height 13
click at [1199, 131] on input "Value" at bounding box center [1203, 129] width 8 height 8
checkbox input "true"
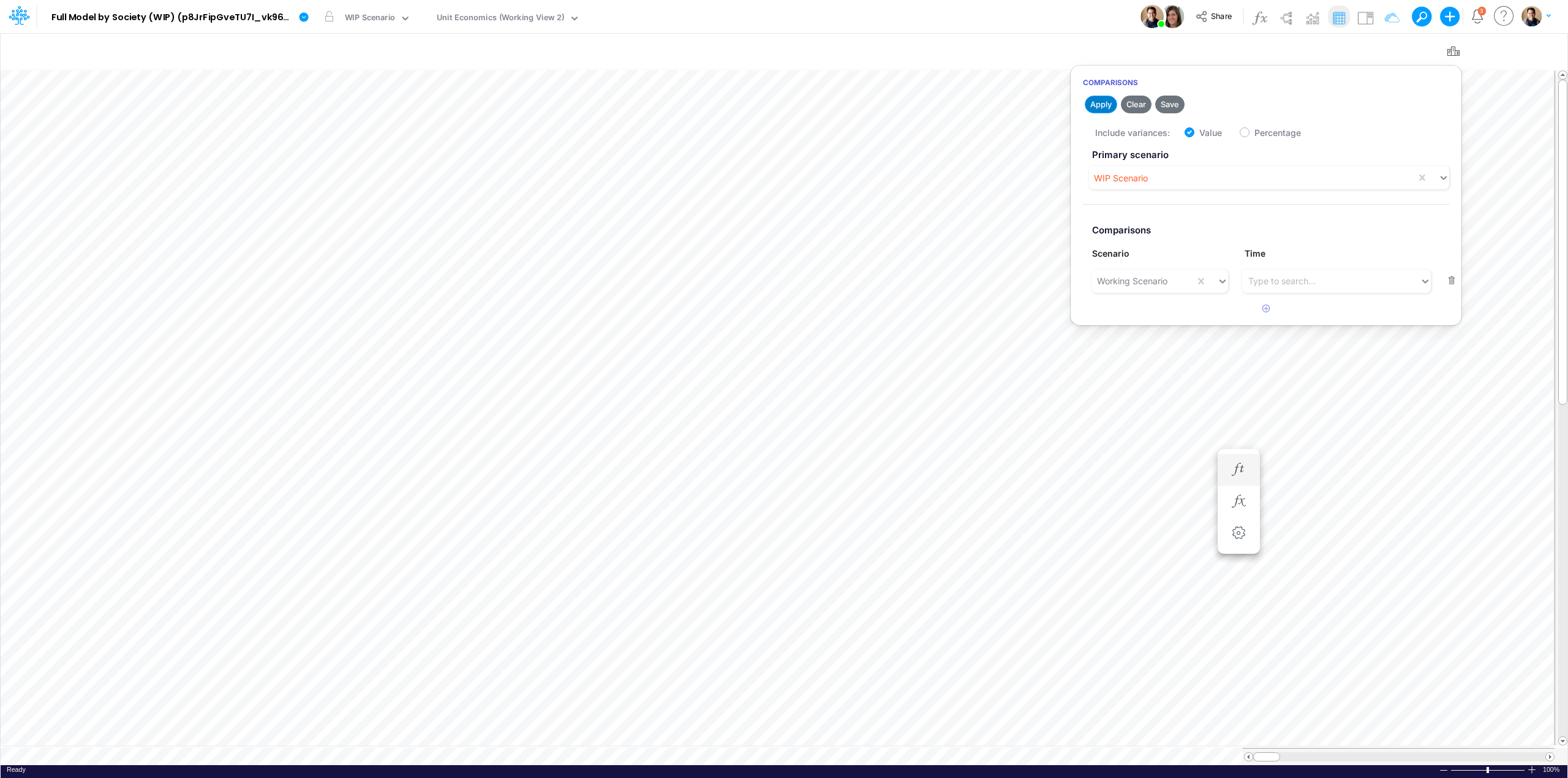
click at [1102, 101] on button "Apply" at bounding box center [1101, 104] width 33 height 18
drag, startPoint x: 1456, startPoint y: 49, endPoint x: 1446, endPoint y: 52, distance: 10.4
click at [1456, 50] on icon "button" at bounding box center [1454, 51] width 19 height 13
click at [1451, 51] on icon "button" at bounding box center [1454, 51] width 19 height 13
drag, startPoint x: 1449, startPoint y: 47, endPoint x: 1117, endPoint y: 51, distance: 332.0
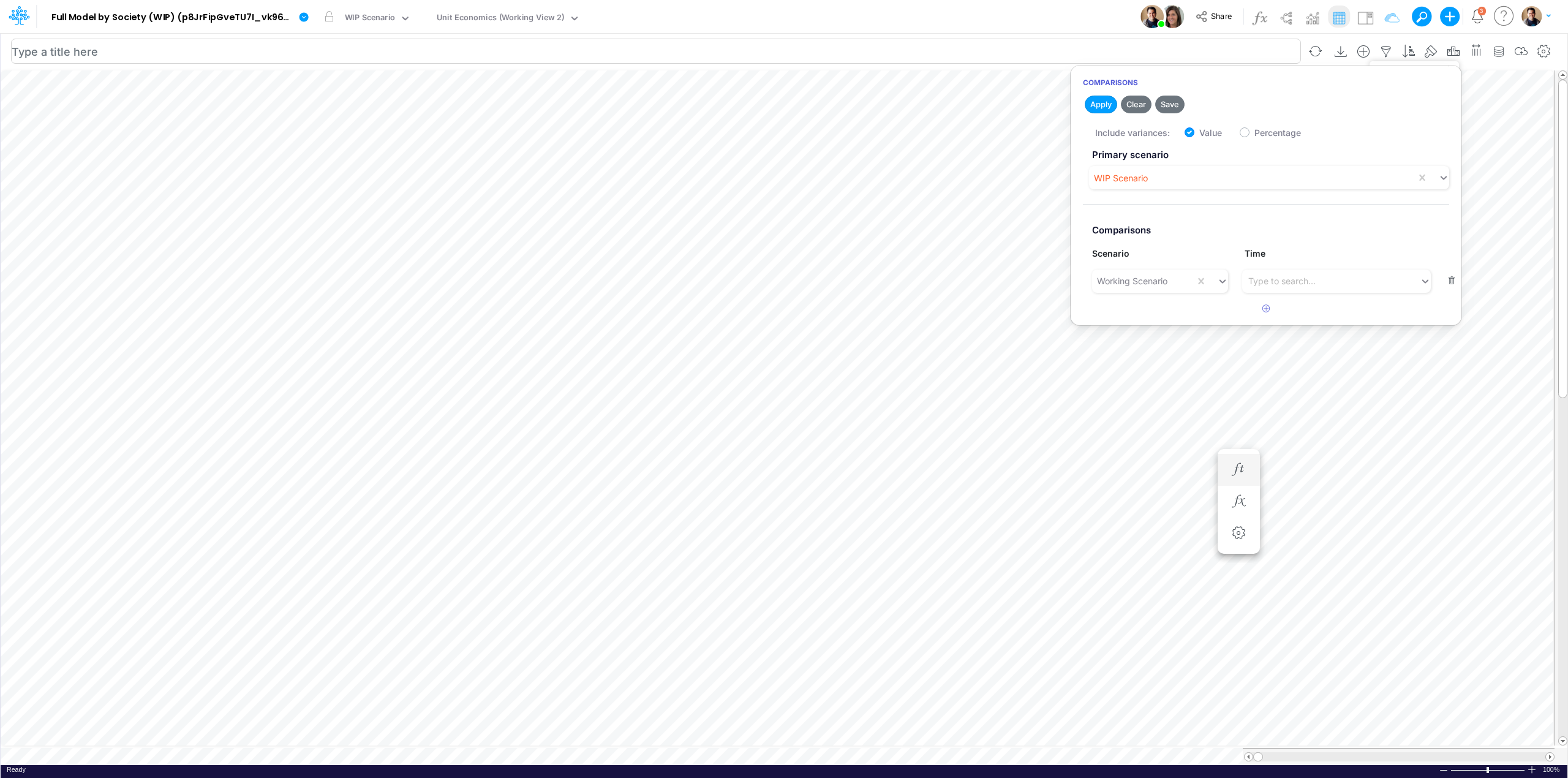
click at [1449, 47] on icon "button" at bounding box center [1454, 51] width 19 height 13
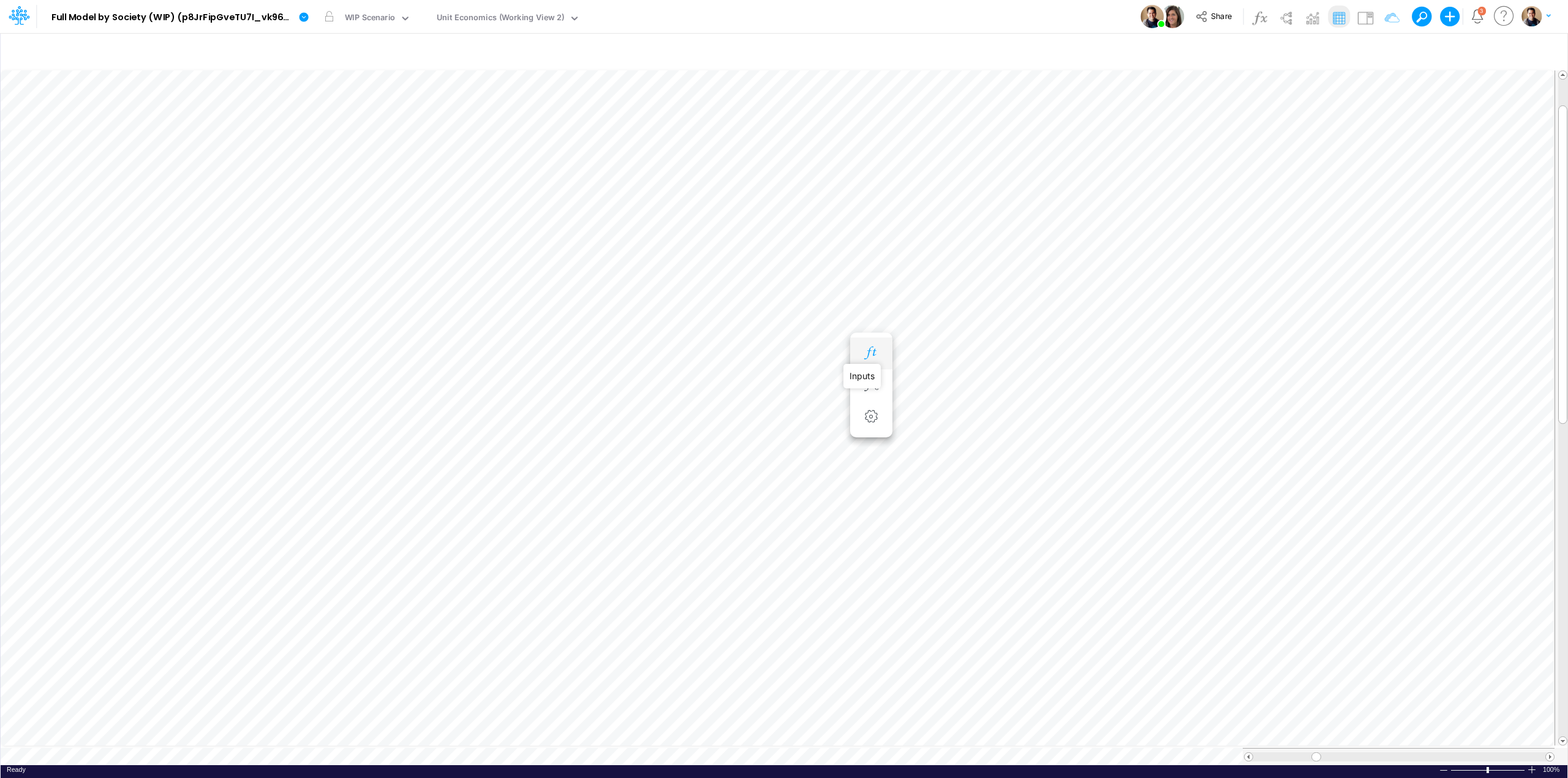
click at [869, 354] on icon "button" at bounding box center [871, 353] width 19 height 13
click at [275, 348] on icon "button" at bounding box center [283, 353] width 19 height 13
click at [279, 387] on li "Active Users % of Total Active Users =" at bounding box center [283, 402] width 42 height 32
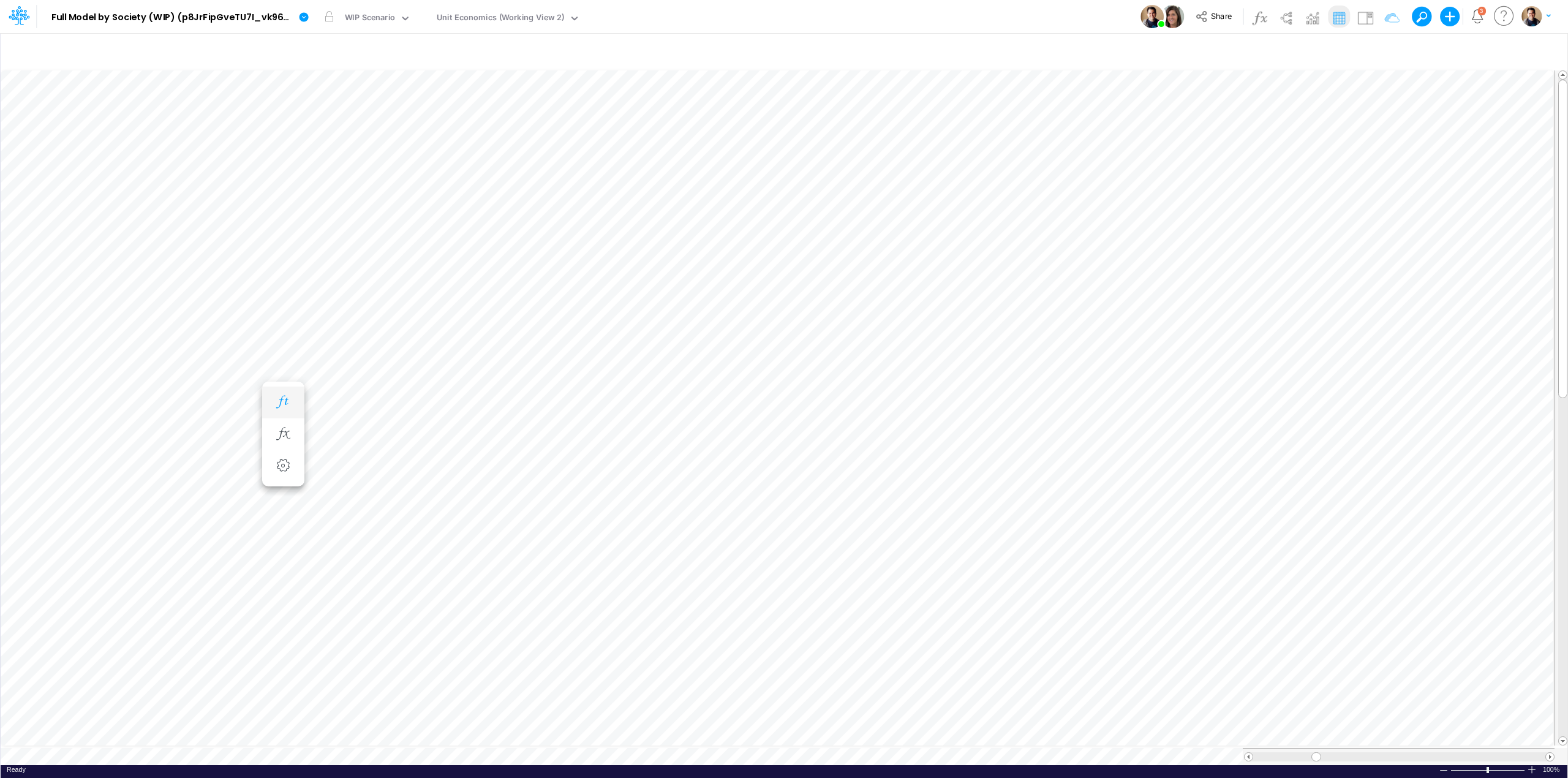
click at [285, 401] on icon "button" at bounding box center [283, 402] width 19 height 13
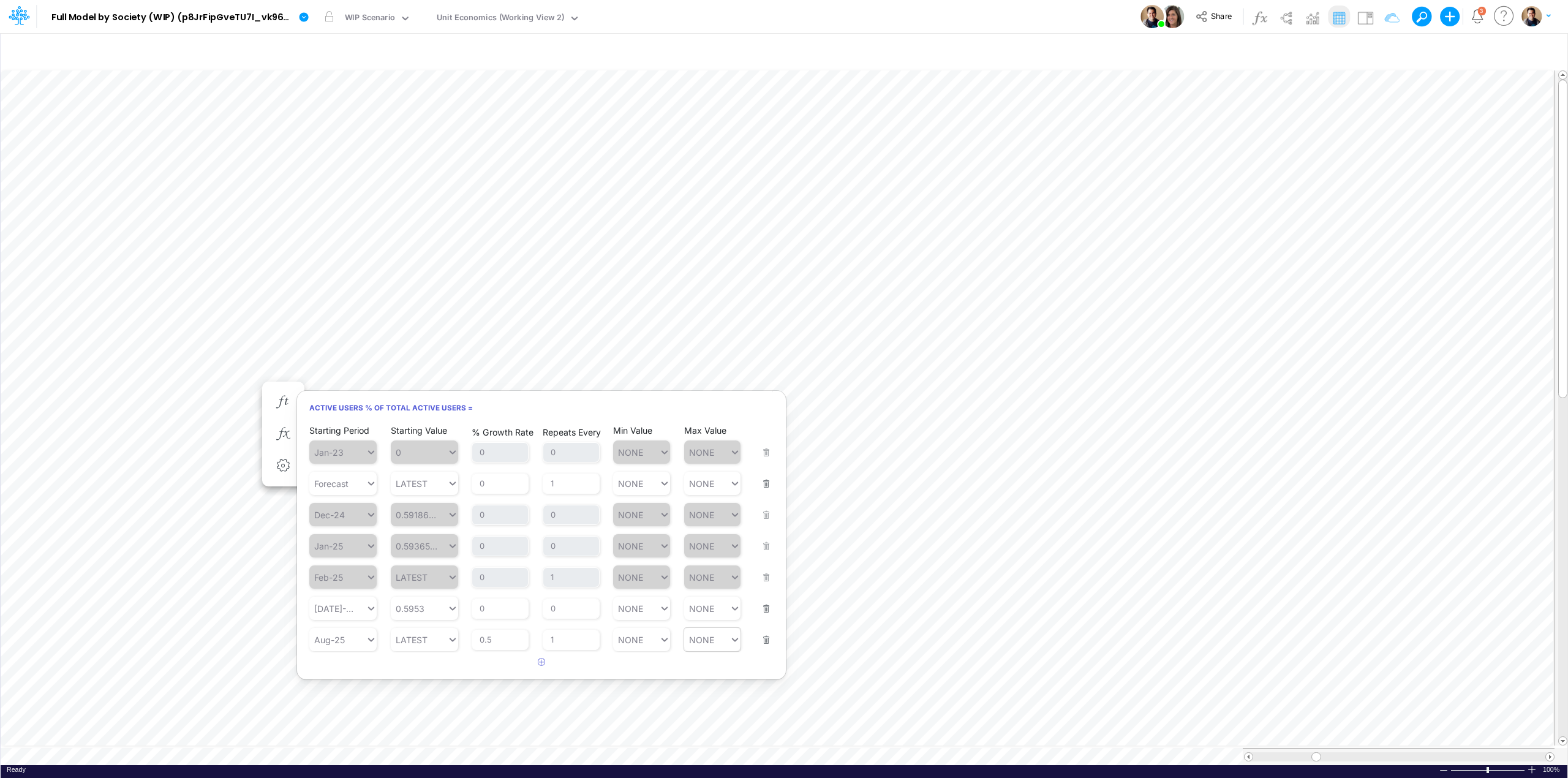
click at [715, 642] on div "NONE" at bounding box center [707, 640] width 46 height 18
click at [714, 674] on div "Set value 0.60" at bounding box center [720, 671] width 73 height 20
type input "0.60"
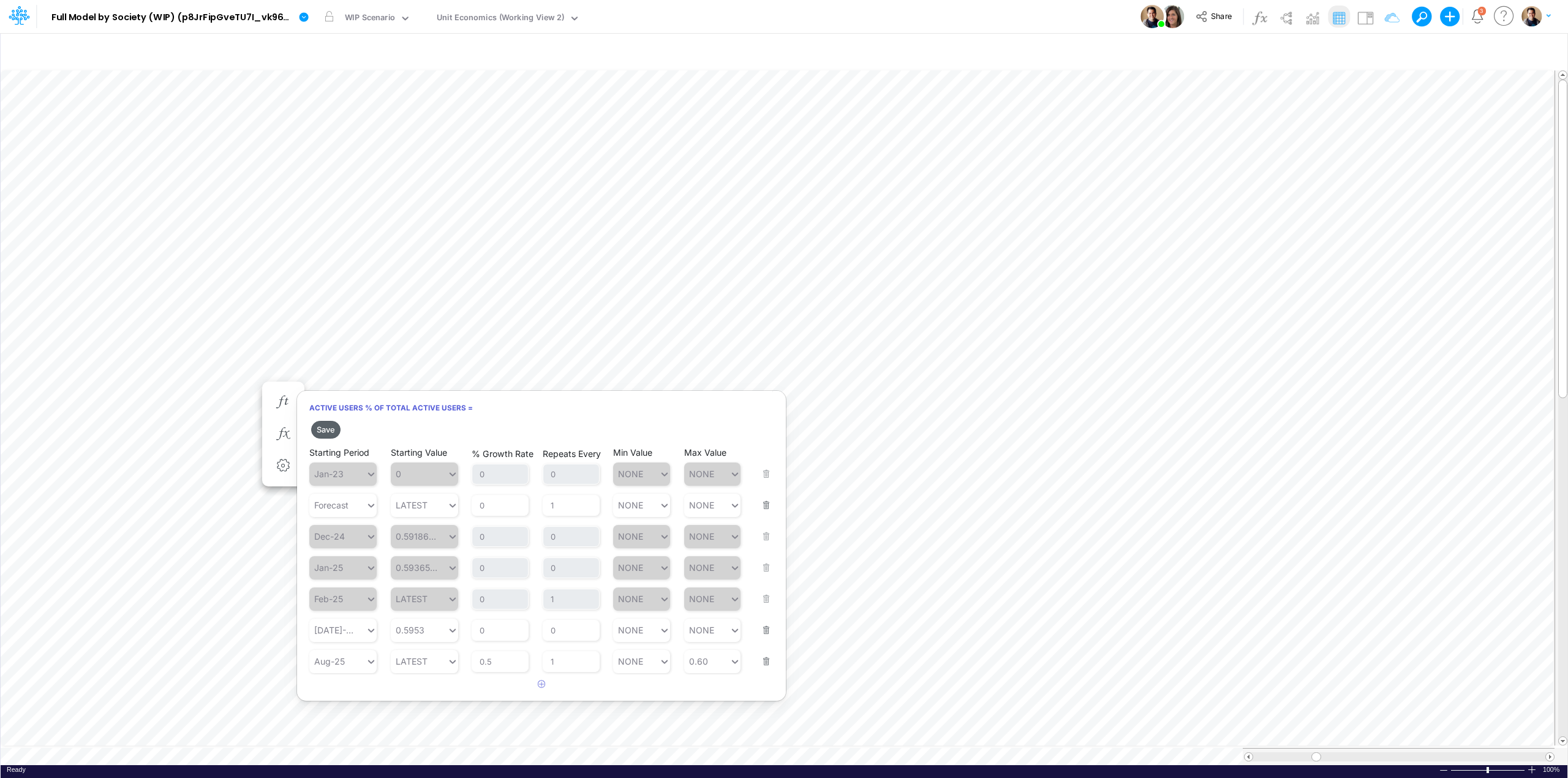
click at [322, 427] on button "Save" at bounding box center [326, 429] width 29 height 18
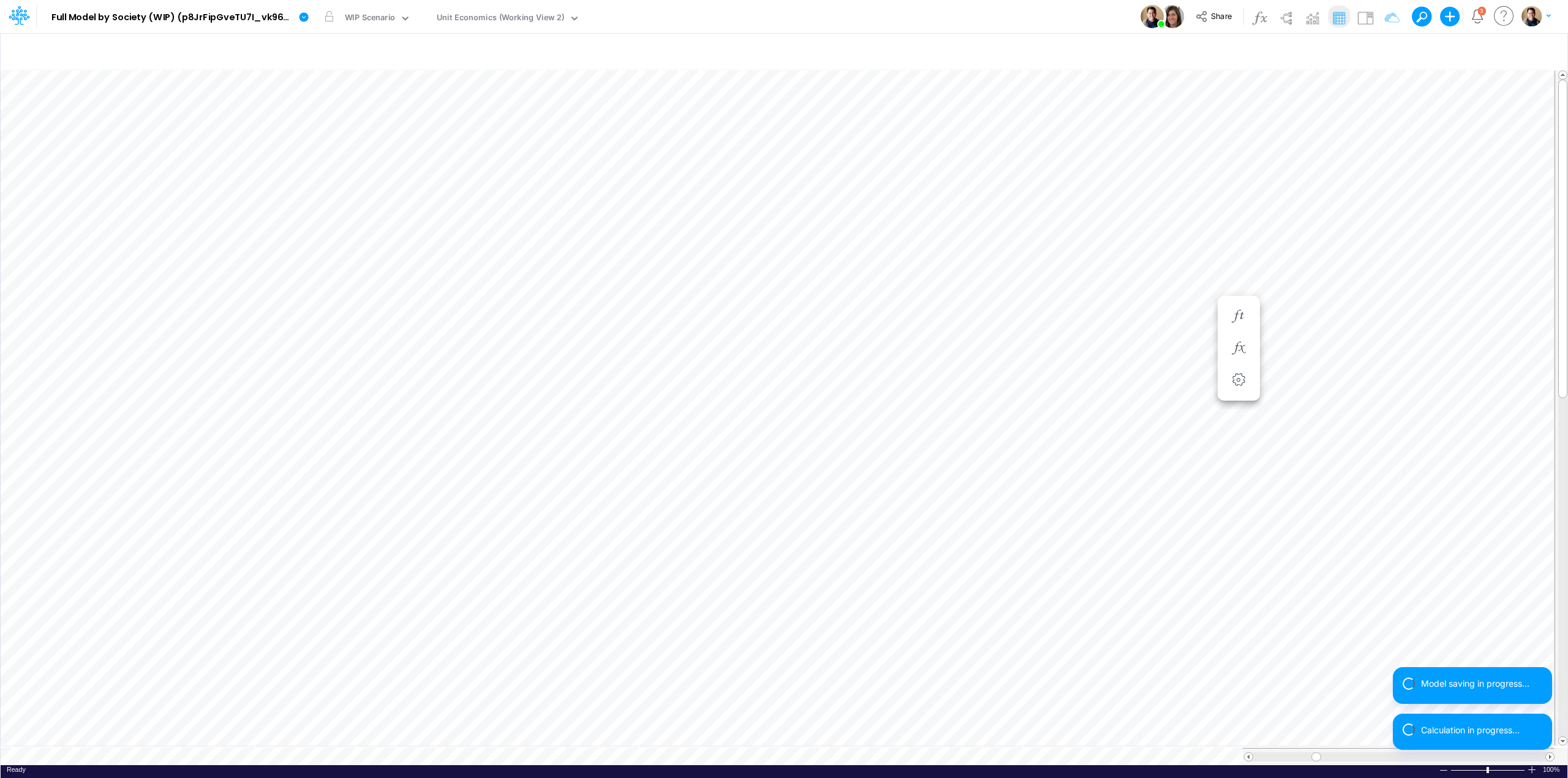
scroll to position [0, 1]
click at [283, 314] on icon "button" at bounding box center [283, 316] width 19 height 13
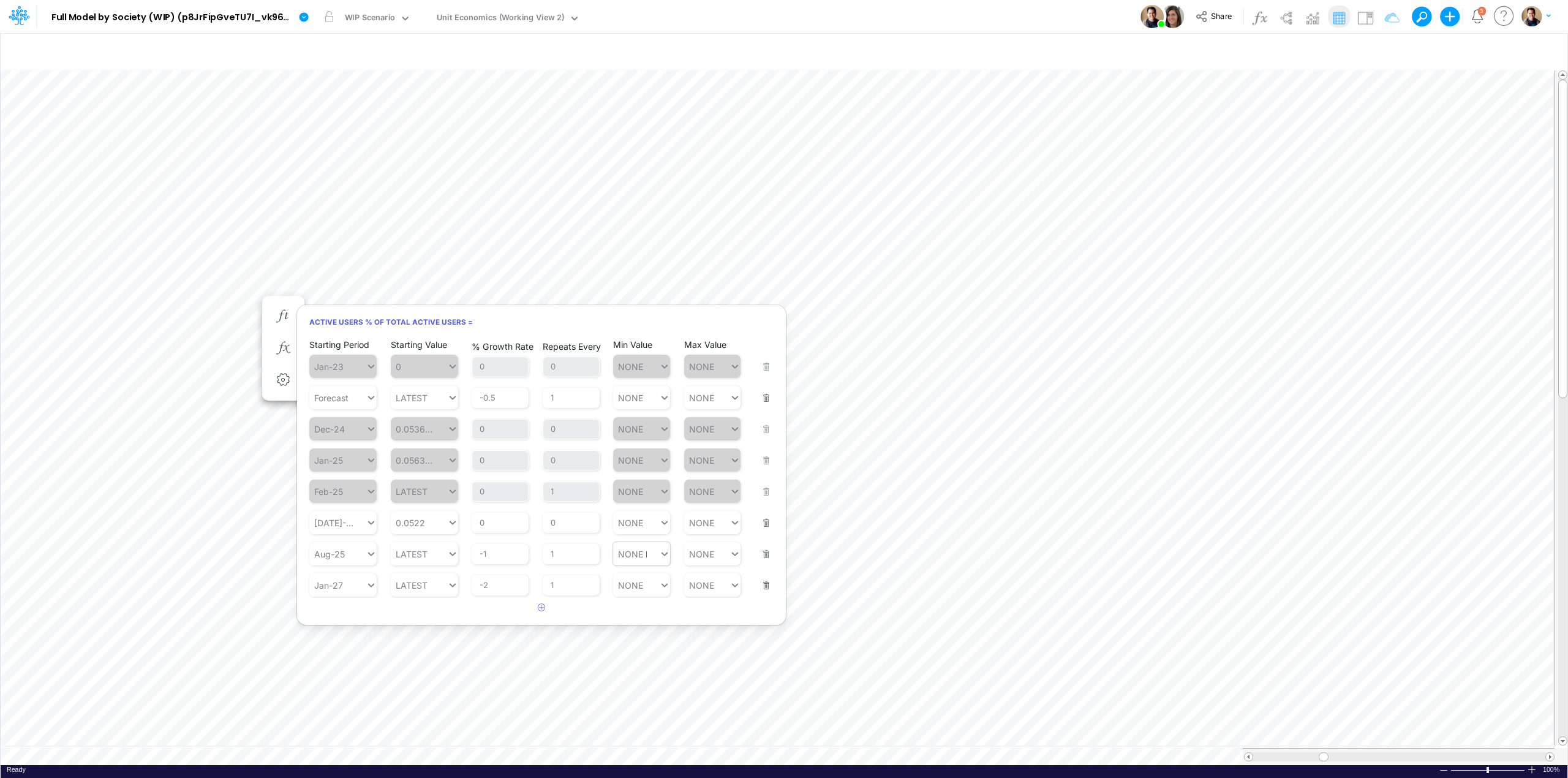
click at [648, 555] on div "NONE NONE" at bounding box center [635, 554] width 46 height 18
click at [645, 579] on div "Set value 0.05" at bounding box center [649, 585] width 73 height 20
type input "0.05"
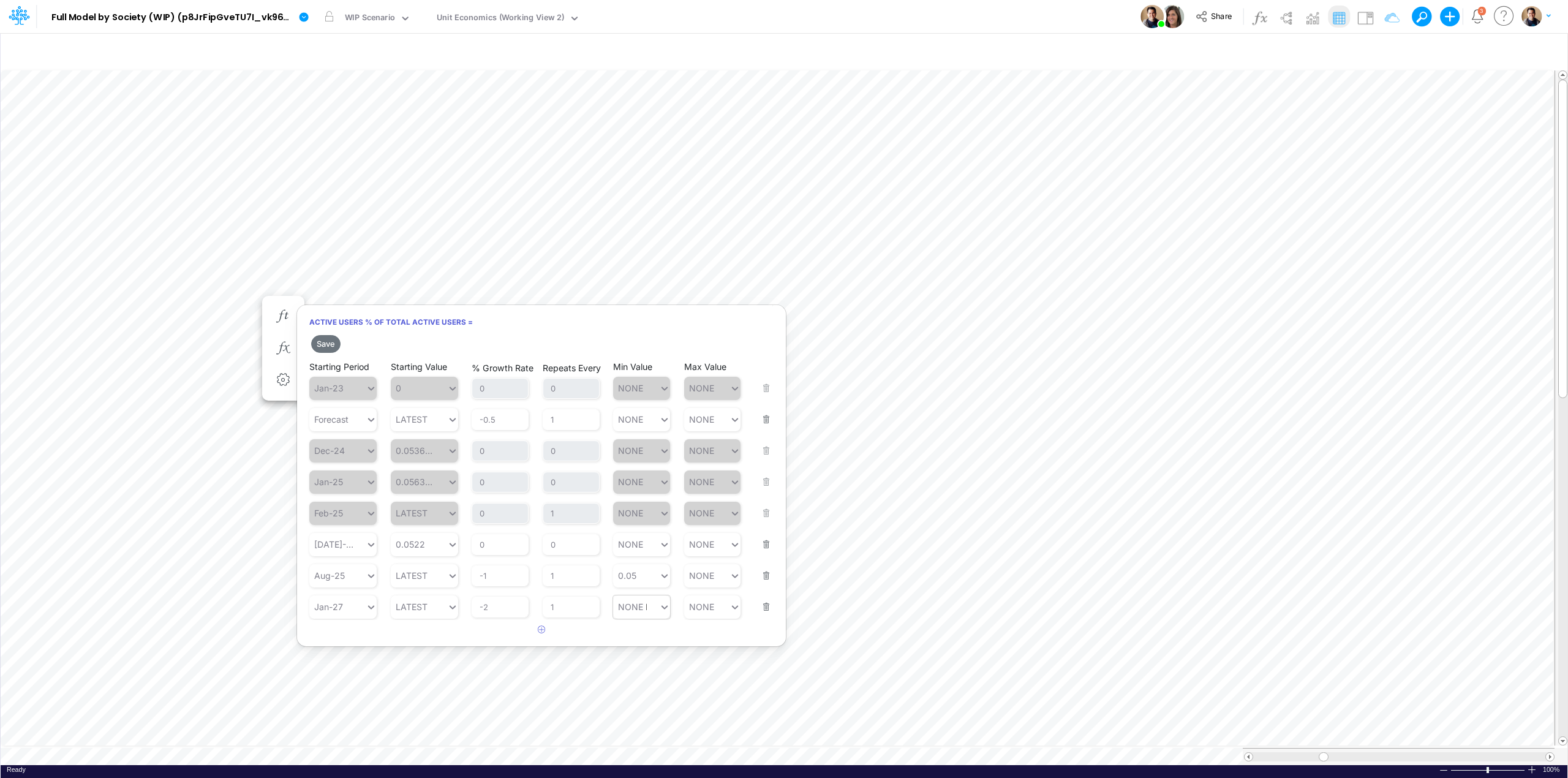
click at [652, 610] on div "NONE NONE" at bounding box center [635, 606] width 46 height 18
click at [645, 636] on div "Set value 0.04" at bounding box center [649, 638] width 73 height 20
type input "0.04"
click at [323, 344] on button "Save" at bounding box center [326, 344] width 29 height 18
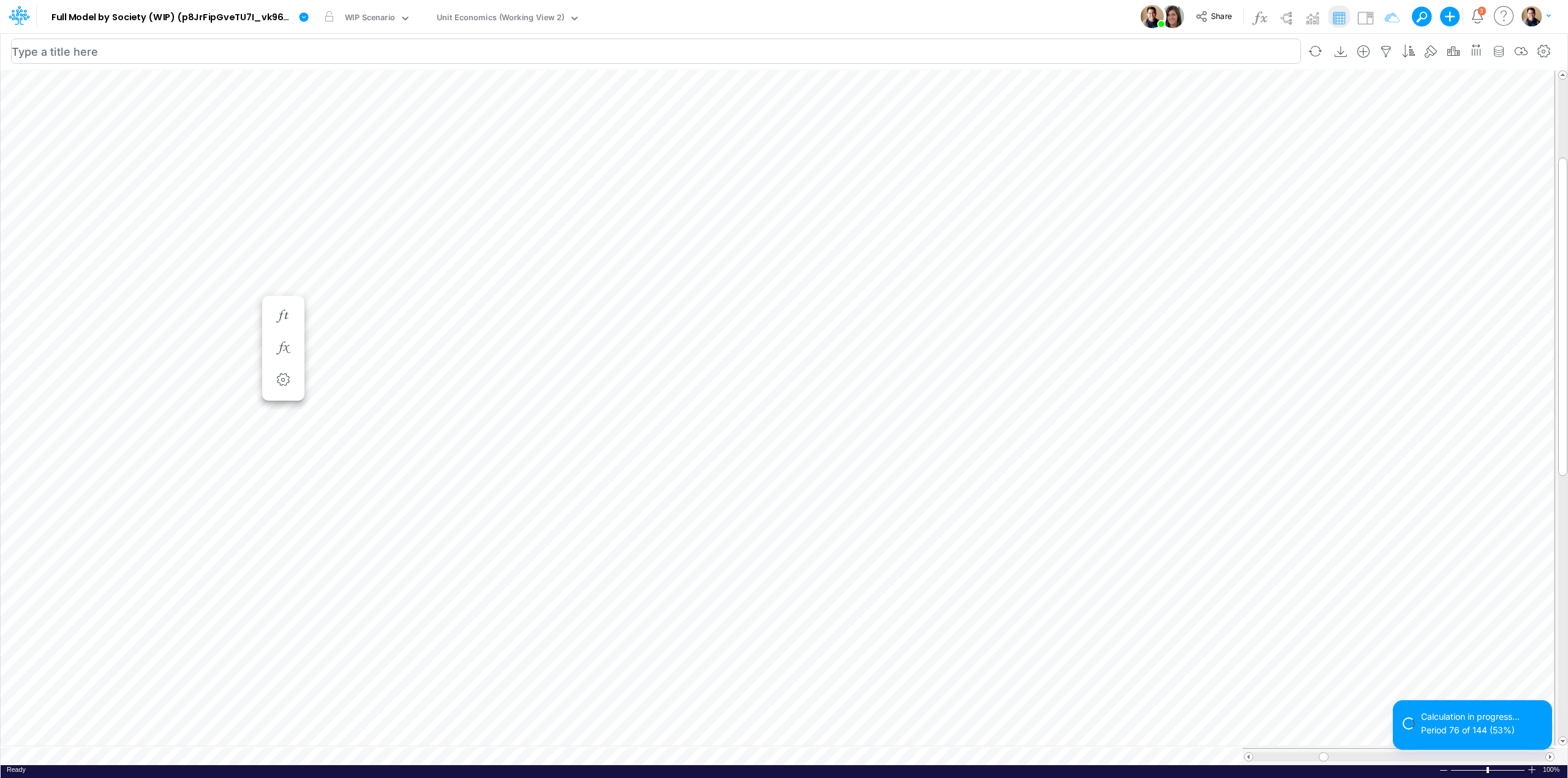
scroll to position [0, 1]
click at [284, 413] on icon "button" at bounding box center [283, 414] width 19 height 13
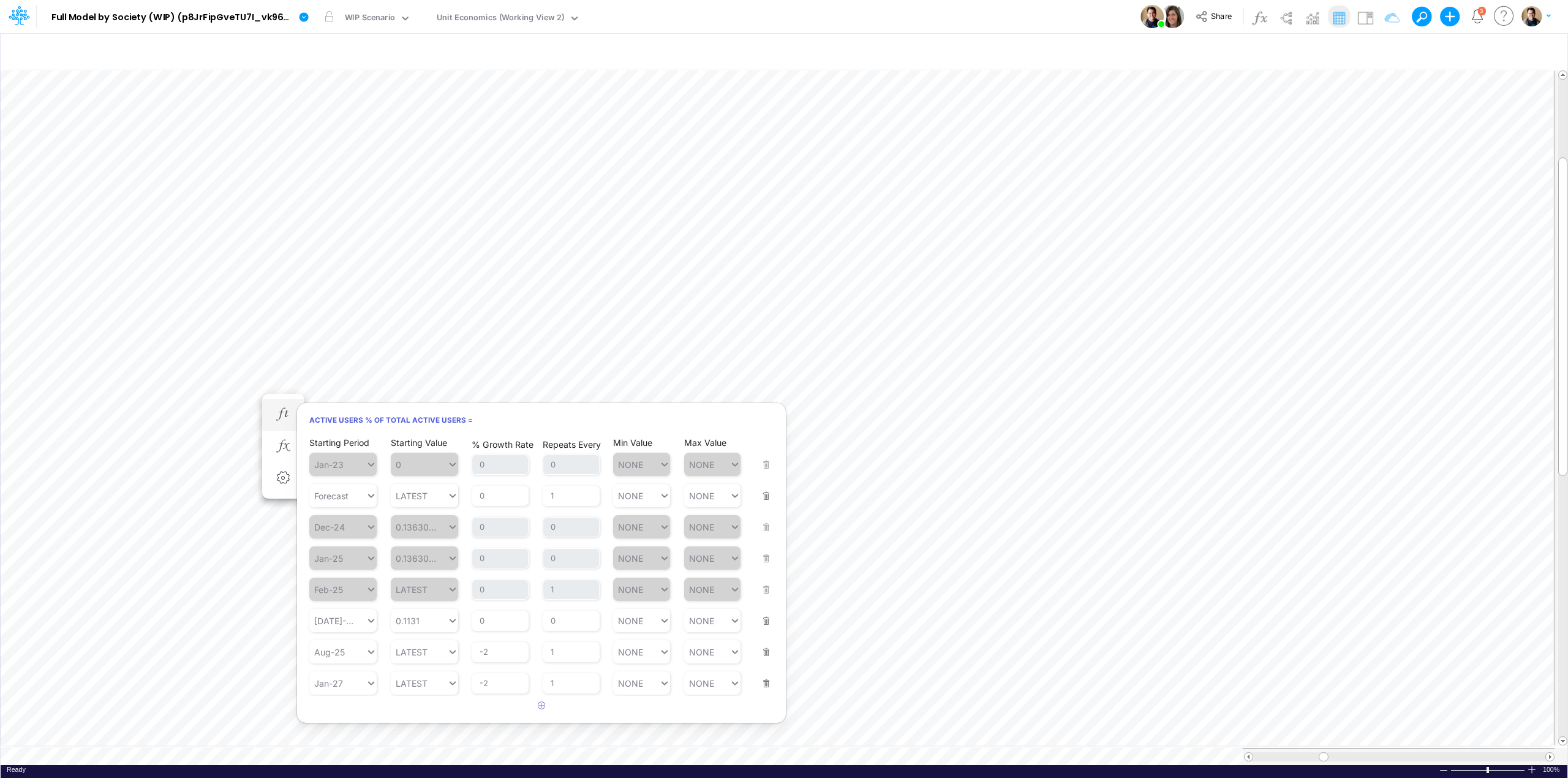
click at [637, 658] on div "Min Value NONE" at bounding box center [641, 675] width 57 height 39
click at [648, 647] on div "NONE NONE" at bounding box center [635, 652] width 46 height 18
click at [645, 684] on div "Set value 0.10" at bounding box center [648, 683] width 71 height 20
type input "0.10"
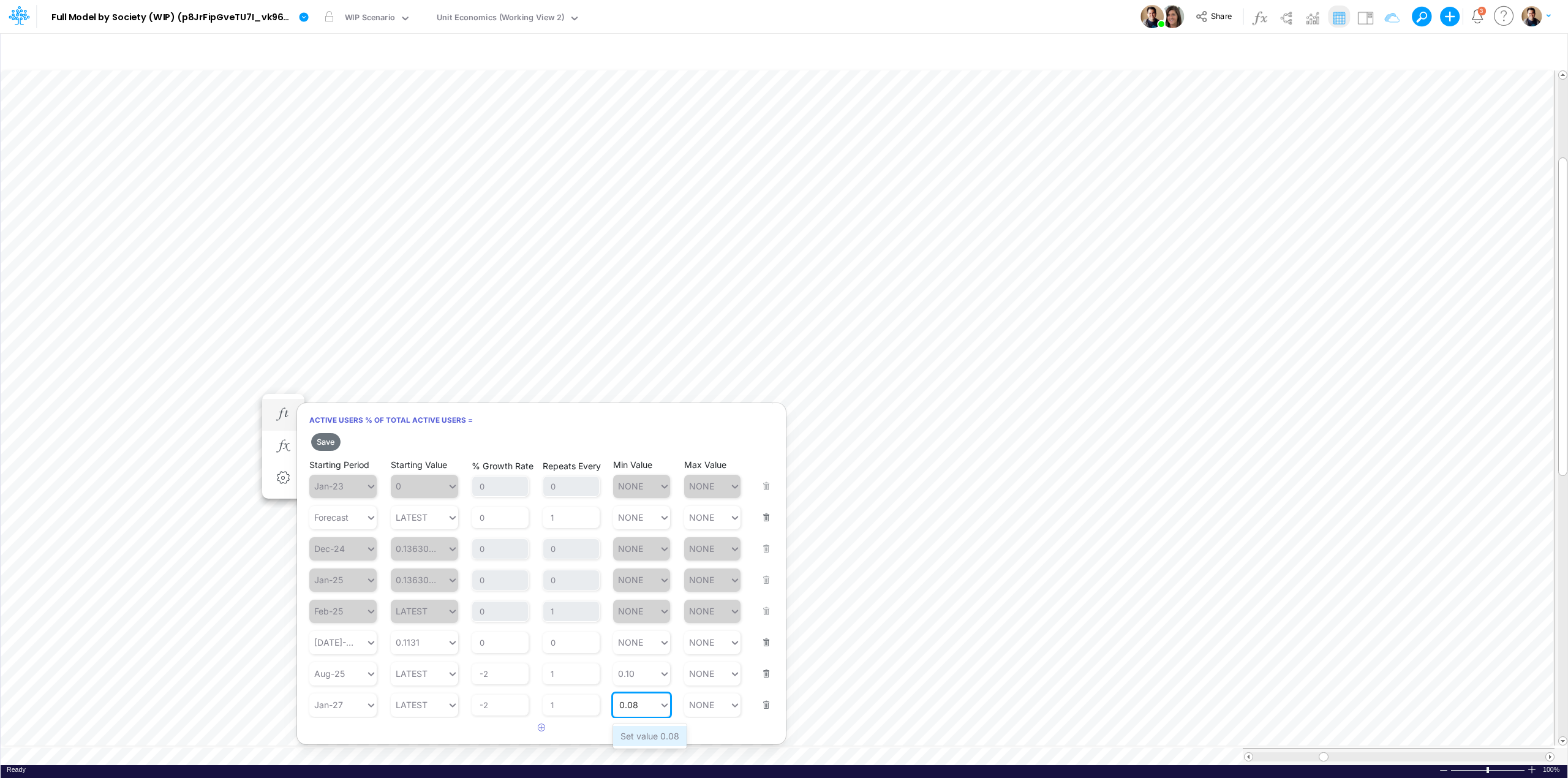
click at [642, 734] on div "Set value 0.08" at bounding box center [649, 736] width 73 height 20
type input "0.08"
click at [331, 444] on button "Save" at bounding box center [326, 442] width 29 height 18
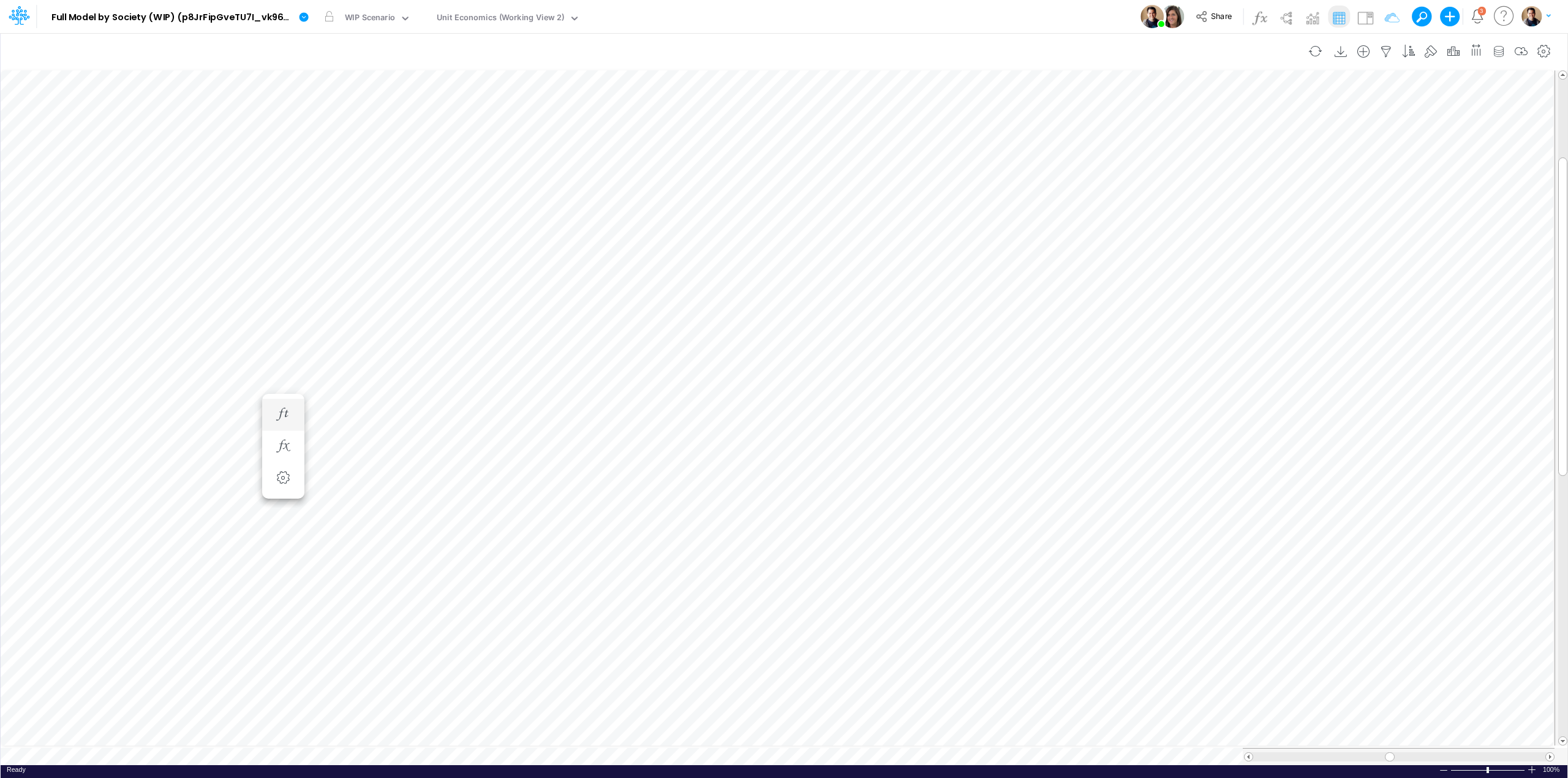
scroll to position [0, 1]
click at [285, 376] on icon "button" at bounding box center [283, 377] width 19 height 13
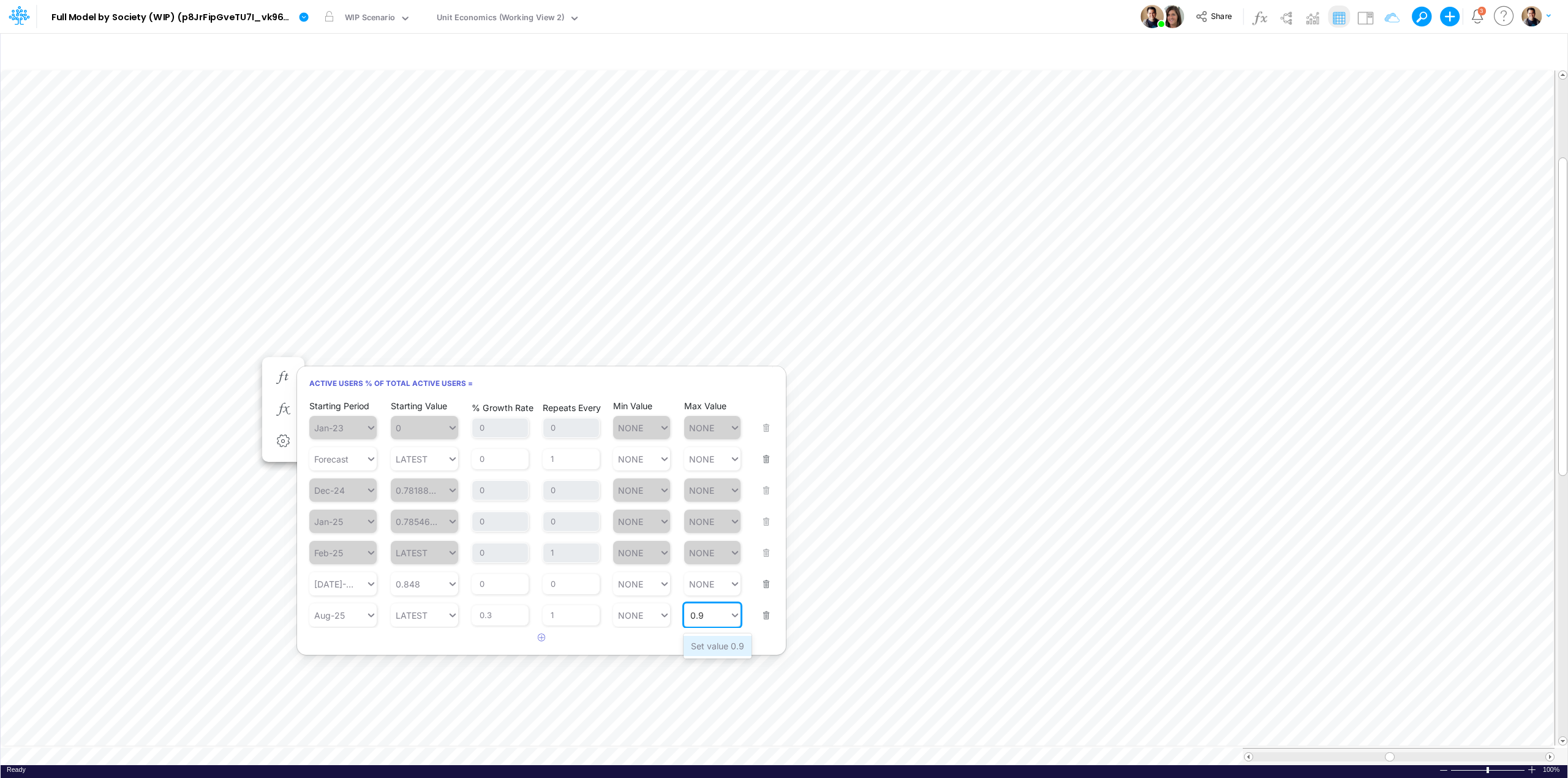
click at [699, 638] on div "Set value 0.9" at bounding box center [717, 646] width 68 height 20
type input "0.9"
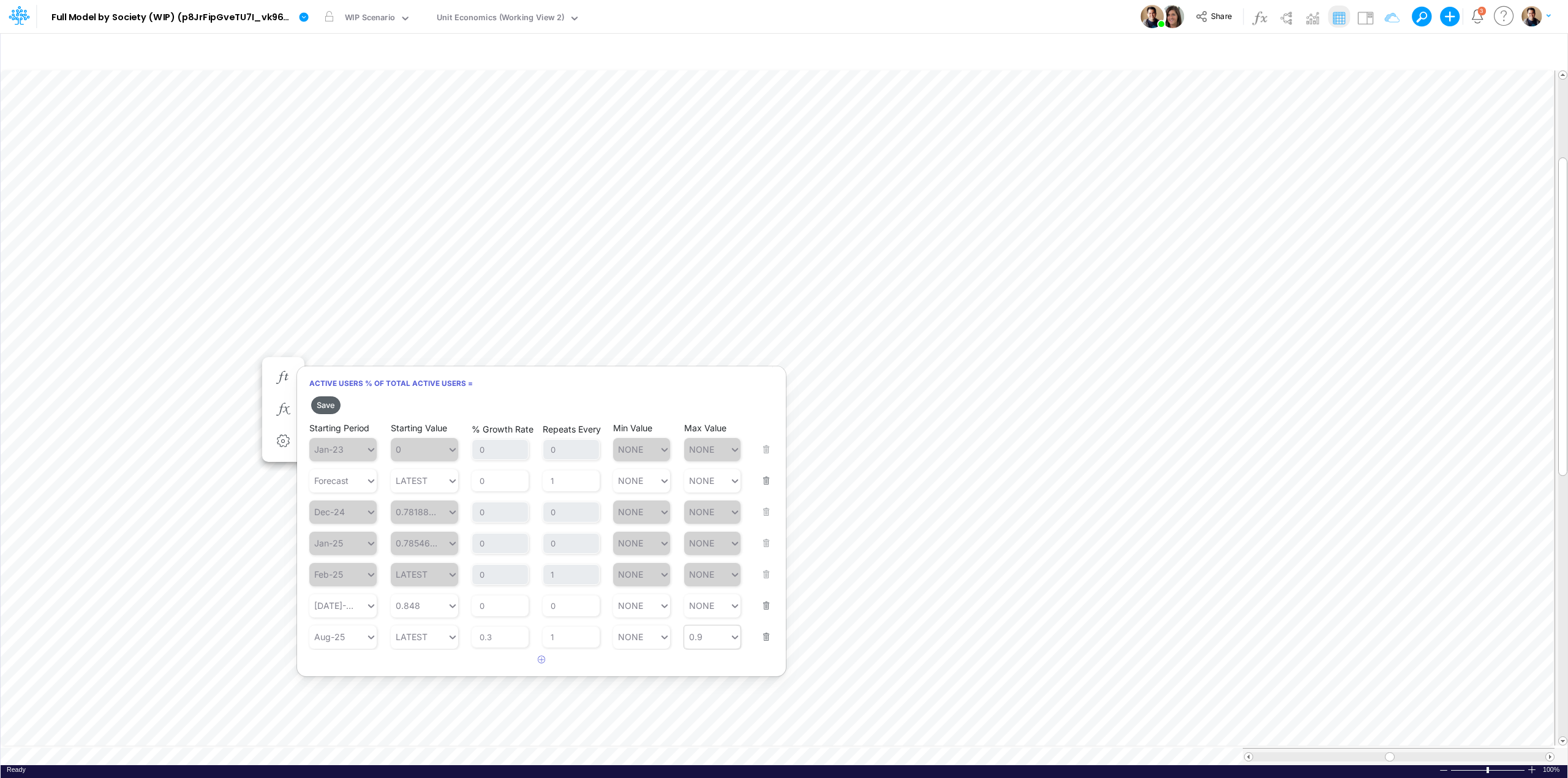
click at [333, 406] on button "Save" at bounding box center [326, 405] width 29 height 18
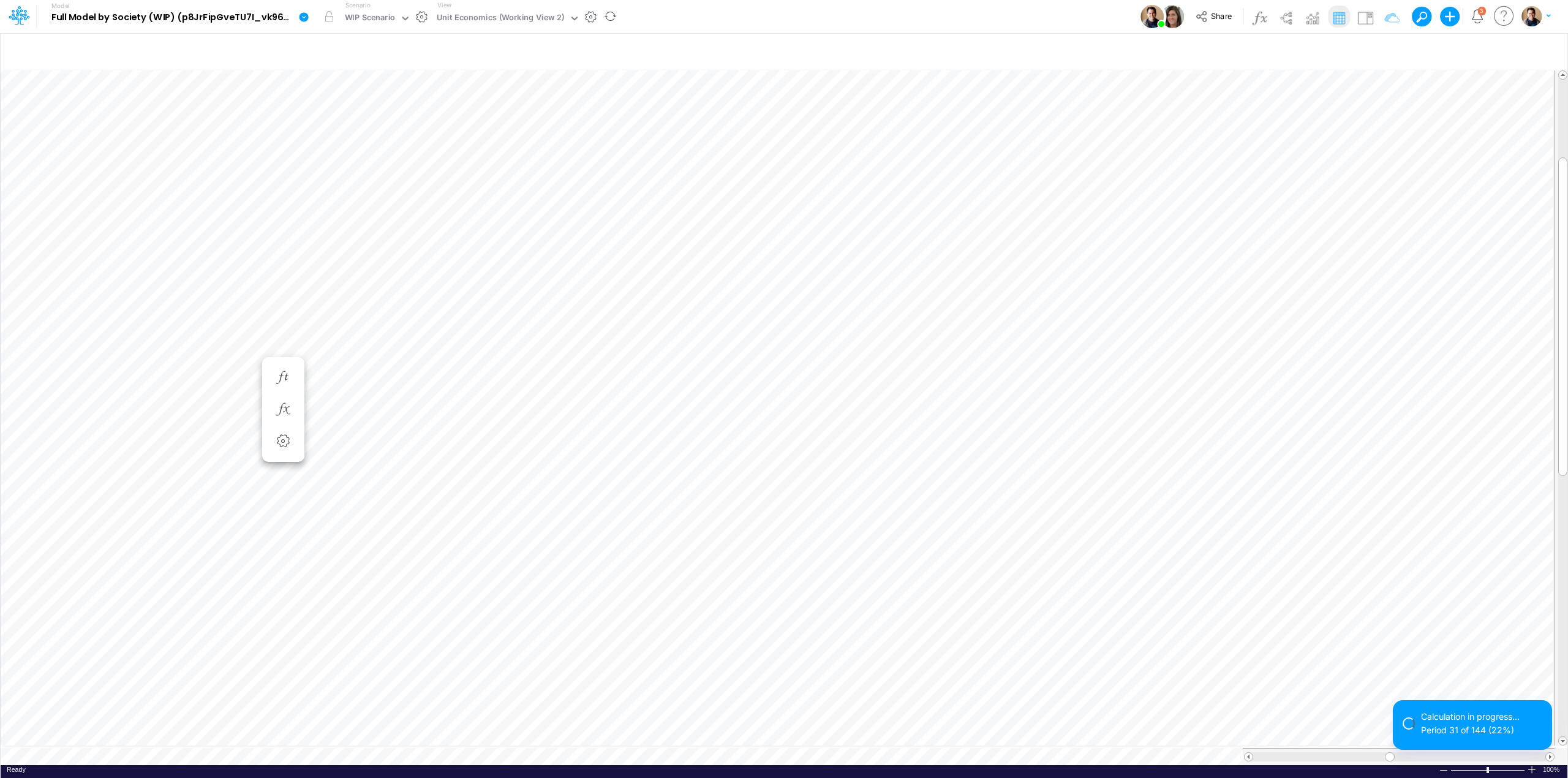
scroll to position [0, 1]
click at [288, 350] on icon "button" at bounding box center [283, 353] width 19 height 13
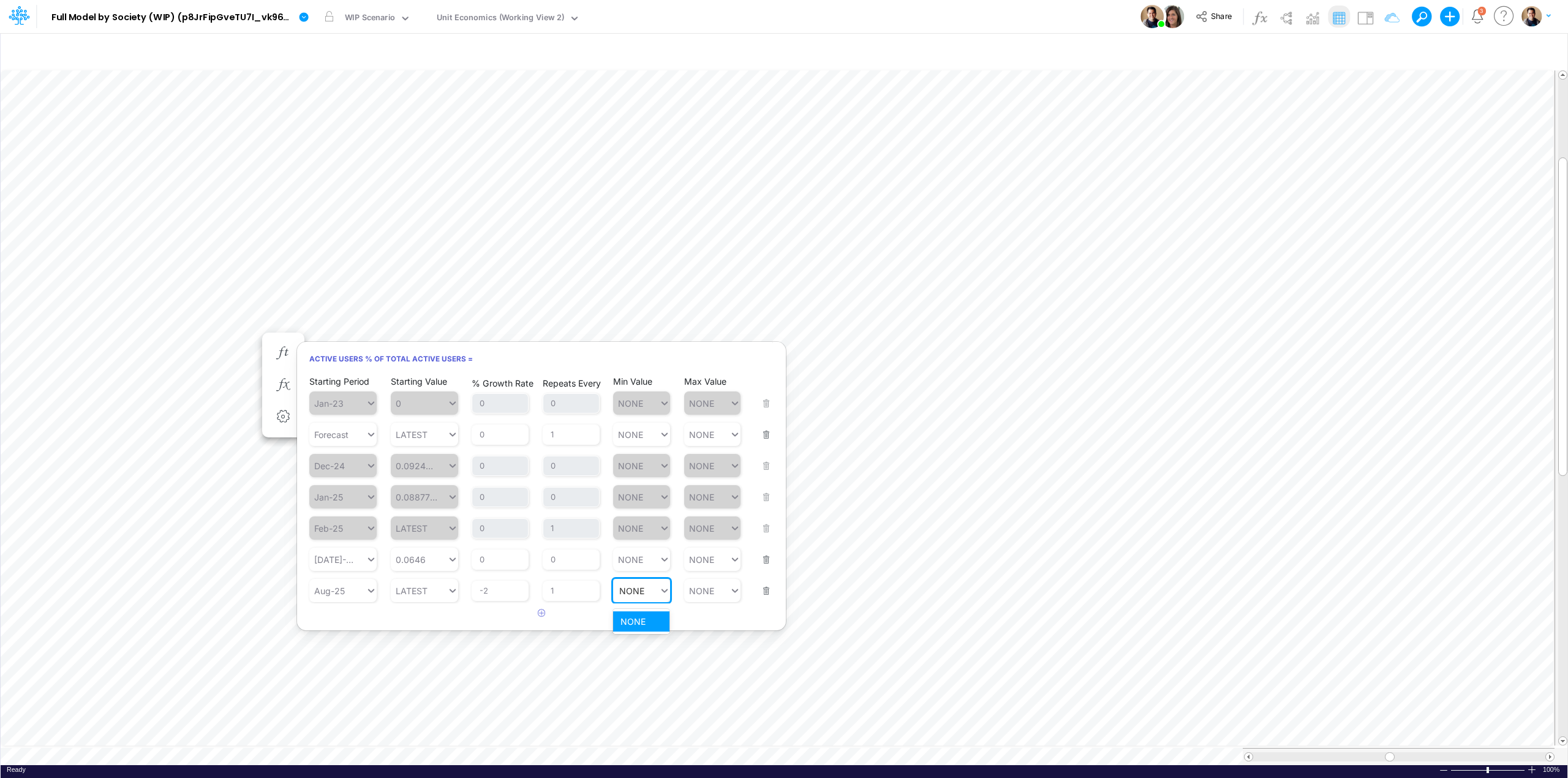
click at [645, 589] on div "NONE NONE" at bounding box center [635, 590] width 46 height 18
click at [643, 619] on div "Set value 0.05" at bounding box center [649, 621] width 73 height 20
type input "0.05"
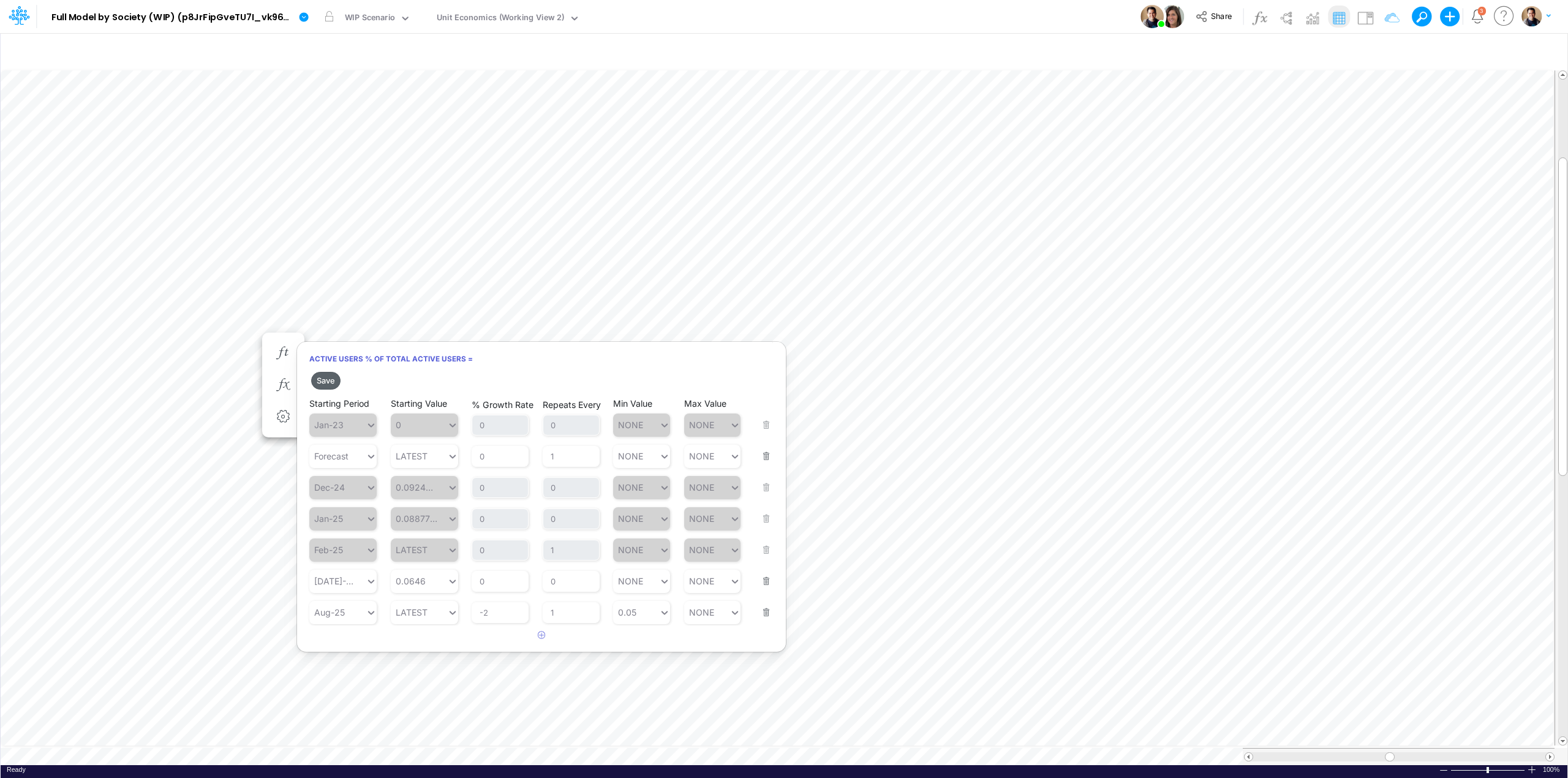
click at [331, 381] on button "Save" at bounding box center [326, 381] width 29 height 18
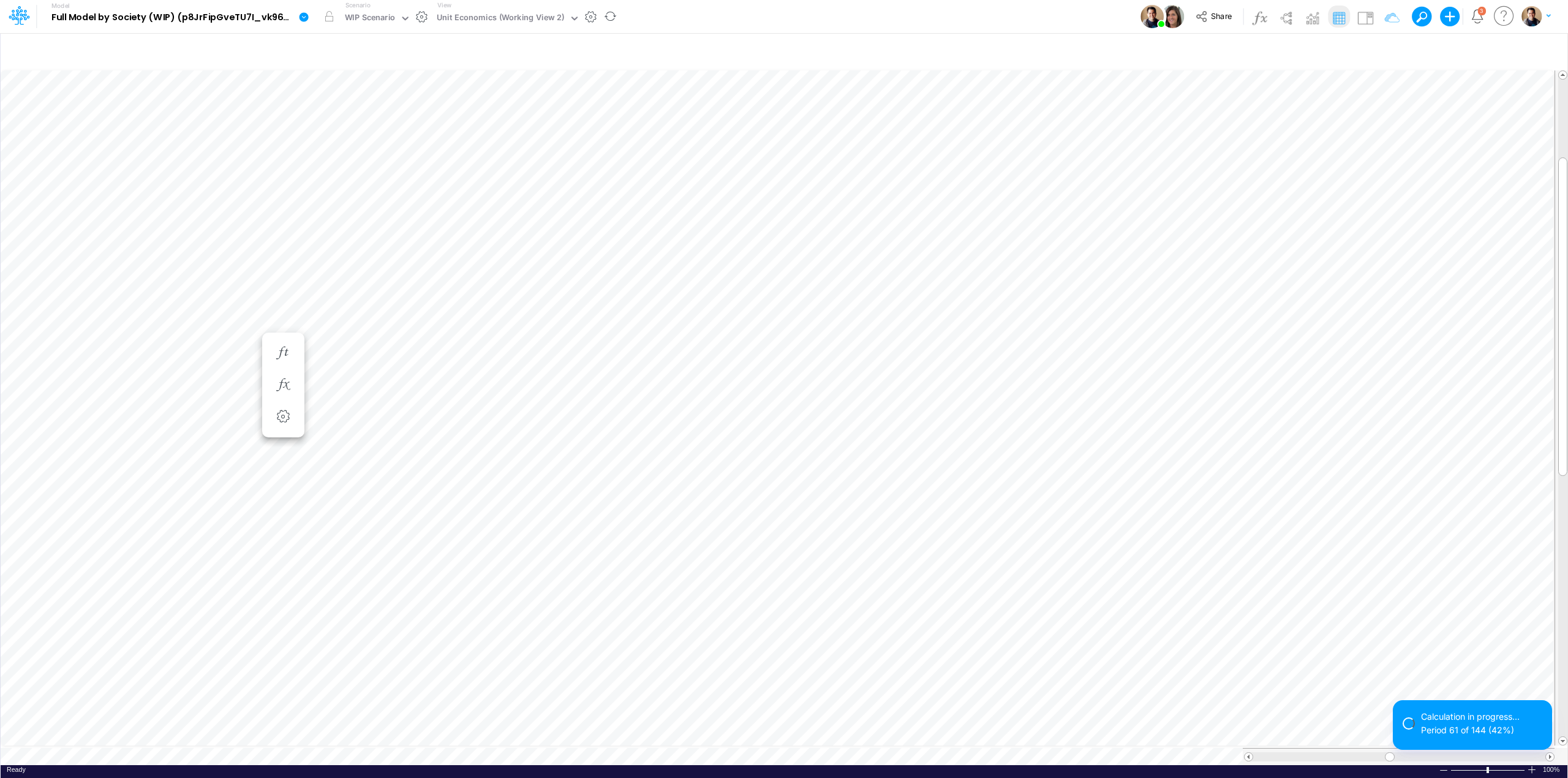
scroll to position [0, 1]
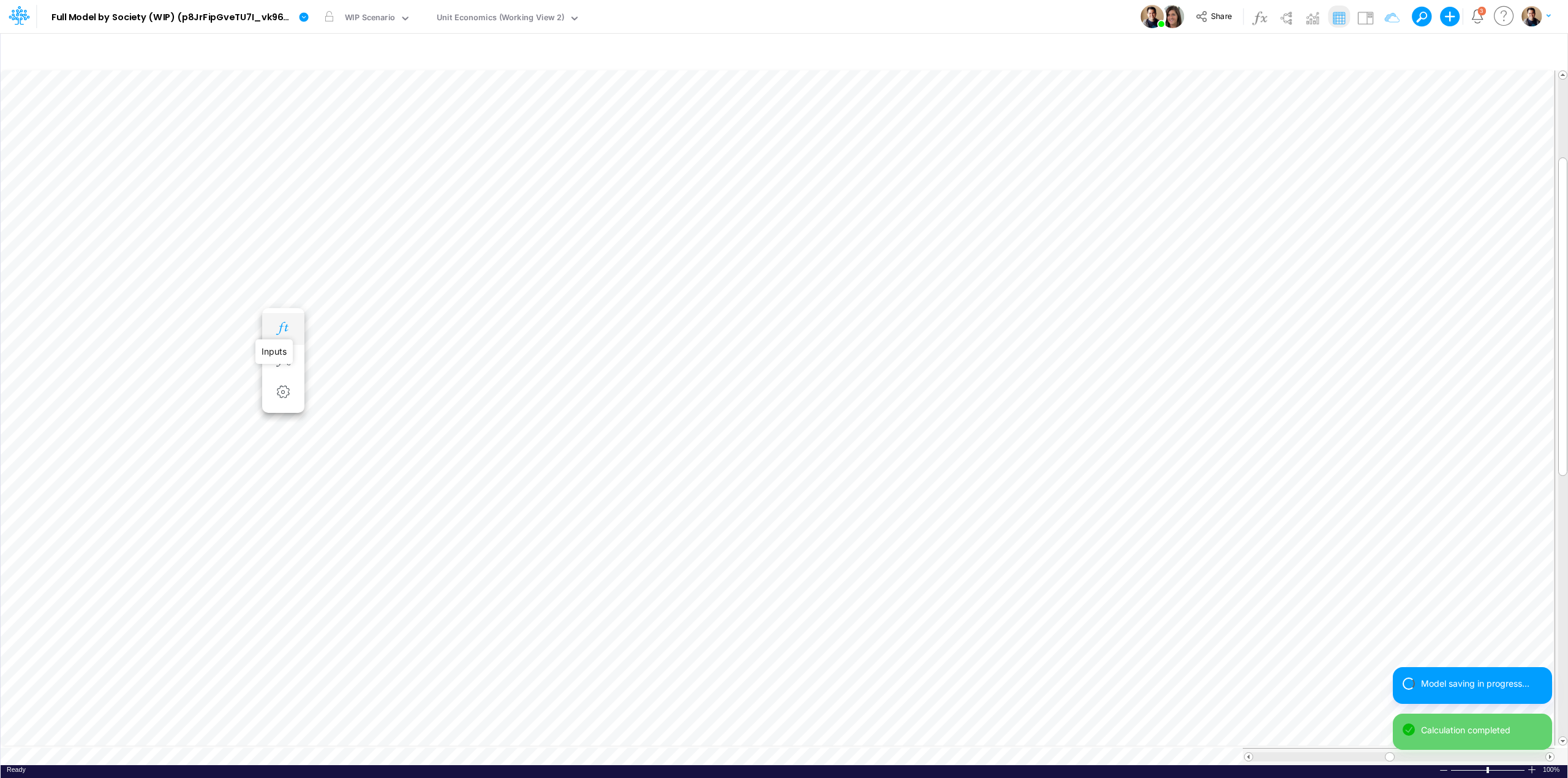
click at [291, 331] on icon "button" at bounding box center [283, 328] width 19 height 13
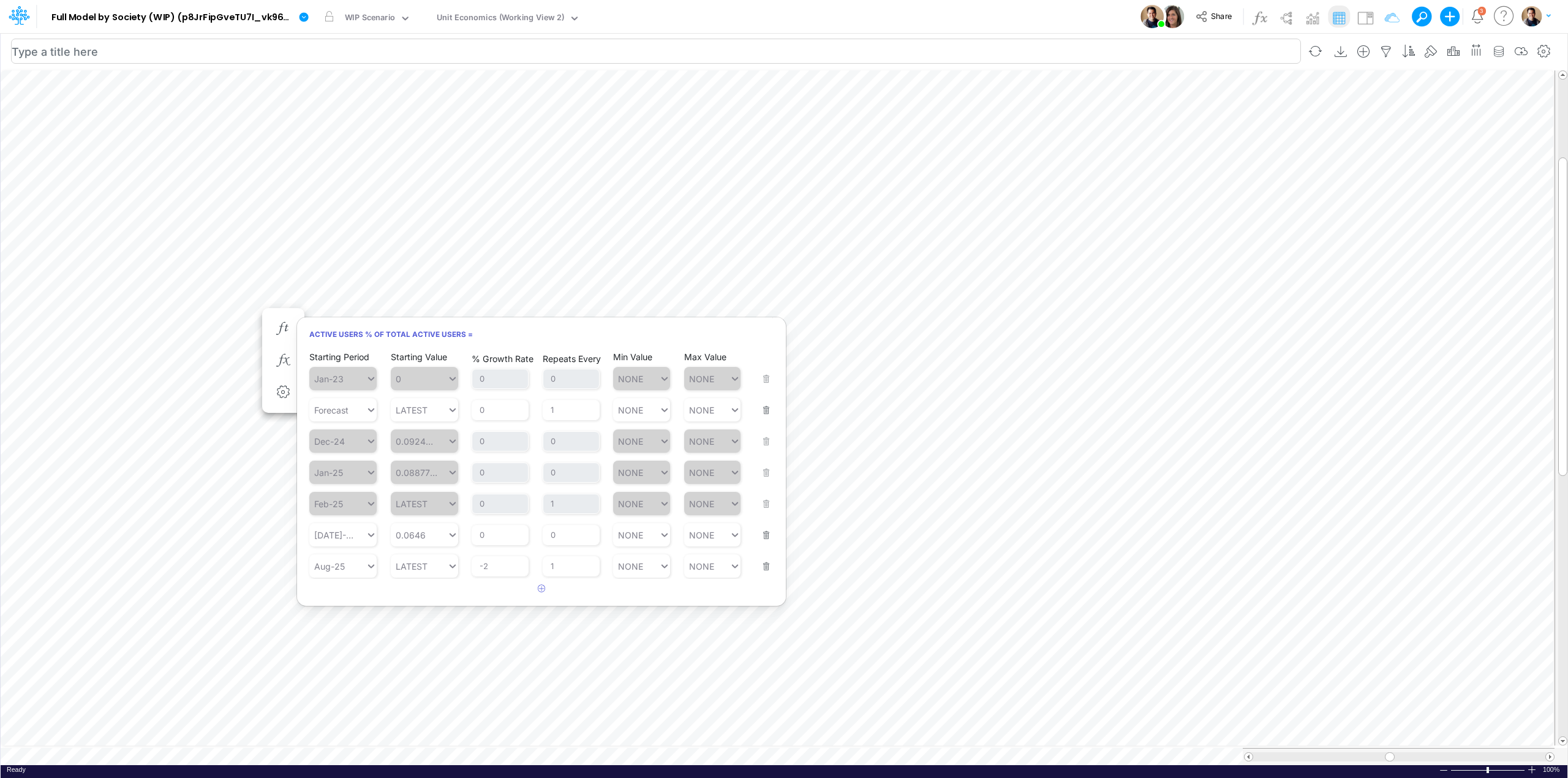
scroll to position [0, 1]
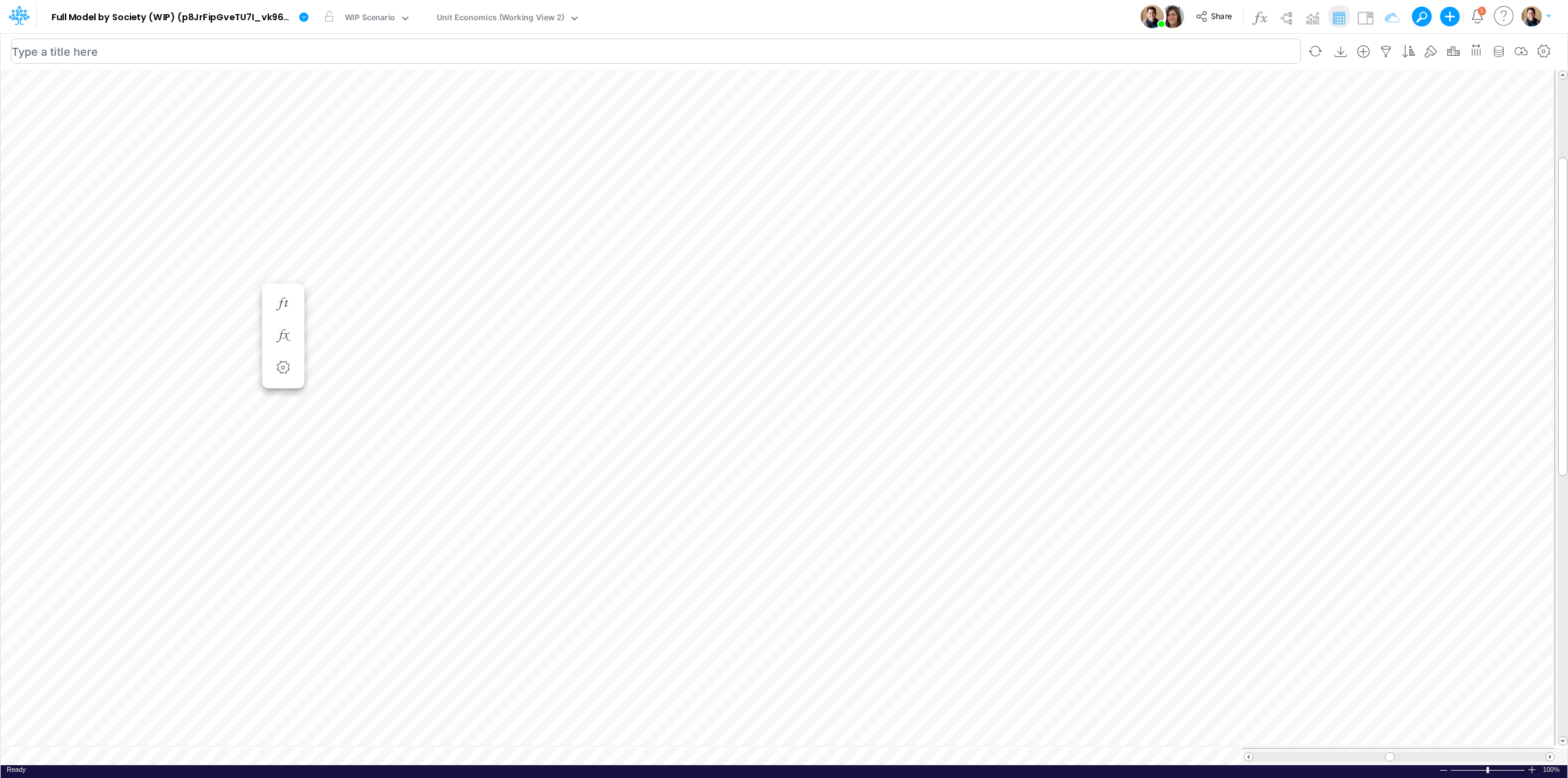
scroll to position [0, 1]
click at [284, 328] on icon "button" at bounding box center [283, 328] width 19 height 13
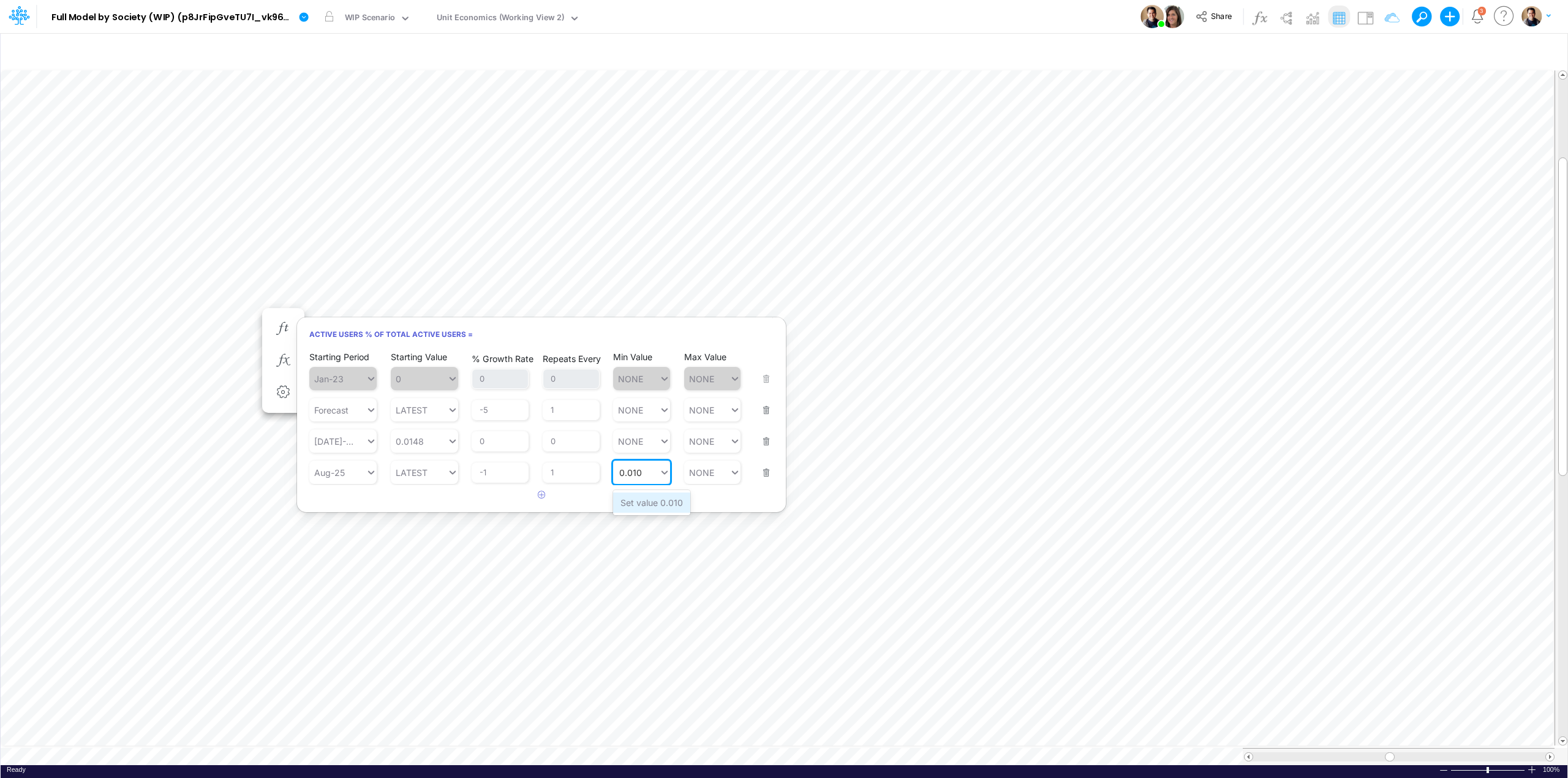
click at [635, 503] on div "Set value 0.010" at bounding box center [651, 503] width 77 height 20
type input "0.010"
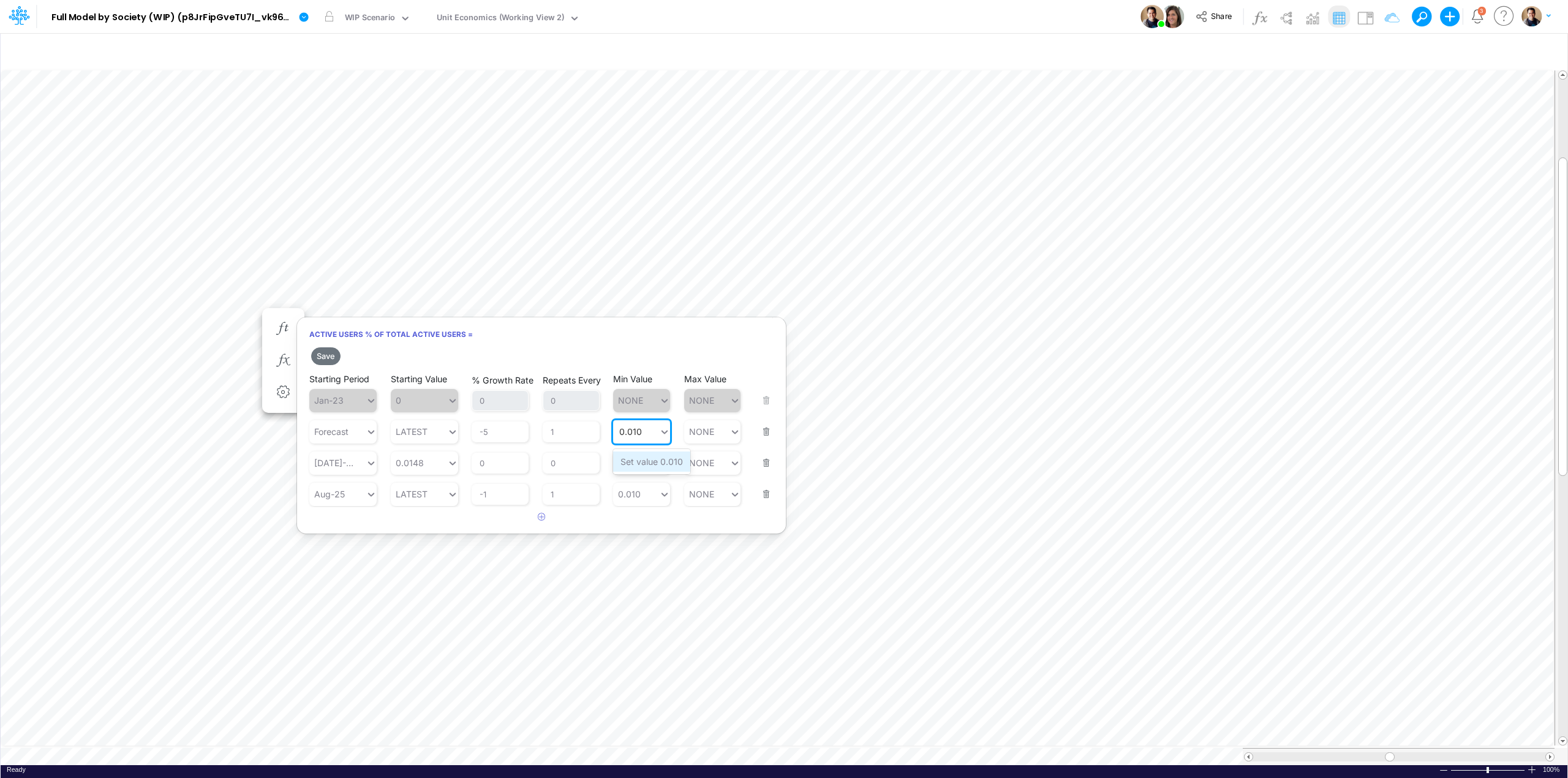
click at [654, 457] on div "Set value 0.010" at bounding box center [651, 461] width 77 height 20
type input "0.010"
click at [327, 354] on button "Save" at bounding box center [326, 356] width 29 height 18
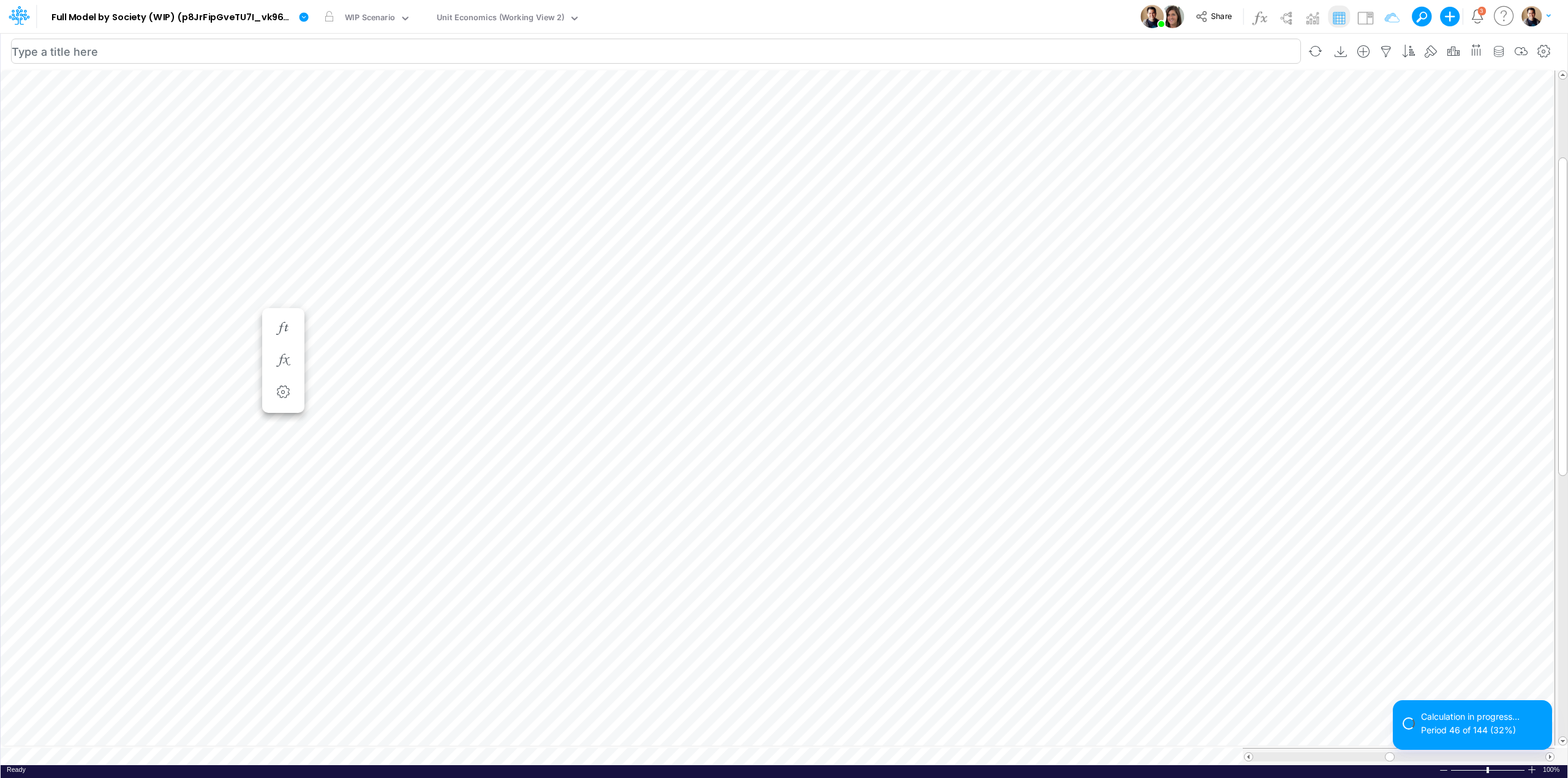
scroll to position [0, 1]
click at [288, 260] on button "button" at bounding box center [283, 267] width 23 height 24
click at [284, 265] on icon "button" at bounding box center [283, 267] width 19 height 13
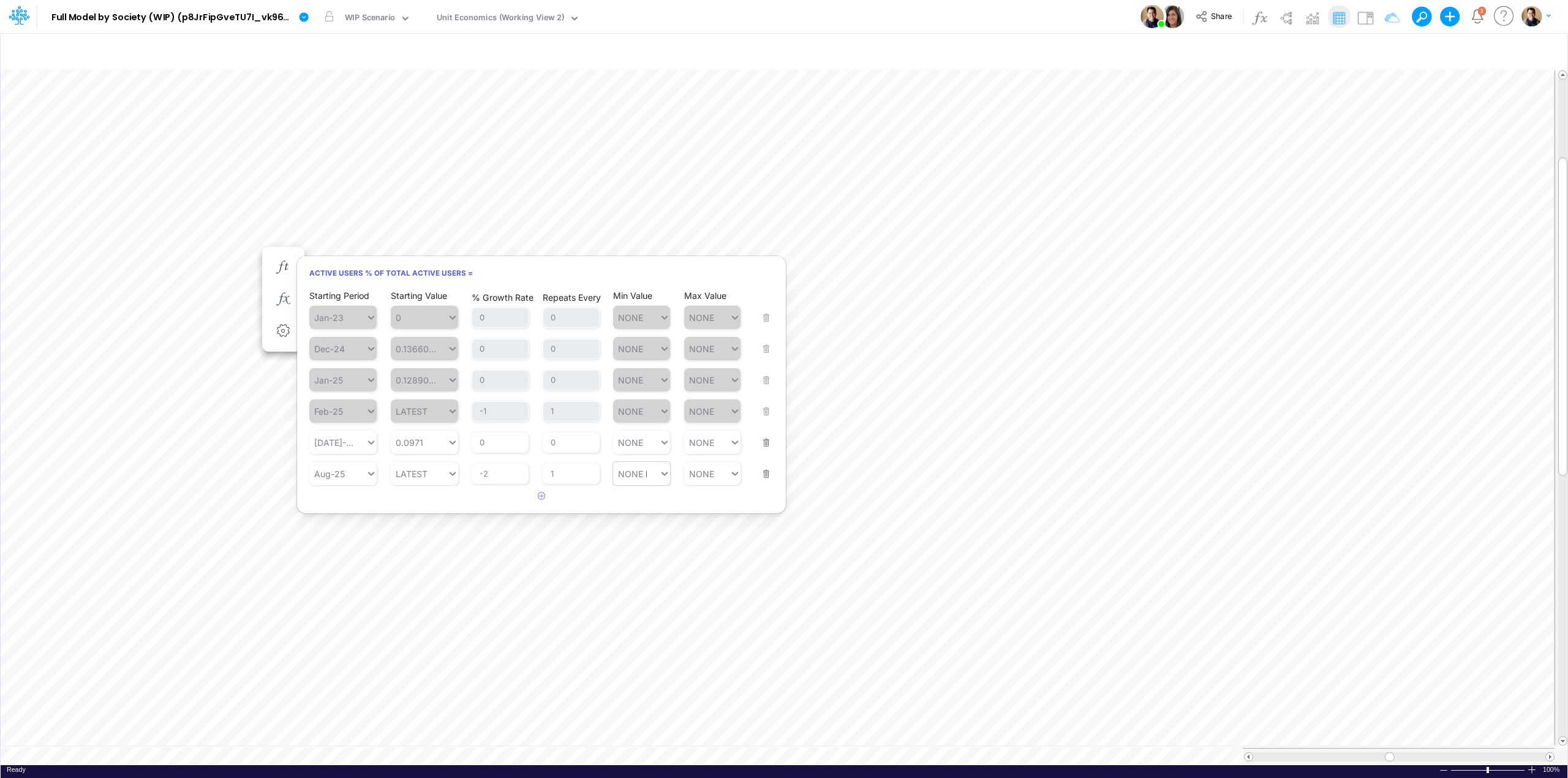
click at [647, 481] on div "NONE NONE" at bounding box center [635, 473] width 46 height 18
click at [651, 503] on div "Set value 0.05" at bounding box center [649, 504] width 73 height 20
type input "0.05"
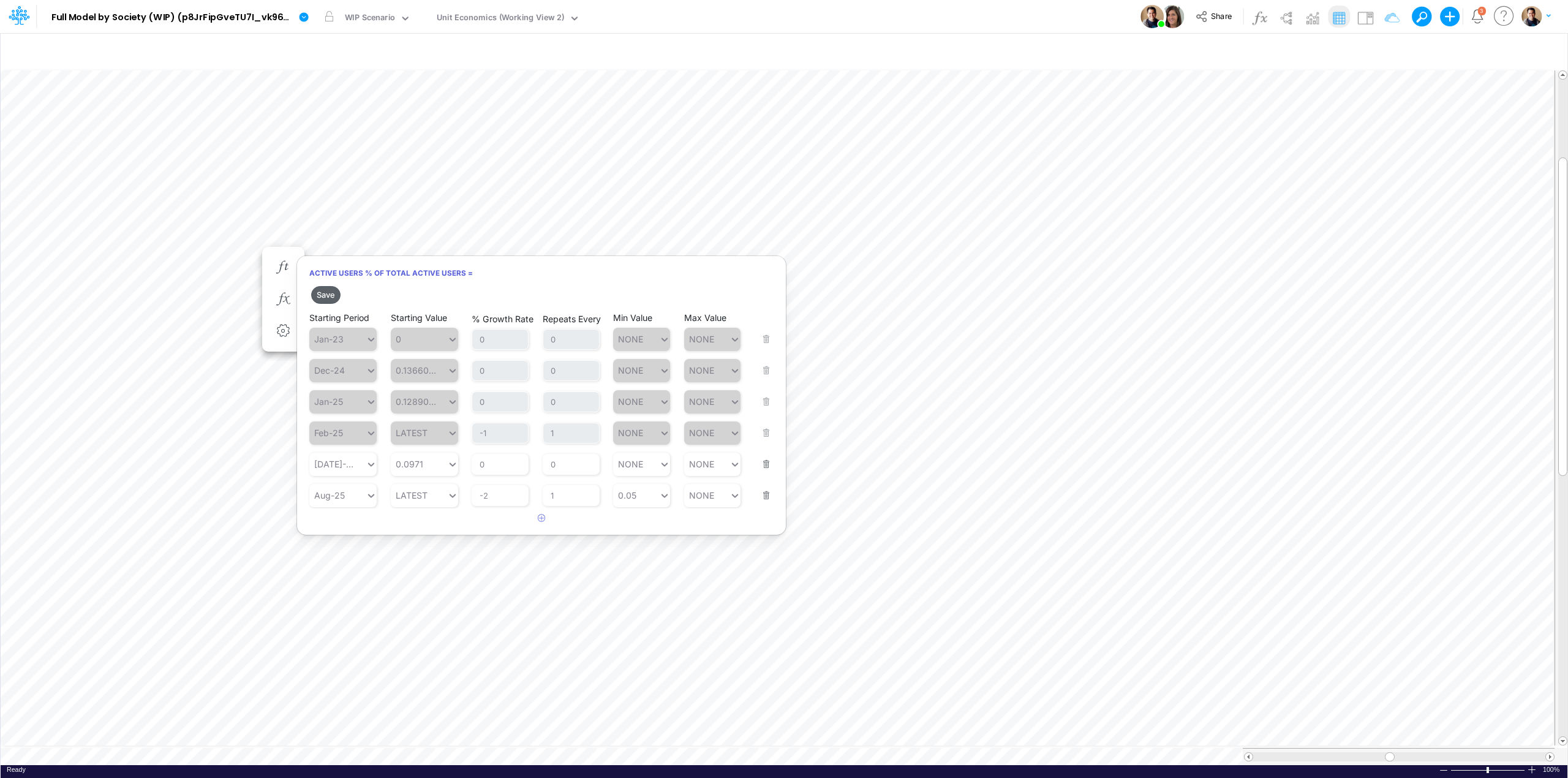
click at [330, 298] on button "Save" at bounding box center [326, 295] width 29 height 18
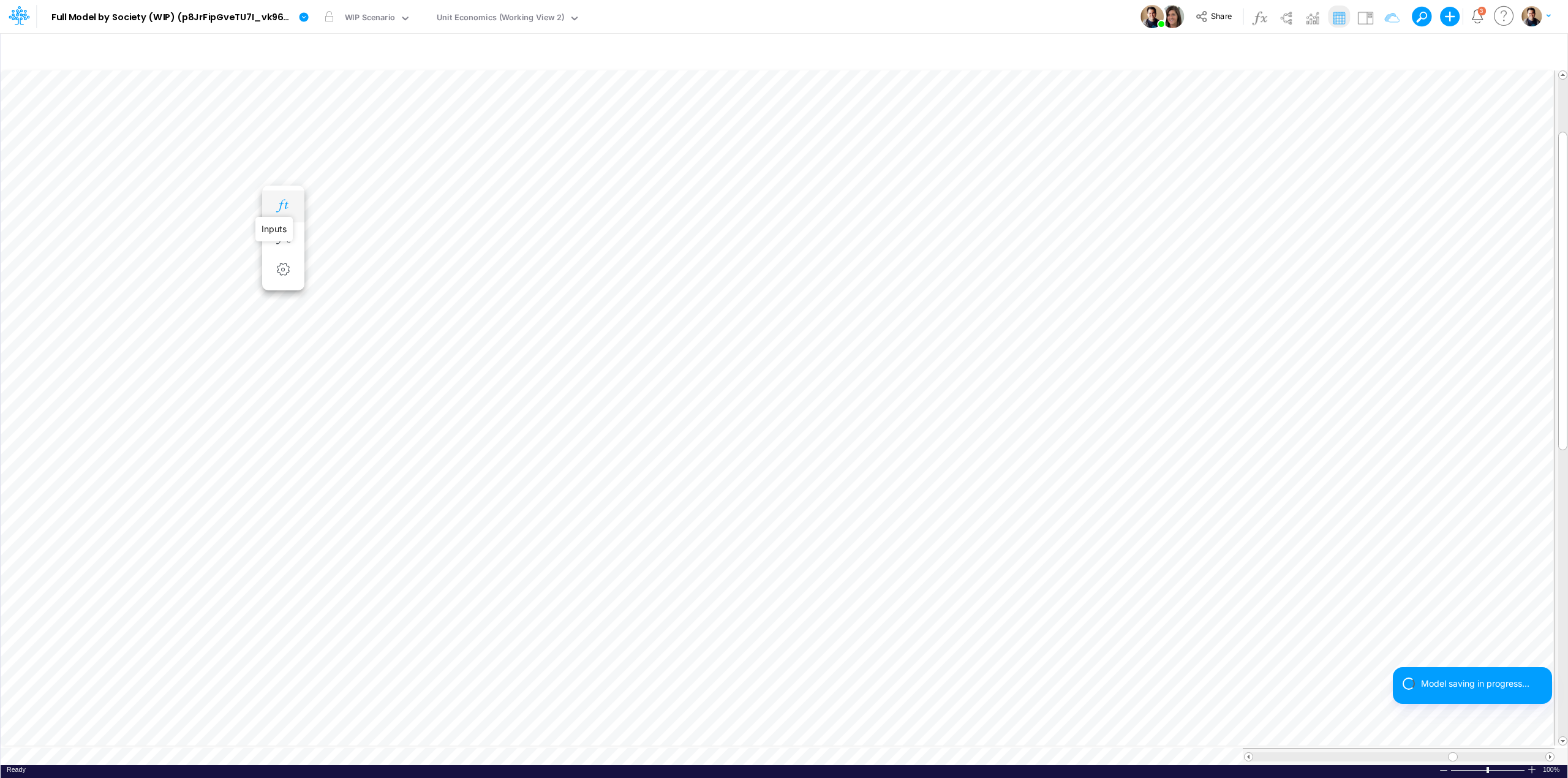
click at [285, 201] on icon "button" at bounding box center [283, 205] width 19 height 13
click at [284, 208] on icon "button" at bounding box center [283, 205] width 19 height 13
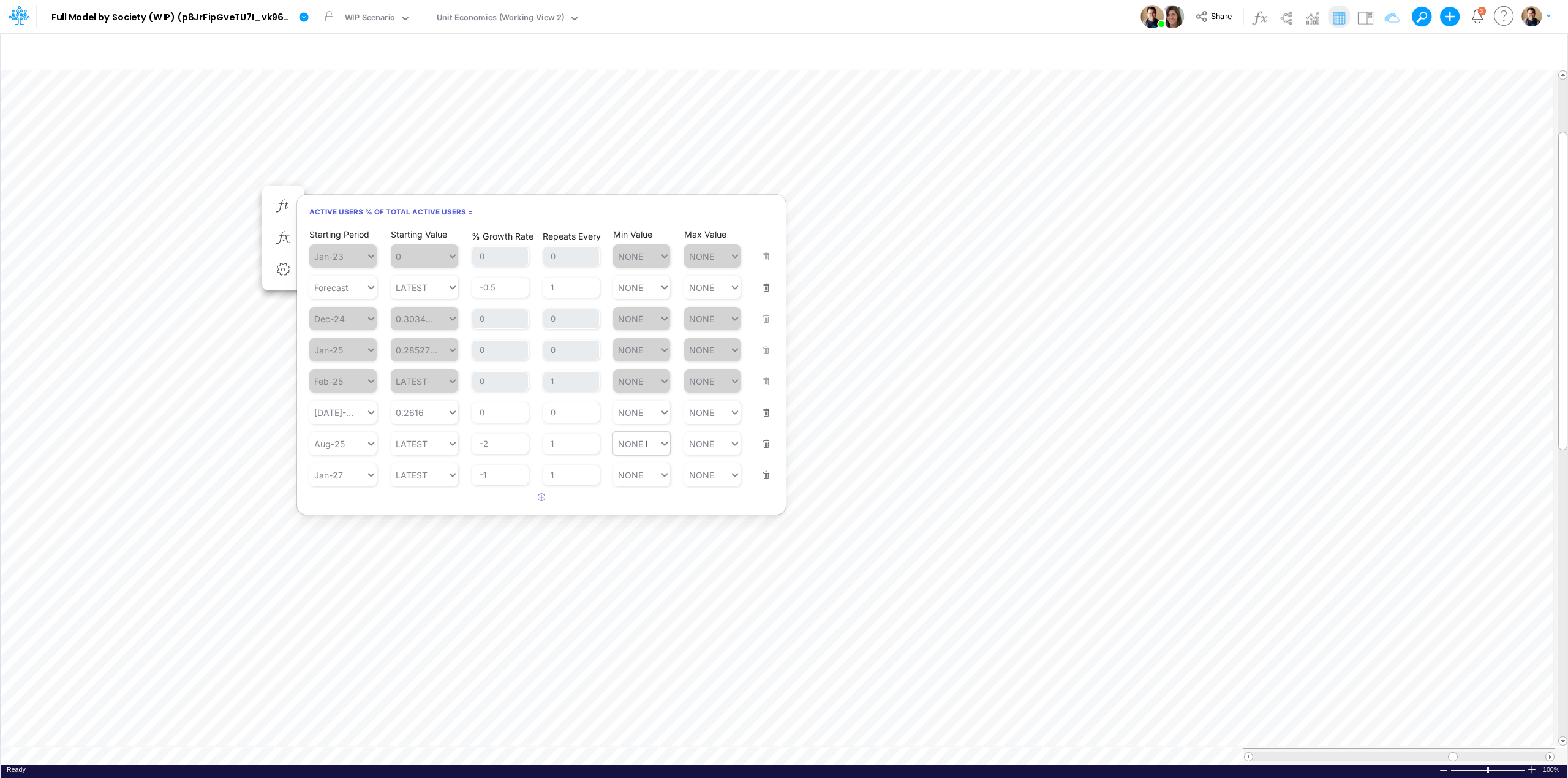
click at [643, 449] on div "NONE NONE" at bounding box center [635, 444] width 46 height 18
click at [646, 467] on div "Set value 0.2" at bounding box center [646, 475] width 68 height 20
type input "0.2"
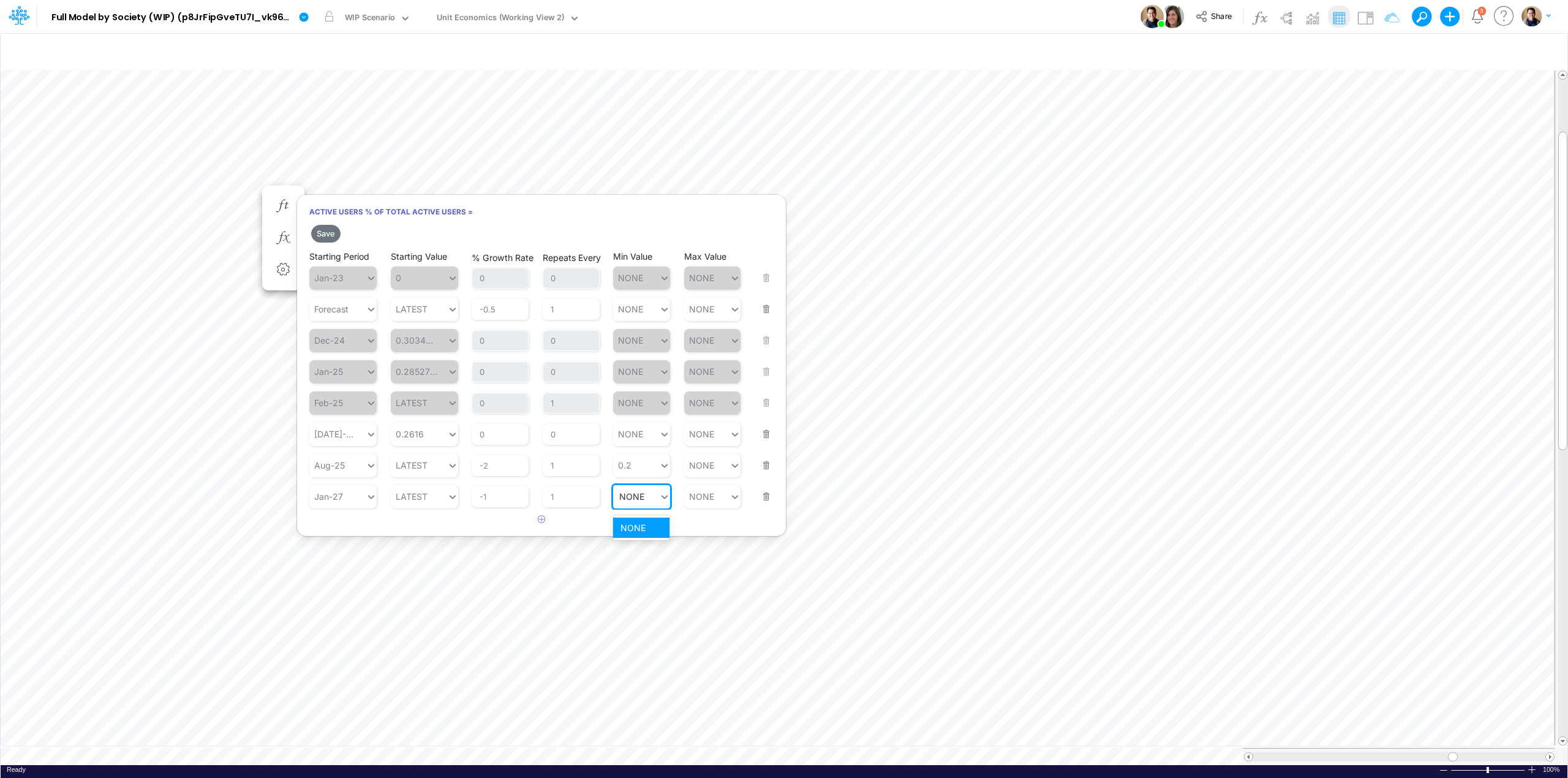
click at [642, 498] on div "NONE NONE" at bounding box center [635, 496] width 46 height 18
click at [647, 525] on div "Set value 0.07" at bounding box center [649, 528] width 73 height 20
type input "0.07"
click at [645, 527] on div "Set value 0.17" at bounding box center [648, 528] width 71 height 20
type input "0.17"
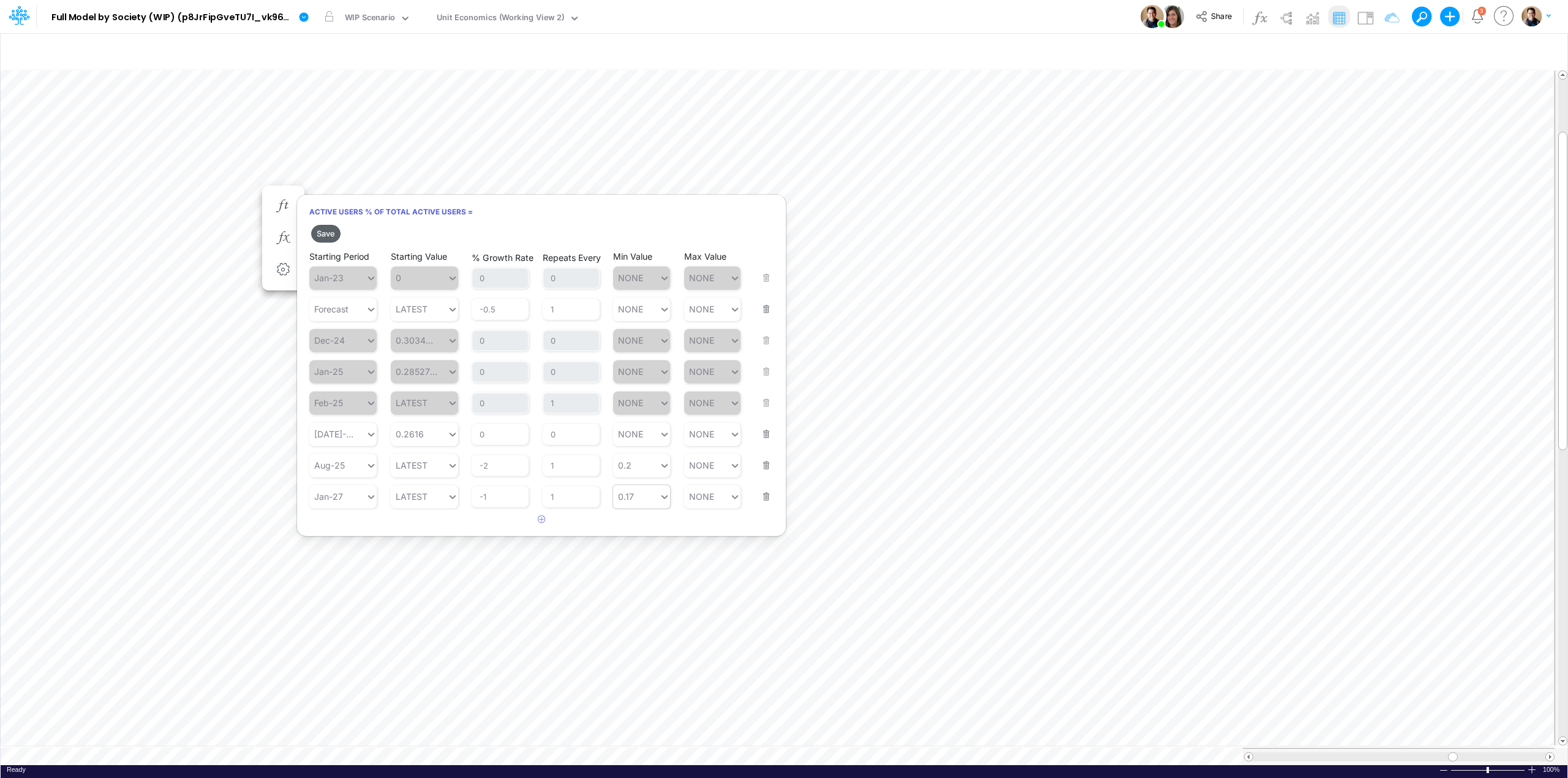
click at [326, 233] on button "Save" at bounding box center [326, 233] width 29 height 18
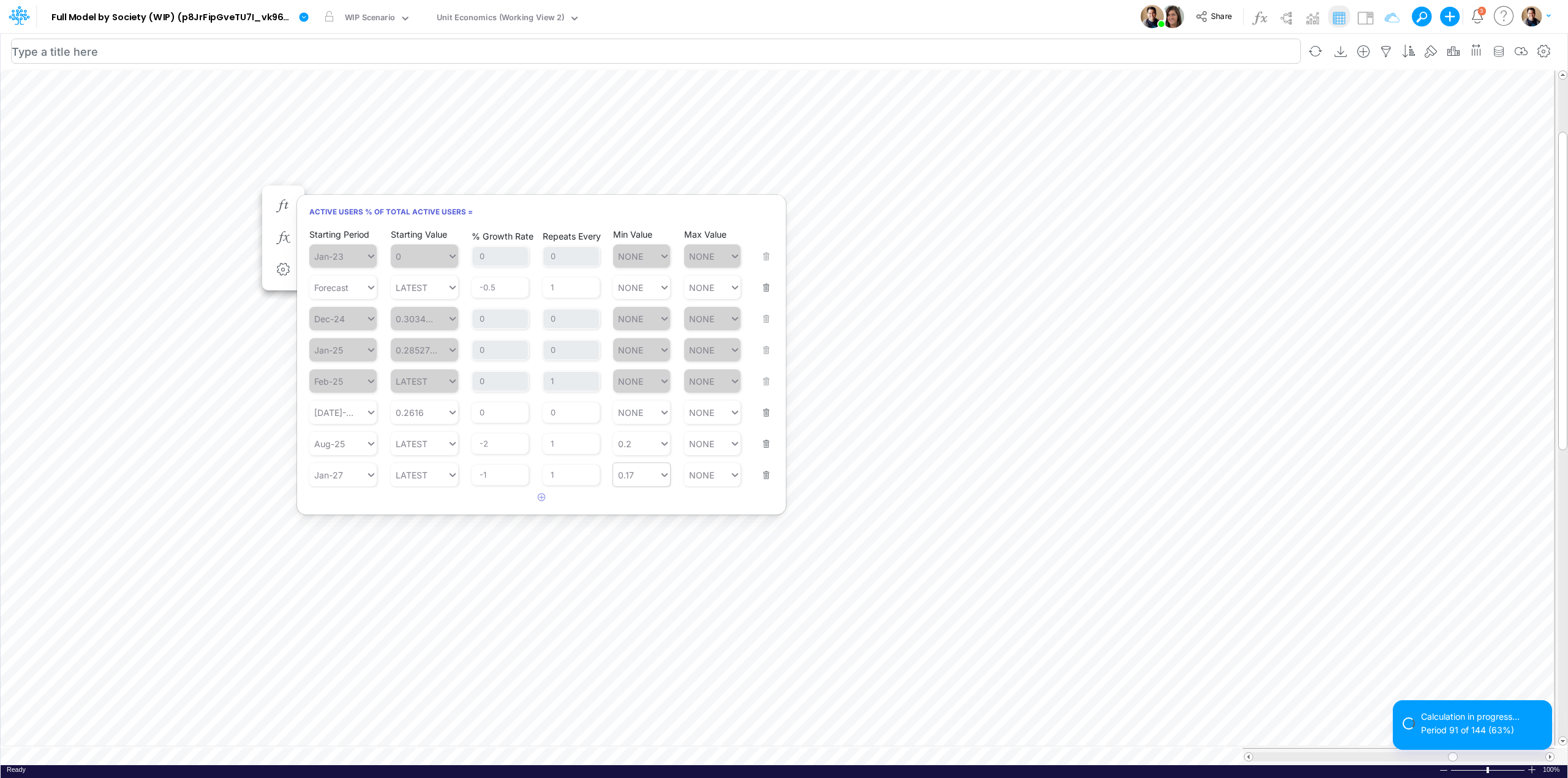
scroll to position [0, 1]
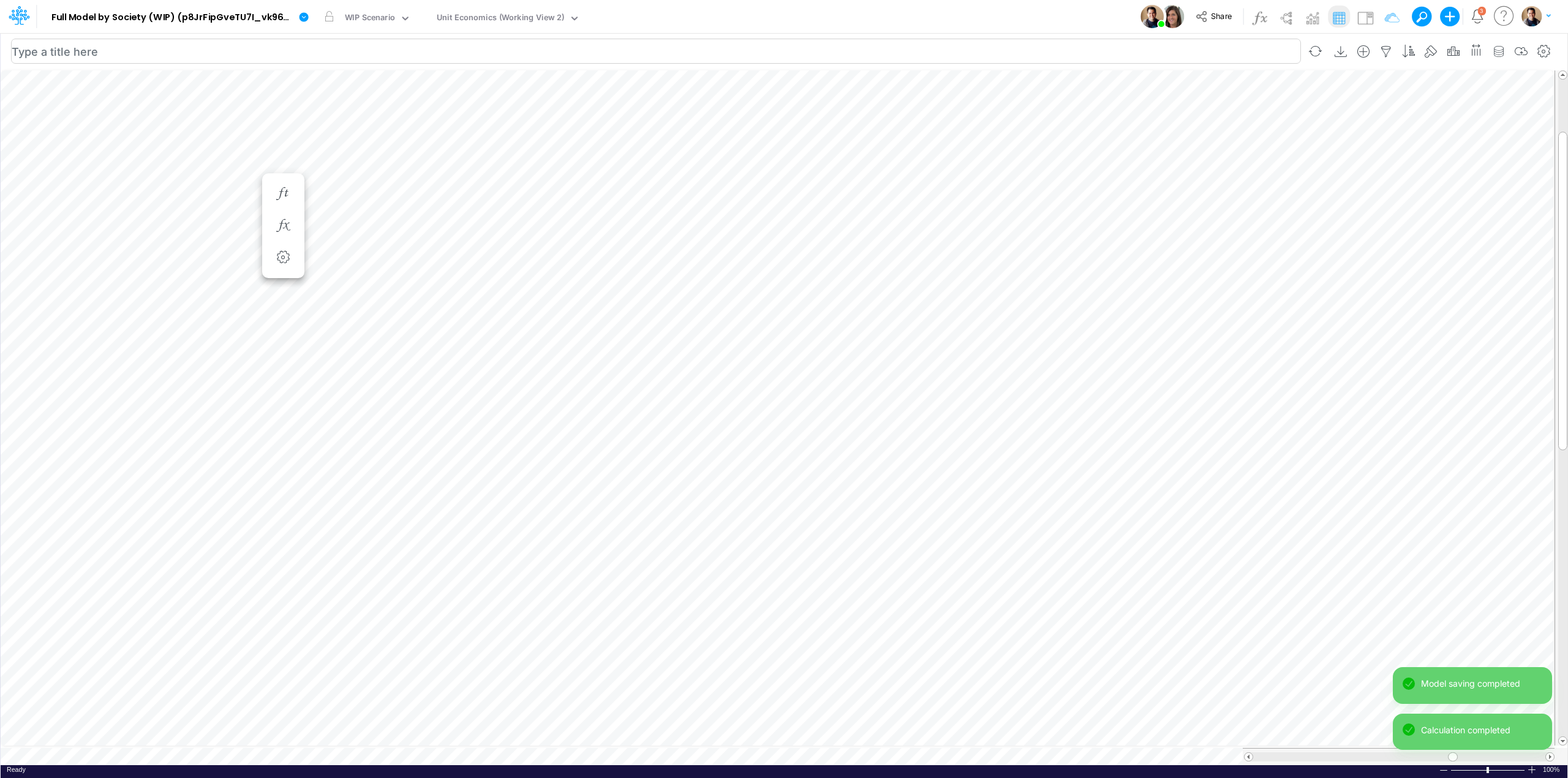
scroll to position [0, 1]
click at [282, 188] on icon "button" at bounding box center [283, 181] width 19 height 13
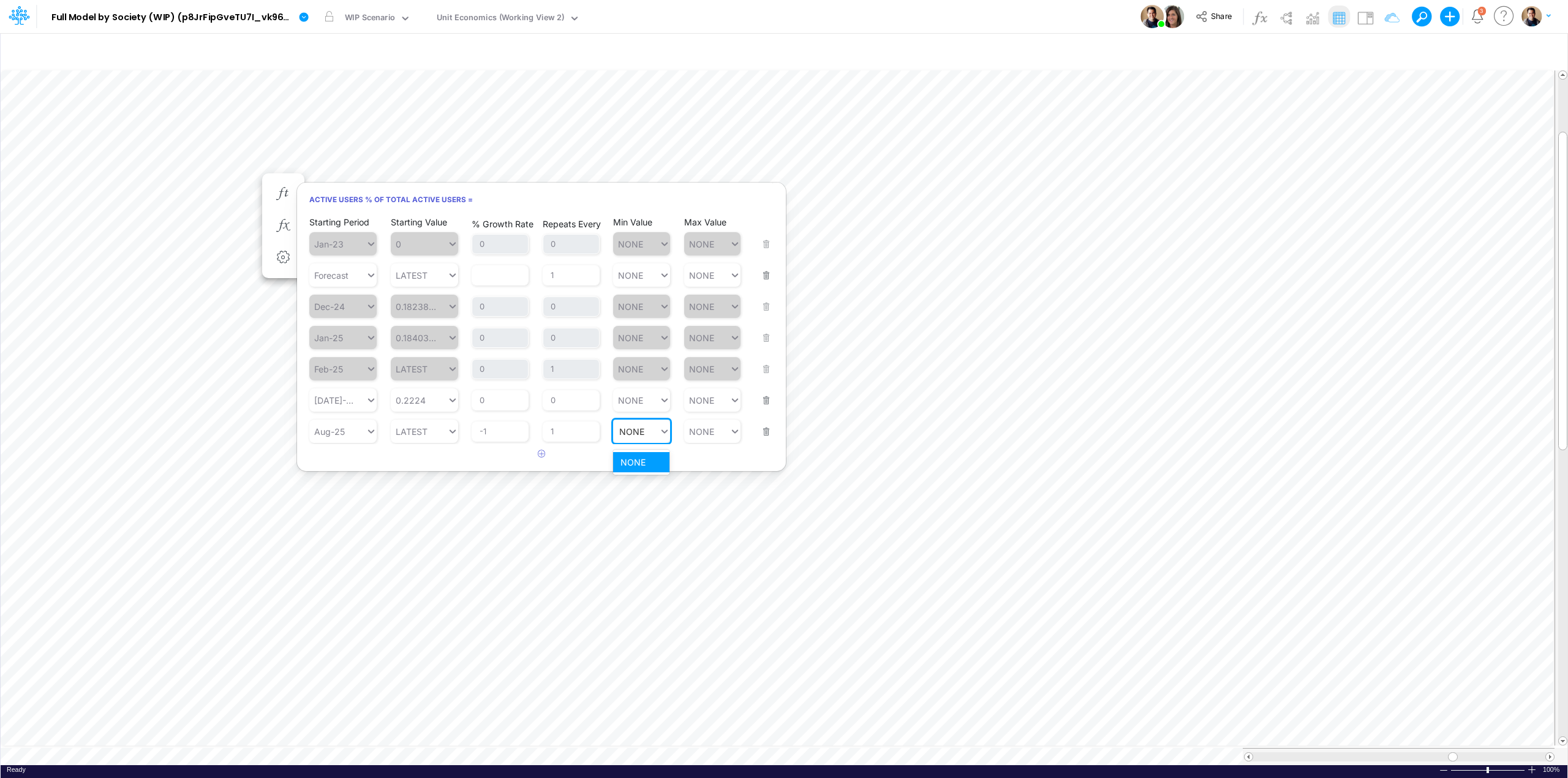
click at [637, 424] on div "NONE NONE" at bounding box center [635, 431] width 46 height 18
click at [647, 464] on div "Set value 0.17" at bounding box center [648, 462] width 71 height 20
type input "0.17"
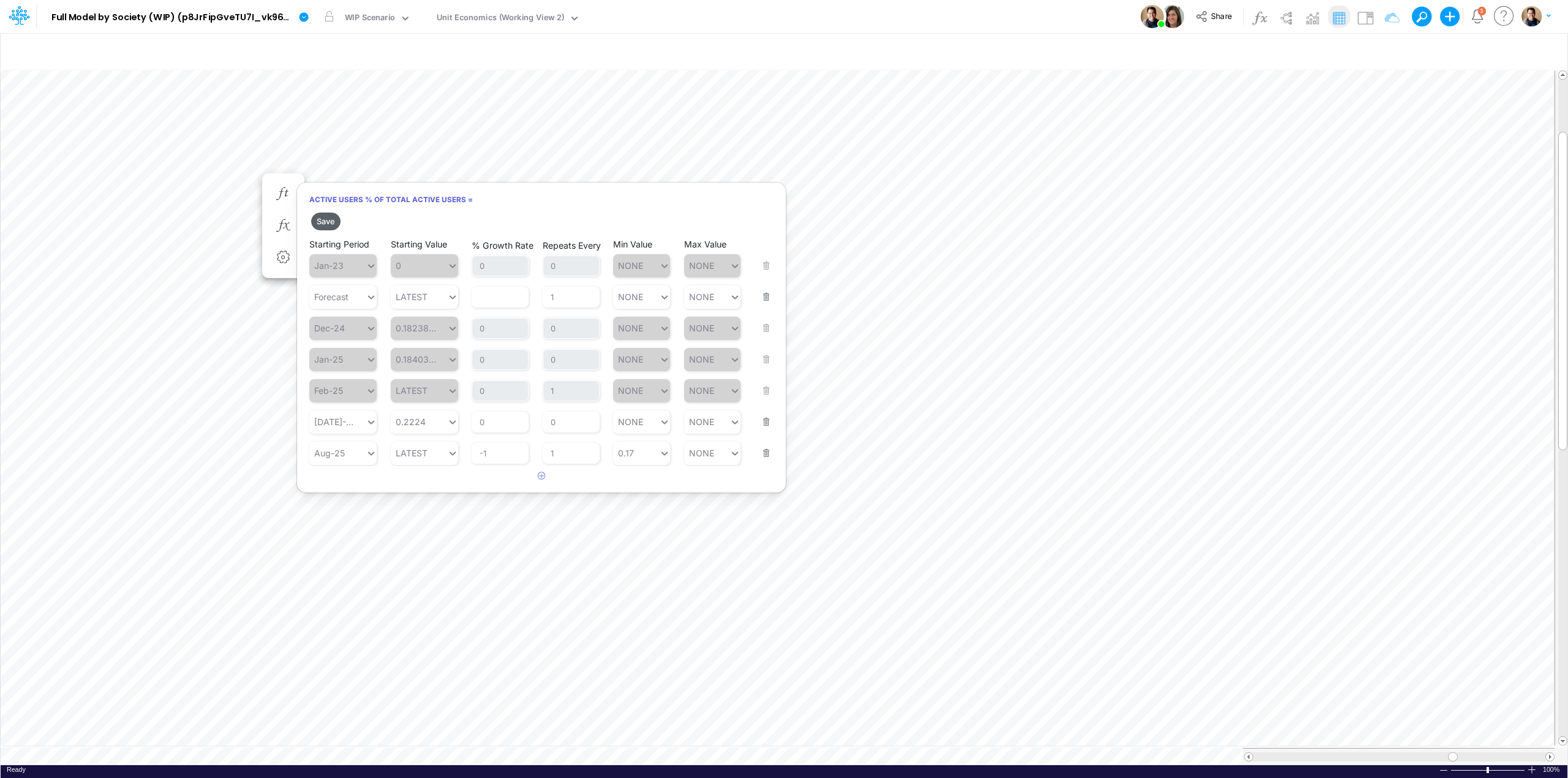
click at [329, 224] on button "Save" at bounding box center [326, 221] width 29 height 18
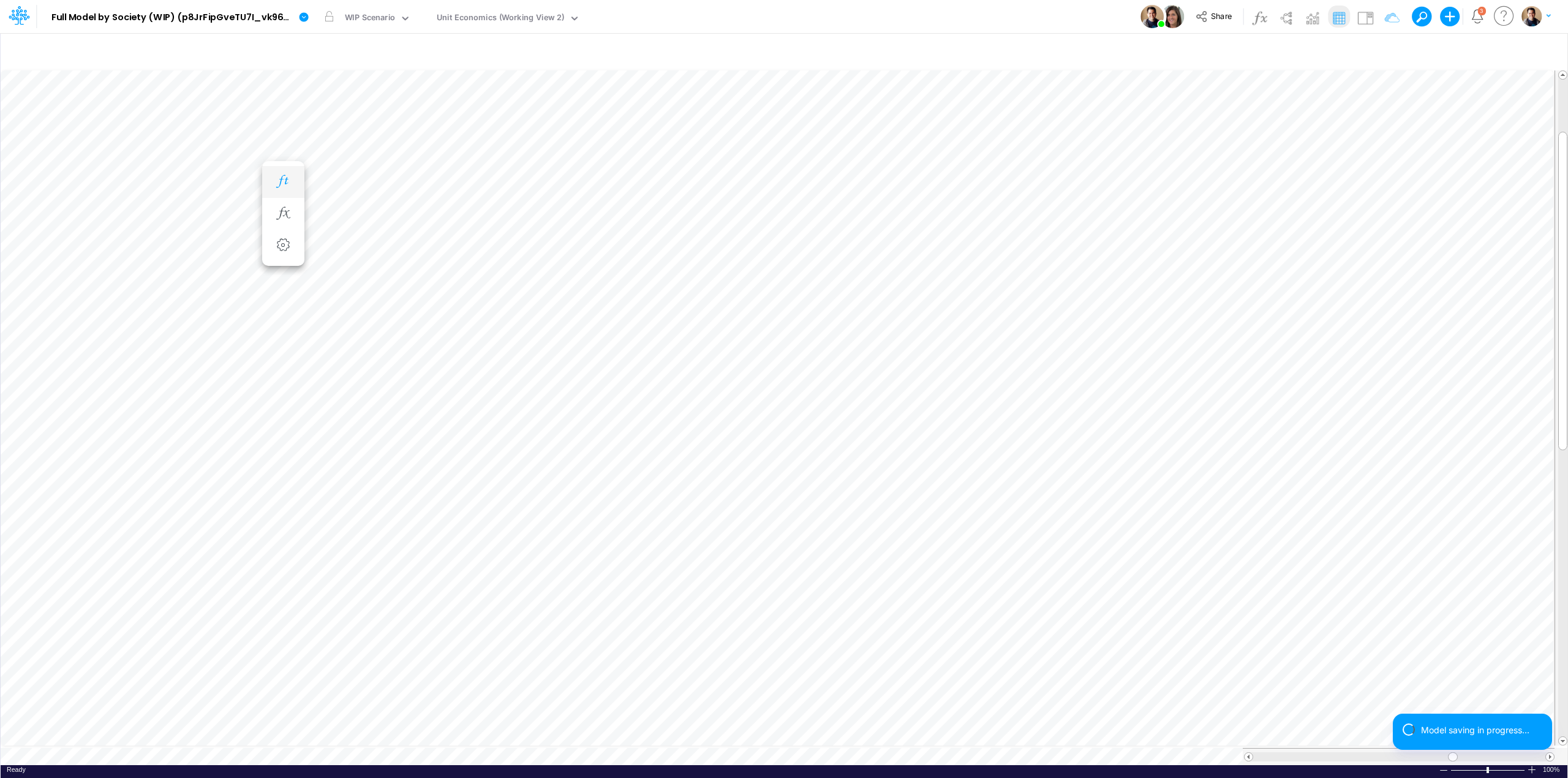
scroll to position [0, 1]
click at [284, 186] on icon "button" at bounding box center [283, 181] width 19 height 13
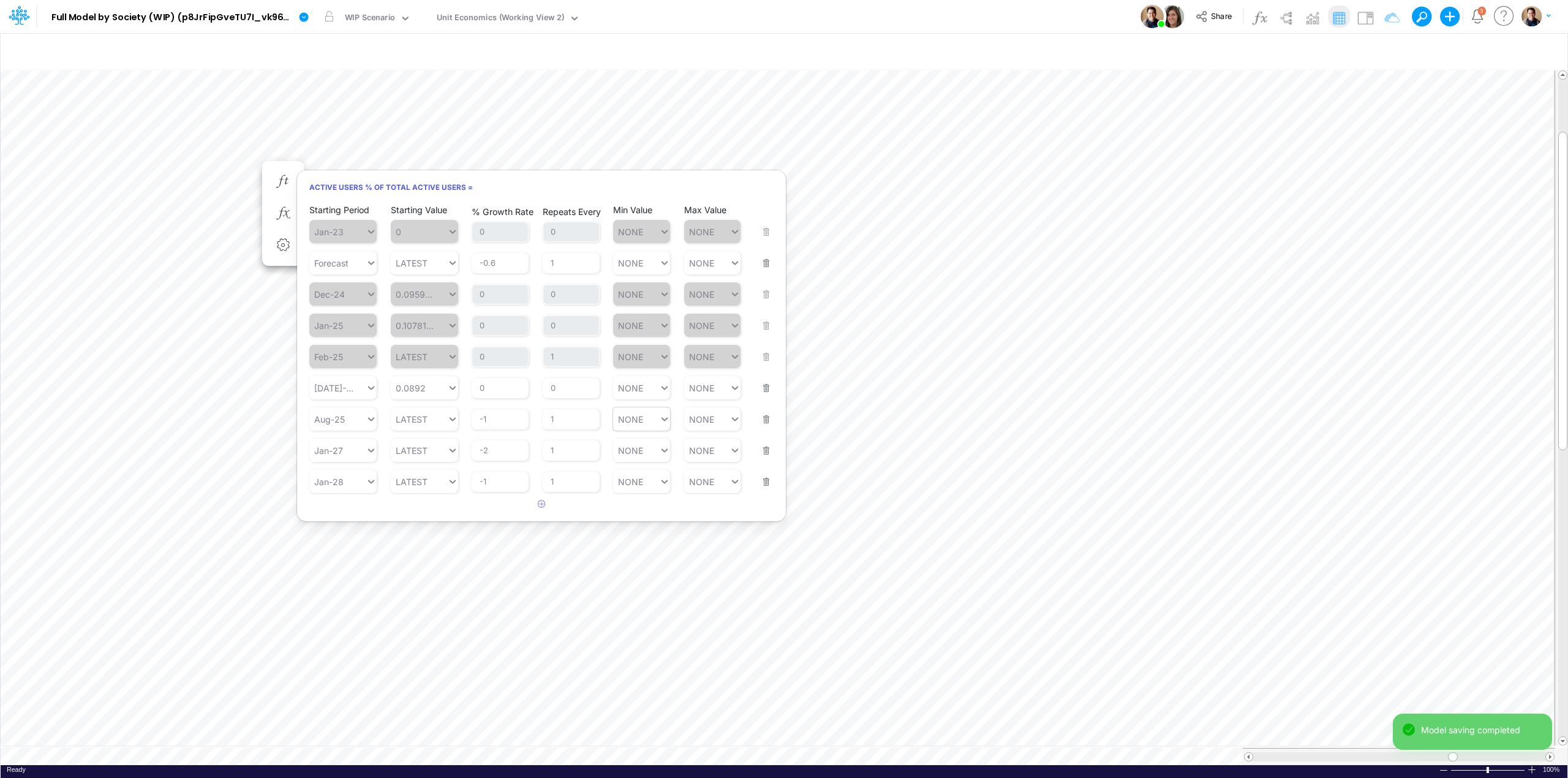
type input "NONE"
click at [642, 424] on article "Starting Period Jan-23 Starting Value 0 % Growth Rate 0 Repeats Every 0 Min Val…" at bounding box center [541, 349] width 489 height 291
click at [640, 445] on div "Set value 0.07" at bounding box center [649, 450] width 73 height 20
type input "0.07"
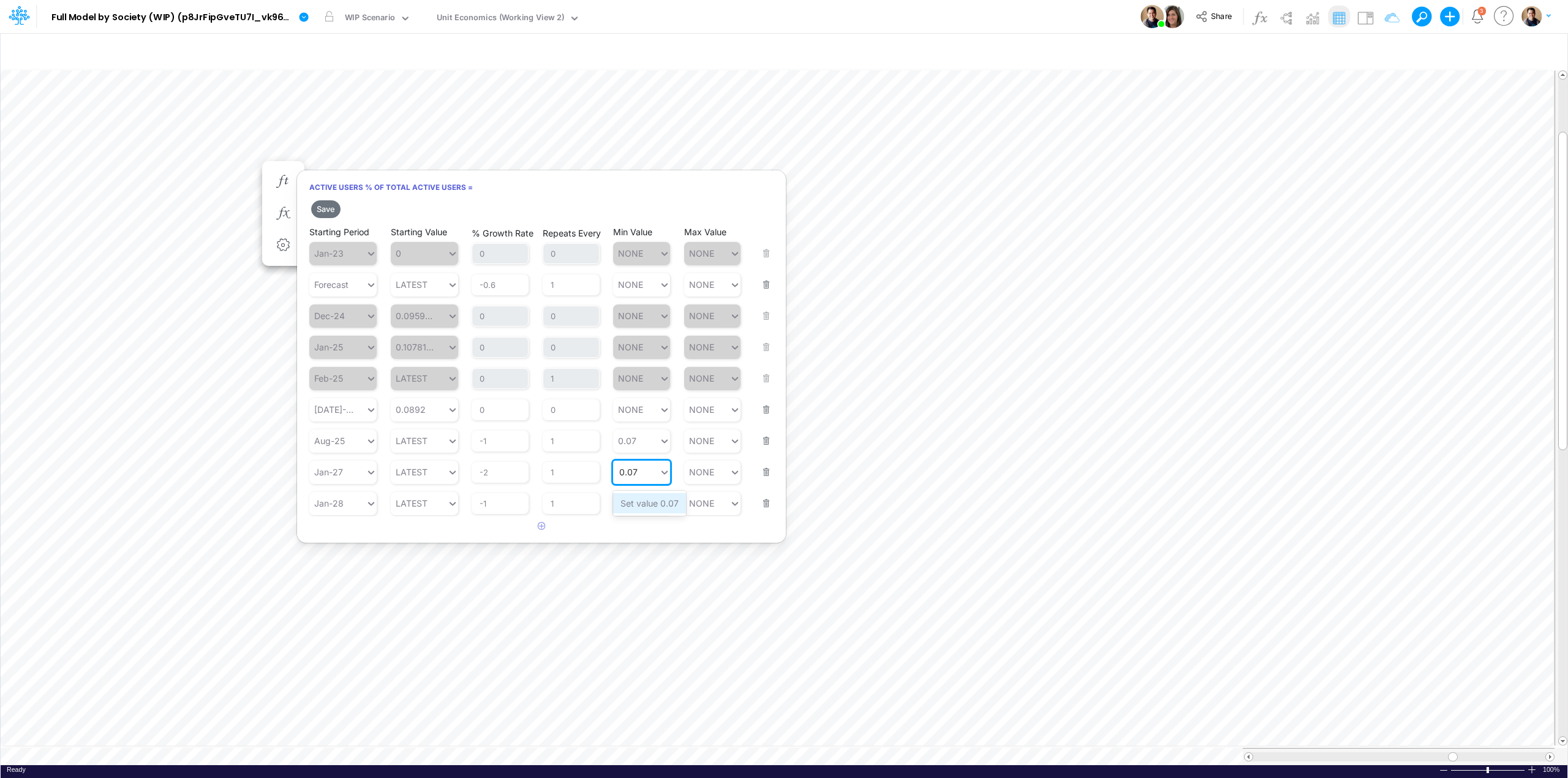
click at [640, 501] on div "Set value 0.07" at bounding box center [649, 504] width 73 height 20
type input "0.07"
click at [640, 533] on div "Set value 0.065" at bounding box center [651, 535] width 78 height 20
type input "0.065"
drag, startPoint x: 327, startPoint y: 207, endPoint x: 415, endPoint y: 1, distance: 224.0
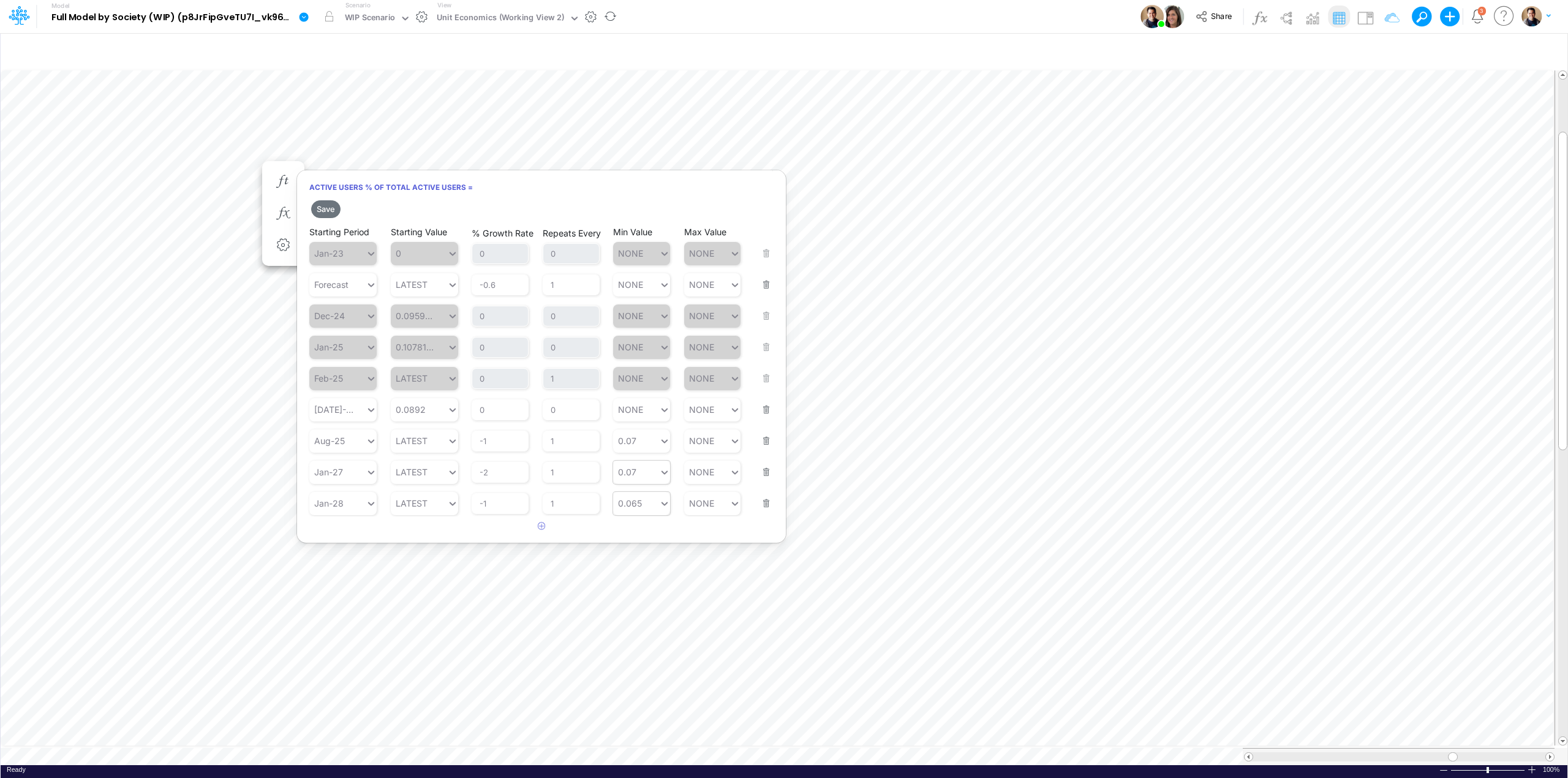
click at [327, 207] on button "Save" at bounding box center [326, 209] width 29 height 18
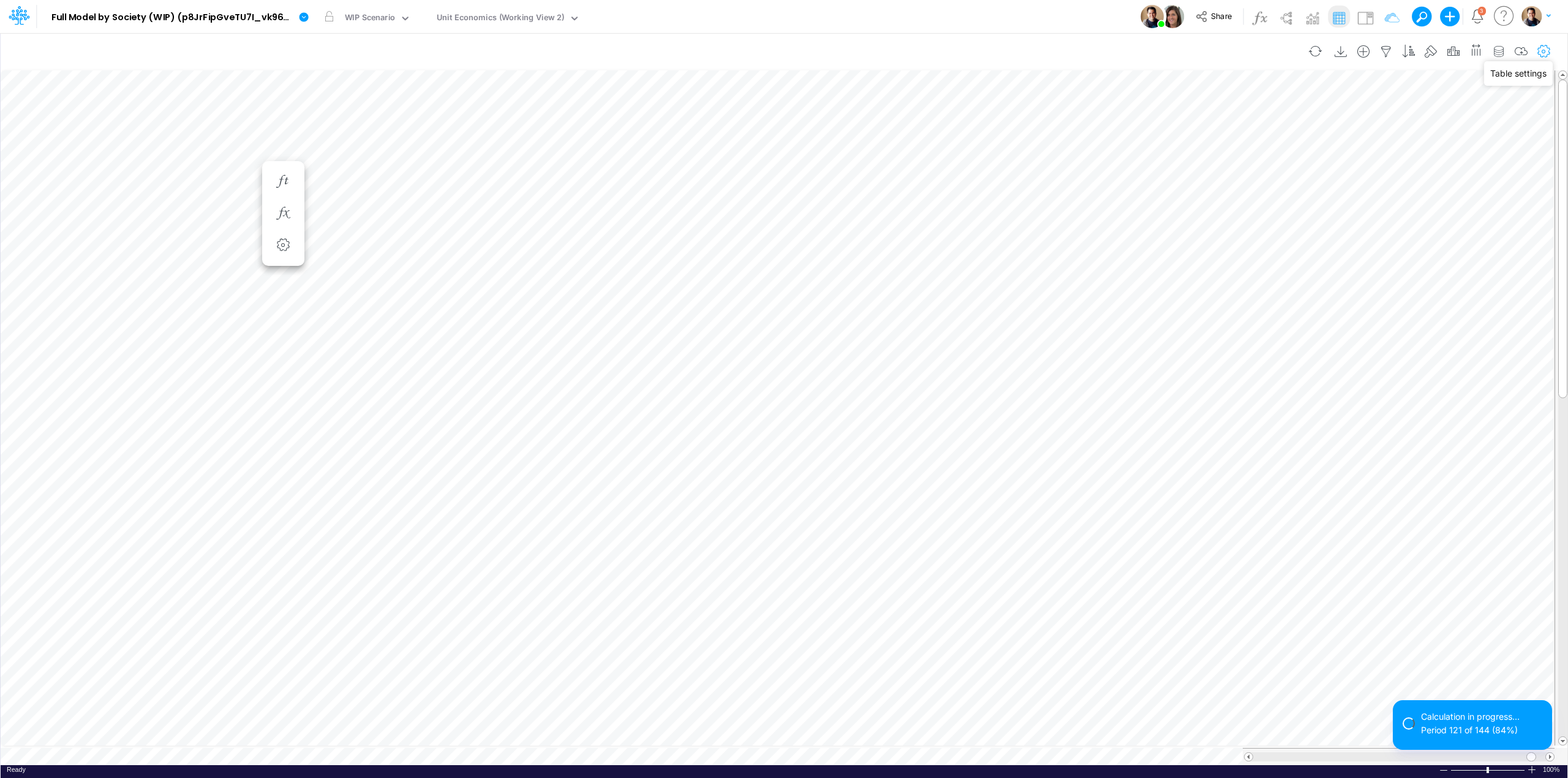
click at [1544, 51] on icon "button" at bounding box center [1544, 51] width 19 height 13
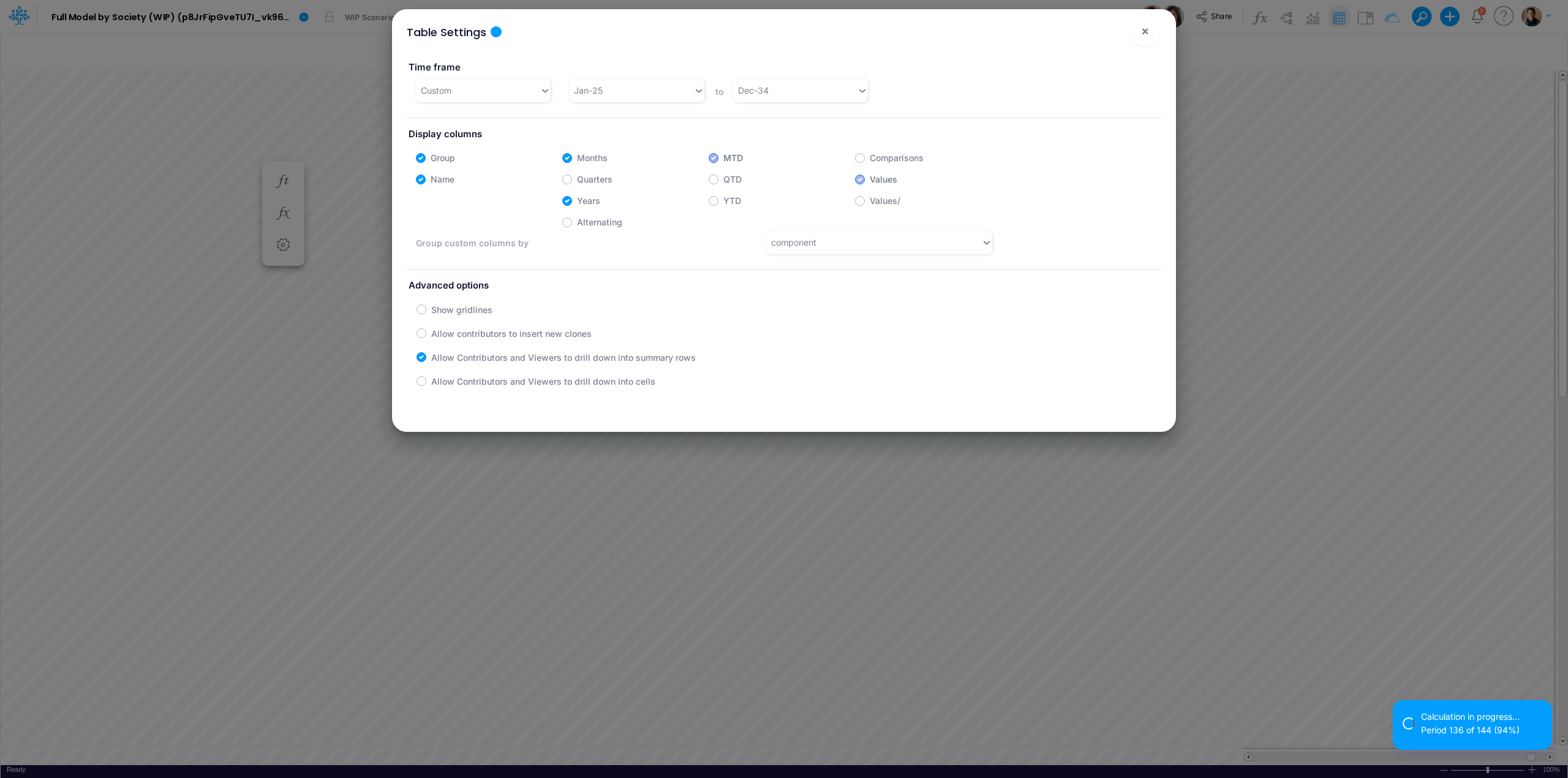
click at [577, 157] on label "Months" at bounding box center [593, 157] width 30 height 13
click at [577, 157] on input "Months" at bounding box center [581, 154] width 8 height 8
checkbox input "false"
click at [1138, 30] on button "×" at bounding box center [1145, 31] width 29 height 29
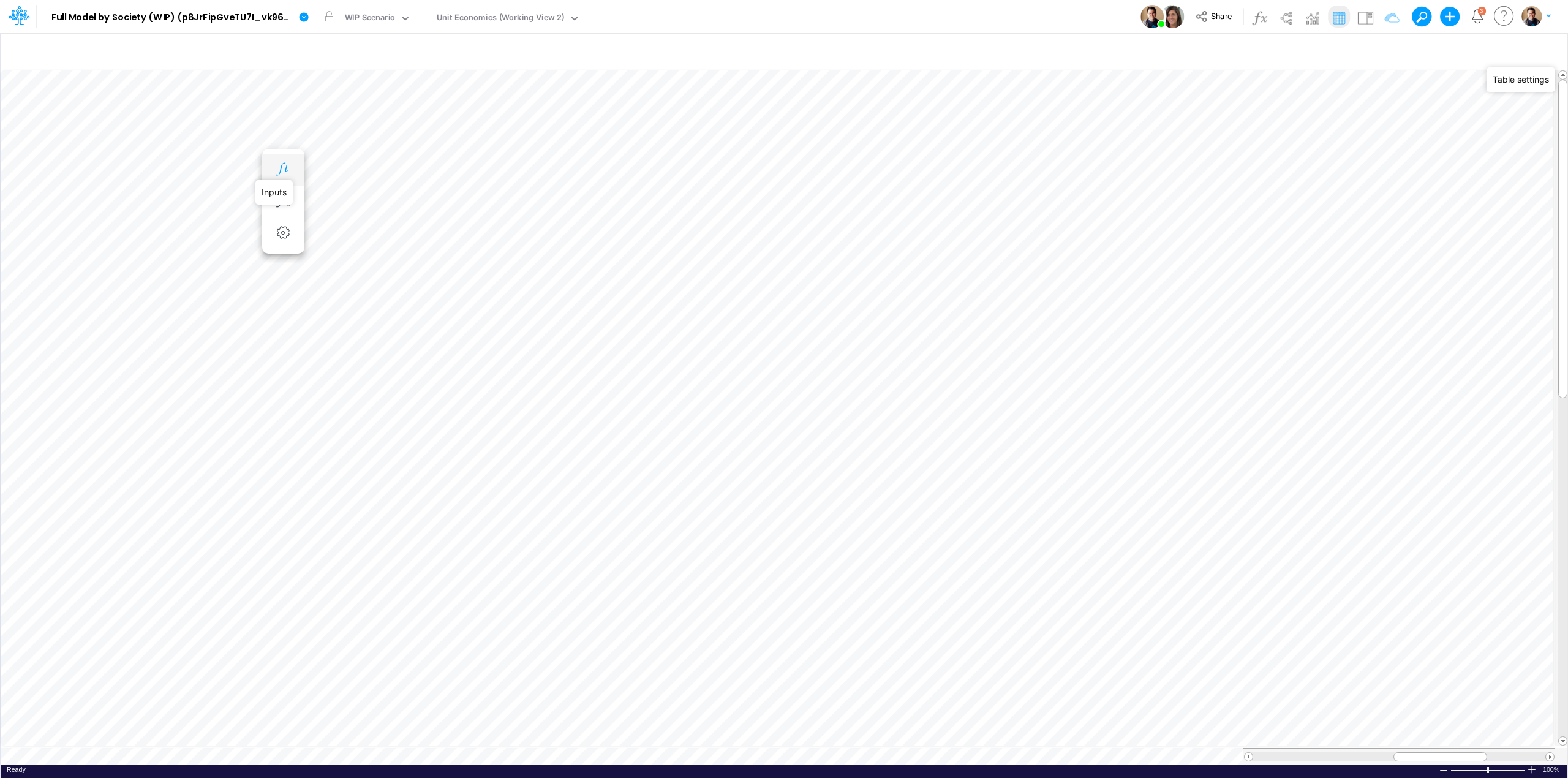
click at [282, 167] on icon "button" at bounding box center [283, 169] width 19 height 13
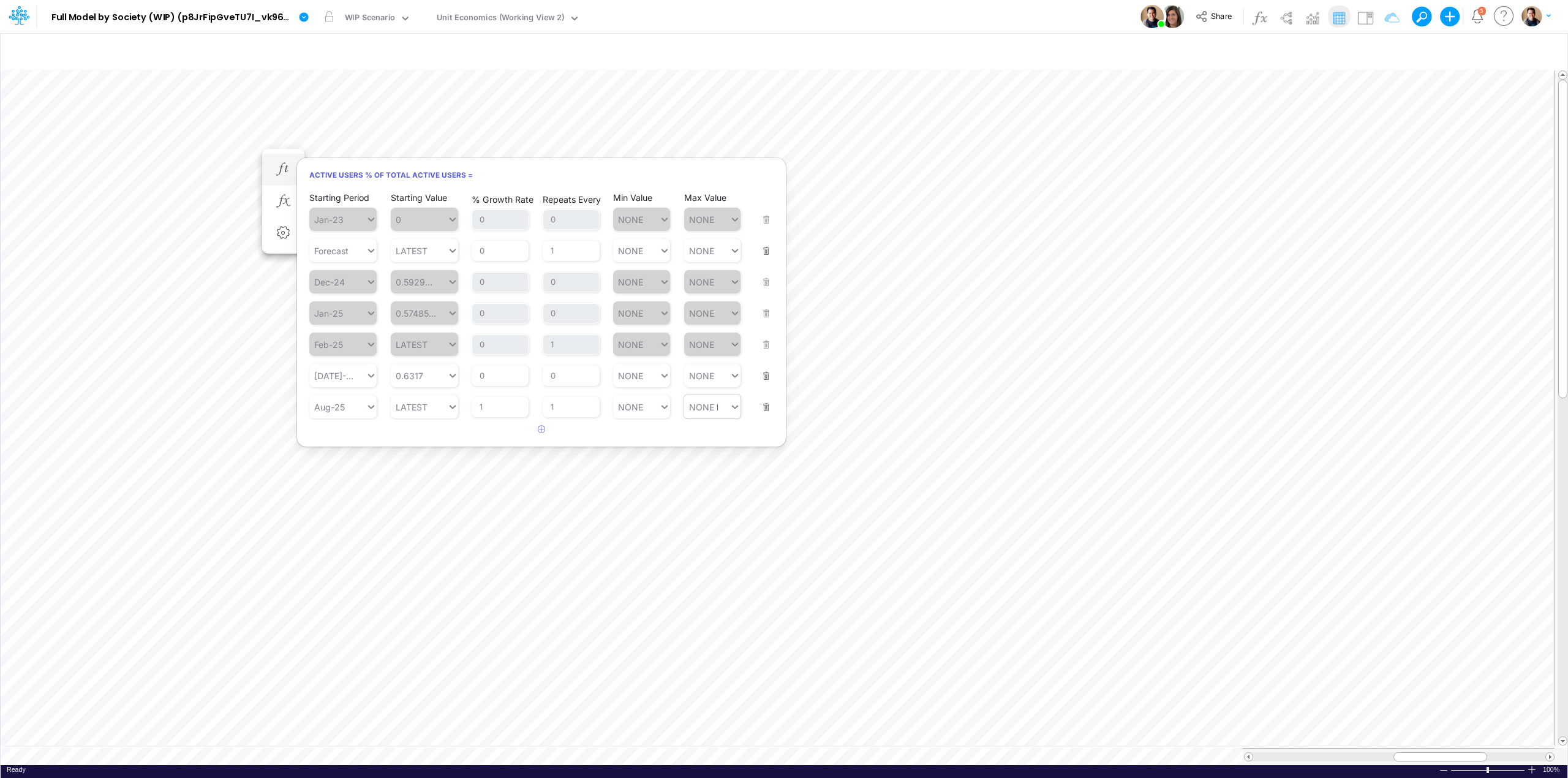
click at [715, 409] on div "NONE NONE" at bounding box center [707, 407] width 46 height 18
click at [705, 435] on div "Set value 0.75" at bounding box center [720, 438] width 72 height 20
type input "0.75"
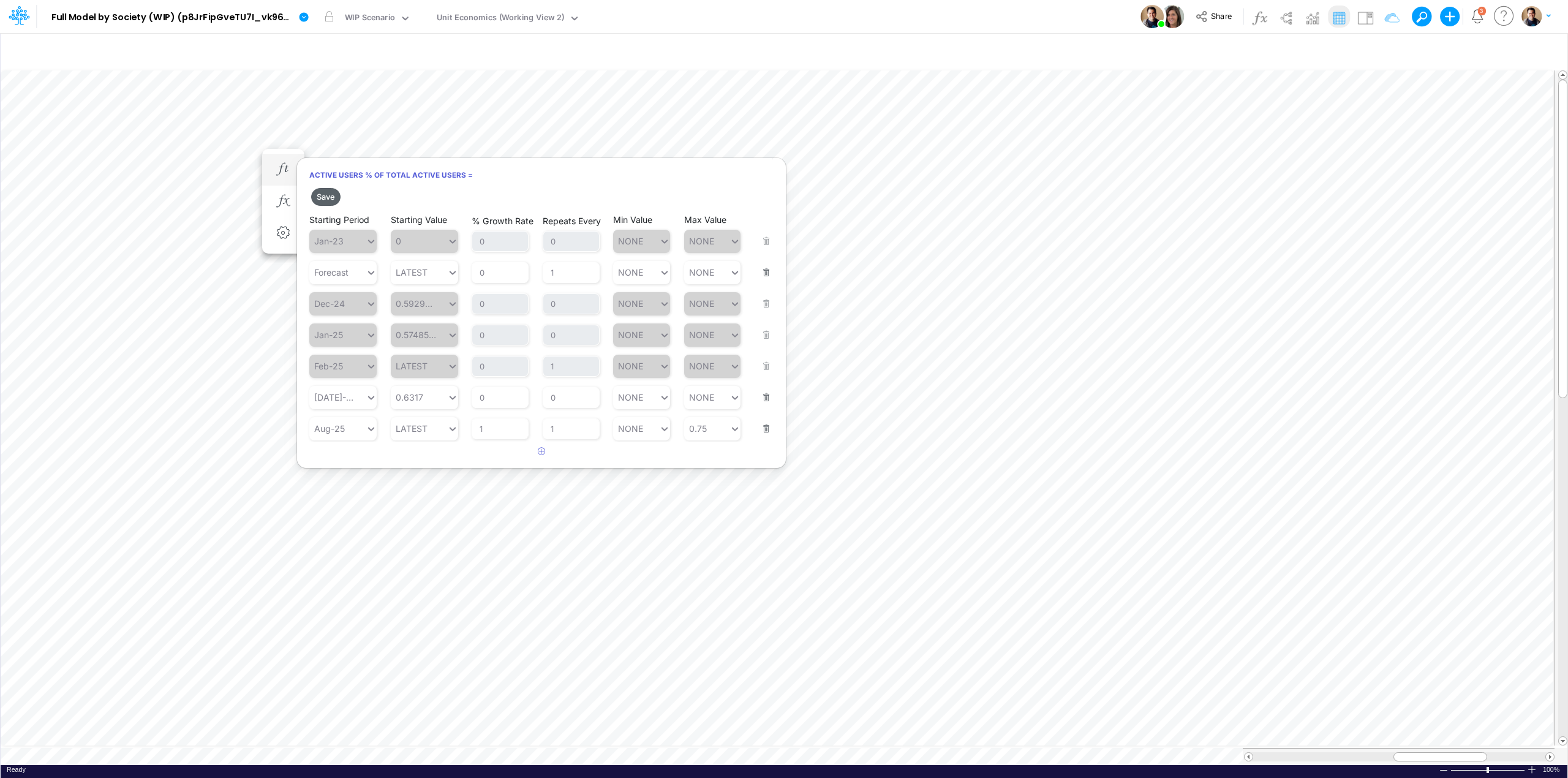
click at [331, 196] on button "Save" at bounding box center [326, 196] width 29 height 18
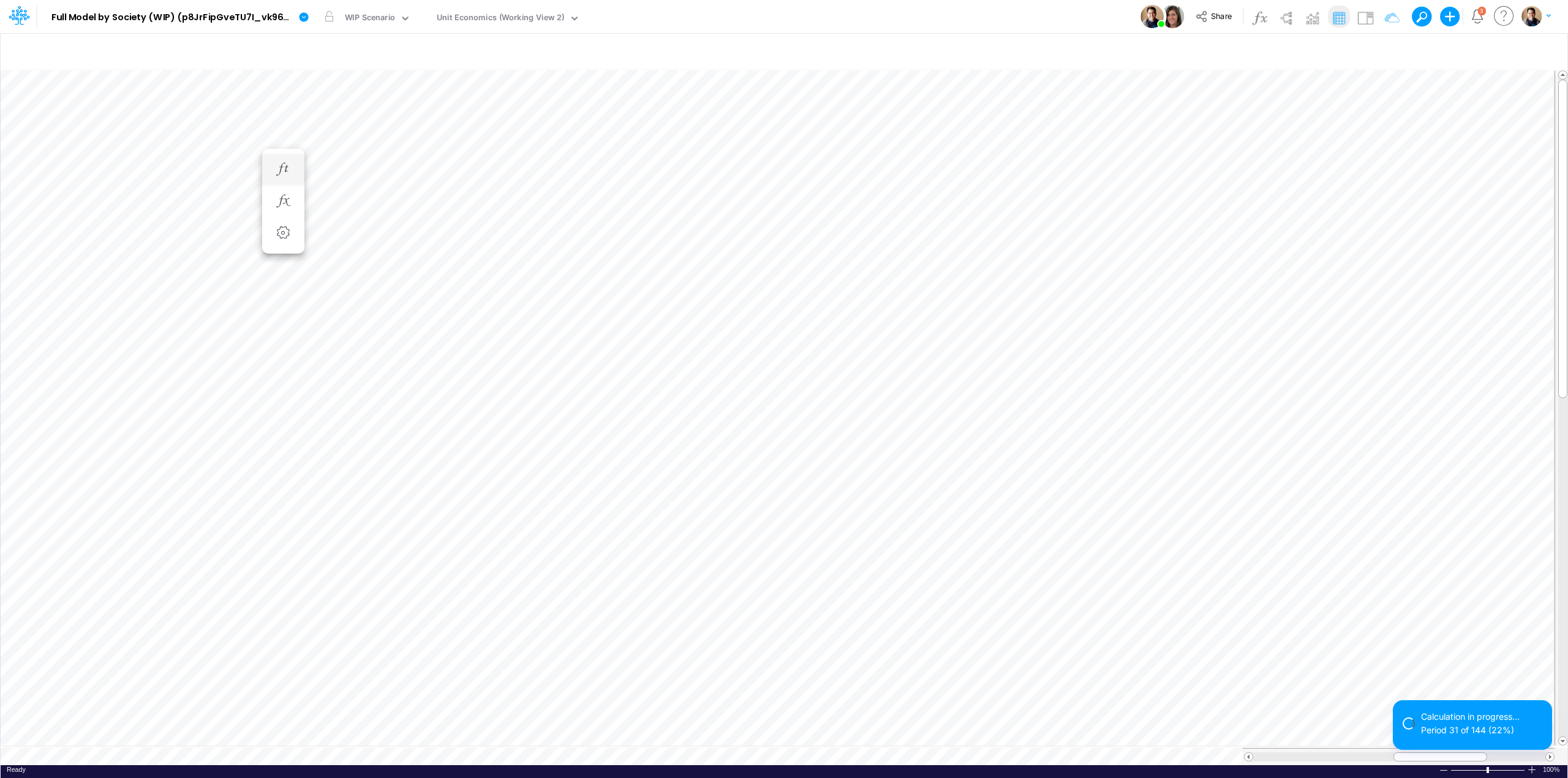
scroll to position [0, 1]
click at [1565, 737] on span at bounding box center [1562, 740] width 8 height 8
click at [287, 182] on icon "button" at bounding box center [283, 181] width 19 height 13
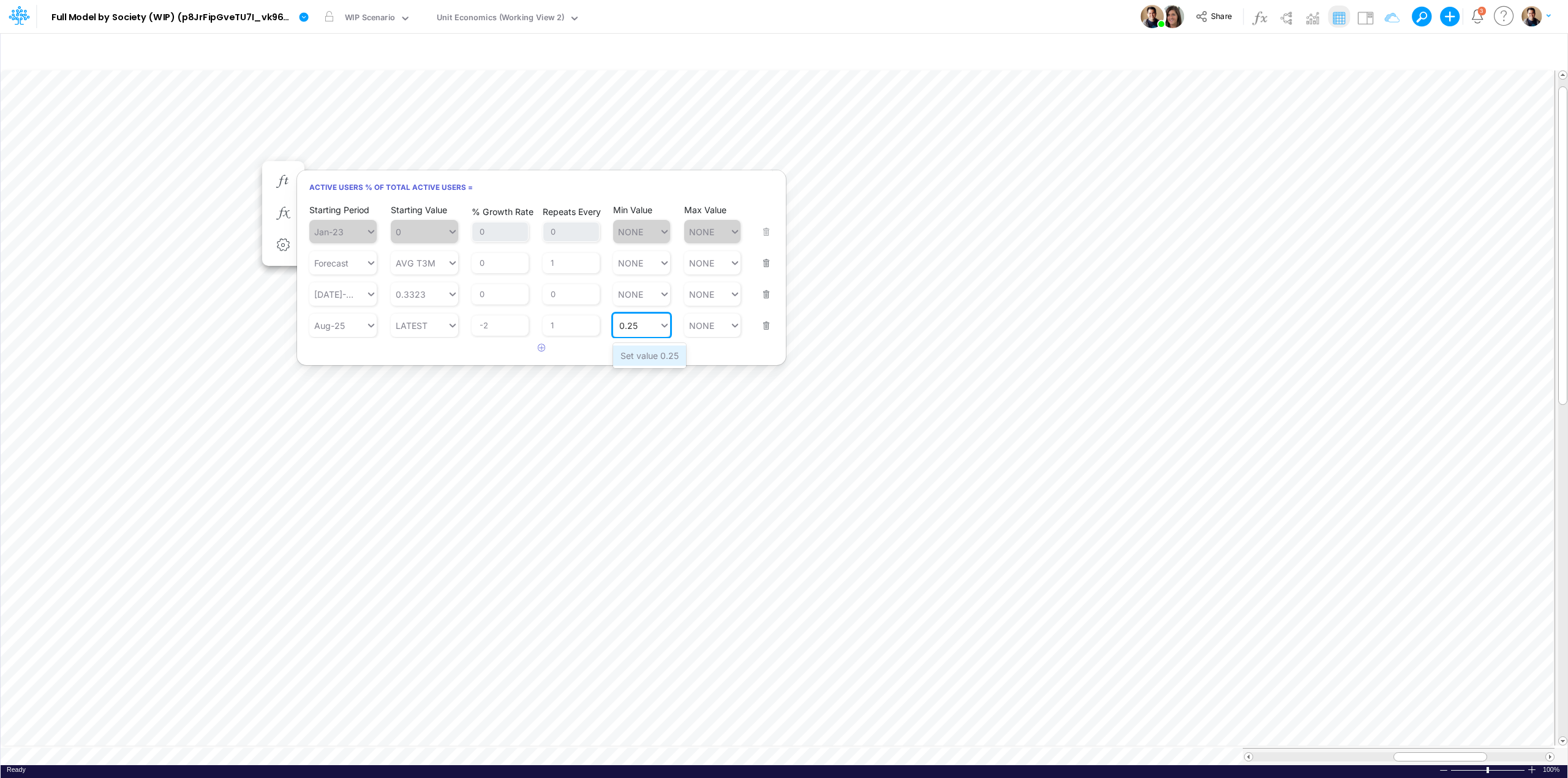
click at [638, 354] on div "Set value 0.25" at bounding box center [649, 355] width 73 height 20
type input "0.25"
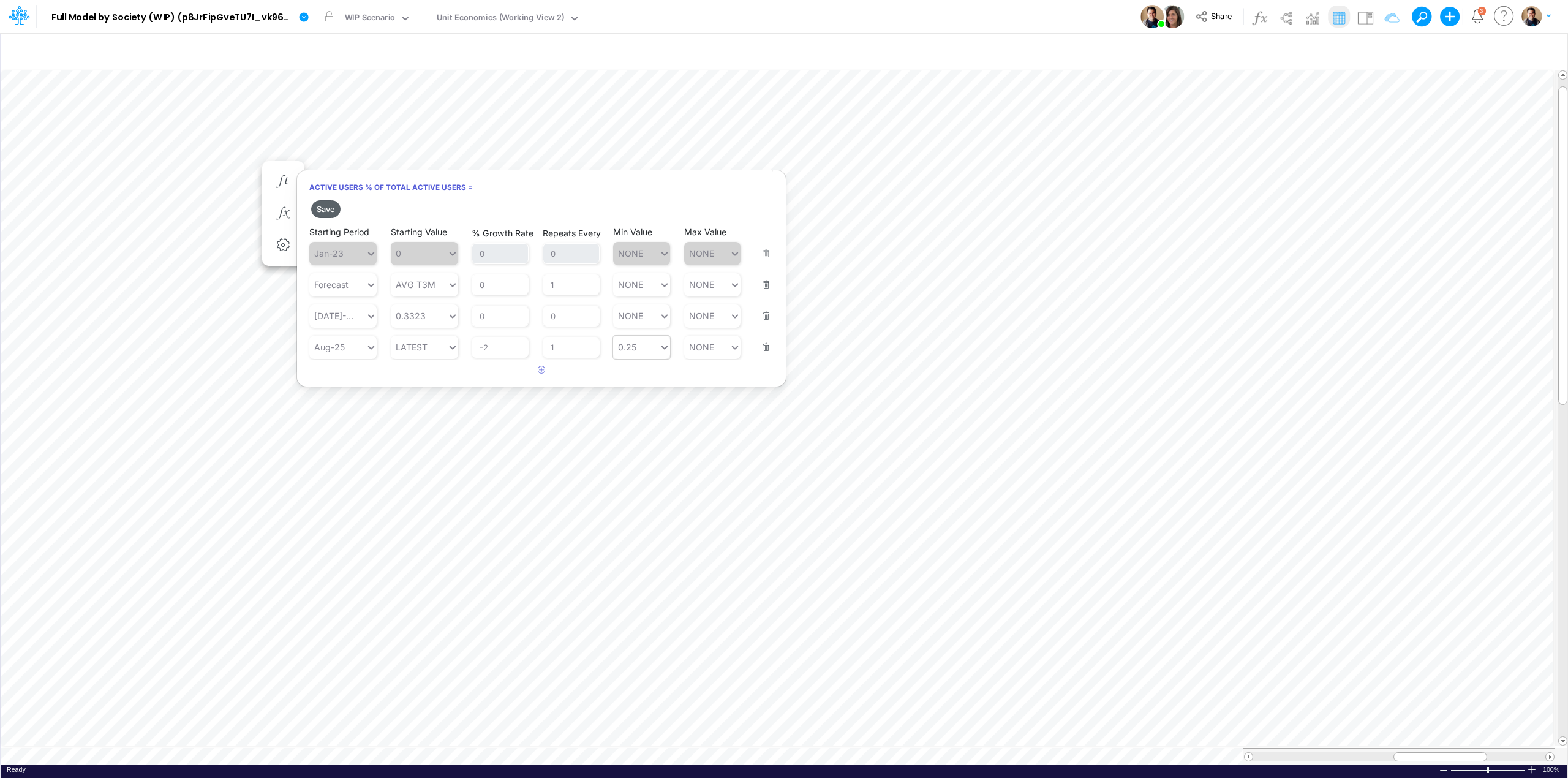
click at [331, 208] on button "Save" at bounding box center [326, 209] width 29 height 18
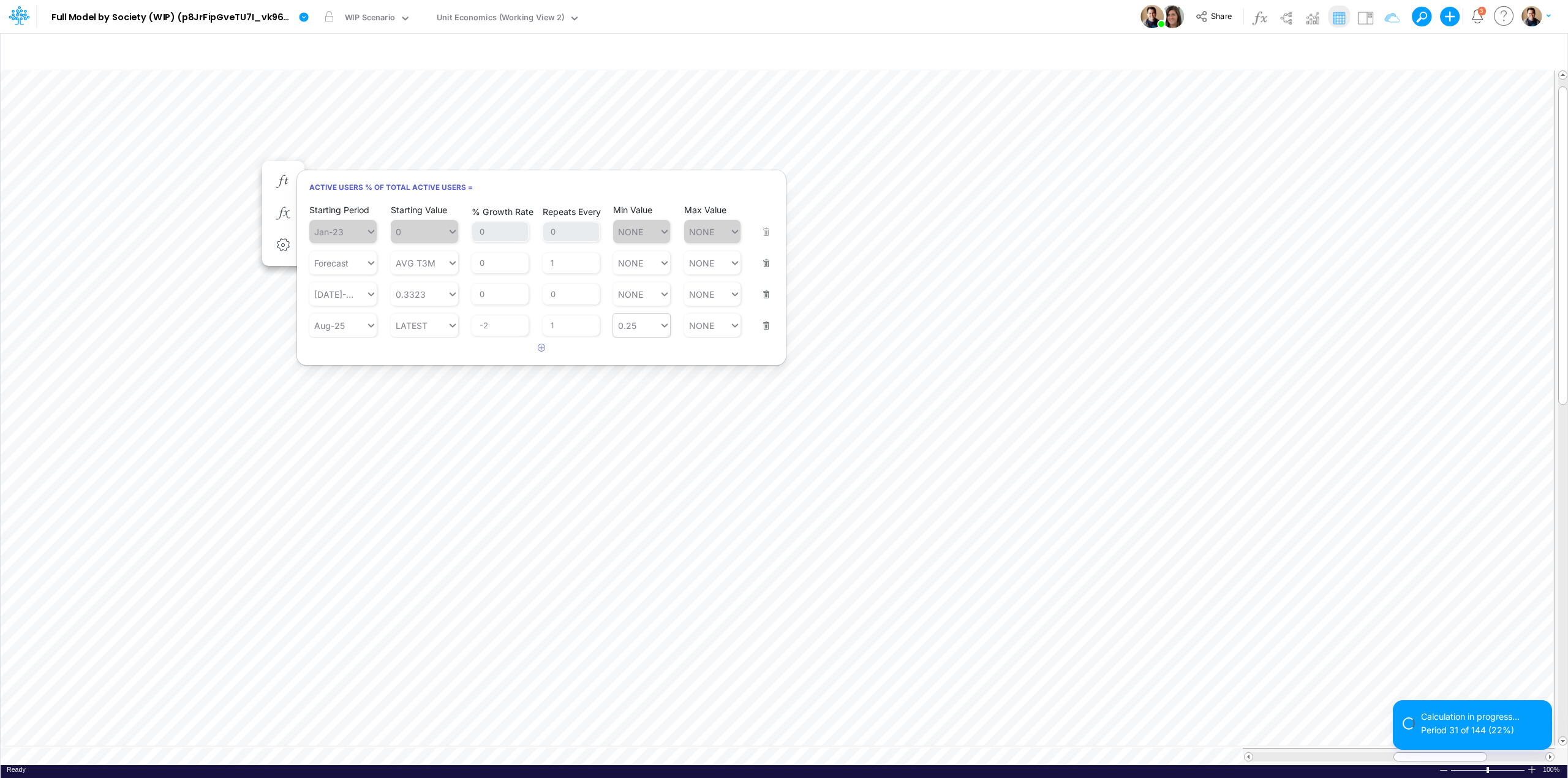
scroll to position [0, 1]
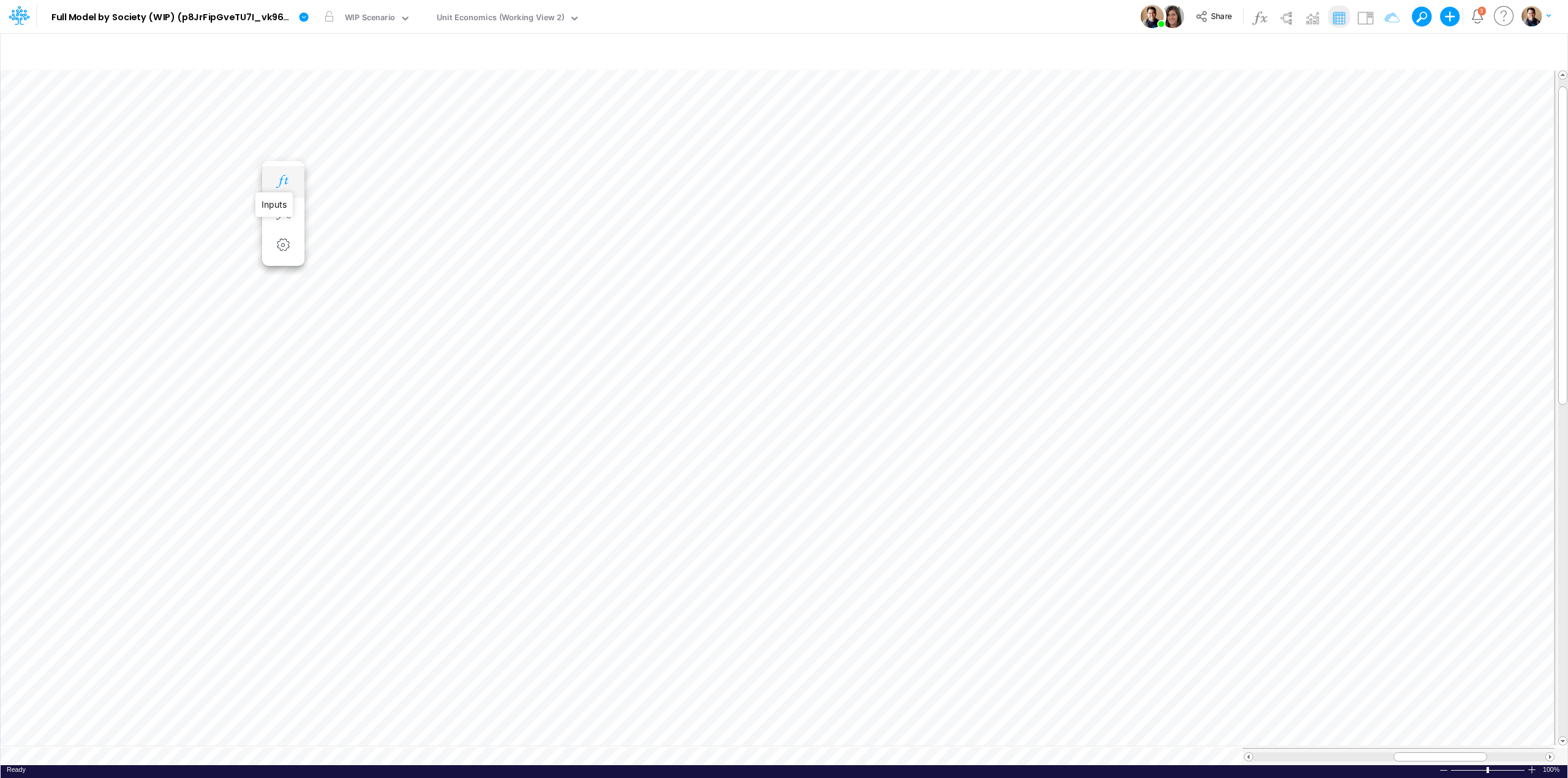
click at [287, 181] on icon "button" at bounding box center [283, 181] width 19 height 13
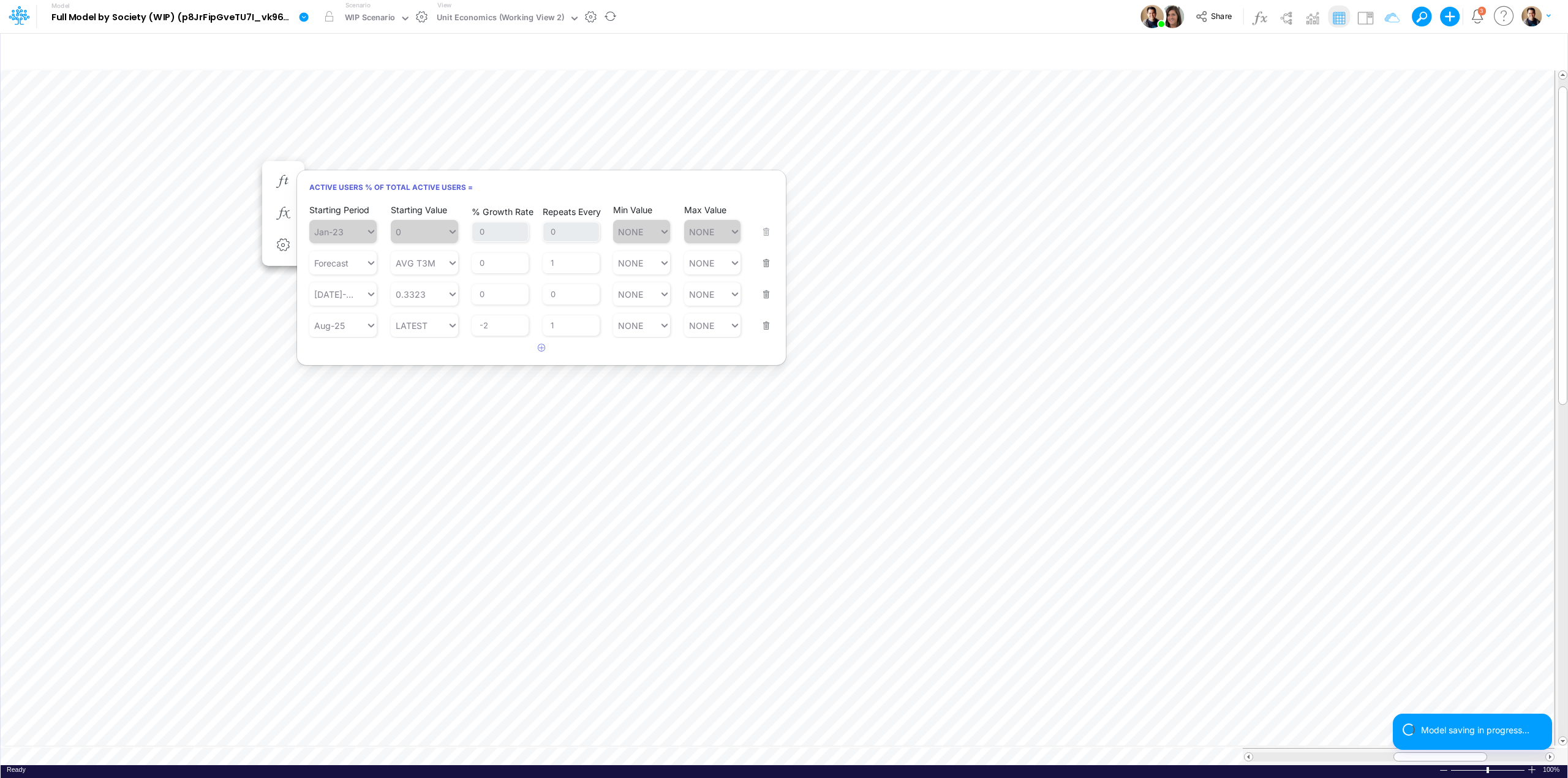
scroll to position [0, 1]
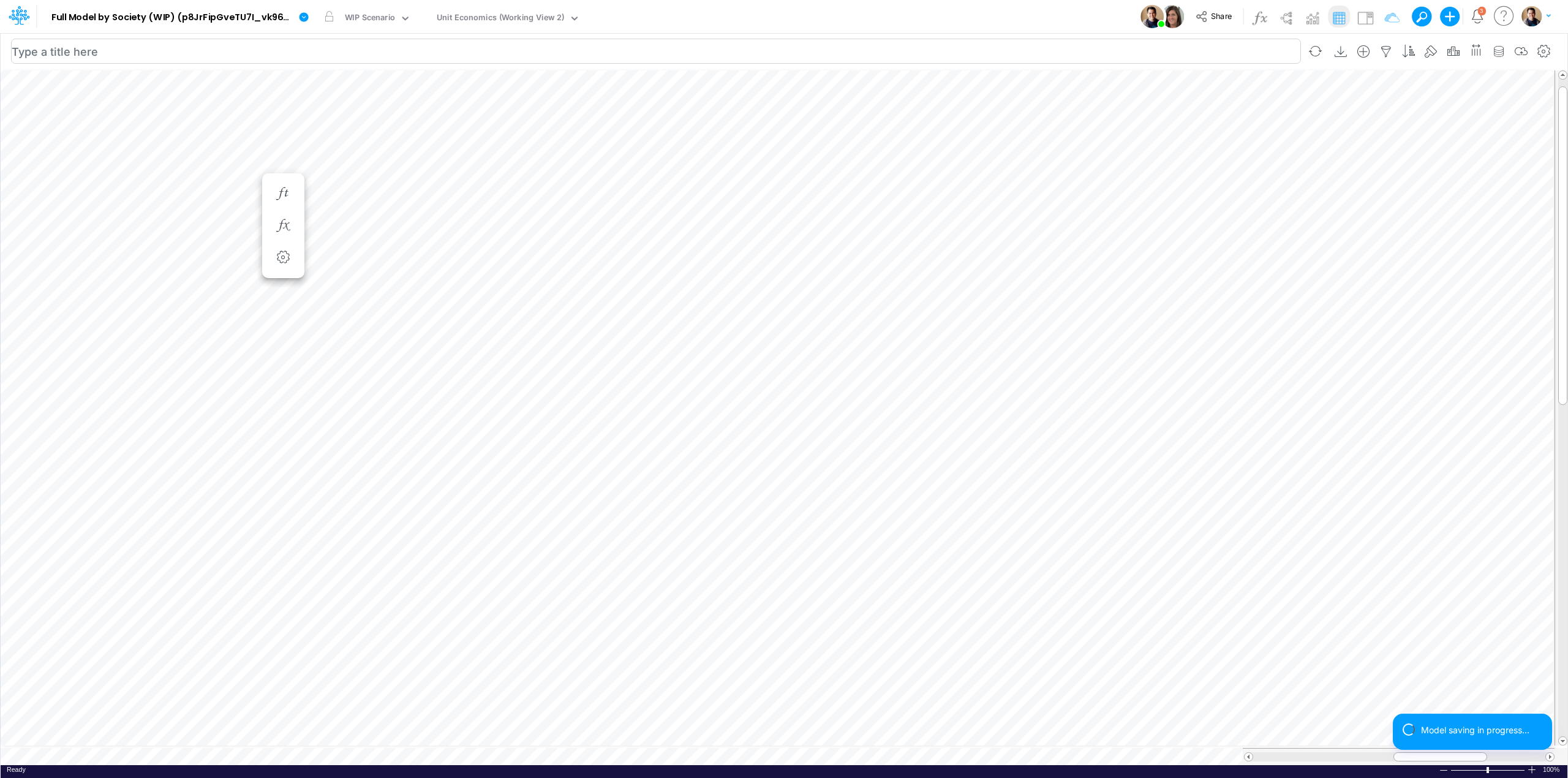
scroll to position [0, 1]
click at [282, 181] on icon "button" at bounding box center [283, 181] width 19 height 13
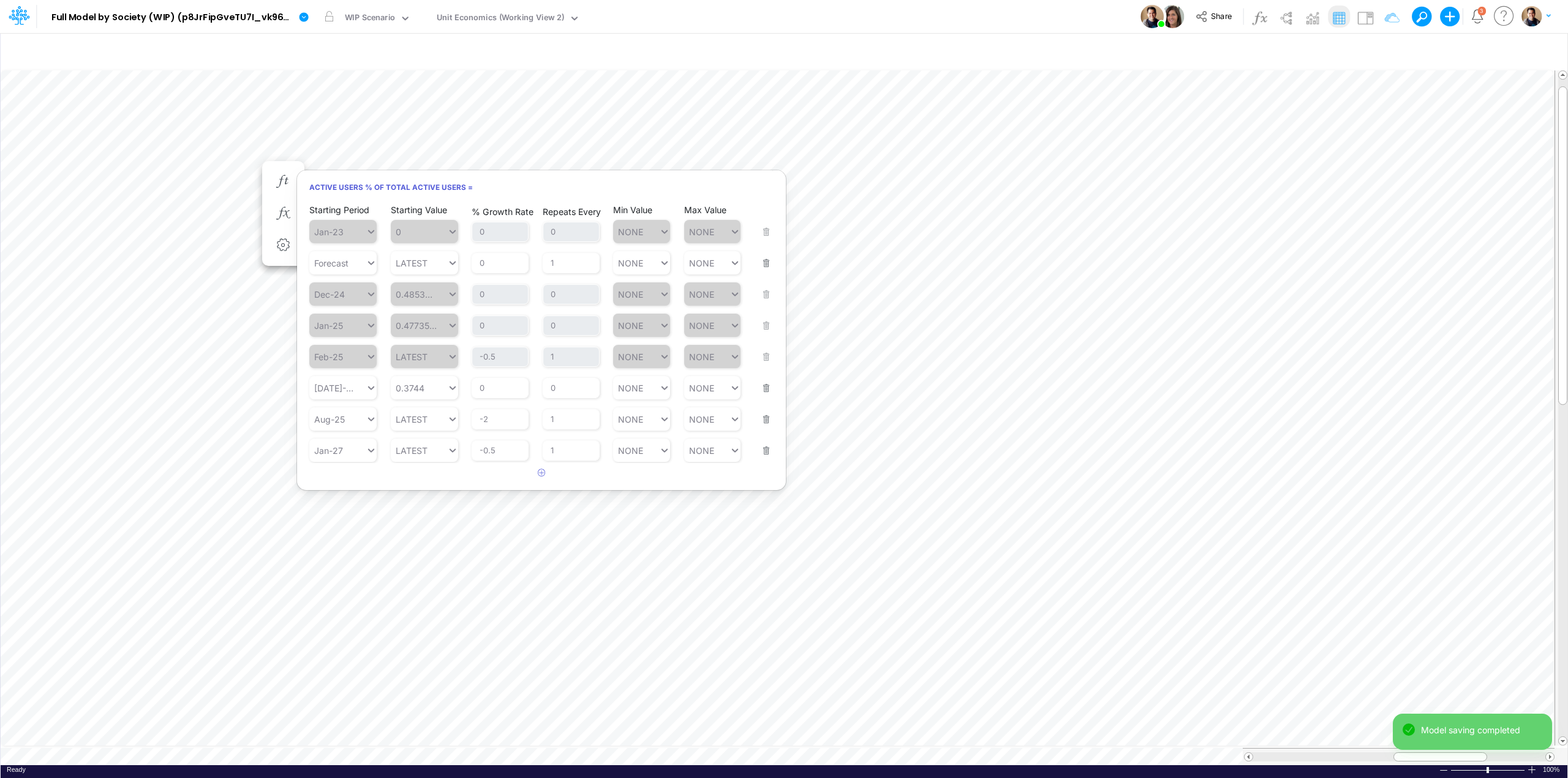
click at [649, 427] on div "Min Value NONE" at bounding box center [641, 443] width 57 height 39
click at [646, 450] on div "Set value 0.20" at bounding box center [649, 450] width 73 height 20
type input "0.20"
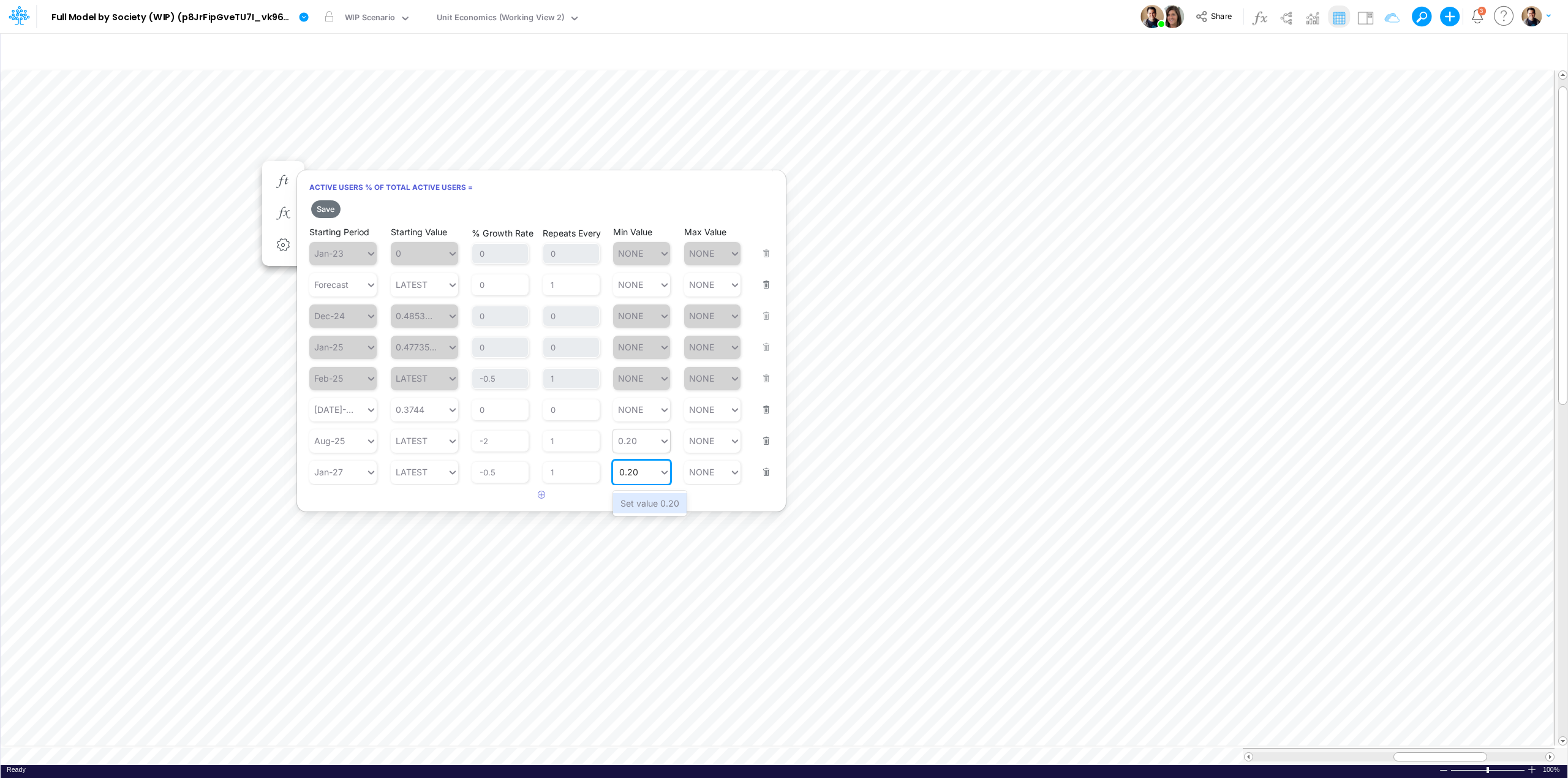
click at [643, 503] on div "Set value 0.20" at bounding box center [649, 504] width 73 height 20
type input "0.20"
click at [326, 206] on button "Save" at bounding box center [326, 209] width 29 height 18
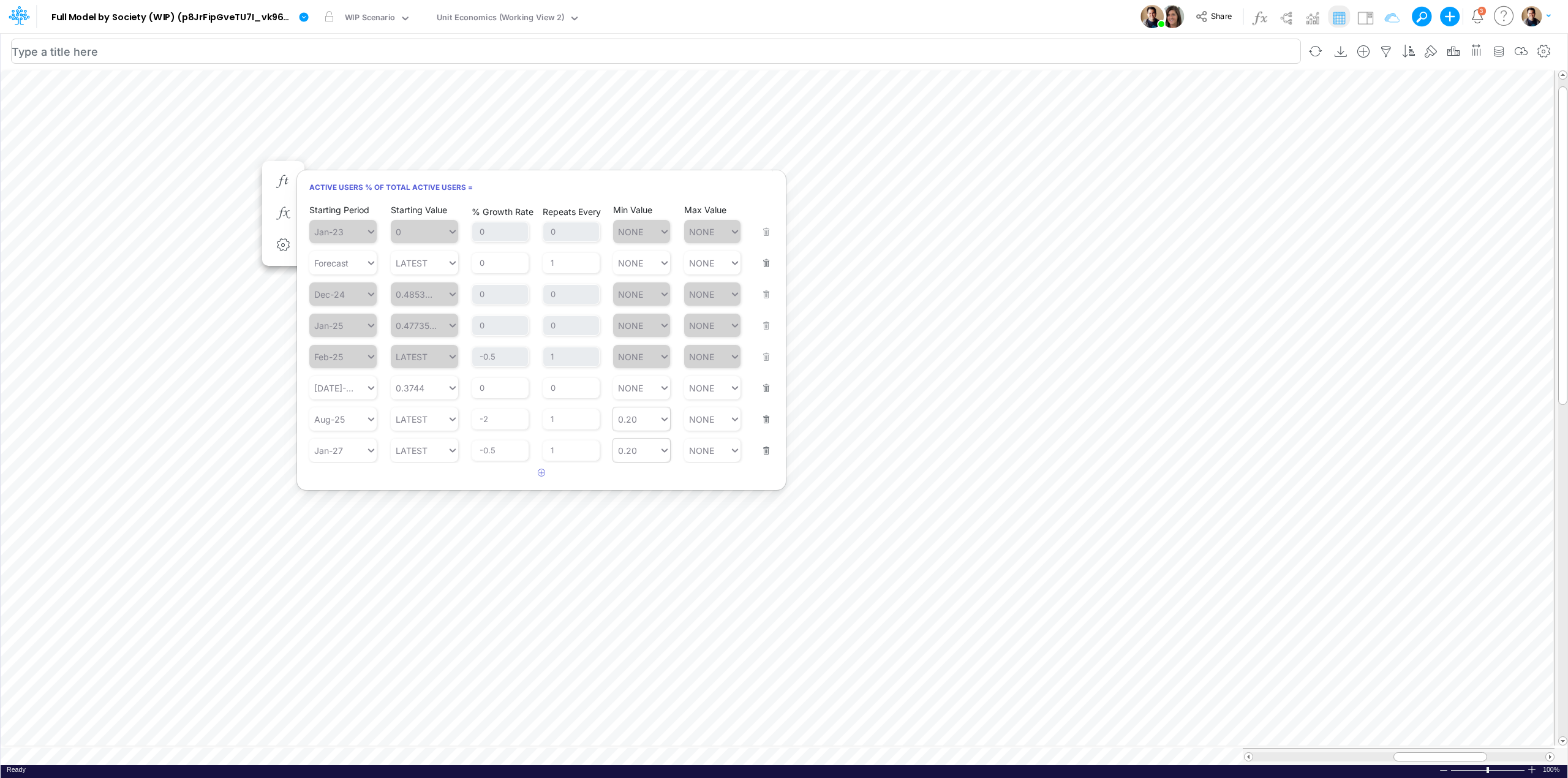
scroll to position [0, 1]
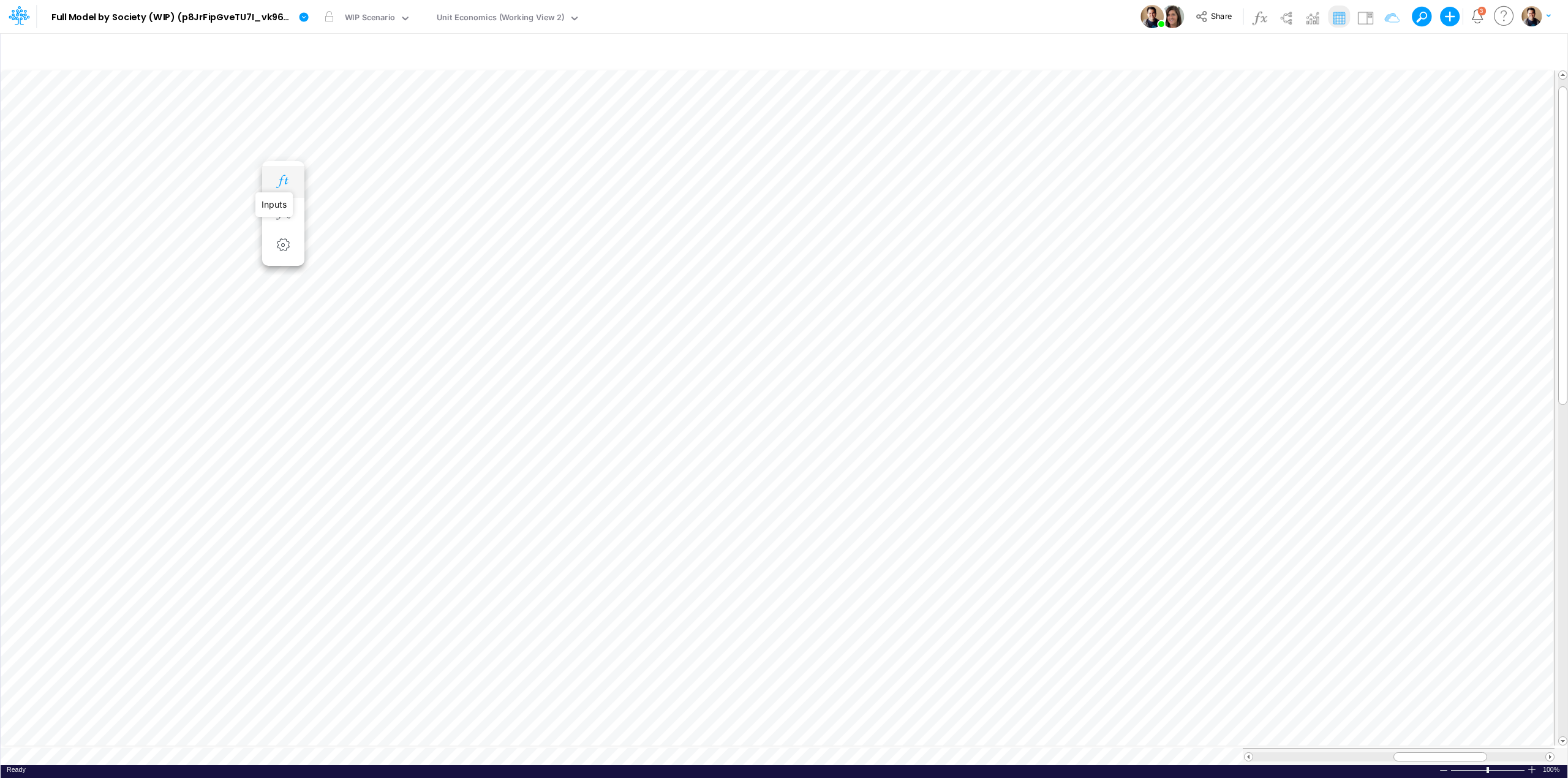
click at [287, 179] on icon "button" at bounding box center [283, 181] width 19 height 13
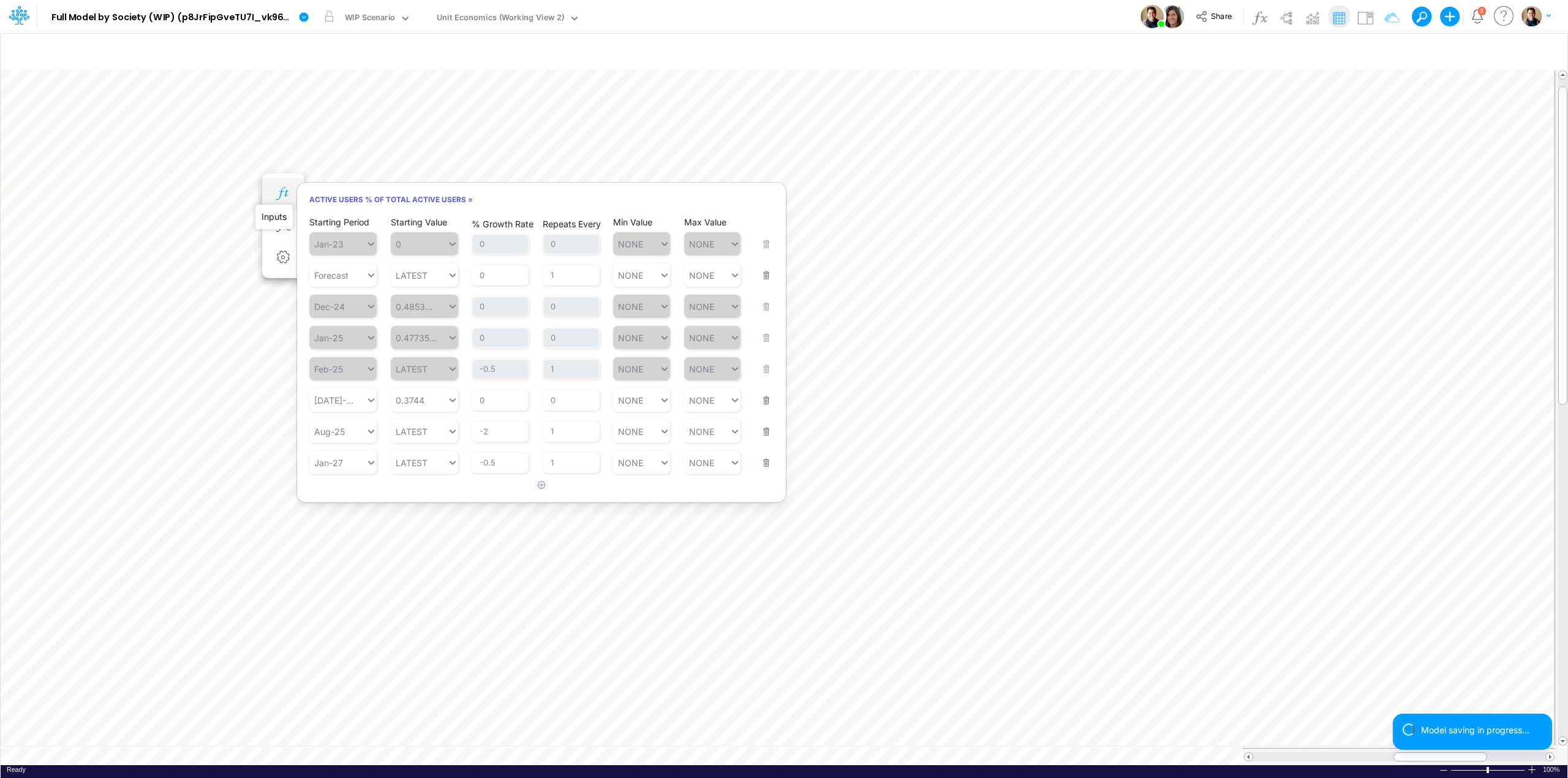
click at [279, 188] on icon "button" at bounding box center [283, 194] width 19 height 13
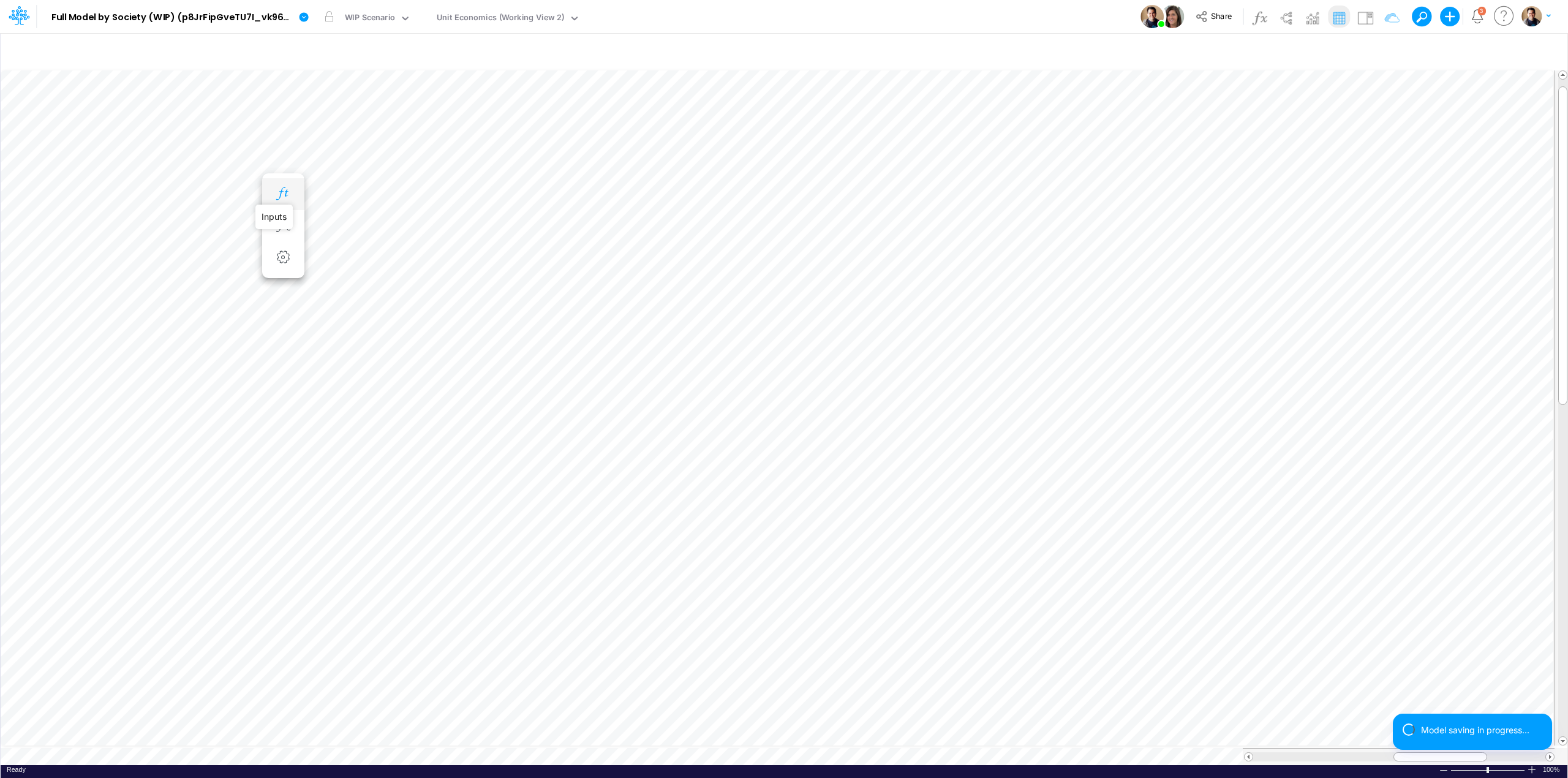
click at [282, 191] on icon "button" at bounding box center [283, 194] width 19 height 13
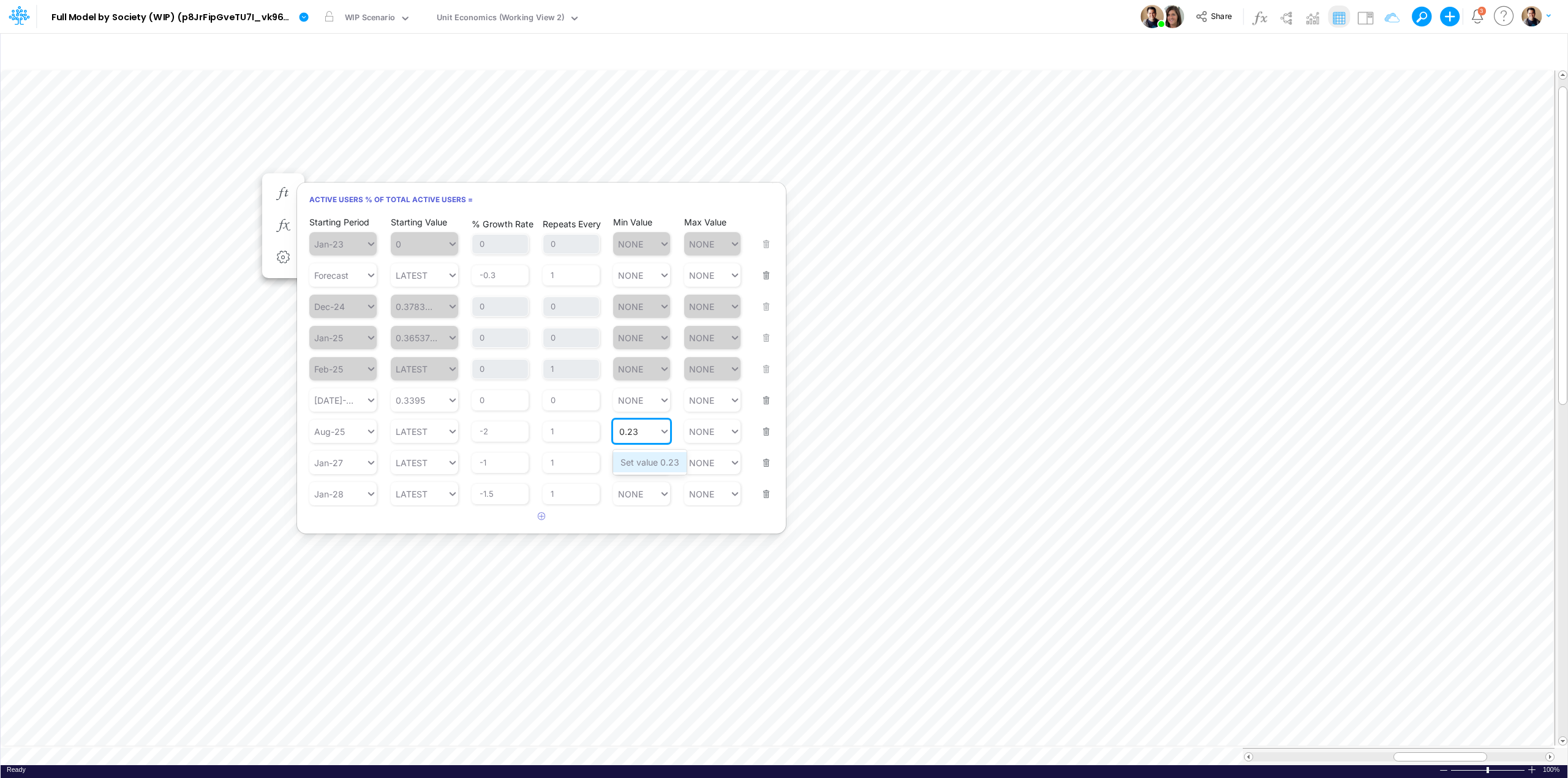
click at [643, 467] on div "Set value 0.23" at bounding box center [649, 462] width 73 height 20
type input "0.23"
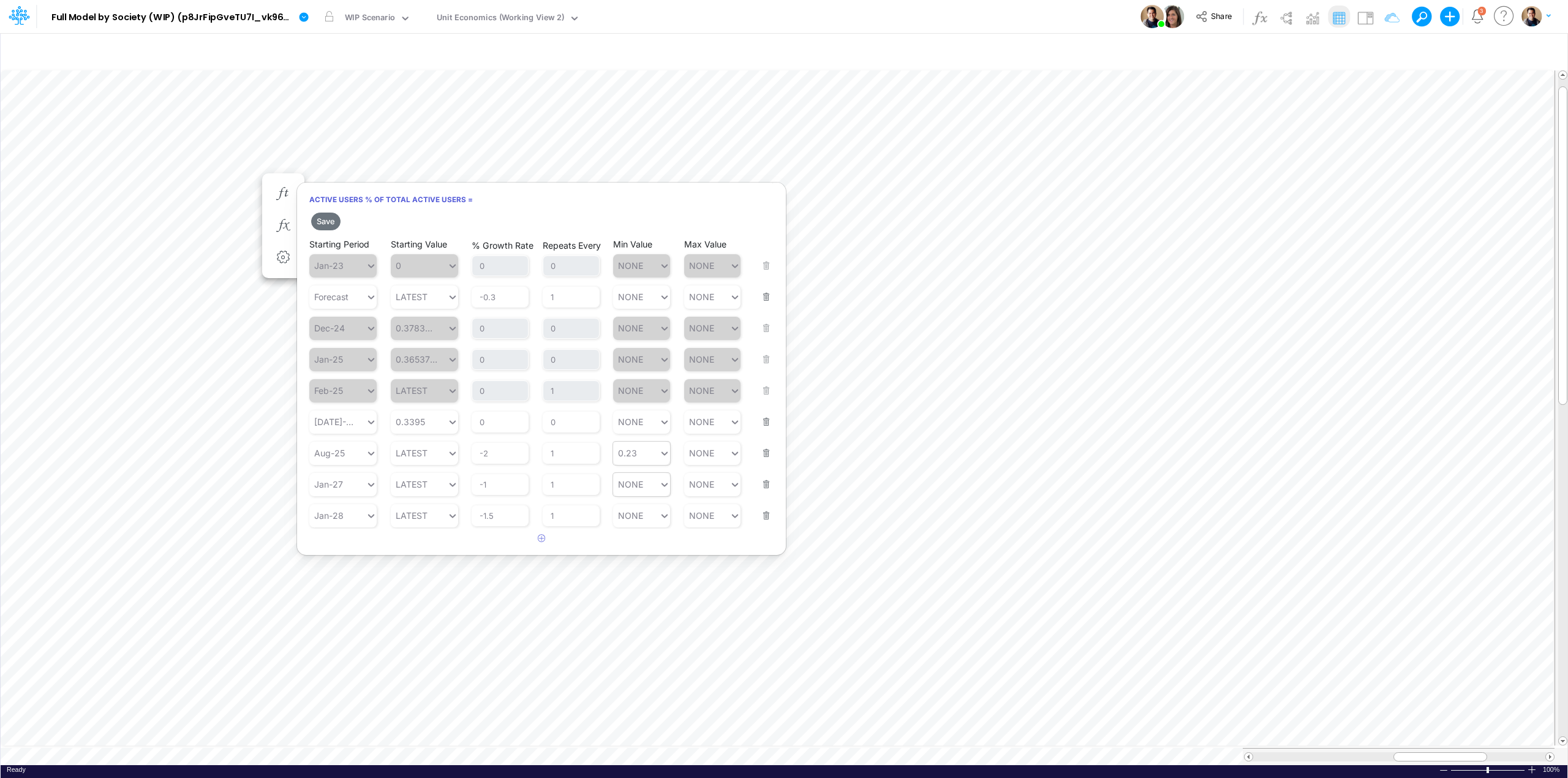
type input "NONE"
click at [635, 485] on input "NONE" at bounding box center [632, 484] width 26 height 10
type input "N"
click at [652, 519] on div "Set value 0.233" at bounding box center [652, 515] width 79 height 20
type input "0.233"
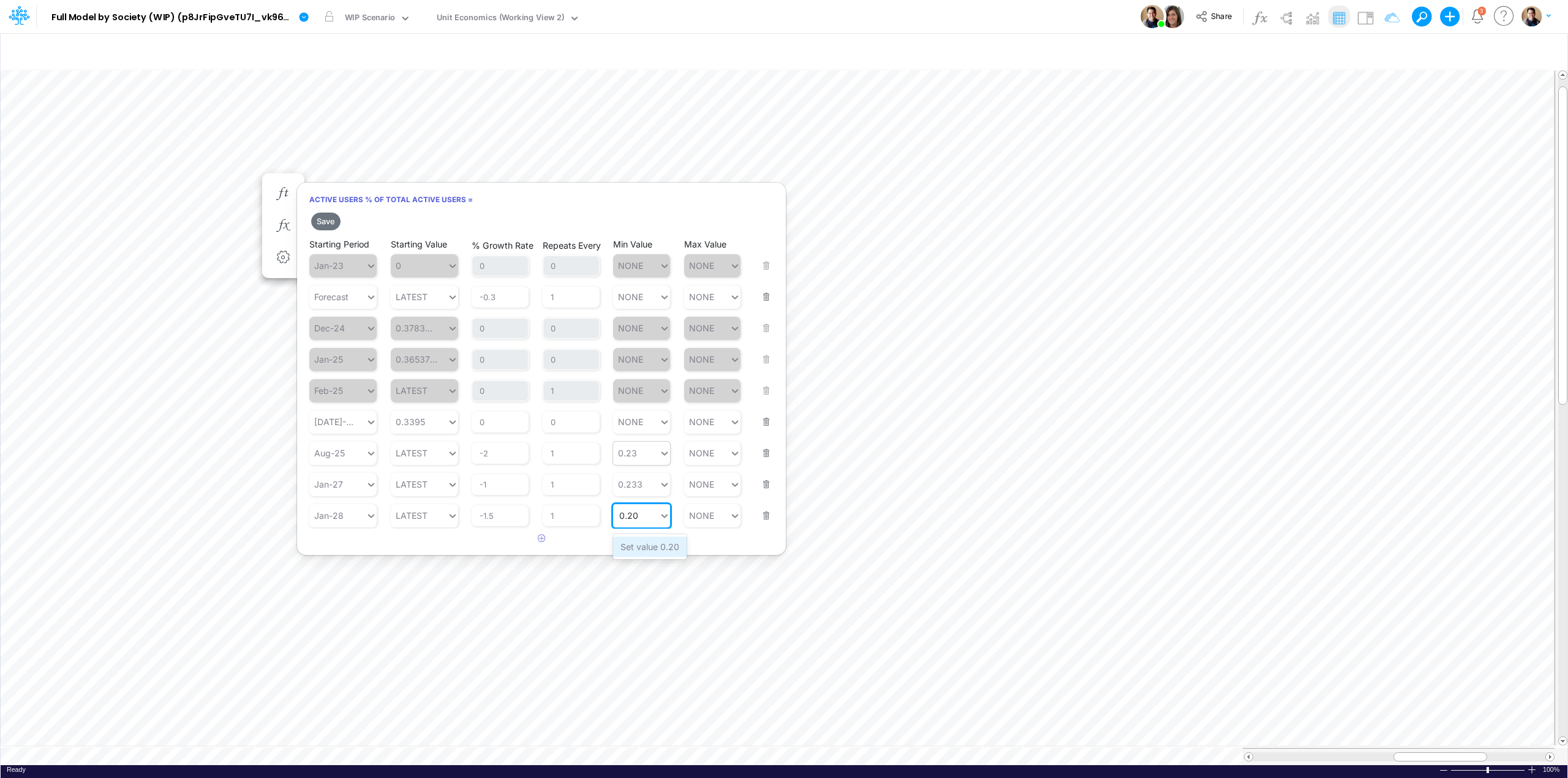
click at [645, 543] on div "Set value 0.20" at bounding box center [649, 547] width 73 height 20
type input "0.20"
click at [329, 224] on button "Save" at bounding box center [326, 221] width 29 height 18
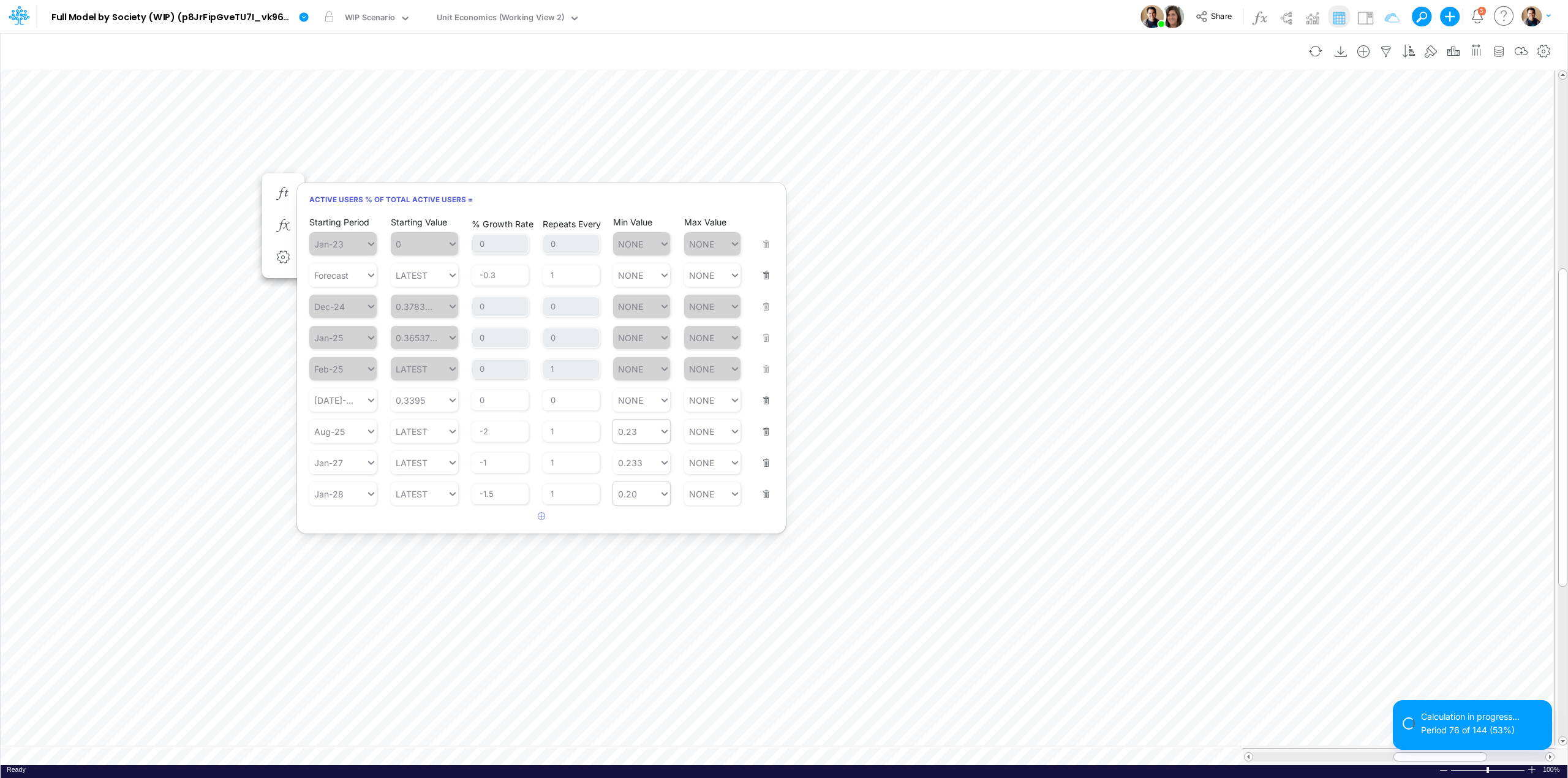
scroll to position [0, 1]
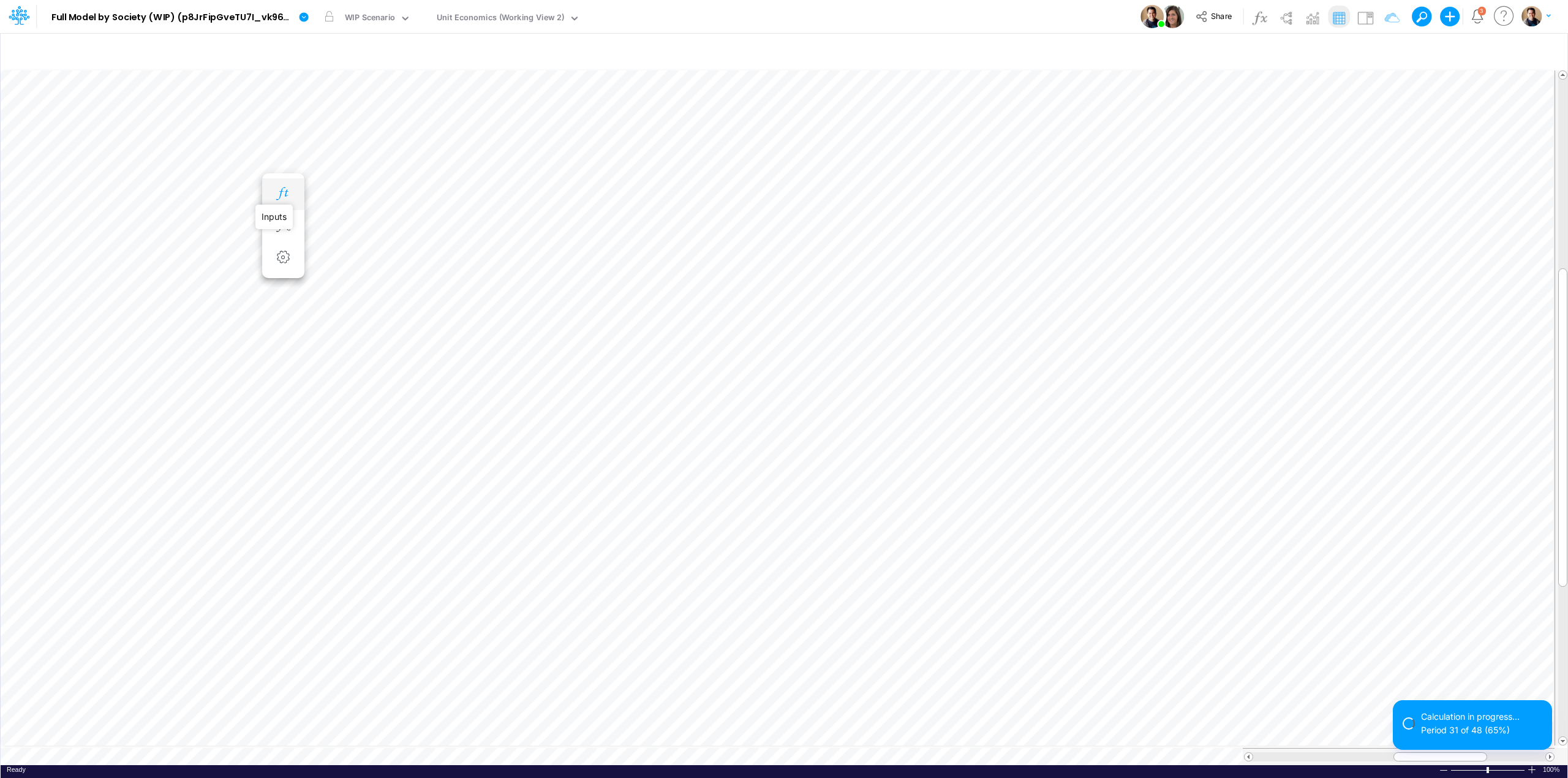
click at [290, 194] on icon "button" at bounding box center [283, 194] width 19 height 13
click at [284, 190] on icon "button" at bounding box center [283, 194] width 19 height 13
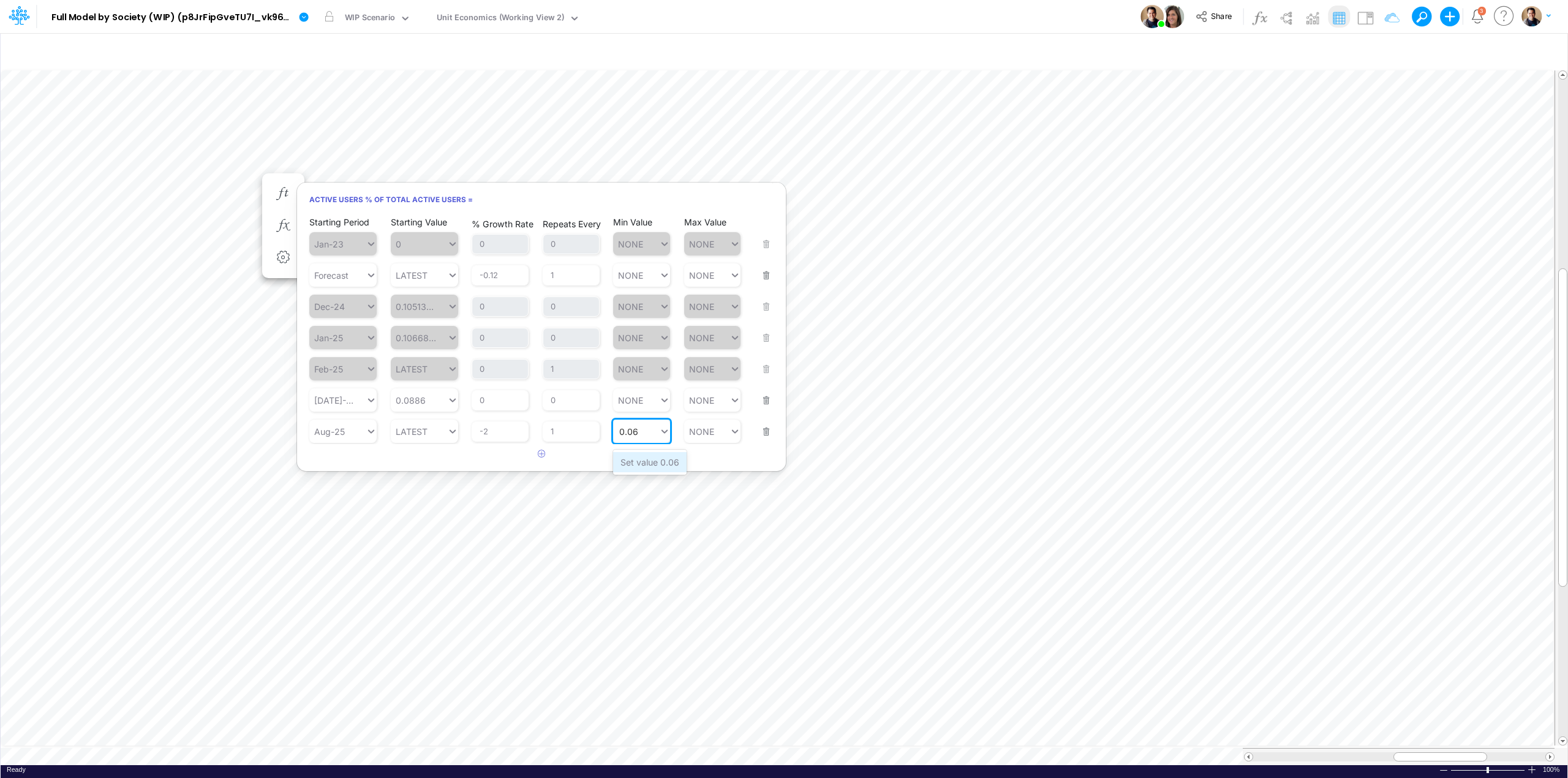
click at [643, 461] on div "Set value 0.06" at bounding box center [649, 462] width 73 height 20
type input "0.06"
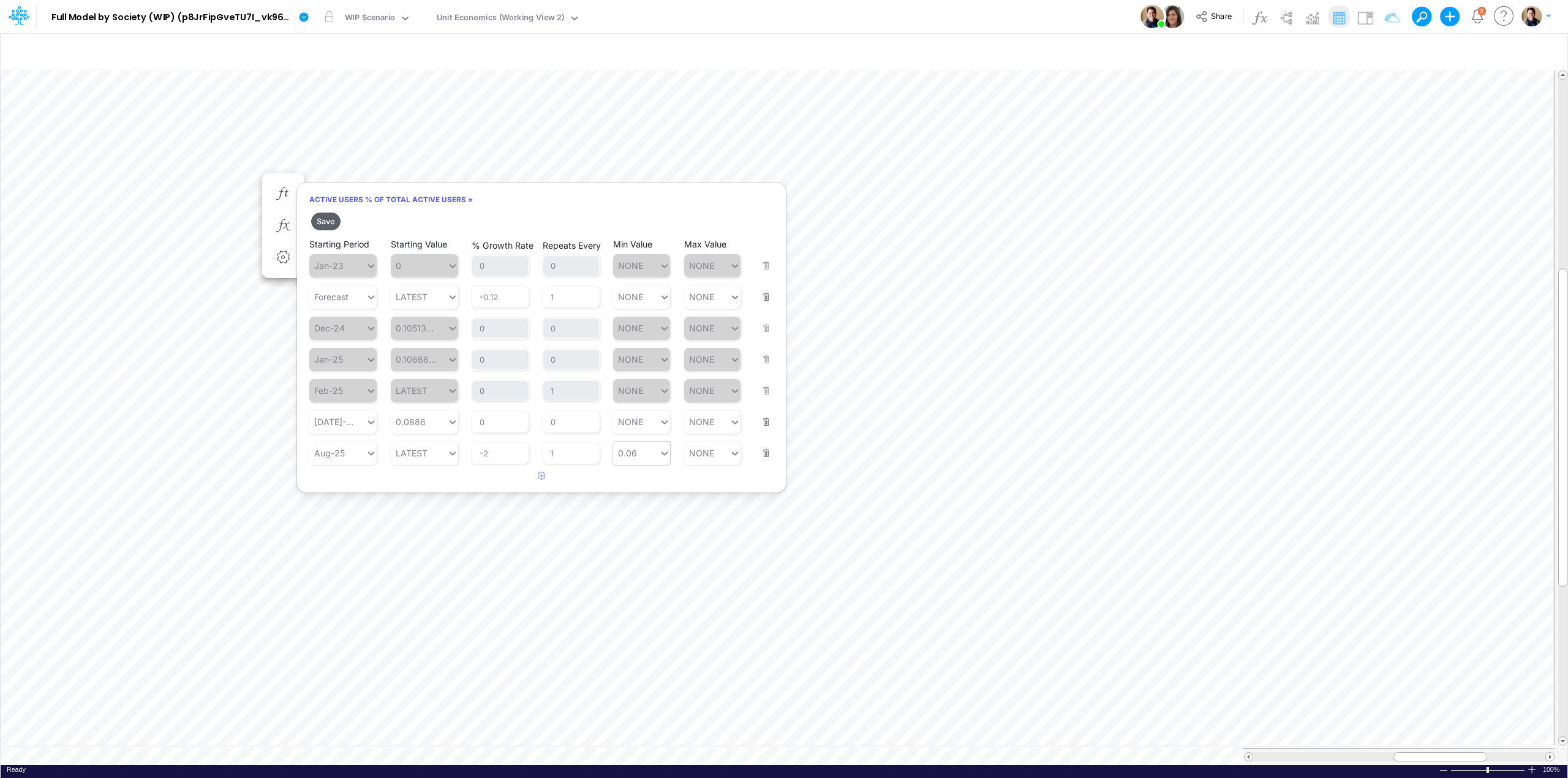
click at [327, 221] on button "Save" at bounding box center [326, 221] width 29 height 18
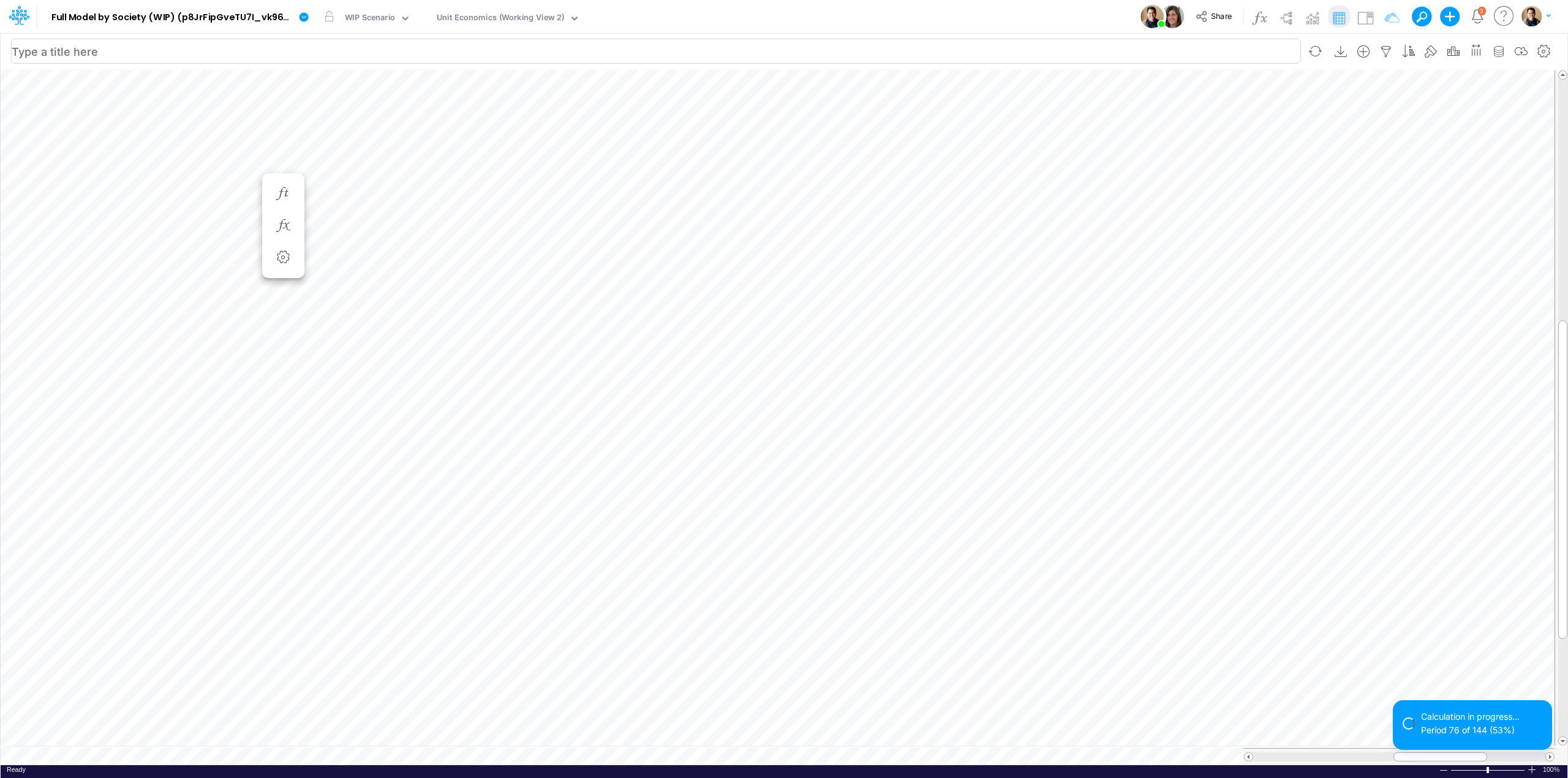
scroll to position [0, 1]
click at [283, 169] on icon "button" at bounding box center [283, 169] width 19 height 13
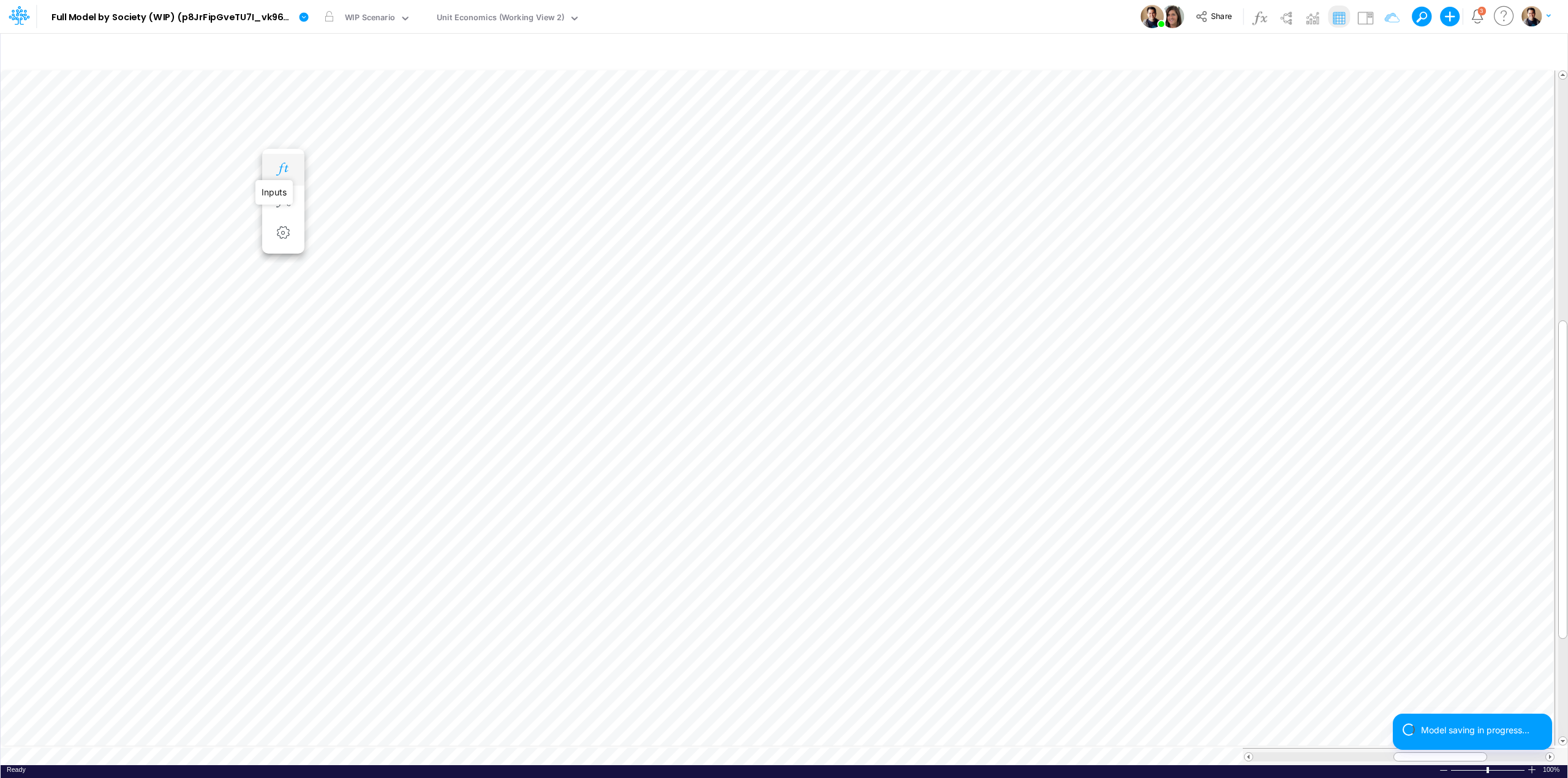
click at [288, 170] on icon "button" at bounding box center [283, 169] width 19 height 13
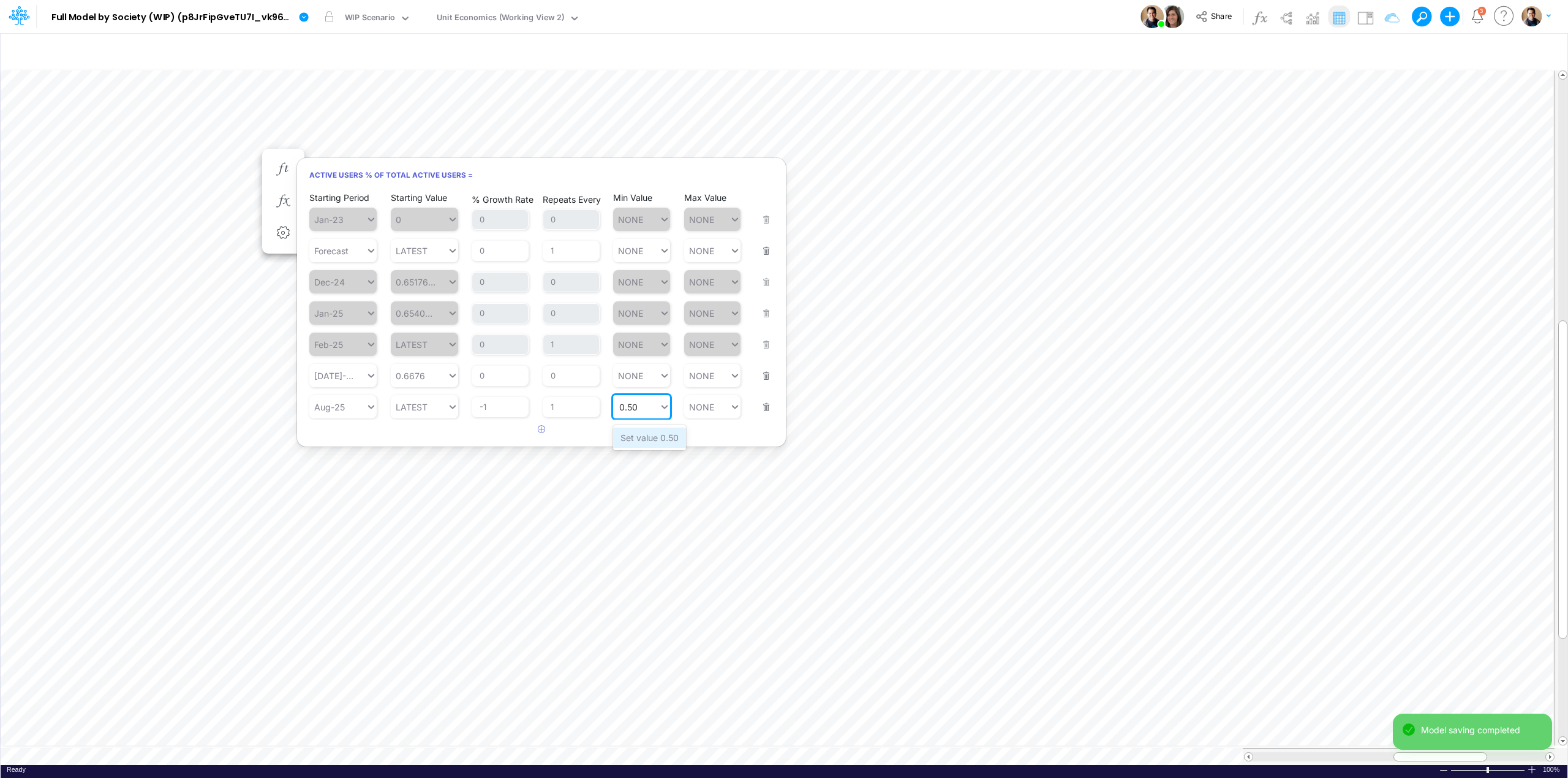
click at [655, 439] on div "Set value 0.50" at bounding box center [649, 438] width 73 height 20
type input "0.50"
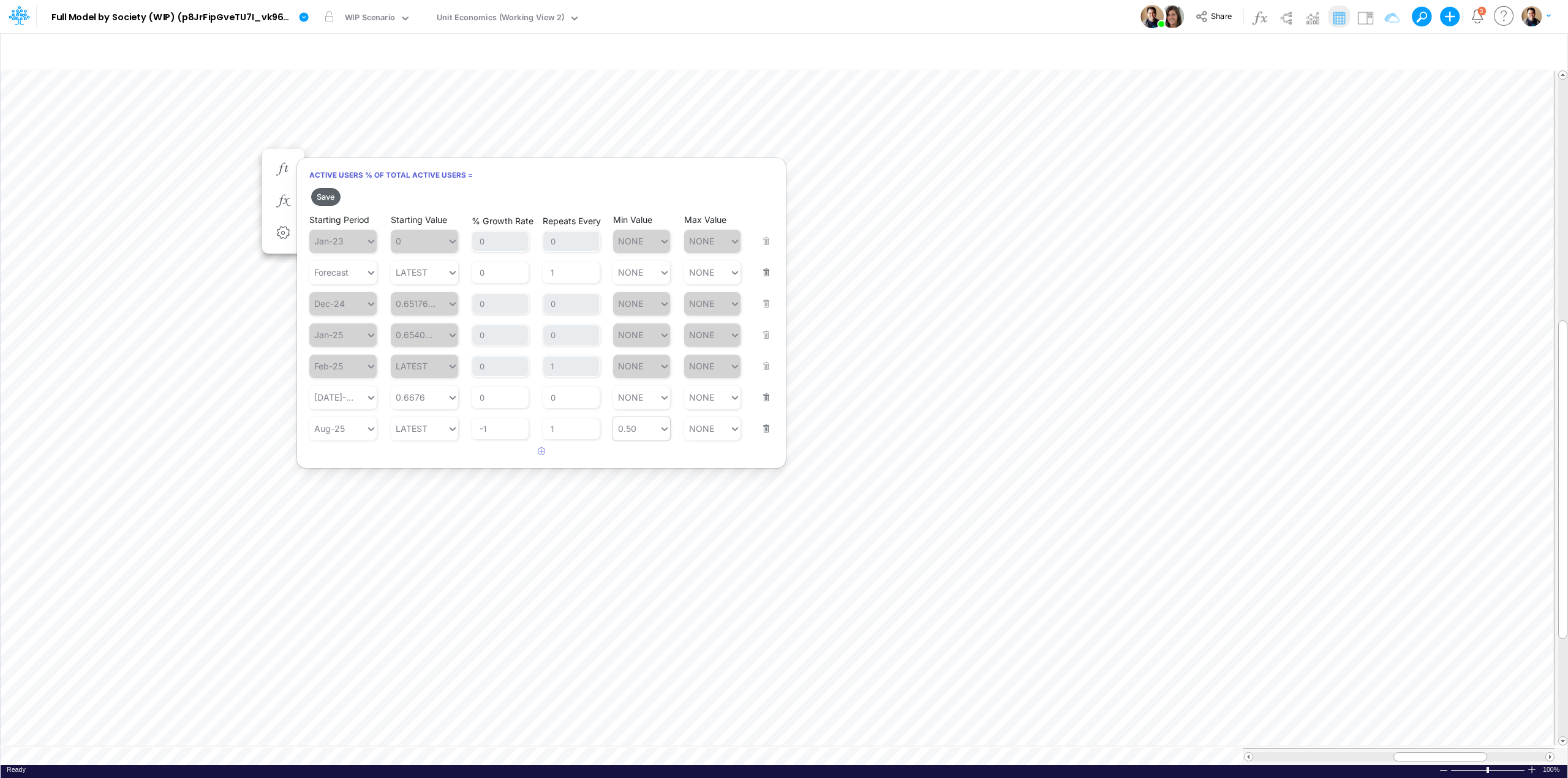
click at [334, 194] on button "Save" at bounding box center [326, 196] width 29 height 18
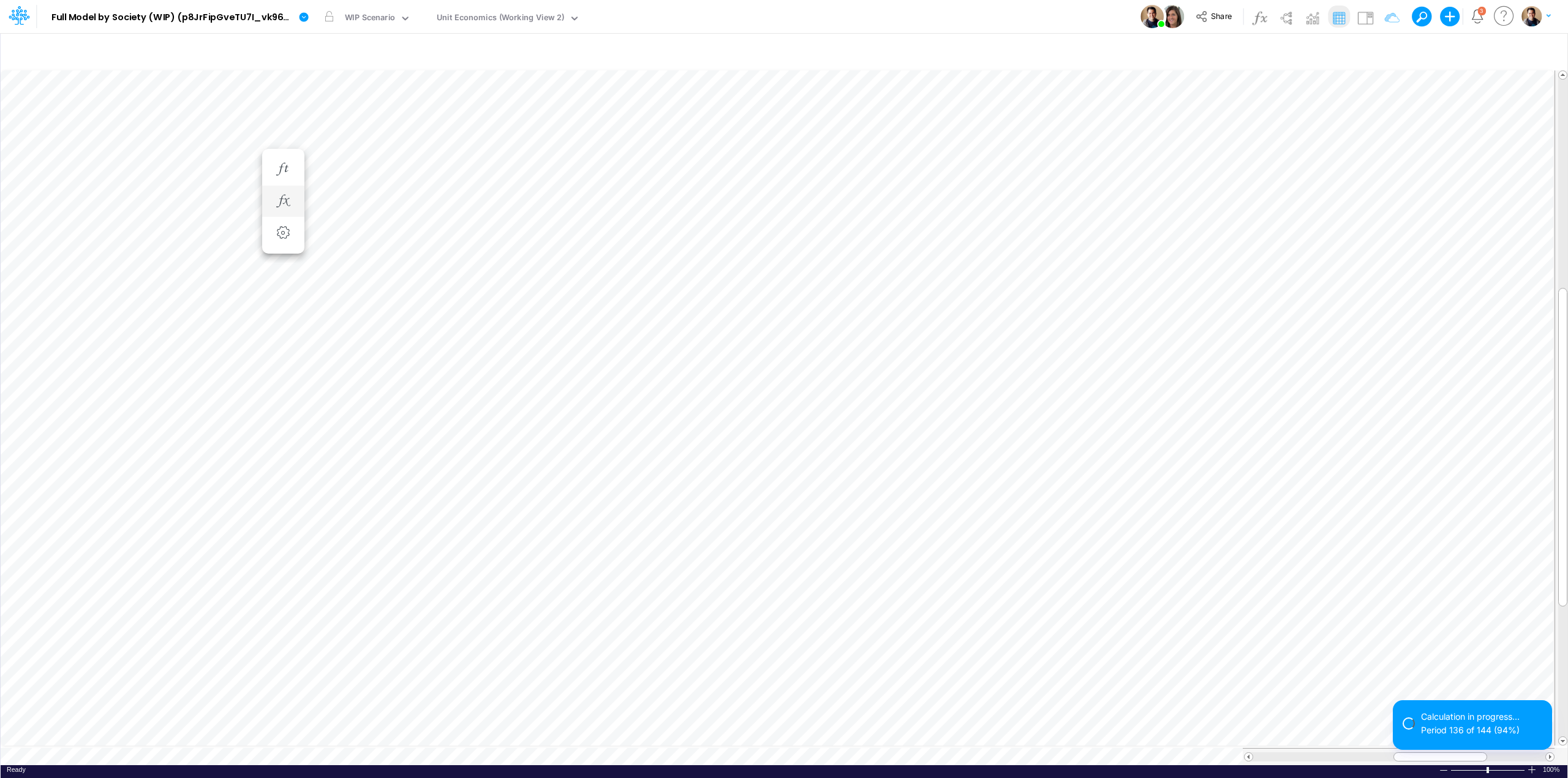
scroll to position [0, 1]
click at [284, 265] on icon "button" at bounding box center [283, 267] width 19 height 13
click at [278, 269] on icon "button" at bounding box center [283, 267] width 19 height 13
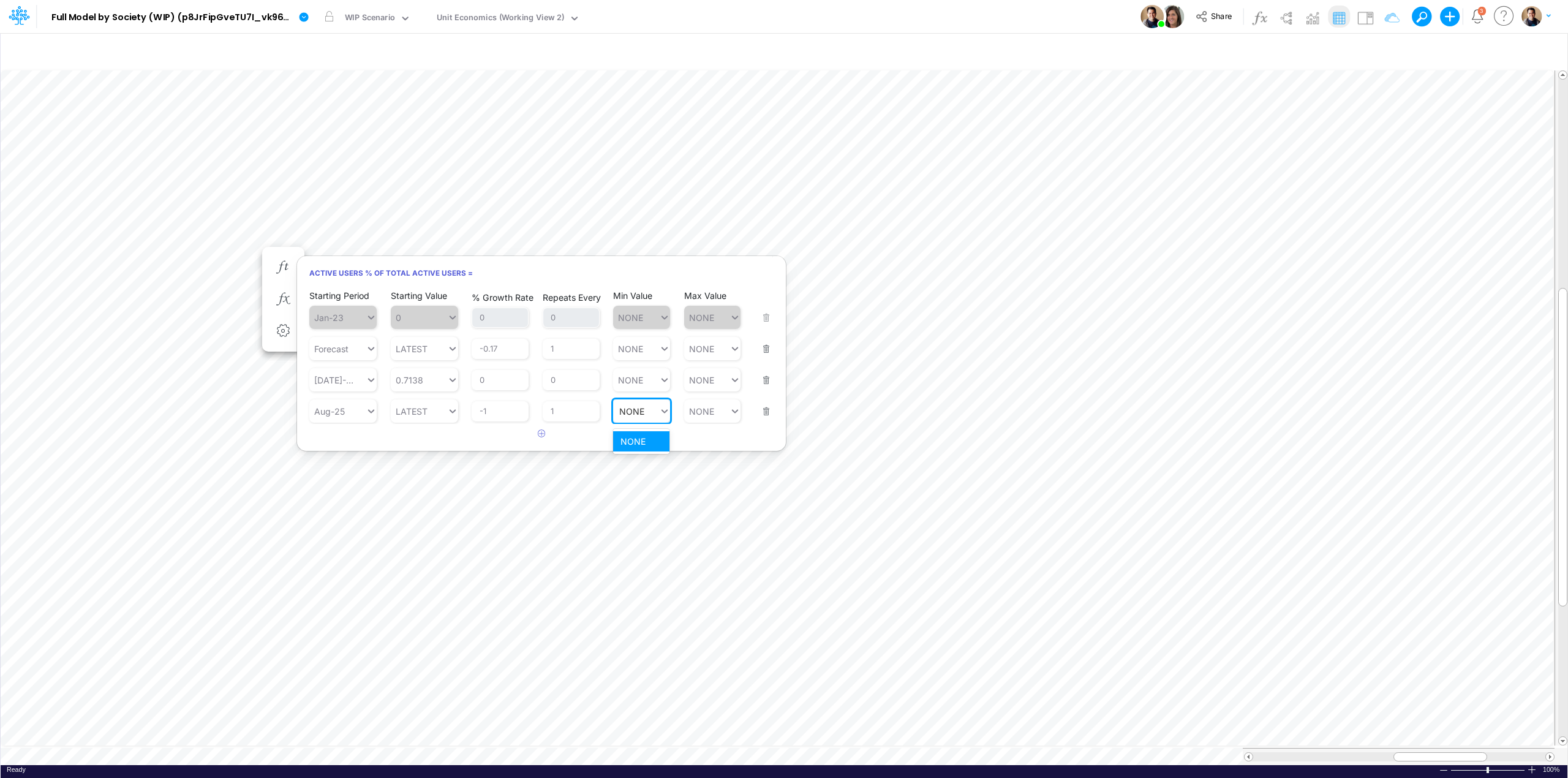
click at [650, 413] on div "NONE NONE" at bounding box center [635, 411] width 46 height 18
click at [654, 437] on div "Set value 0.63" at bounding box center [649, 441] width 73 height 20
type input "0.63"
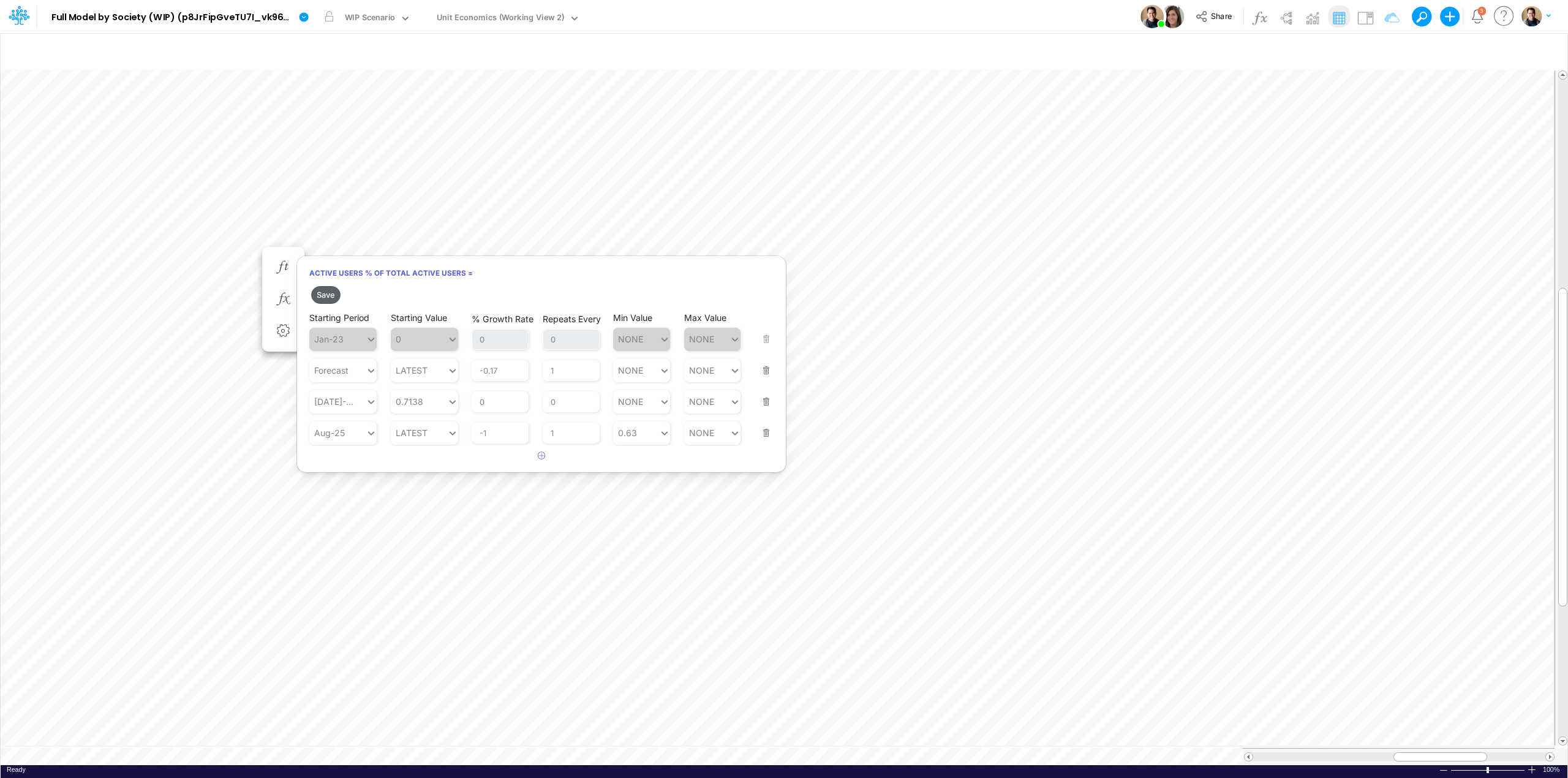
click at [333, 297] on button "Save" at bounding box center [326, 295] width 29 height 18
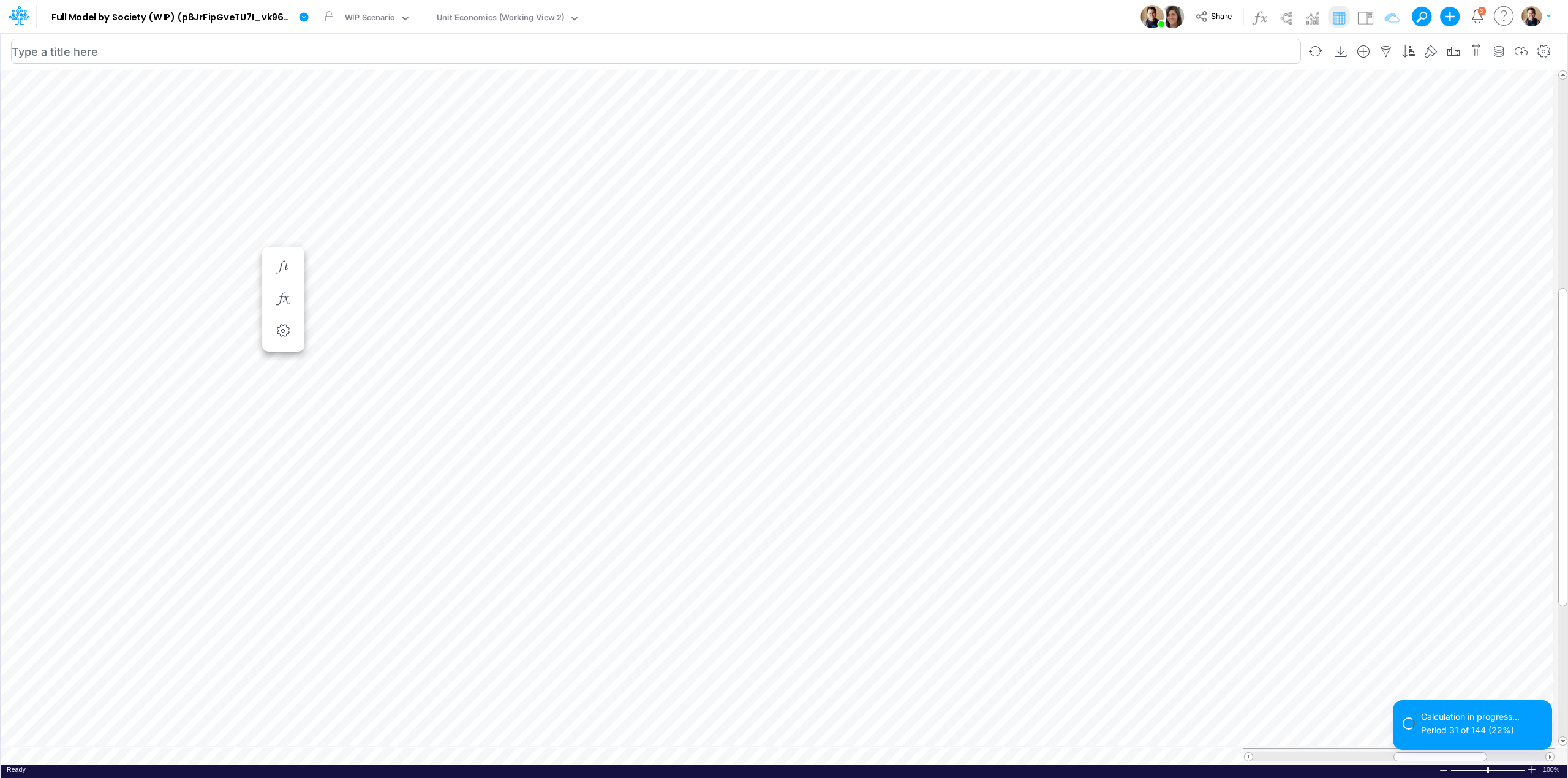
scroll to position [0, 1]
click at [285, 180] on icon "button" at bounding box center [283, 181] width 19 height 13
click at [280, 182] on icon "button" at bounding box center [283, 181] width 19 height 13
click at [285, 199] on icon "button" at bounding box center [283, 194] width 19 height 13
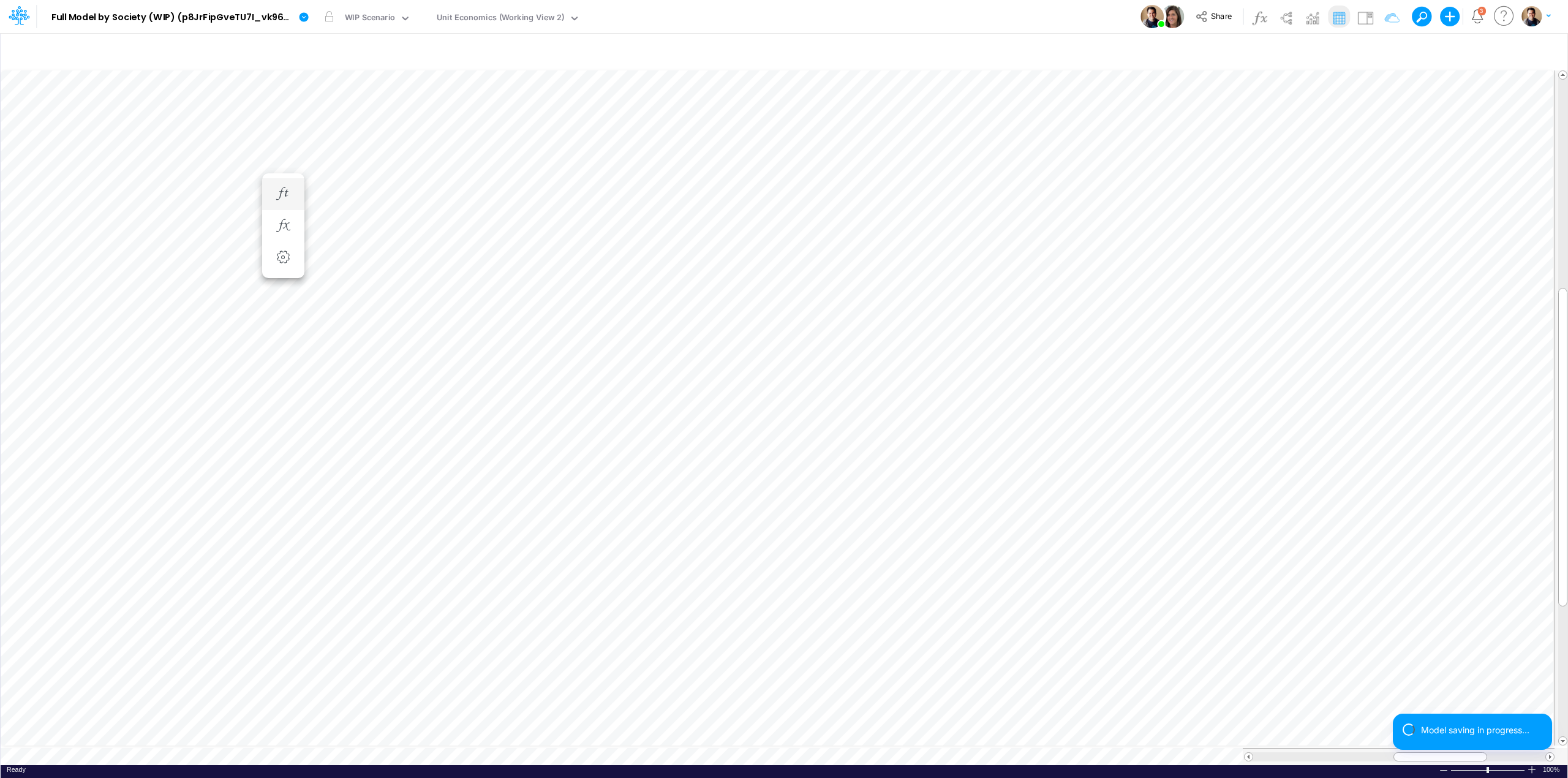
scroll to position [0, 1]
click at [280, 179] on icon "button" at bounding box center [283, 181] width 19 height 13
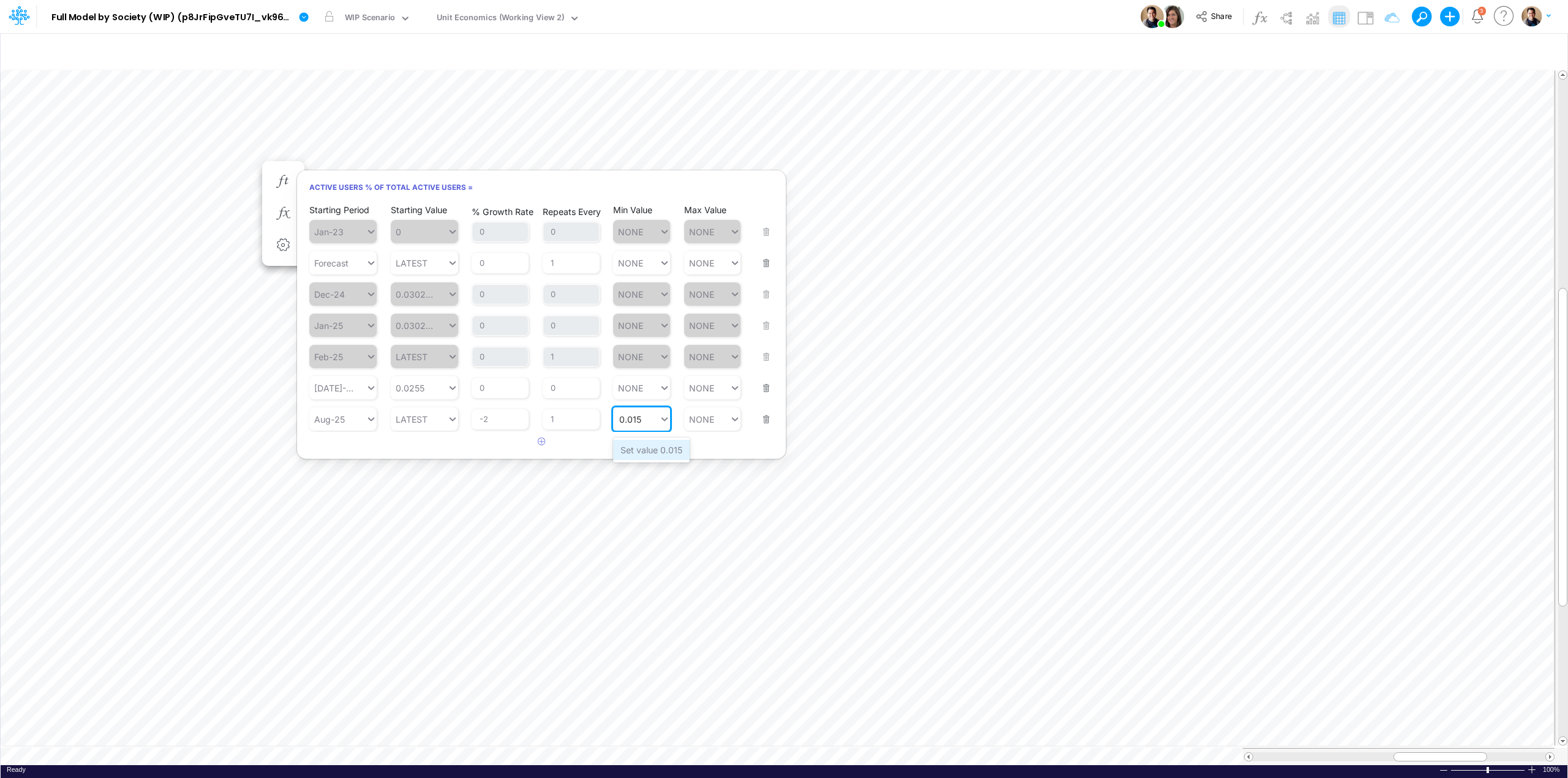
click at [658, 449] on div "Set value 0.015" at bounding box center [651, 450] width 77 height 20
type input "0.015"
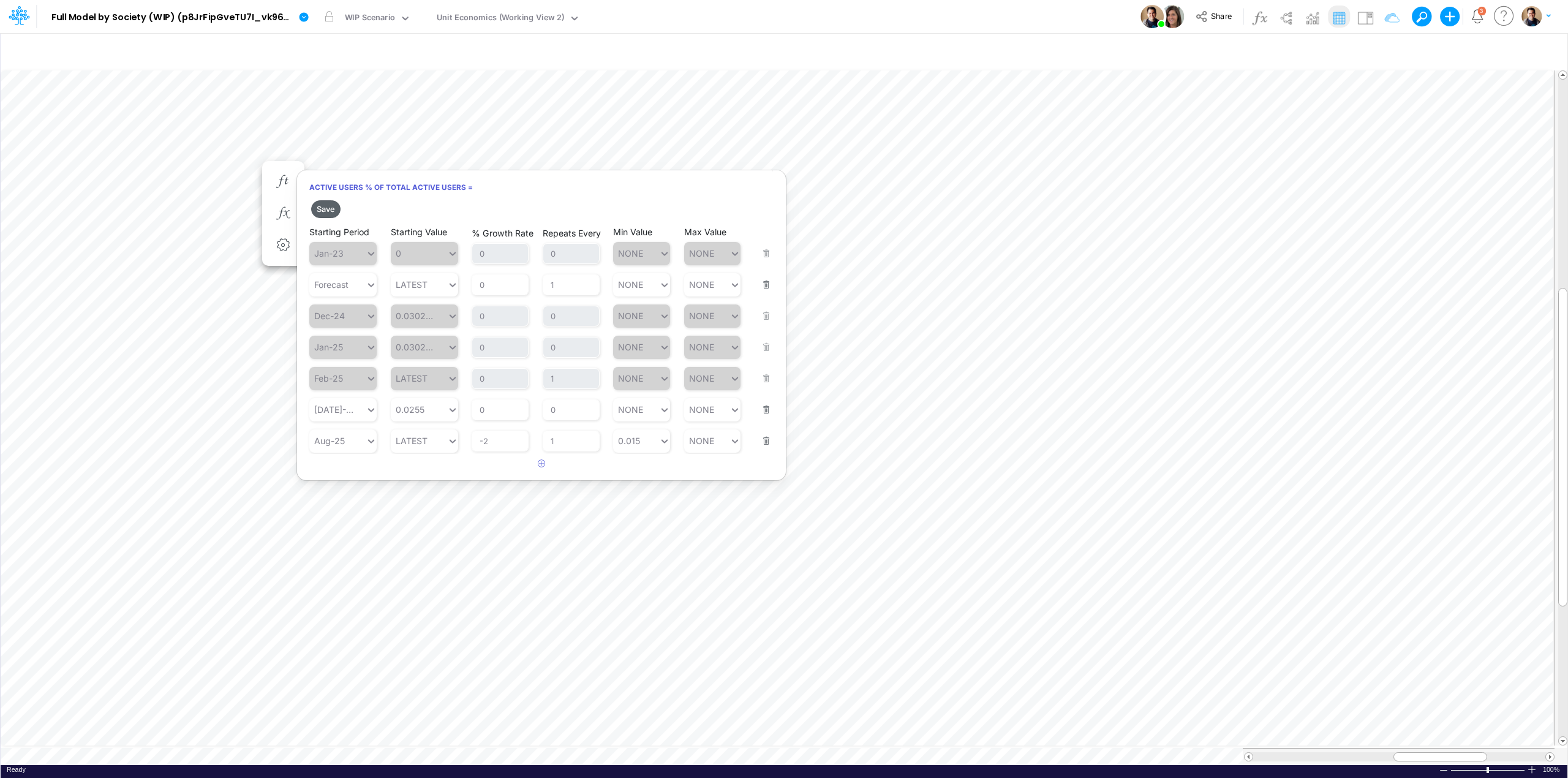
click at [334, 204] on button "Save" at bounding box center [326, 209] width 29 height 18
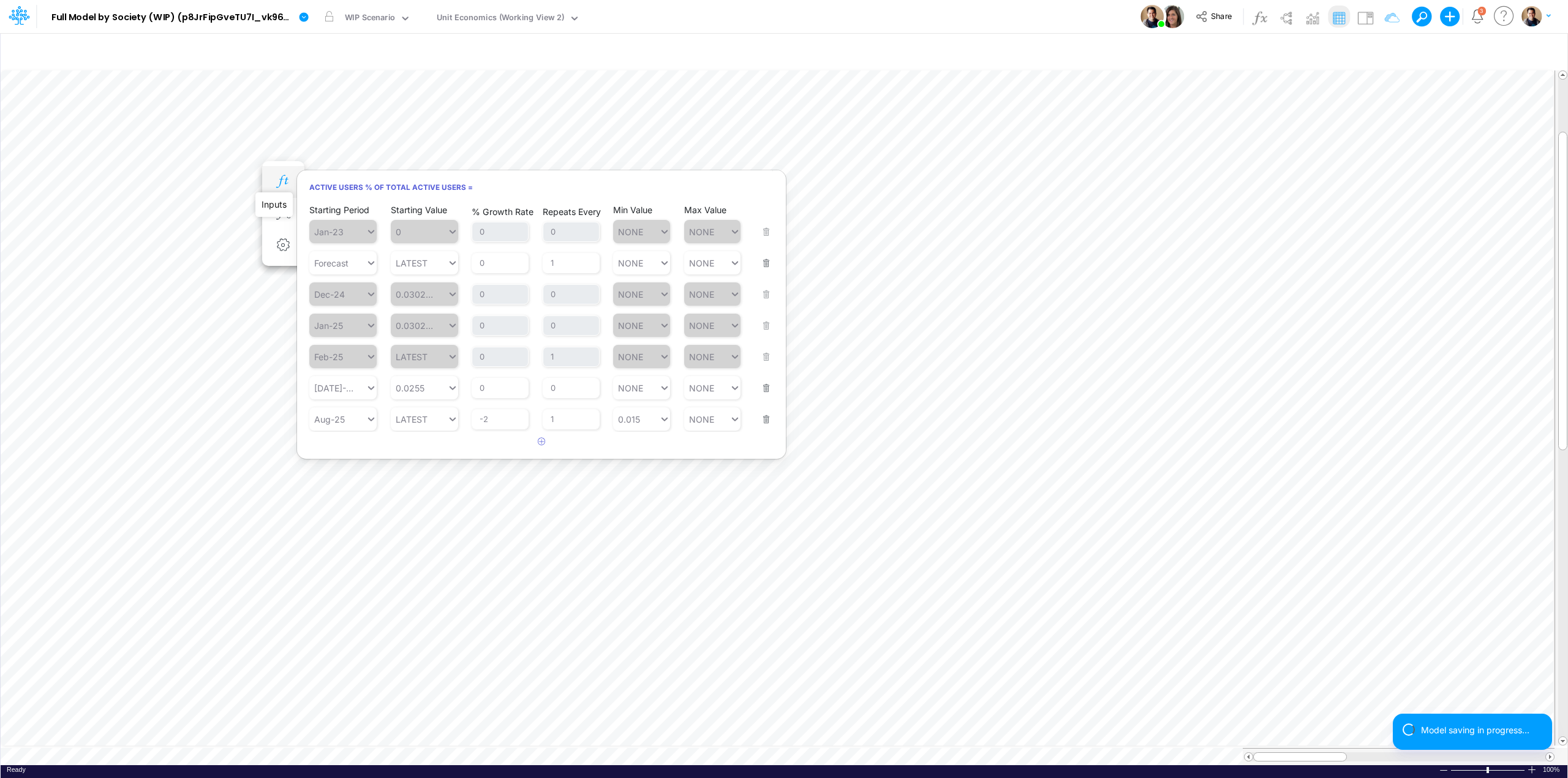
click at [284, 175] on icon "button" at bounding box center [283, 181] width 19 height 13
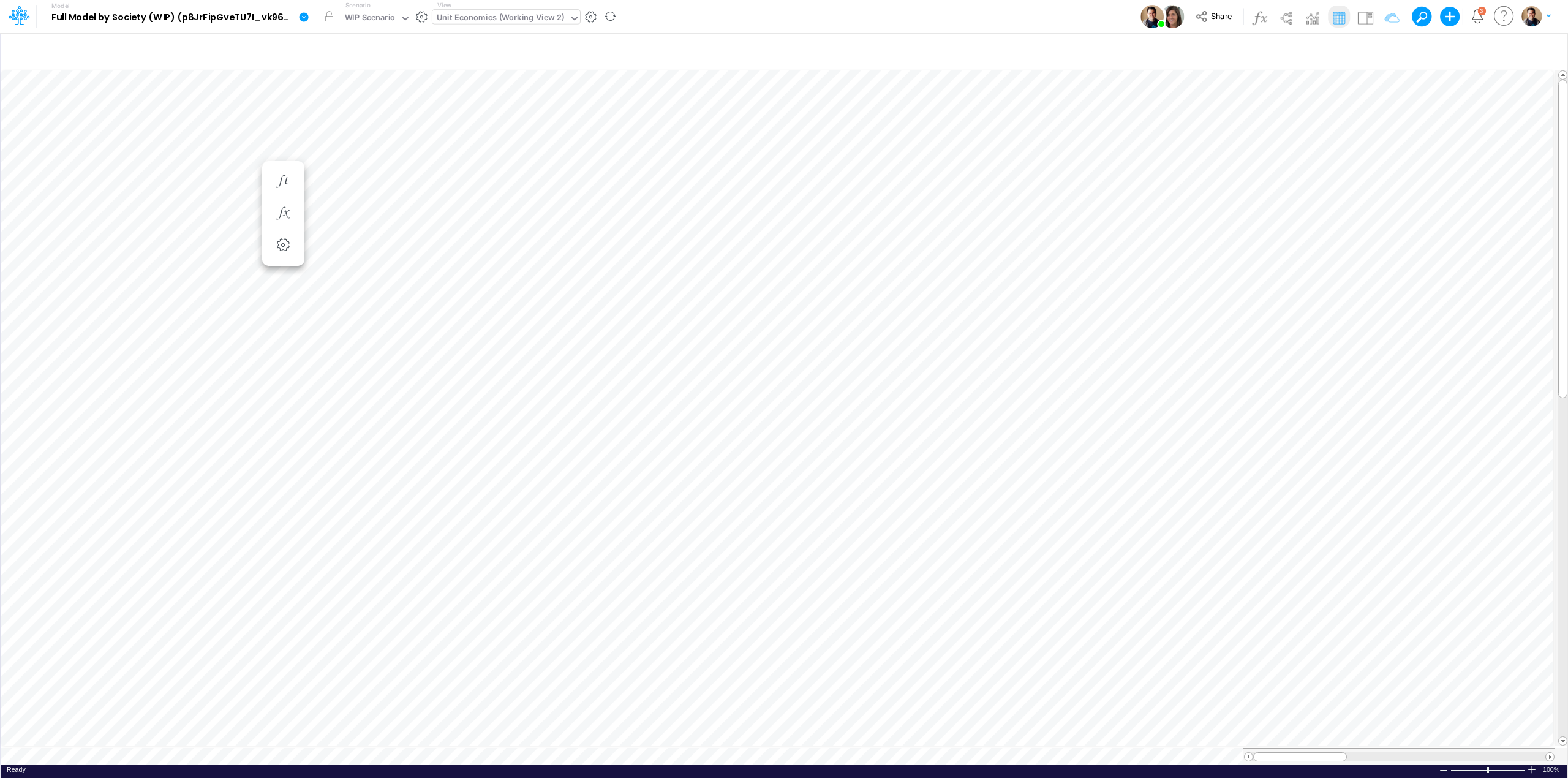
click at [509, 15] on div "Unit Economics (Working View 2)" at bounding box center [501, 19] width 128 height 14
type input "01br"
click at [513, 140] on div "FS (01BR - IP)" at bounding box center [515, 140] width 165 height 20
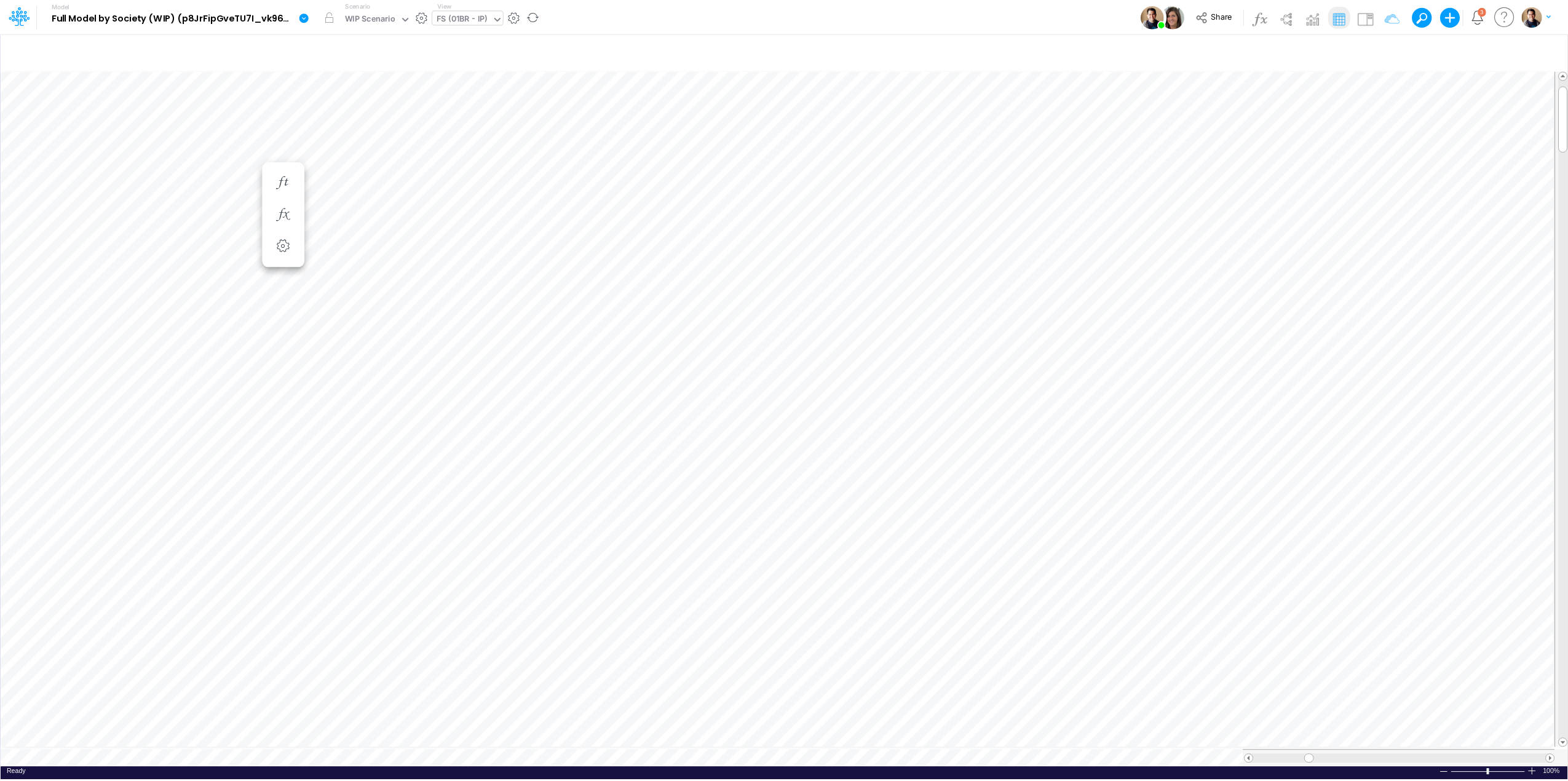
scroll to position [0, 1]
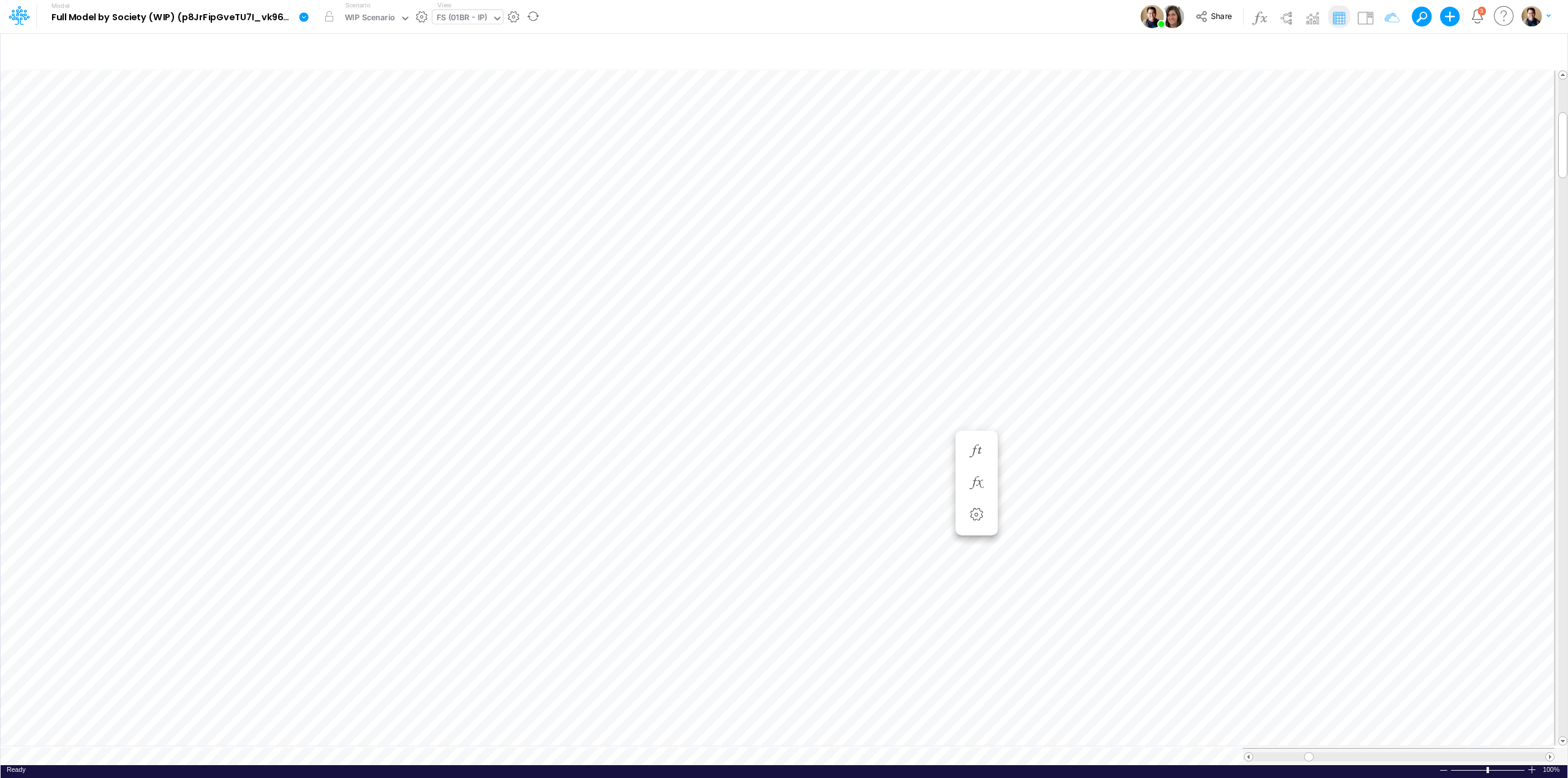
scroll to position [0, 1]
click at [1055, 456] on icon "button" at bounding box center [1050, 450] width 19 height 13
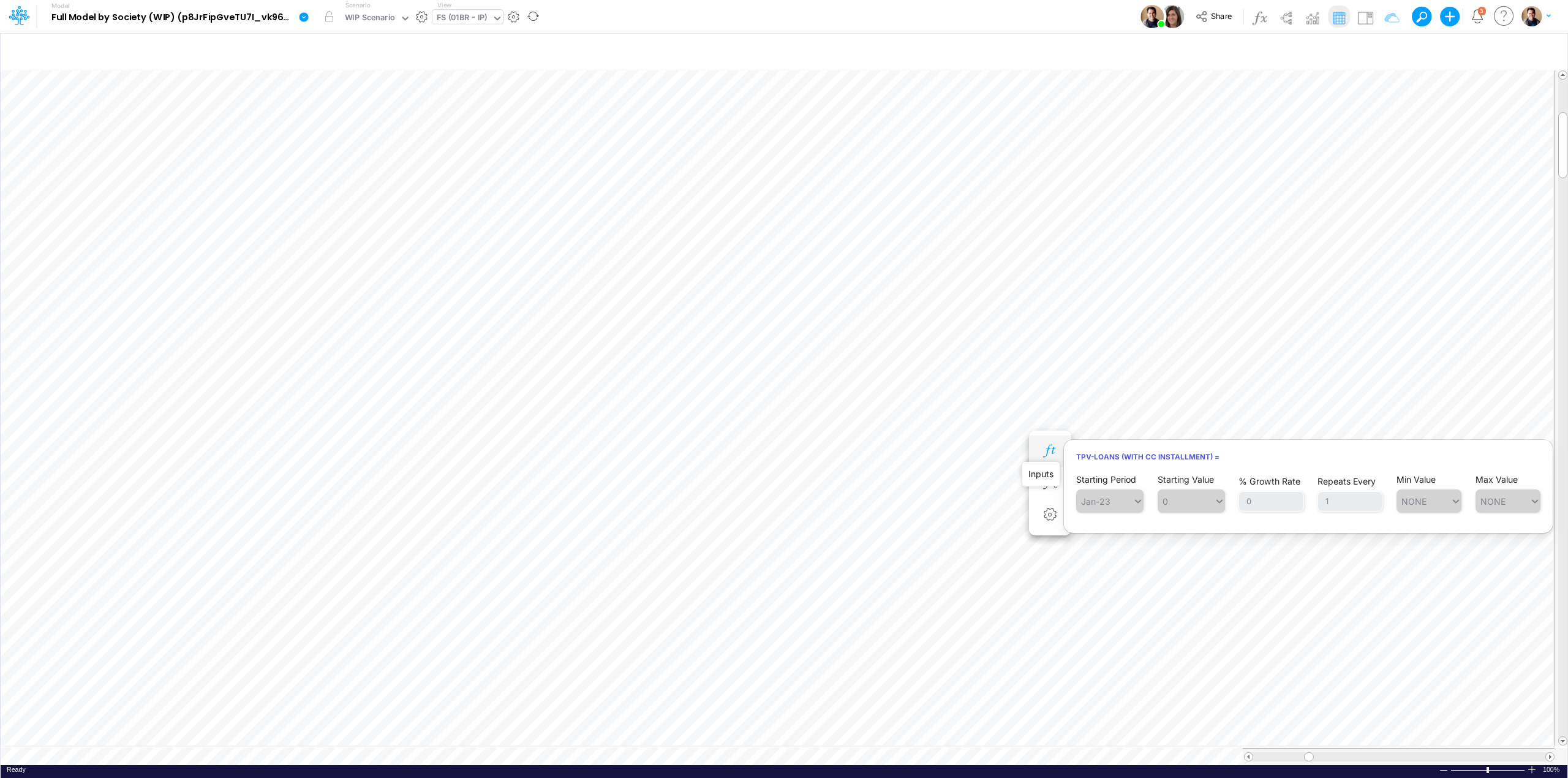
click at [1054, 454] on icon "button" at bounding box center [1050, 450] width 19 height 13
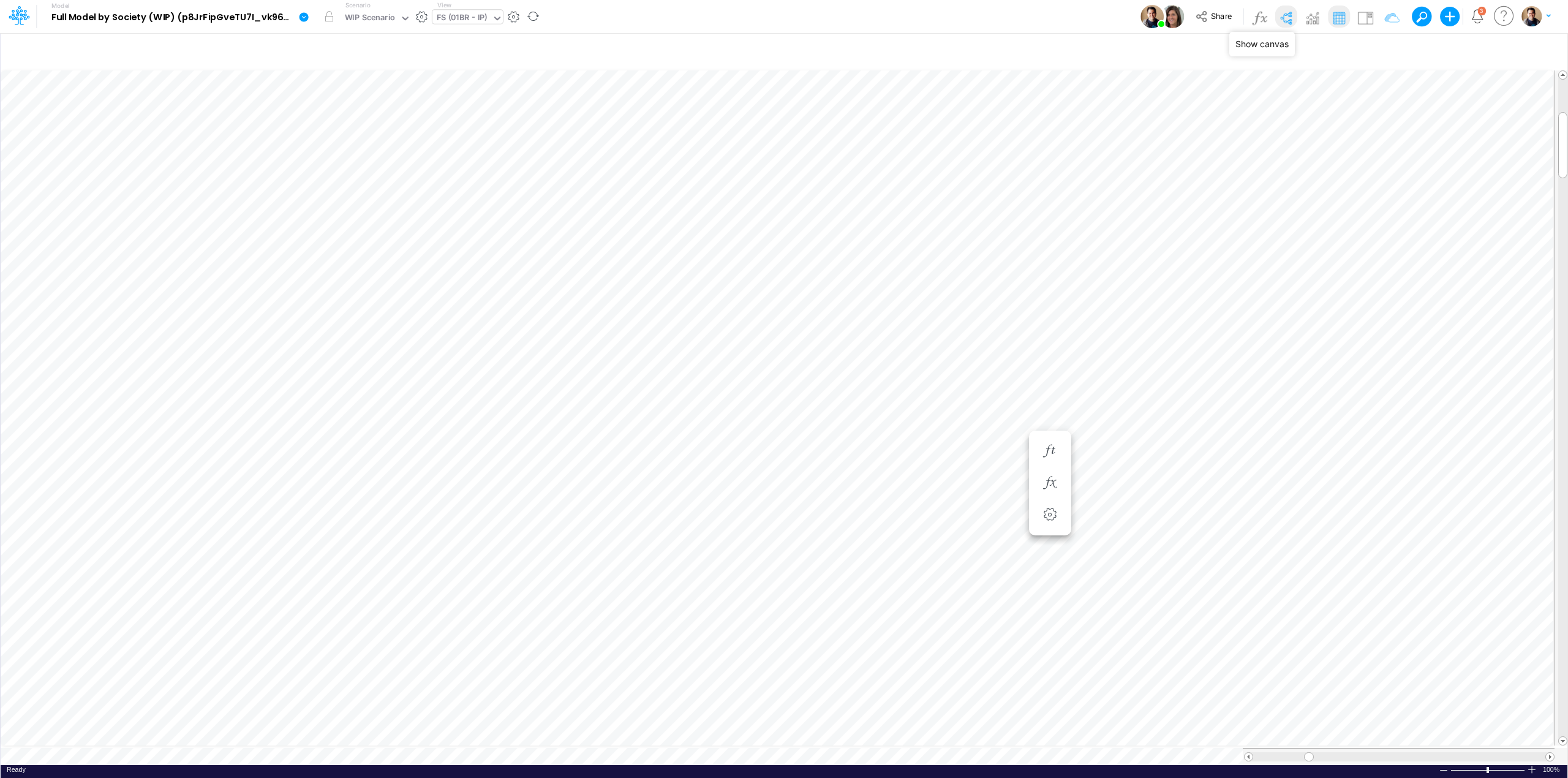
click at [1292, 24] on img at bounding box center [1285, 17] width 19 height 19
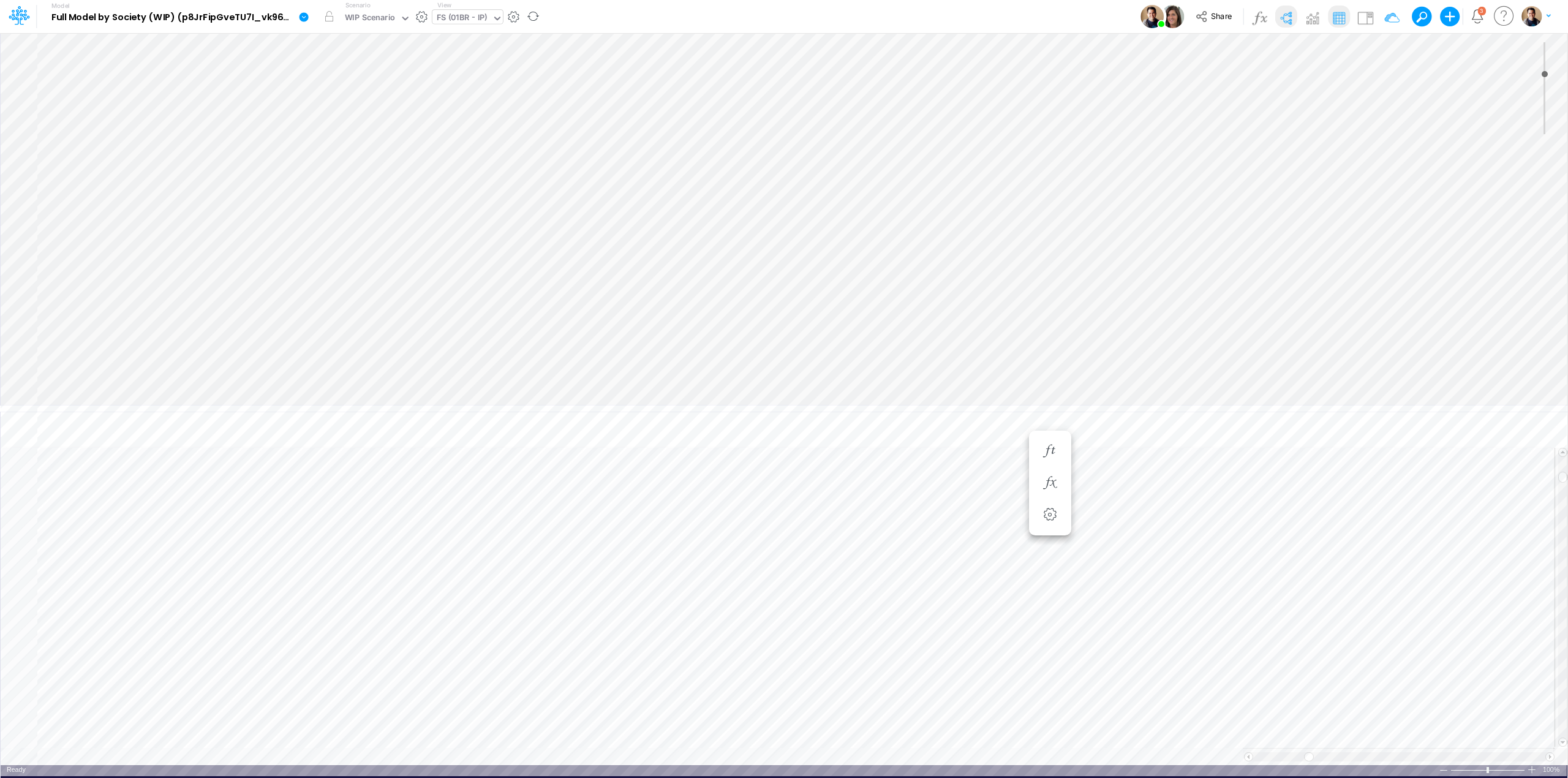
type input "0"
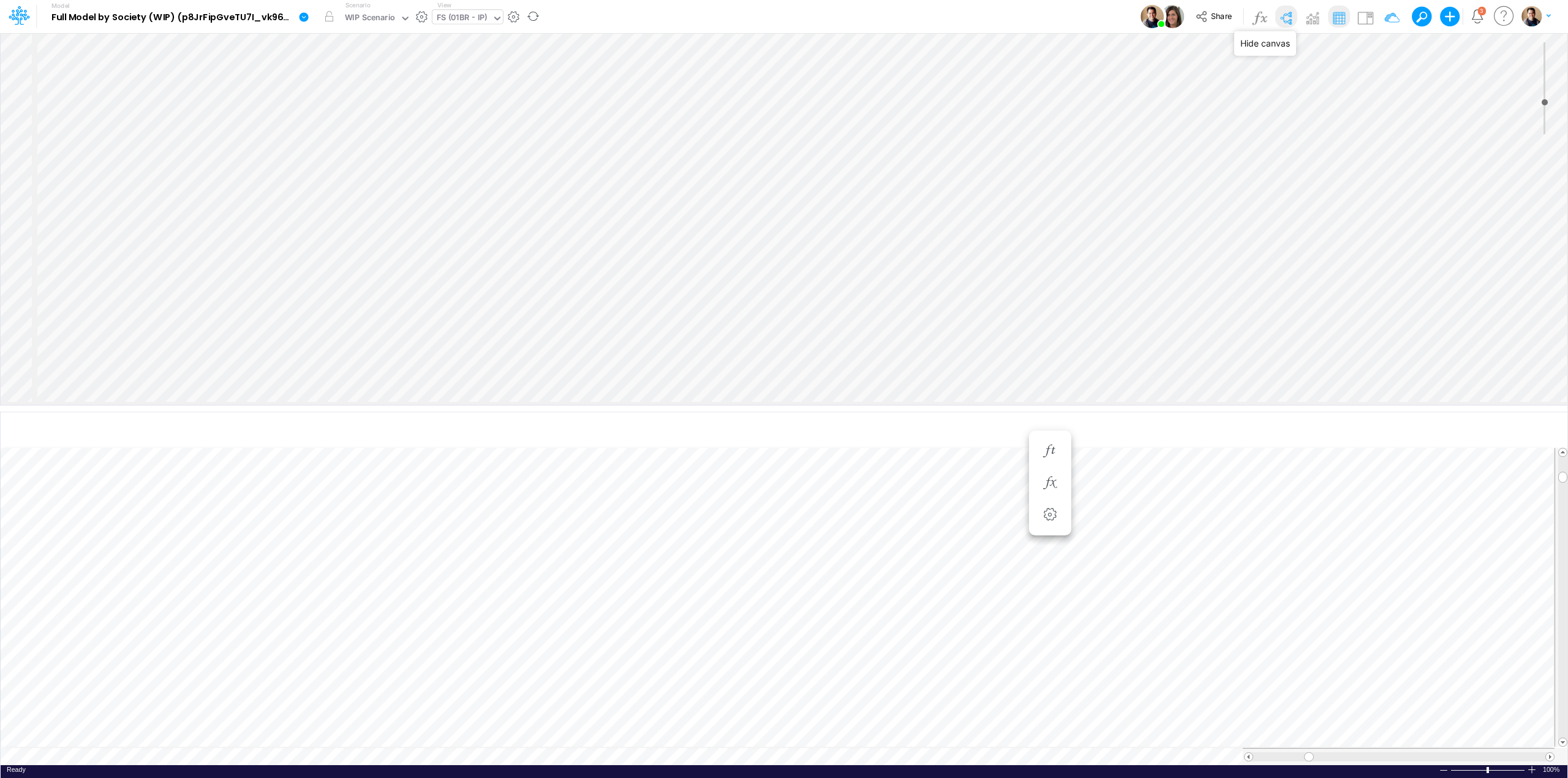
click at [1285, 16] on img at bounding box center [1285, 17] width 19 height 19
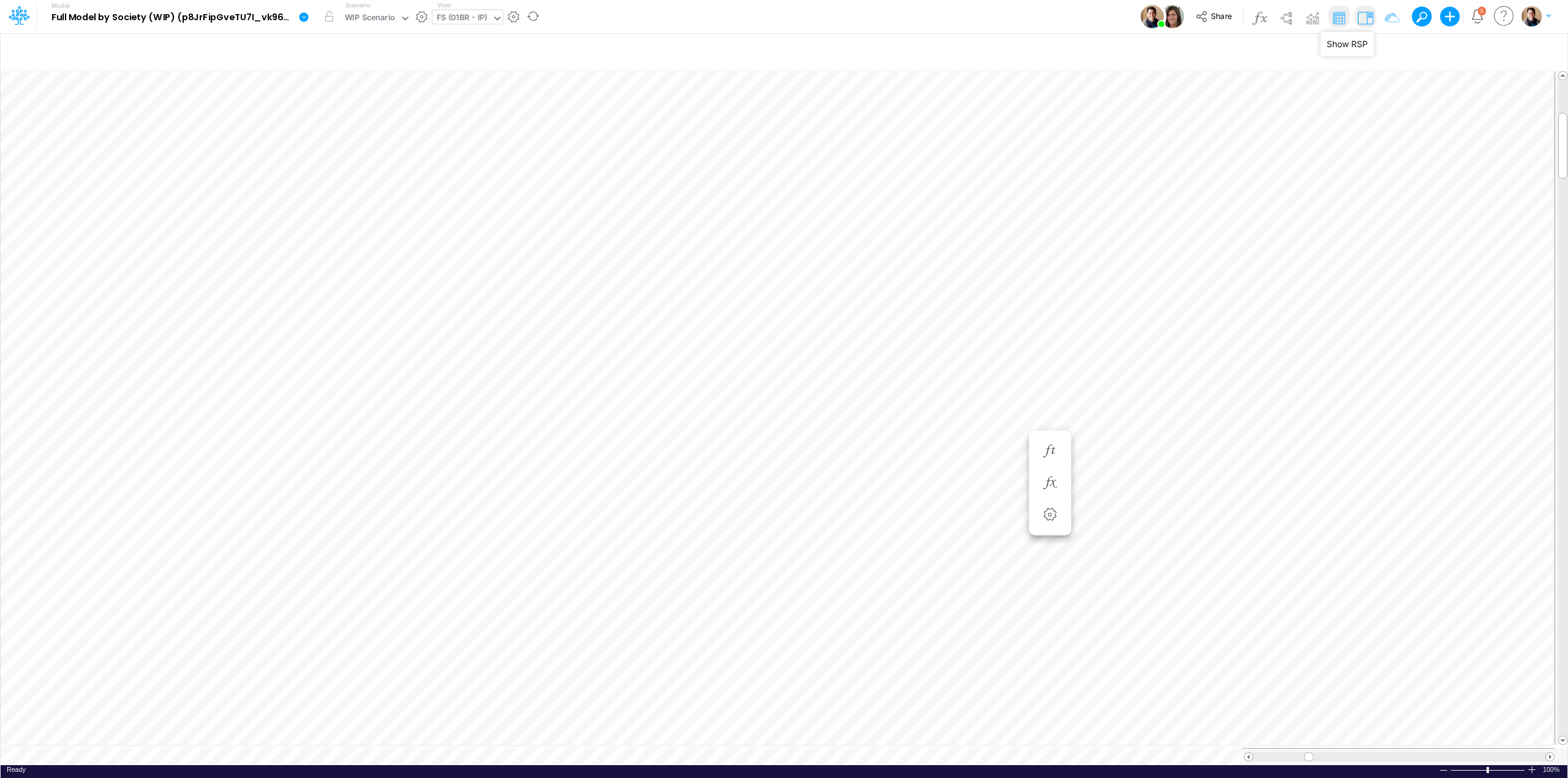
click at [1364, 20] on img at bounding box center [1365, 17] width 19 height 19
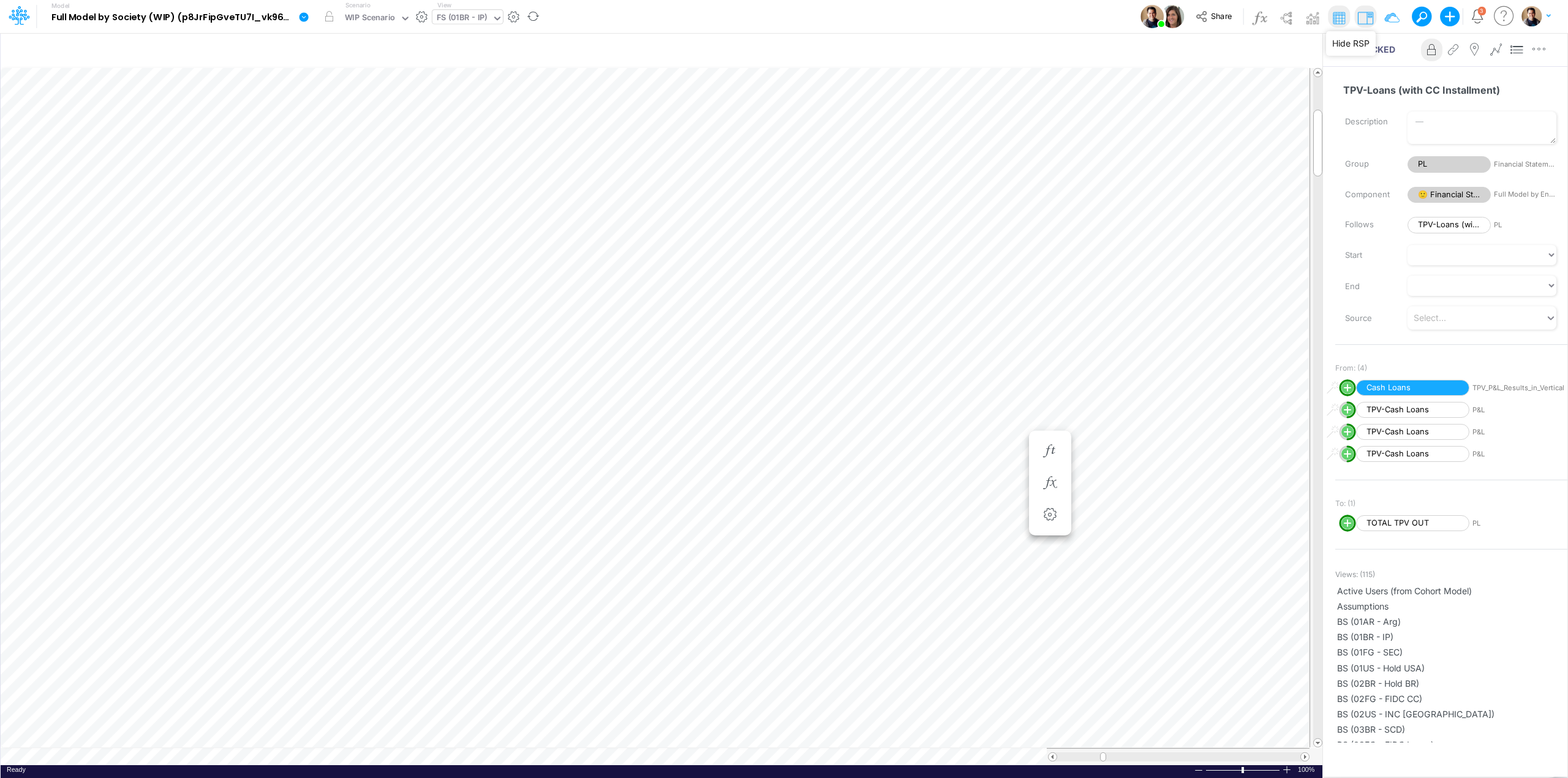
click at [1369, 19] on img at bounding box center [1365, 17] width 19 height 19
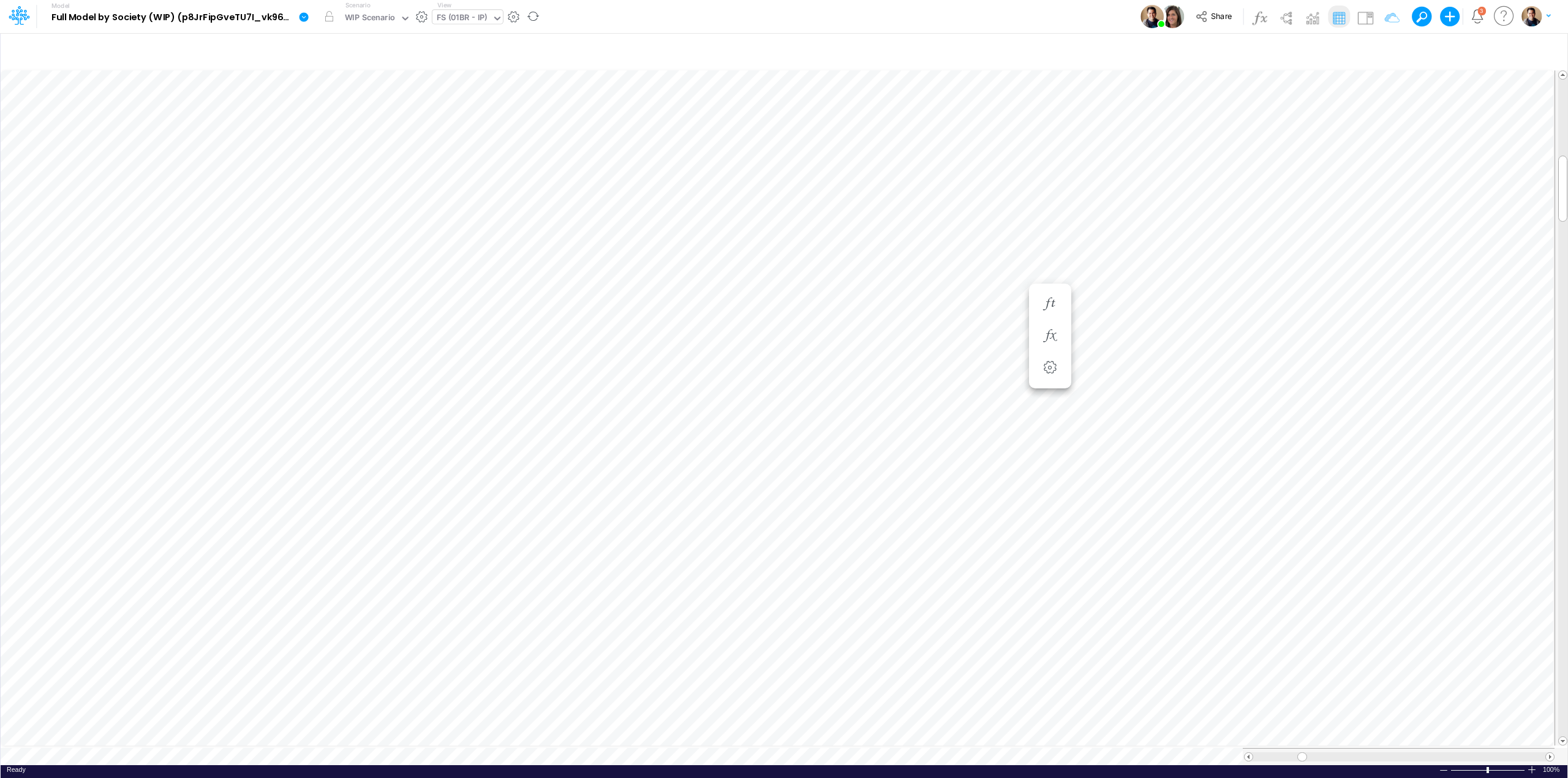
click at [305, 24] on link at bounding box center [306, 17] width 24 height 32
click at [370, 124] on button "View model info" at bounding box center [366, 127] width 131 height 19
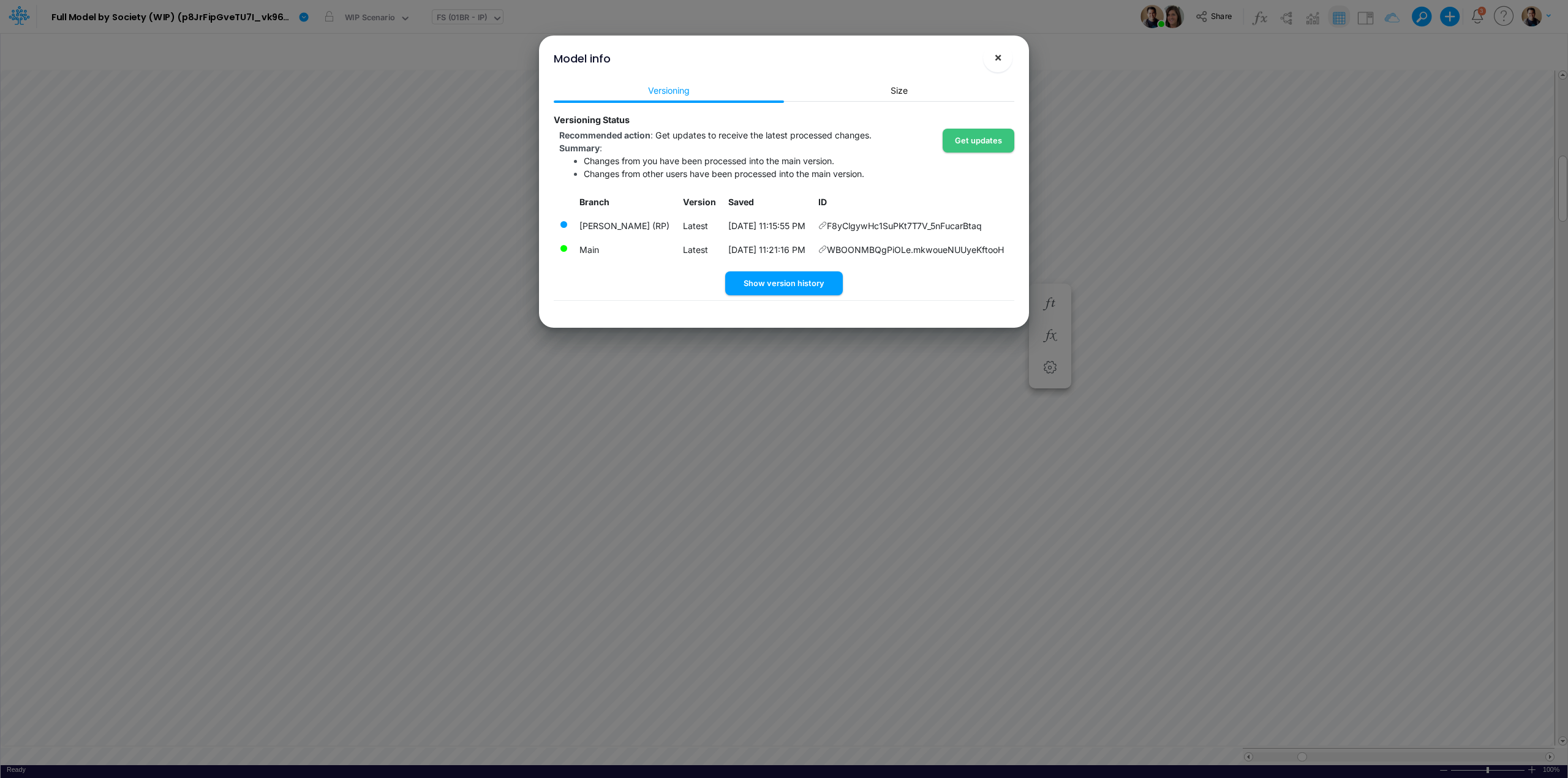
click at [1002, 62] on button "×" at bounding box center [997, 57] width 29 height 29
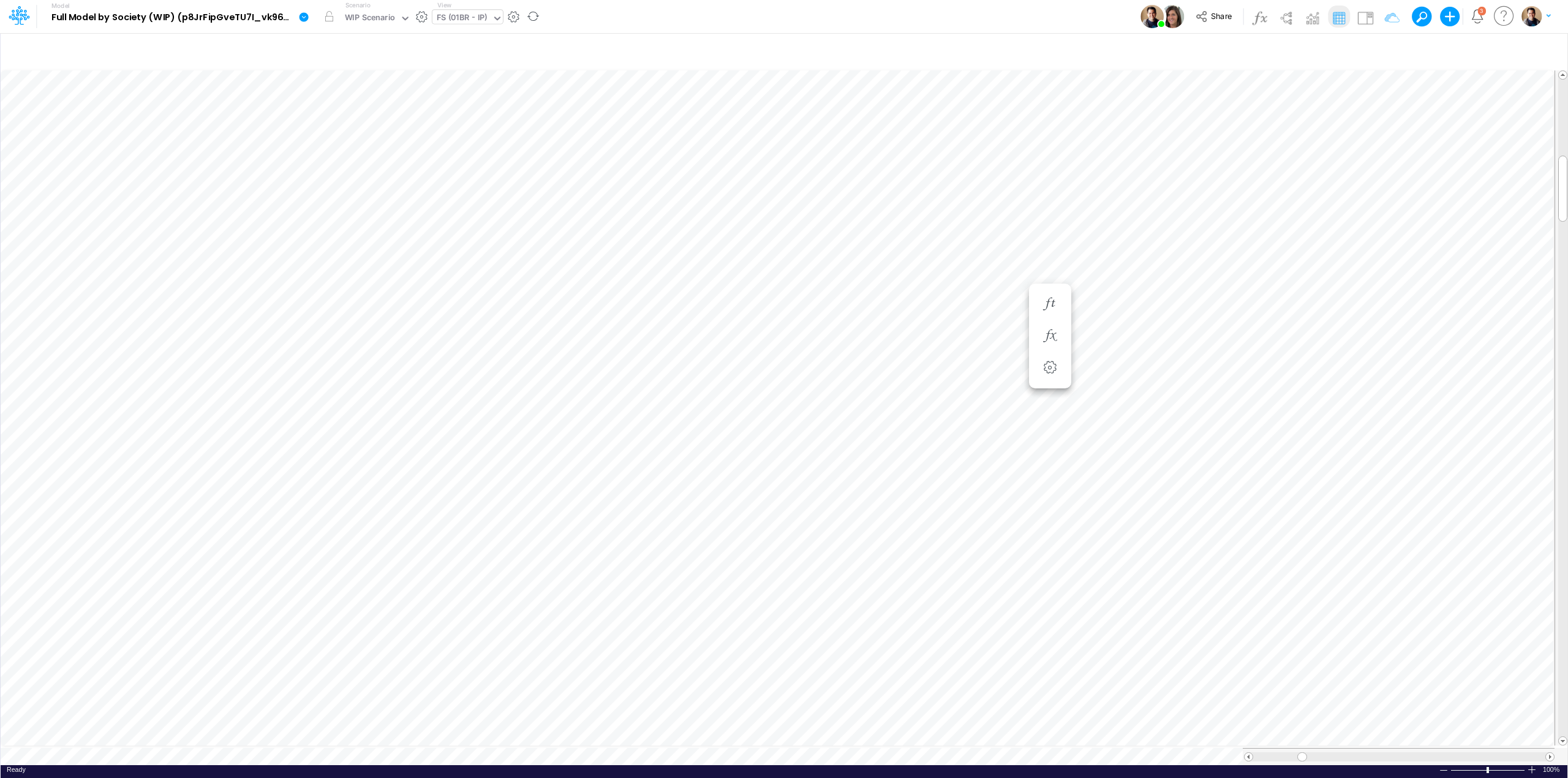
click at [300, 14] on icon at bounding box center [304, 17] width 9 height 9
click at [341, 121] on button "View model info" at bounding box center [366, 127] width 131 height 19
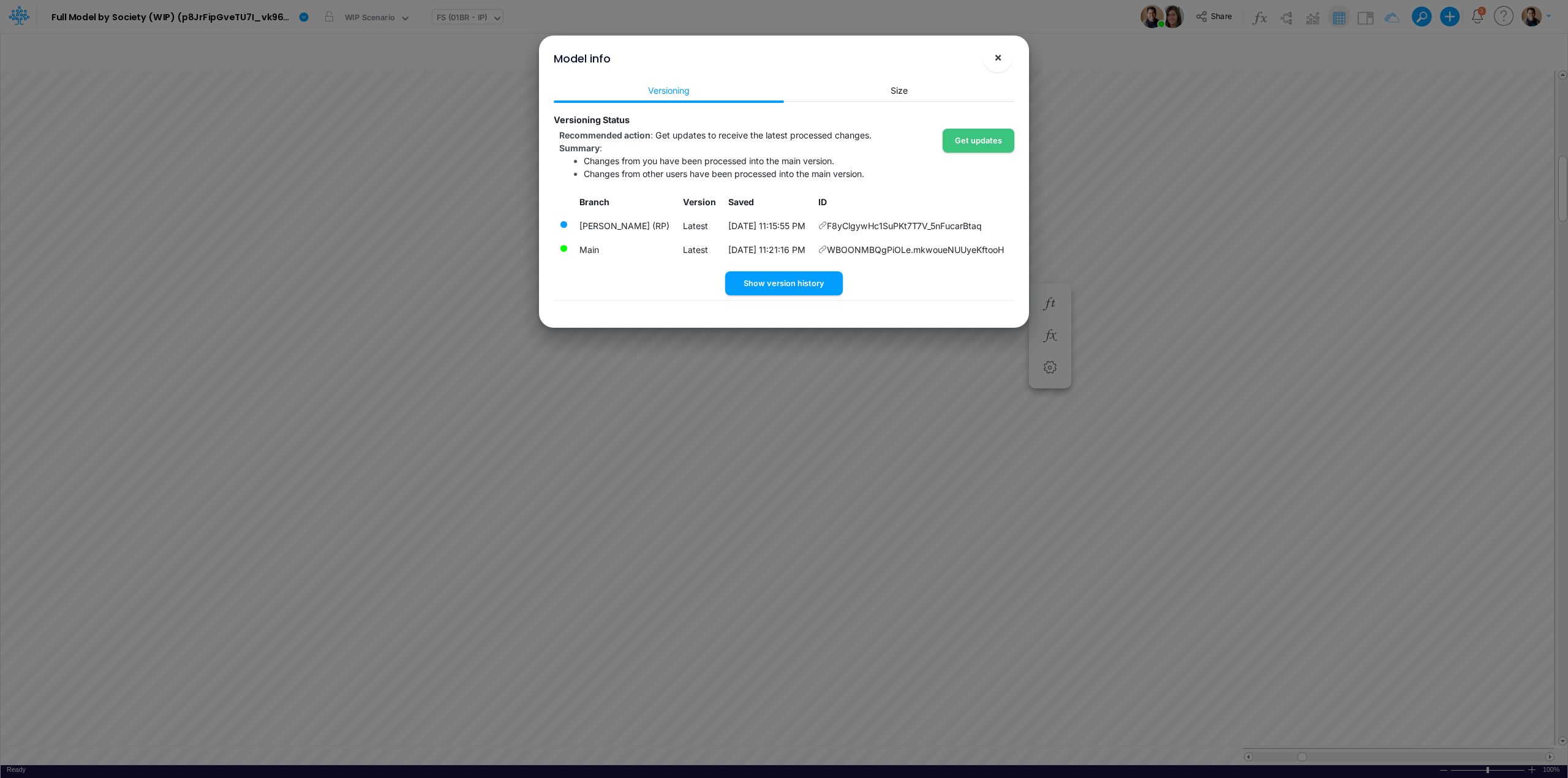
click at [1005, 52] on button "×" at bounding box center [997, 57] width 29 height 29
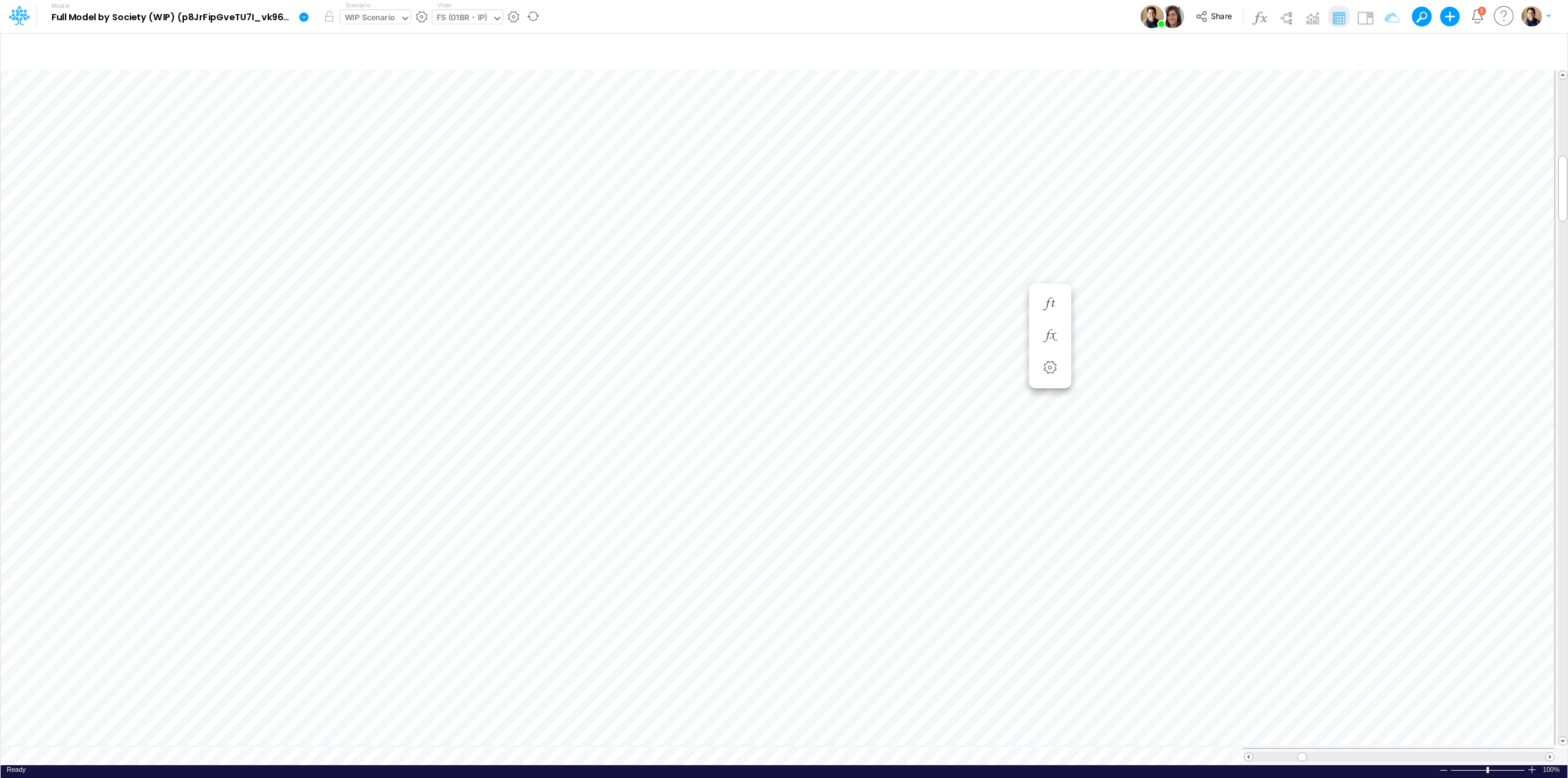
click at [379, 17] on div "WIP Scenario" at bounding box center [370, 19] width 50 height 14
click at [364, 10] on div "WIP Scenario" at bounding box center [370, 19] width 60 height 19
click at [385, 12] on div "WIP Scenario" at bounding box center [370, 19] width 50 height 14
click at [375, 62] on div "Actual (WIP-OK)" at bounding box center [378, 61] width 62 height 12
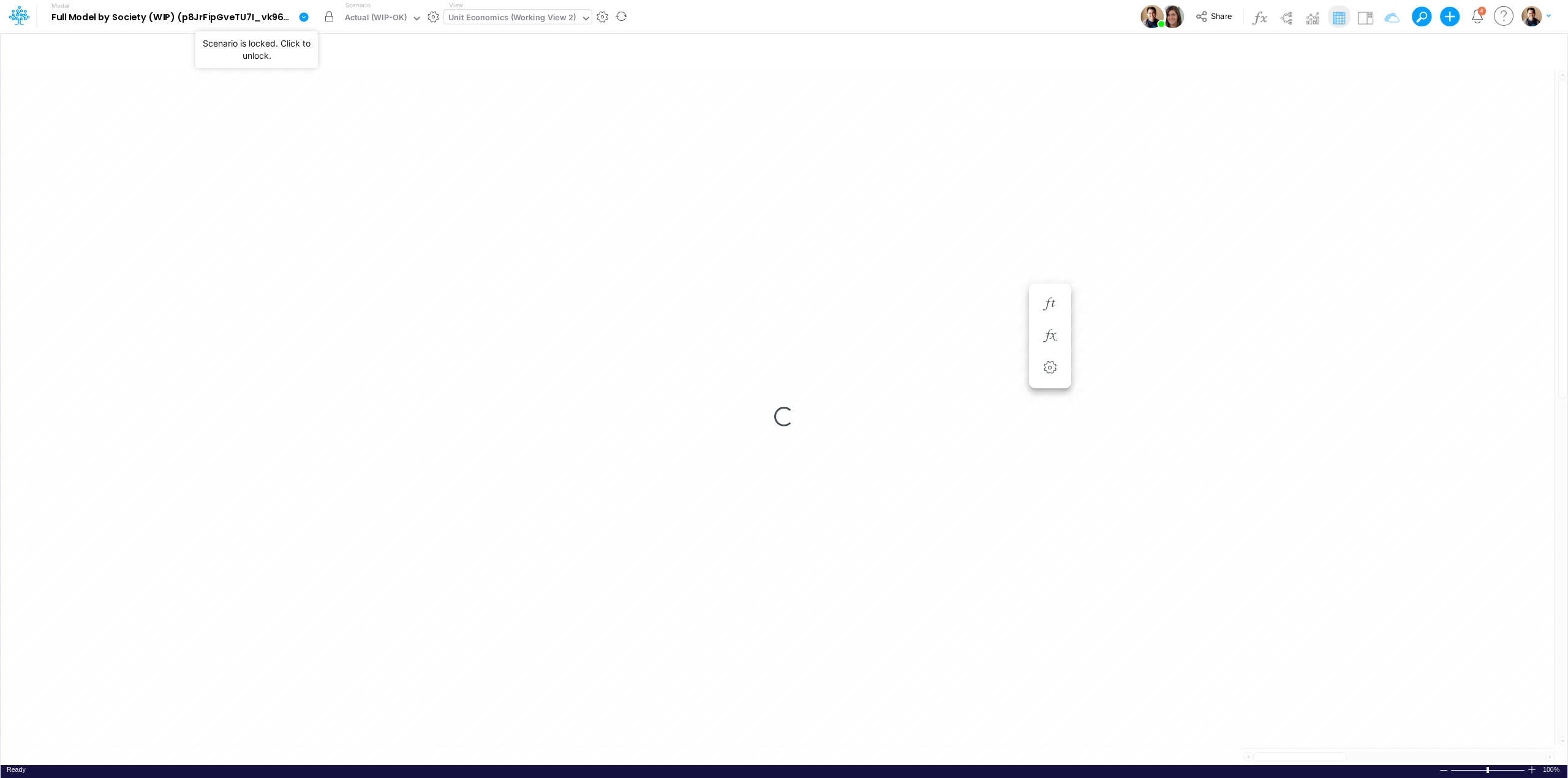
click at [331, 17] on button "button" at bounding box center [329, 17] width 22 height 22
click at [390, 14] on div "Actual (WIP-OK)" at bounding box center [376, 19] width 62 height 14
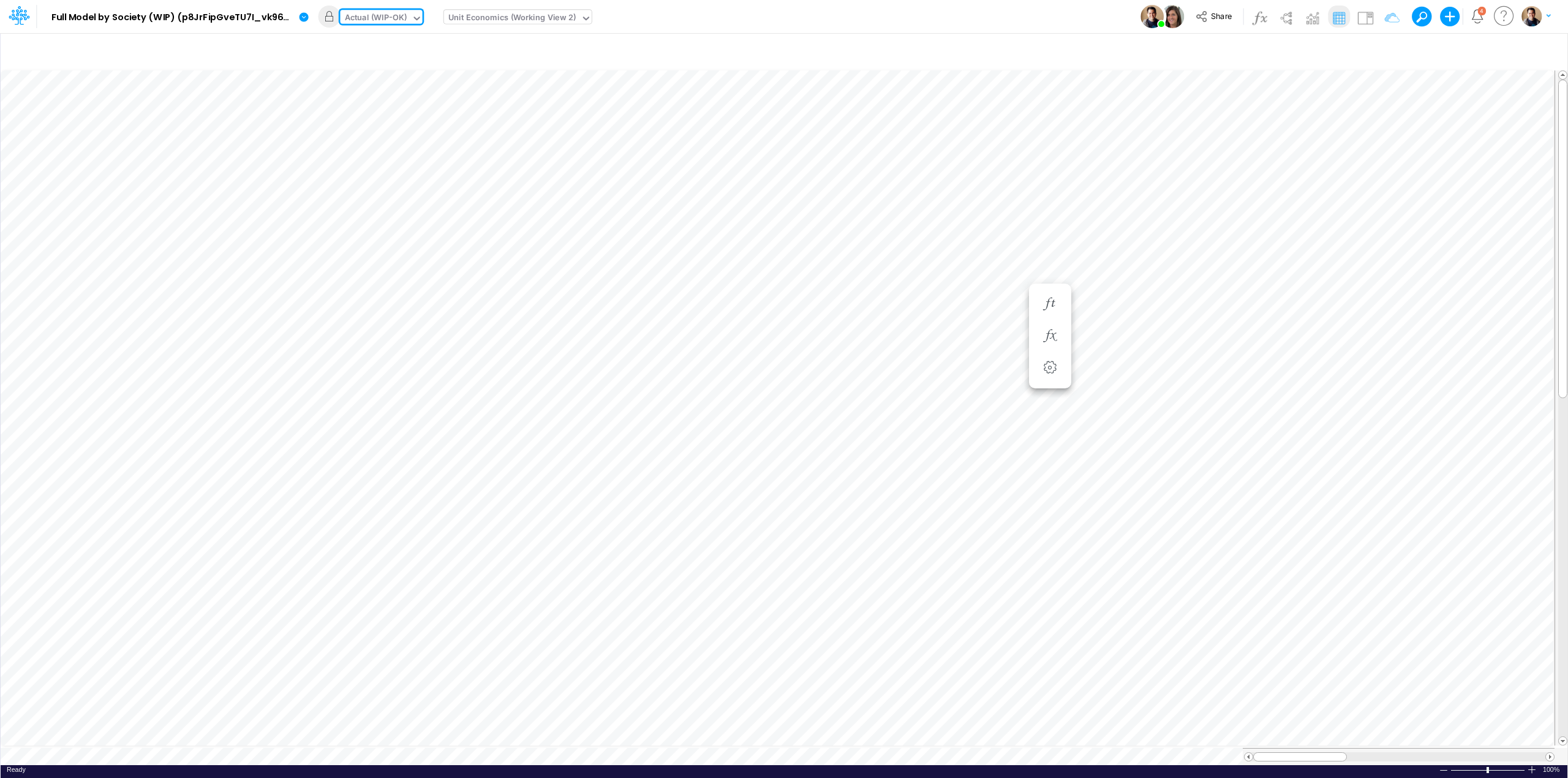
click at [390, 14] on div "Actual (WIP-OK)" at bounding box center [376, 19] width 62 height 14
click at [366, 13] on div "Actual (WIP-OK)" at bounding box center [376, 19] width 62 height 14
click at [978, 20] on div "Model Full Model by Society (WIP) (p8JrFipGveTU7I_vk960F.EPc.b3Teyw) Edit model…" at bounding box center [784, 16] width 1411 height 33
click at [391, 17] on div "Actual (WIP-OK)" at bounding box center [376, 19] width 62 height 14
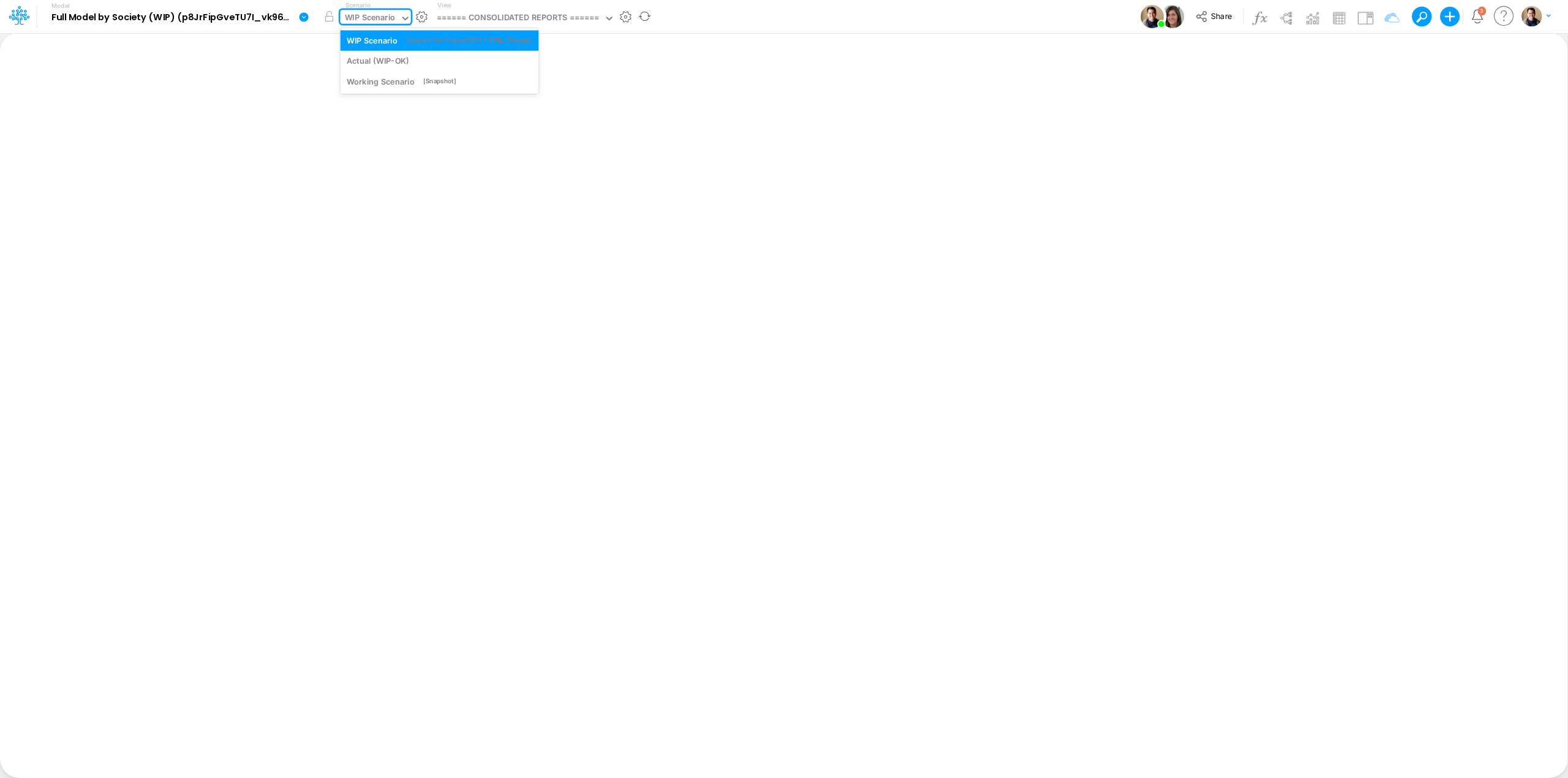
click at [382, 15] on div "WIP Scenario" at bounding box center [370, 19] width 50 height 14
click at [304, 17] on icon at bounding box center [304, 17] width 9 height 9
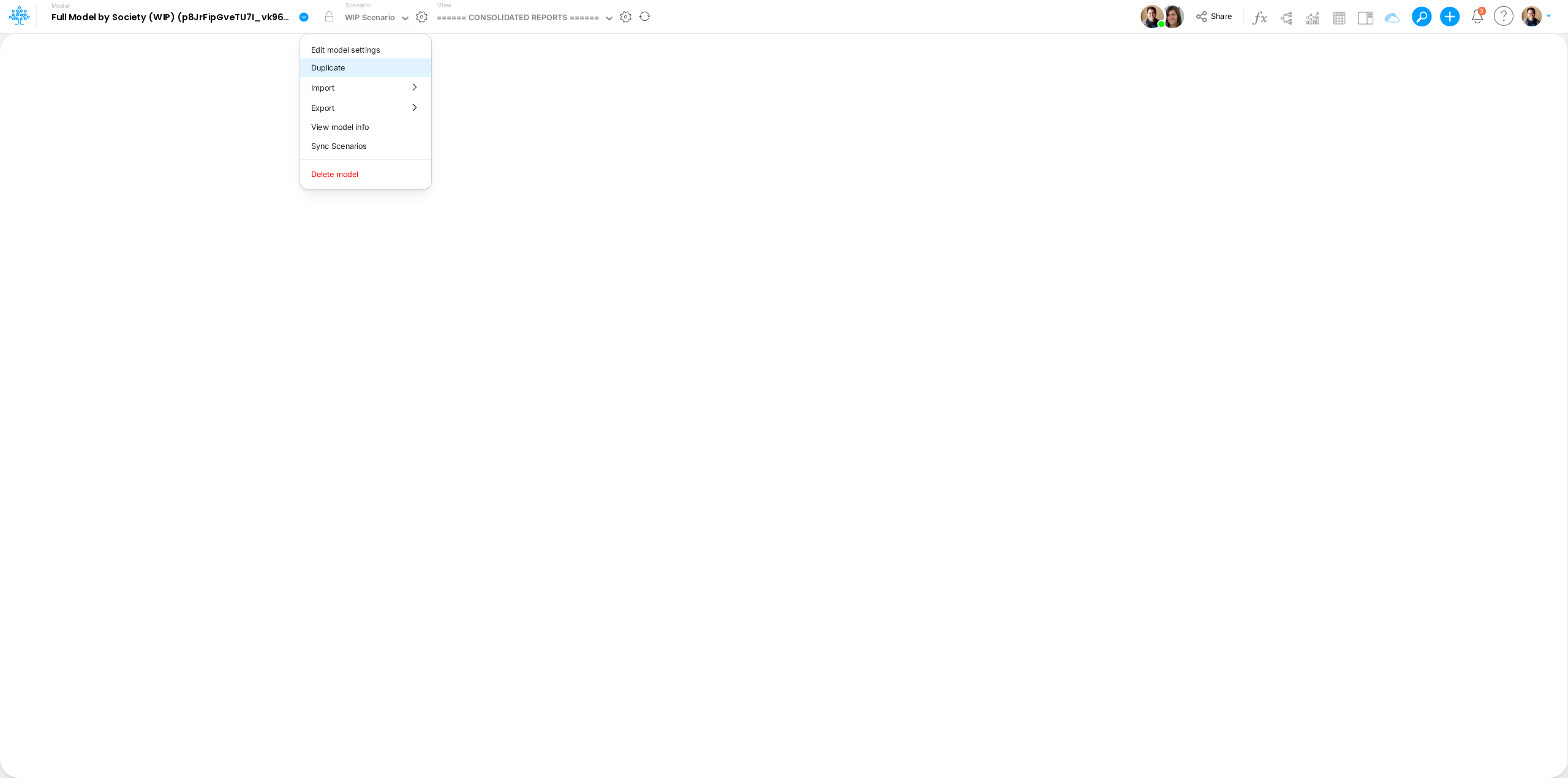
click at [343, 62] on button "Duplicate" at bounding box center [366, 67] width 131 height 19
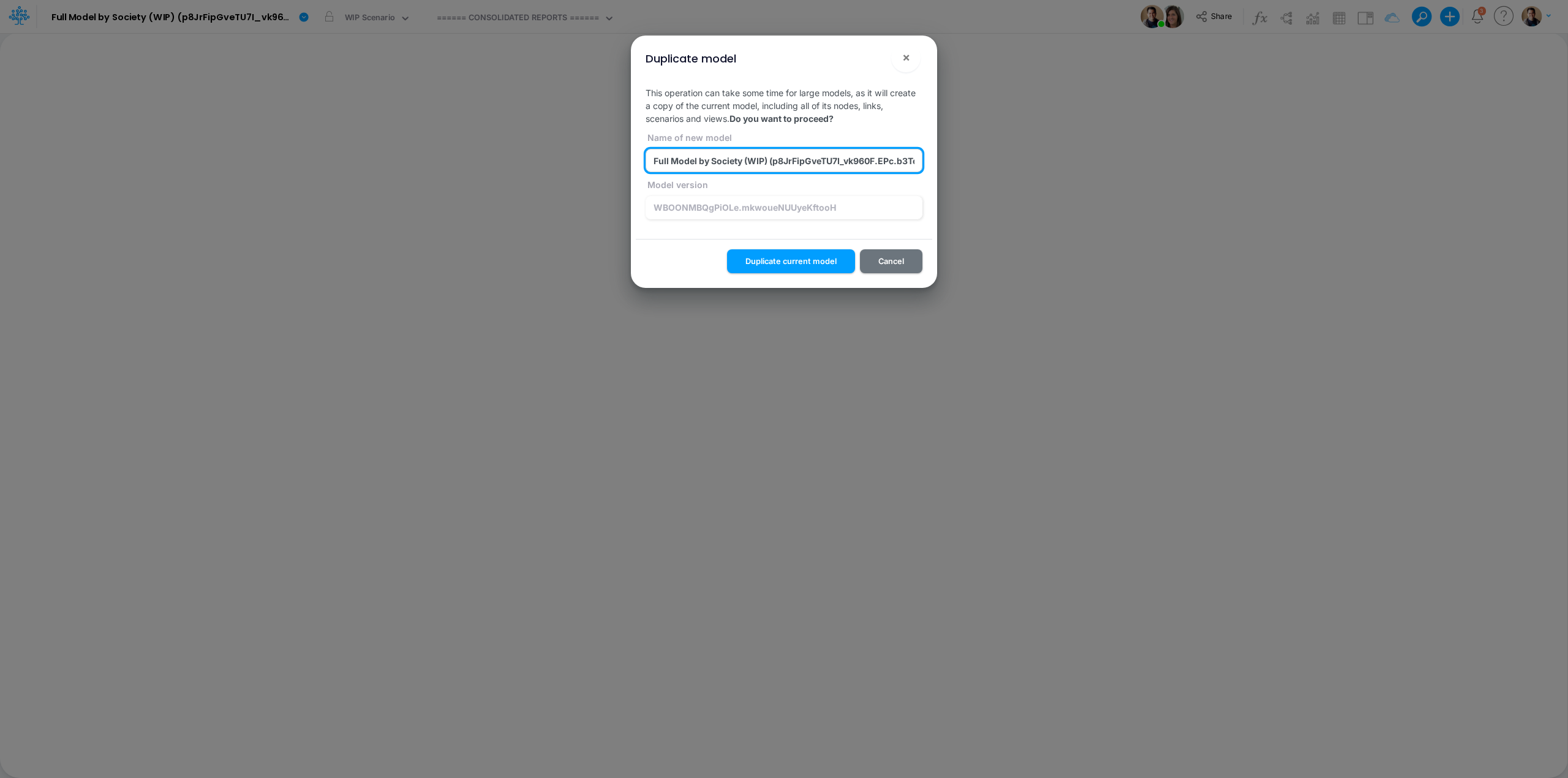
click at [765, 158] on input "Full Model by Society (WIP) (p8JrFipGveTU7I_vk960F.EPc.b3Teyw) (copy) [DATE]T23…" at bounding box center [784, 161] width 277 height 24
type input "Full Model by Society (WS-WIP-Review) (p8JrFipGveTU7I_vk960F.EPc.b3Teyw)"
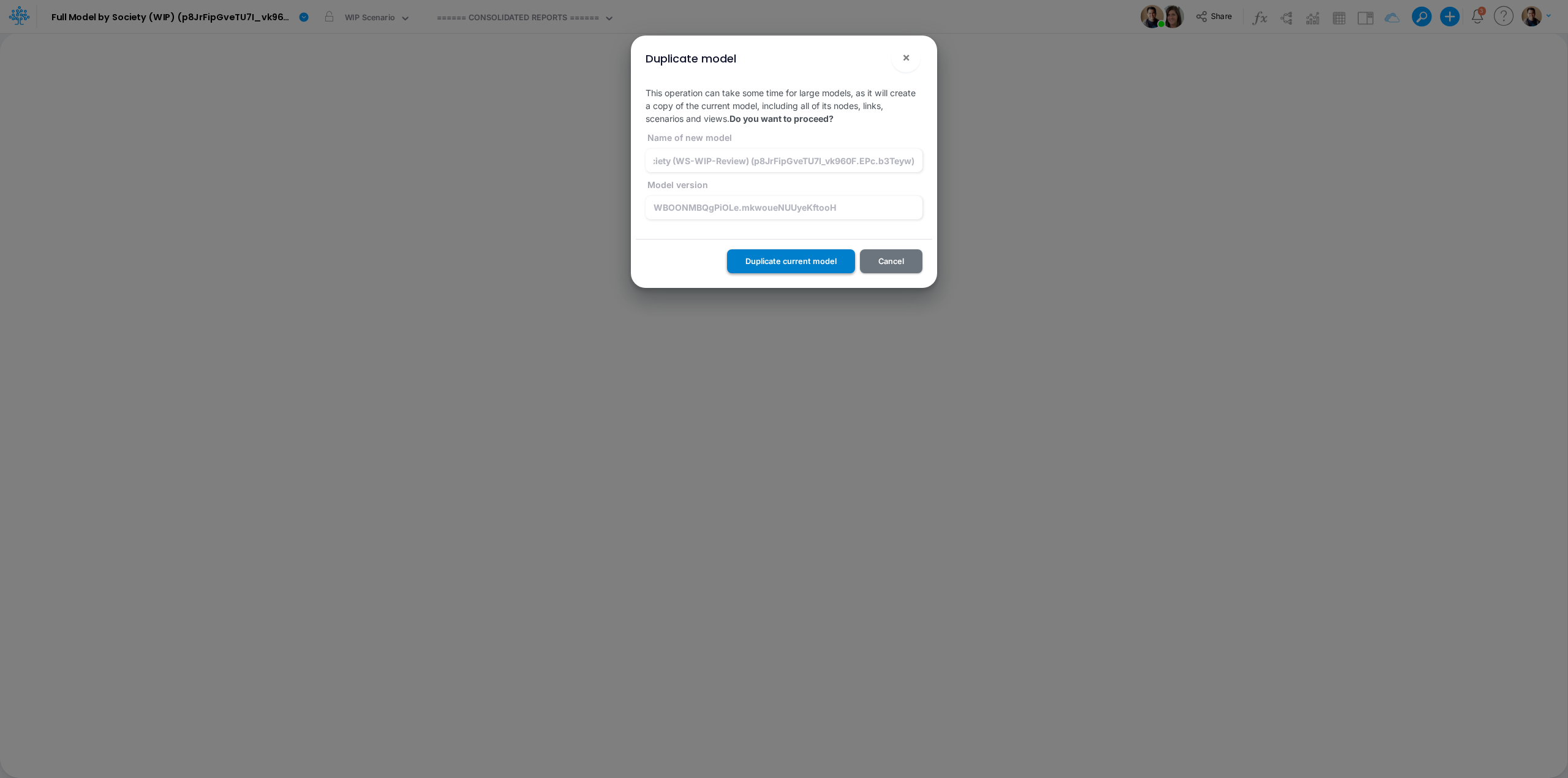
click at [798, 263] on button "Duplicate current model" at bounding box center [791, 261] width 128 height 24
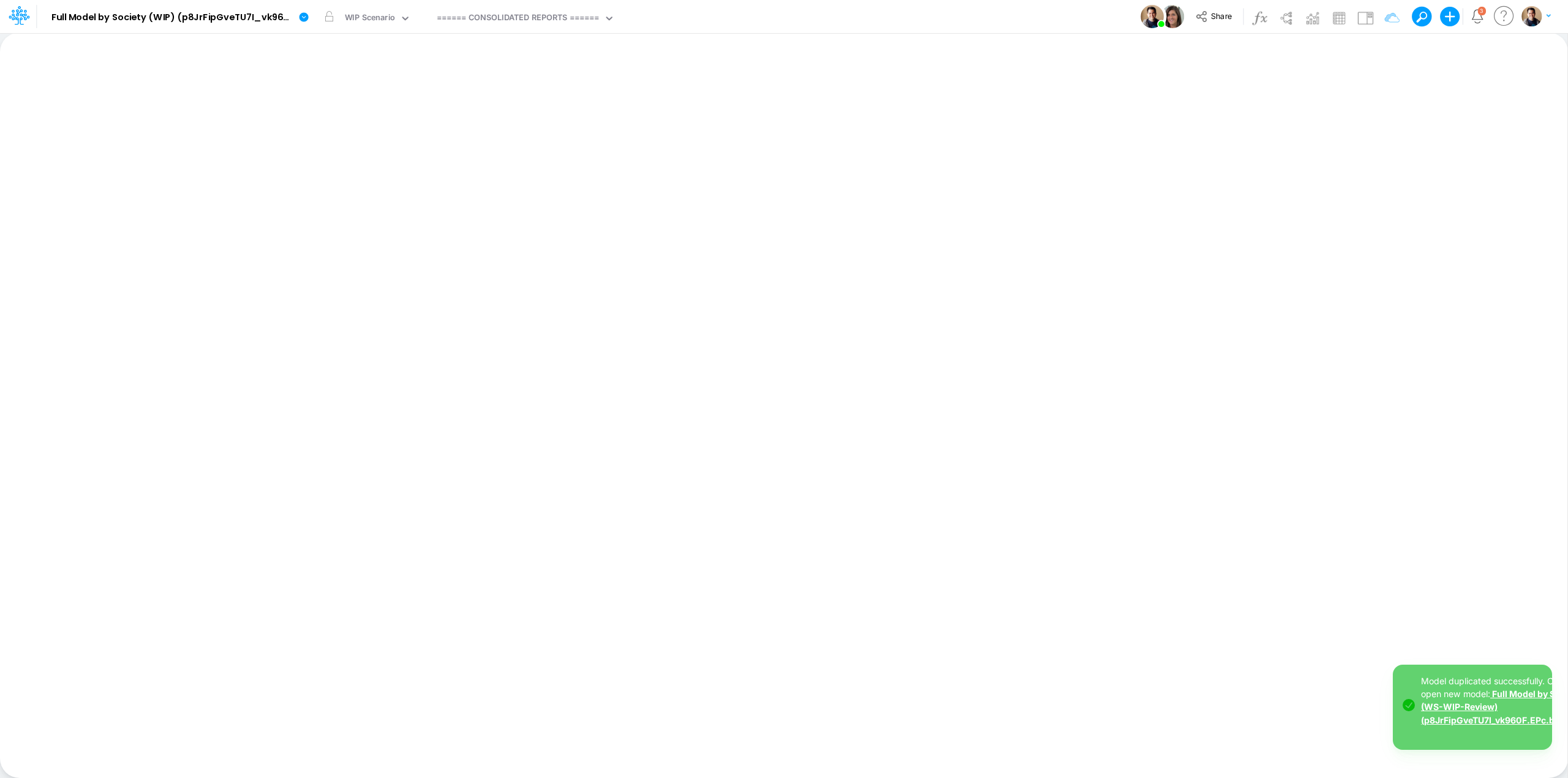
click at [1475, 722] on link "Full Model by Society (WS-WIP-Review) (p8JrFipGveTU7I_vk960F.EPc.b3Teyw)" at bounding box center [1502, 706] width 164 height 36
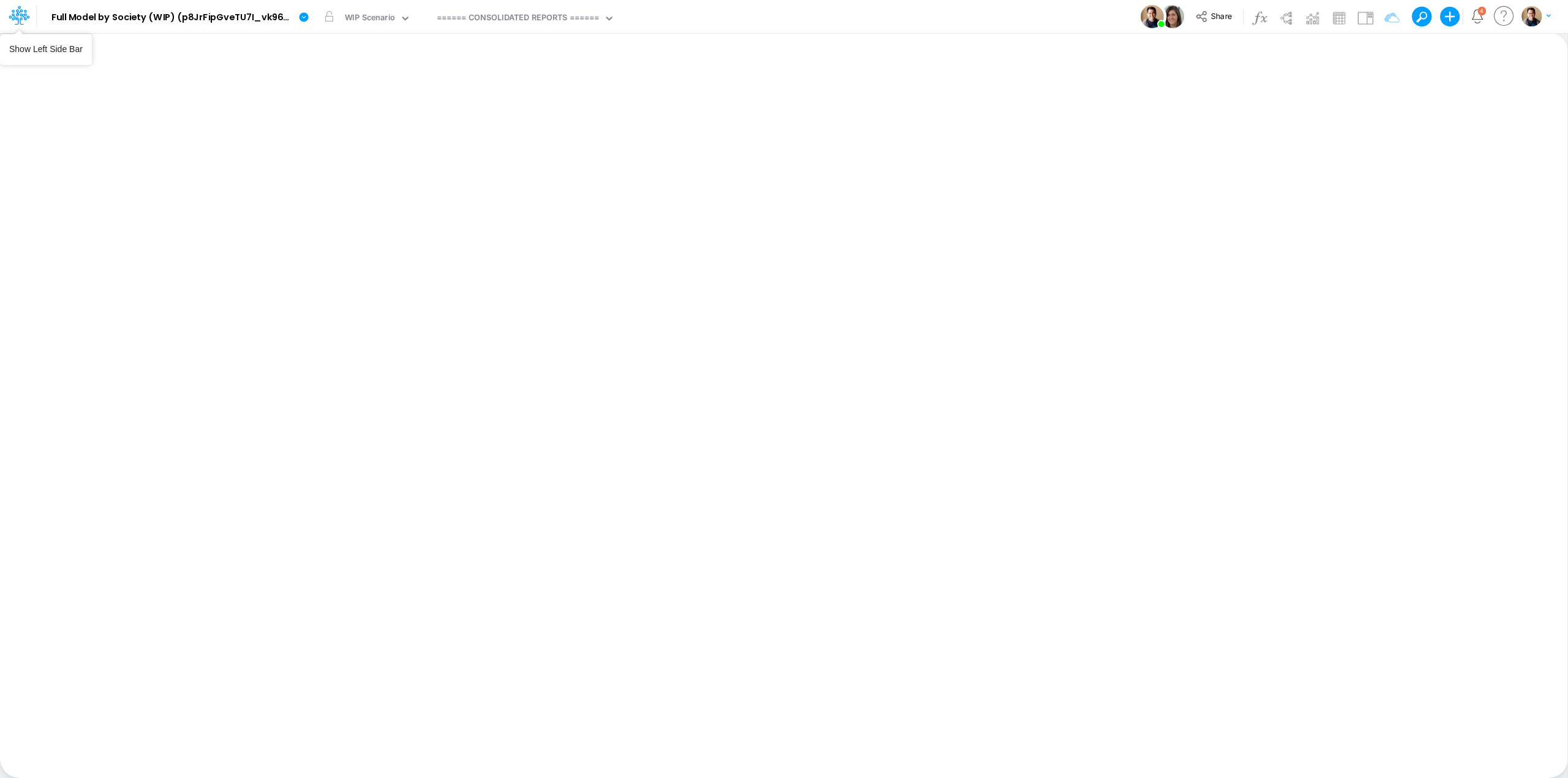
click at [26, 17] on icon at bounding box center [19, 15] width 21 height 21
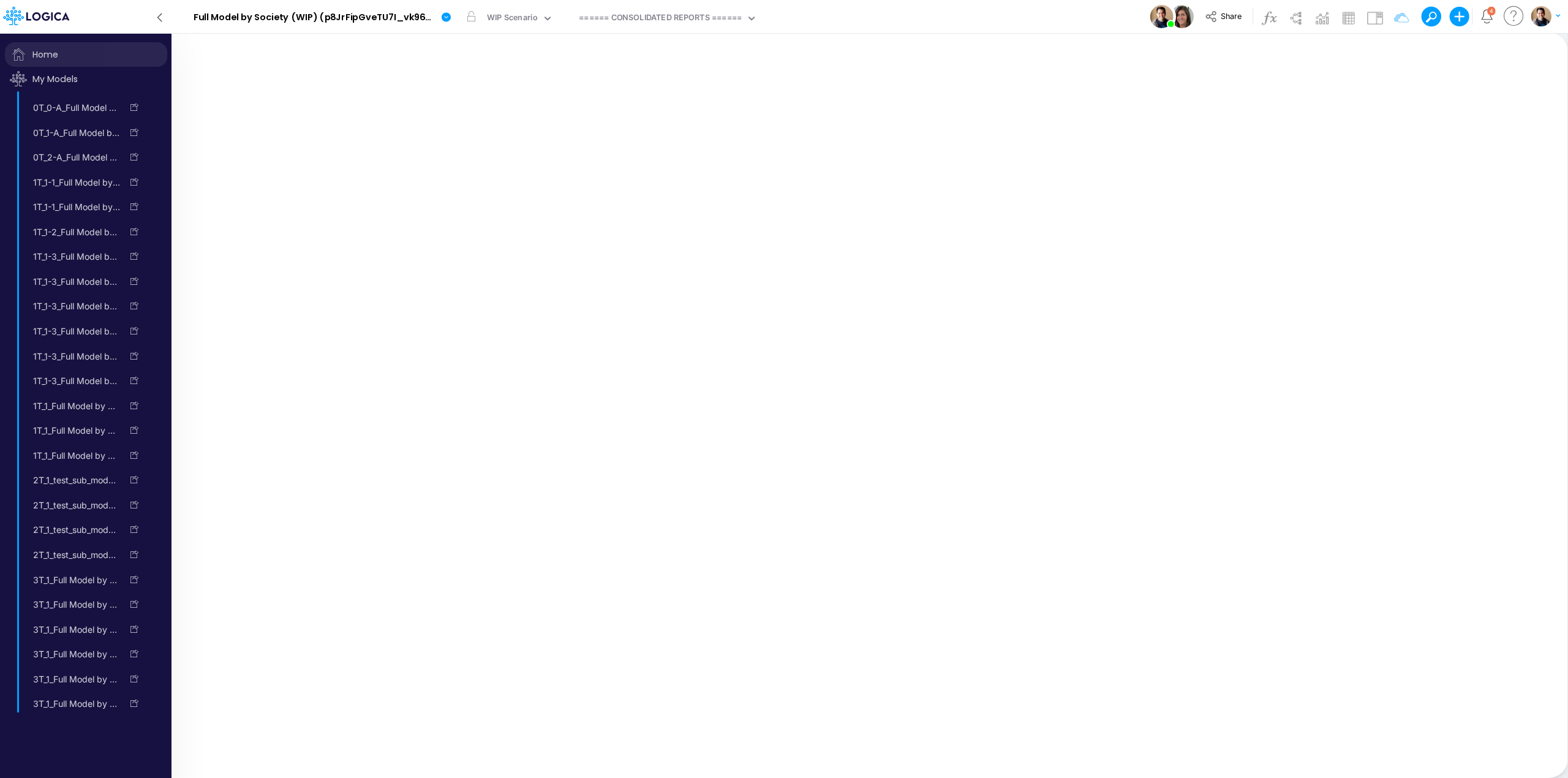
click at [60, 50] on span "Home" at bounding box center [86, 54] width 162 height 24
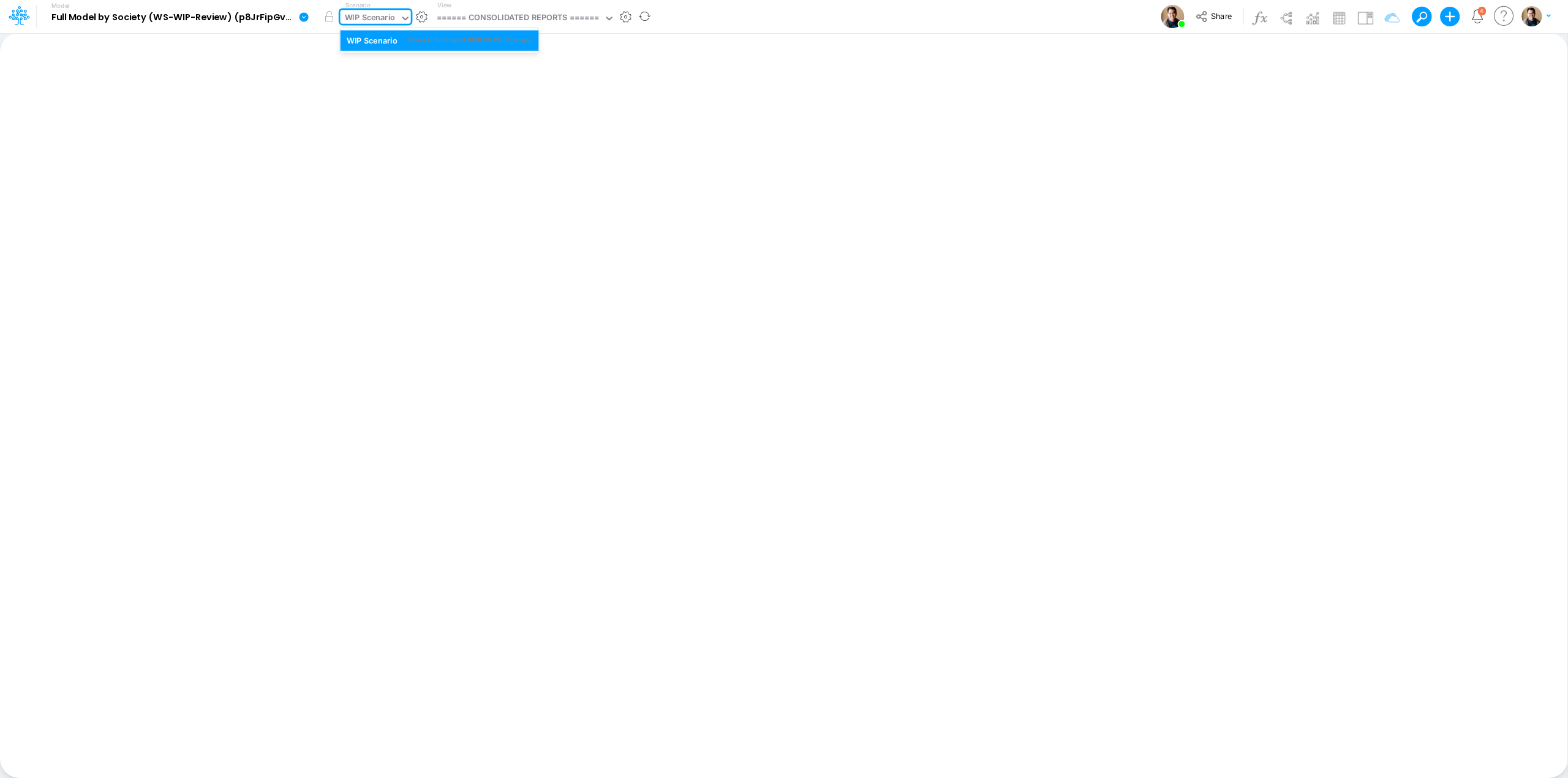
click at [397, 14] on input "text" at bounding box center [397, 19] width 1 height 12
click at [380, 21] on div "WIP Scenario" at bounding box center [370, 19] width 50 height 14
click at [380, 13] on div "WIP Scenario" at bounding box center [370, 19] width 50 height 14
click at [365, 18] on div "WIP Scenario" at bounding box center [370, 19] width 50 height 14
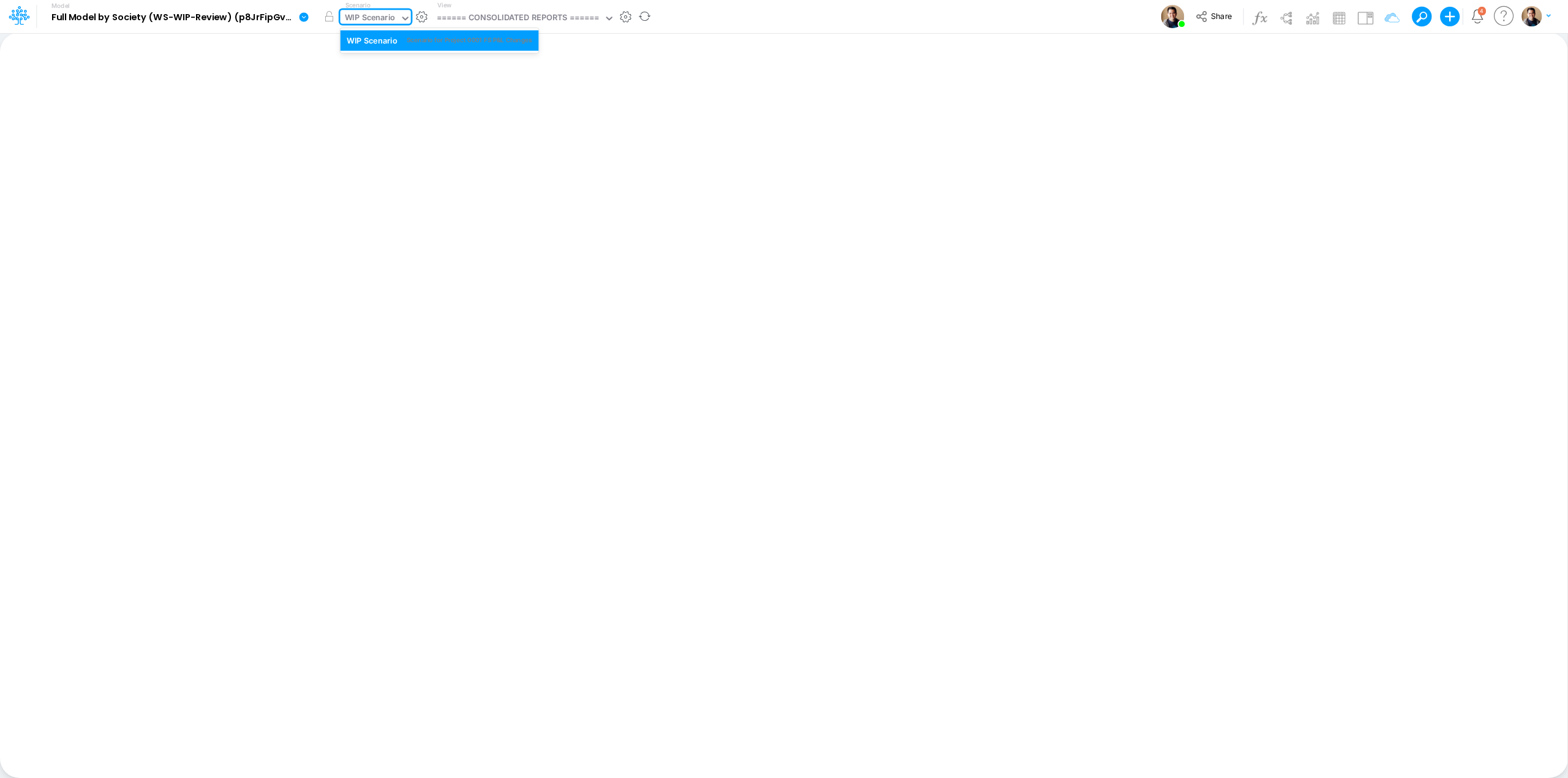
click at [365, 18] on div "WIP Scenario" at bounding box center [370, 19] width 50 height 14
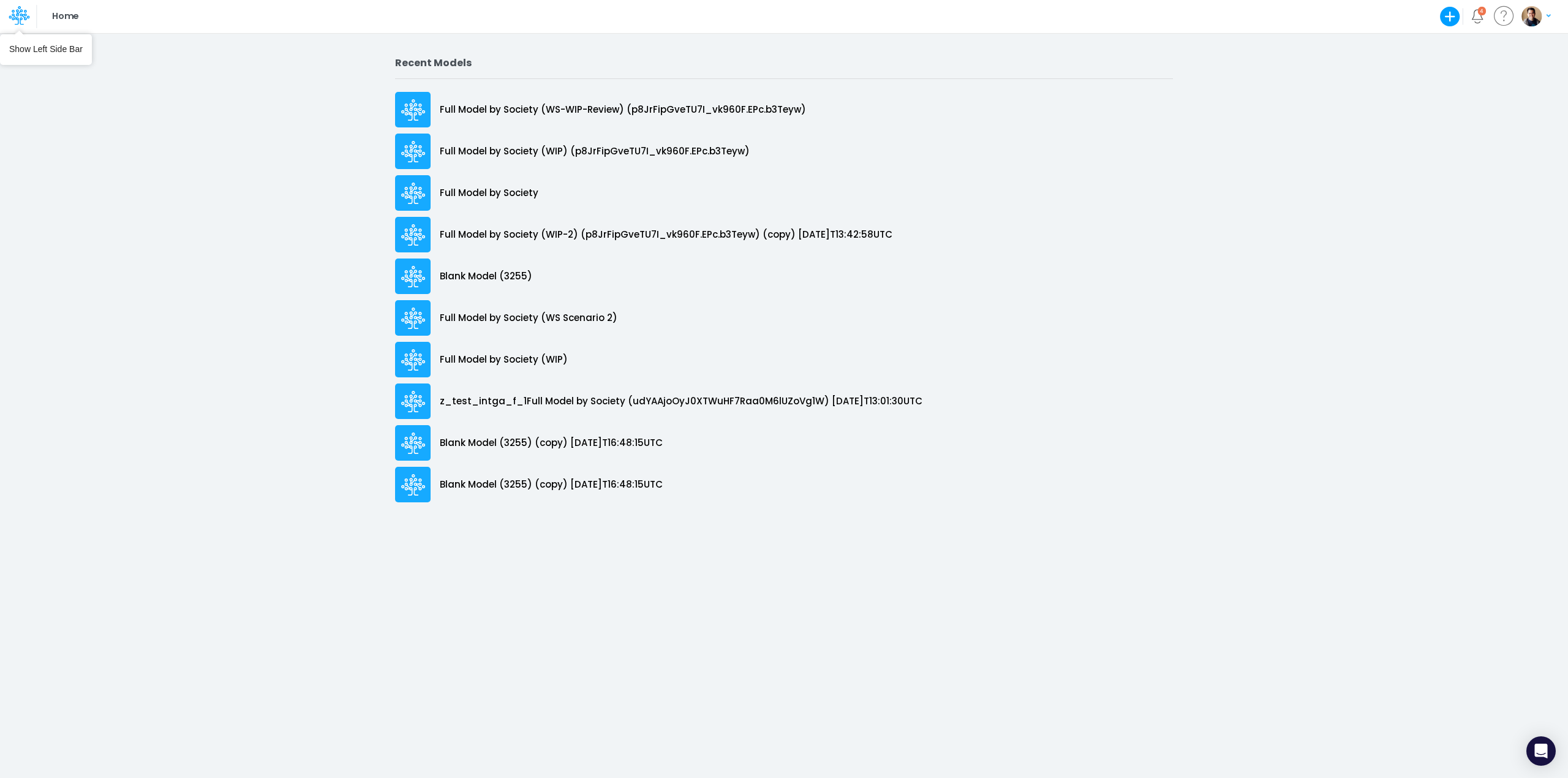
click at [22, 10] on icon at bounding box center [19, 13] width 7 height 8
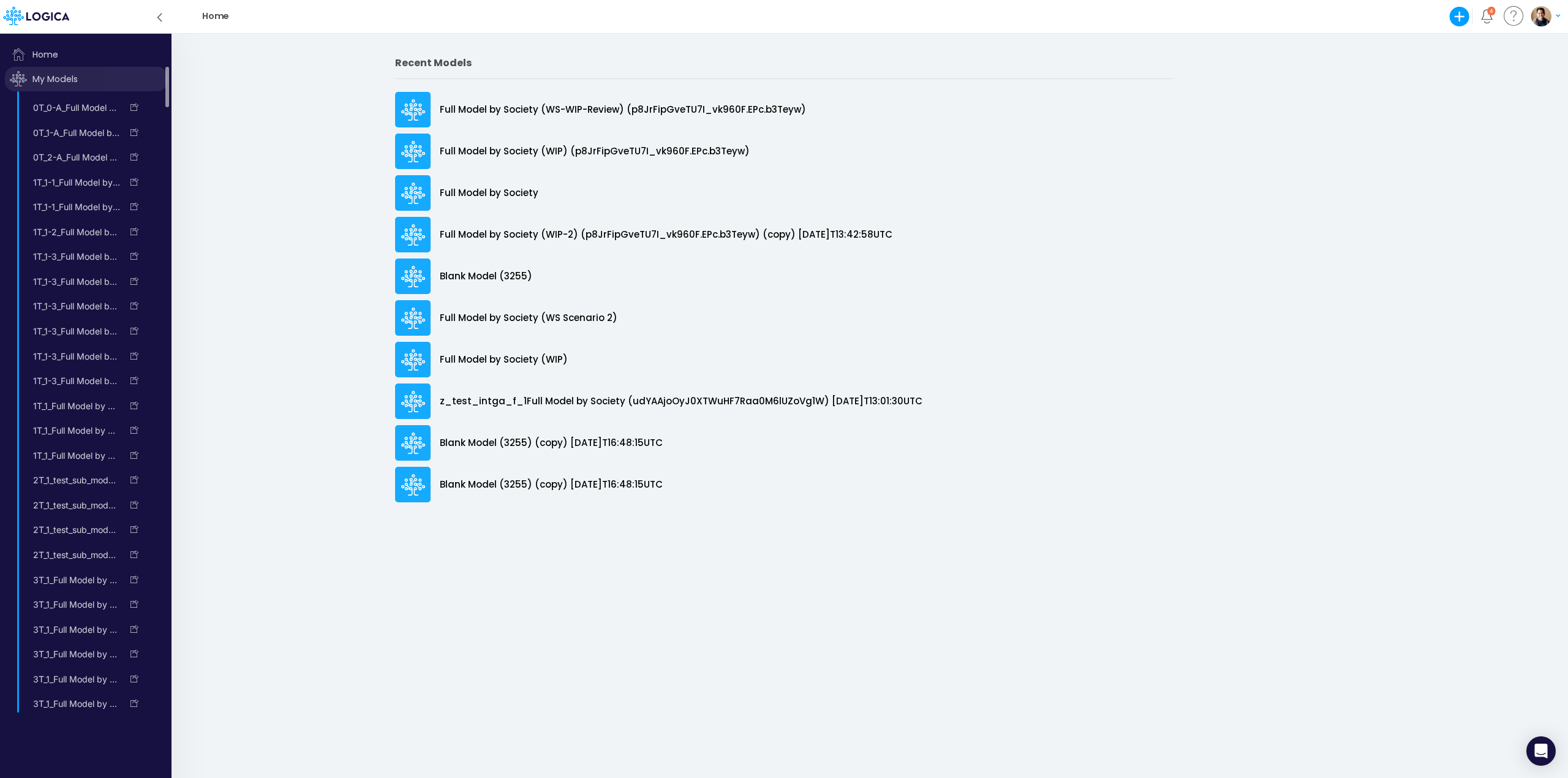
click at [84, 77] on span "My Models" at bounding box center [86, 78] width 162 height 24
click at [72, 78] on span "My Models" at bounding box center [86, 78] width 162 height 24
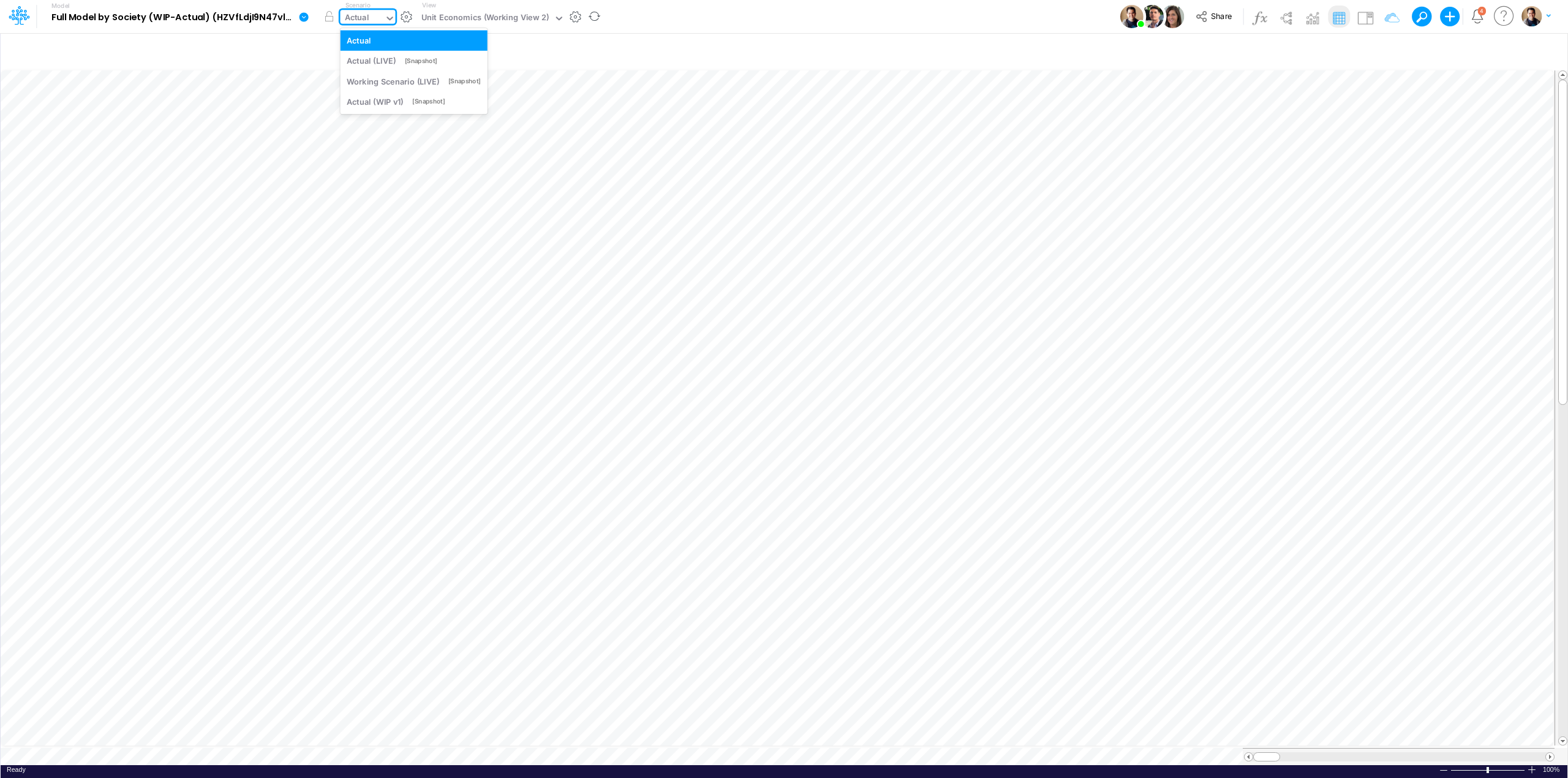
click at [364, 10] on div "Actual" at bounding box center [363, 19] width 44 height 19
click at [307, 16] on icon at bounding box center [304, 17] width 9 height 9
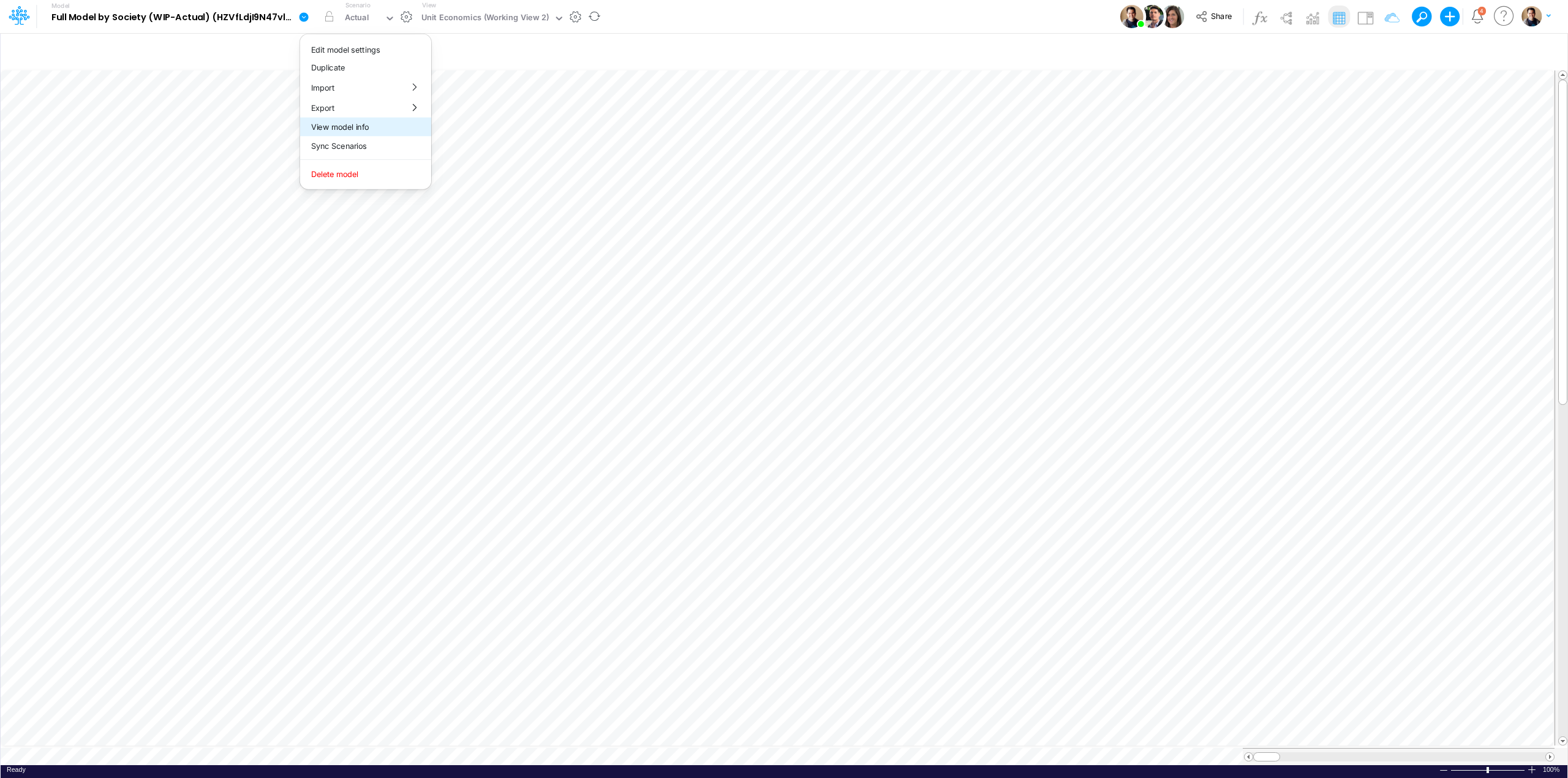
click at [354, 125] on button "View model info" at bounding box center [366, 127] width 131 height 19
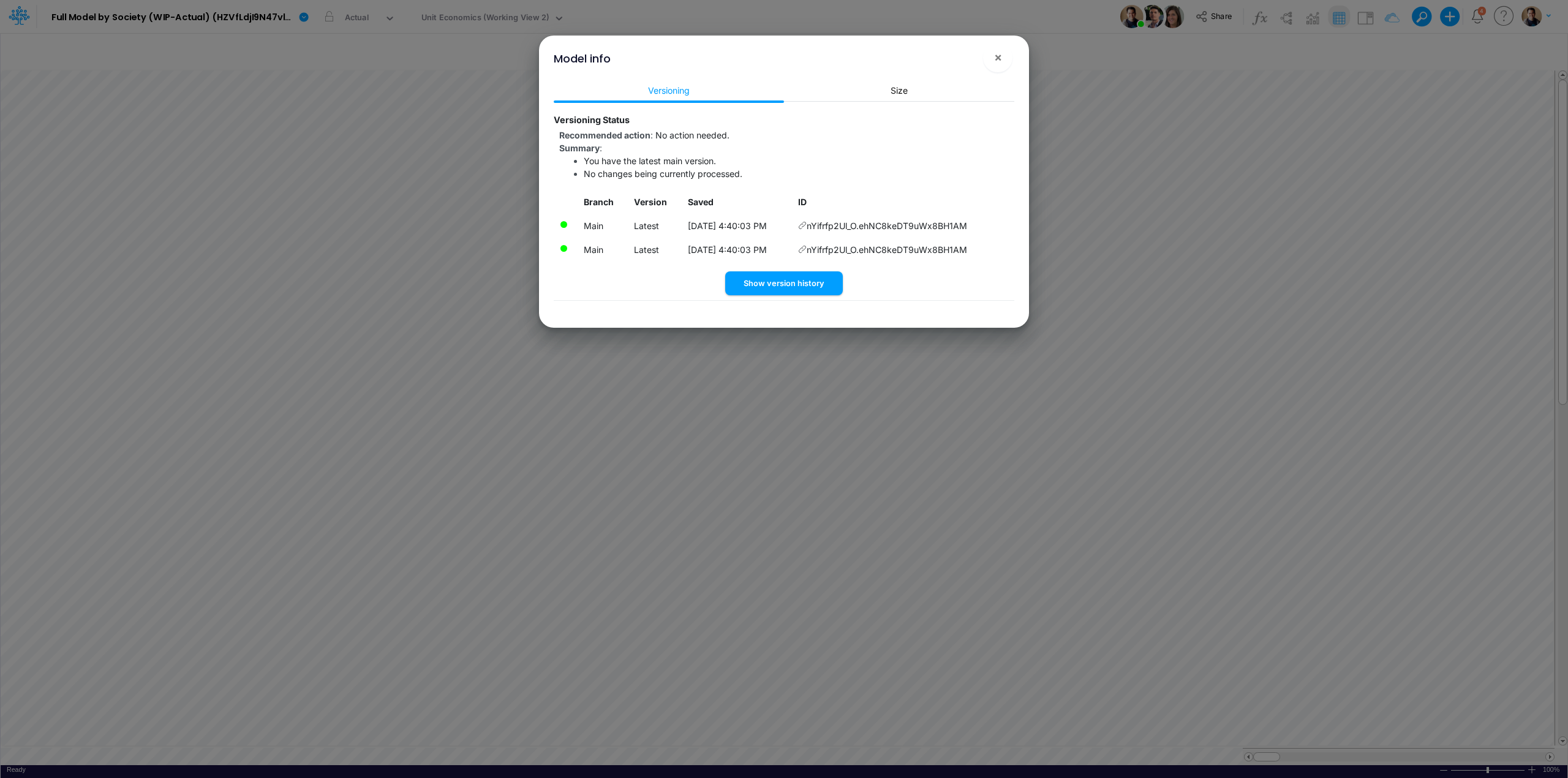
drag, startPoint x: 989, startPoint y: 248, endPoint x: 978, endPoint y: 248, distance: 11.0
click at [978, 248] on td "nYifrfp2Ul_O.ehNC8keDT9uWx8BH1AM" at bounding box center [903, 249] width 221 height 24
drag, startPoint x: 974, startPoint y: 248, endPoint x: 816, endPoint y: 248, distance: 158.0
click at [816, 248] on td "nYifrfp2Ul_O.ehNC8keDT9uWx8BH1AM" at bounding box center [903, 249] width 221 height 24
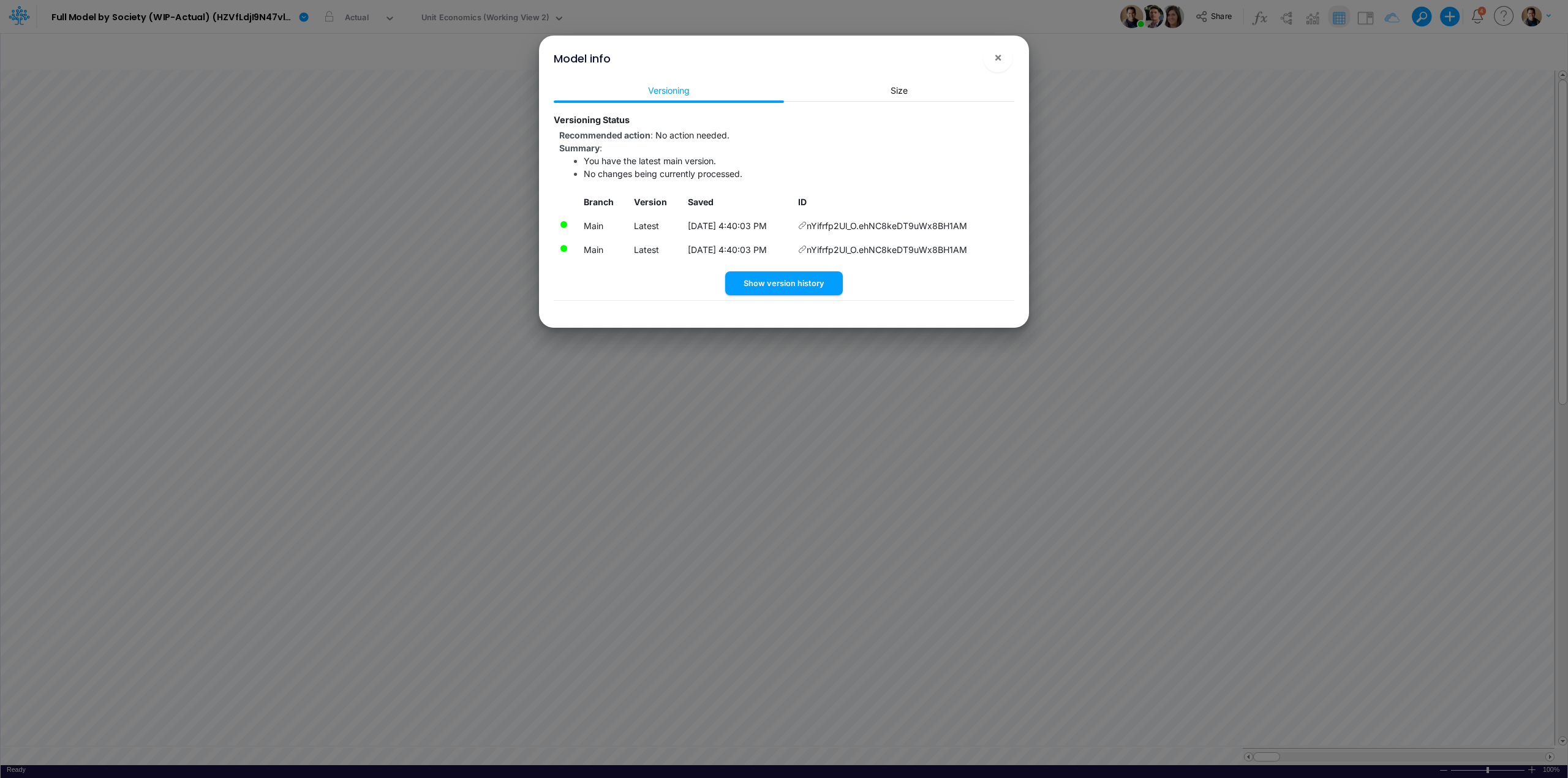
drag, startPoint x: 836, startPoint y: 238, endPoint x: 829, endPoint y: 224, distance: 15.7
click at [829, 224] on span "nYifrfp2Ul_O.ehNC8keDT9uWx8BH1AM" at bounding box center [886, 226] width 161 height 13
click at [978, 231] on td "nYifrfp2Ul_O.ehNC8keDT9uWx8BH1AM" at bounding box center [903, 226] width 221 height 24
copy span "nYifrfp2Ul_O.ehNC8keDT9uWx8BH1AM"
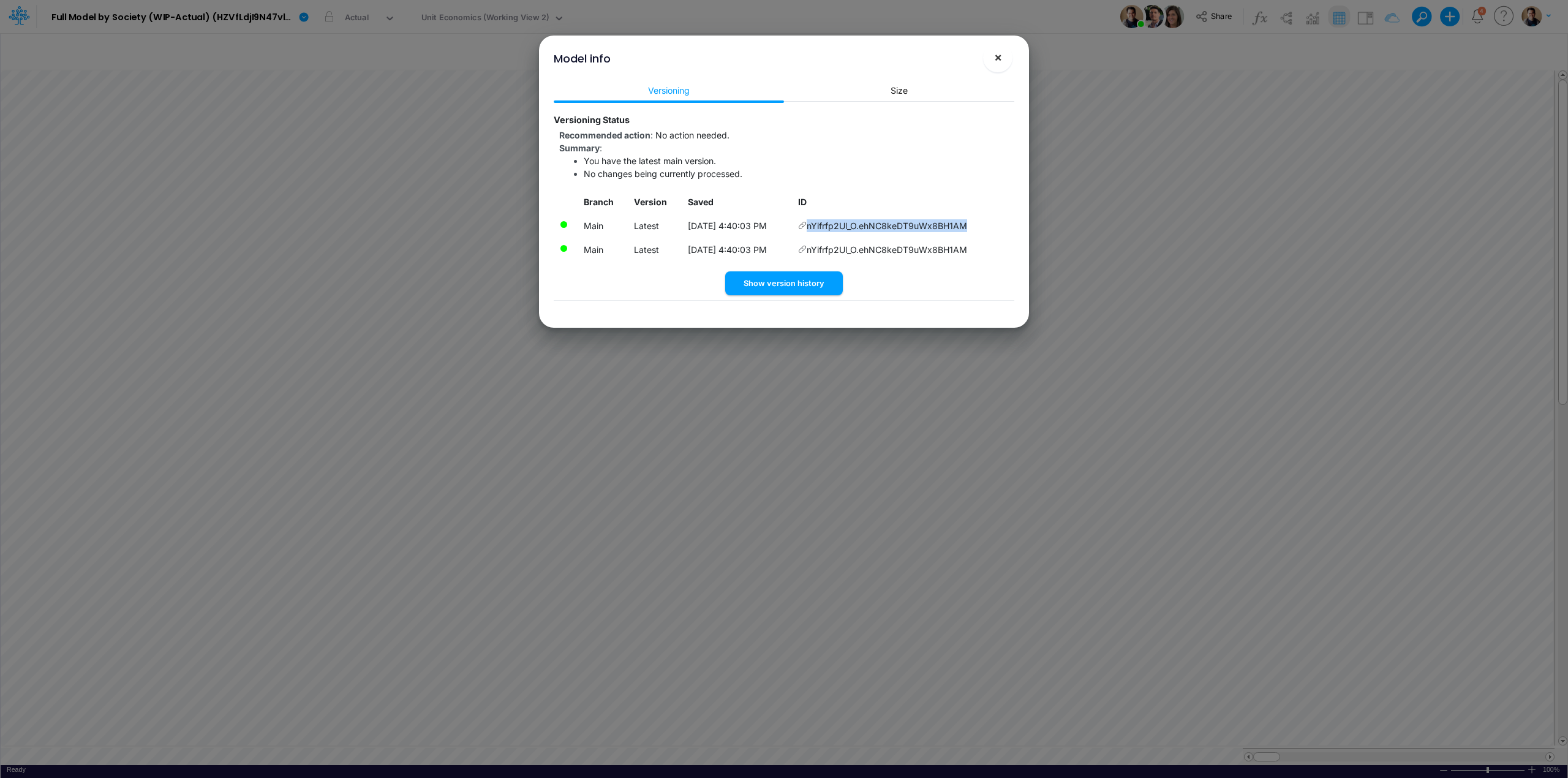
click at [1001, 56] on span "×" at bounding box center [997, 56] width 8 height 14
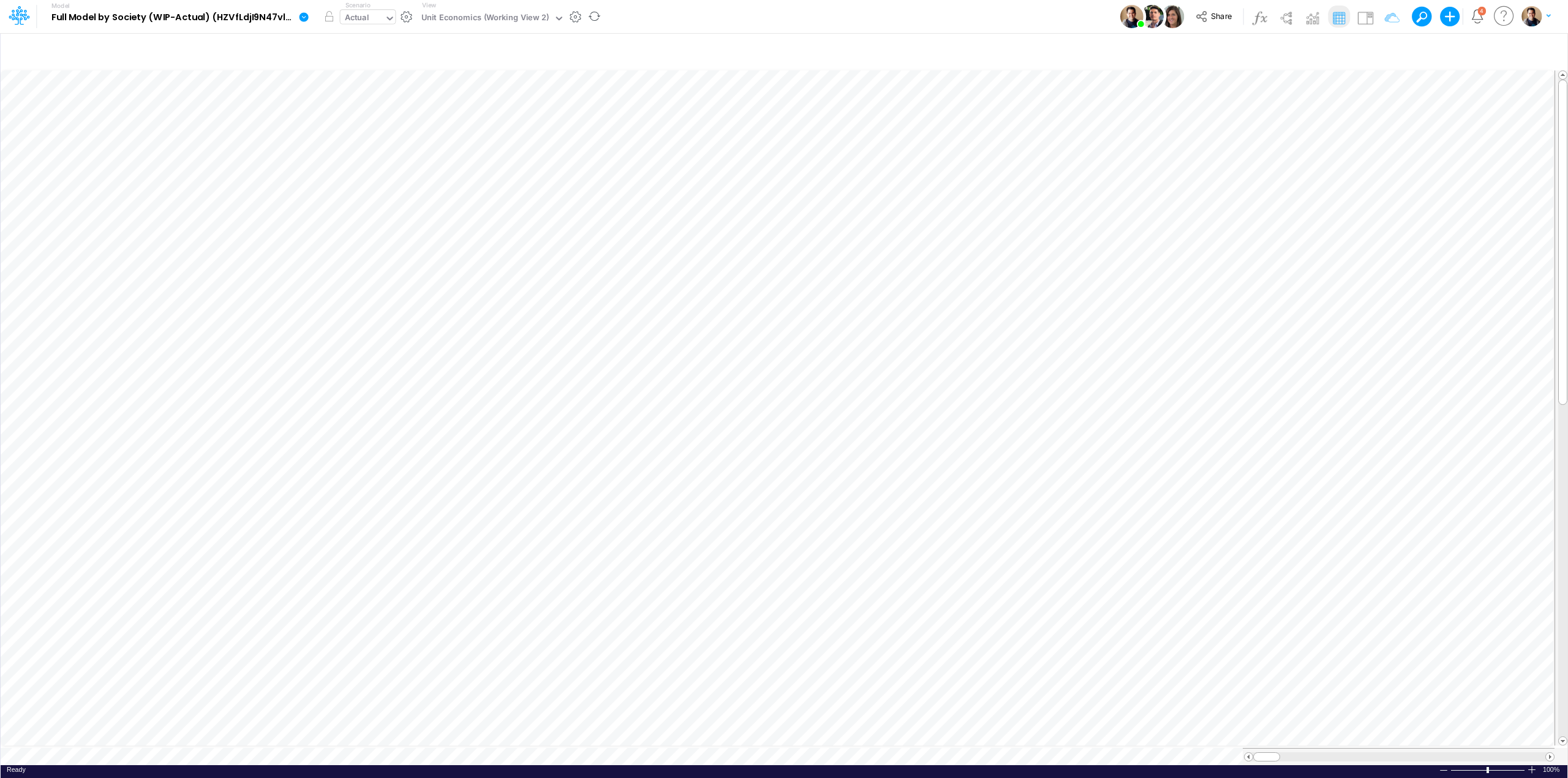
click at [356, 20] on div "Actual" at bounding box center [357, 19] width 24 height 14
click at [348, 13] on div "Actual" at bounding box center [357, 19] width 24 height 14
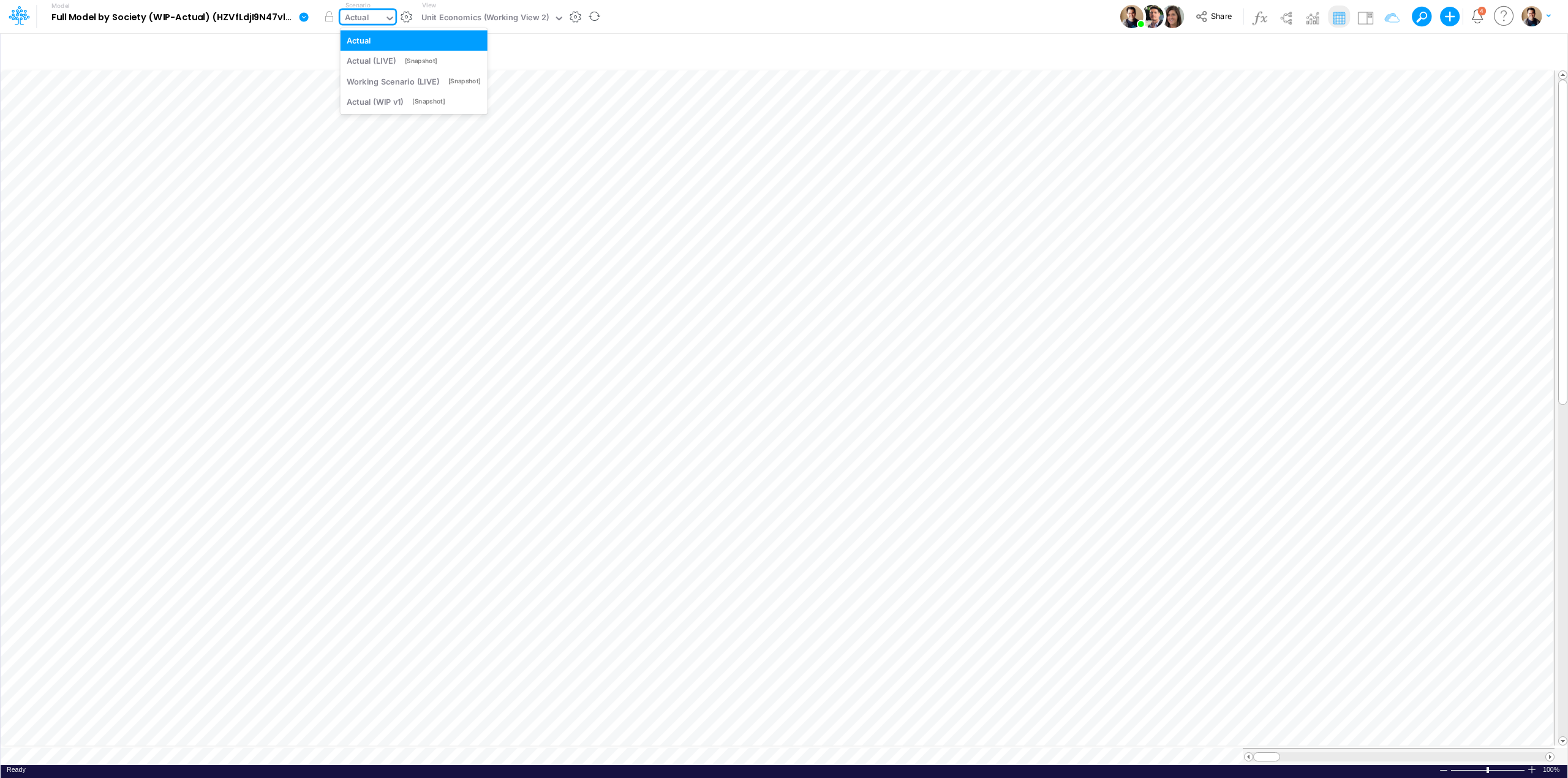
click at [375, 23] on div "Actual" at bounding box center [363, 19] width 44 height 19
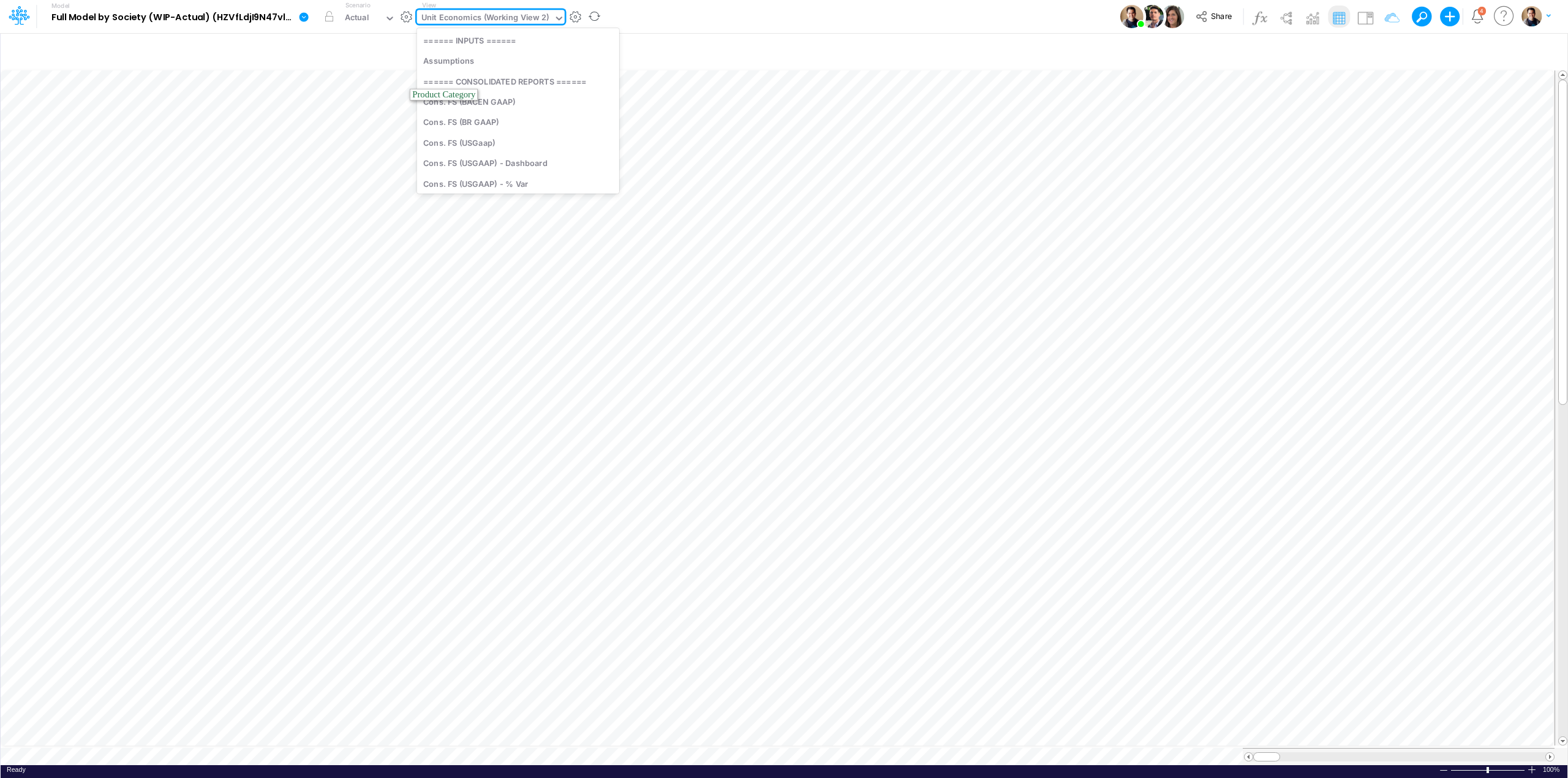
click at [436, 16] on div "Unit Economics (Working View 2)" at bounding box center [486, 19] width 128 height 14
click at [371, 23] on input "text" at bounding box center [371, 19] width 1 height 12
click at [680, 6] on div "Model Full Model by Society (WIP-Actual) (HZVfLdjI9N47vlWAPKHYHMVl_BtDnDdp) Edi…" at bounding box center [784, 16] width 1411 height 33
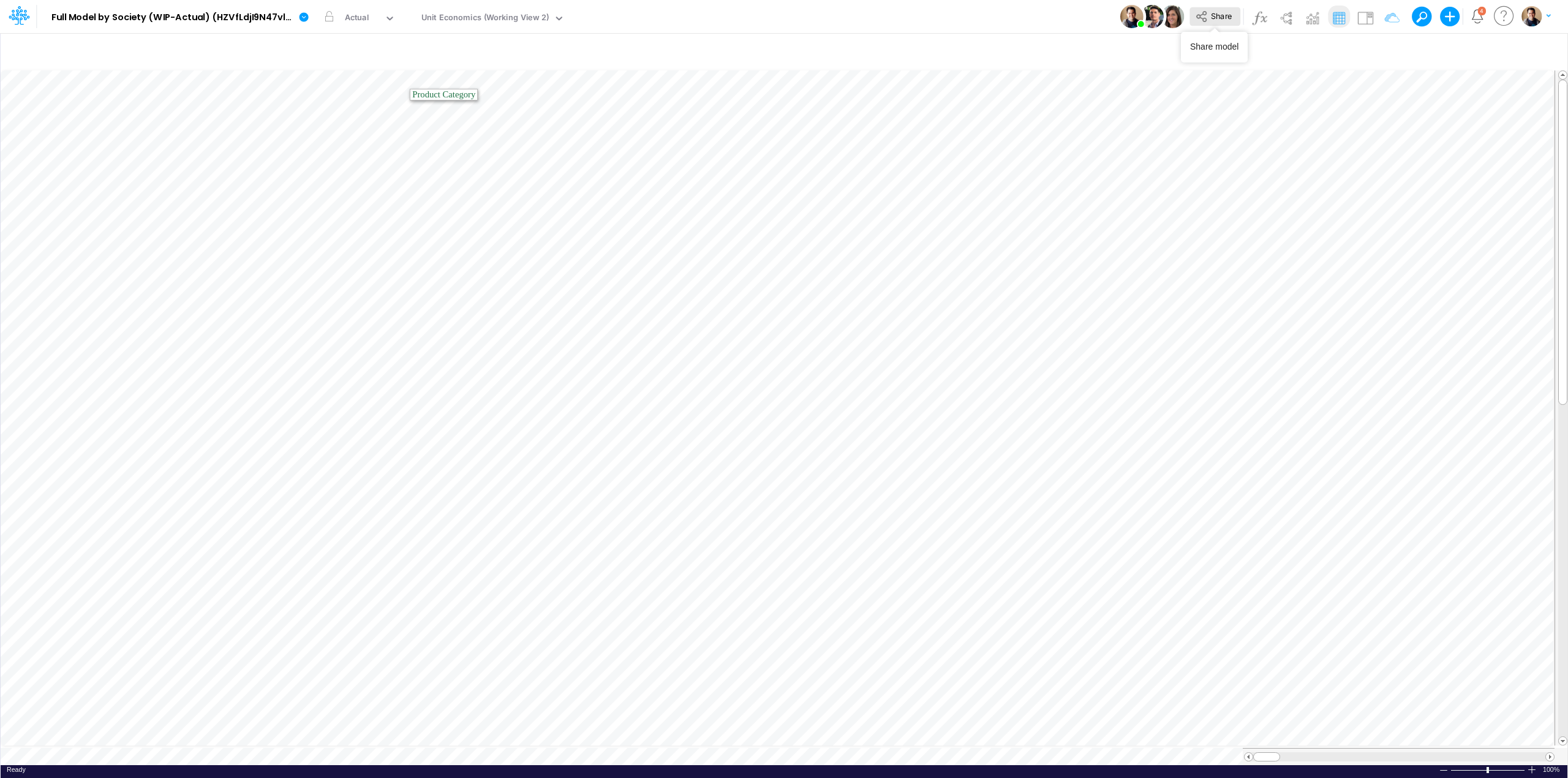
click at [1198, 24] on button "Share" at bounding box center [1215, 17] width 50 height 19
click at [373, 14] on div "Actual" at bounding box center [363, 19] width 44 height 19
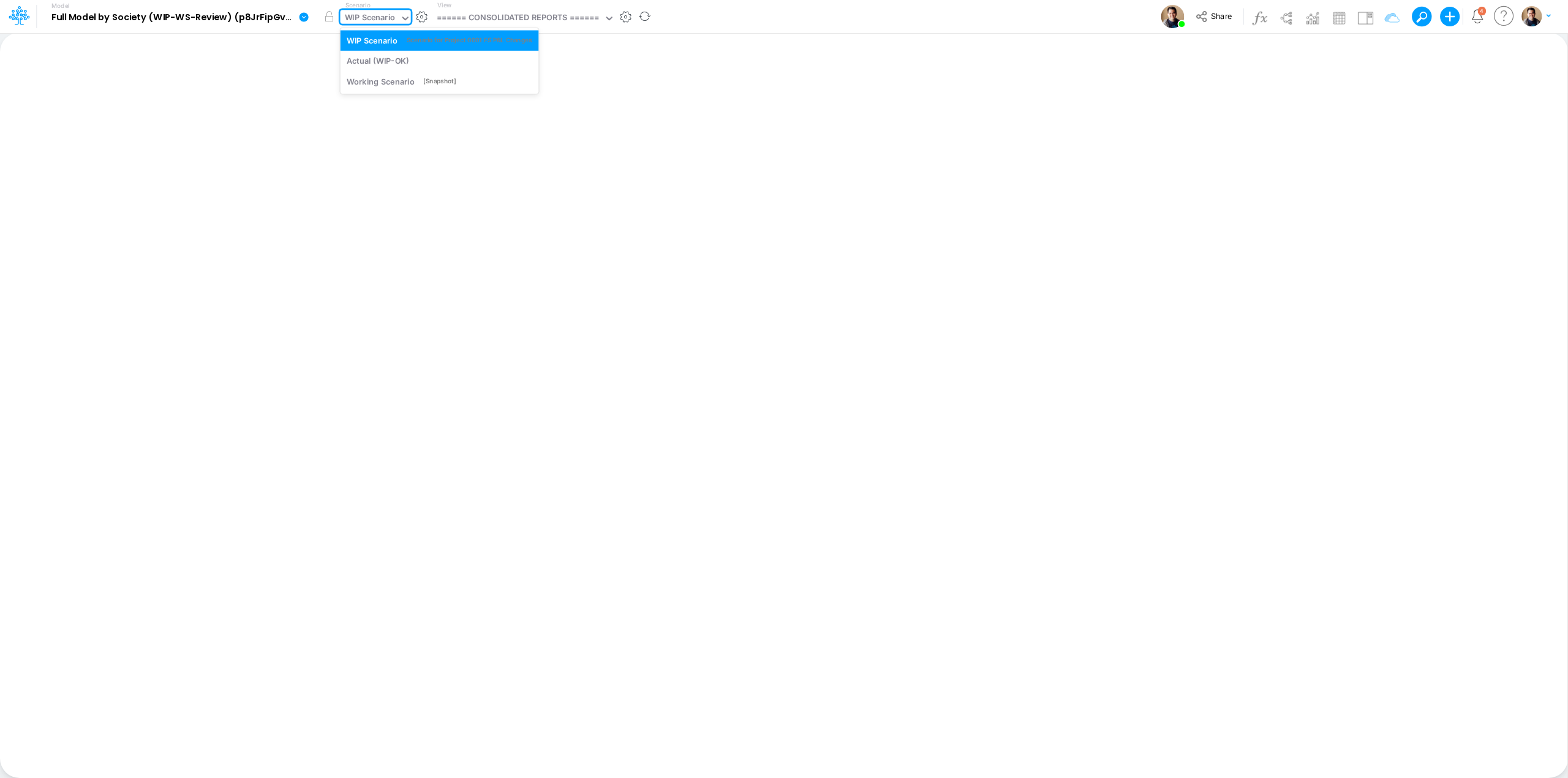
click at [378, 13] on div "WIP Scenario" at bounding box center [370, 19] width 50 height 14
click at [503, 19] on div "====== CONSOLIDATED REPORTS ======" at bounding box center [518, 19] width 163 height 14
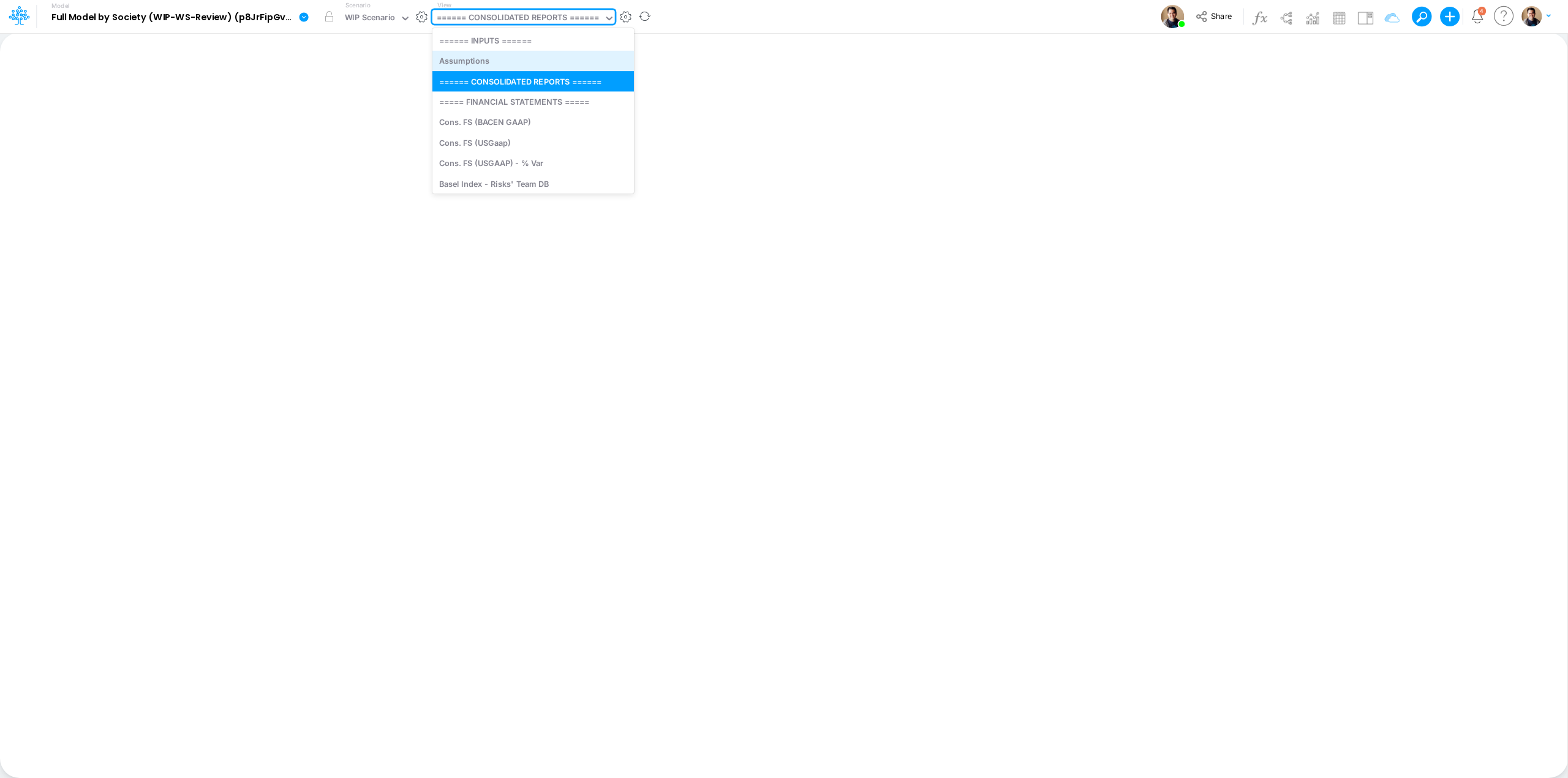
click at [484, 67] on div "Assumptions" at bounding box center [533, 61] width 201 height 20
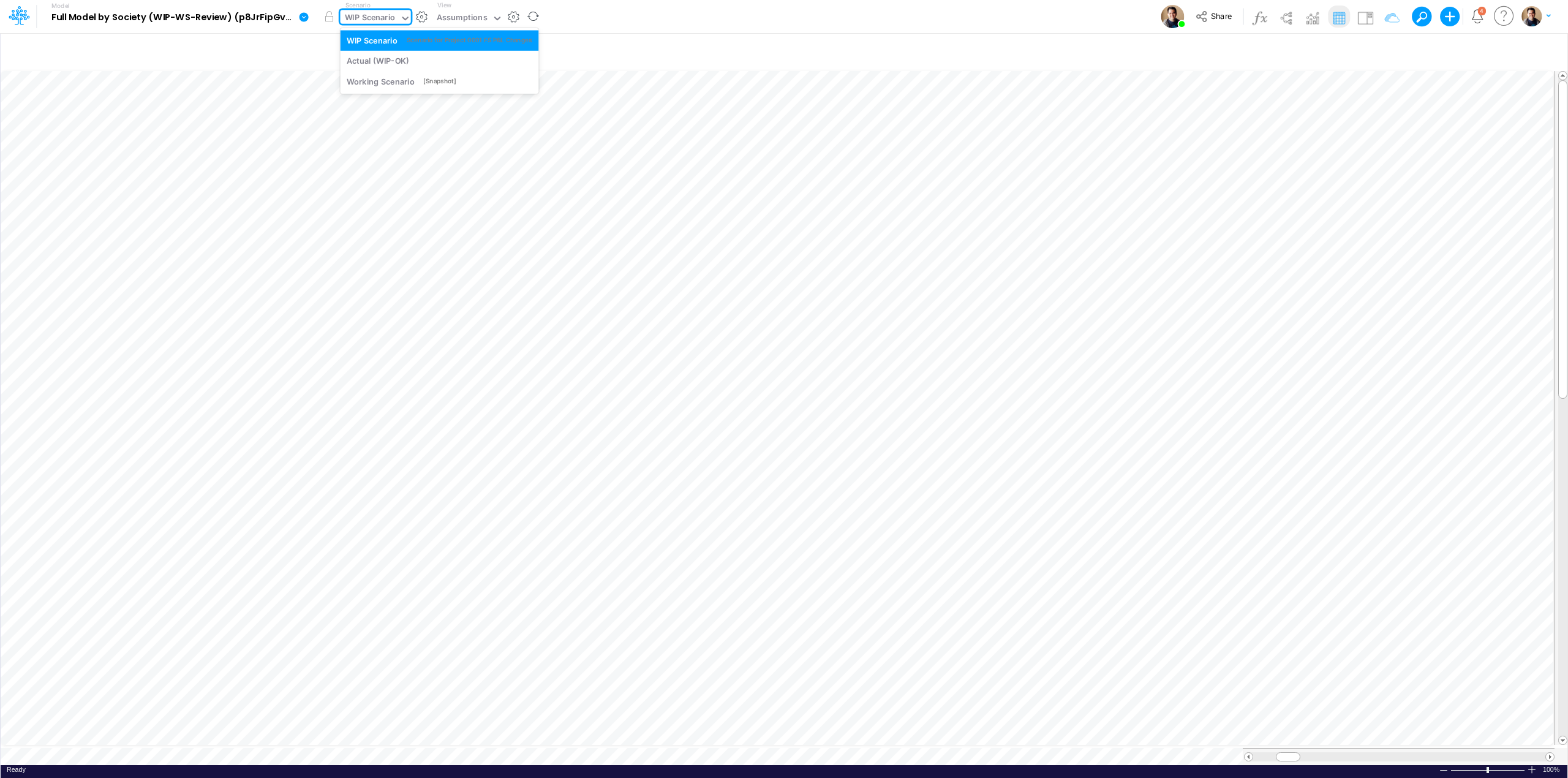
click at [385, 20] on div "WIP Scenario" at bounding box center [370, 19] width 50 height 14
click at [441, 57] on div "Actual (WIP-OK)" at bounding box center [439, 61] width 185 height 12
click at [365, 13] on div "Actual (WIP-OK)" at bounding box center [376, 19] width 62 height 14
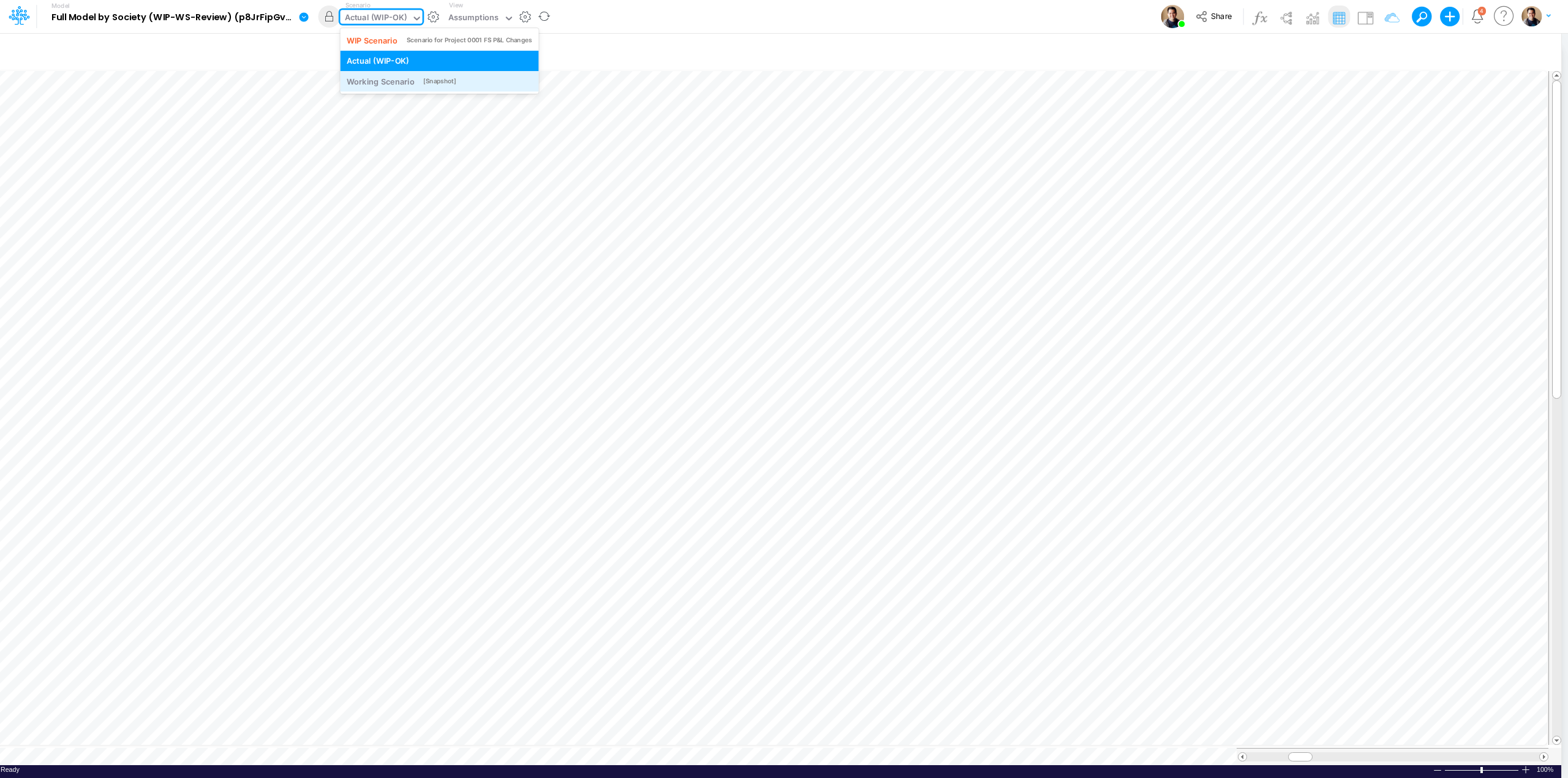
click at [370, 76] on div "Working Scenario" at bounding box center [380, 82] width 68 height 12
click at [398, 23] on div "Working Scenario" at bounding box center [379, 19] width 68 height 14
click at [391, 37] on div "WIP Scenario" at bounding box center [372, 40] width 50 height 12
click at [382, 16] on div "WIP Scenario" at bounding box center [370, 19] width 50 height 14
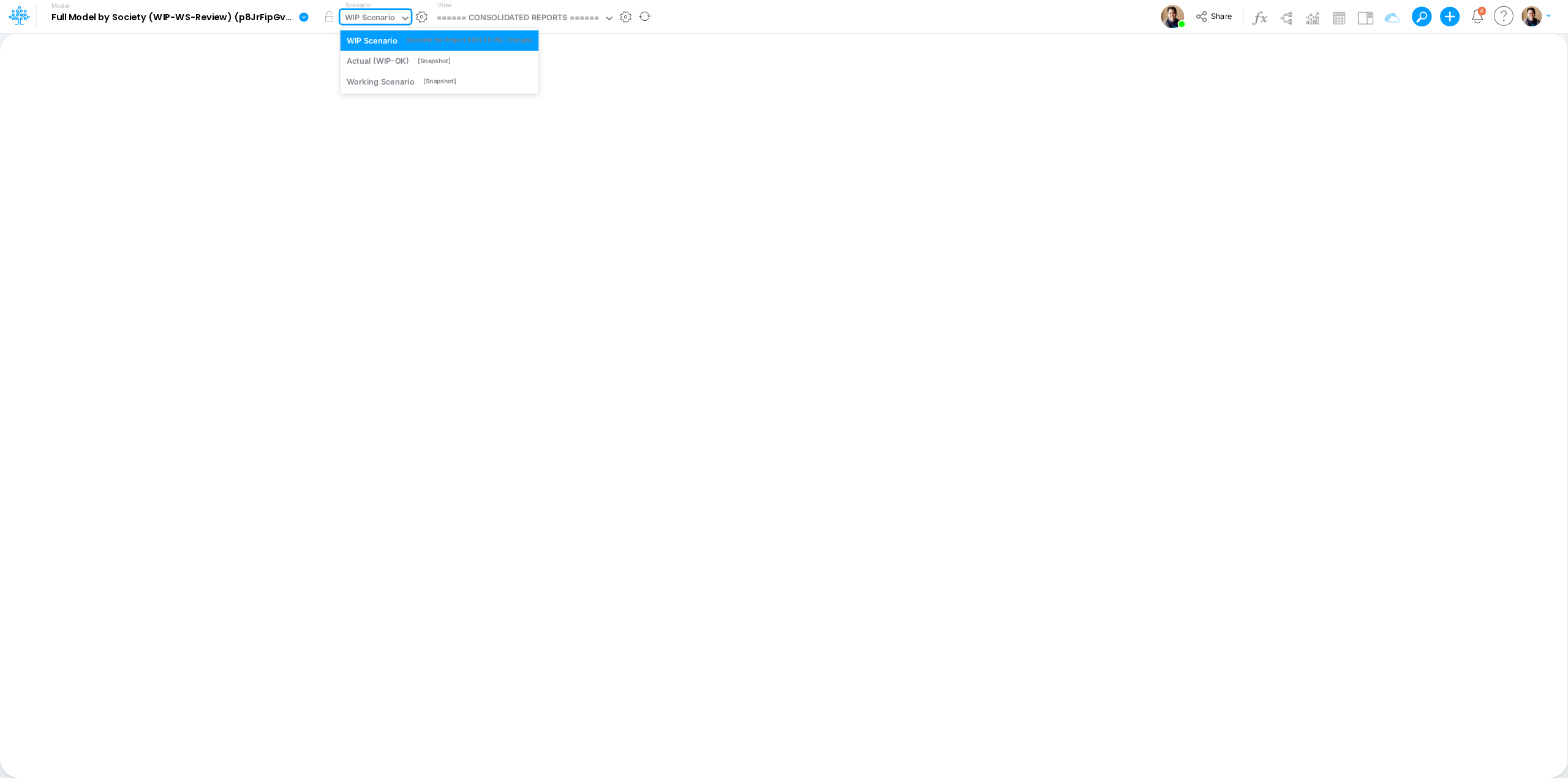
click at [385, 18] on div "WIP Scenario" at bounding box center [370, 19] width 50 height 14
click at [393, 20] on div "WIP Scenario" at bounding box center [370, 19] width 50 height 14
click at [373, 19] on div "WIP Scenario" at bounding box center [370, 19] width 50 height 14
click at [370, 15] on div "WIP Scenario" at bounding box center [370, 19] width 50 height 14
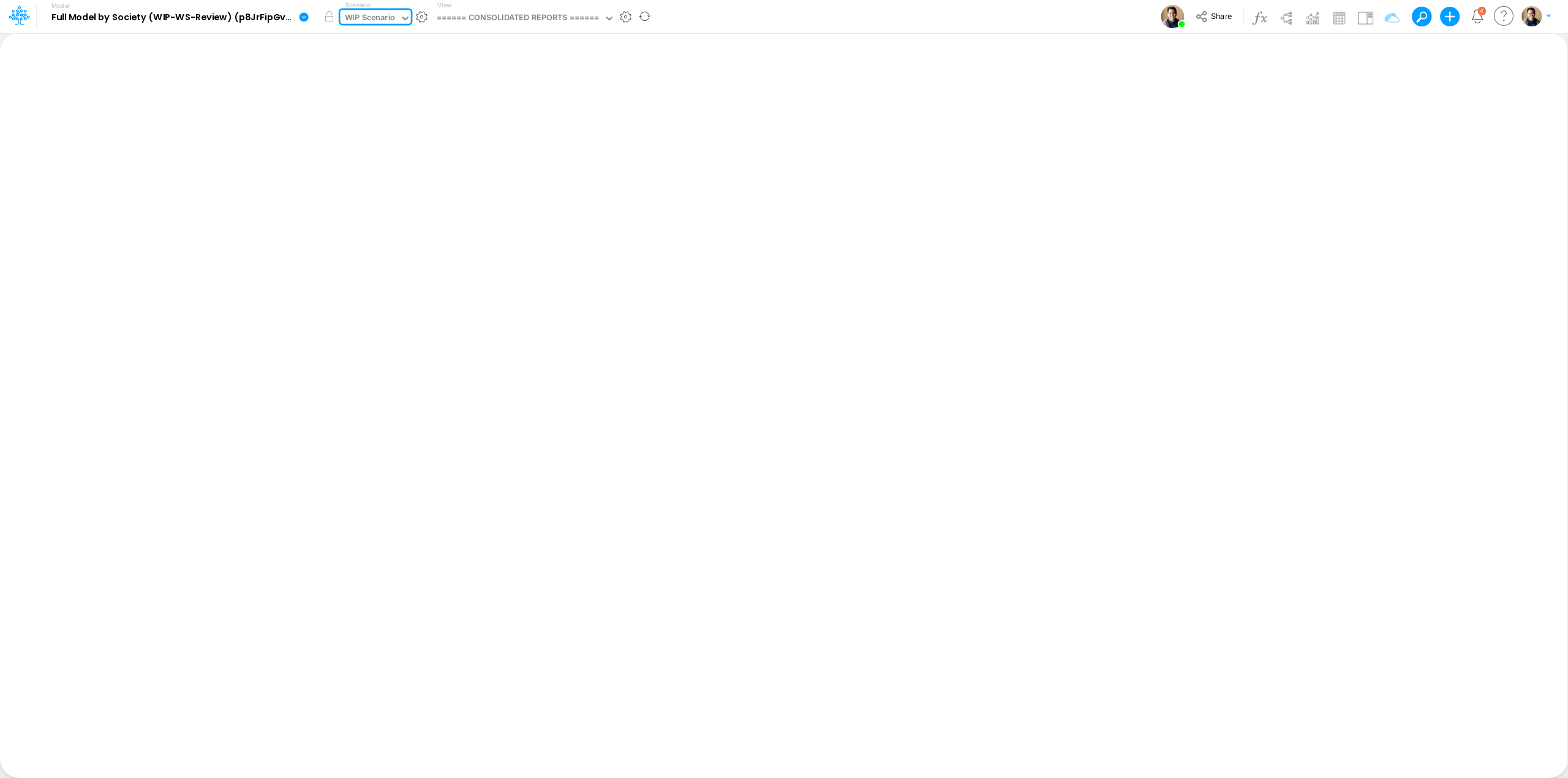
click at [370, 15] on div "WIP Scenario" at bounding box center [370, 19] width 50 height 14
click at [1225, 14] on span "Share" at bounding box center [1221, 15] width 21 height 9
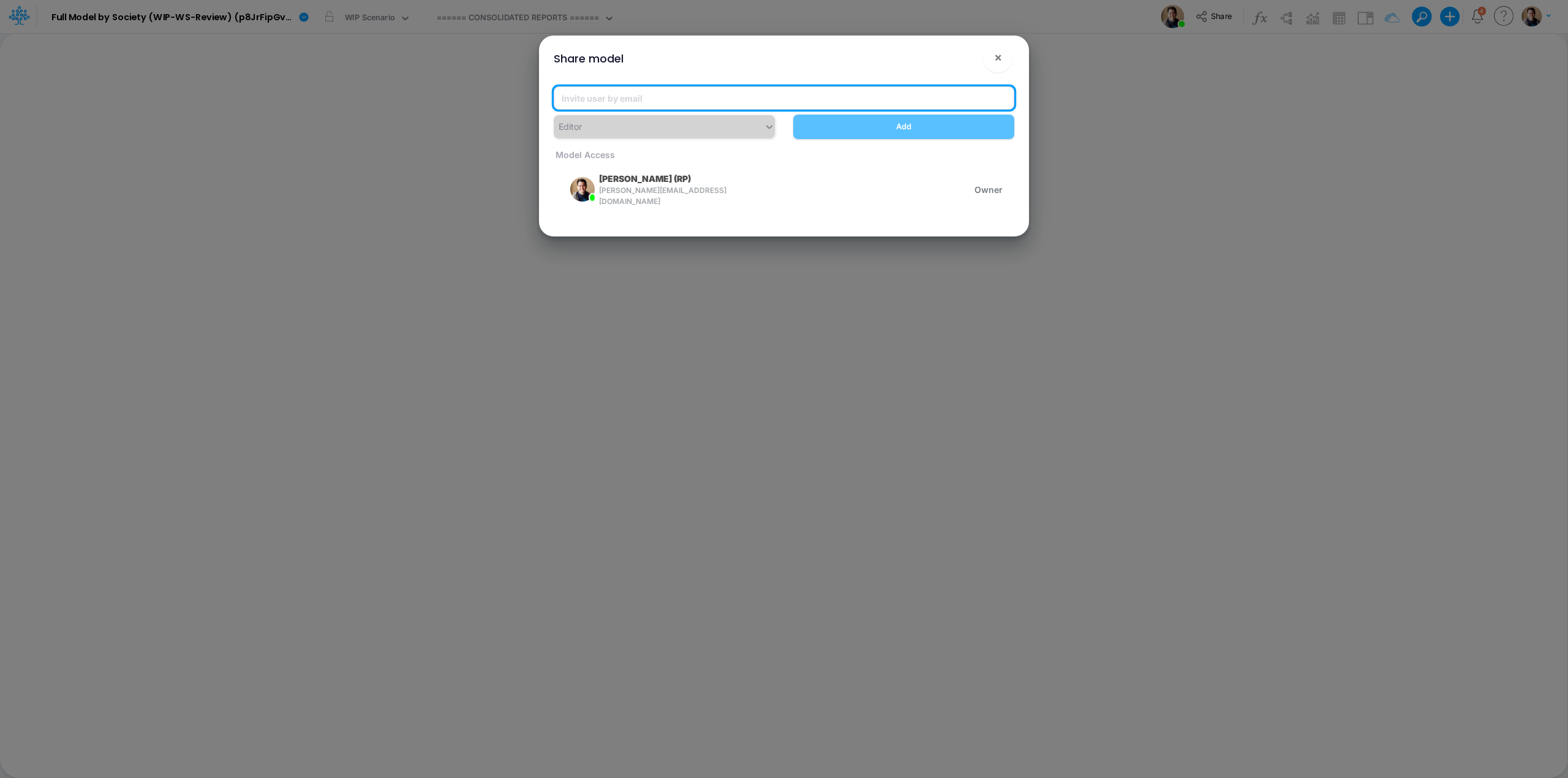
click at [692, 99] on input "email" at bounding box center [784, 99] width 460 height 24
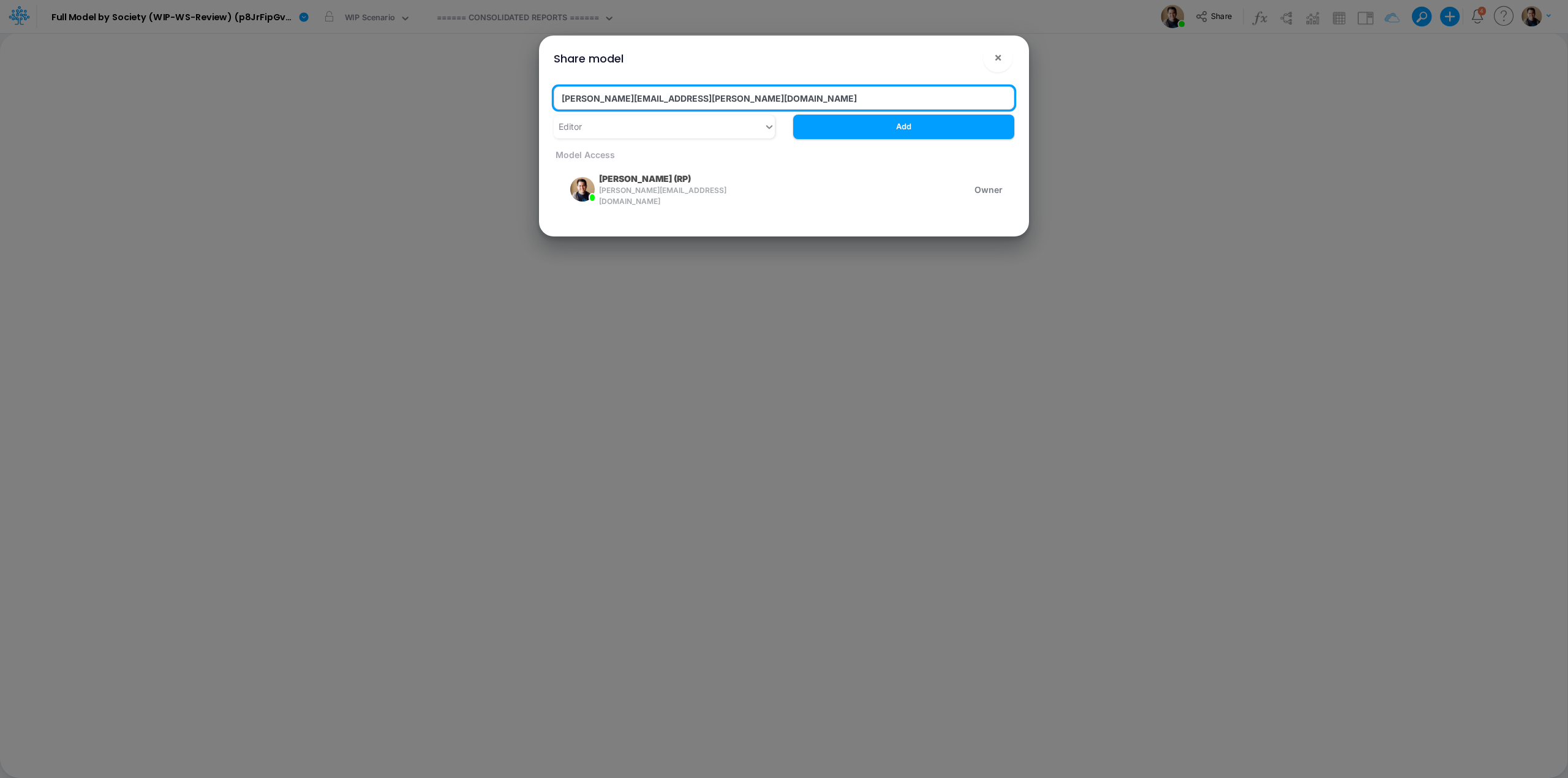
click at [620, 99] on input "[PERSON_NAME][EMAIL_ADDRESS][PERSON_NAME][DOMAIN_NAME]" at bounding box center [784, 99] width 460 height 24
type input "[PERSON_NAME][EMAIL_ADDRESS][PERSON_NAME][DOMAIN_NAME]"
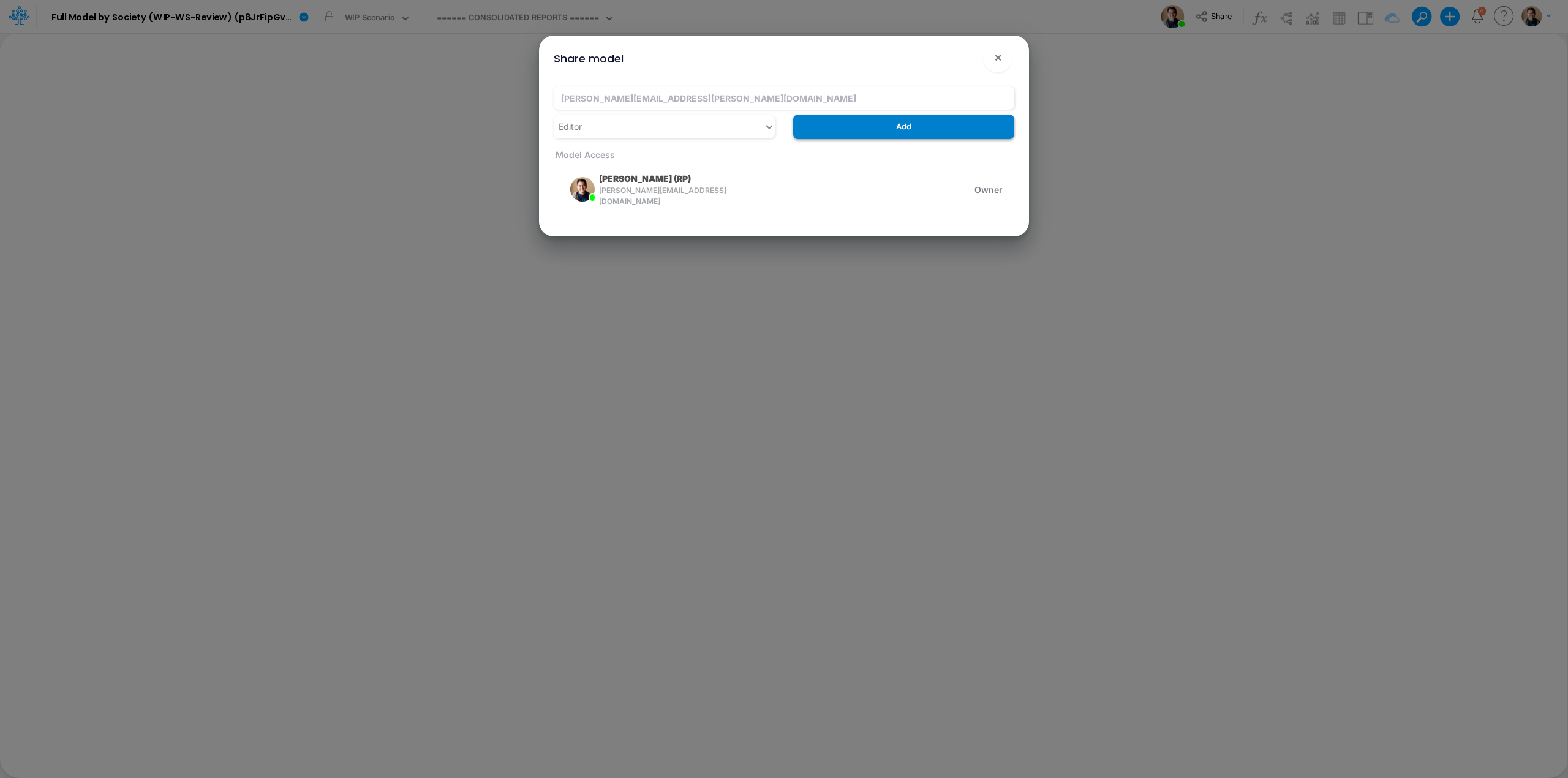
click at [880, 127] on button "Add" at bounding box center [903, 126] width 221 height 24
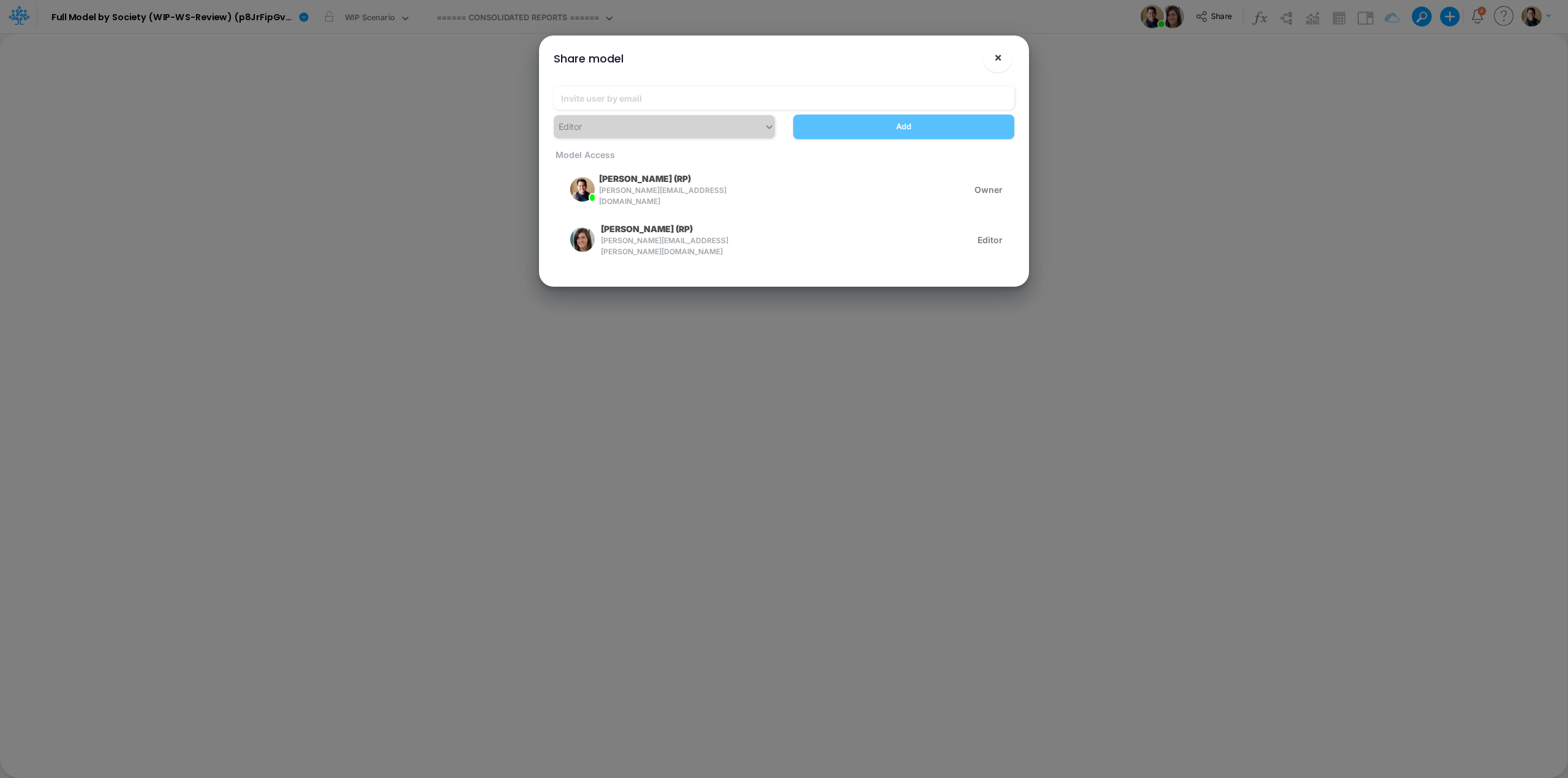
click at [1000, 51] on span "×" at bounding box center [997, 56] width 8 height 14
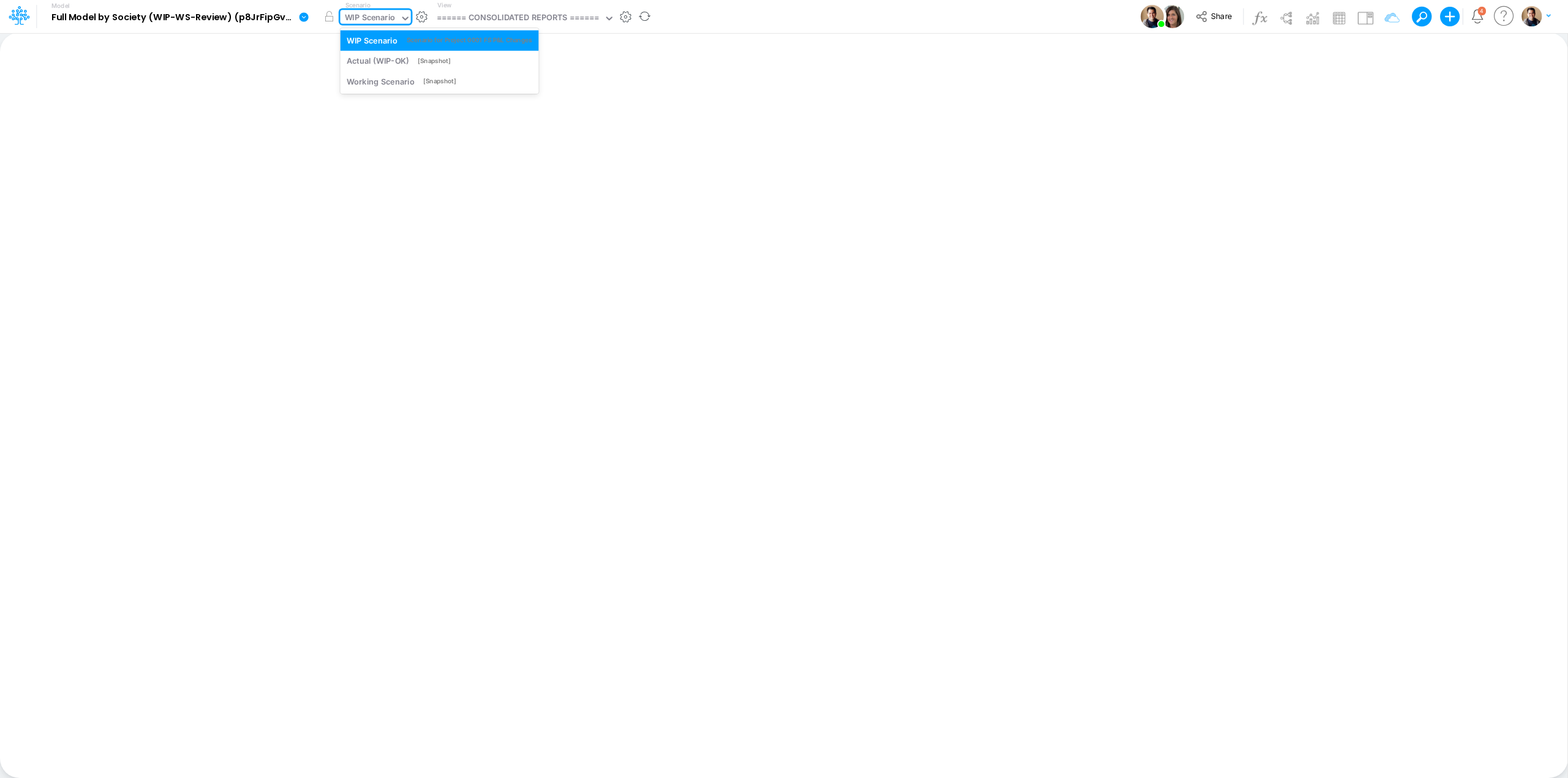
click at [380, 12] on div "WIP Scenario" at bounding box center [370, 19] width 50 height 14
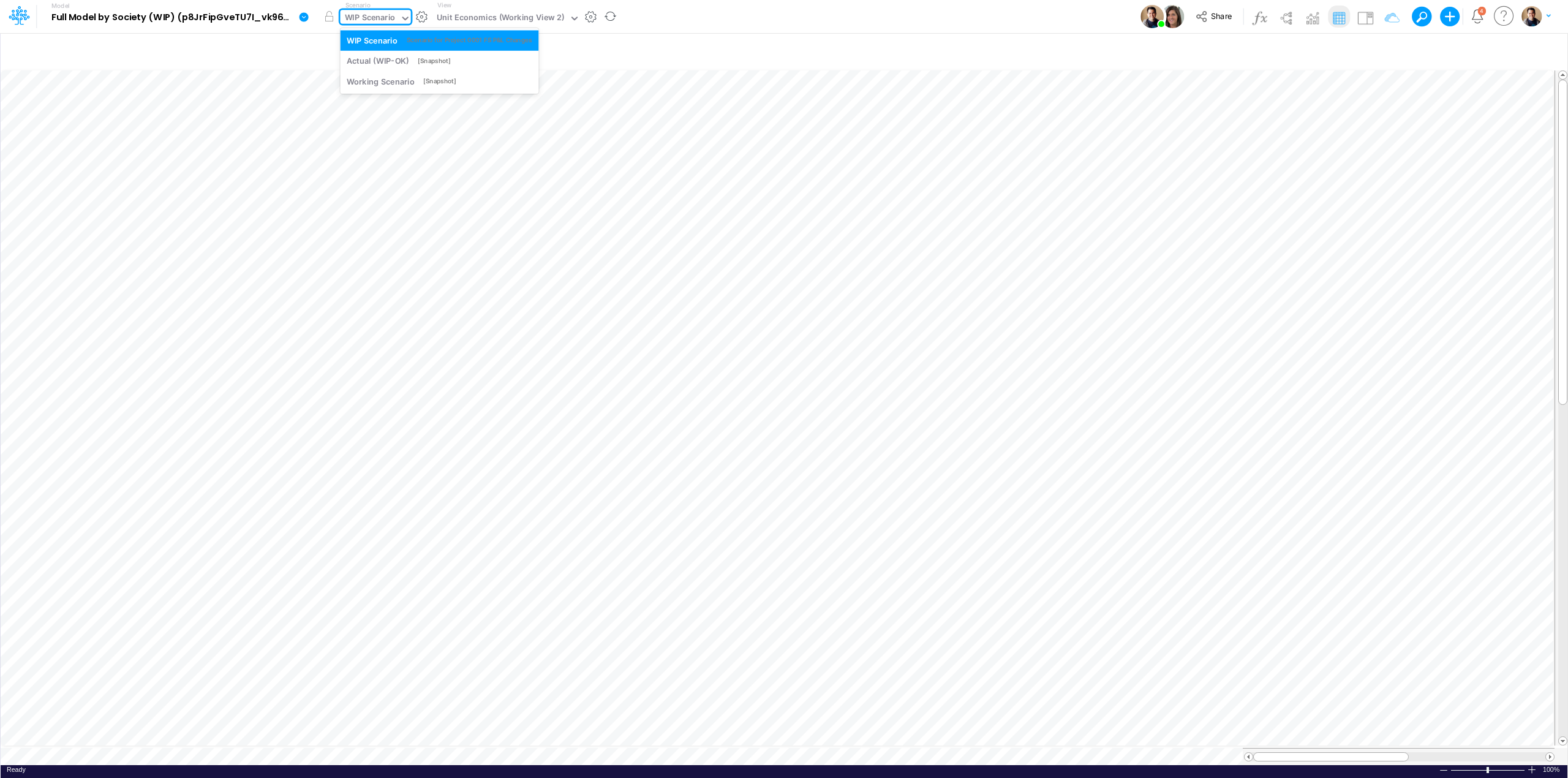
click at [372, 13] on div "WIP Scenario" at bounding box center [370, 19] width 50 height 14
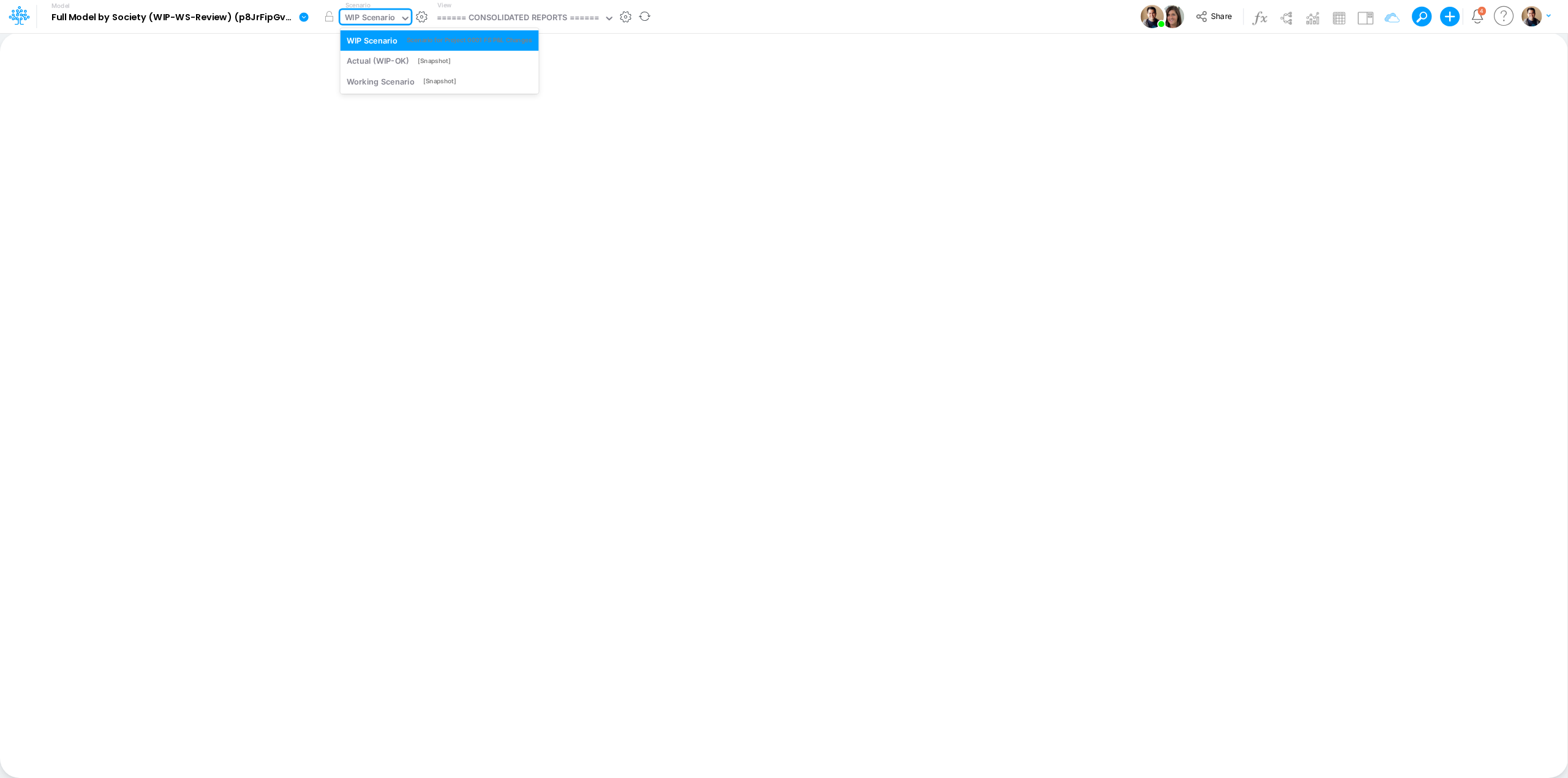
click at [374, 16] on div "WIP Scenario" at bounding box center [370, 19] width 50 height 14
click at [368, 16] on div "WIP Scenario" at bounding box center [370, 19] width 50 height 14
click at [343, 18] on div "WIP Scenario" at bounding box center [370, 19] width 60 height 19
click at [665, 118] on div "Insert new Conditional formatting Paste Cut Copy AutoFill Ready 100% Sum: null …" at bounding box center [784, 406] width 1567 height 746
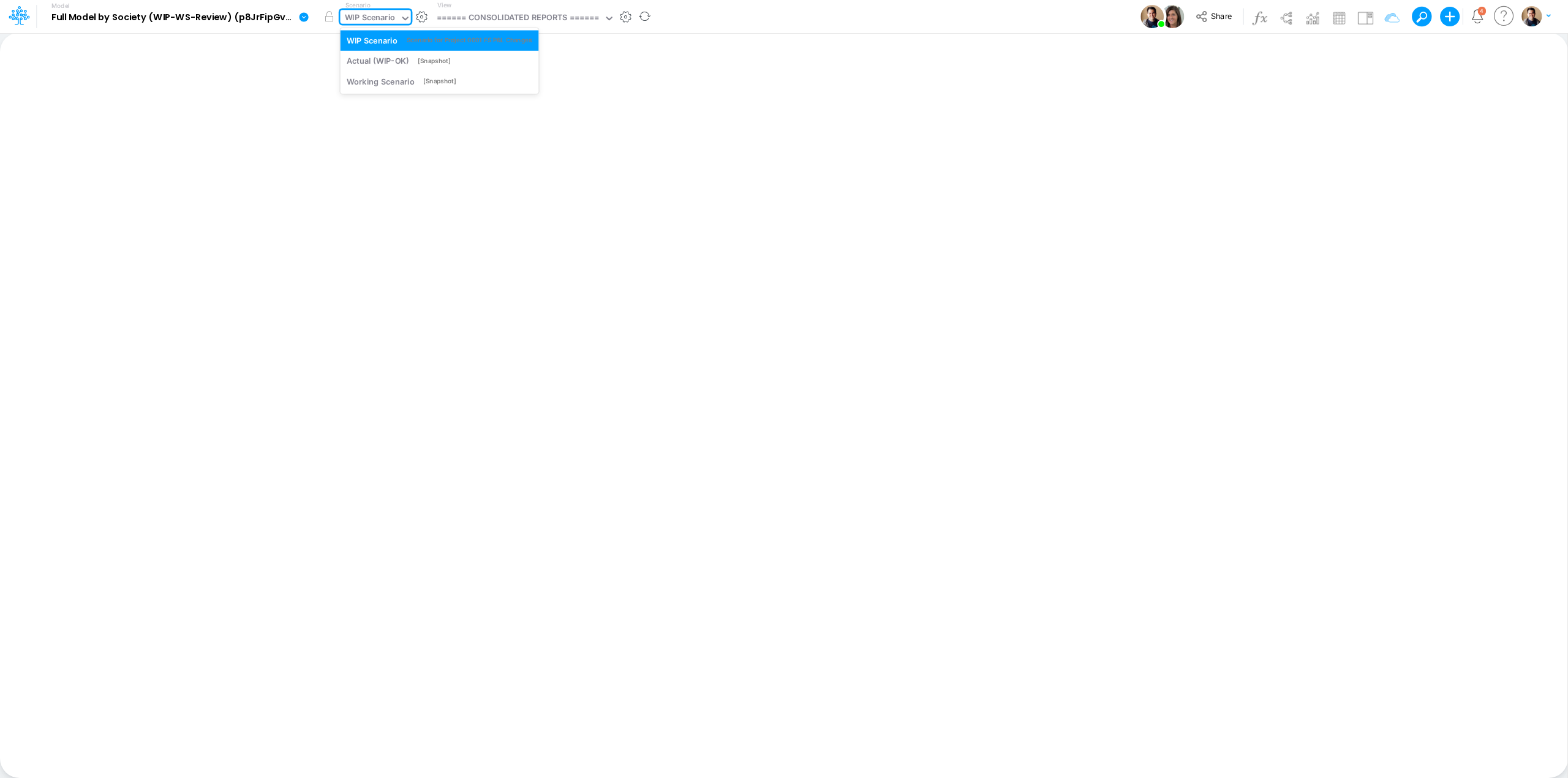
click at [365, 14] on div "WIP Scenario" at bounding box center [370, 19] width 50 height 14
click at [1209, 18] on button "Share" at bounding box center [1215, 17] width 50 height 19
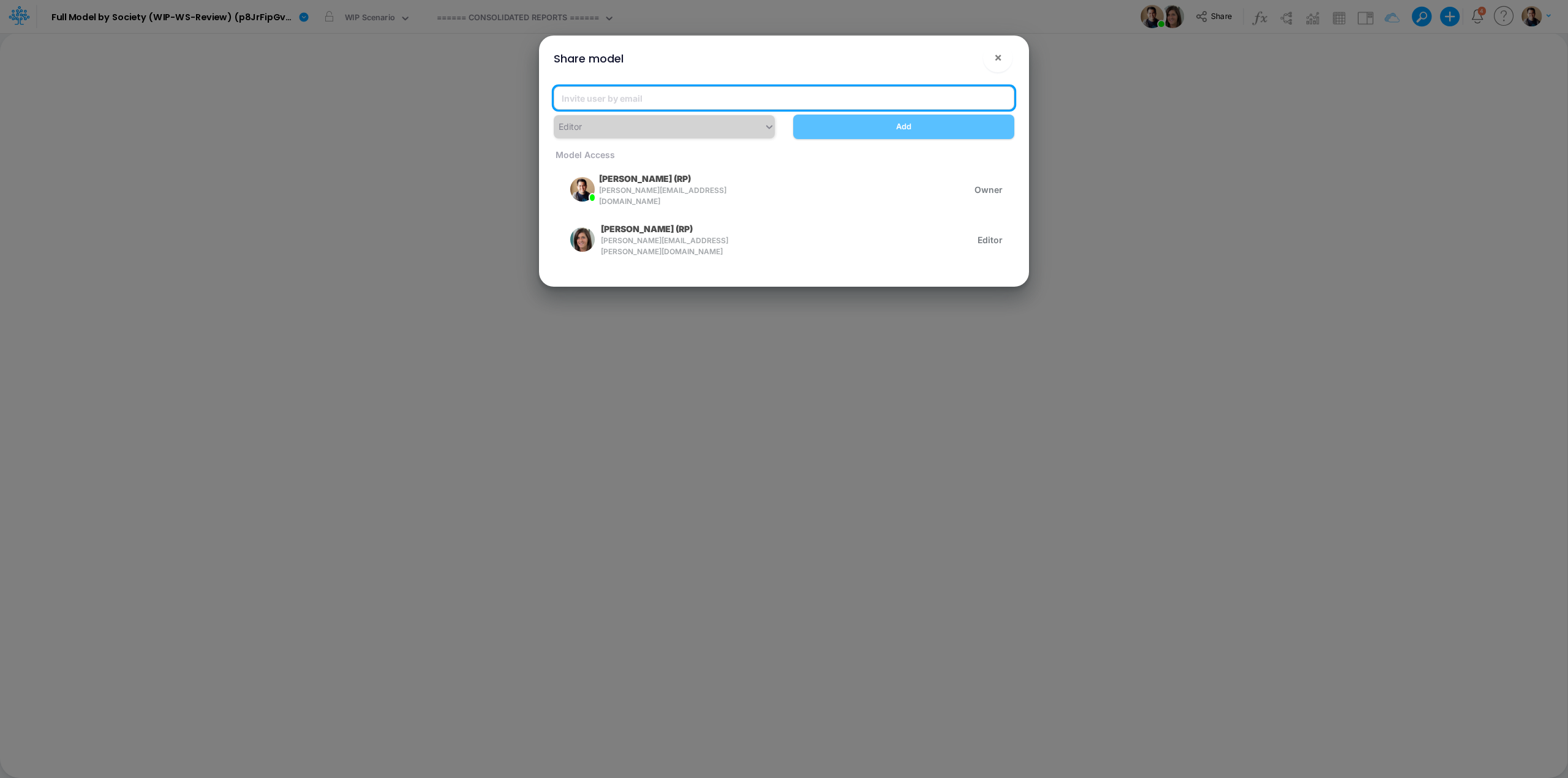
click at [800, 91] on input "email" at bounding box center [784, 99] width 460 height 24
type input "[PERSON_NAME][EMAIL_ADDRESS][PERSON_NAME][DOMAIN_NAME]"
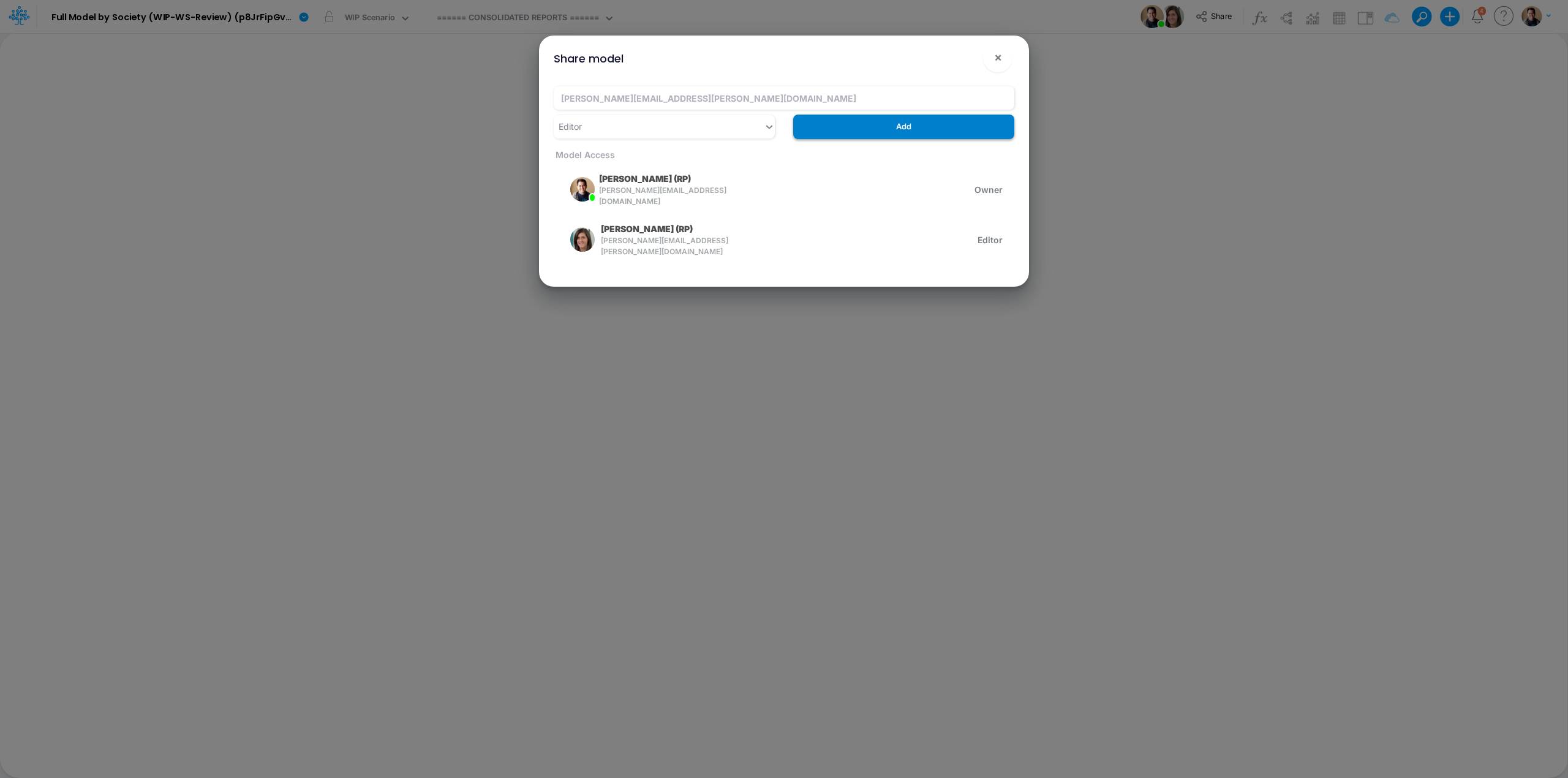
click at [885, 127] on button "Add" at bounding box center [903, 126] width 221 height 24
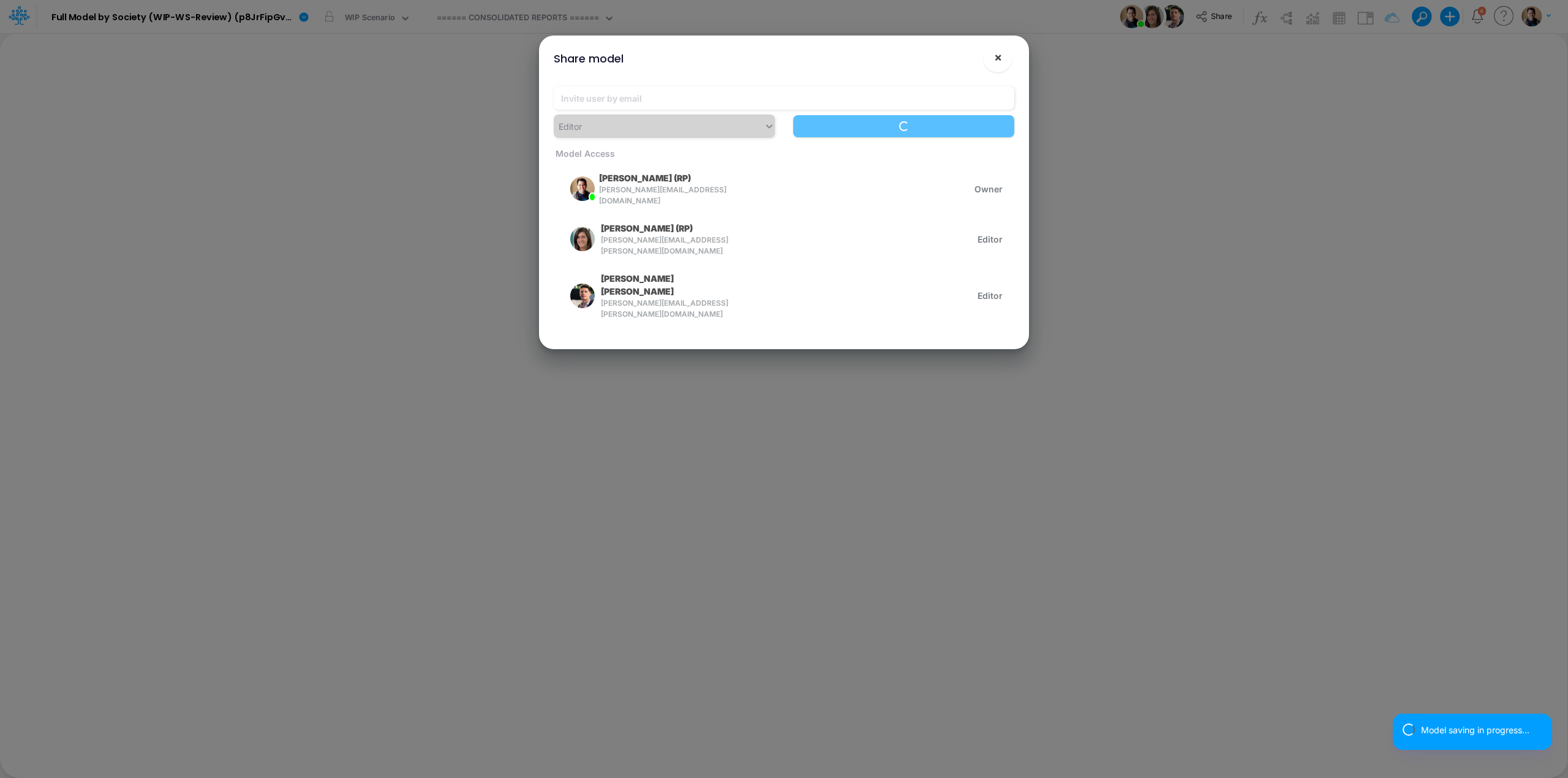
click at [1002, 57] on button "×" at bounding box center [997, 57] width 29 height 29
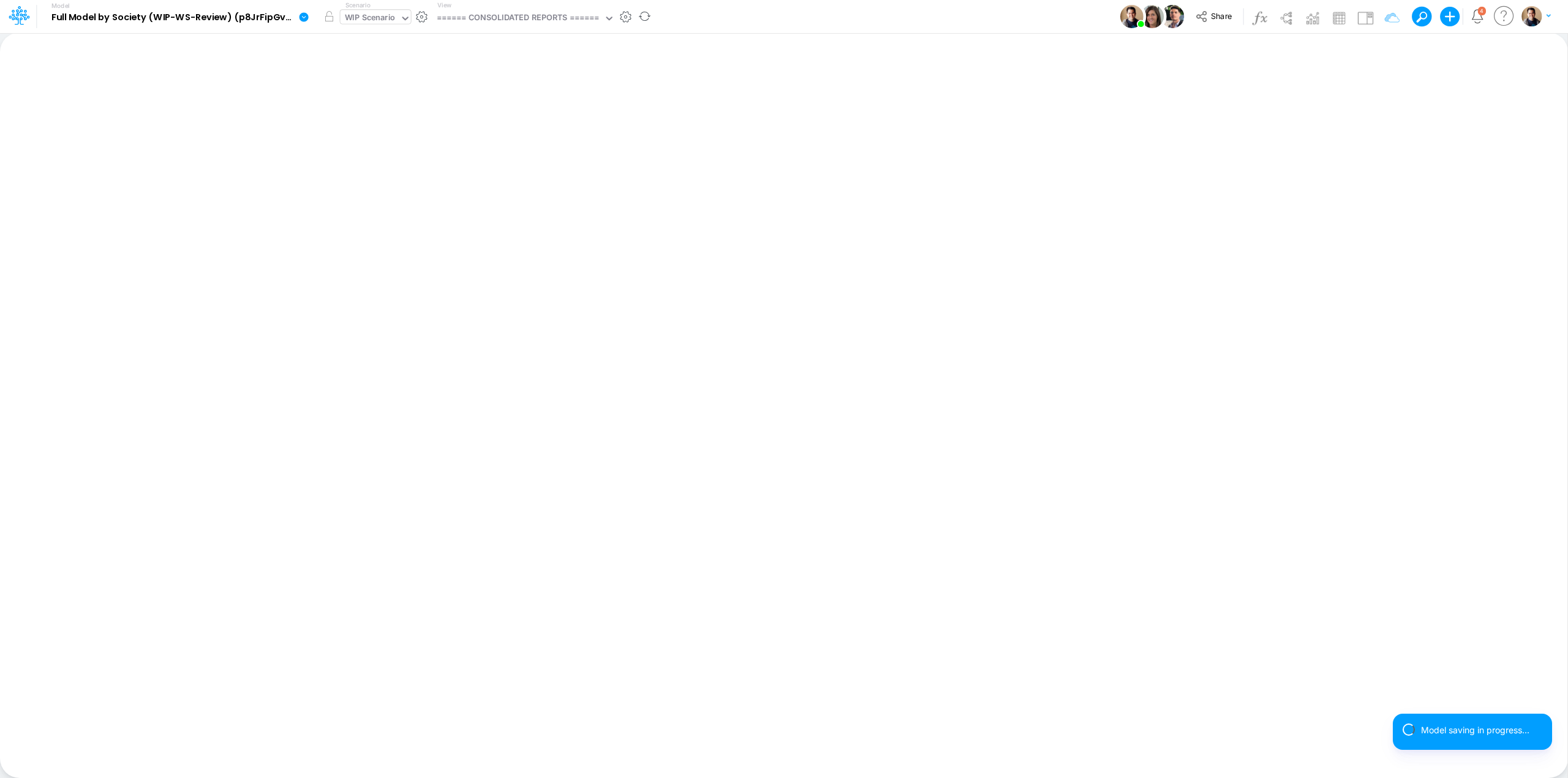
click at [380, 17] on div "WIP Scenario" at bounding box center [370, 19] width 50 height 14
